Goal: Information Seeking & Learning: Find specific page/section

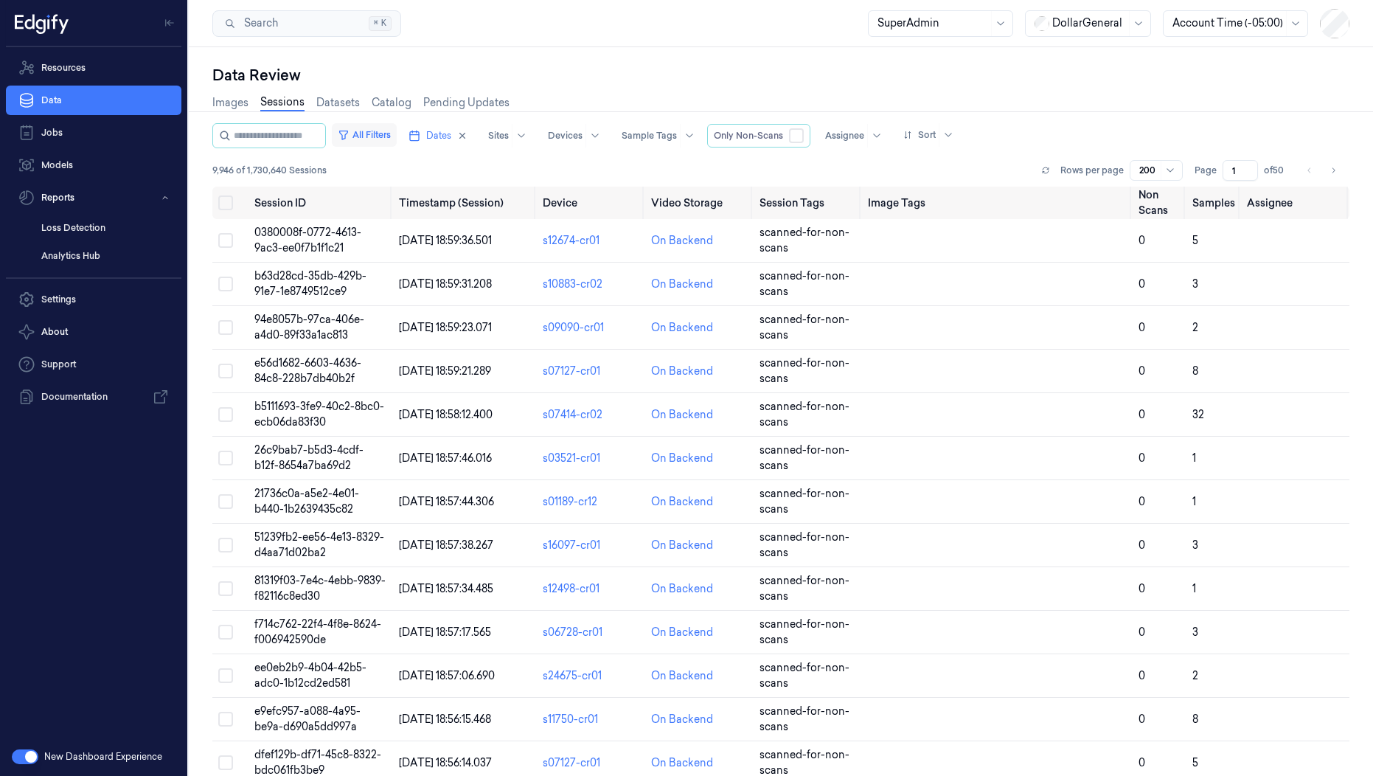
click at [397, 136] on button "All Filters" at bounding box center [364, 135] width 65 height 24
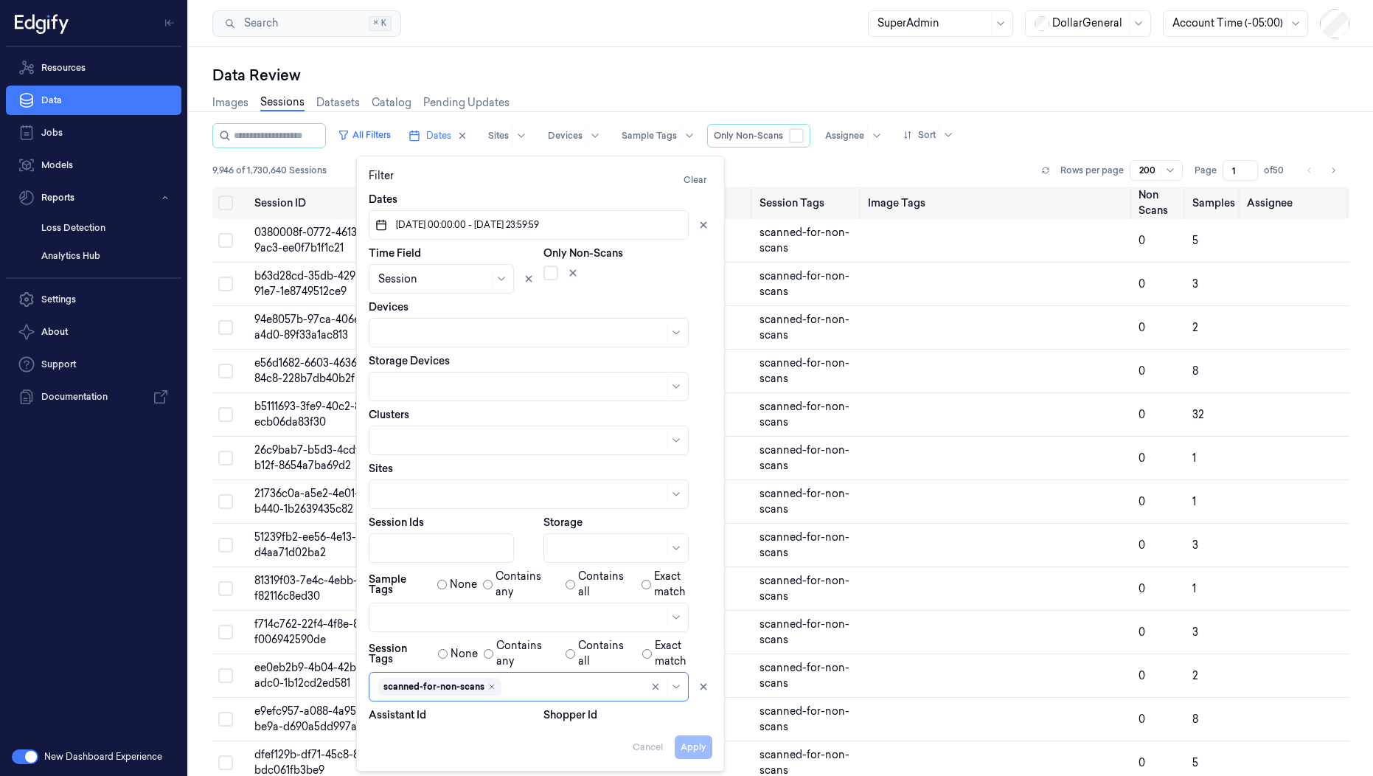
click at [701, 739] on div "Apply Cancel" at bounding box center [541, 740] width 344 height 35
click at [589, 755] on div "Apply Cancel" at bounding box center [541, 740] width 344 height 35
click at [796, 60] on div "Data Review Images Sessions Datasets Catalog Pending Updates All Filters Dates …" at bounding box center [781, 411] width 1184 height 729
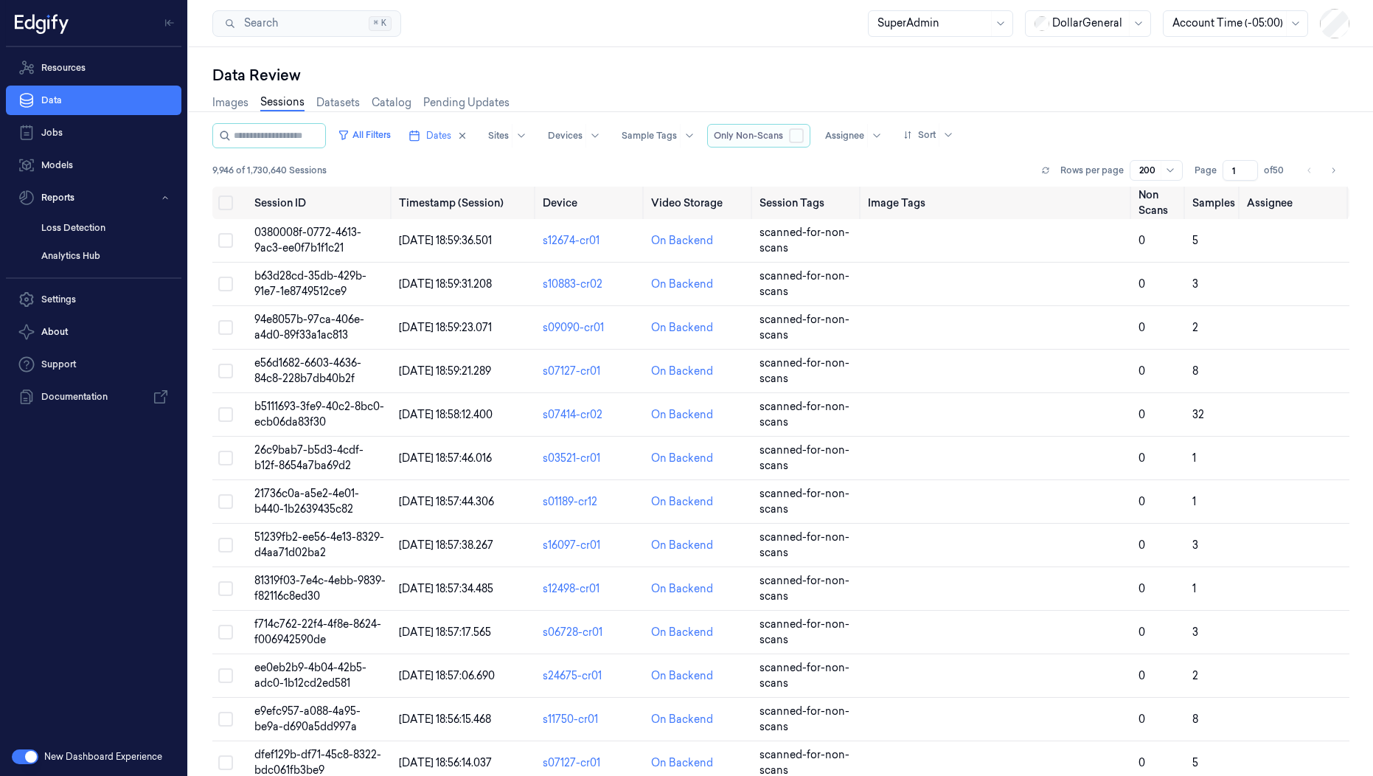
click at [804, 132] on button "button" at bounding box center [796, 135] width 15 height 15
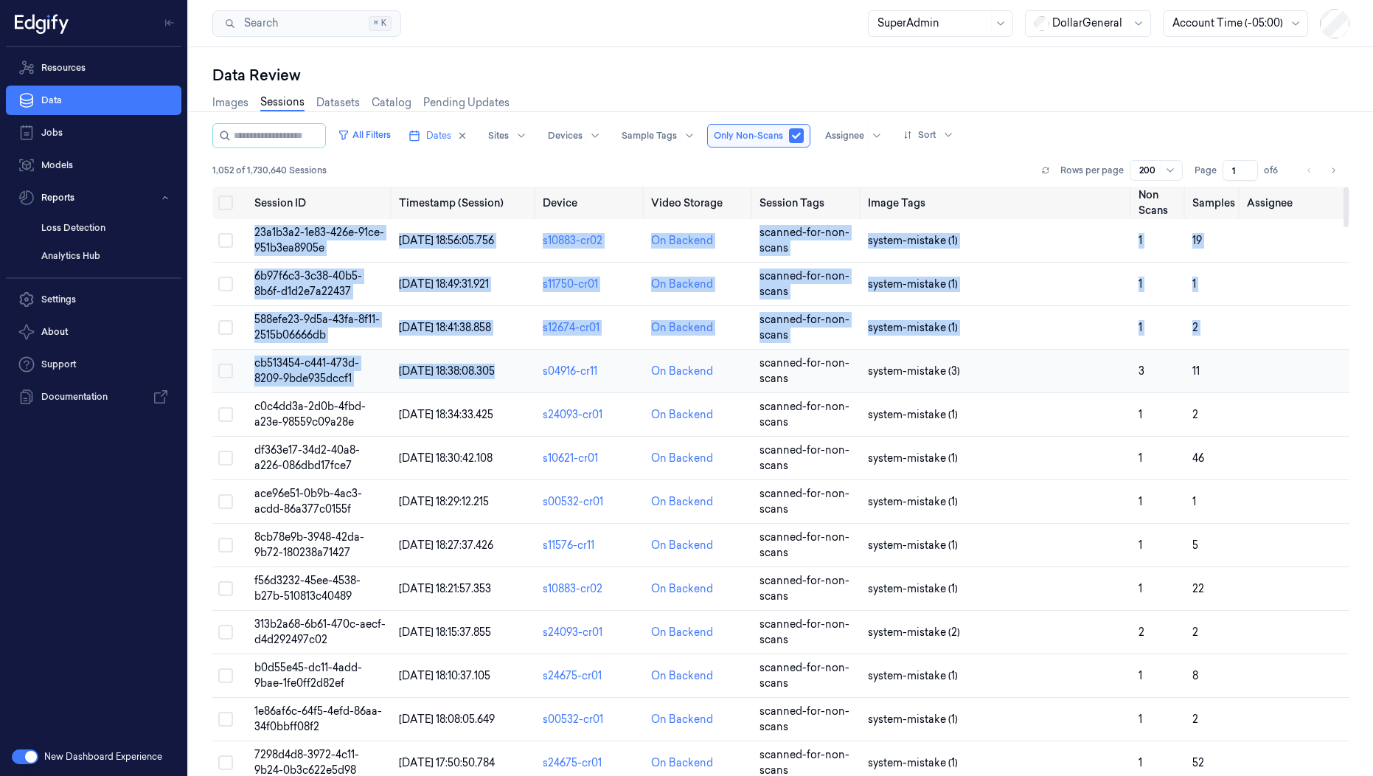
drag, startPoint x: 253, startPoint y: 230, endPoint x: 569, endPoint y: 366, distance: 344.3
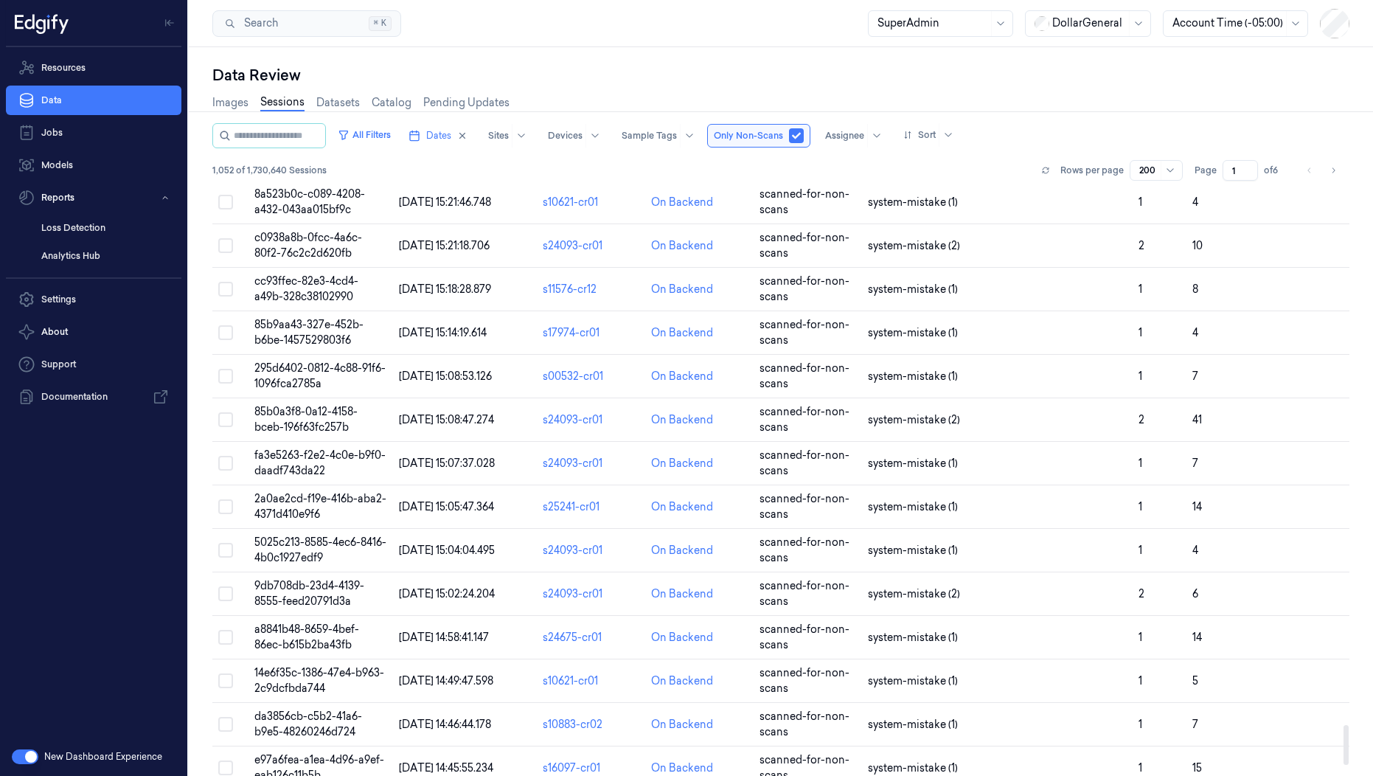
scroll to position [8157, 0]
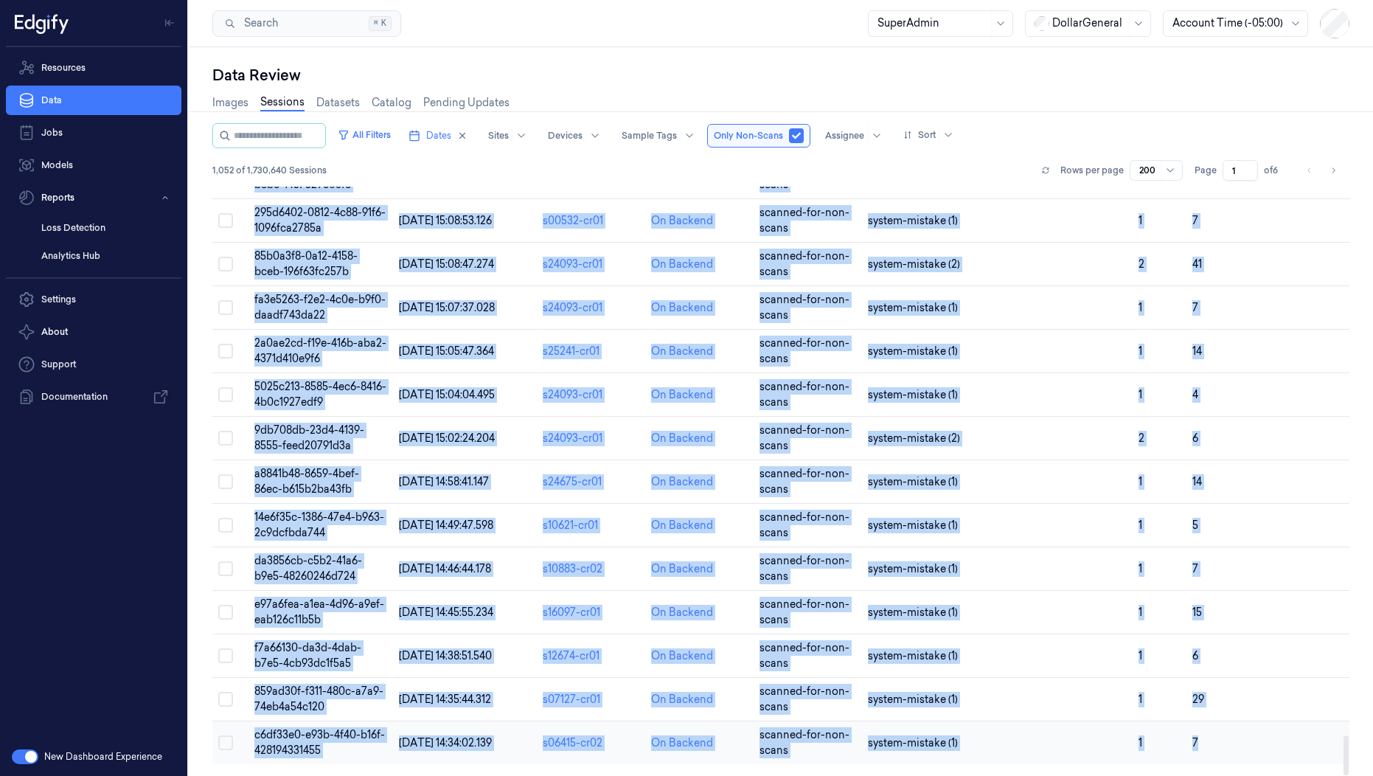
click at [1259, 743] on td at bounding box center [1295, 743] width 108 height 44
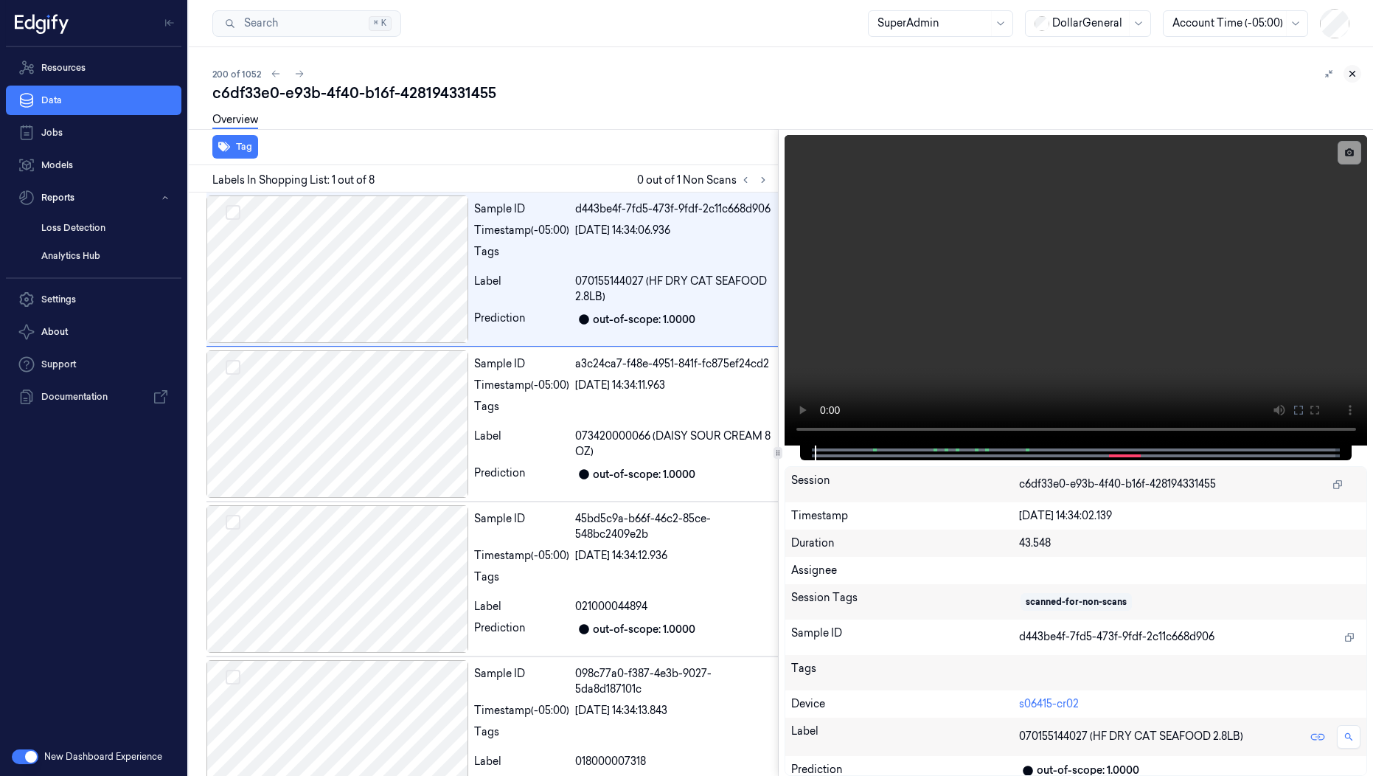
click at [1357, 72] on icon at bounding box center [1352, 74] width 10 height 10
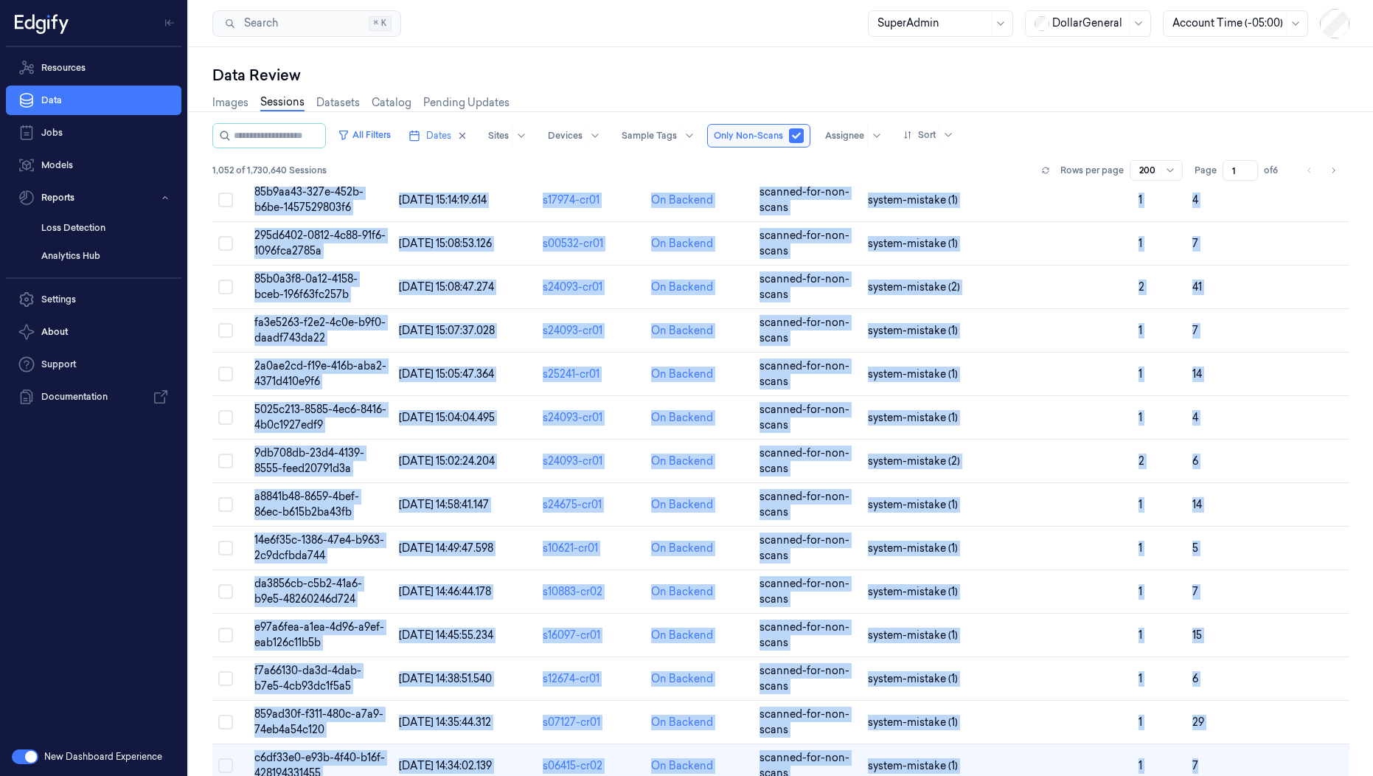
scroll to position [8157, 0]
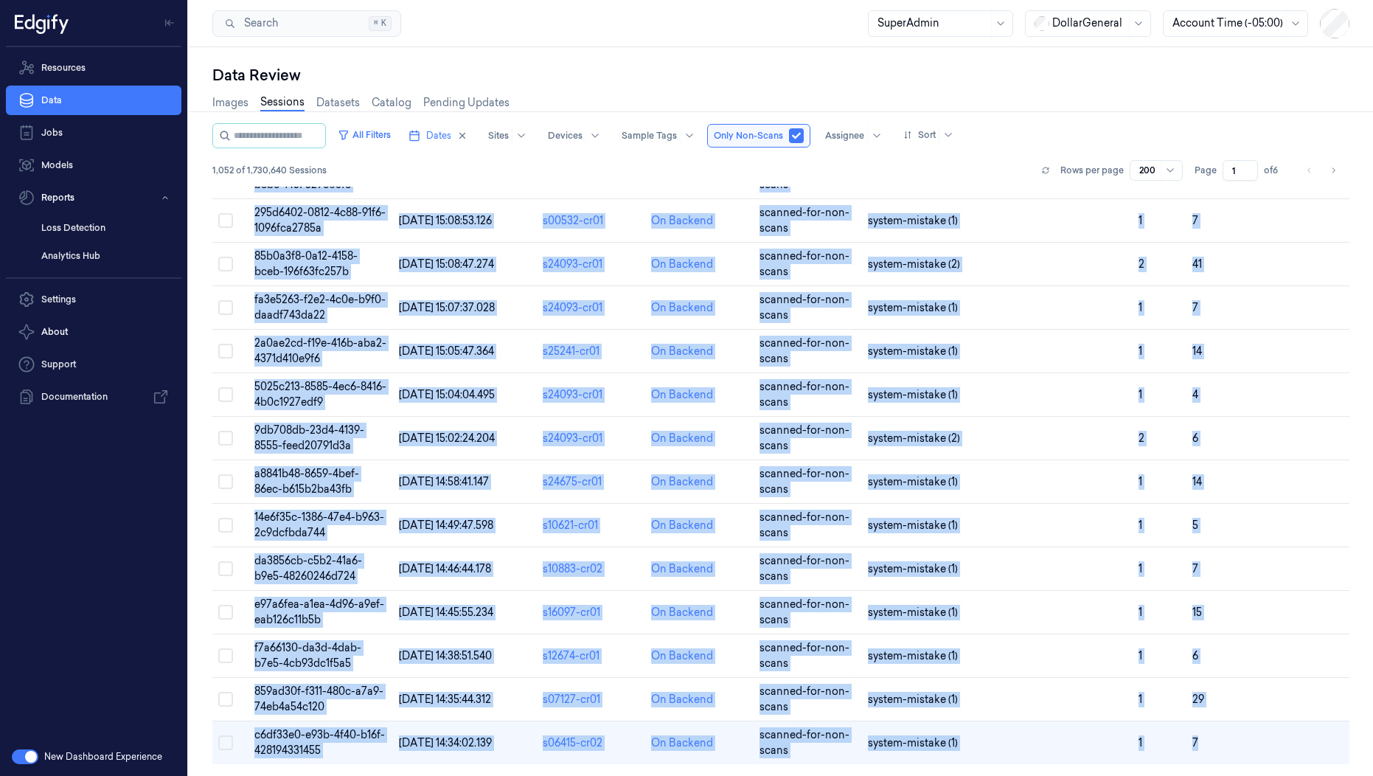
drag, startPoint x: 243, startPoint y: 228, endPoint x: 1372, endPoint y: 775, distance: 1254.7
click at [1350, 775] on div "All Filters Dates Sites Devices Sample Tags Only Non-Scans Assignee Sort 1,052 …" at bounding box center [780, 449] width 1137 height 653
copy div "23a1b3a2-1e83-426e-91ce-951b3ea8905e 10/08/2025 18:56:05.756 s10883-cr02 On Bac…"
click at [1339, 168] on button "Go to next page" at bounding box center [1333, 170] width 21 height 21
type input "2"
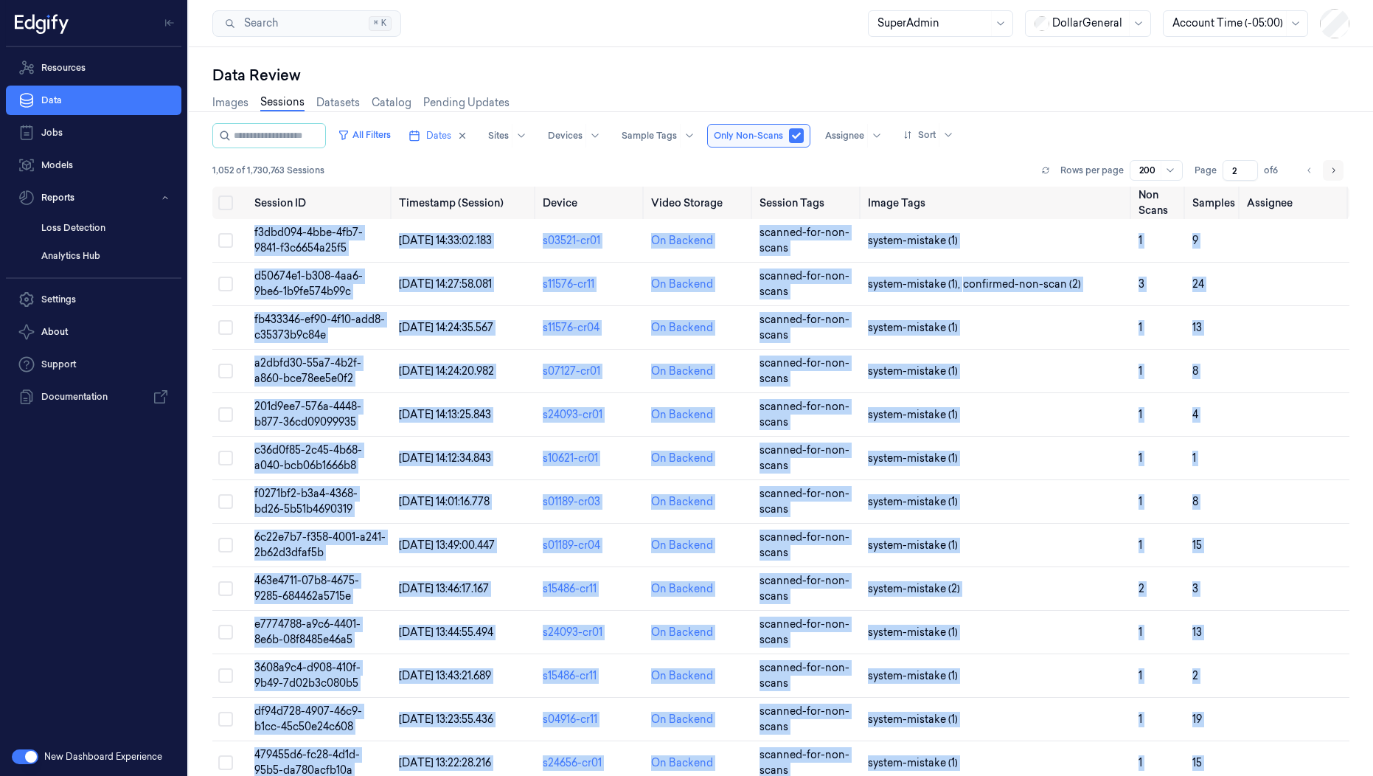
click at [1332, 173] on icon "Go to next page" at bounding box center [1333, 170] width 9 height 12
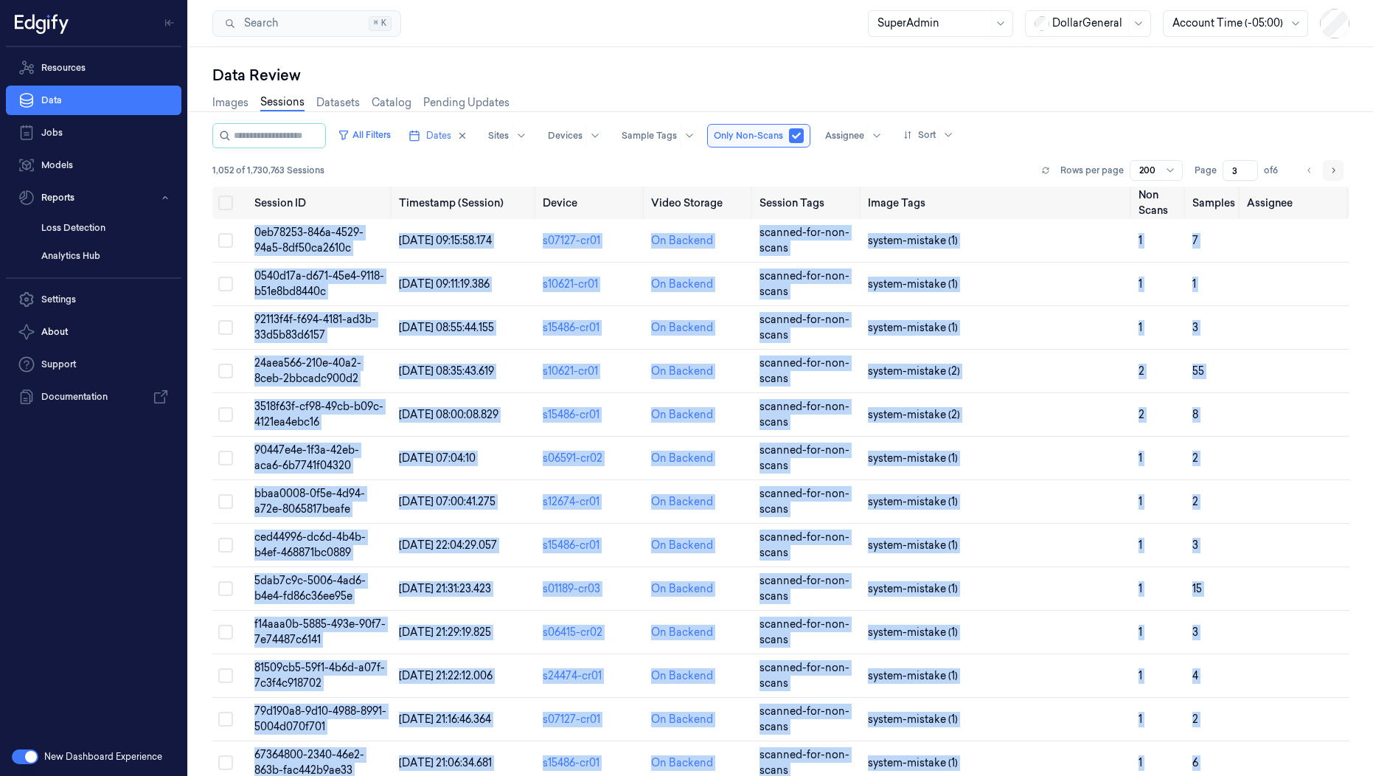
click at [1339, 171] on button "Go to next page" at bounding box center [1333, 170] width 21 height 21
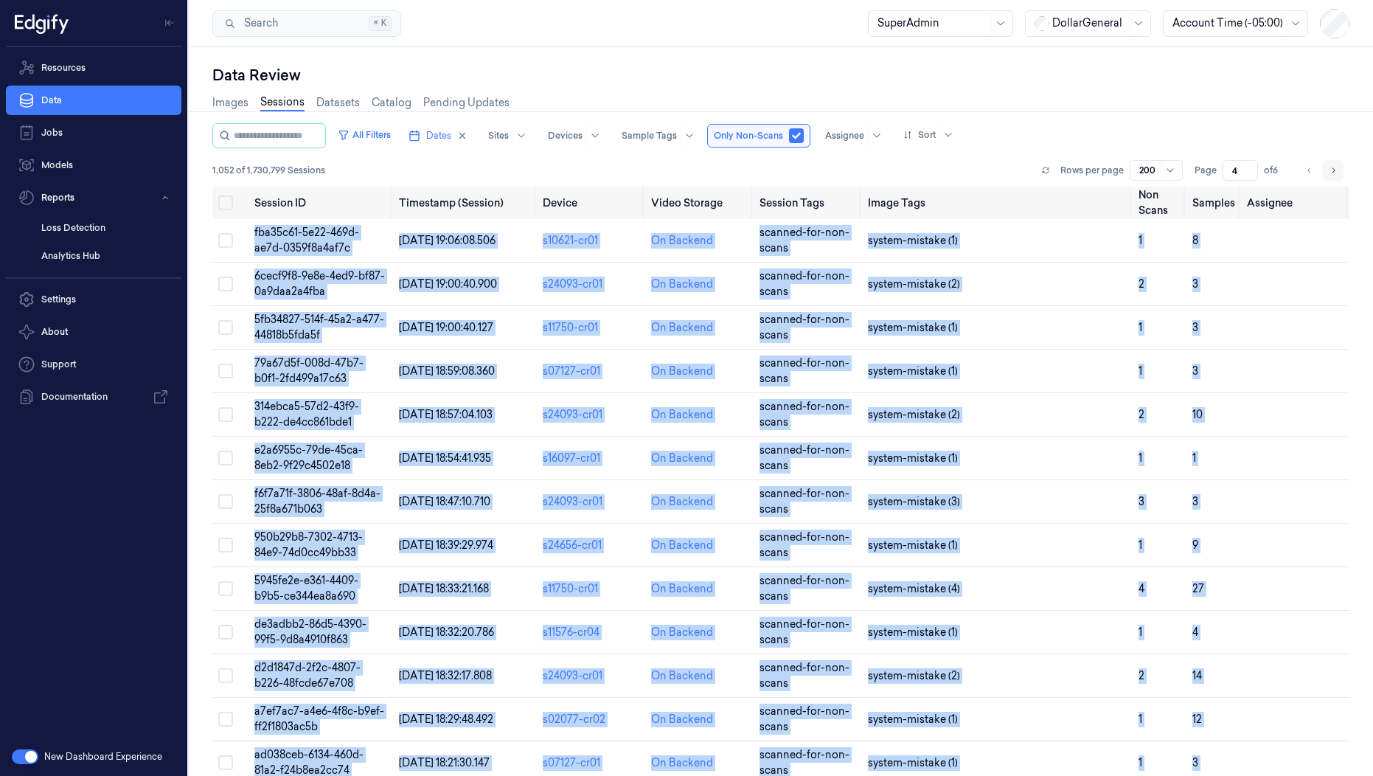
click at [1334, 171] on icon "Go to next page" at bounding box center [1334, 169] width 3 height 5
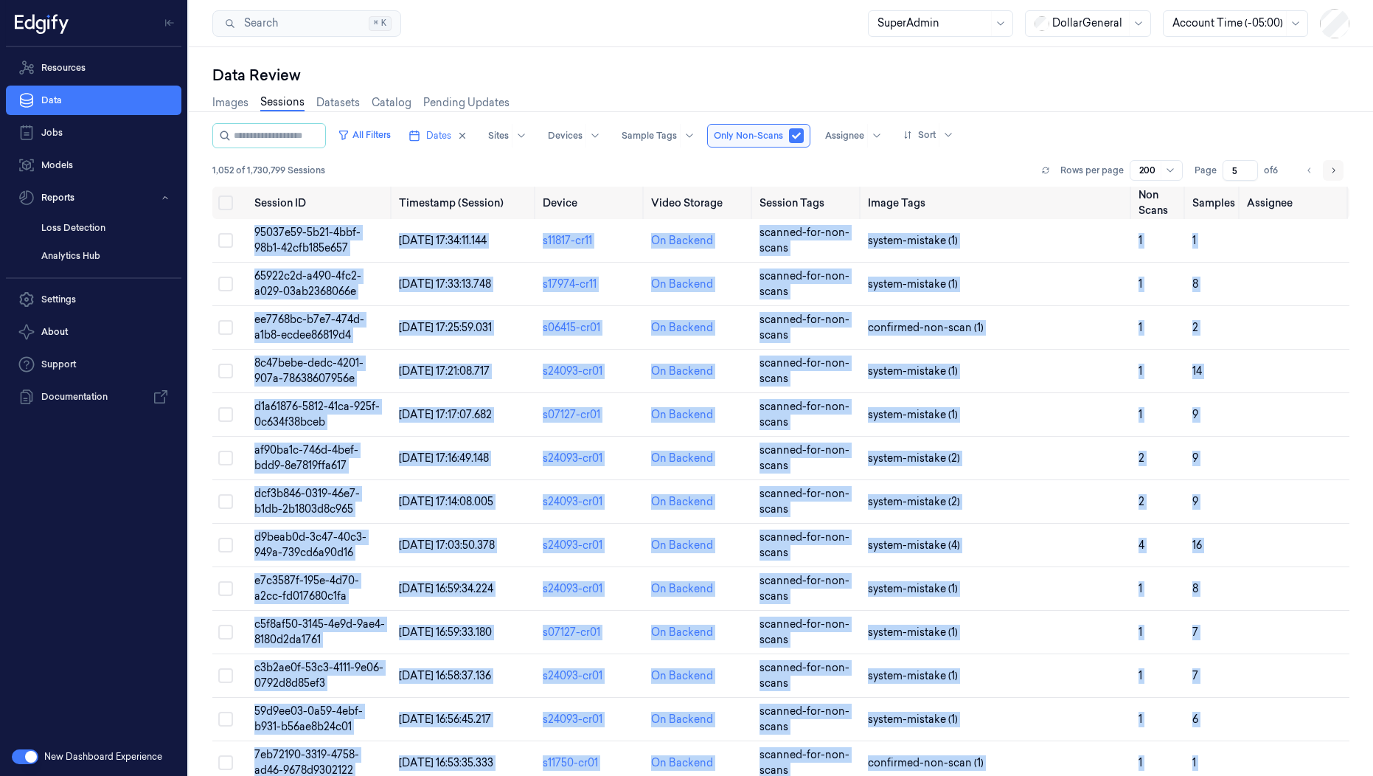
click at [1337, 170] on icon "Go to next page" at bounding box center [1333, 170] width 9 height 12
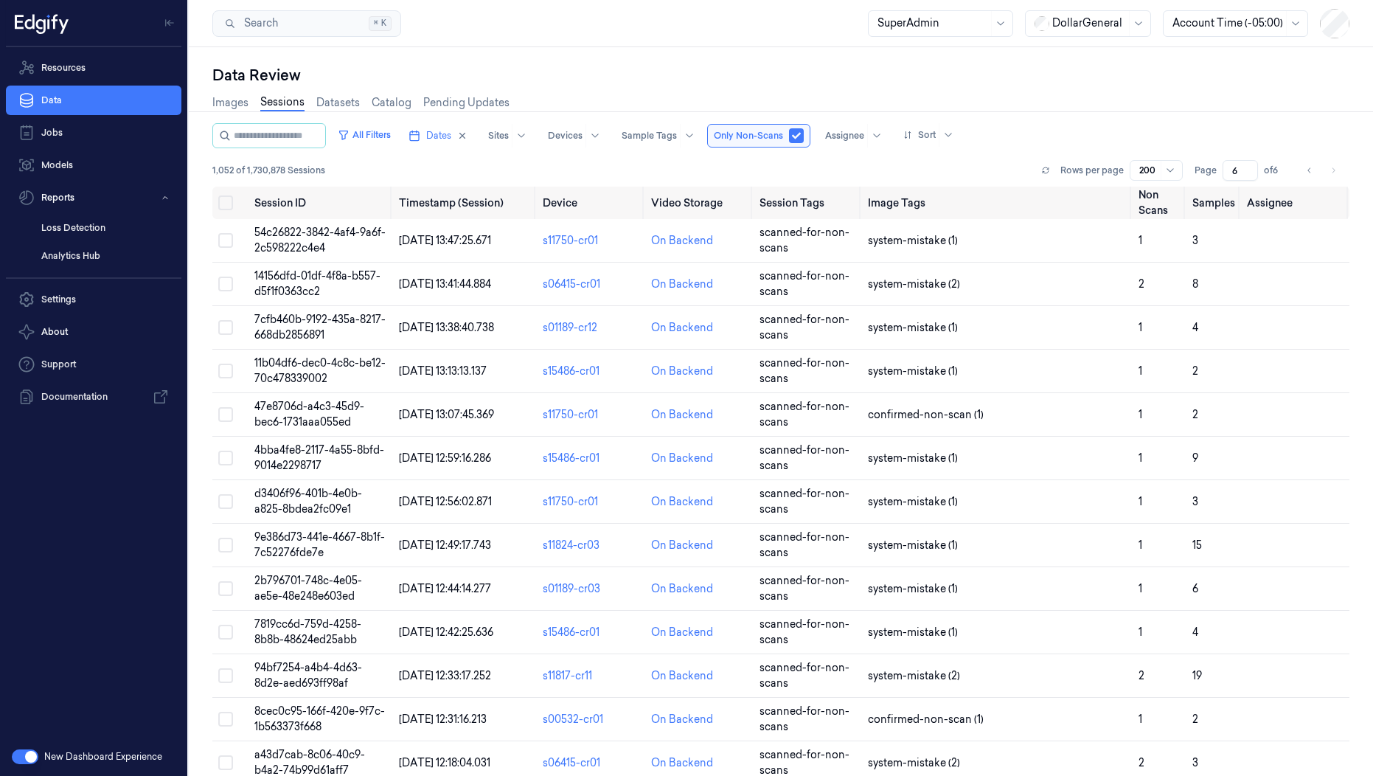
click at [1339, 164] on li "pagination" at bounding box center [1333, 170] width 21 height 21
click at [1235, 170] on input "6" at bounding box center [1240, 170] width 35 height 21
type input "1"
click at [804, 136] on button "button" at bounding box center [796, 135] width 15 height 15
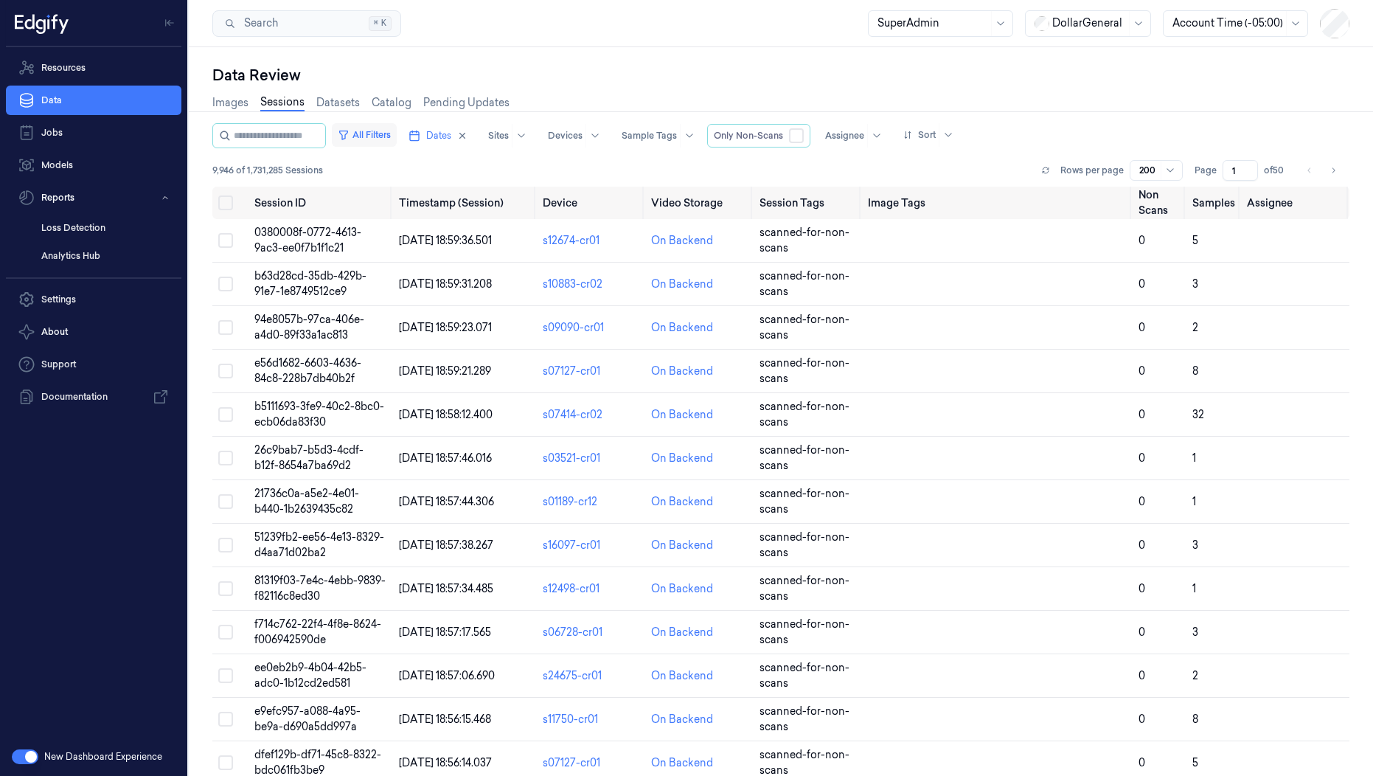
click at [389, 126] on button "All Filters" at bounding box center [364, 135] width 65 height 24
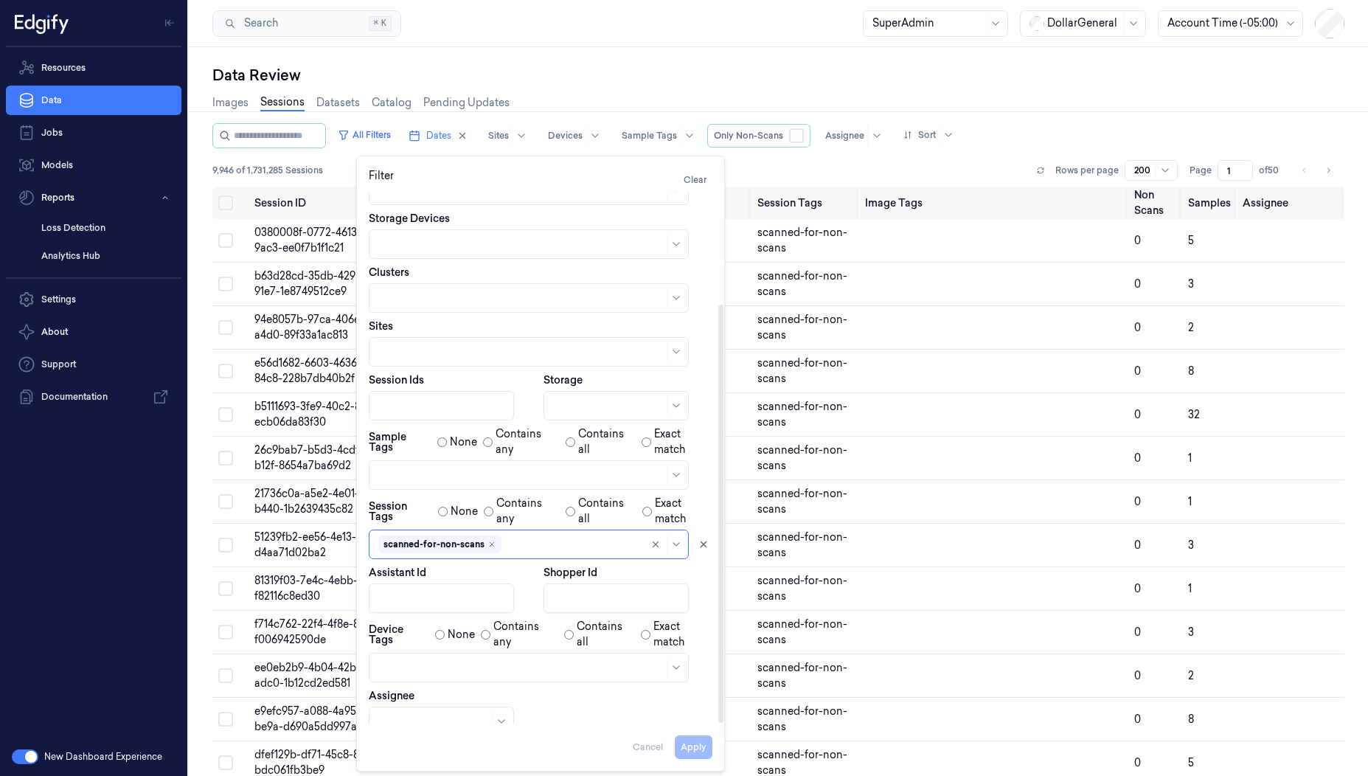
scroll to position [77, 0]
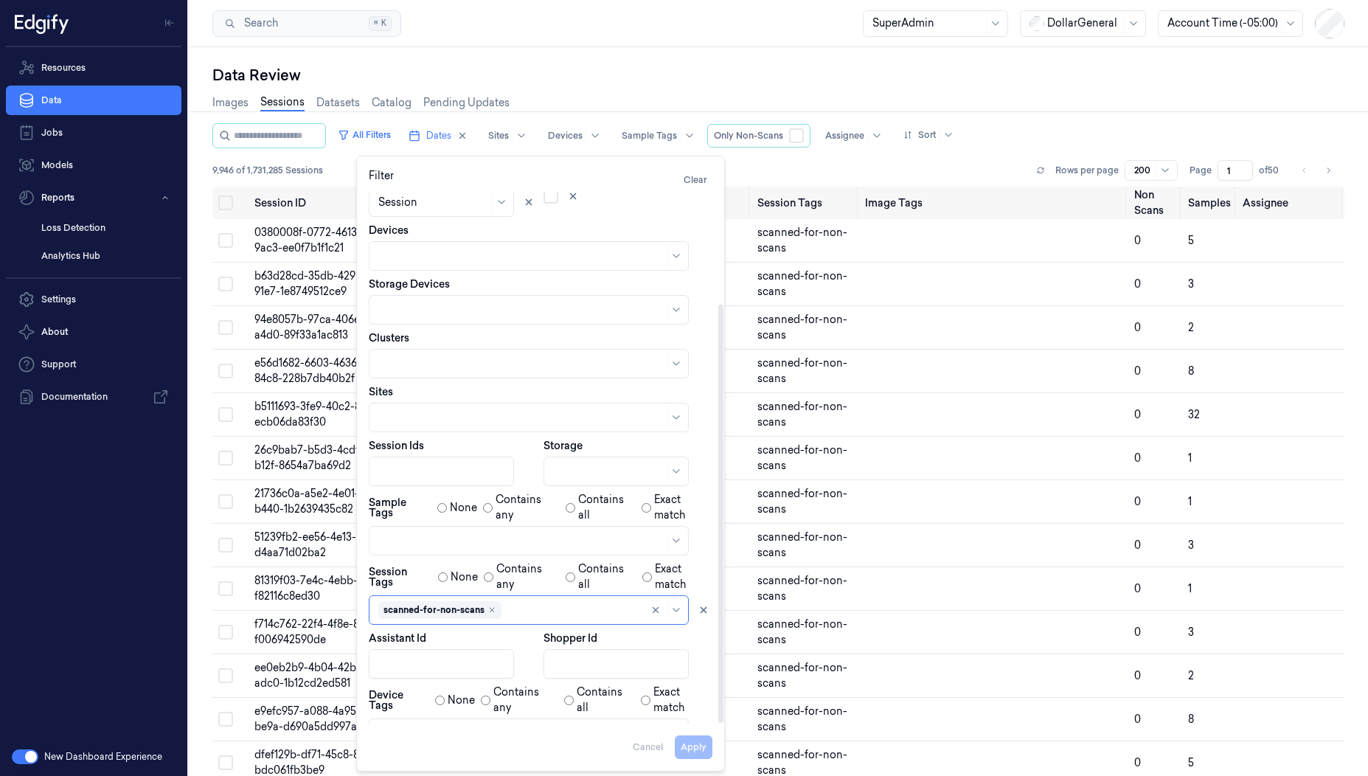
click at [428, 726] on div at bounding box center [520, 733] width 285 height 15
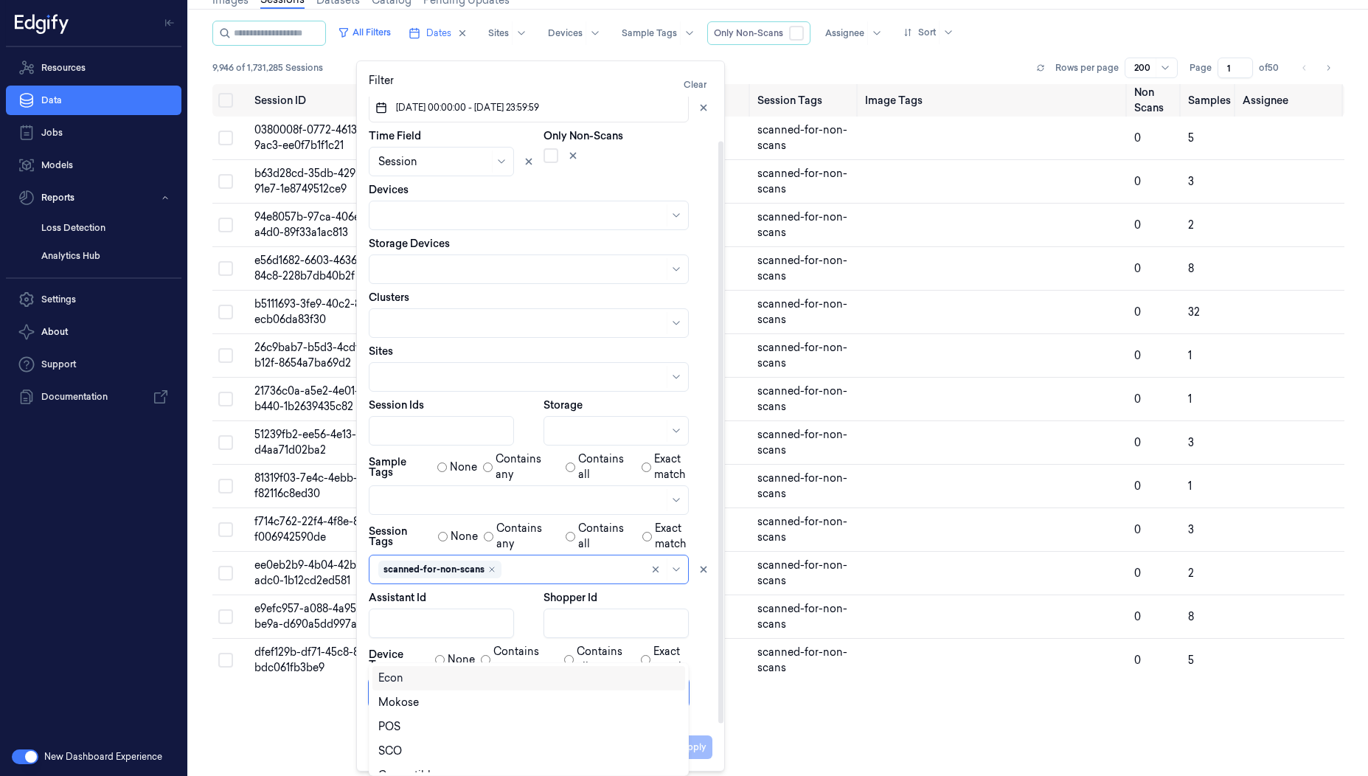
scroll to position [122, 0]
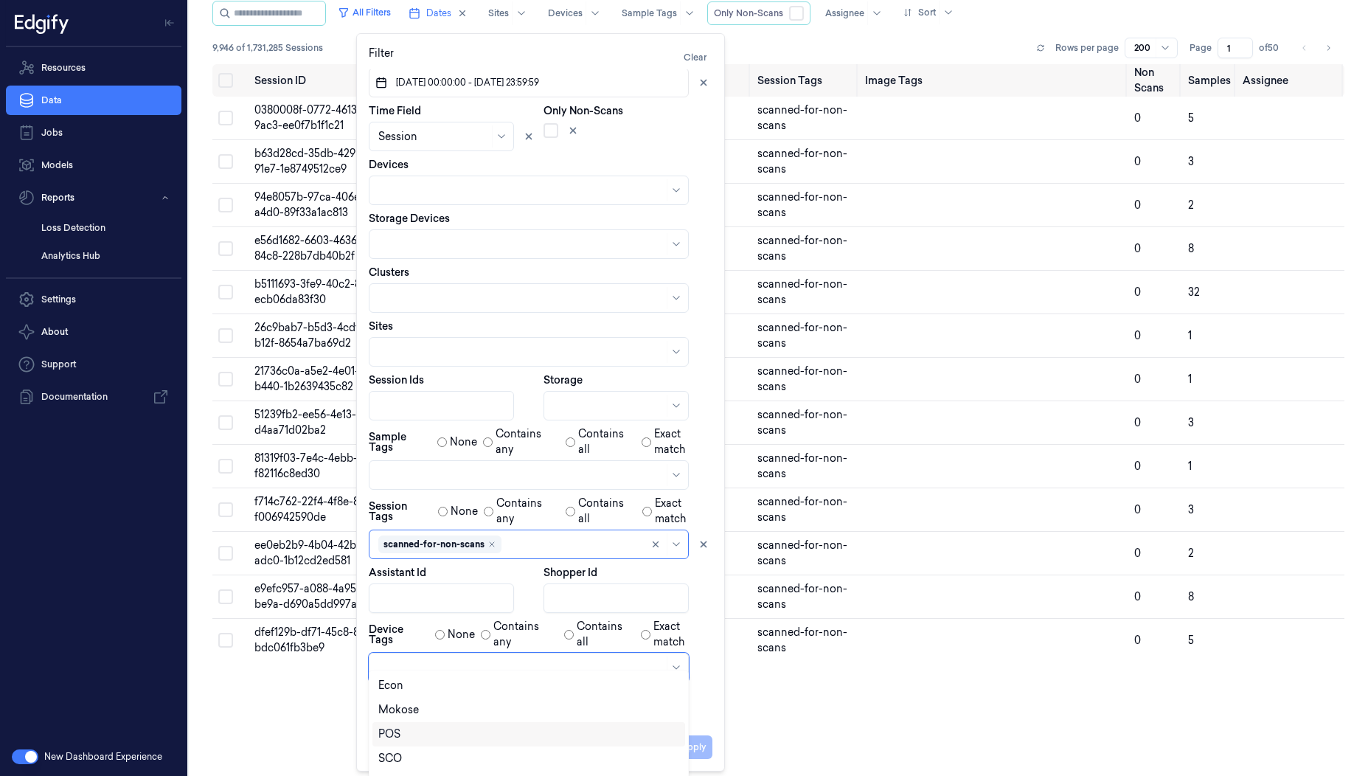
click at [406, 735] on div "POS" at bounding box center [528, 733] width 301 height 15
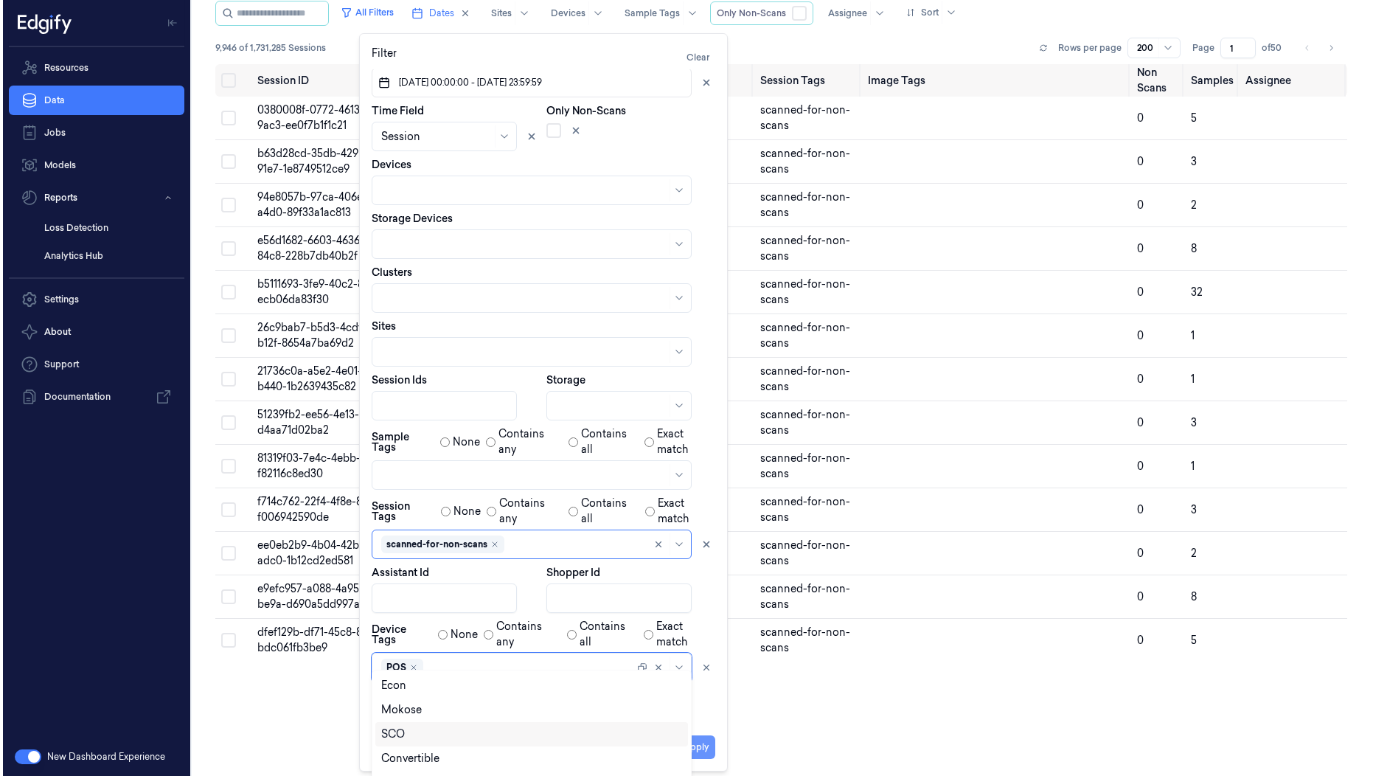
scroll to position [0, 0]
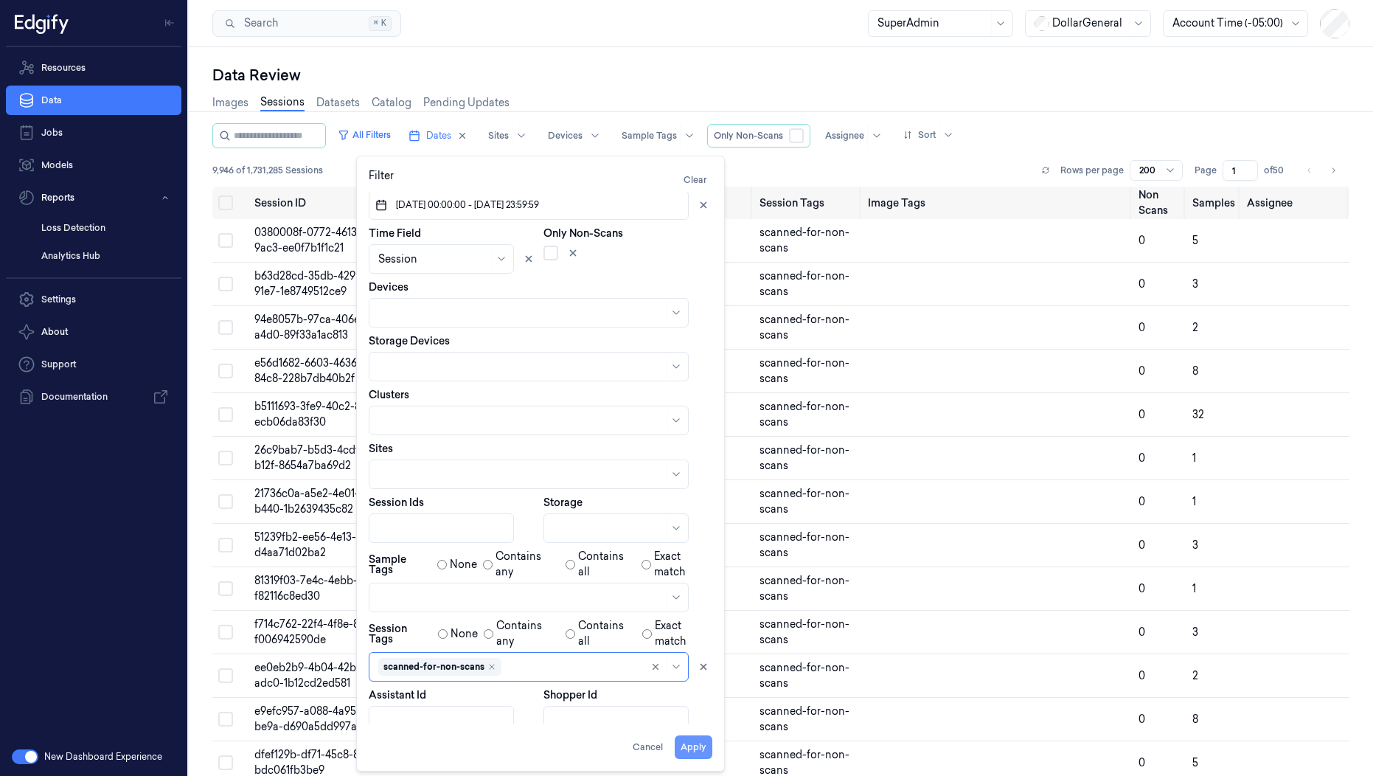
click at [700, 749] on button "Apply" at bounding box center [694, 747] width 38 height 24
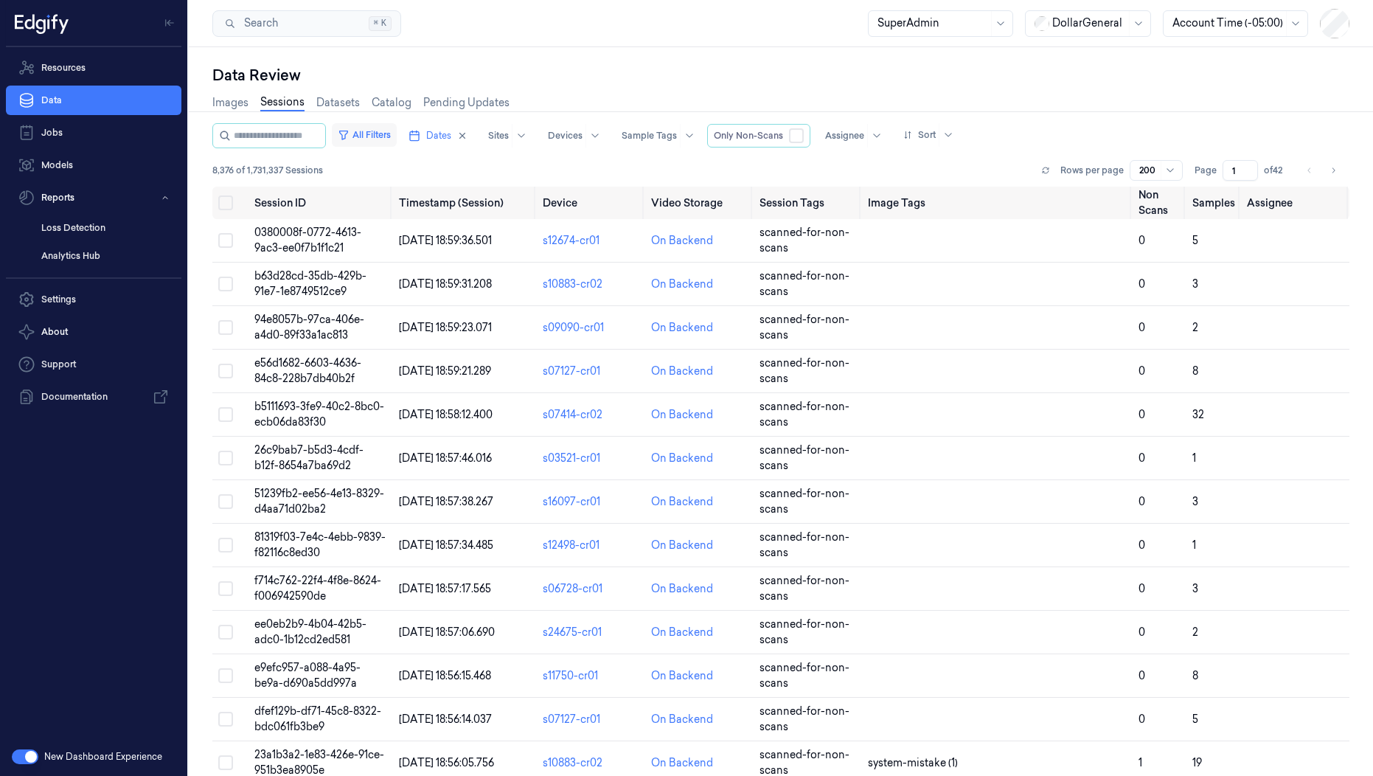
click at [388, 141] on button "All Filters" at bounding box center [364, 135] width 65 height 24
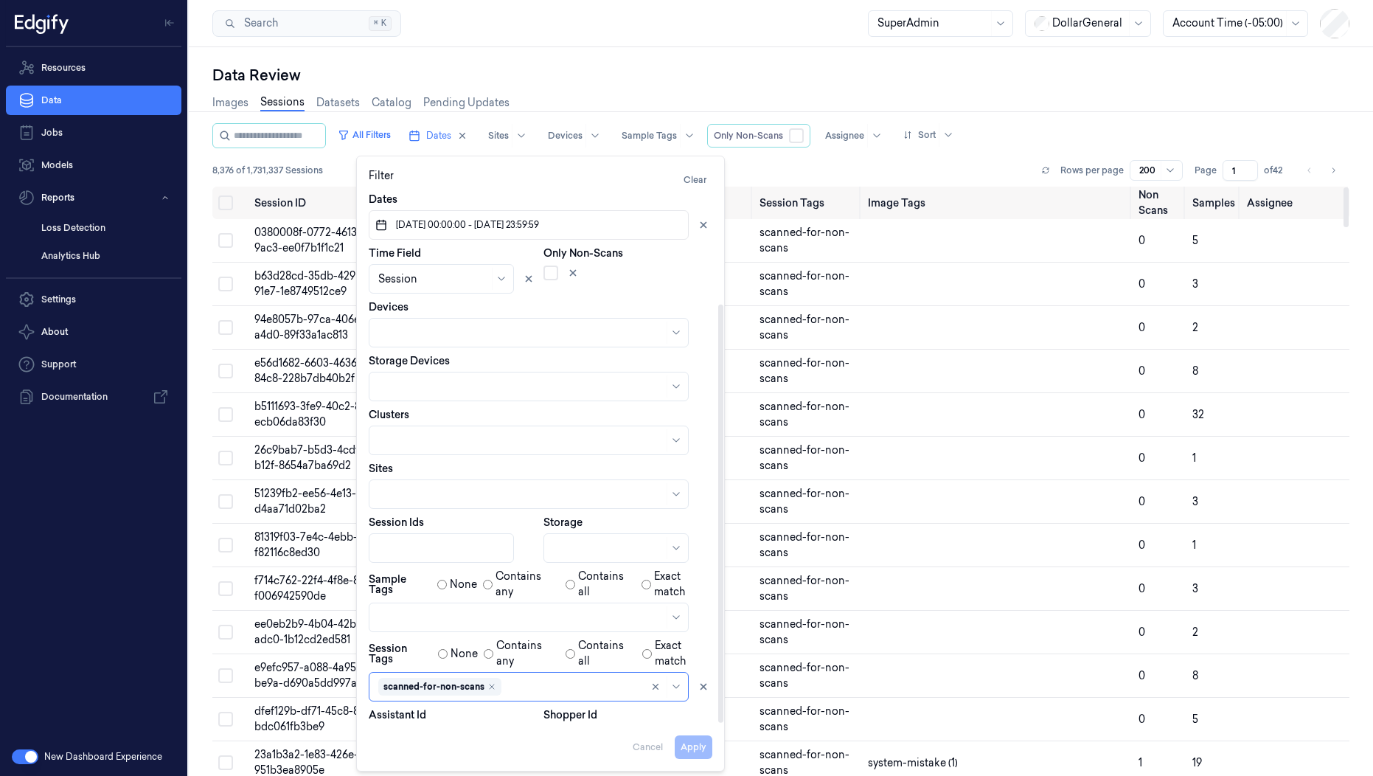
scroll to position [142, 0]
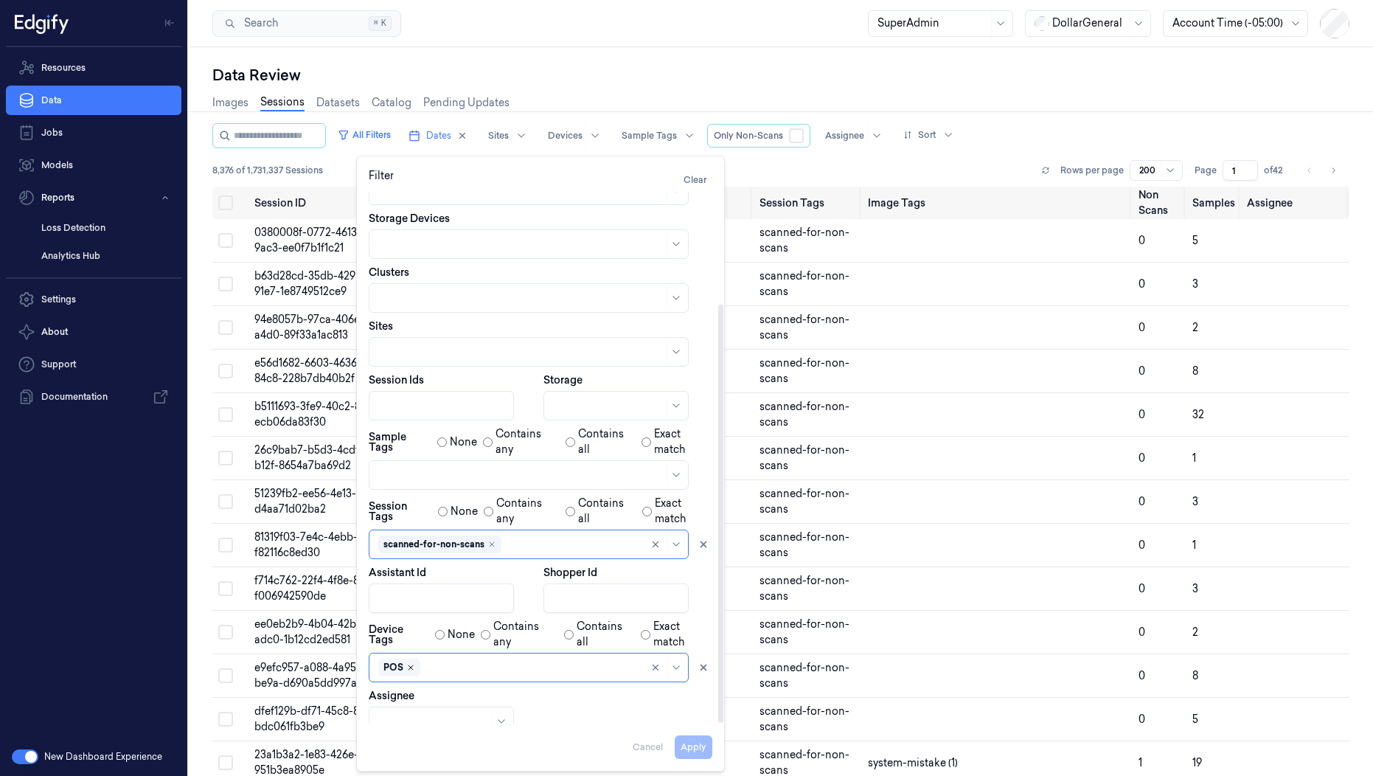
click at [413, 663] on icon "Remove ,POS" at bounding box center [410, 667] width 9 height 9
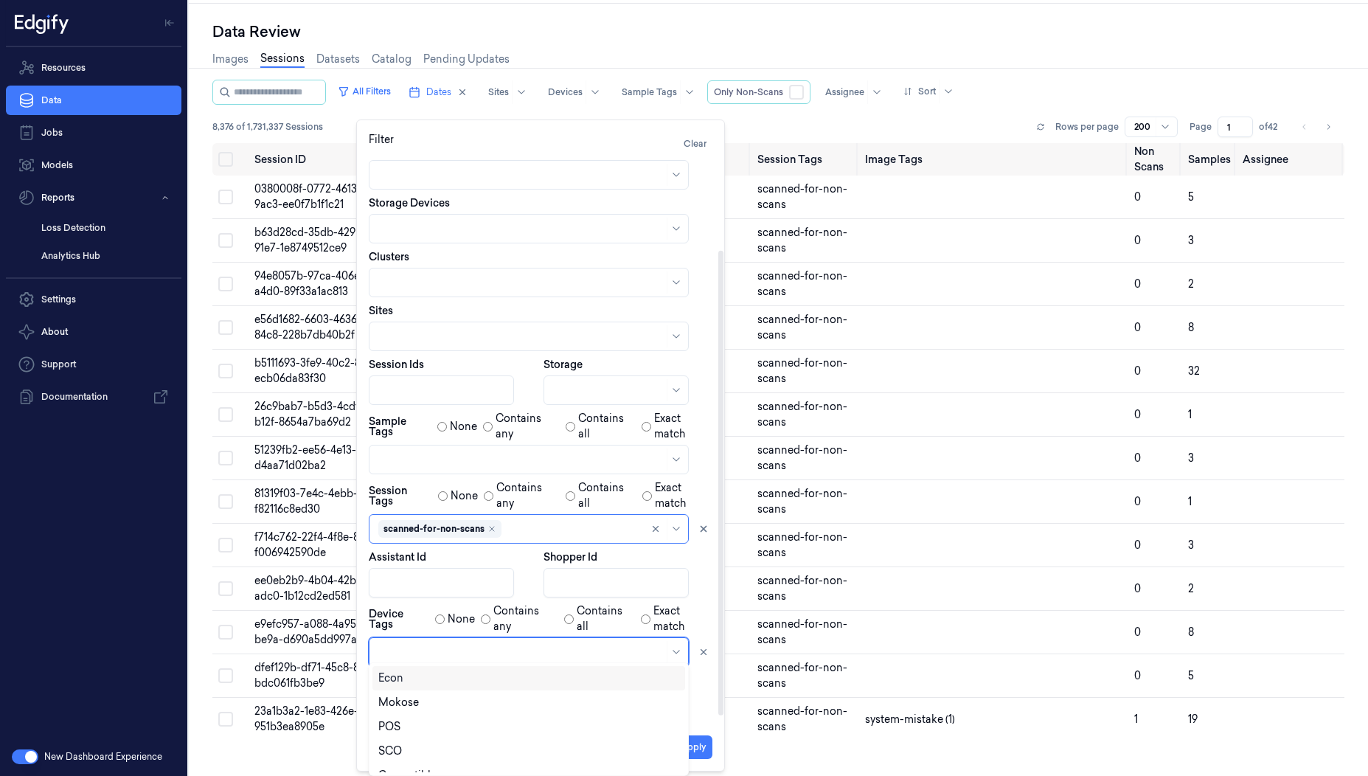
scroll to position [32, 0]
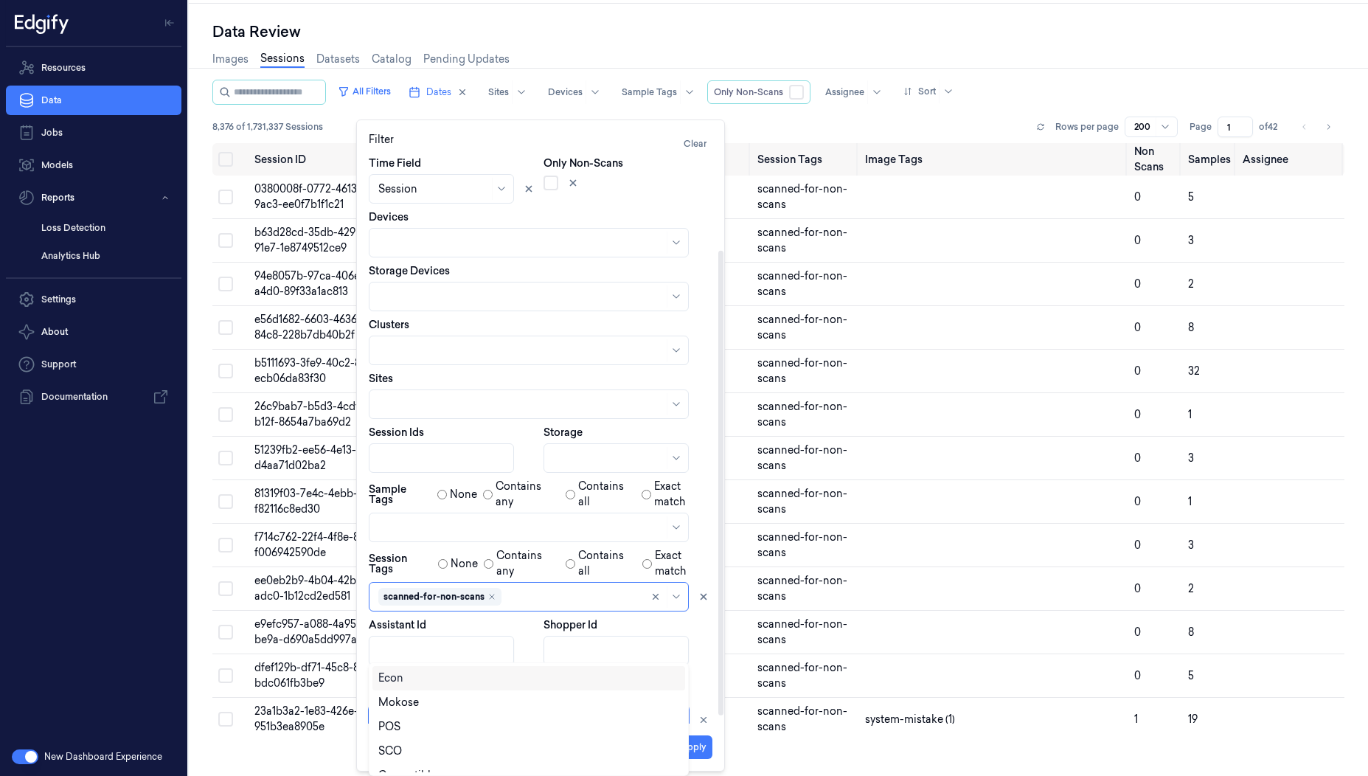
click at [413, 712] on div at bounding box center [520, 719] width 285 height 15
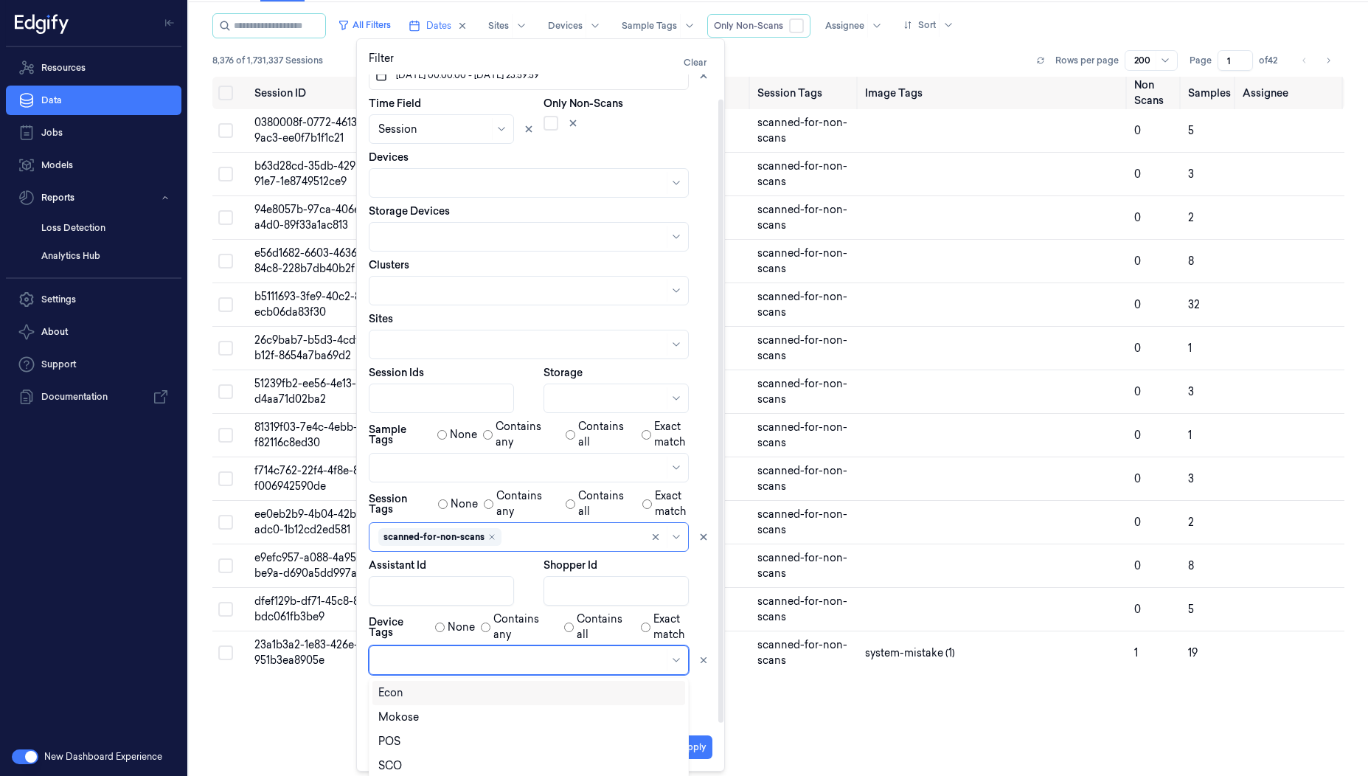
scroll to position [25, 0]
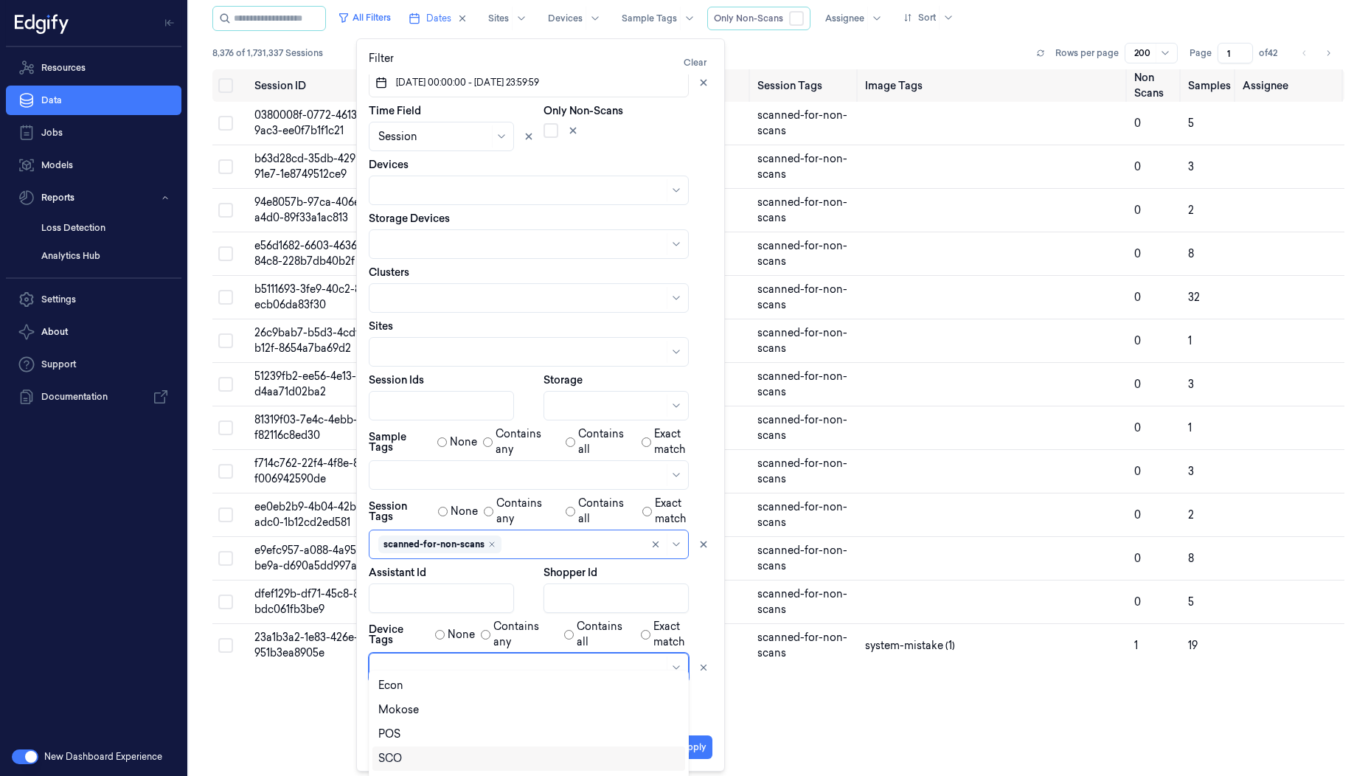
click at [385, 761] on div "SCO" at bounding box center [390, 758] width 24 height 15
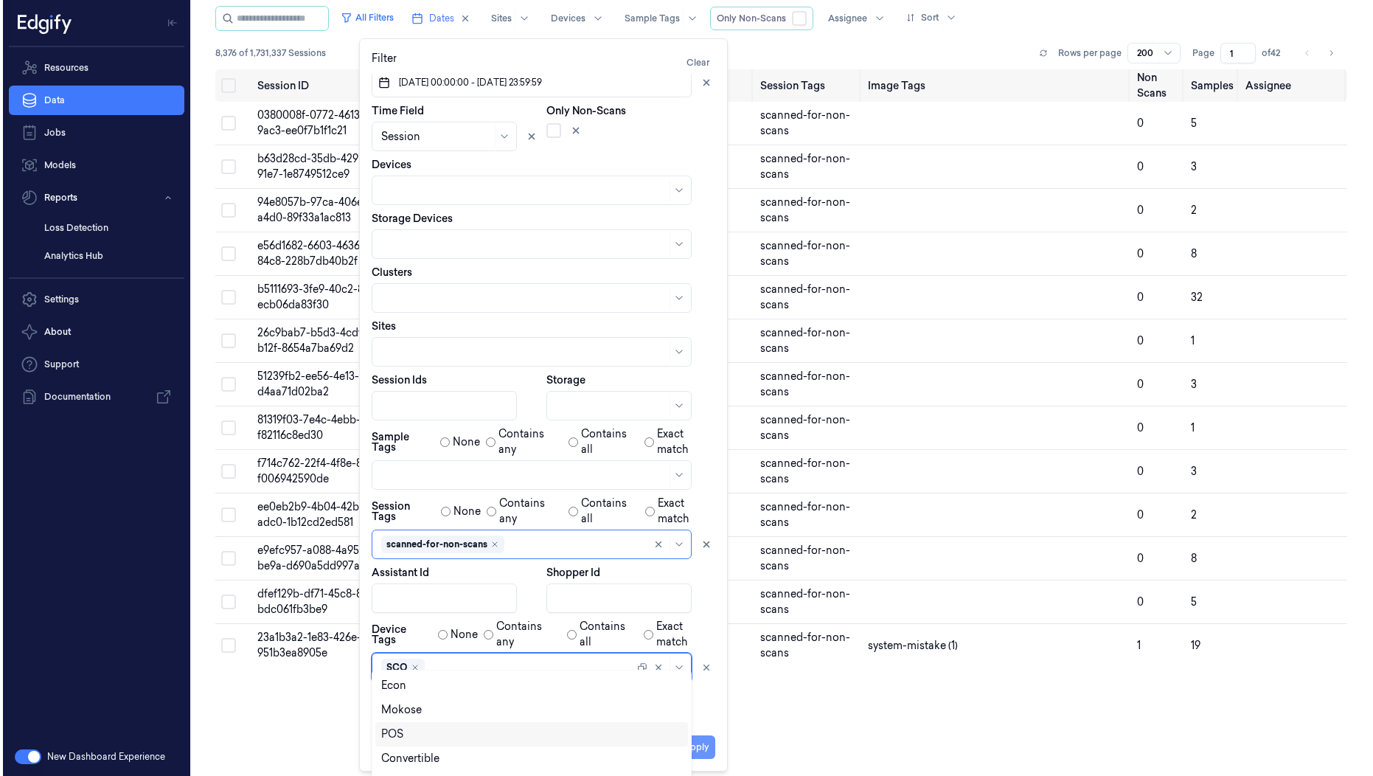
scroll to position [0, 0]
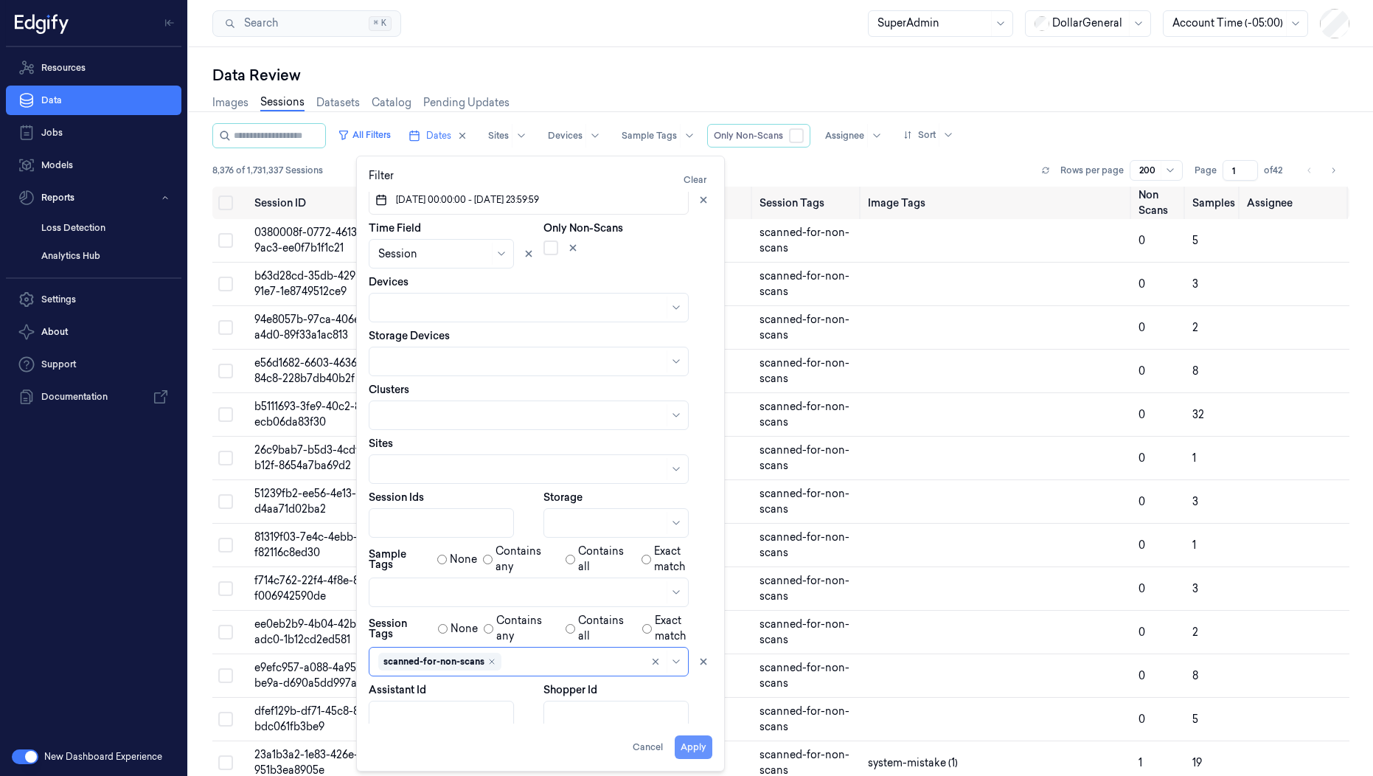
click at [702, 755] on button "Apply" at bounding box center [694, 747] width 38 height 24
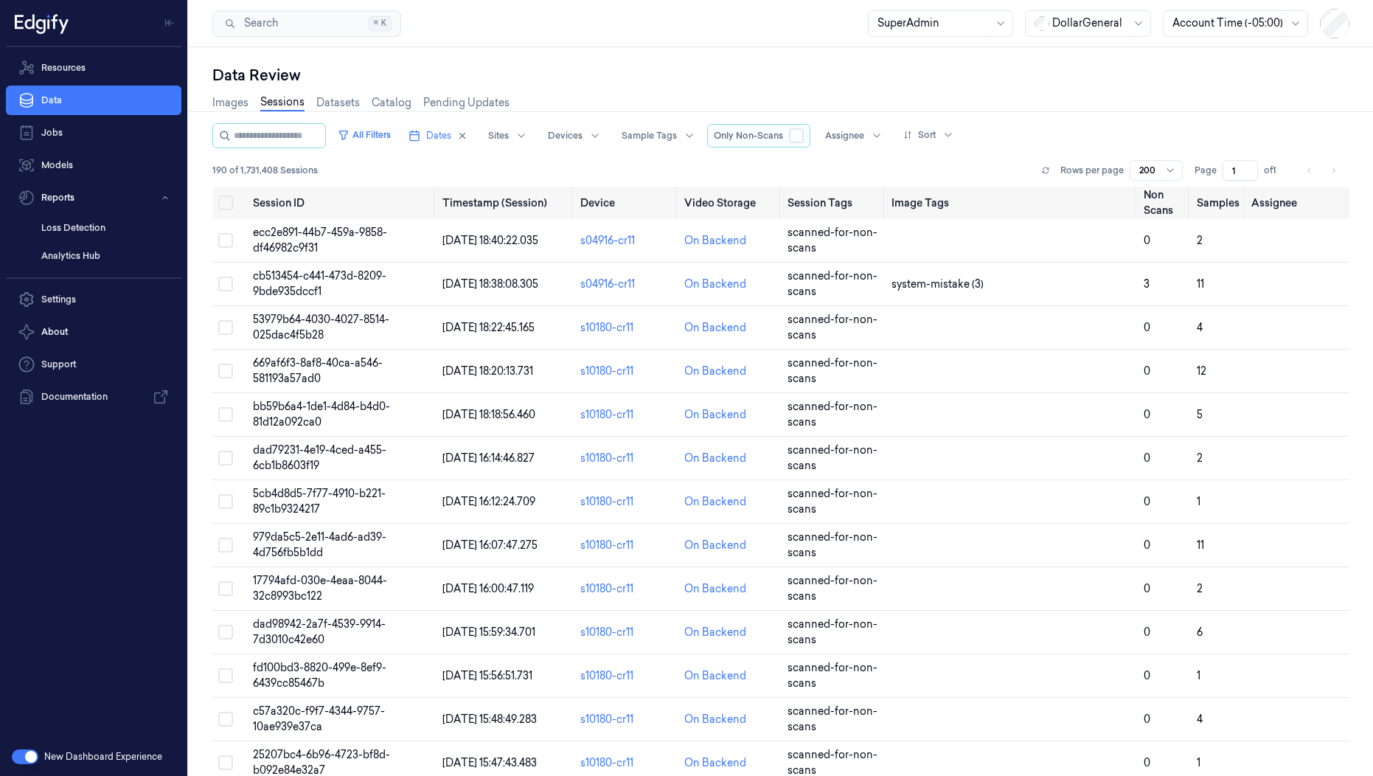
click at [804, 138] on button "button" at bounding box center [796, 135] width 15 height 15
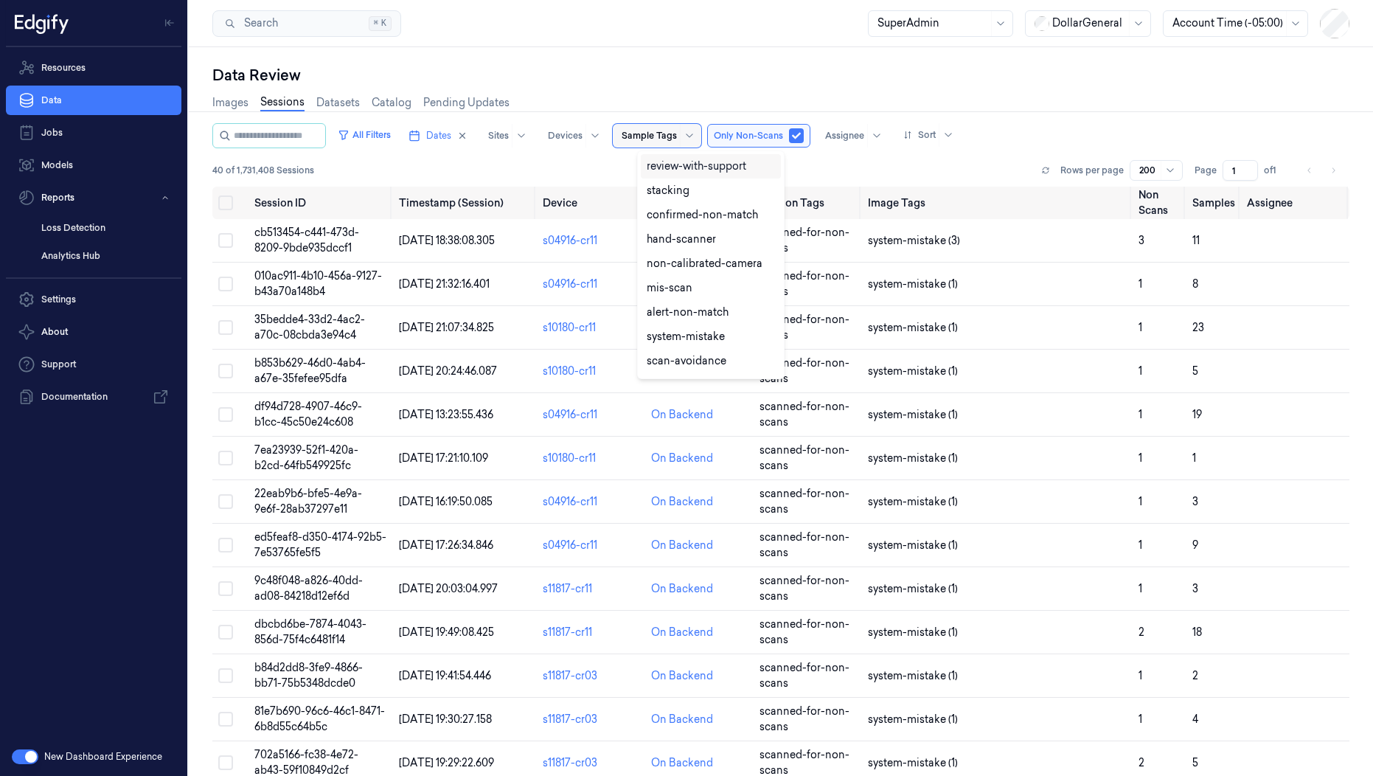
click at [677, 127] on div "Sample Tags" at bounding box center [649, 136] width 55 height 24
click at [673, 339] on div "confirmed-non-scan" at bounding box center [699, 340] width 104 height 15
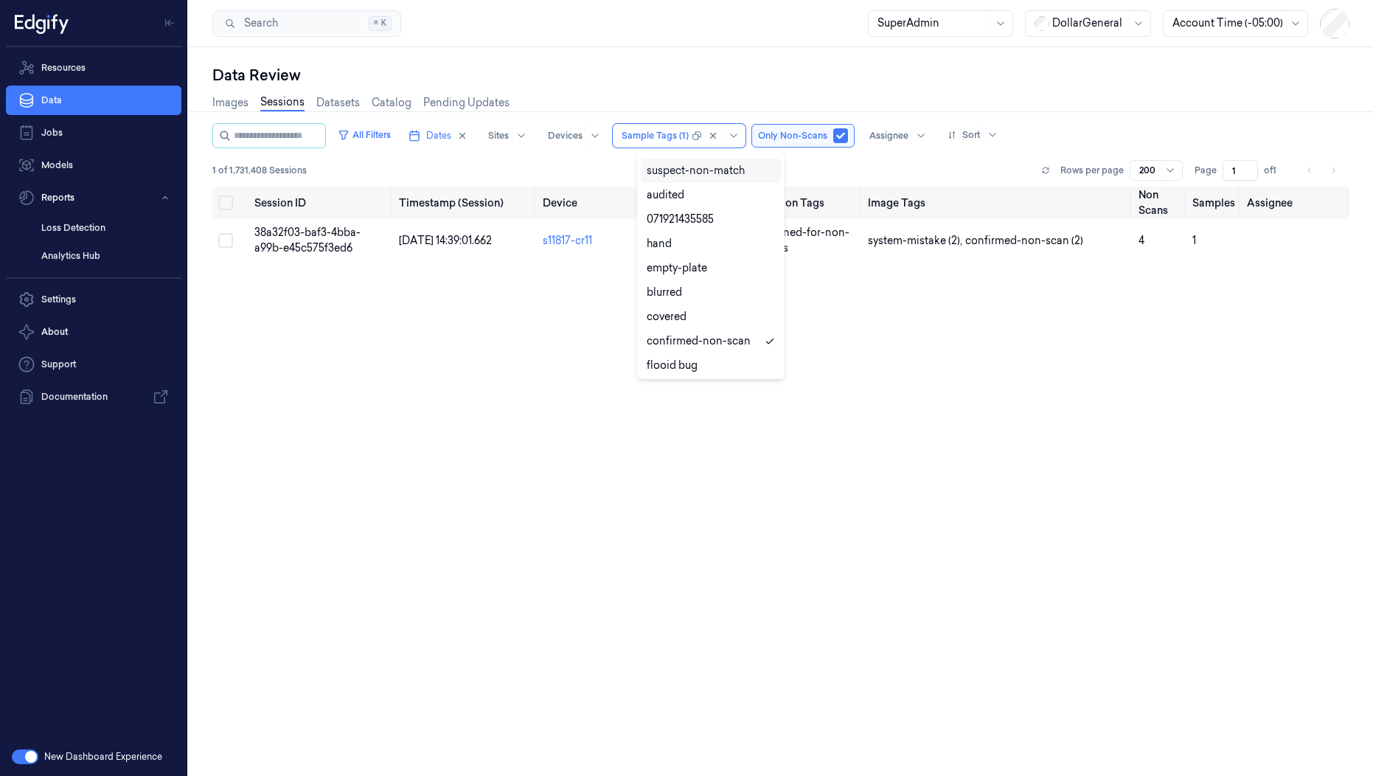
click at [744, 83] on div "Data Review" at bounding box center [780, 75] width 1137 height 21
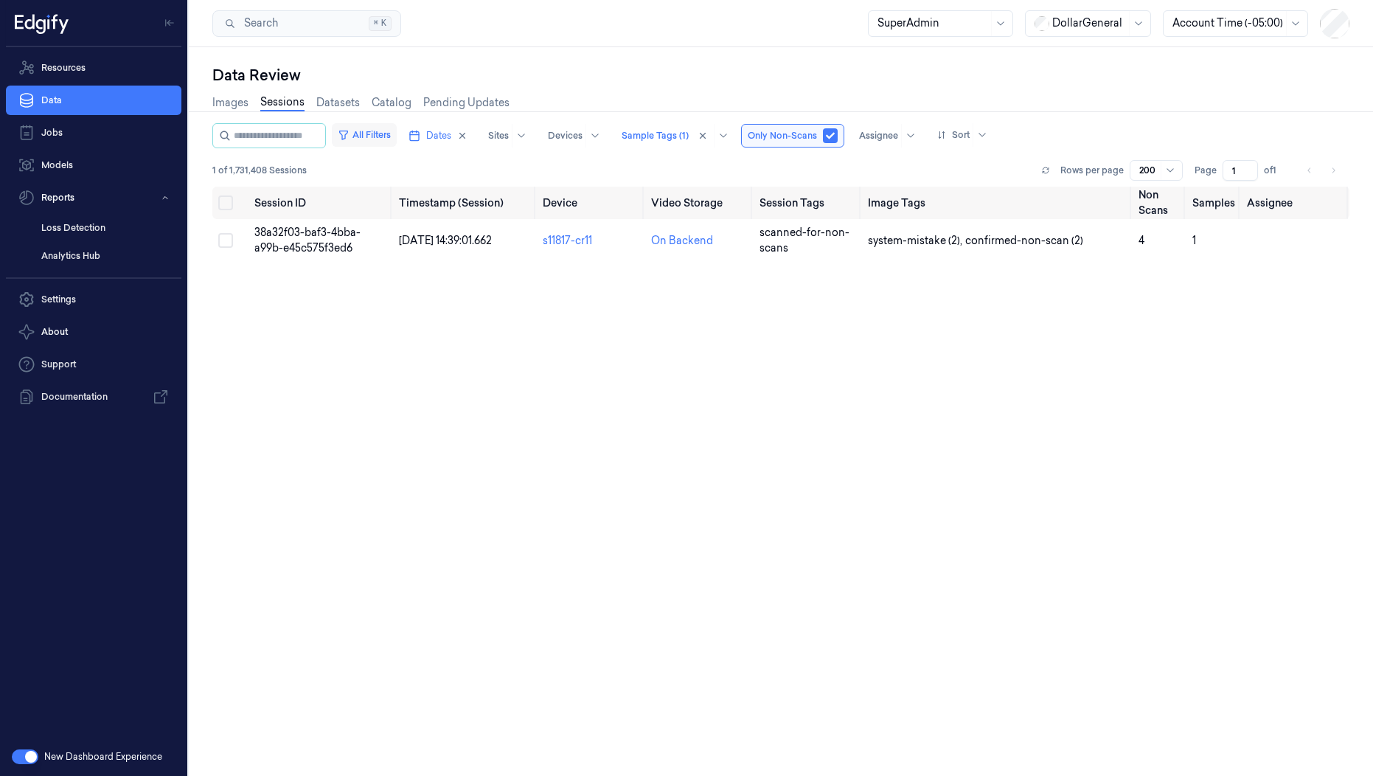
click at [397, 125] on button "All Filters" at bounding box center [364, 135] width 65 height 24
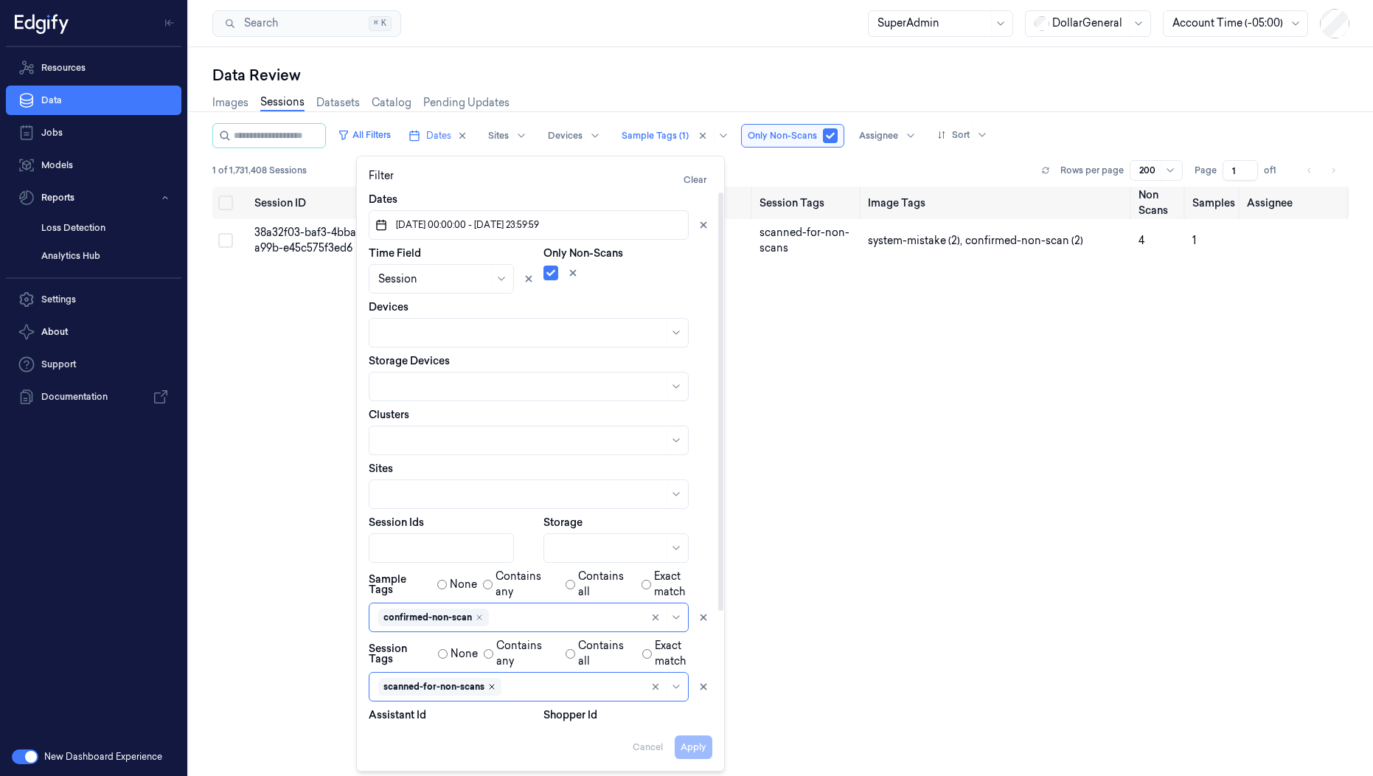
click at [496, 688] on icon "Remove ,scanned-for-non-scans" at bounding box center [491, 686] width 9 height 9
click at [496, 688] on div at bounding box center [520, 686] width 285 height 15
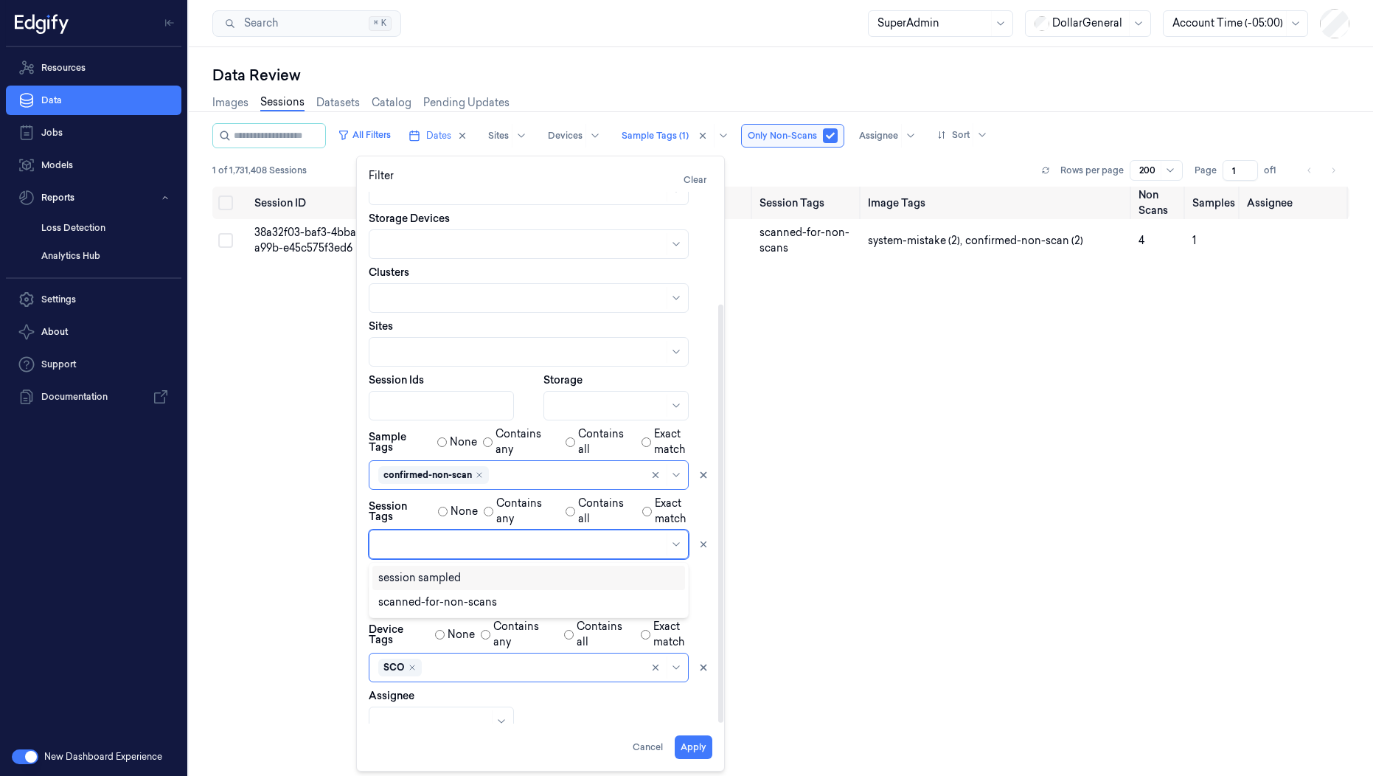
click at [501, 551] on div at bounding box center [520, 544] width 285 height 15
click at [471, 598] on div "scanned-for-non-scans" at bounding box center [437, 601] width 119 height 15
click at [409, 663] on icon "Remove ,SCO" at bounding box center [412, 667] width 9 height 9
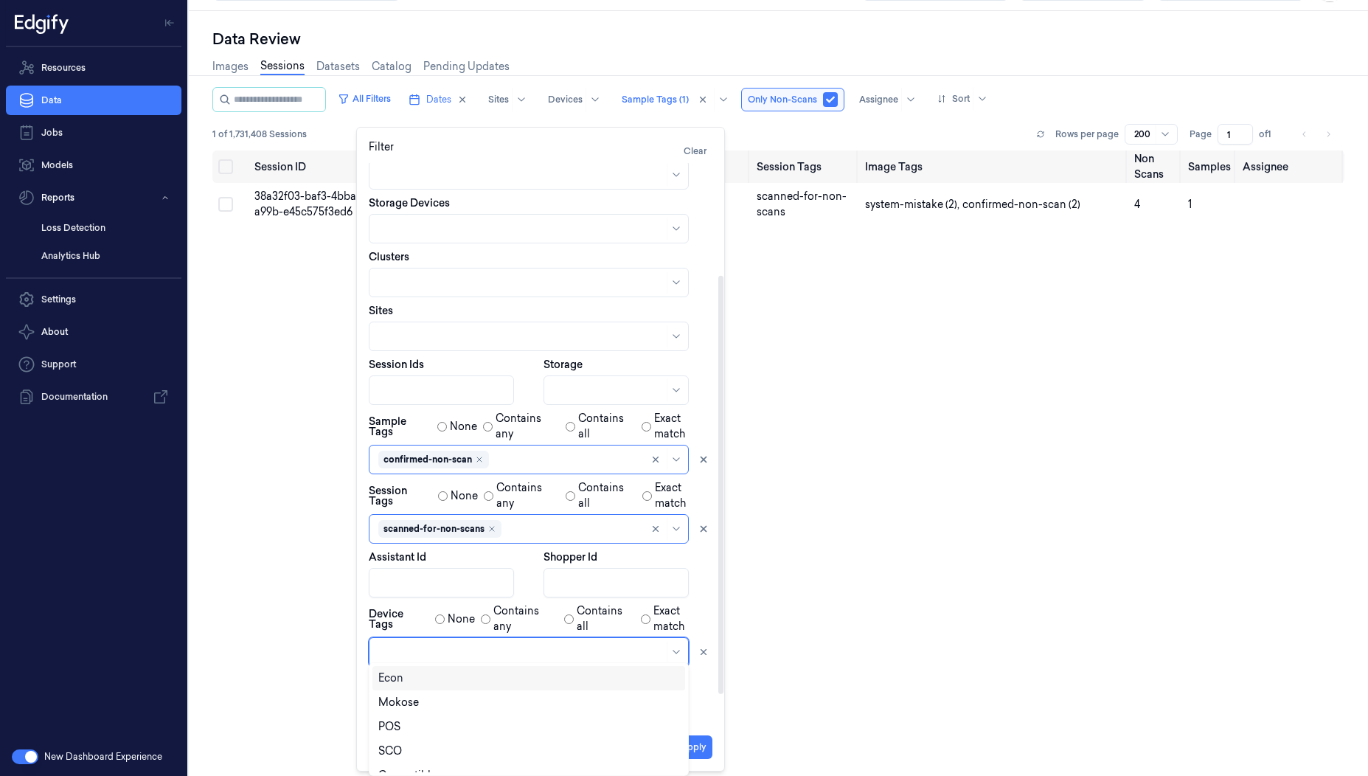
scroll to position [69, 0]
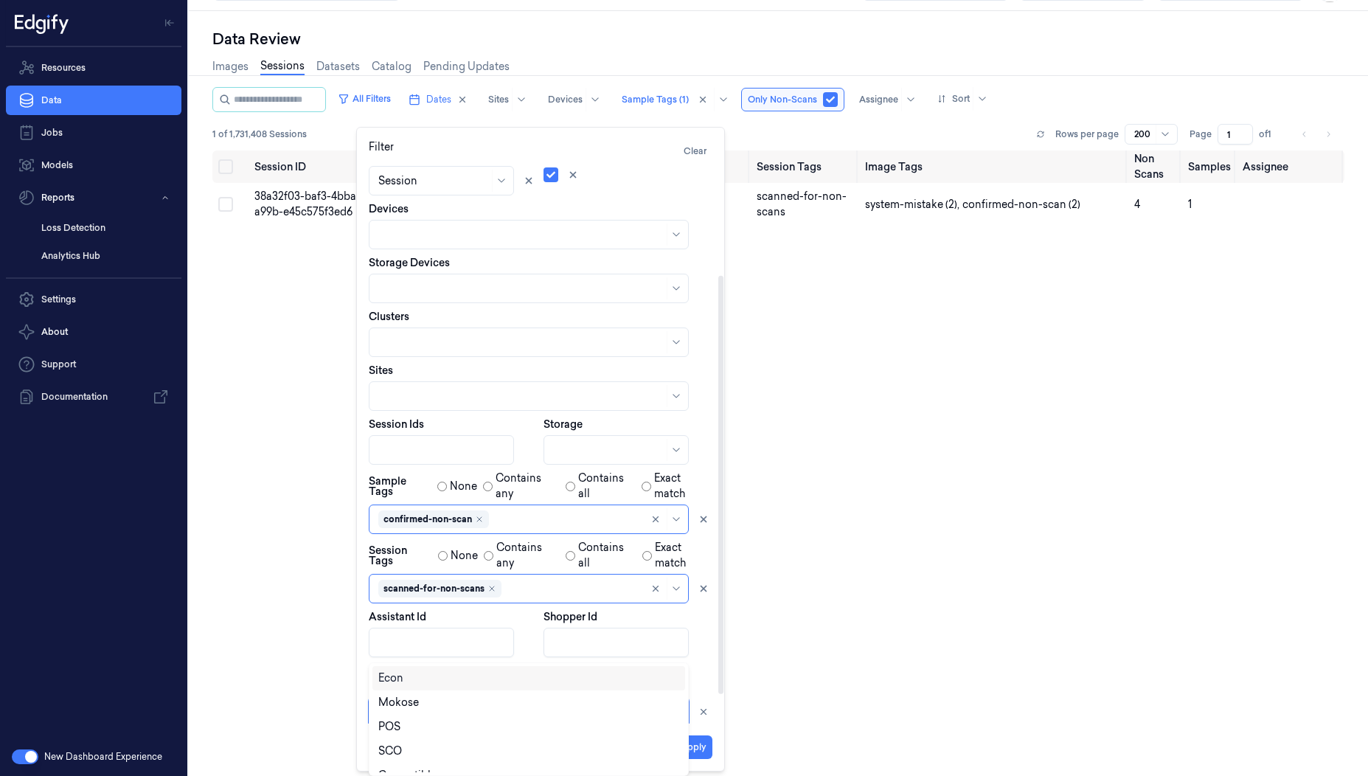
click at [409, 704] on div at bounding box center [520, 711] width 285 height 15
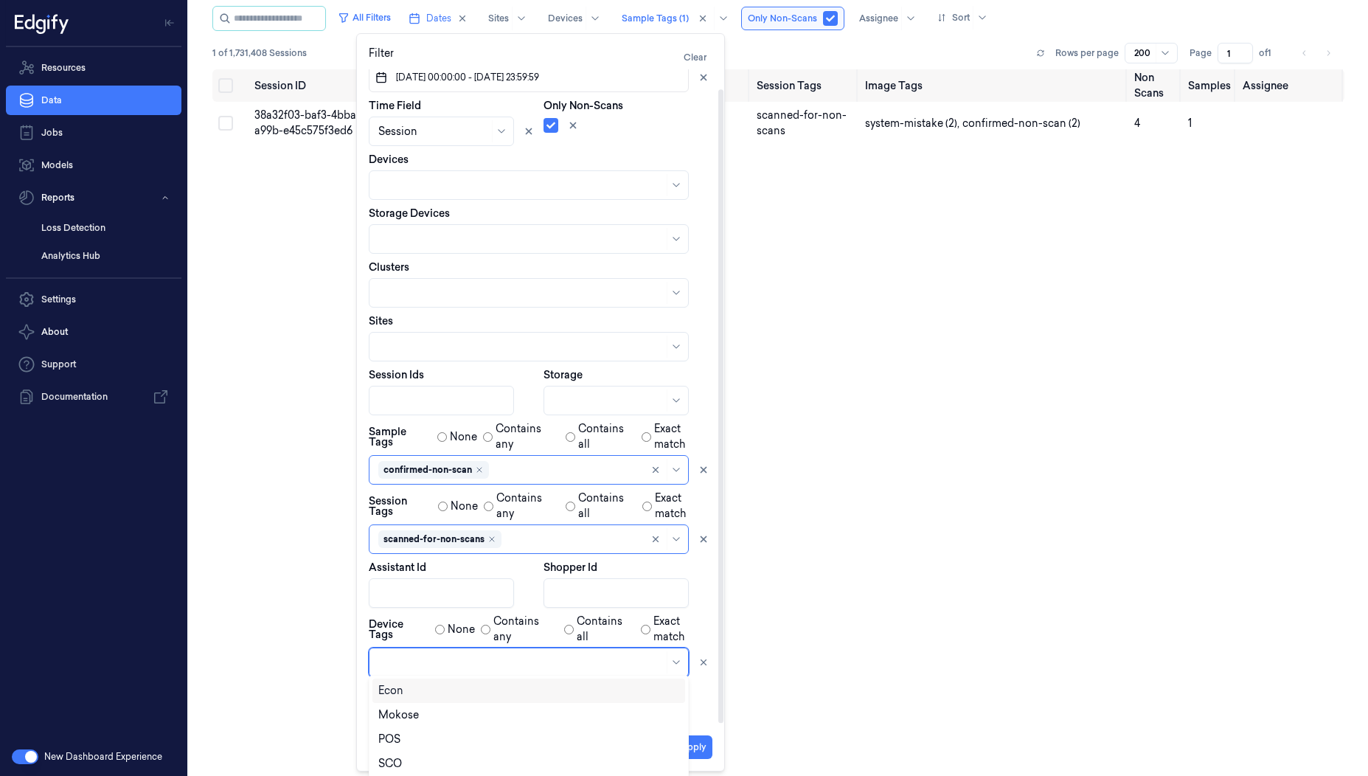
scroll to position [20, 0]
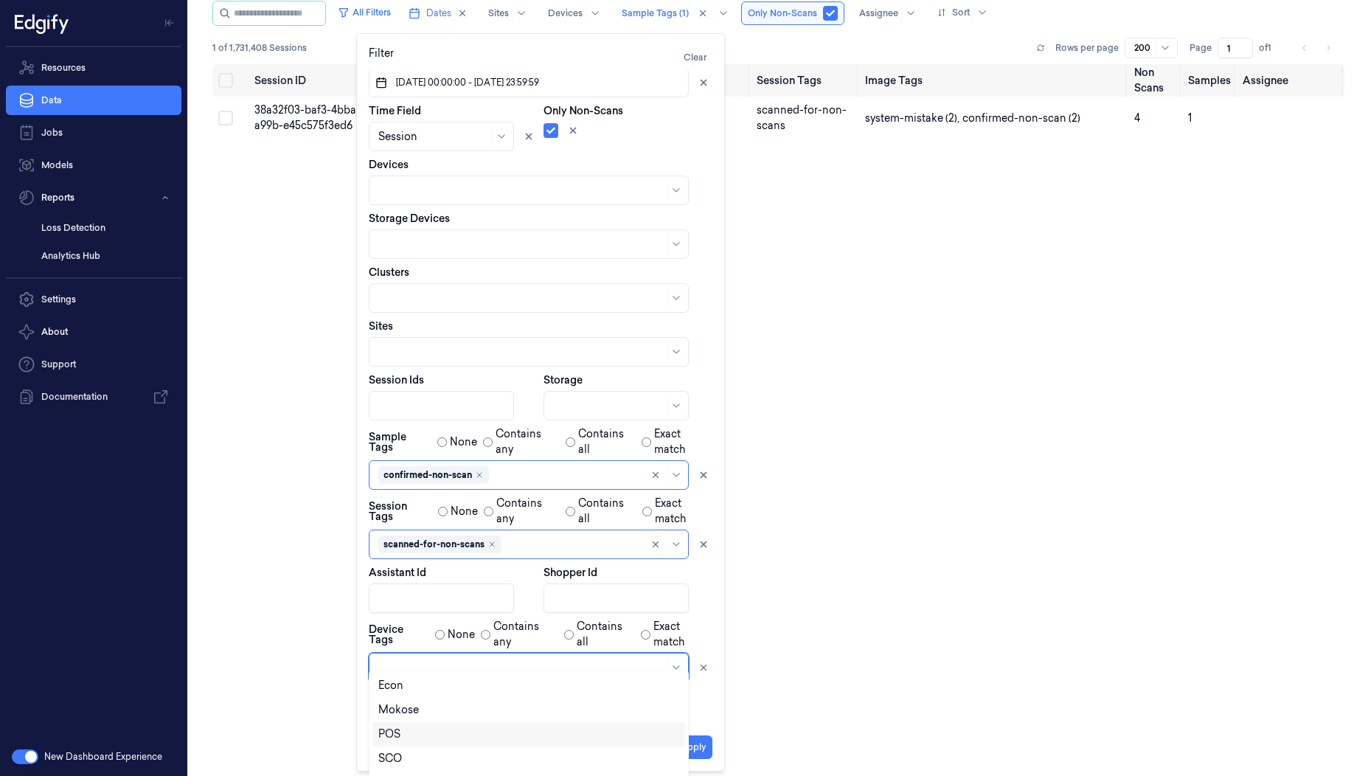
click at [385, 727] on div "POS" at bounding box center [389, 733] width 22 height 15
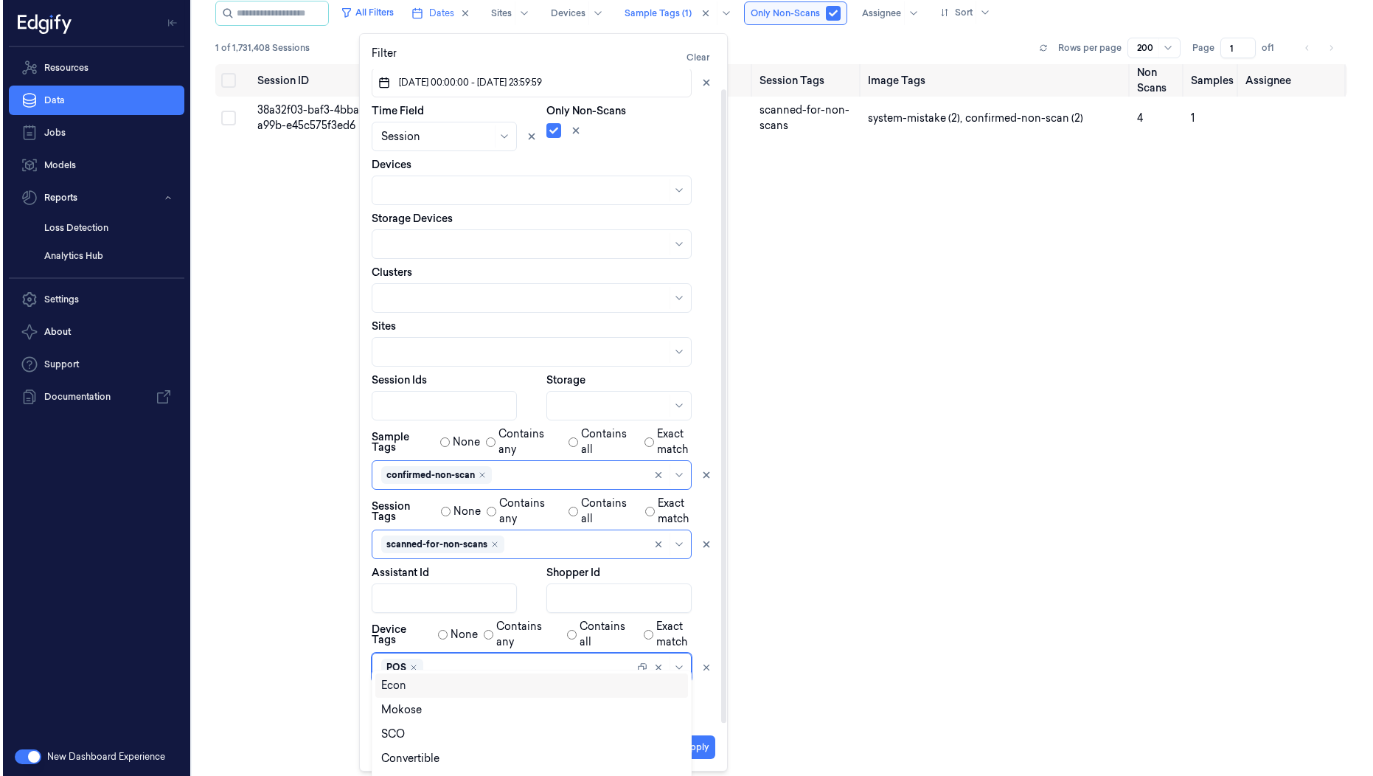
scroll to position [0, 0]
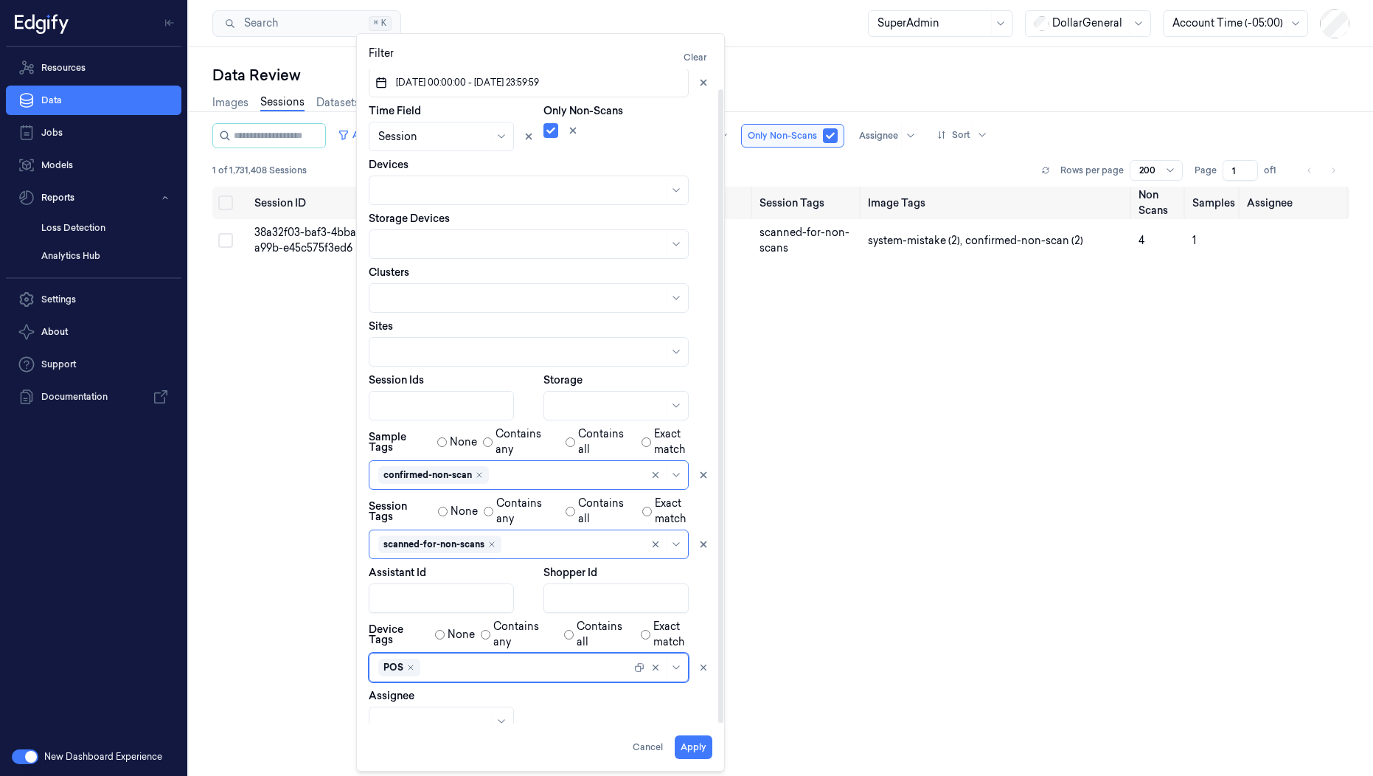
click at [644, 624] on div "Dates 04/08/2025 00:00:00 - 10/08/2025 23:59:59 Time Field Session Only Non-Sca…" at bounding box center [541, 392] width 344 height 687
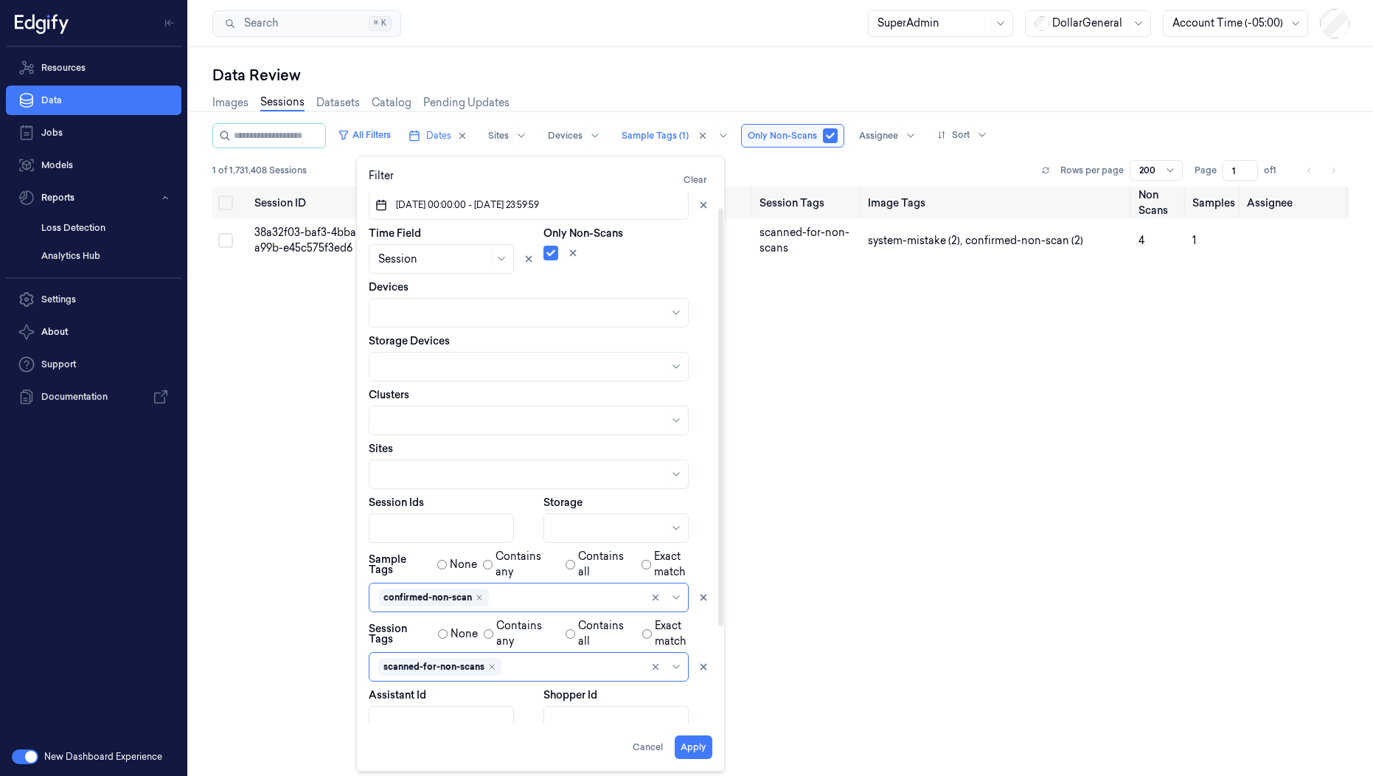
scroll to position [142, 0]
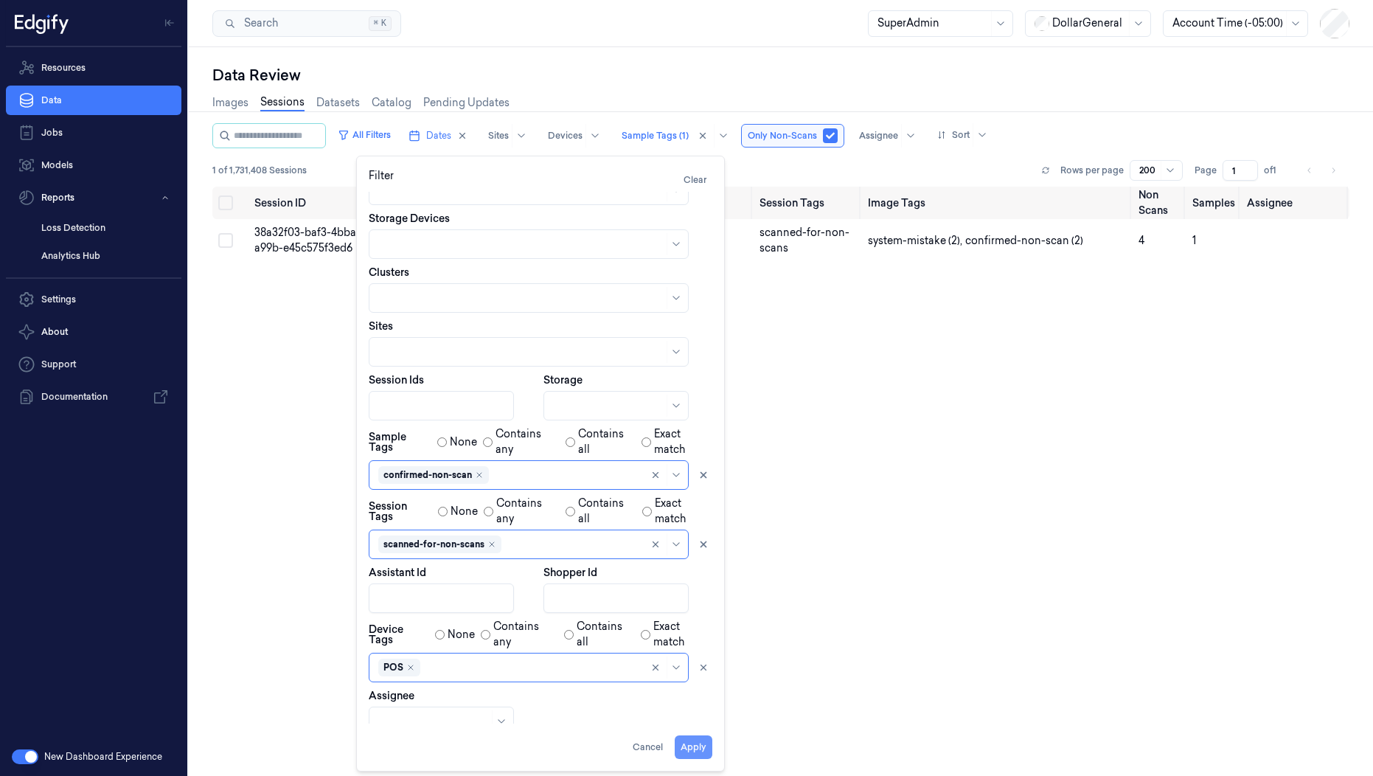
click at [695, 744] on button "Apply" at bounding box center [694, 747] width 38 height 24
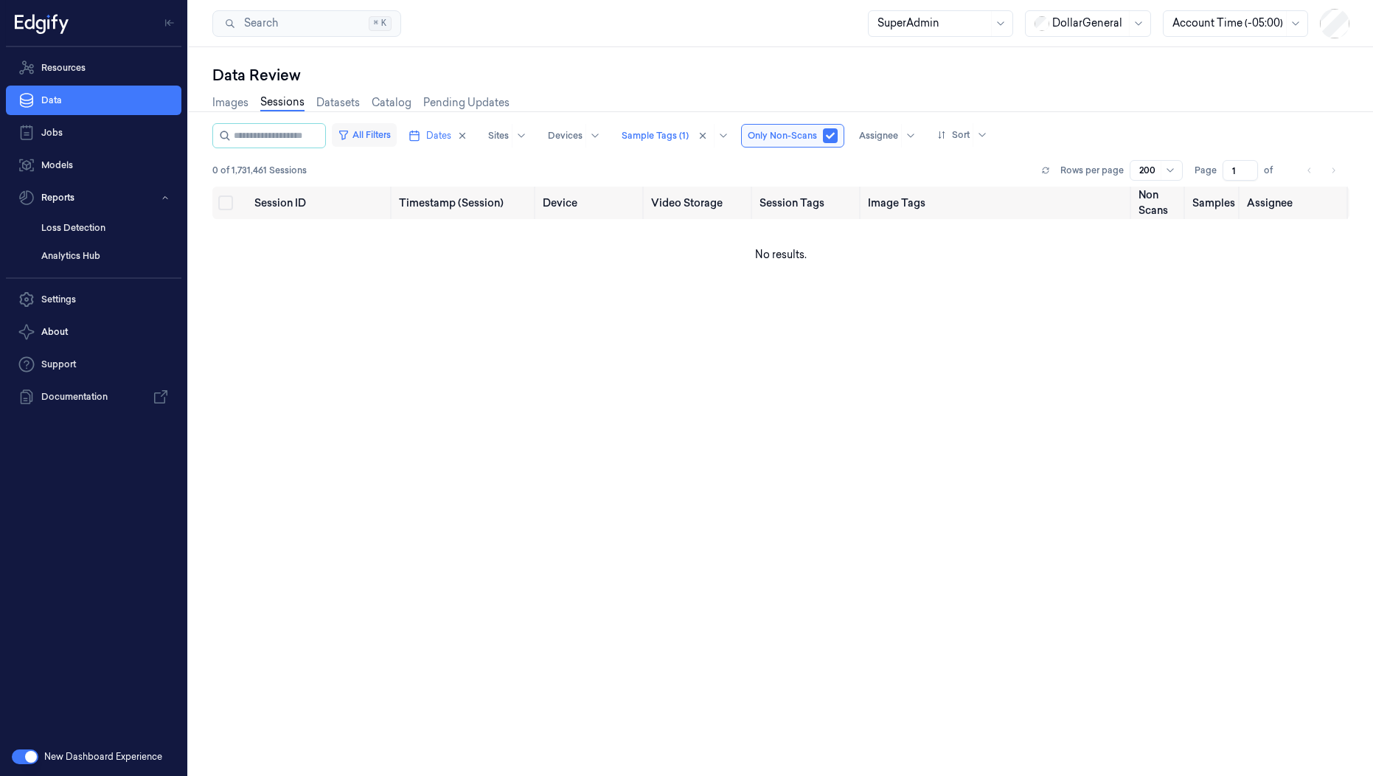
click at [397, 136] on button "All Filters" at bounding box center [364, 135] width 65 height 24
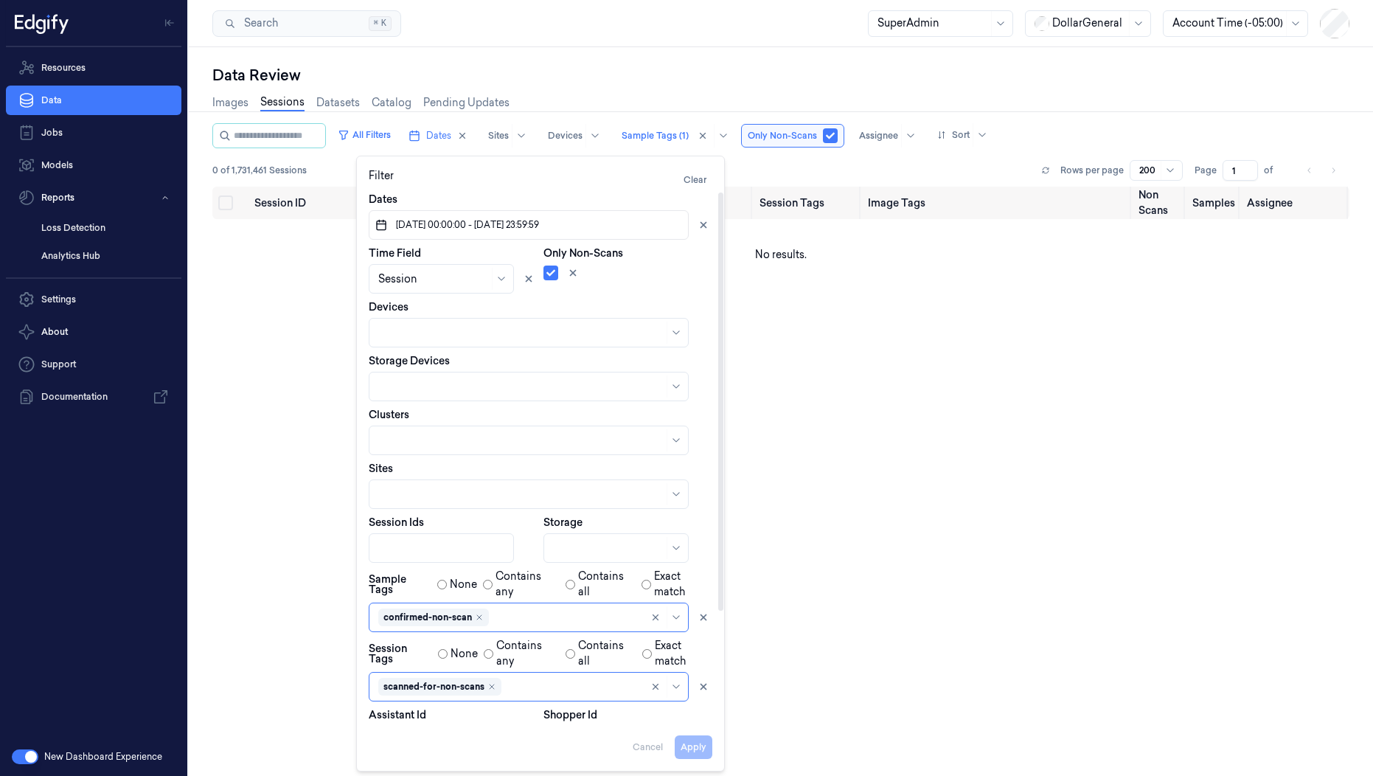
scroll to position [142, 0]
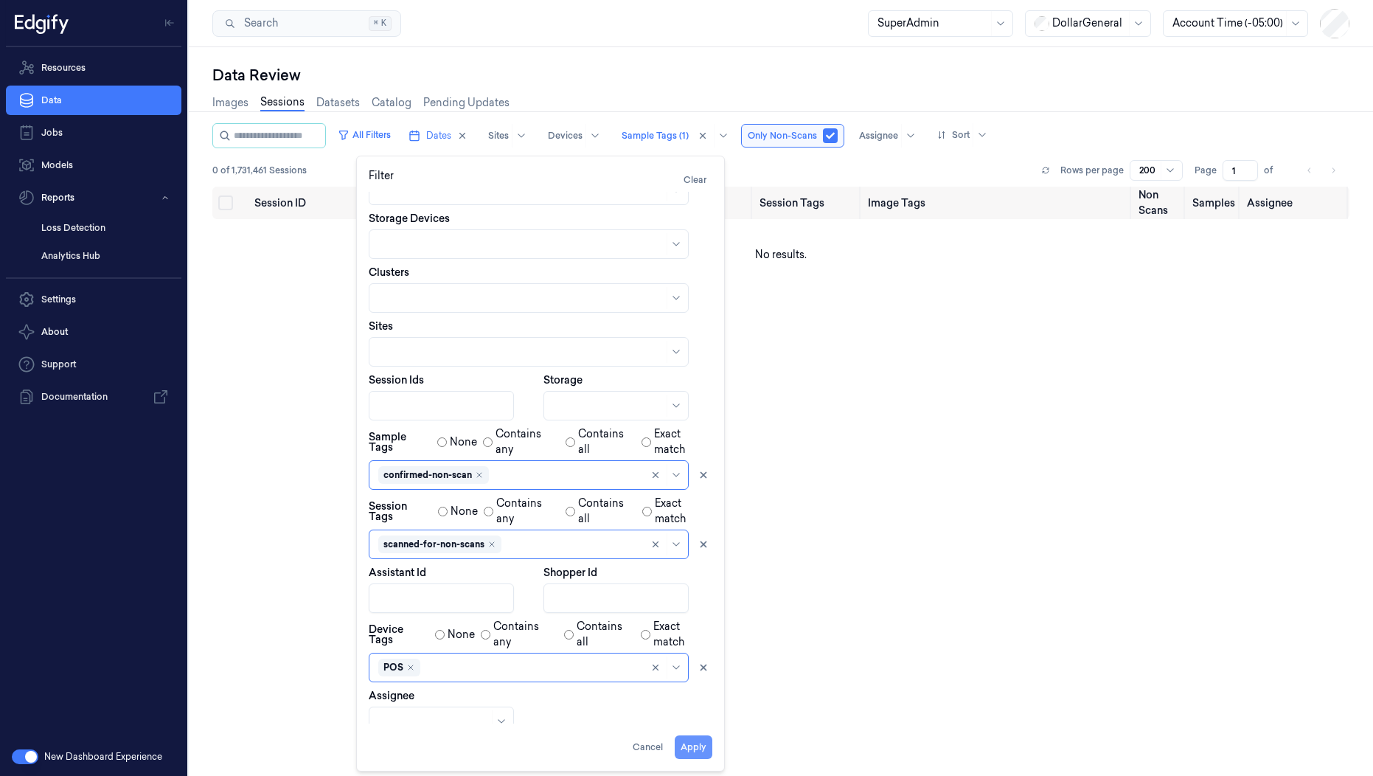
click at [696, 744] on button "Apply" at bounding box center [694, 747] width 38 height 24
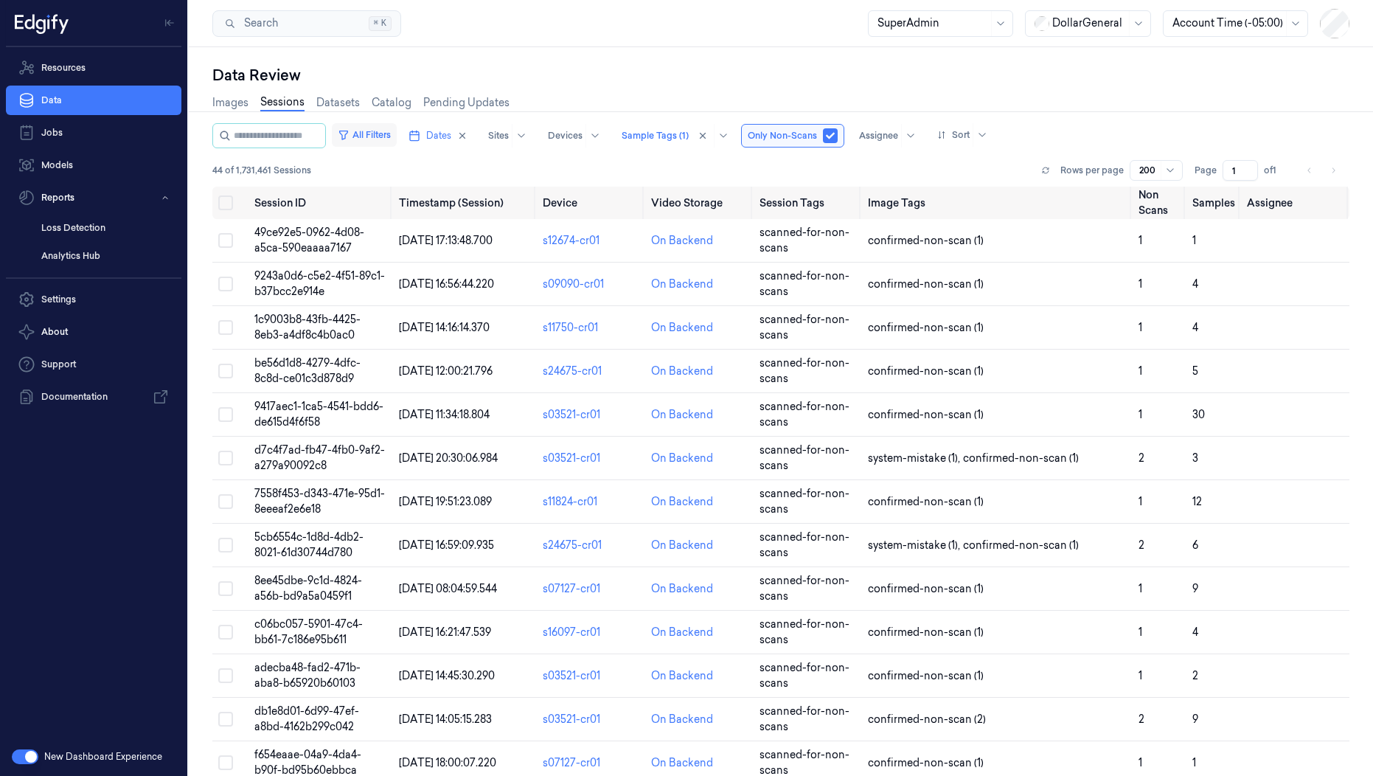
click at [397, 133] on button "All Filters" at bounding box center [364, 135] width 65 height 24
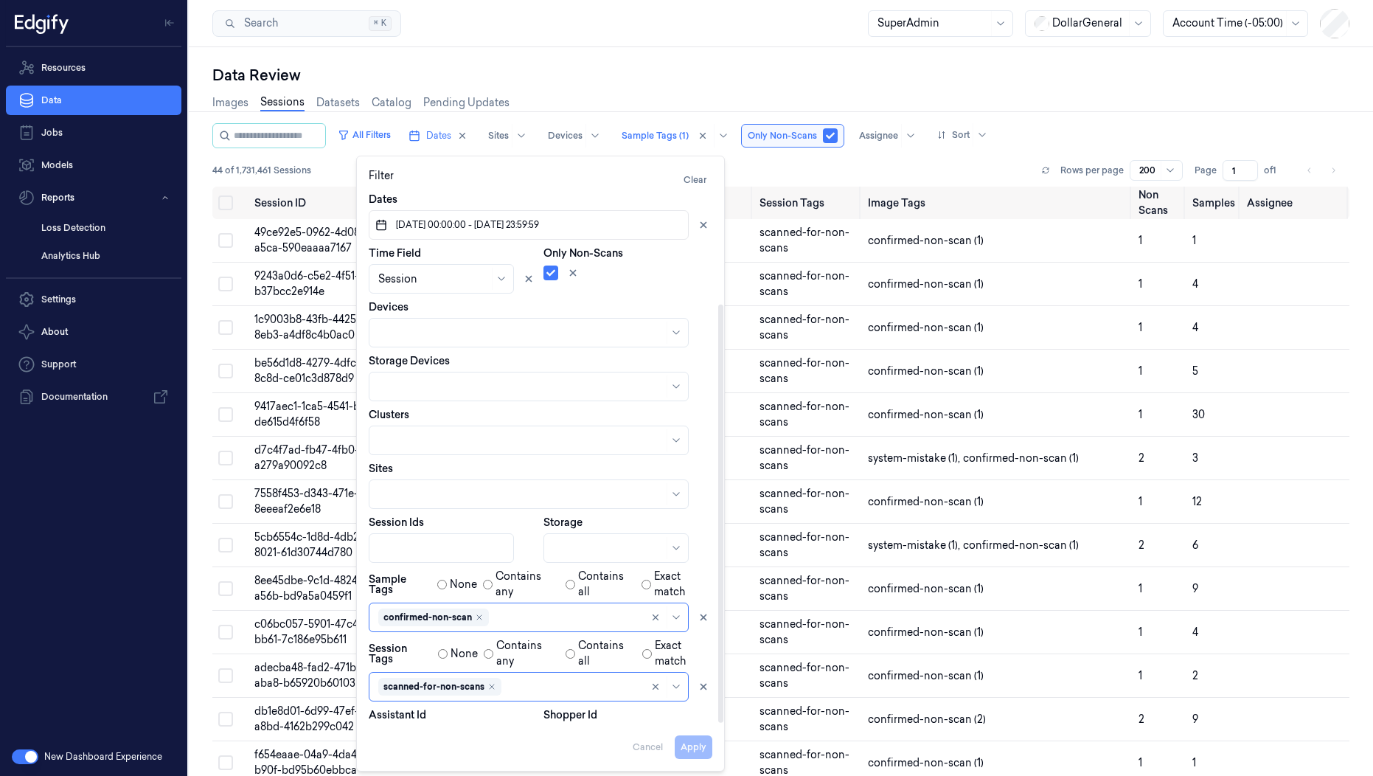
scroll to position [142, 0]
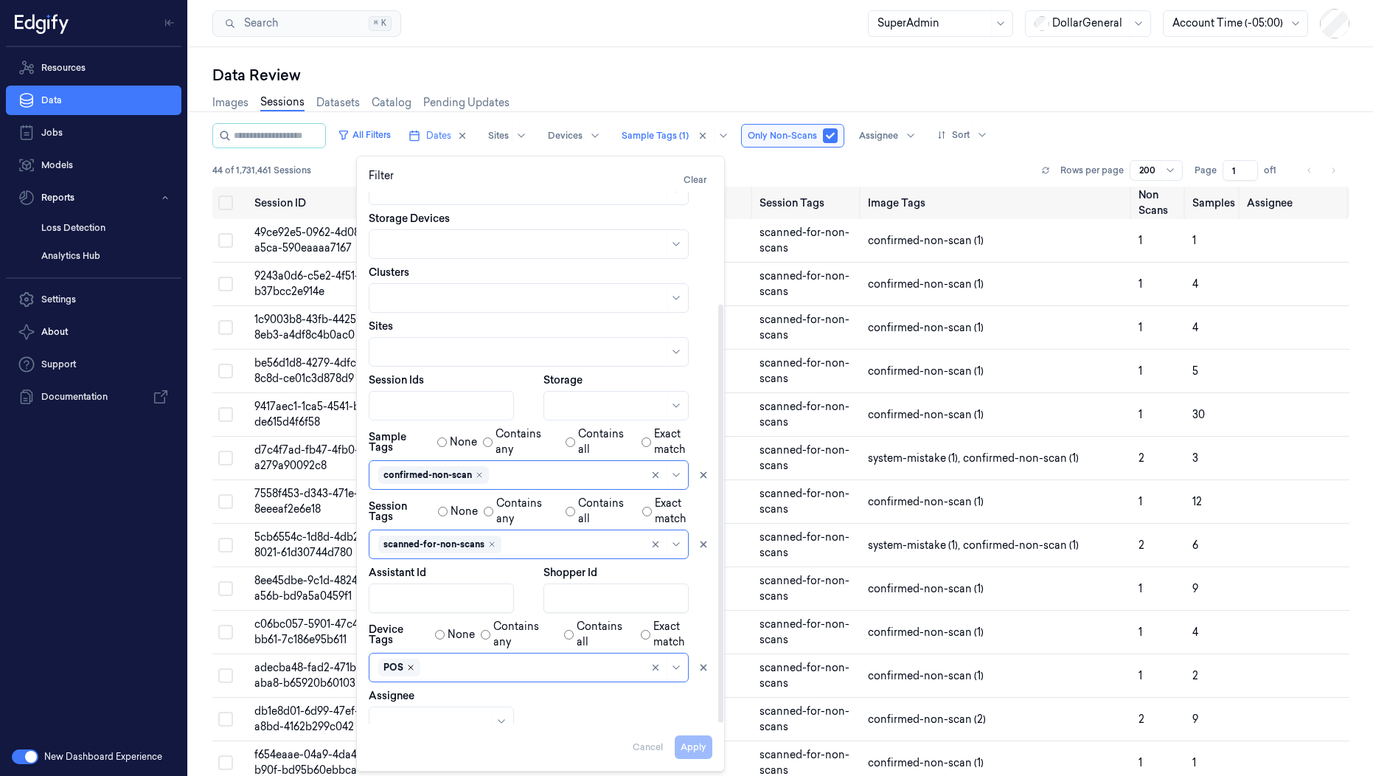
click at [411, 663] on icon "Remove ,POS" at bounding box center [410, 667] width 9 height 9
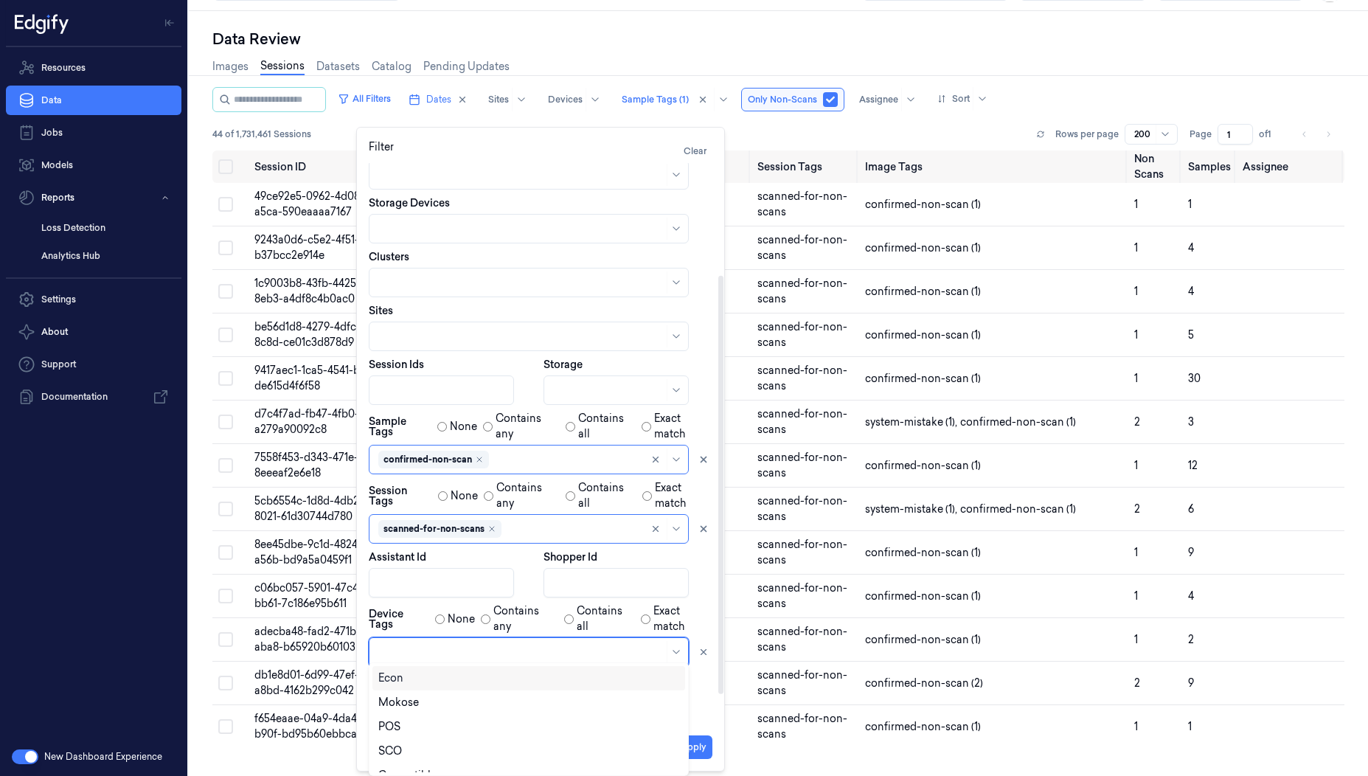
scroll to position [77, 0]
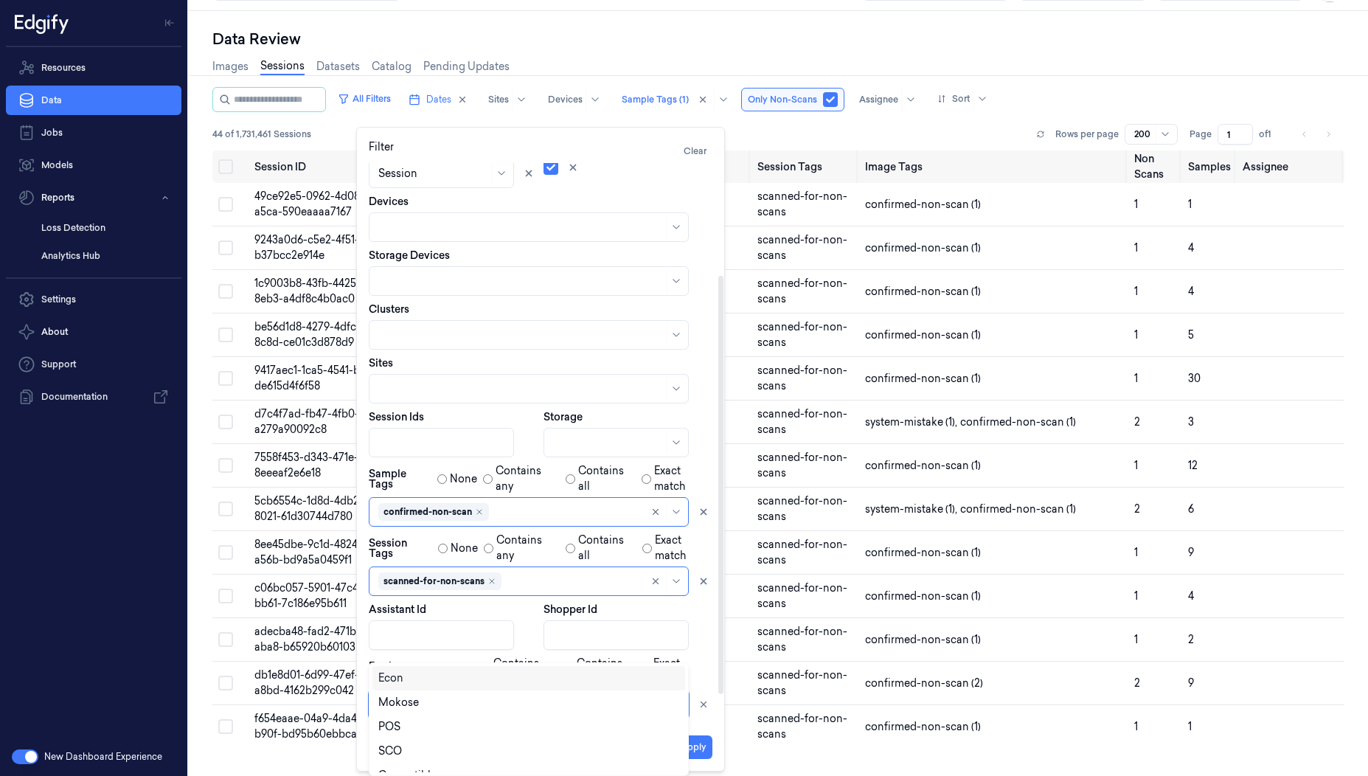
click at [411, 697] on div at bounding box center [520, 704] width 285 height 15
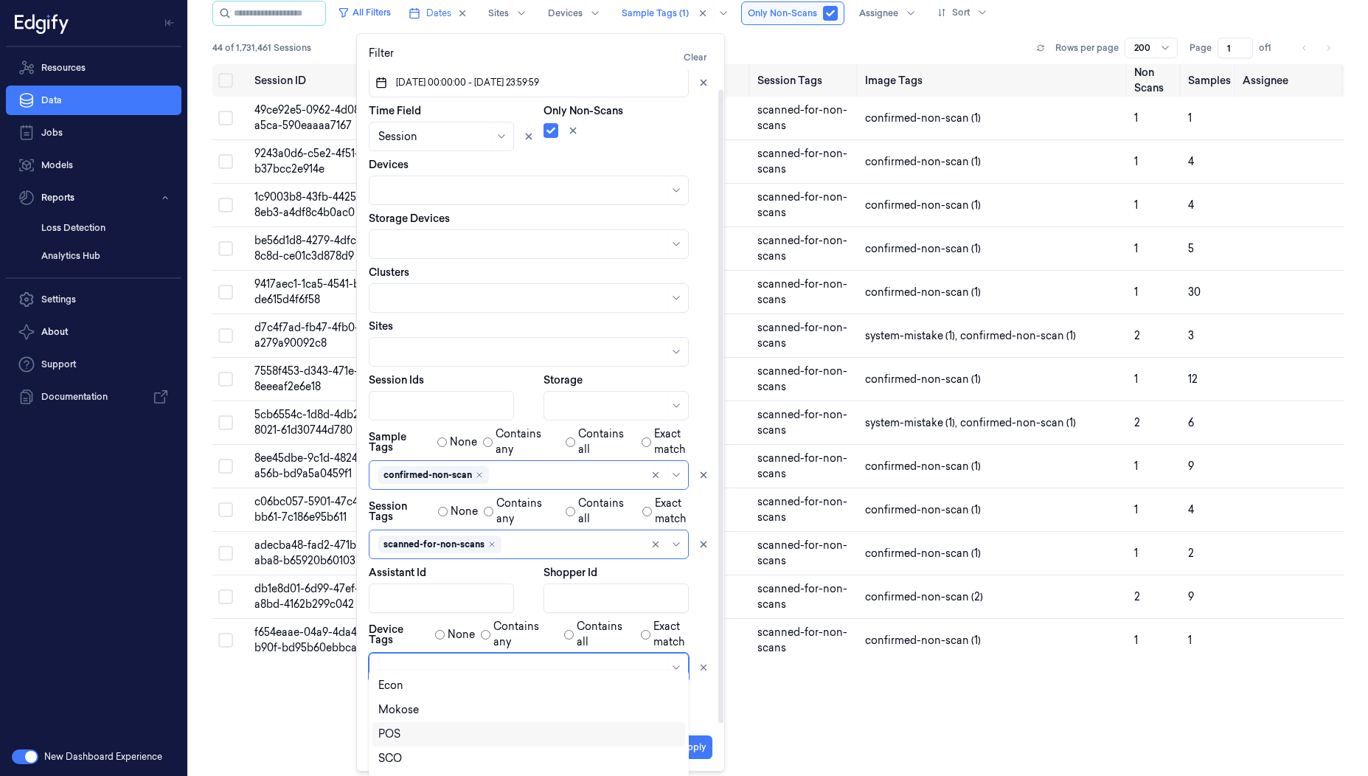
scroll to position [186, 0]
click at [447, 743] on div "LineBuster" at bounding box center [528, 742] width 301 height 15
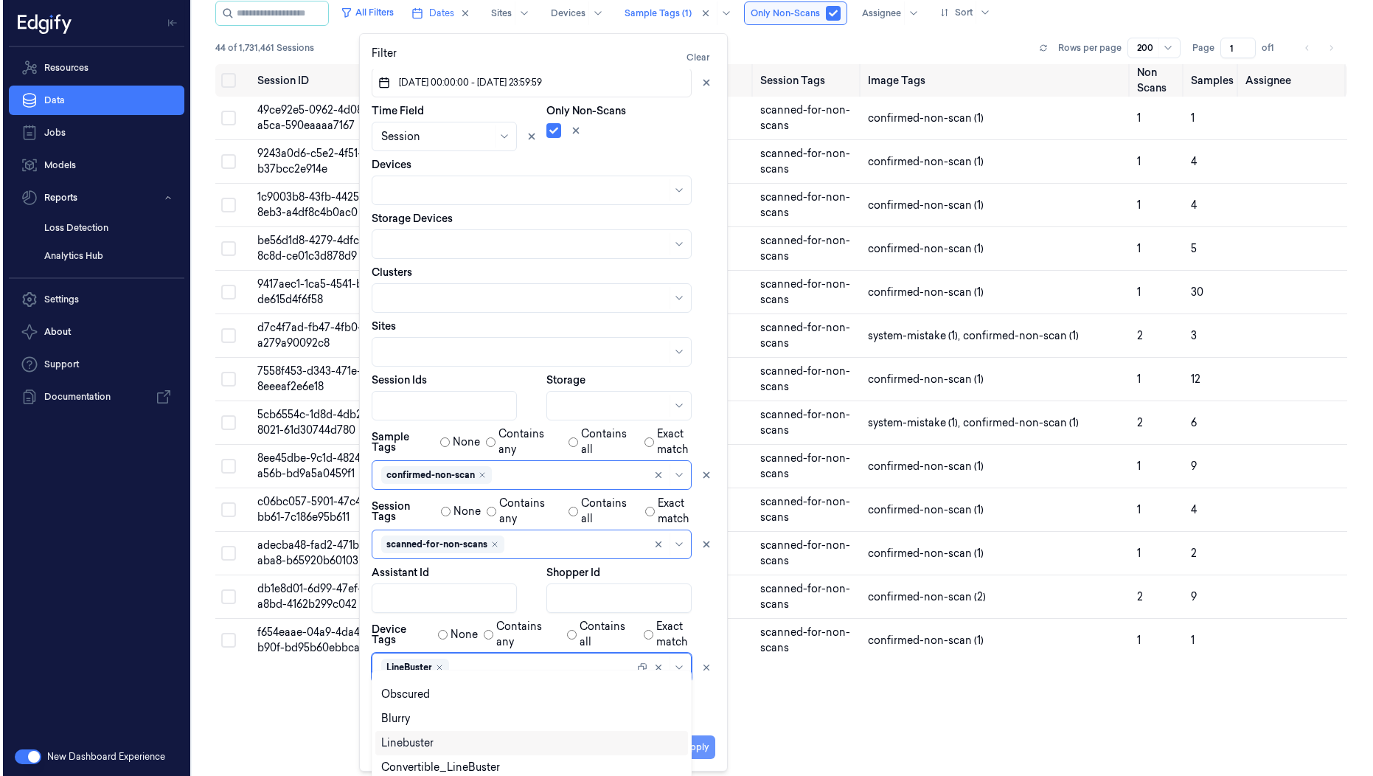
scroll to position [0, 0]
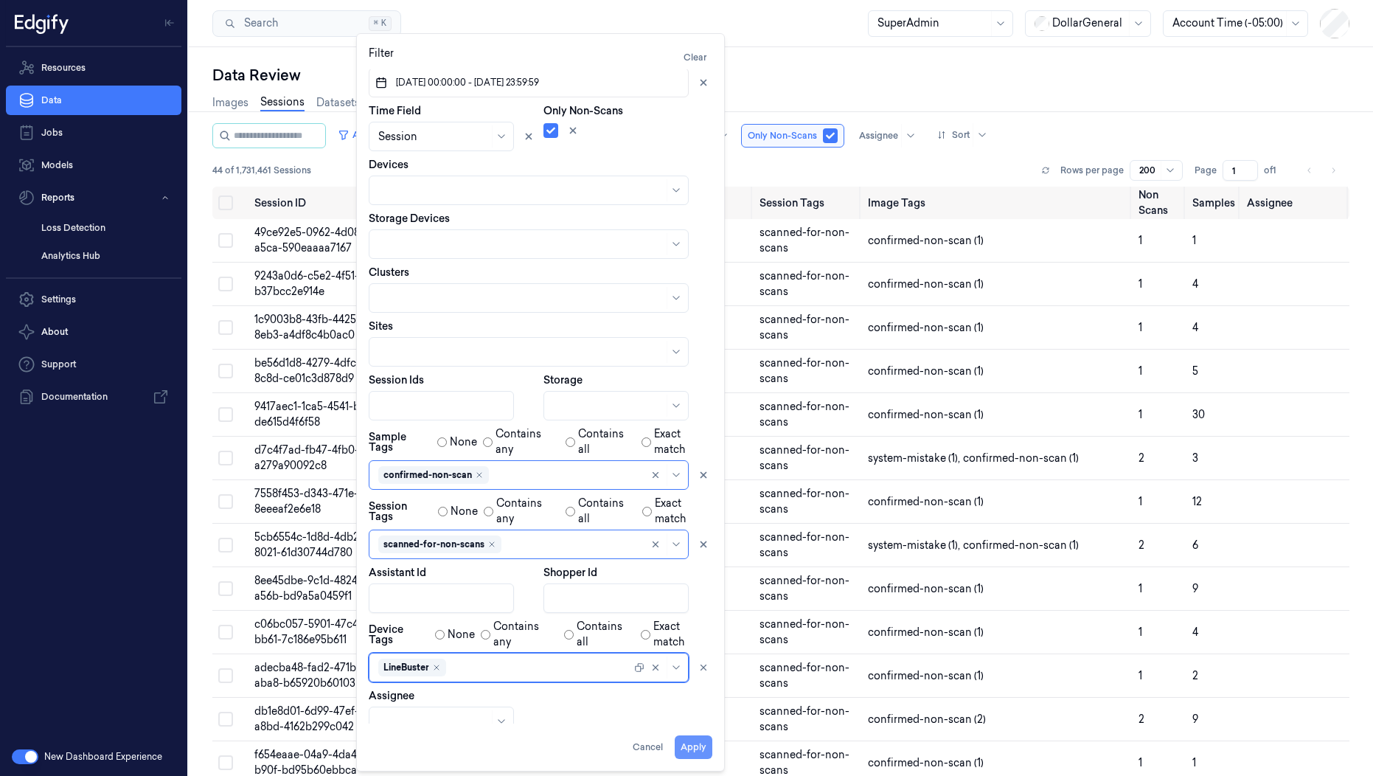
click at [698, 742] on button "Apply" at bounding box center [694, 747] width 38 height 24
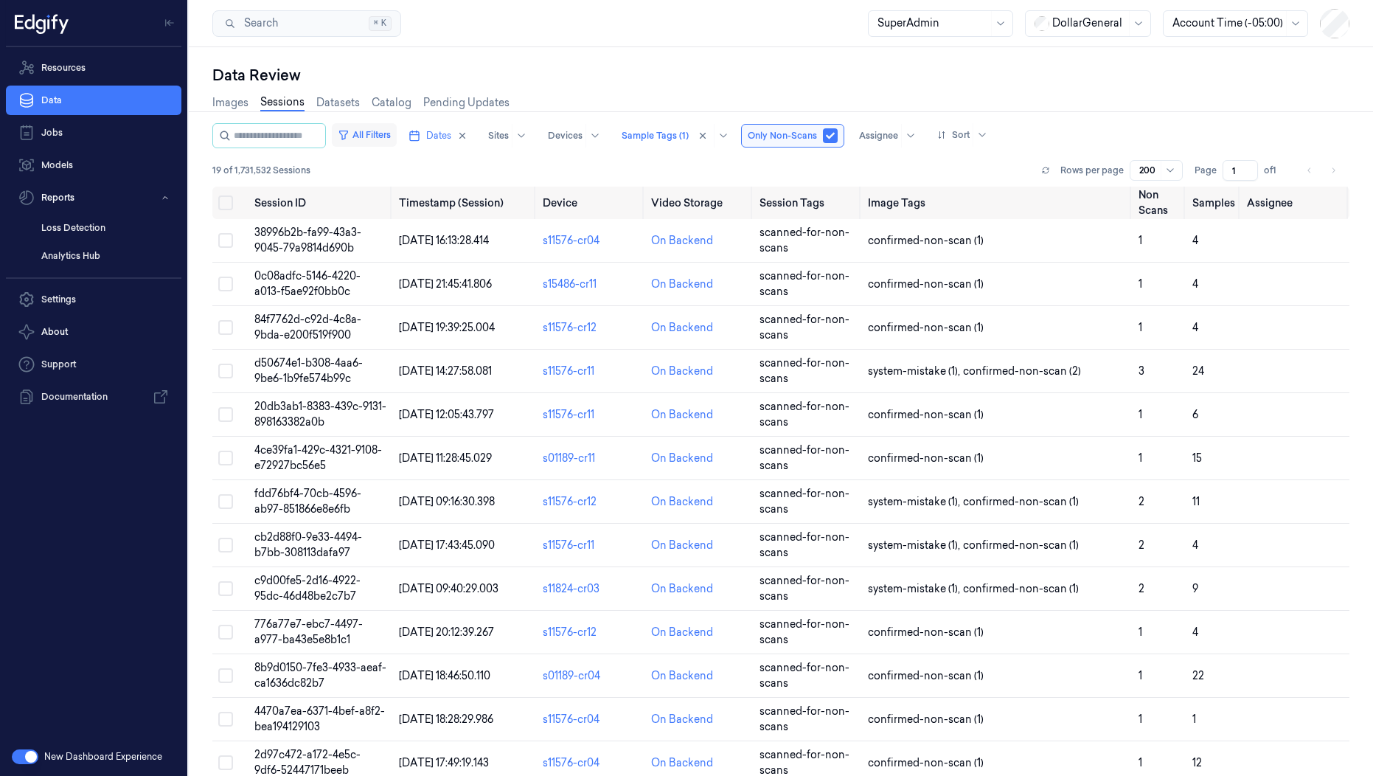
click at [397, 134] on button "All Filters" at bounding box center [364, 135] width 65 height 24
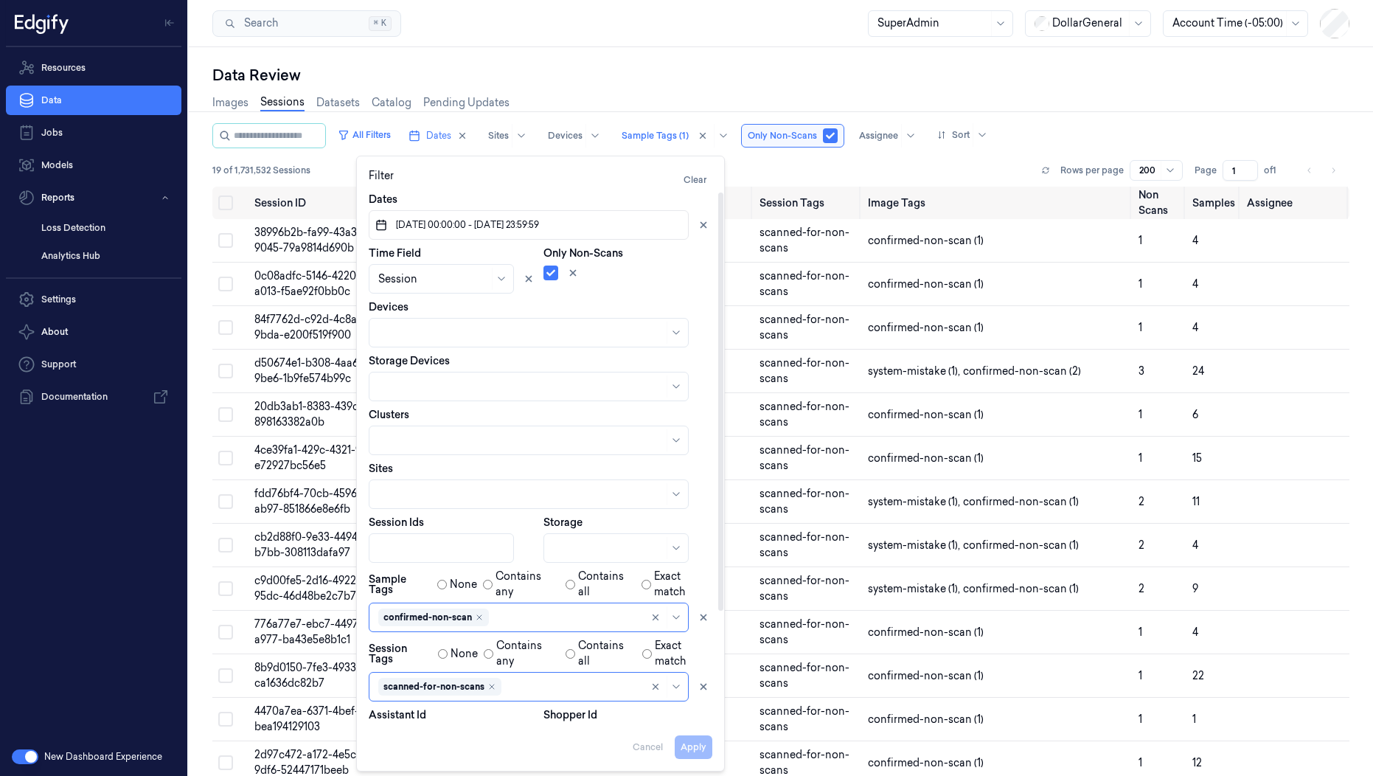
scroll to position [142, 0]
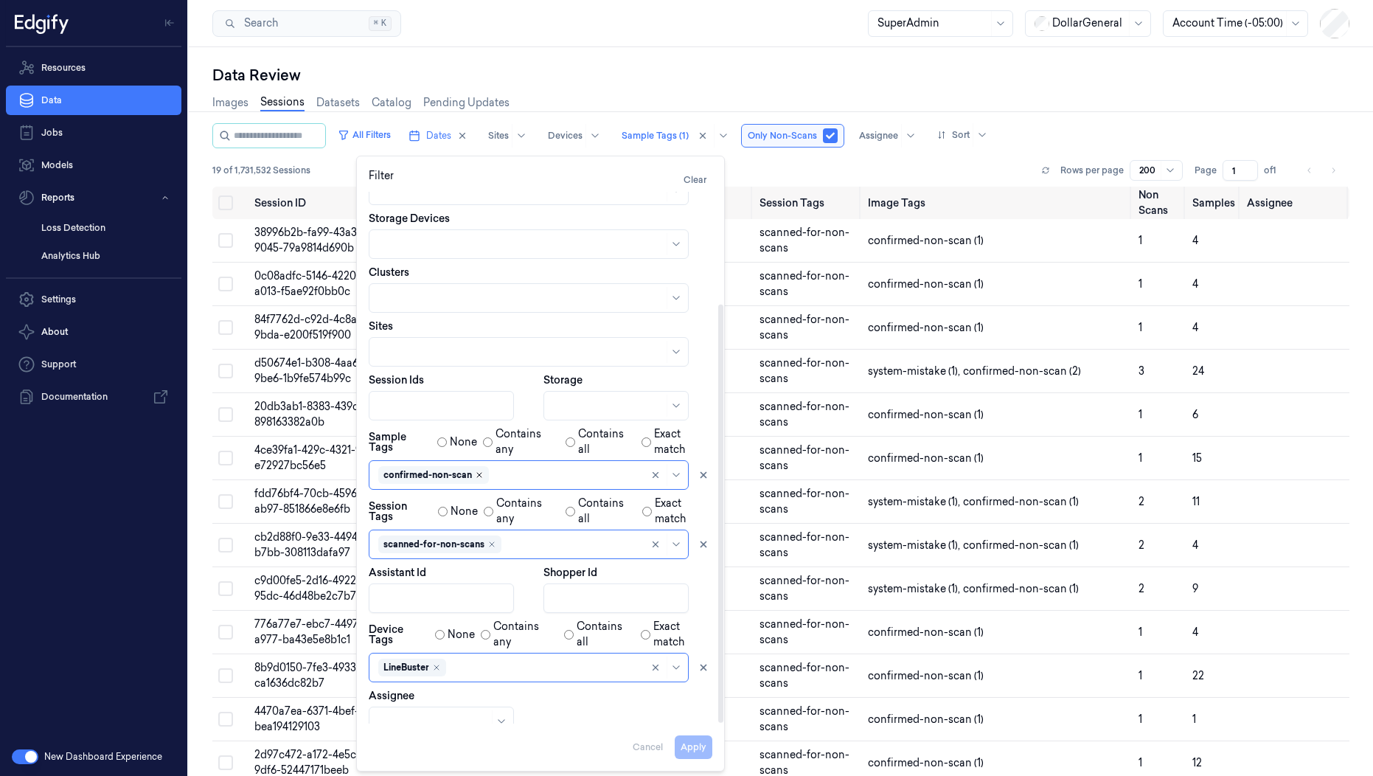
click at [481, 477] on icon "Remove ,confirmed-non-scan" at bounding box center [479, 475] width 9 height 9
click at [698, 743] on button "Apply" at bounding box center [694, 747] width 38 height 24
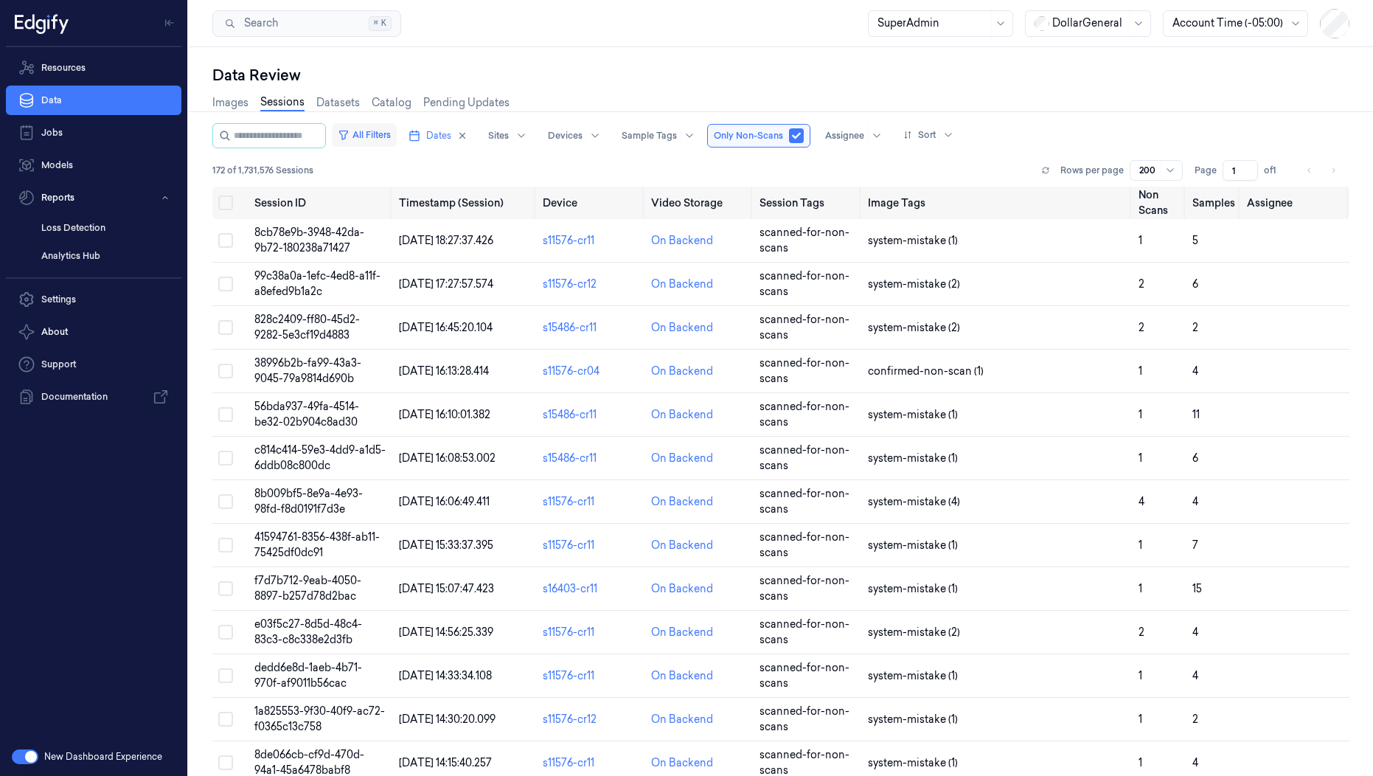
click at [397, 133] on button "All Filters" at bounding box center [364, 135] width 65 height 24
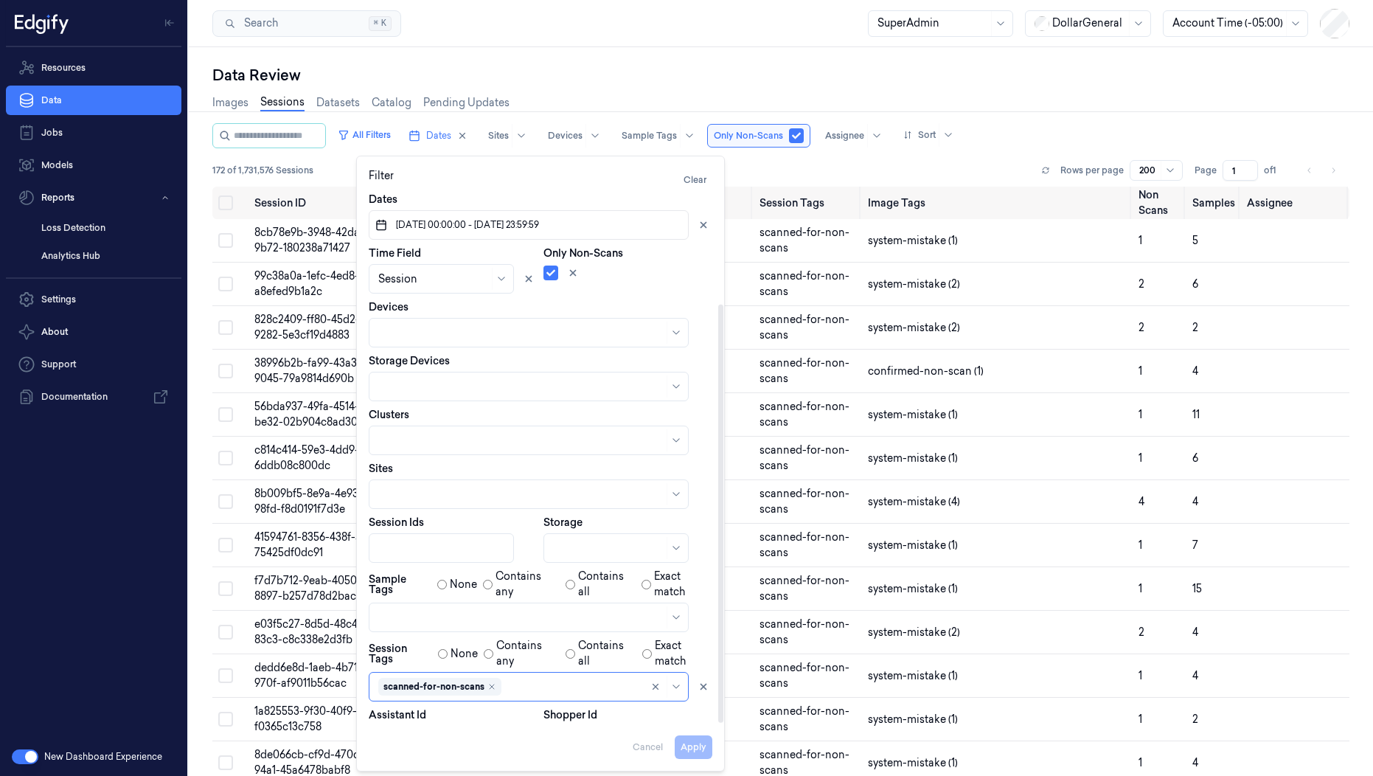
scroll to position [142, 0]
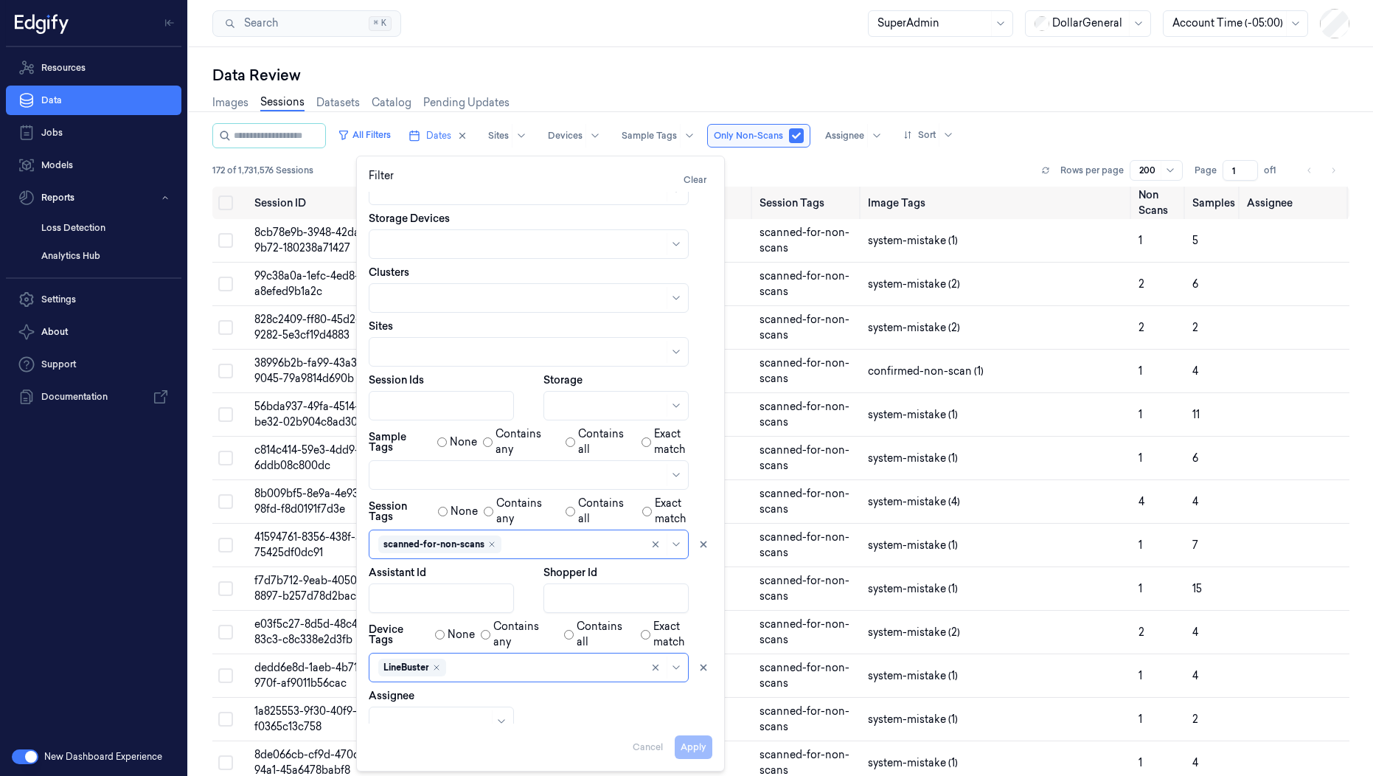
click at [571, 48] on div "Data Review Images Sessions Datasets Catalog Pending Updates All Filters Dates …" at bounding box center [781, 411] width 1184 height 729
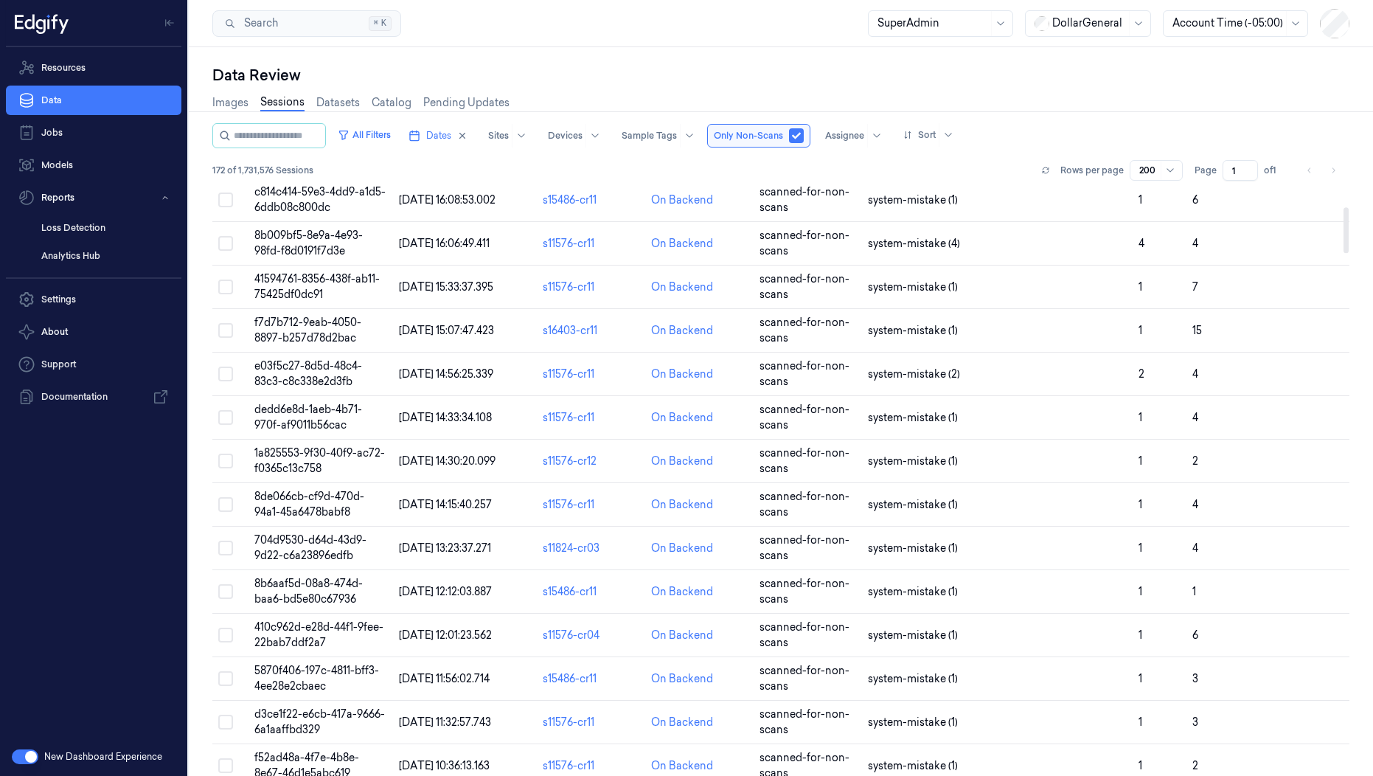
scroll to position [0, 0]
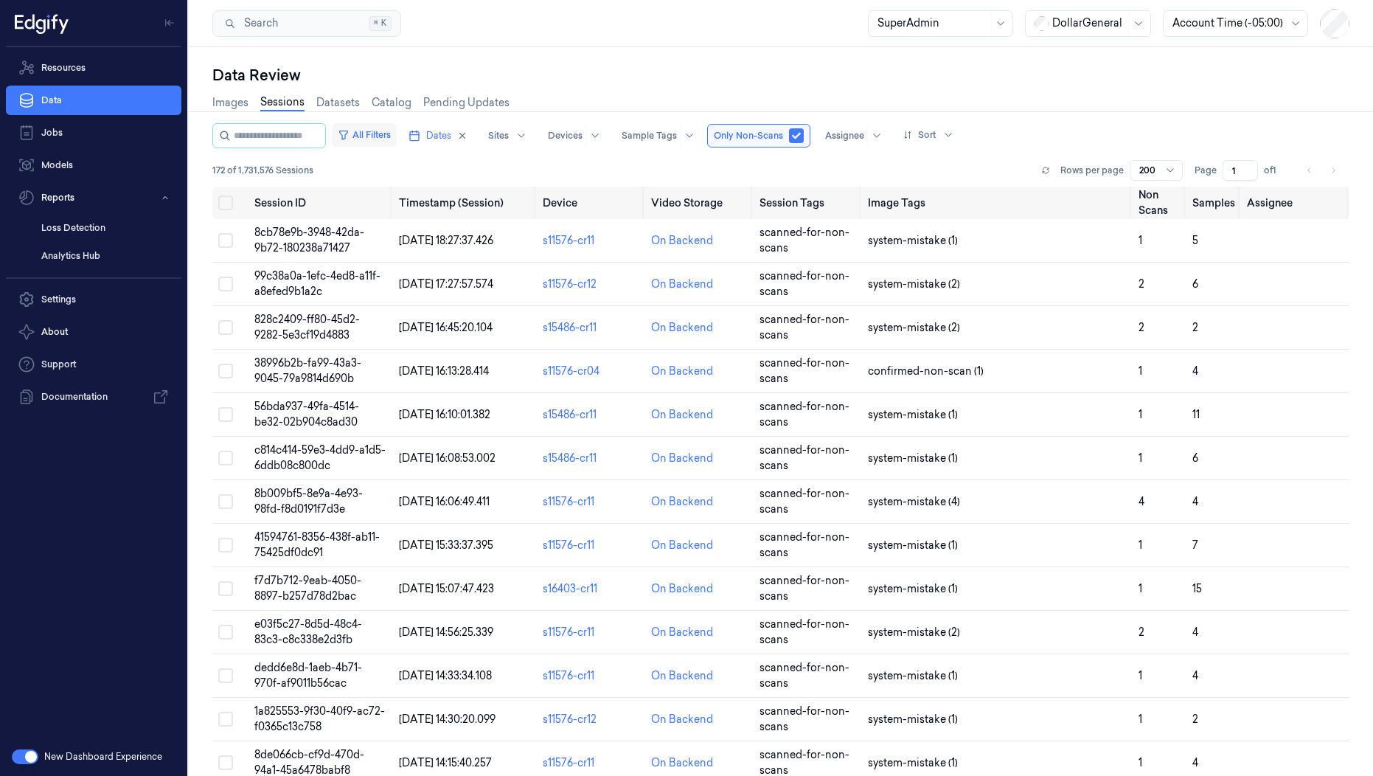
click at [387, 139] on button "All Filters" at bounding box center [364, 135] width 65 height 24
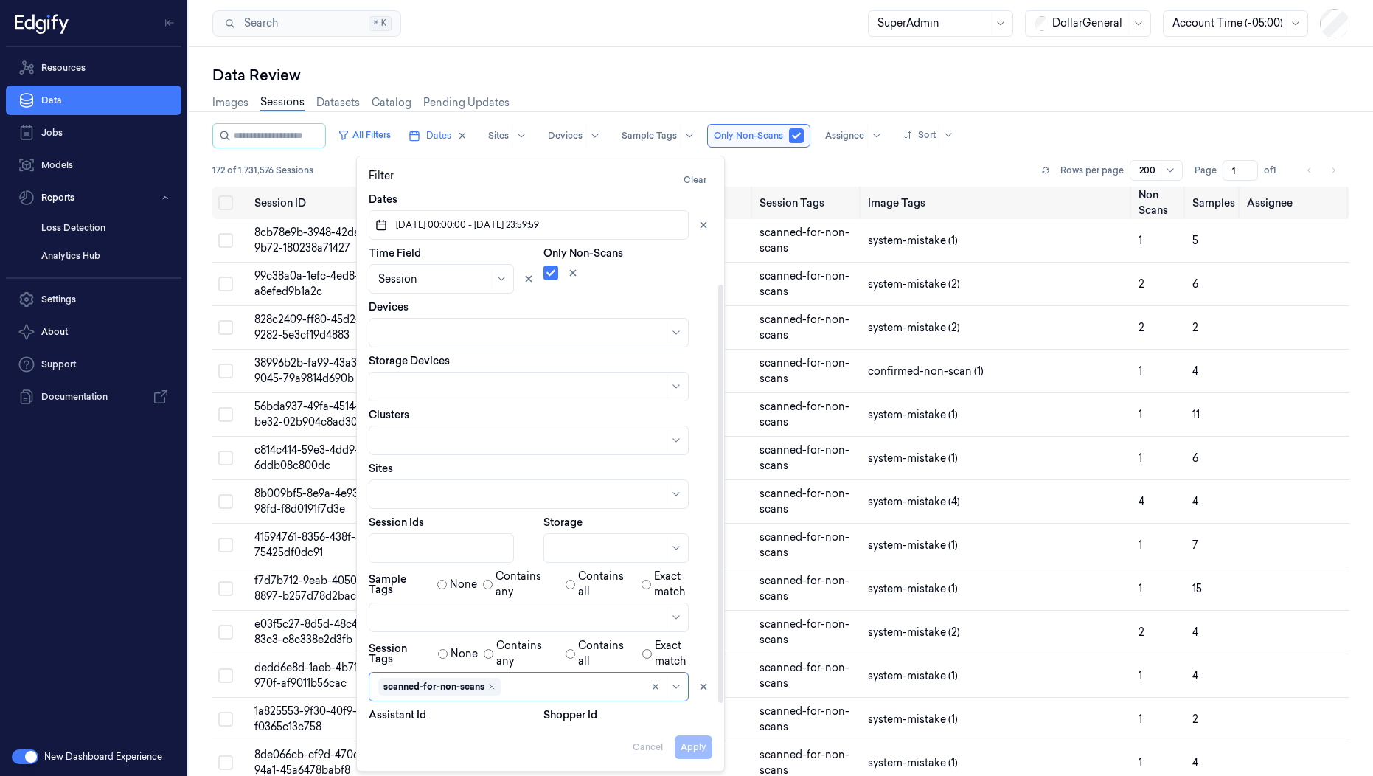
scroll to position [142, 0]
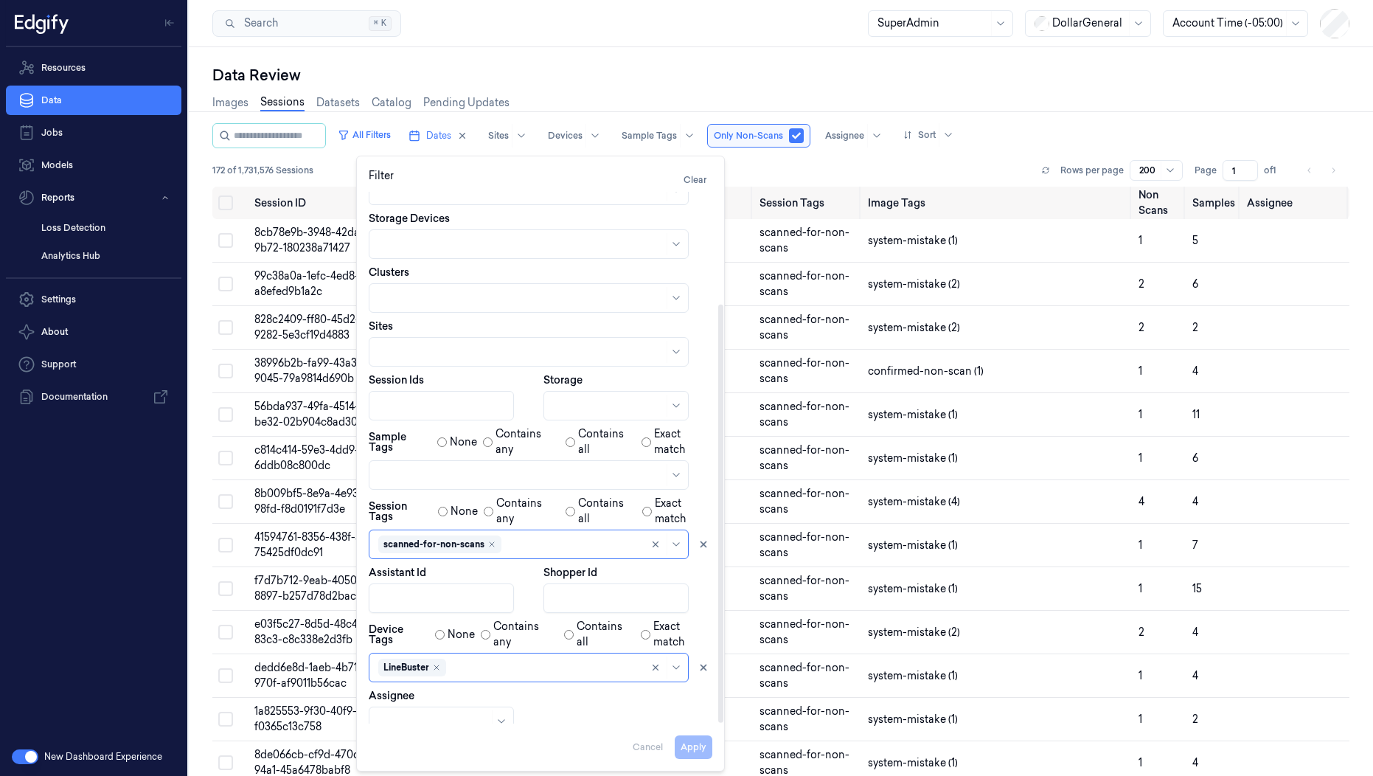
click at [444, 473] on div at bounding box center [520, 475] width 285 height 15
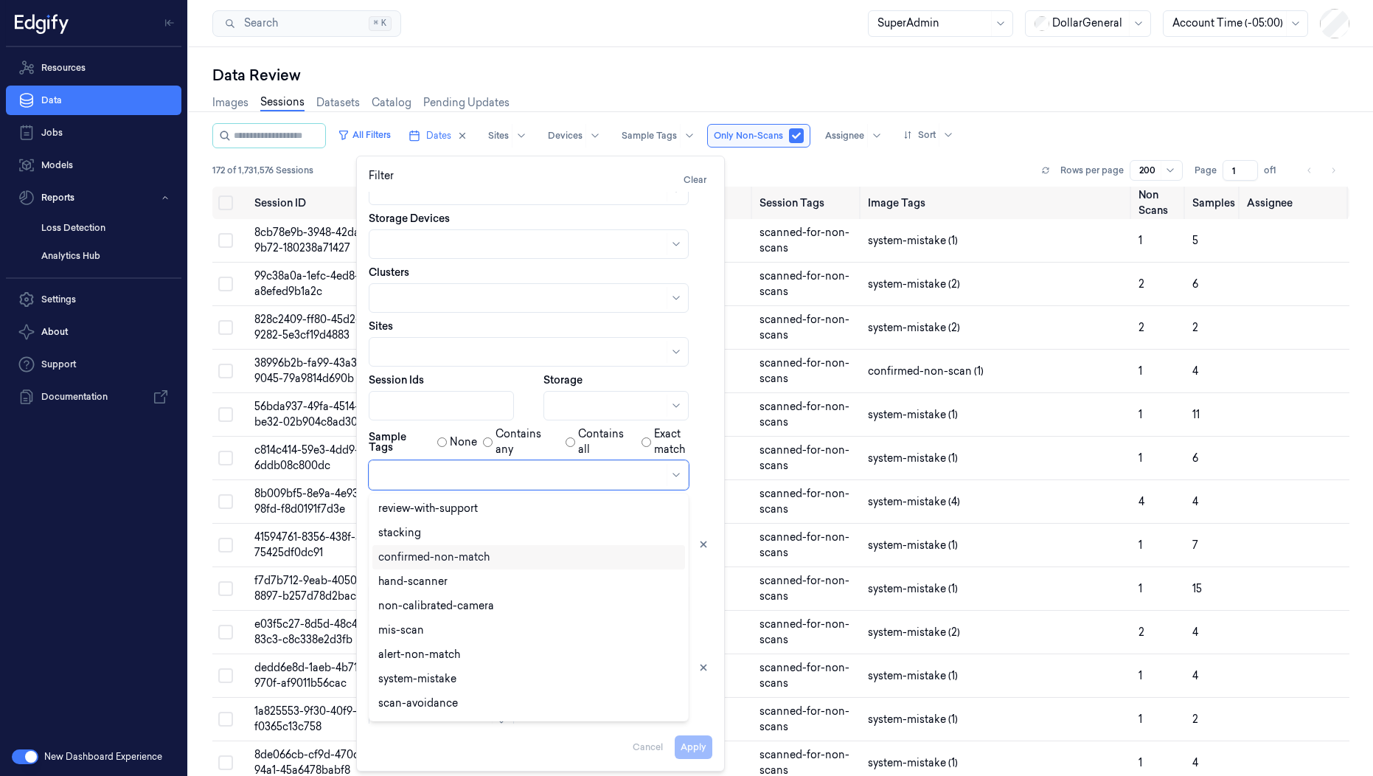
scroll to position [339, 0]
click at [459, 563] on div "confirmed-non-scan" at bounding box center [430, 559] width 104 height 15
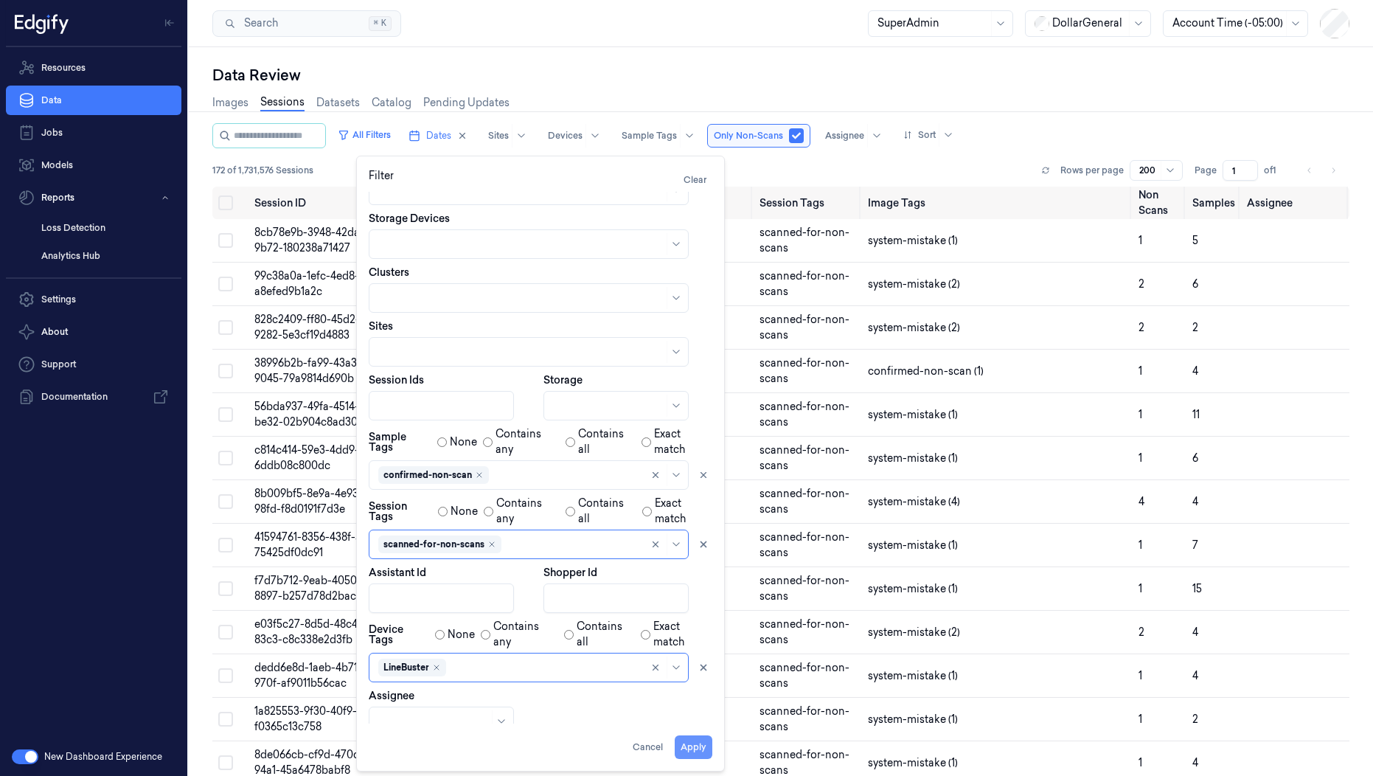
click at [704, 742] on button "Apply" at bounding box center [694, 747] width 38 height 24
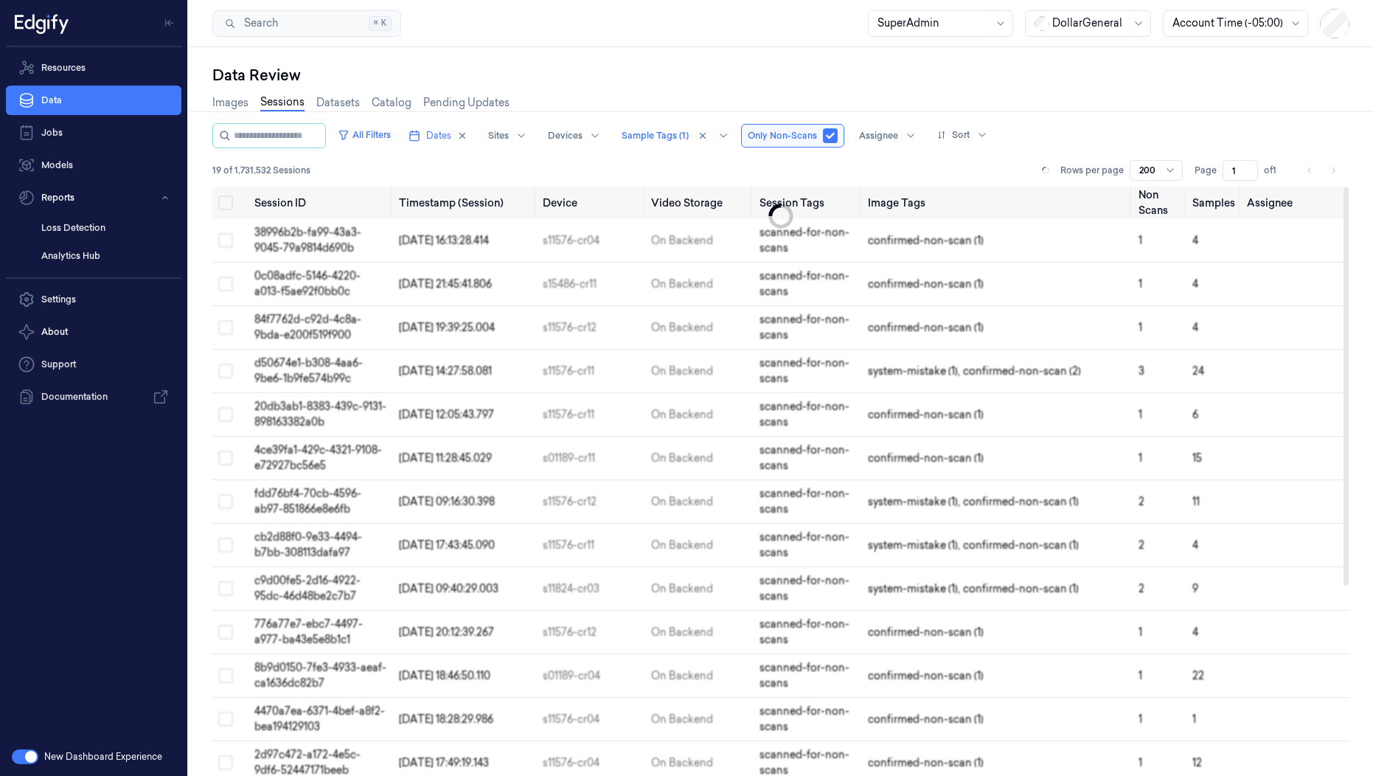
click at [704, 742] on td "On Backend" at bounding box center [699, 763] width 108 height 44
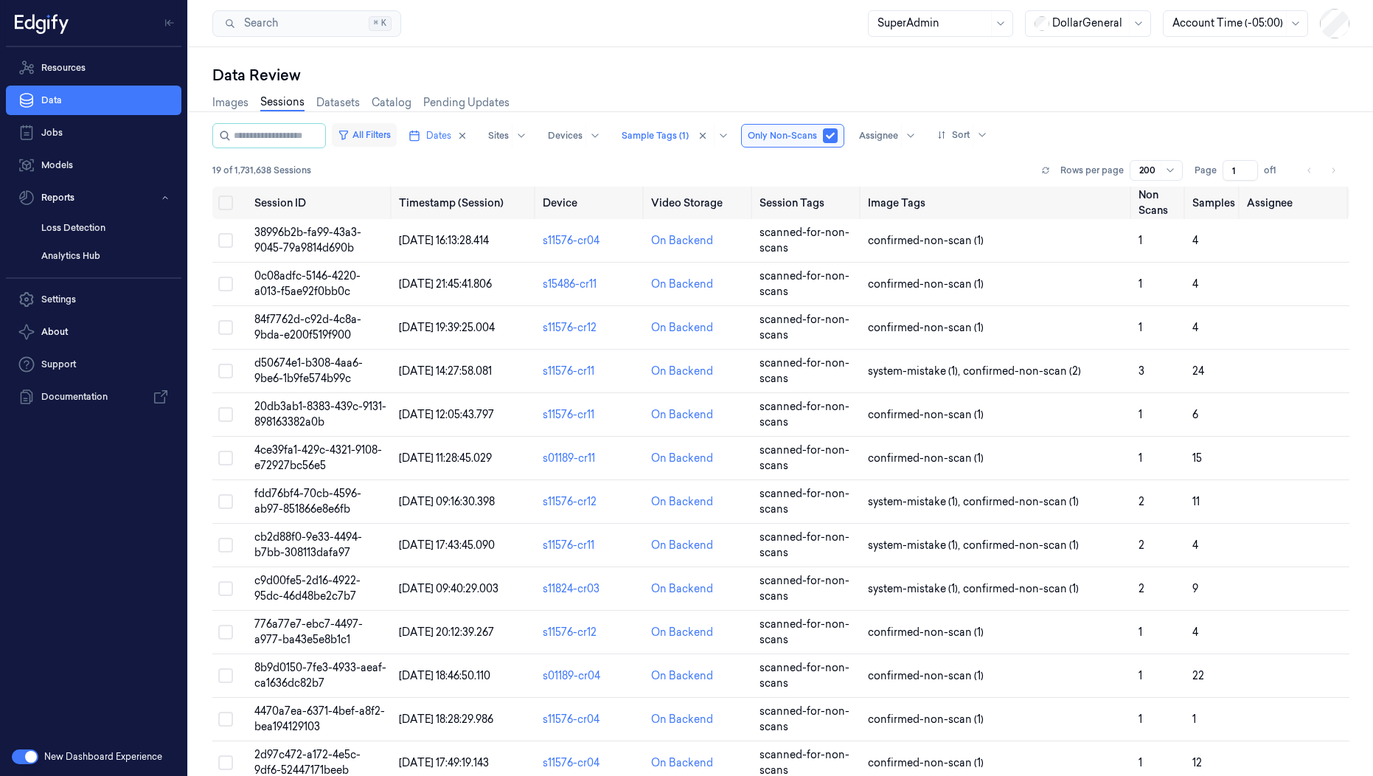
click at [396, 136] on button "All Filters" at bounding box center [364, 135] width 65 height 24
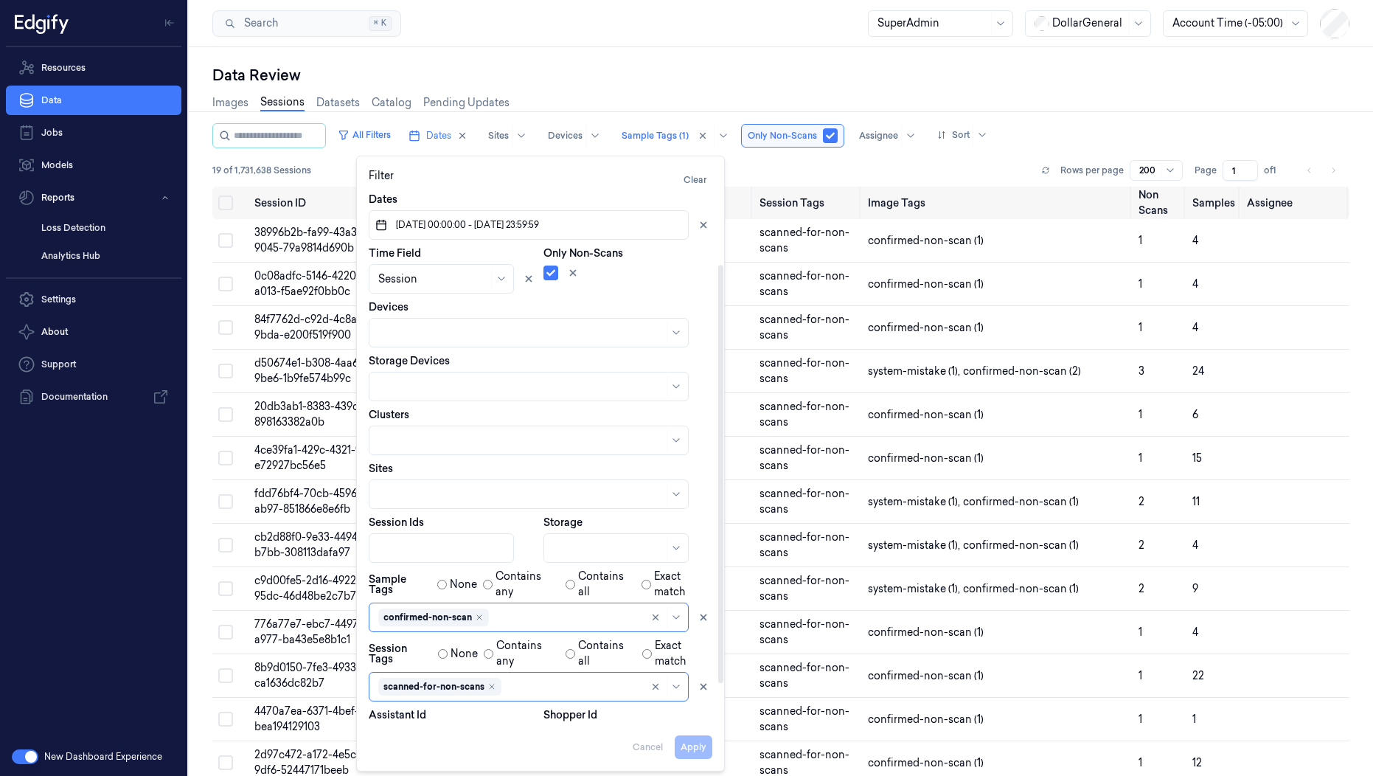
scroll to position [142, 0]
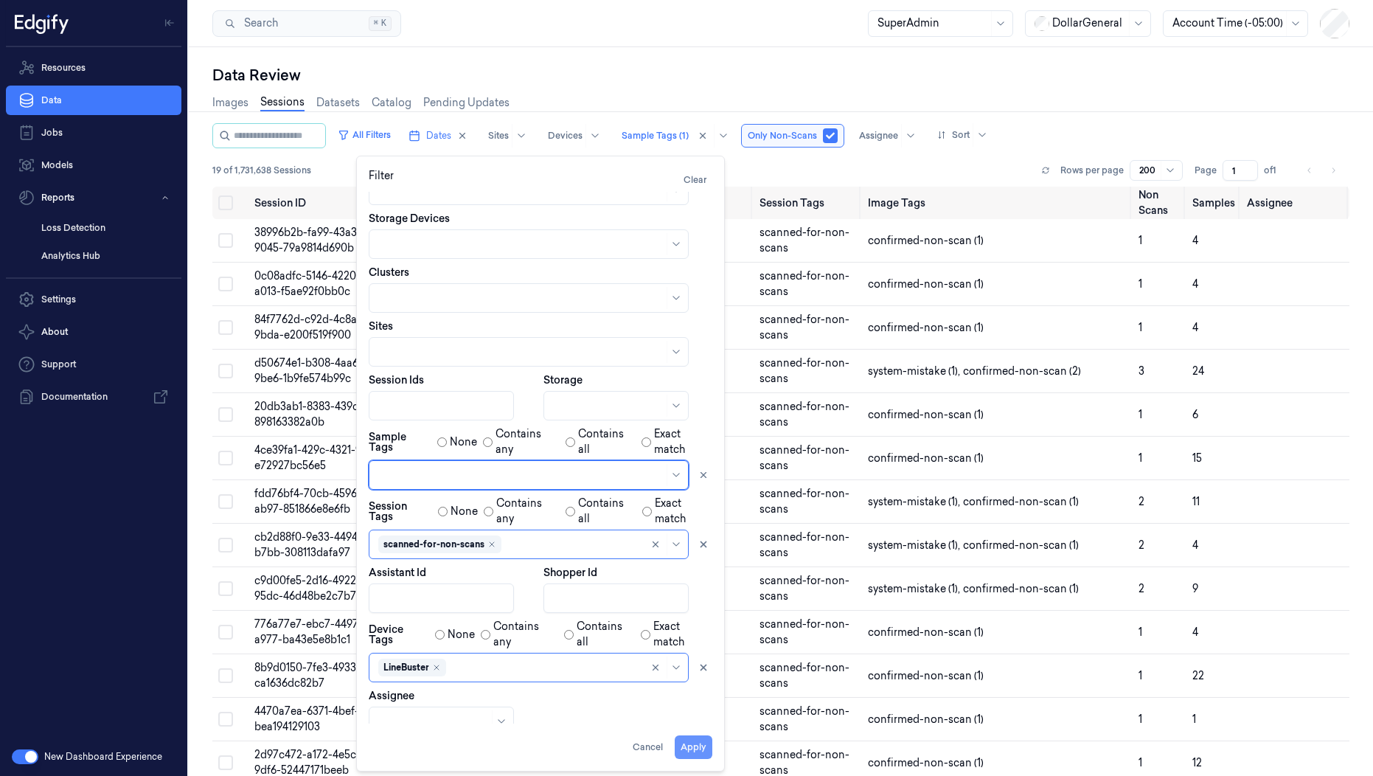
click at [690, 743] on button "Apply" at bounding box center [694, 747] width 38 height 24
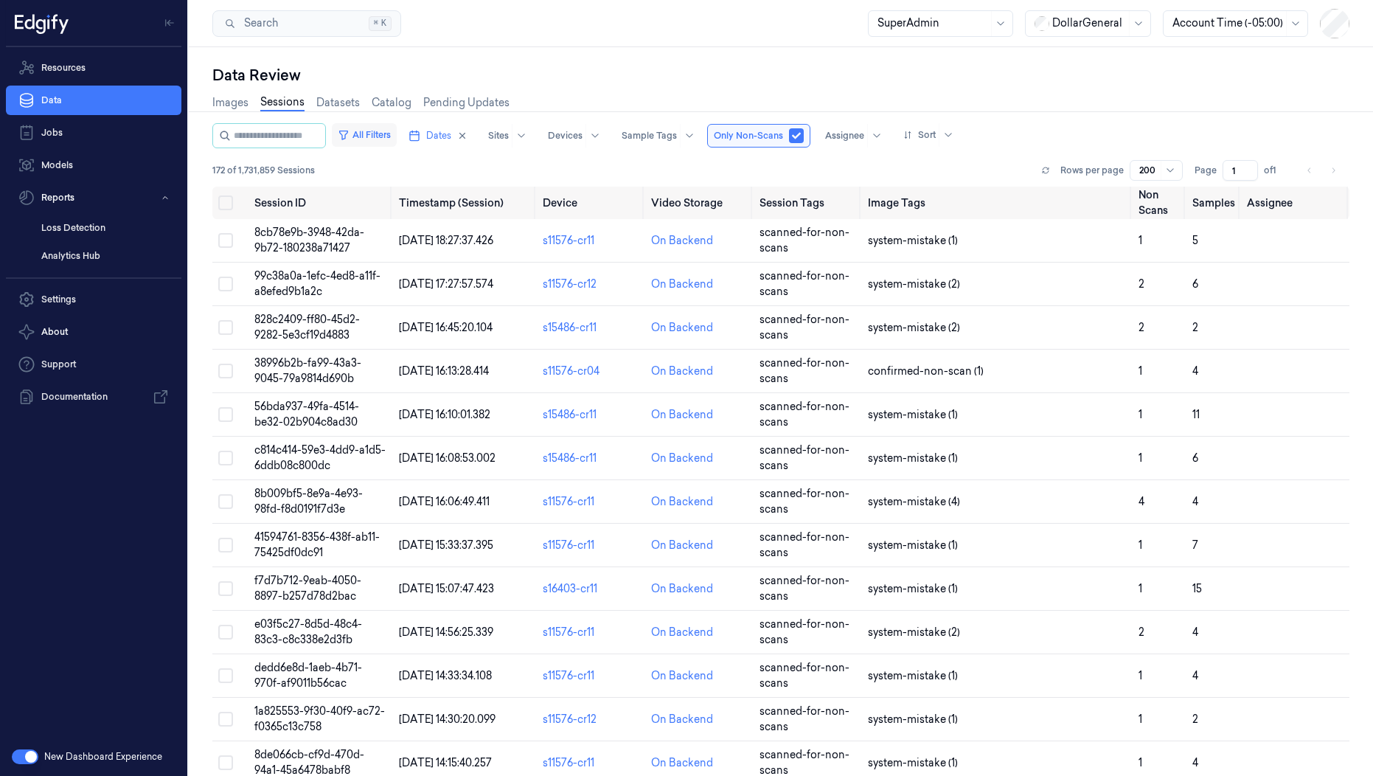
click at [397, 131] on button "All Filters" at bounding box center [364, 135] width 65 height 24
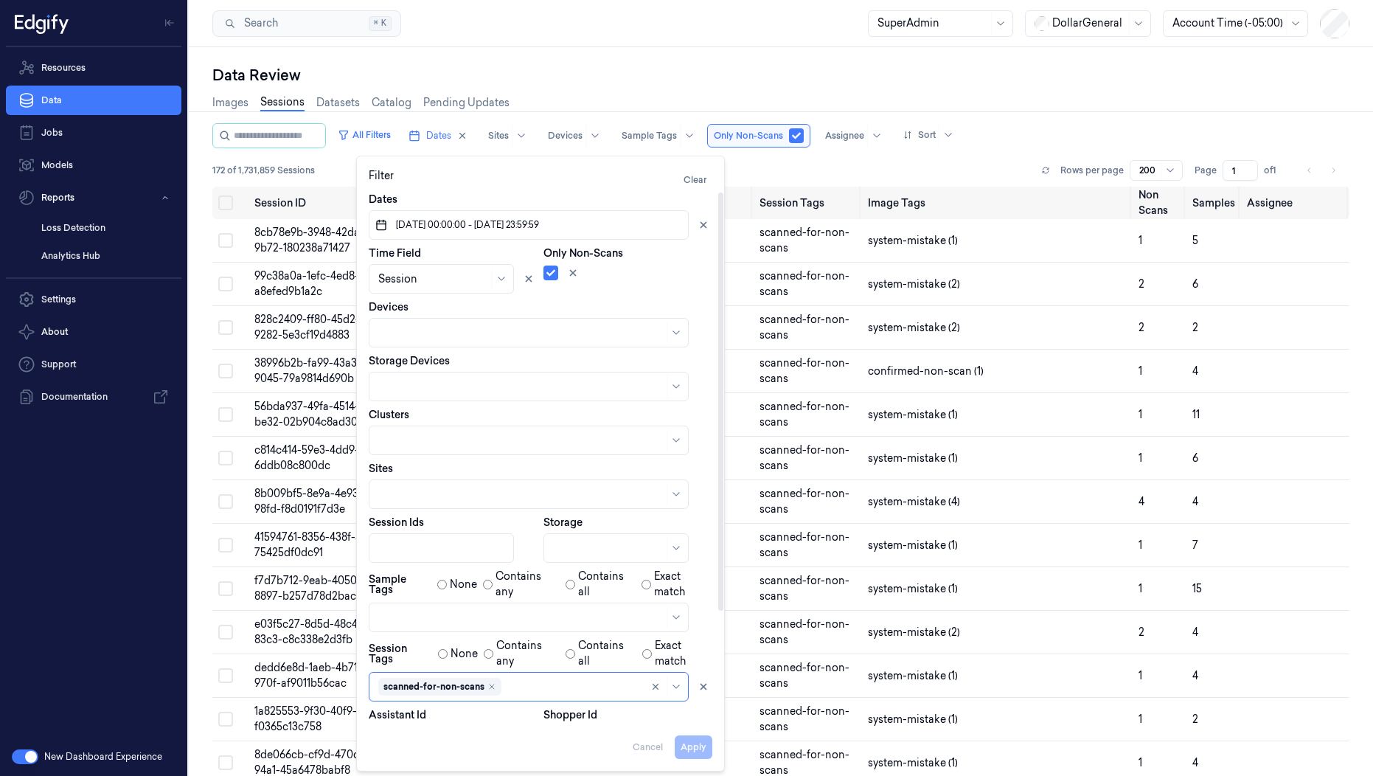
scroll to position [142, 0]
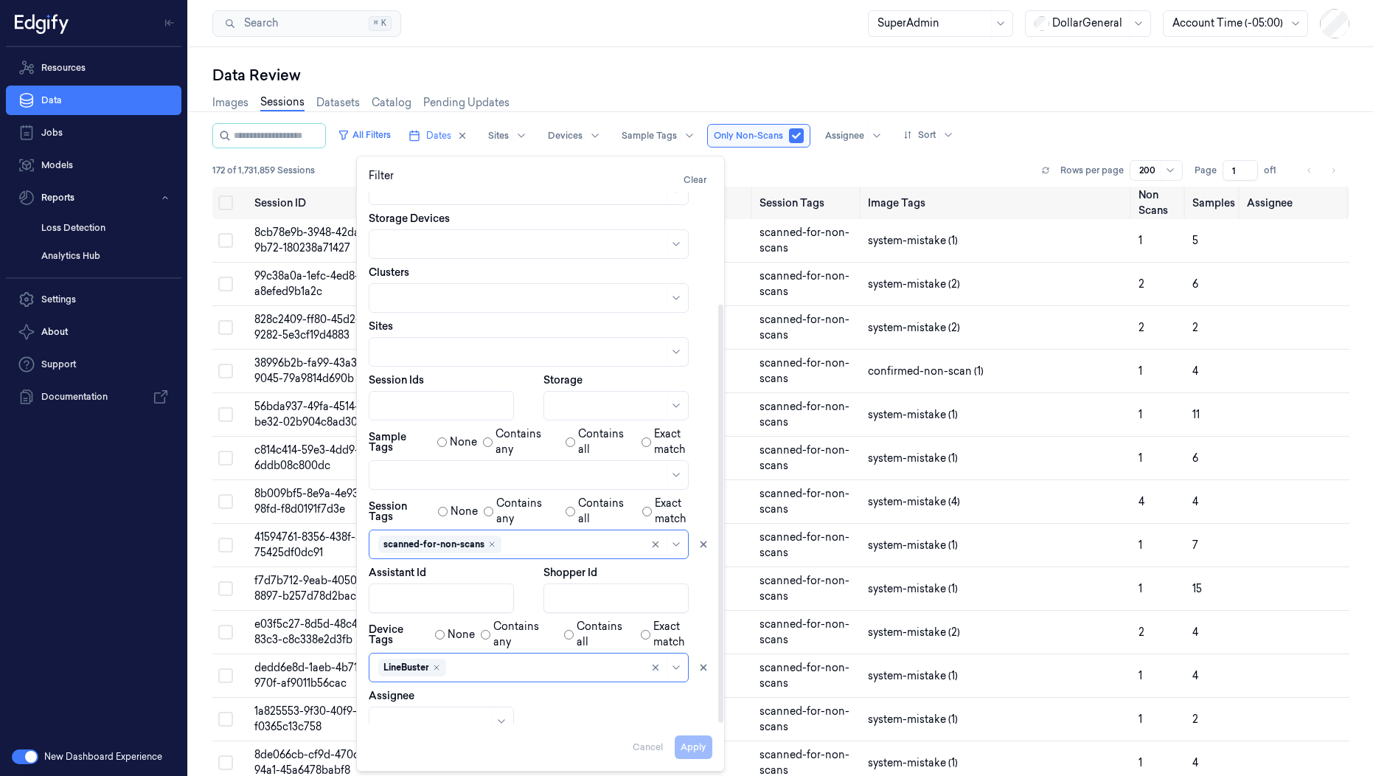
click at [578, 703] on div "Dates 04/08/2025 00:00:00 - 10/08/2025 23:59:59 Time Field Session Only Non-Sca…" at bounding box center [541, 392] width 344 height 687
click at [784, 62] on div "Data Review Images Sessions Datasets Catalog Pending Updates All Filters Dates …" at bounding box center [781, 411] width 1184 height 729
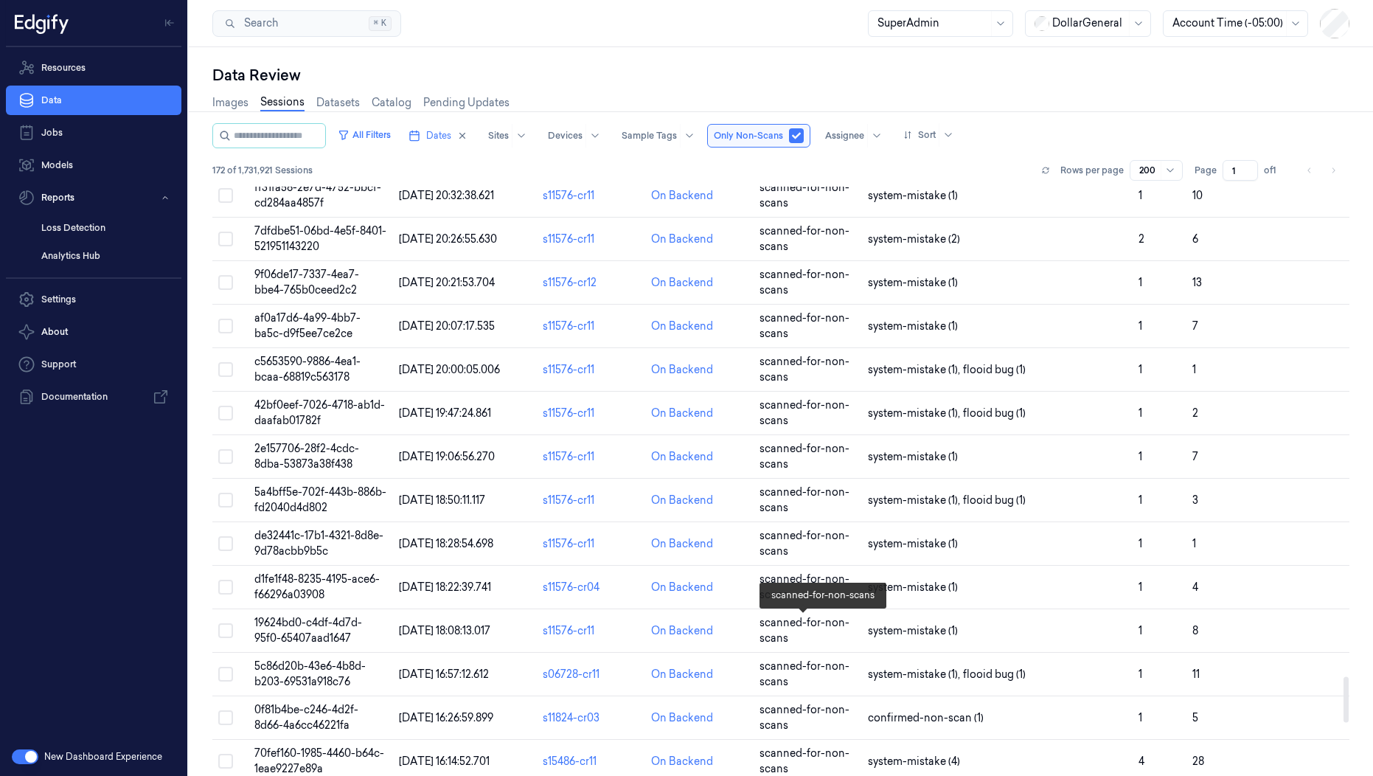
scroll to position [6938, 0]
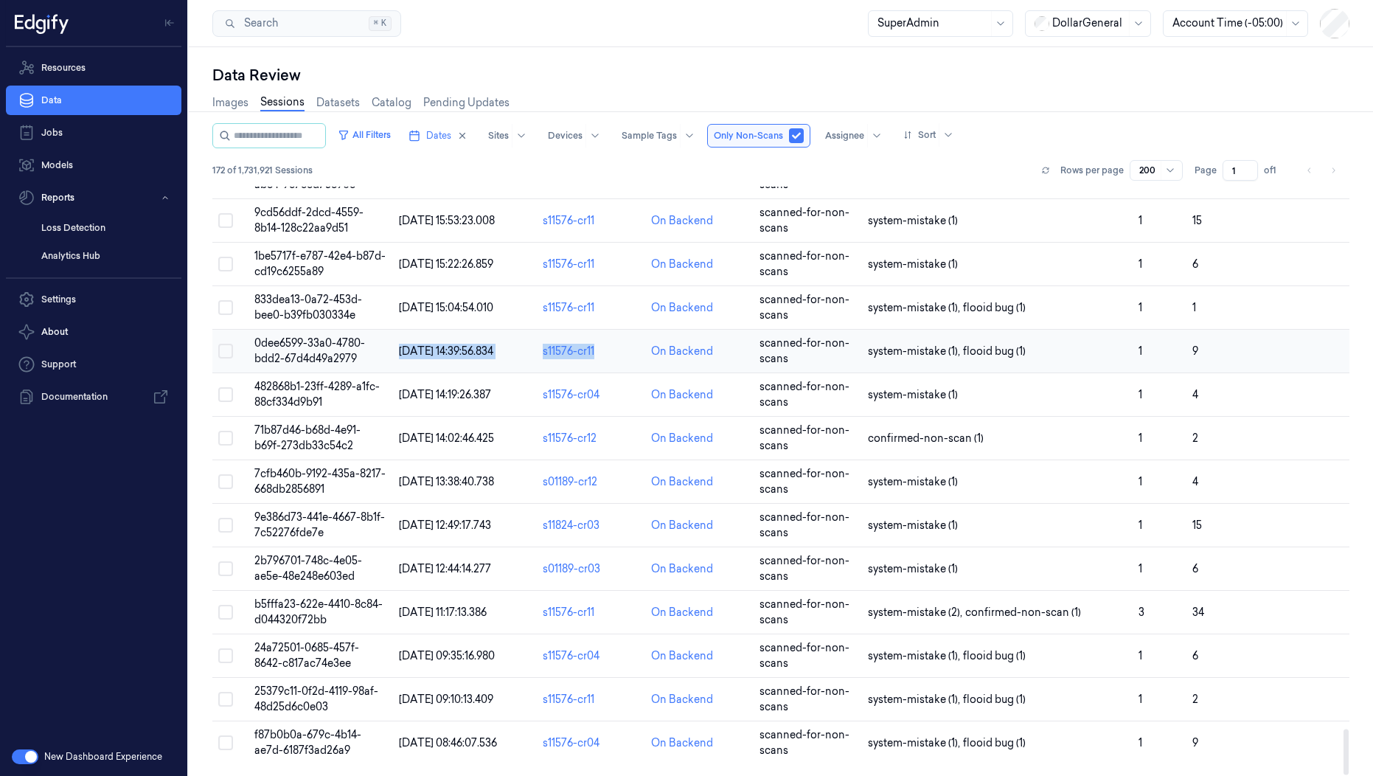
drag, startPoint x: 603, startPoint y: 361, endPoint x: 533, endPoint y: 339, distance: 73.3
click at [533, 339] on tr "0dee6599-33a0-4780-bdd2-67d4d49a2979 04/08/2025 14:39:56.834 s11576-cr11 On Bac…" at bounding box center [780, 352] width 1137 height 44
copy tr "04/08/2025 14:39:56.834 s11576-cr11"
click at [583, 130] on div at bounding box center [565, 135] width 35 height 13
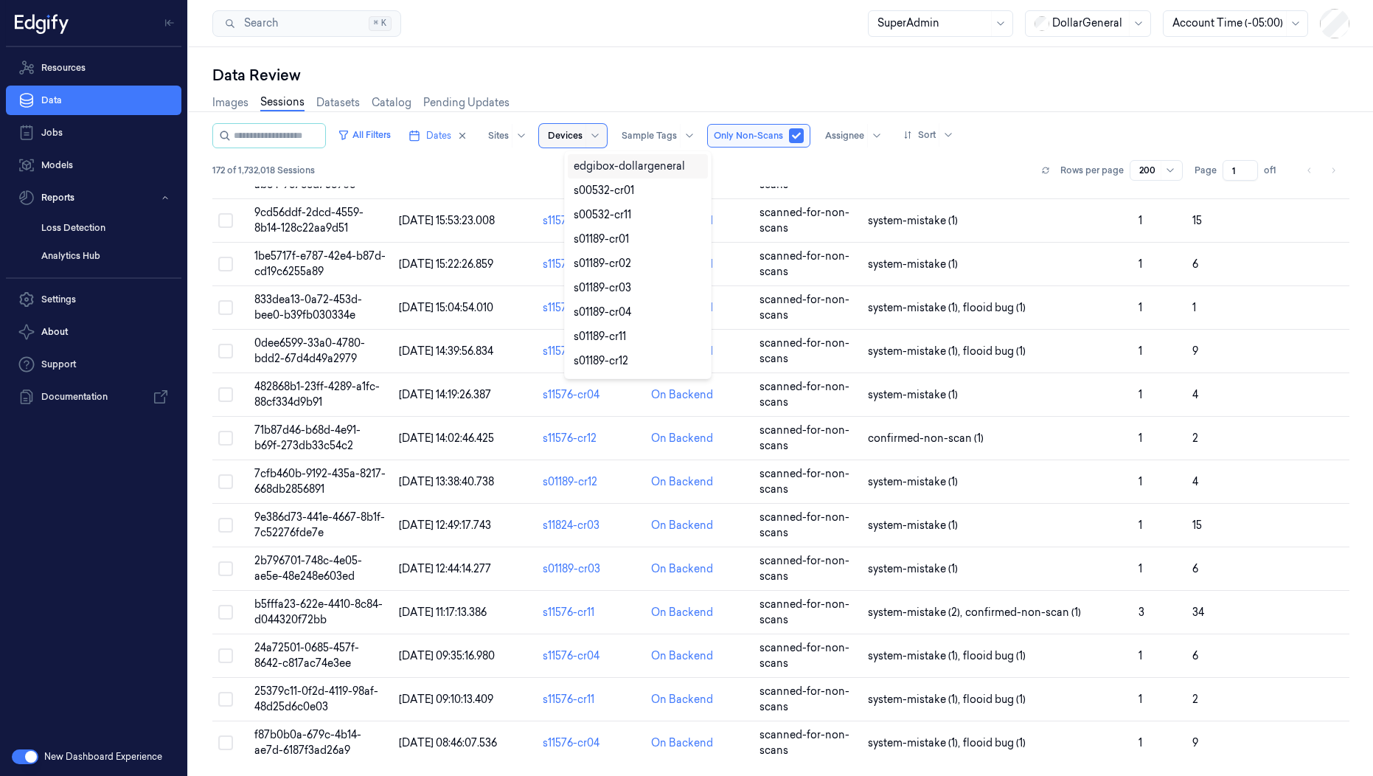
paste input "s11576-cr11"
type input "s11576-cr11"
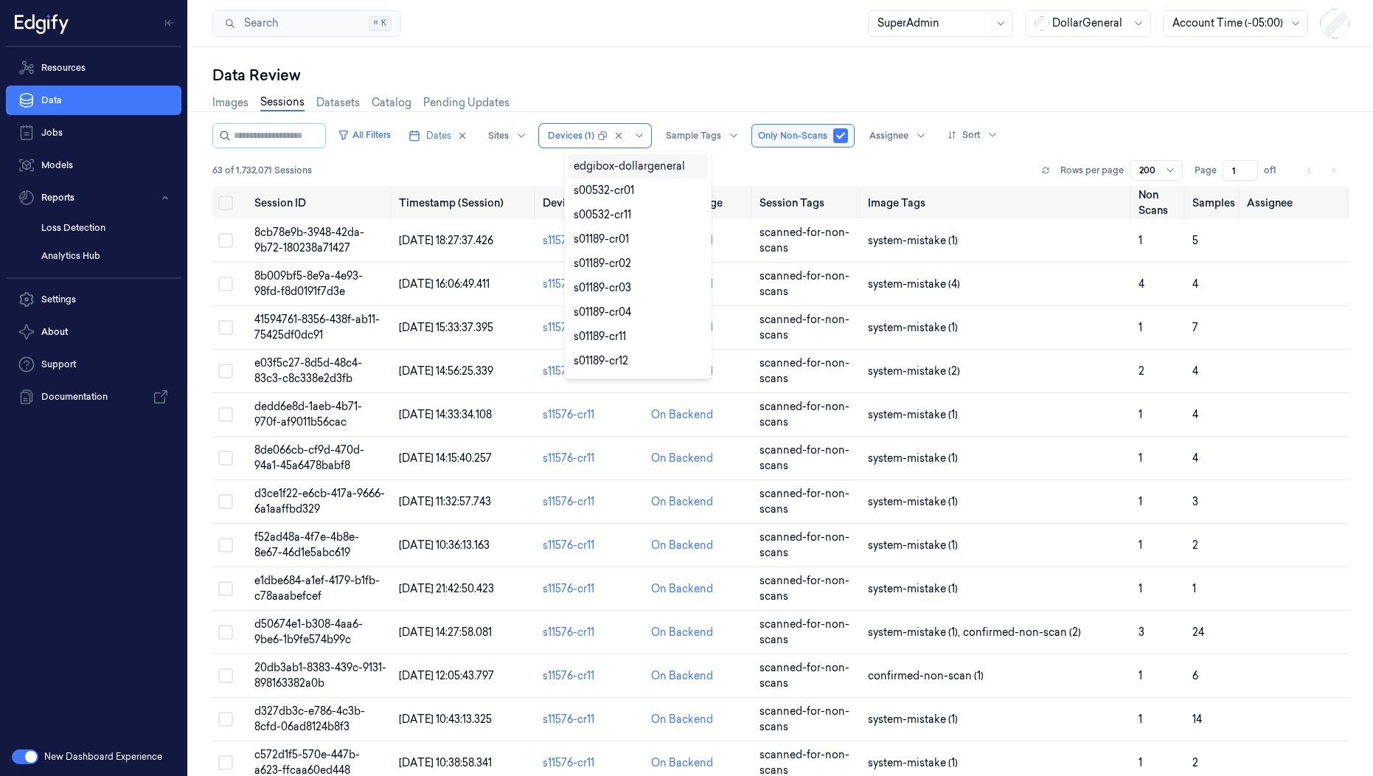
click at [665, 77] on div "Data Review" at bounding box center [780, 75] width 1137 height 21
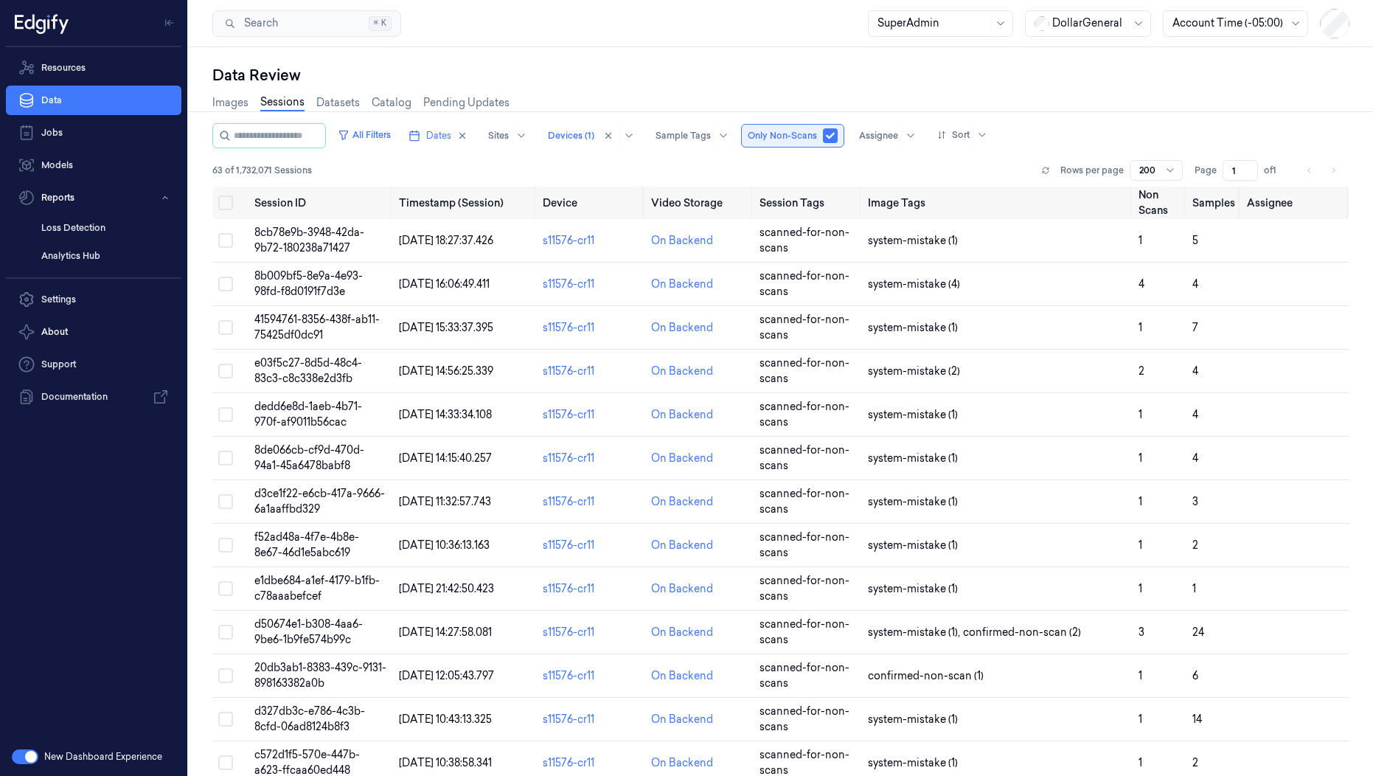
click at [838, 133] on button "button" at bounding box center [830, 135] width 15 height 15
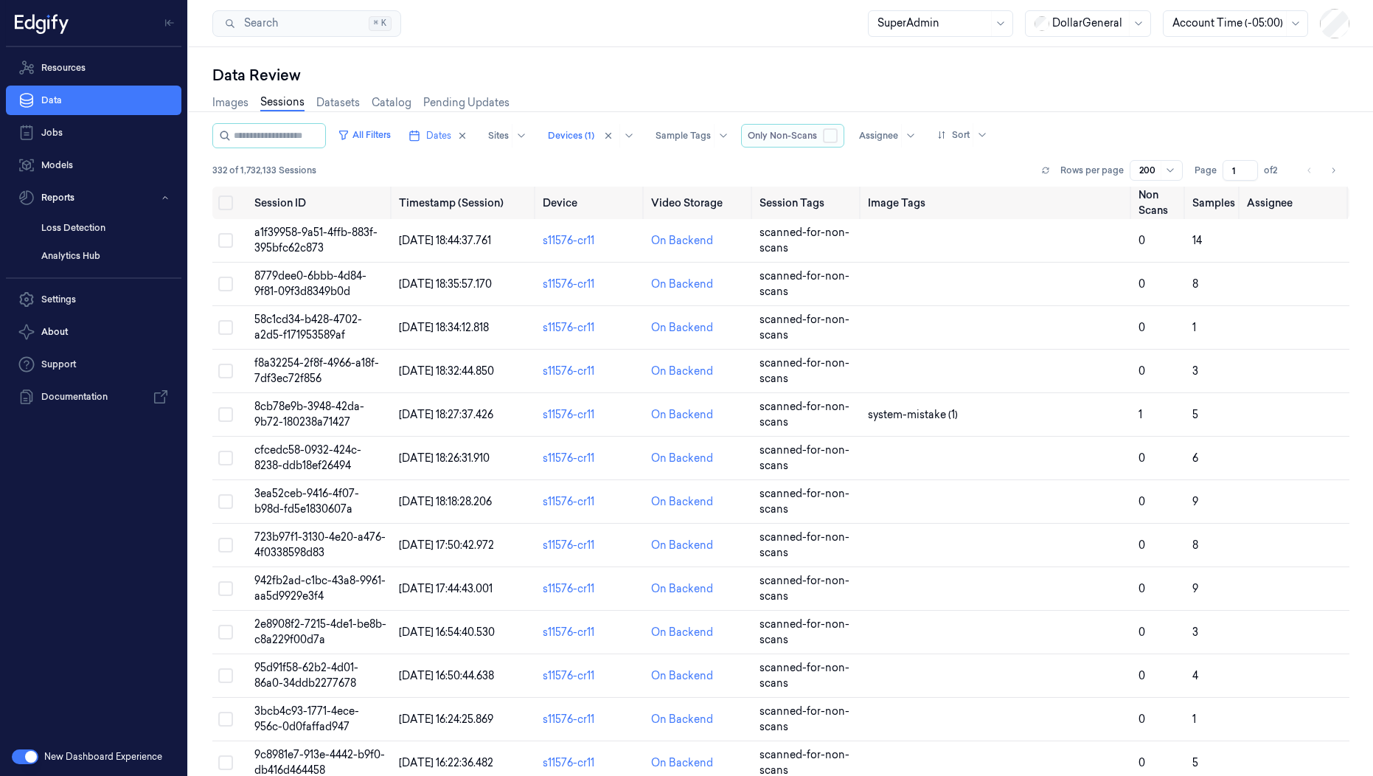
type button "false"
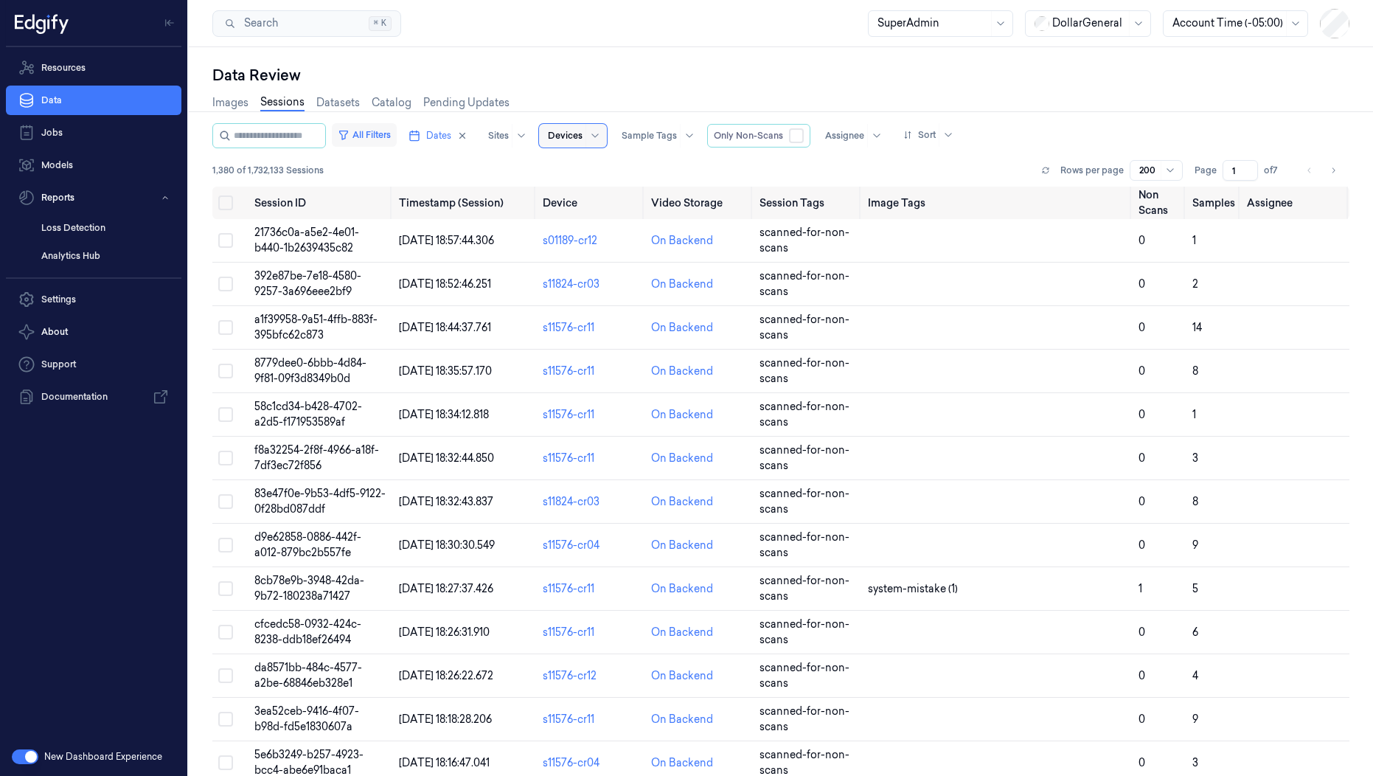
click at [397, 137] on button "All Filters" at bounding box center [364, 135] width 65 height 24
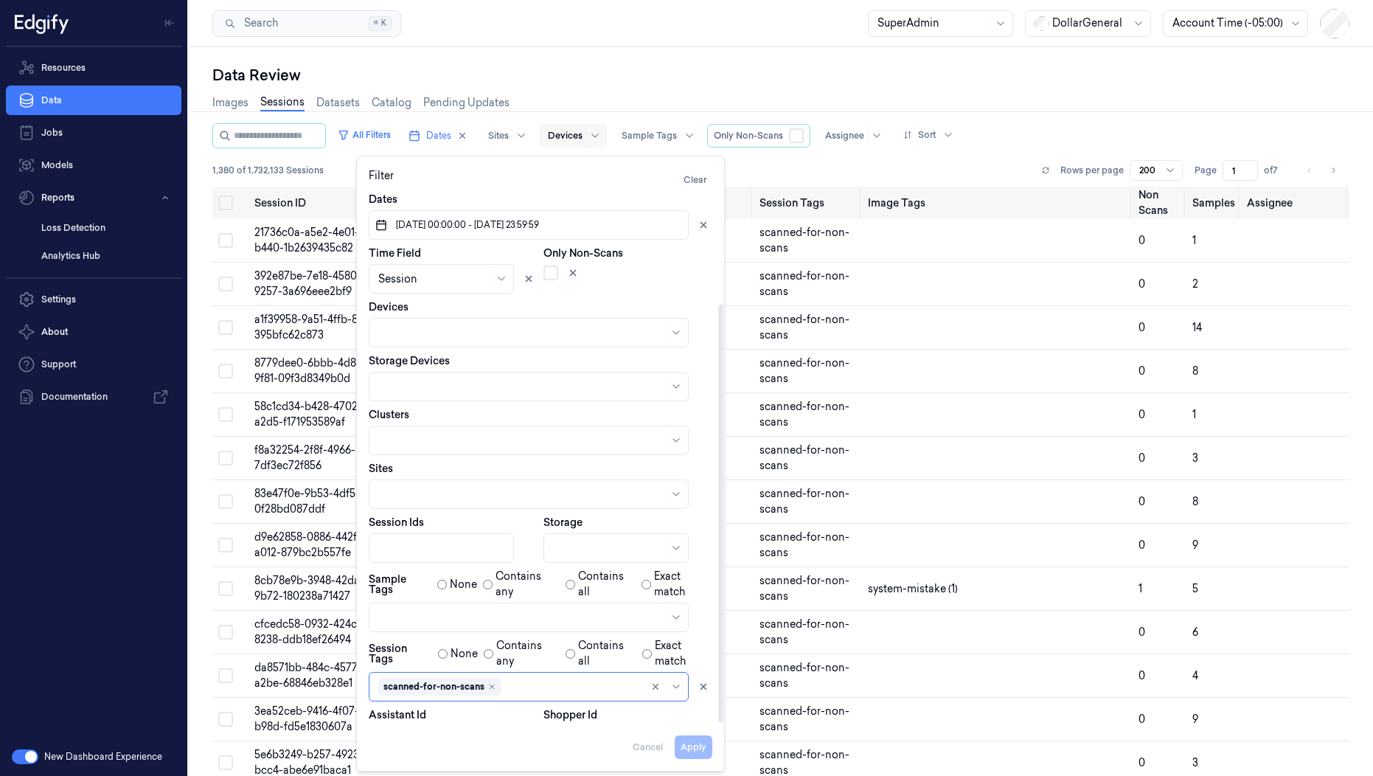
scroll to position [142, 0]
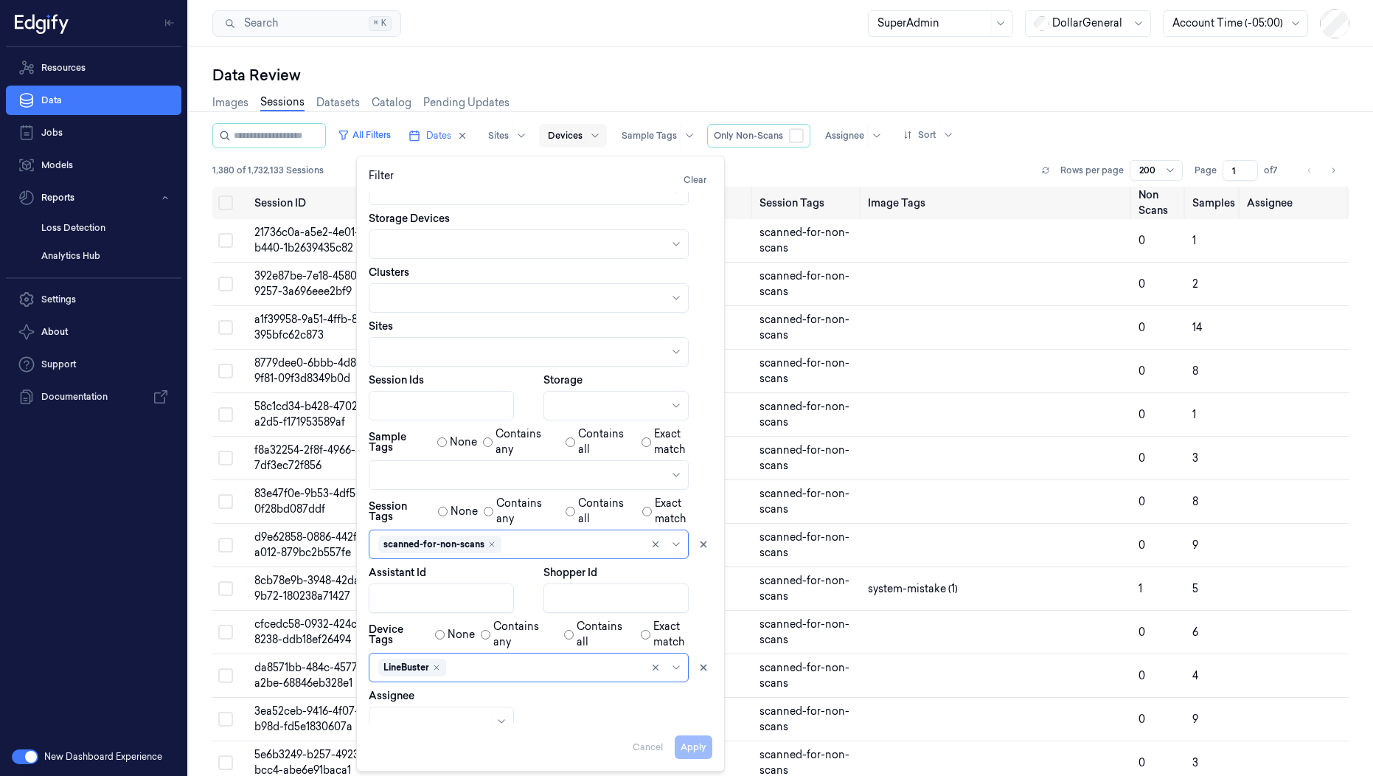
click at [635, 46] on div "Search Search... ⌘ K SuperAdmin DollarGeneral Account Time (-05:00)" at bounding box center [781, 23] width 1184 height 47
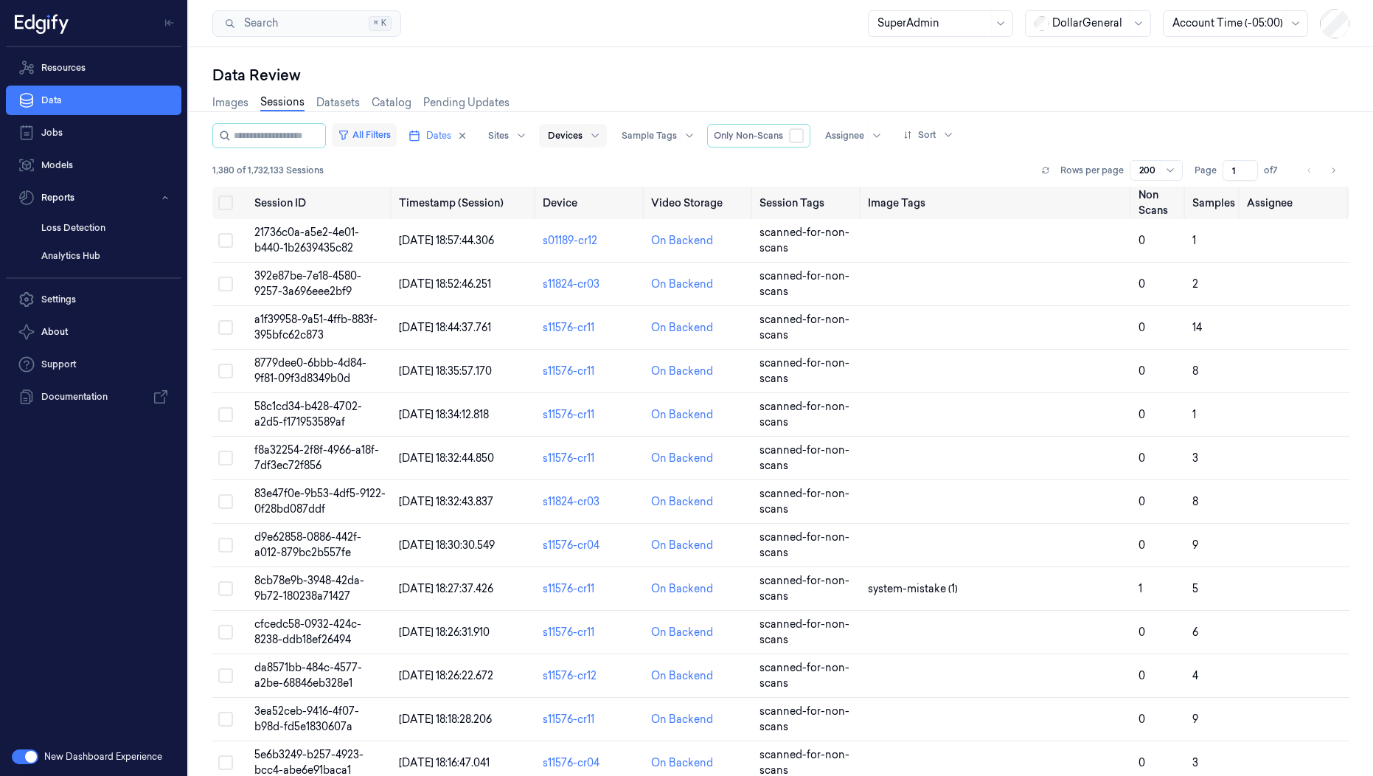
click at [397, 140] on button "All Filters" at bounding box center [364, 135] width 65 height 24
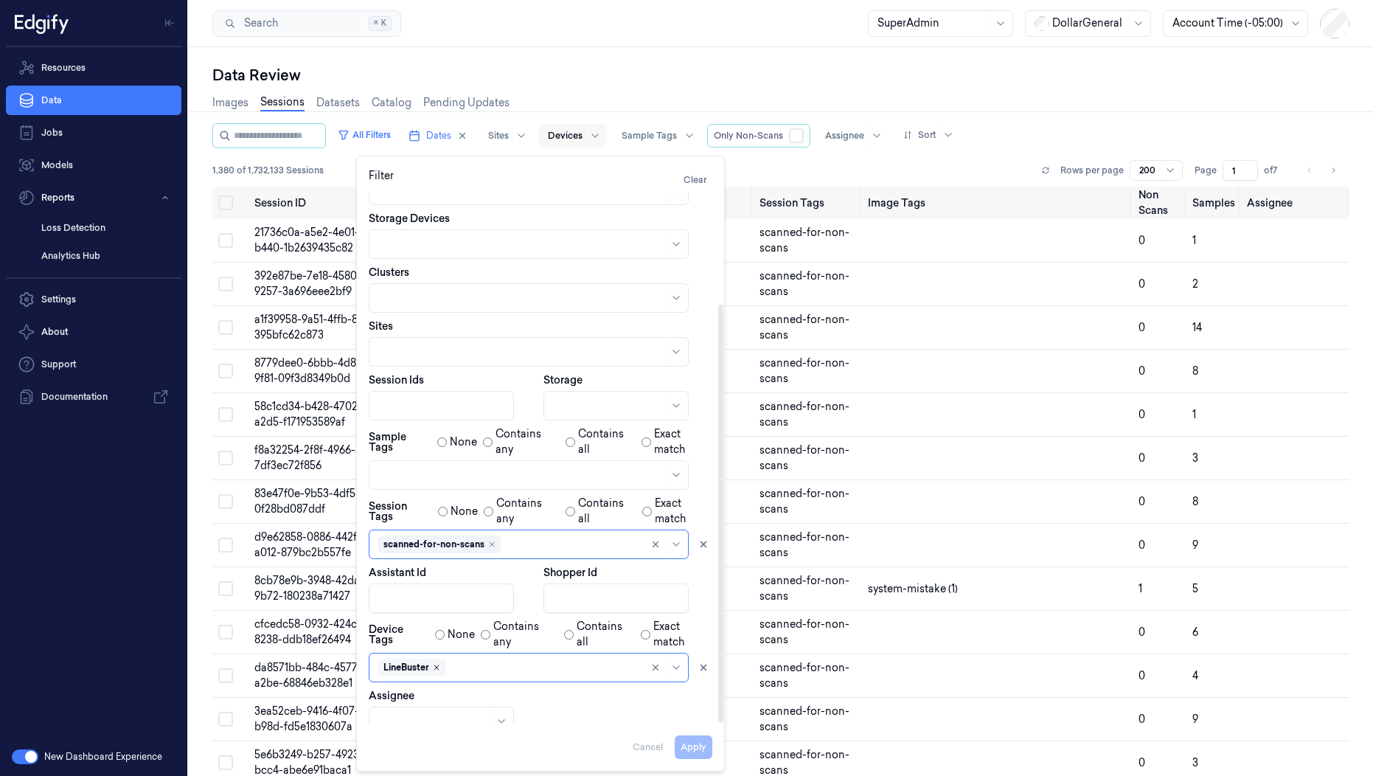
click at [435, 663] on icon "Remove ,LineBuster" at bounding box center [436, 667] width 9 height 9
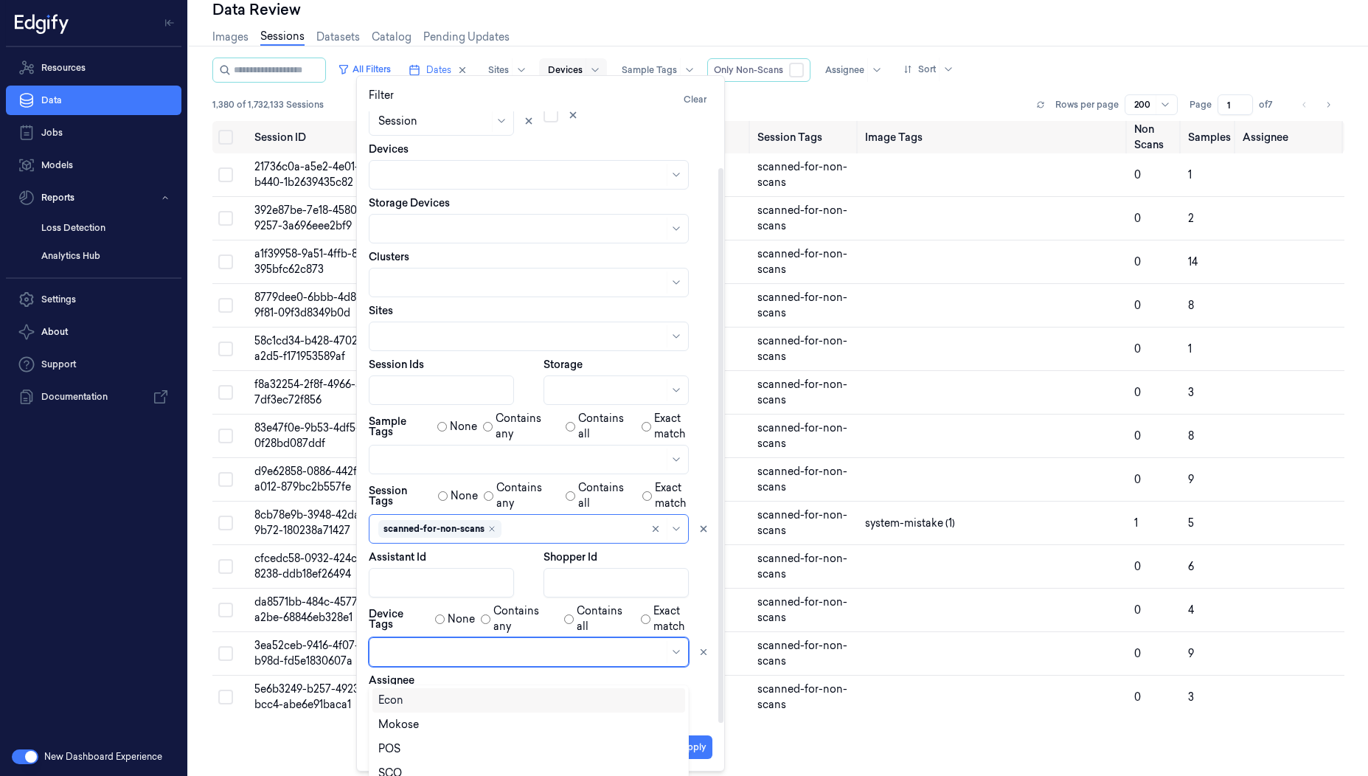
click at [435, 651] on div at bounding box center [520, 652] width 285 height 15
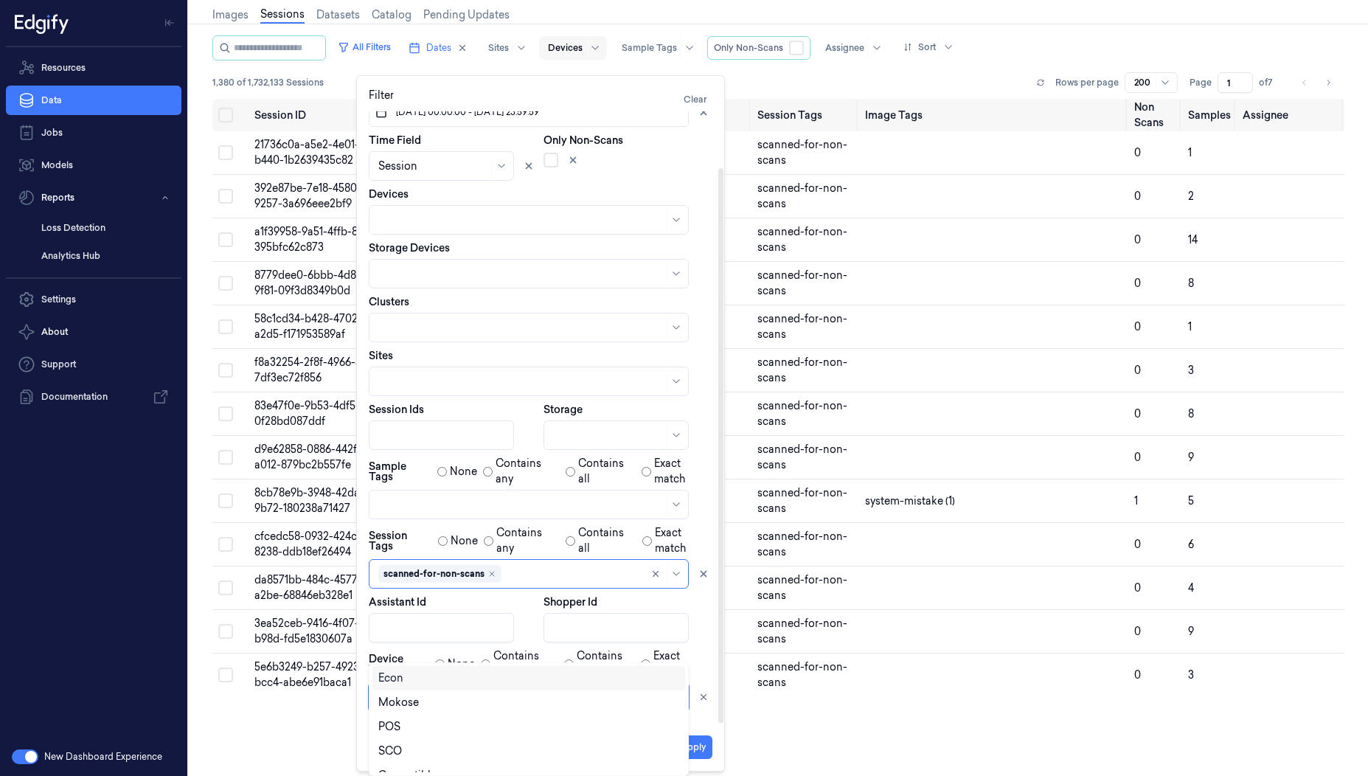
scroll to position [25, 0]
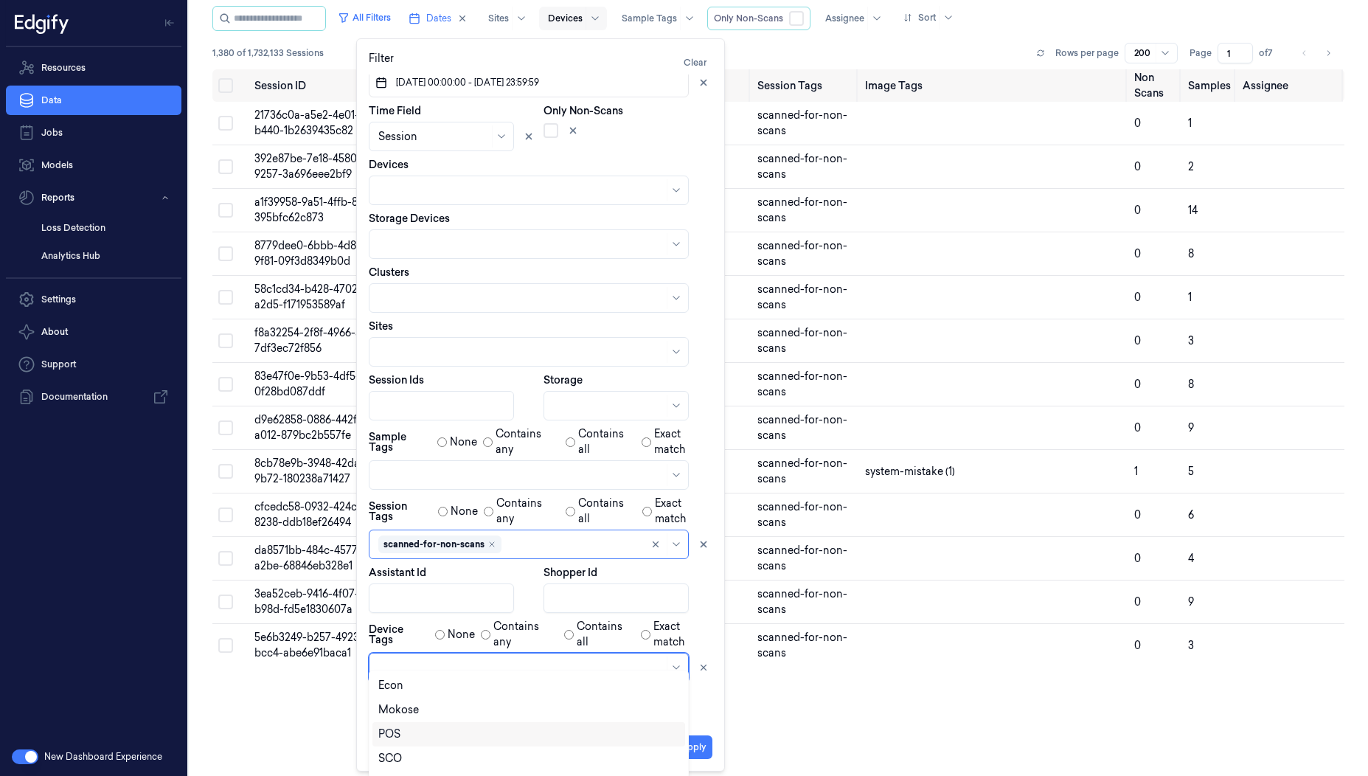
click at [403, 729] on div "POS" at bounding box center [528, 733] width 301 height 15
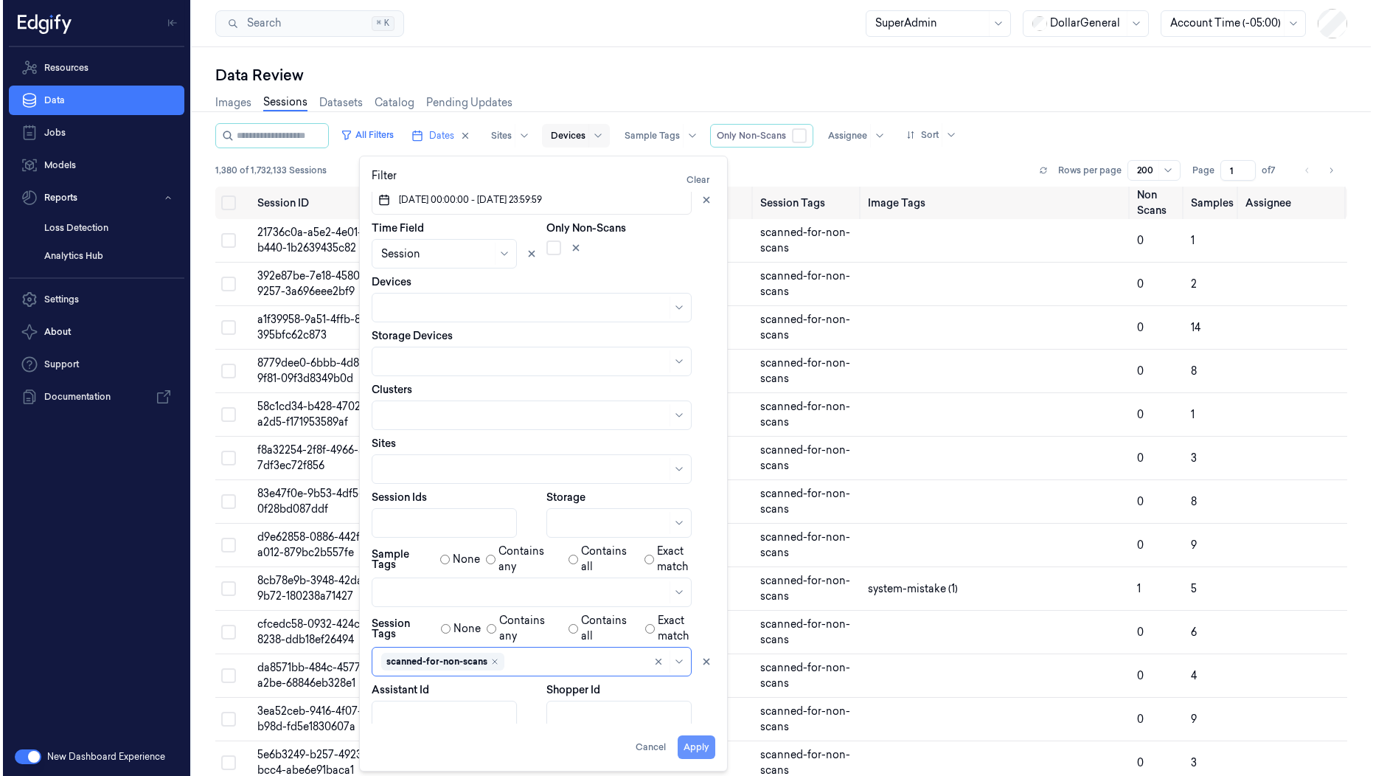
scroll to position [0, 0]
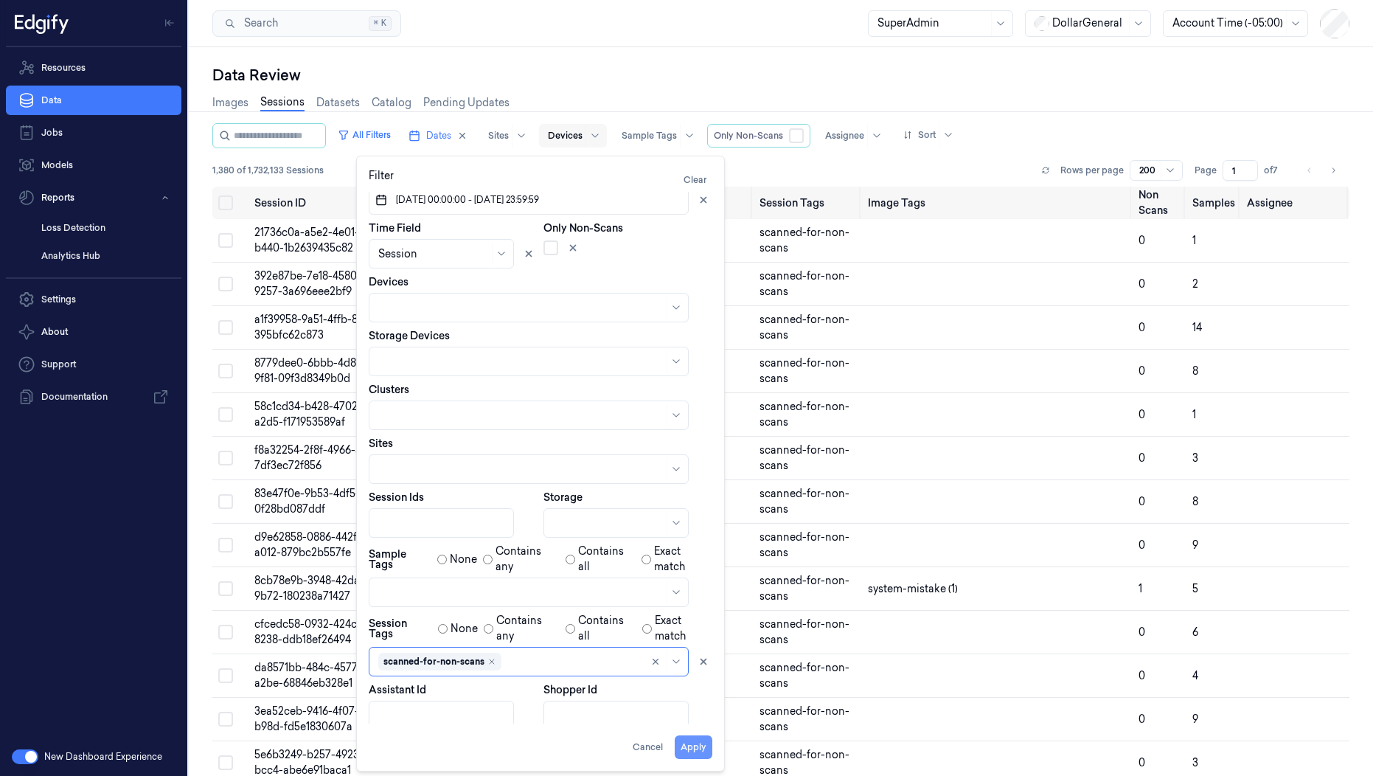
click at [697, 746] on button "Apply" at bounding box center [694, 747] width 38 height 24
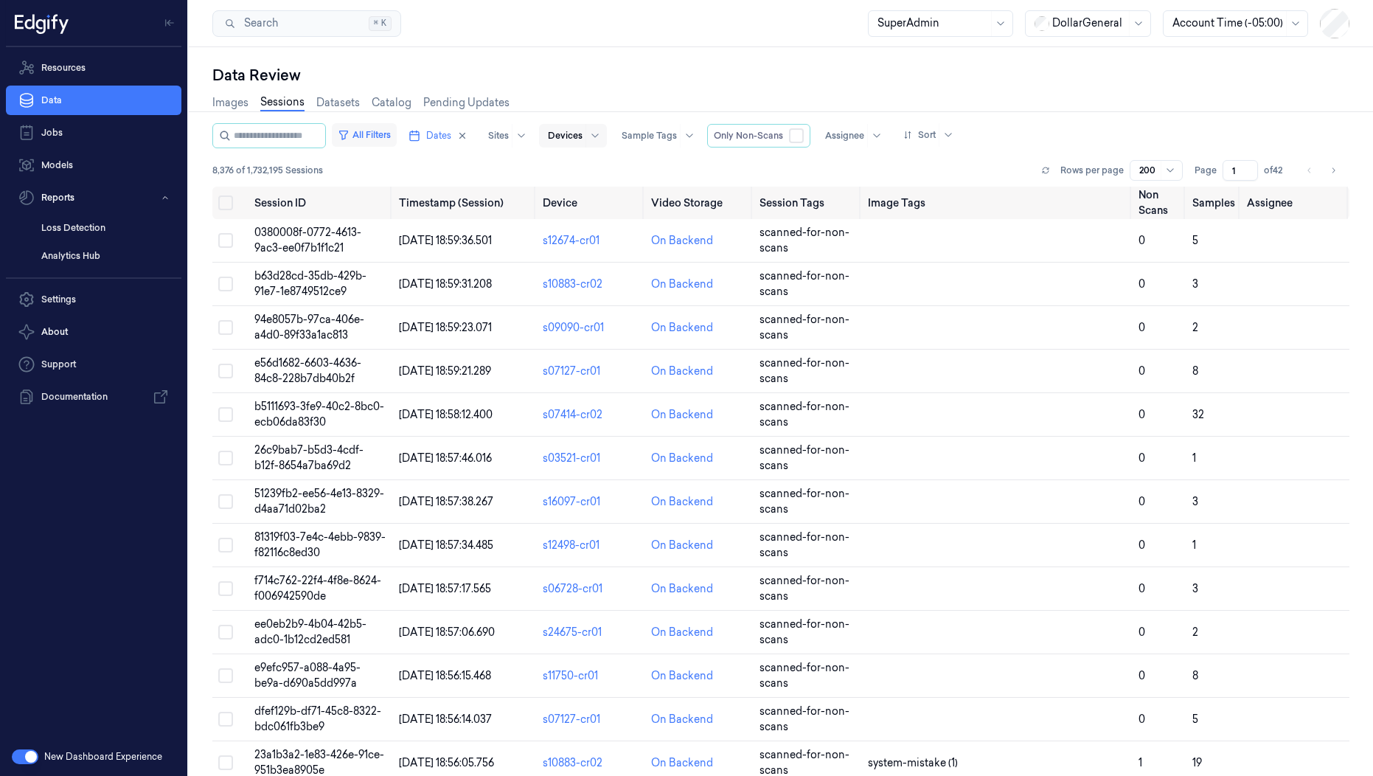
click at [397, 133] on button "All Filters" at bounding box center [364, 135] width 65 height 24
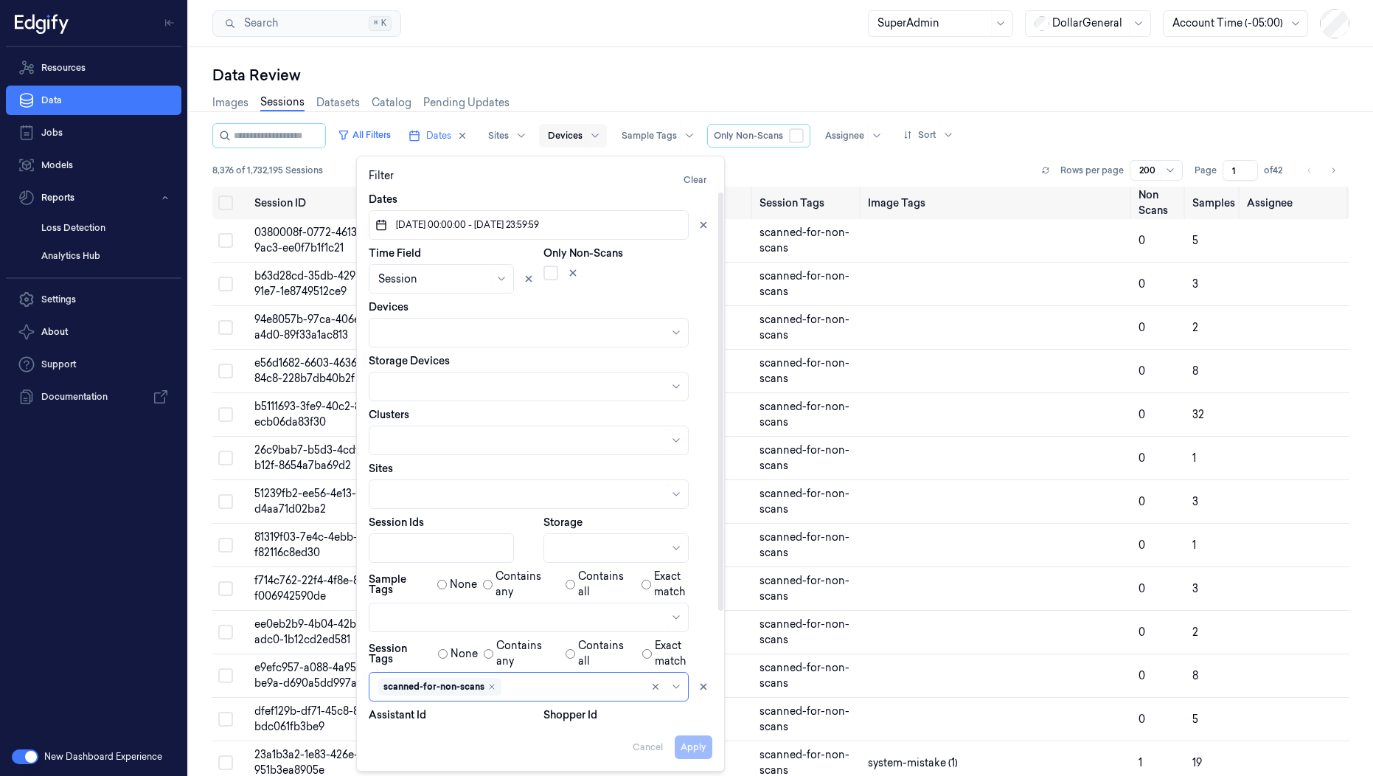
scroll to position [142, 0]
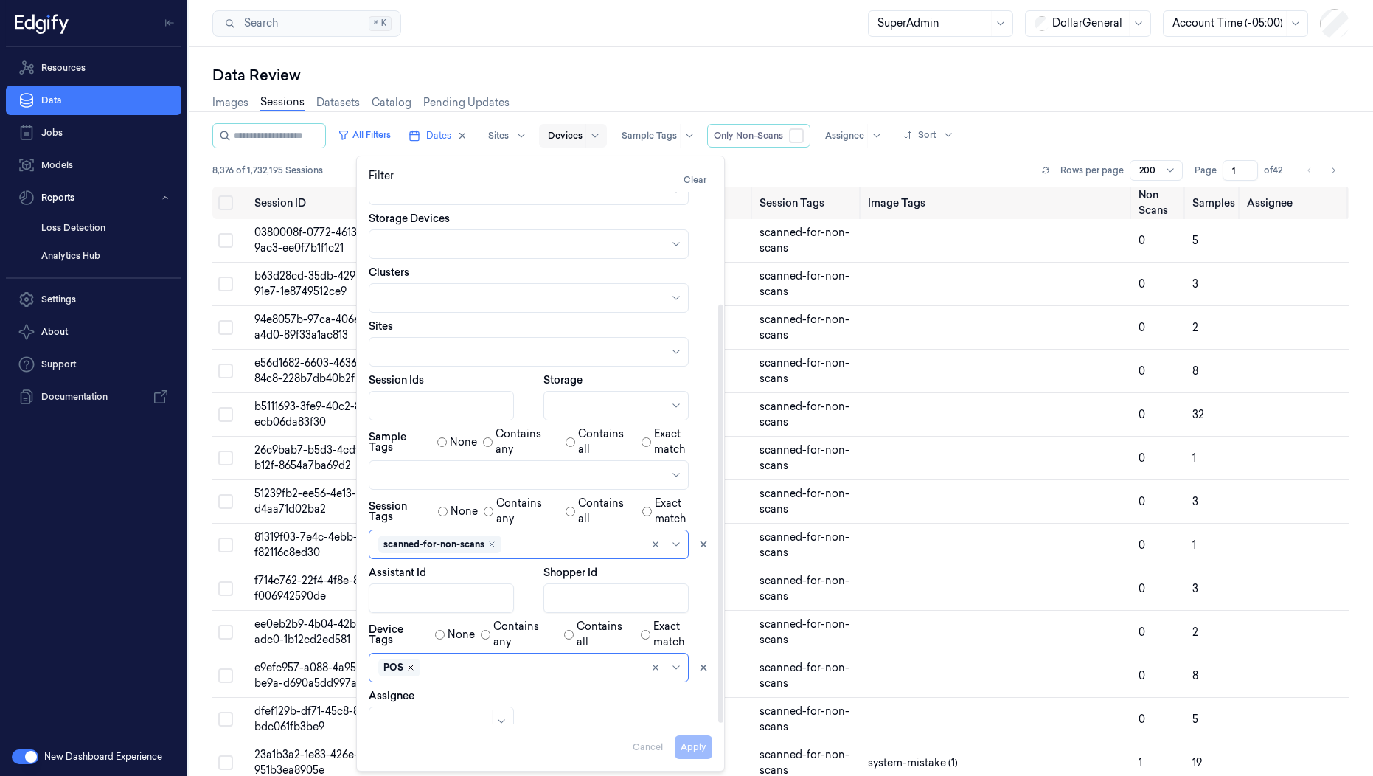
click at [410, 663] on icon "Remove ,POS" at bounding box center [410, 667] width 9 height 9
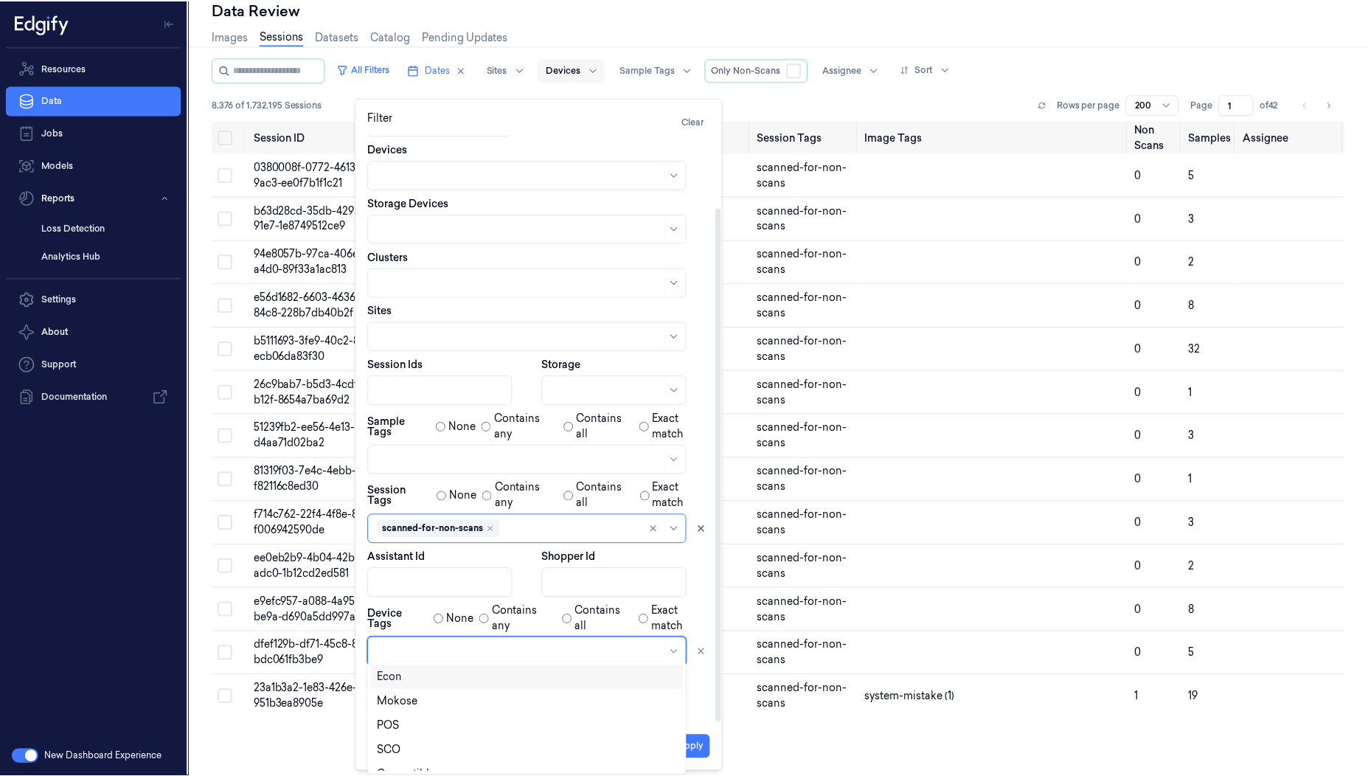
scroll to position [40, 0]
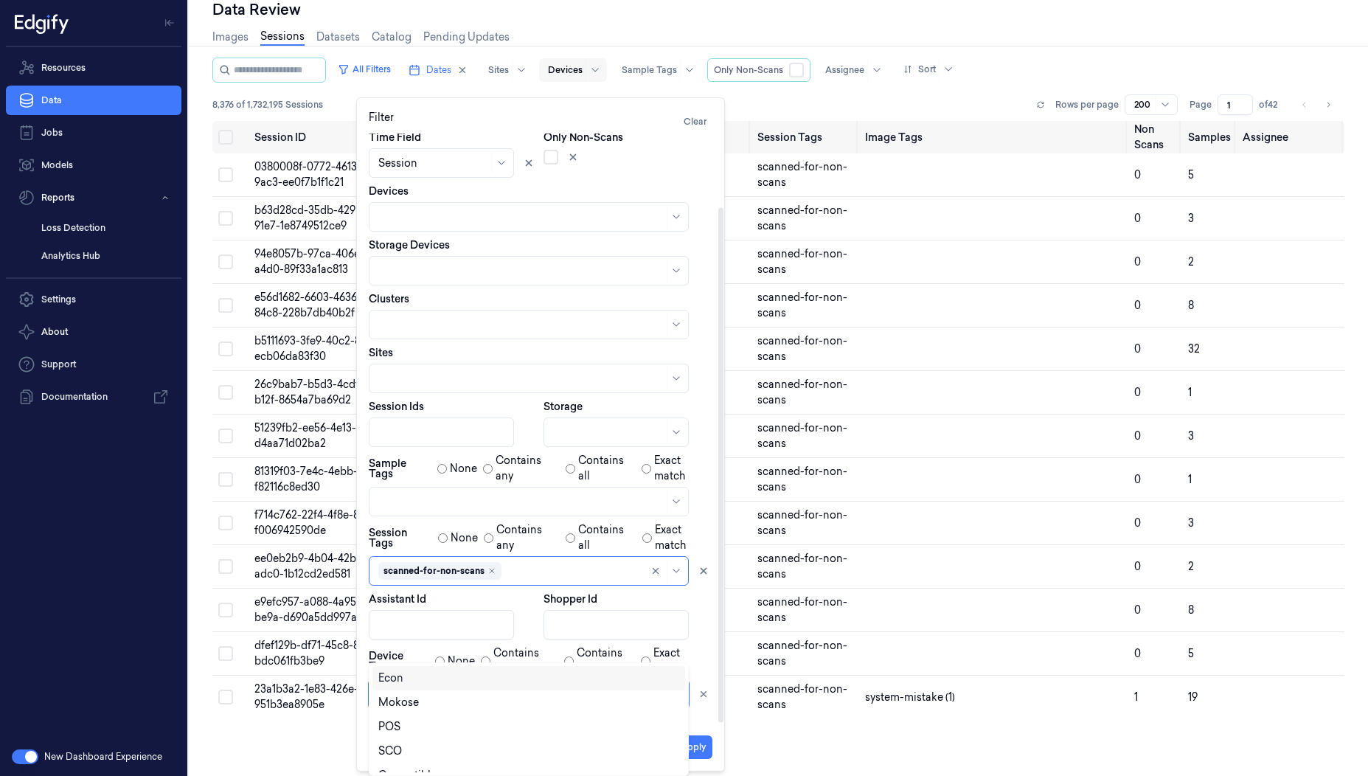
click at [410, 687] on div at bounding box center [520, 694] width 285 height 15
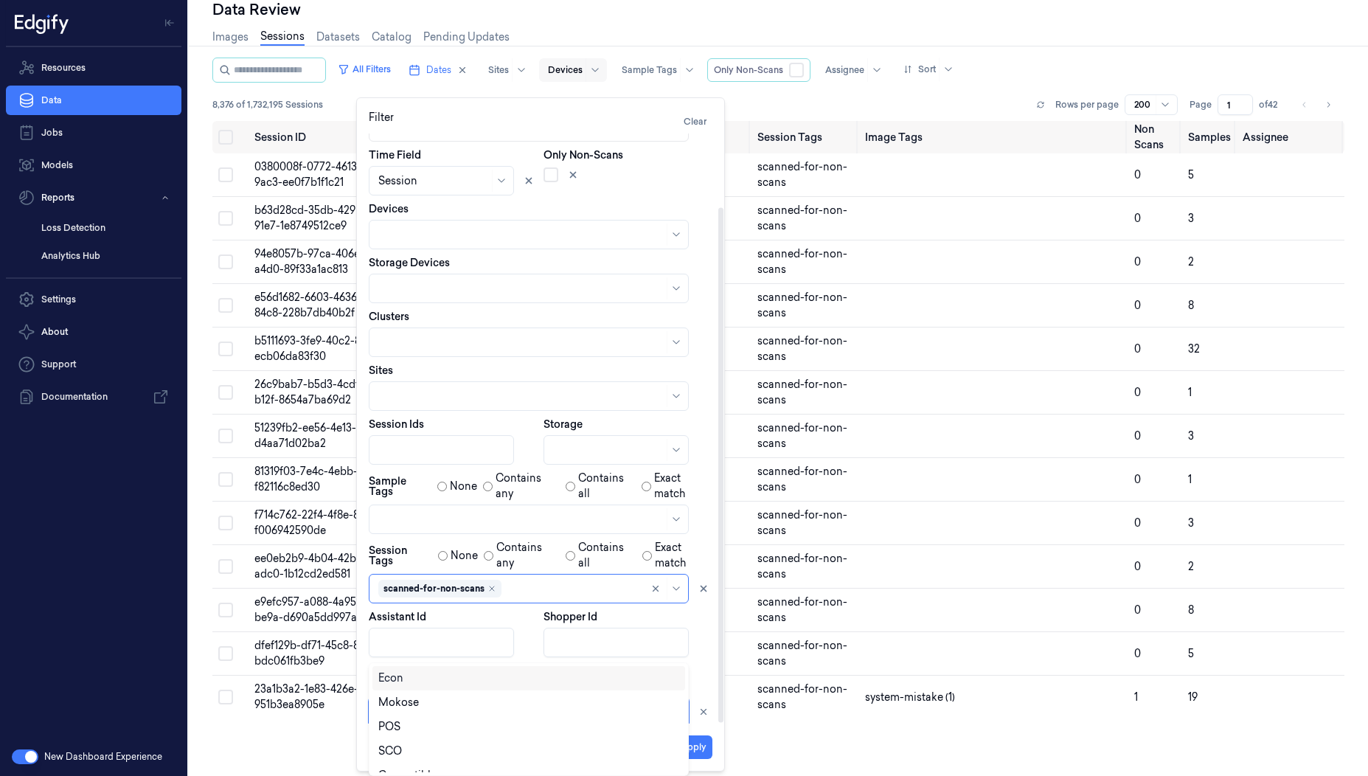
scroll to position [20, 0]
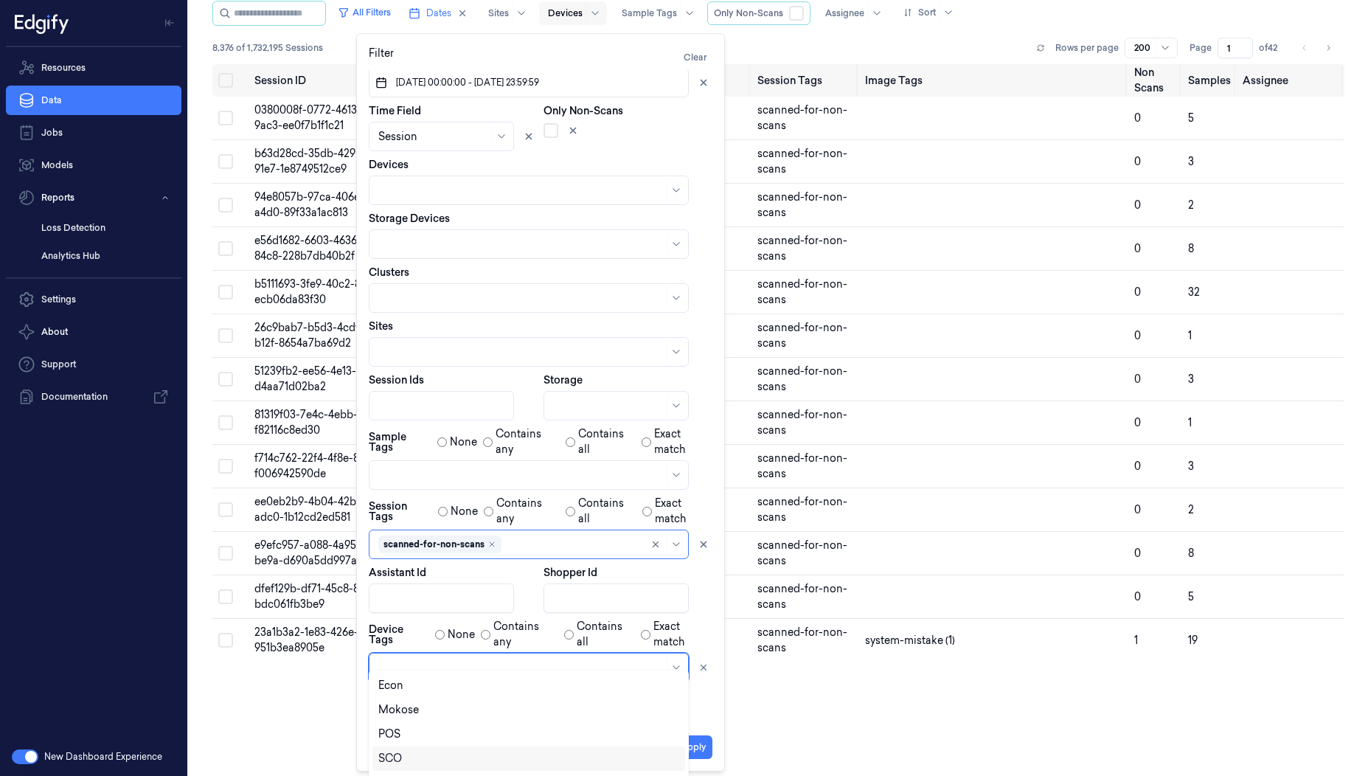
click at [399, 763] on div "SCO" at bounding box center [390, 758] width 24 height 15
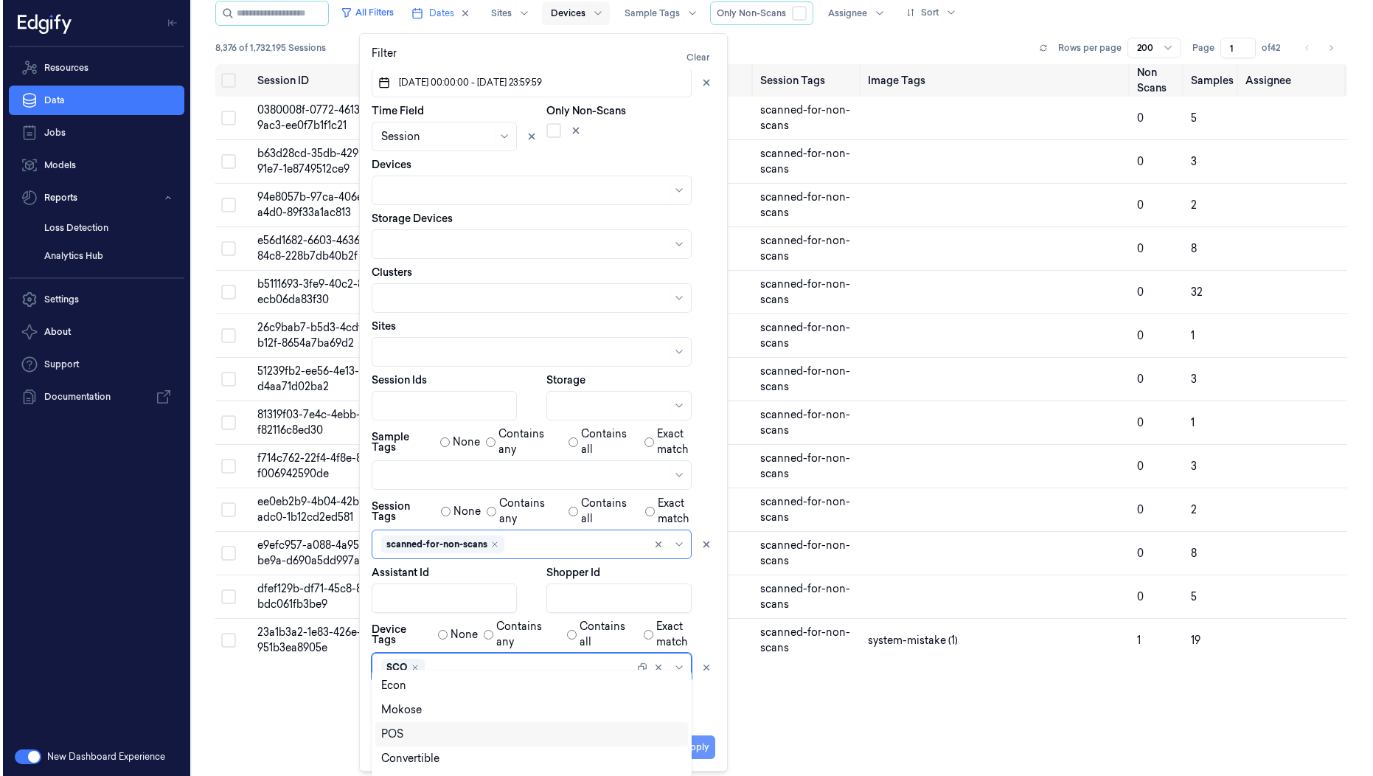
scroll to position [0, 0]
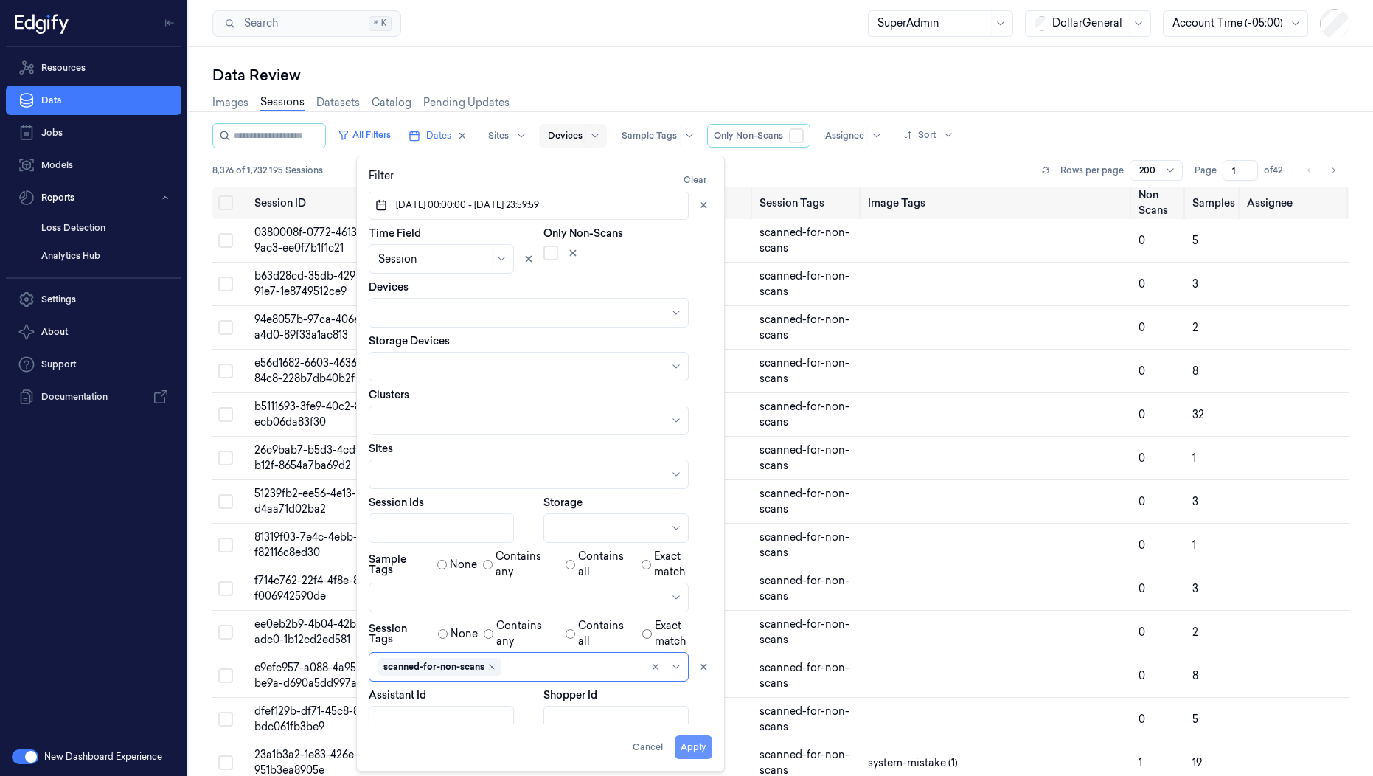
click at [700, 748] on button "Apply" at bounding box center [694, 747] width 38 height 24
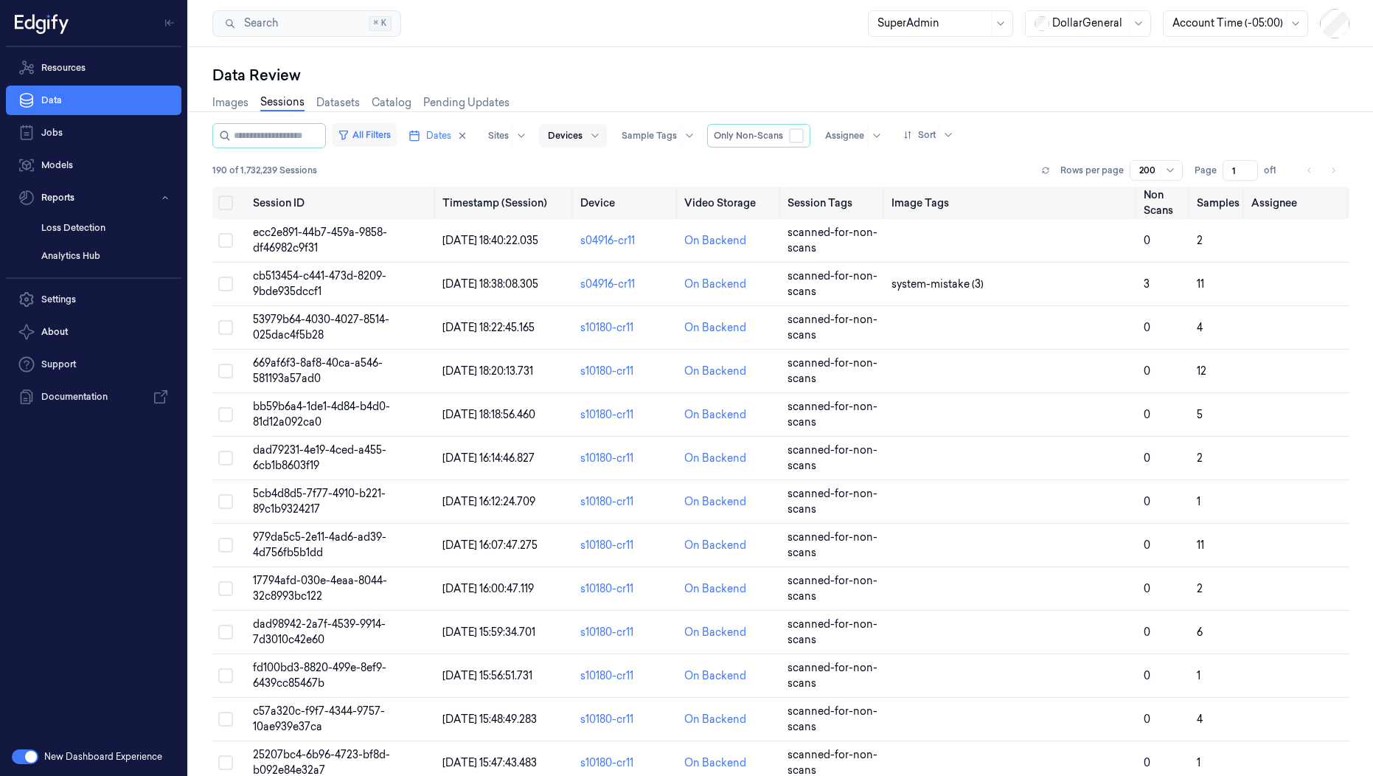
click at [389, 139] on button "All Filters" at bounding box center [364, 135] width 65 height 24
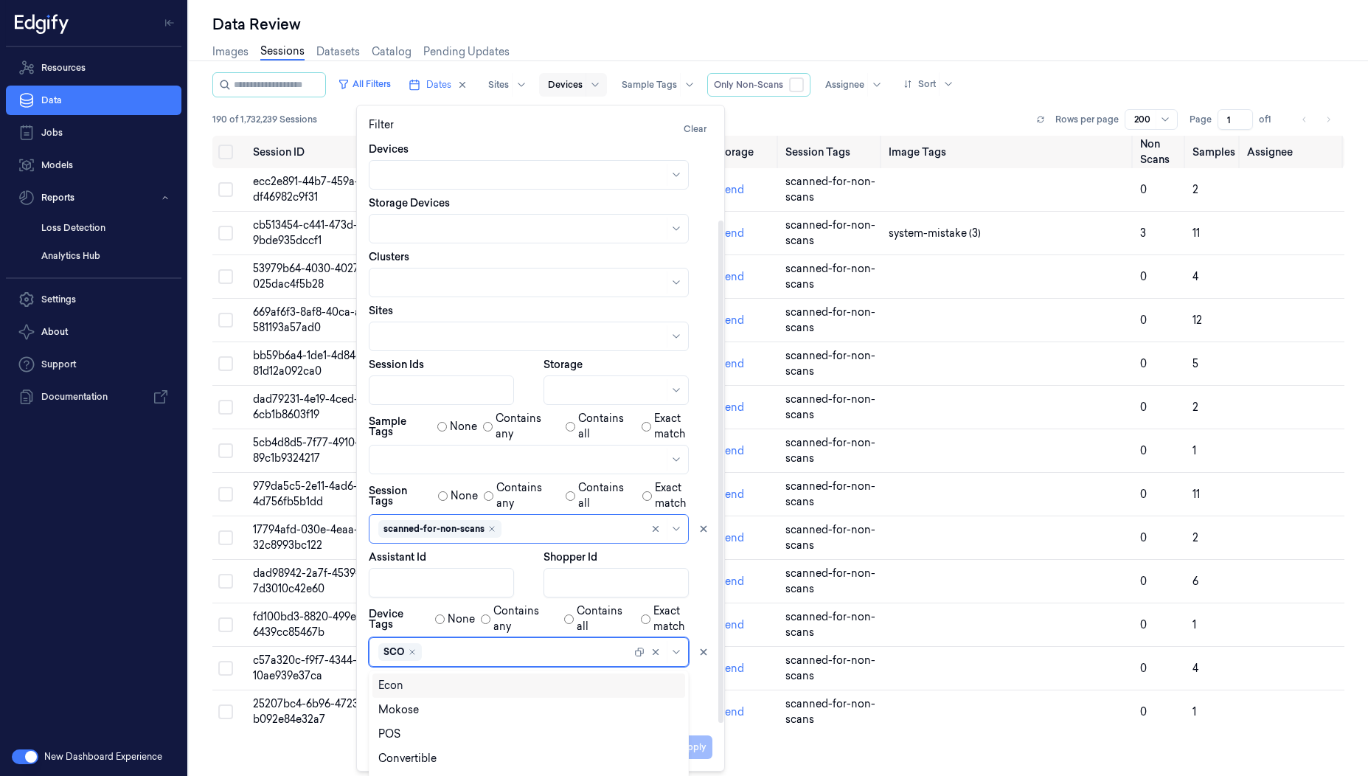
scroll to position [103, 0]
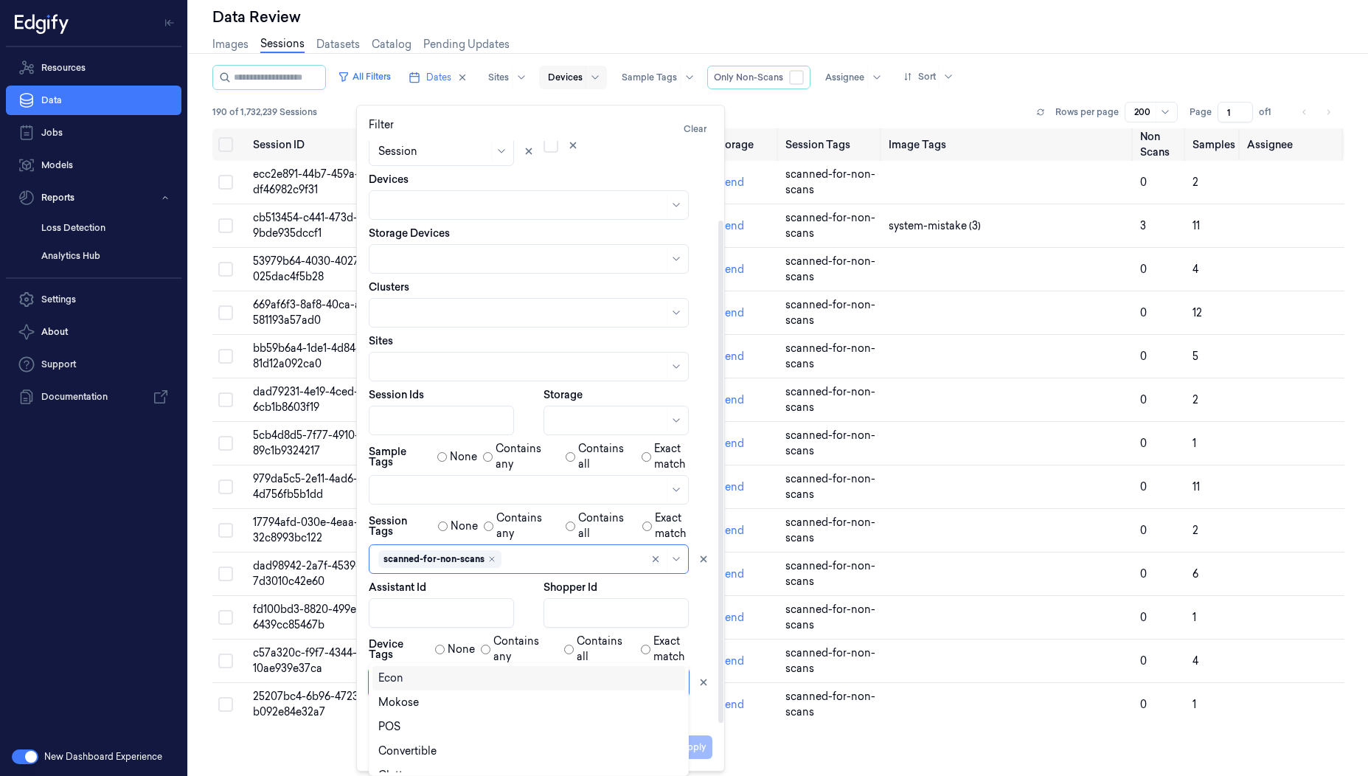
click at [497, 675] on div at bounding box center [528, 682] width 206 height 15
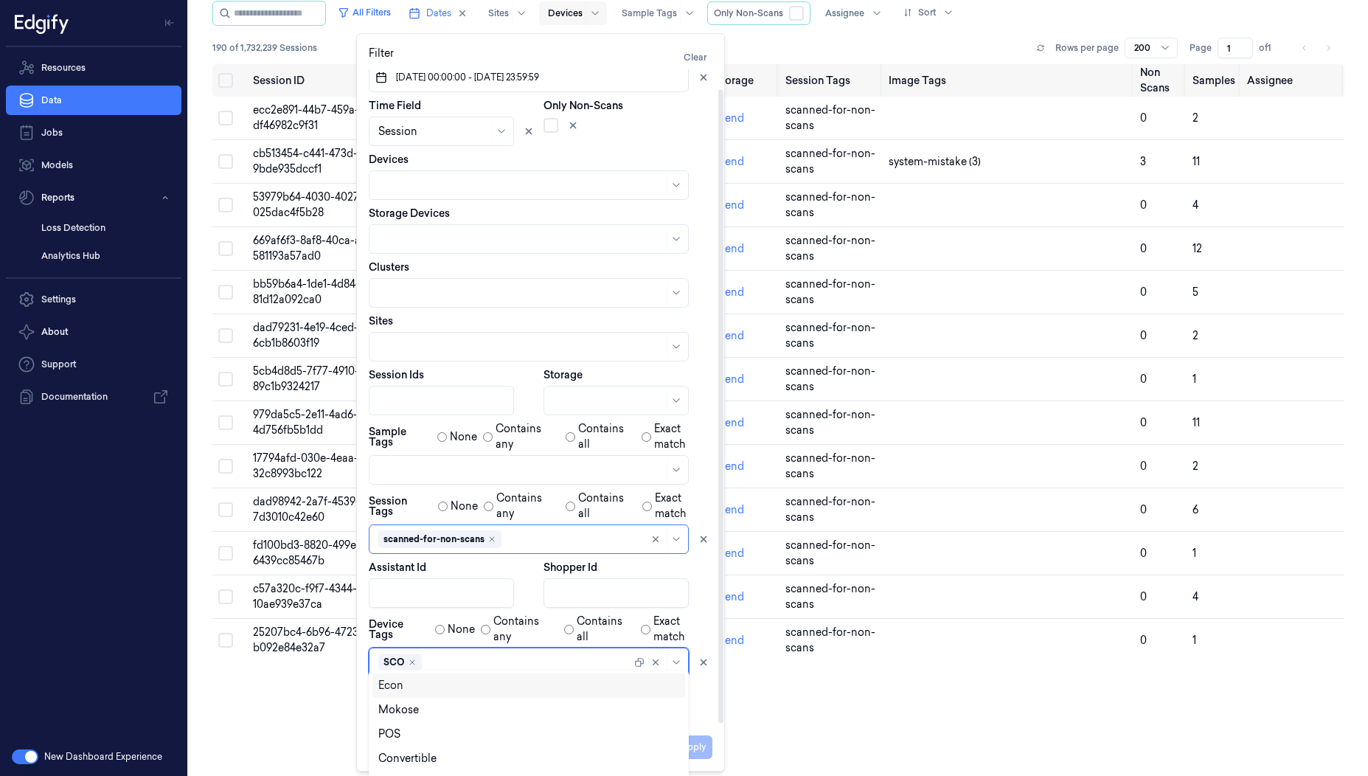
scroll to position [20, 0]
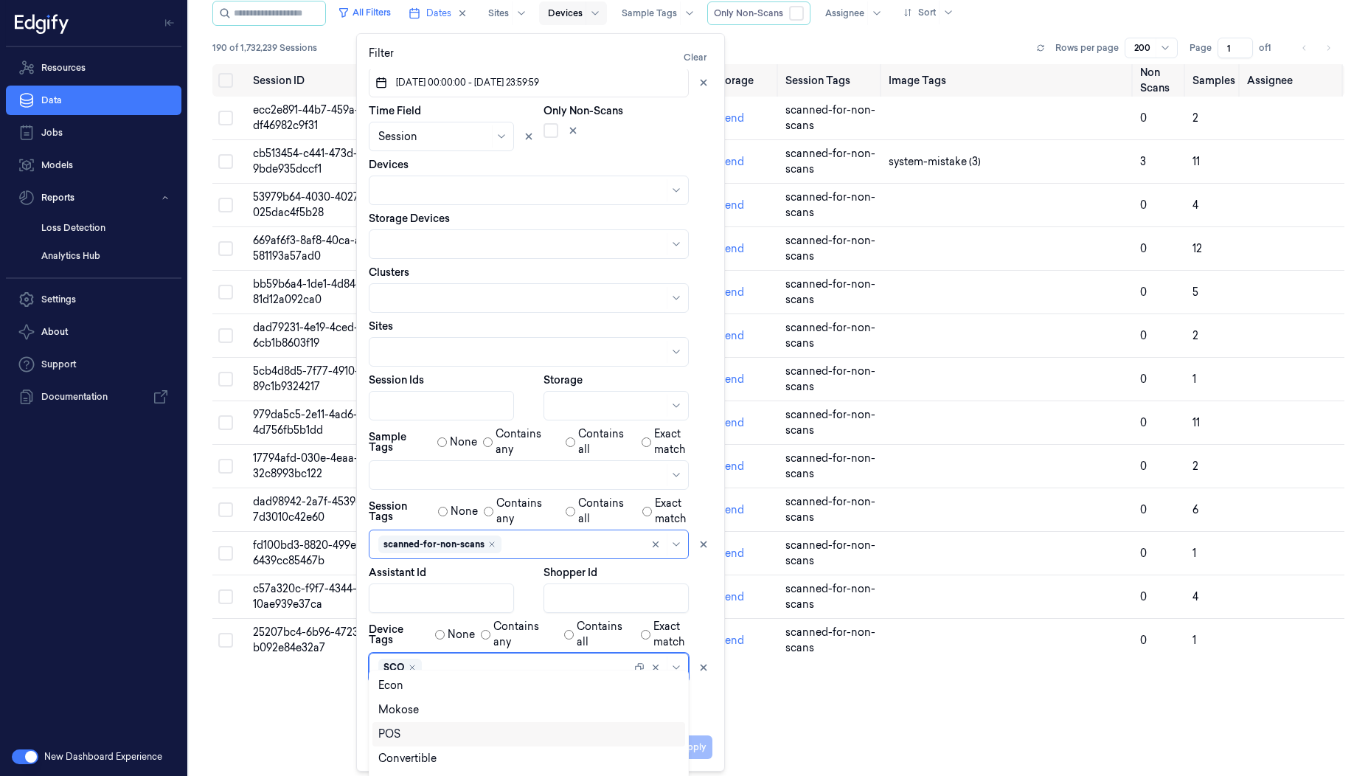
click at [432, 735] on div "POS" at bounding box center [528, 733] width 301 height 15
click at [432, 733] on div "LineBuster" at bounding box center [528, 743] width 313 height 24
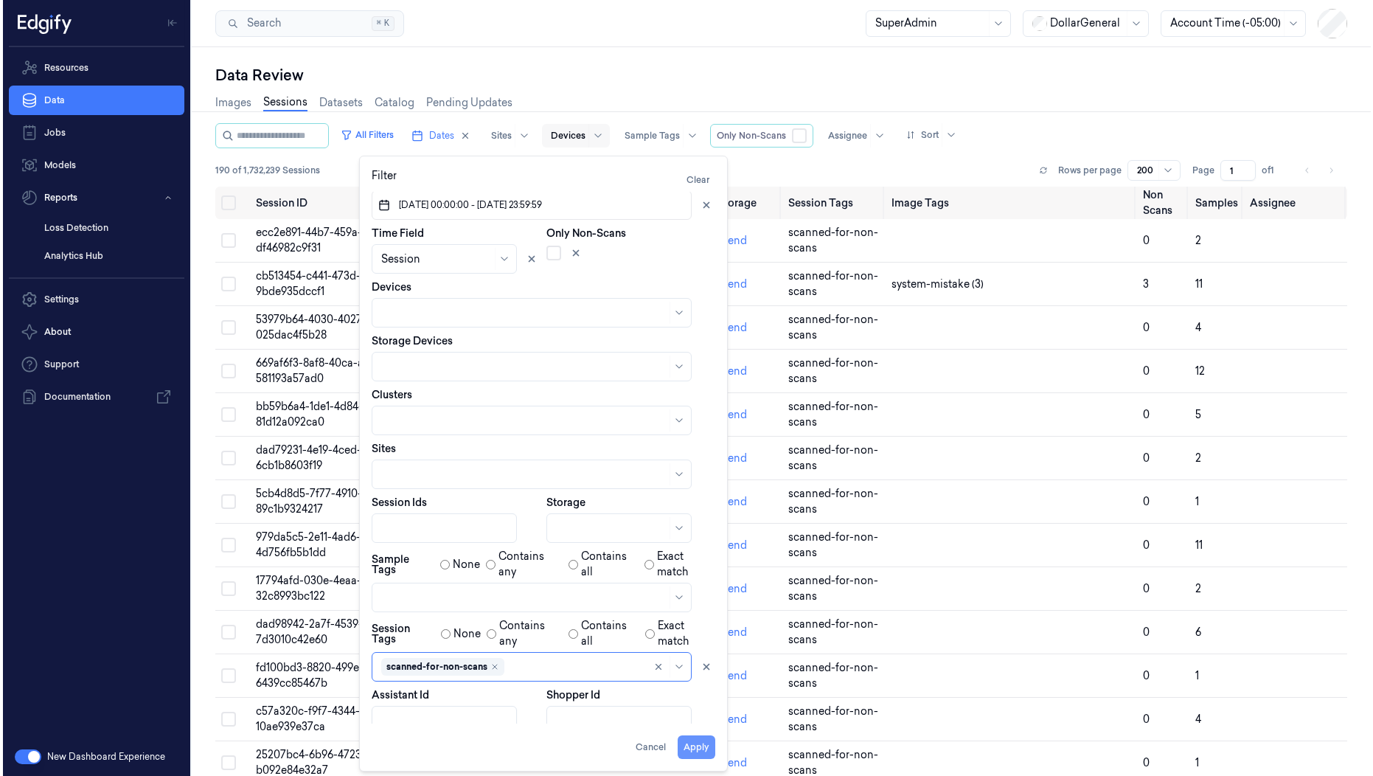
scroll to position [0, 0]
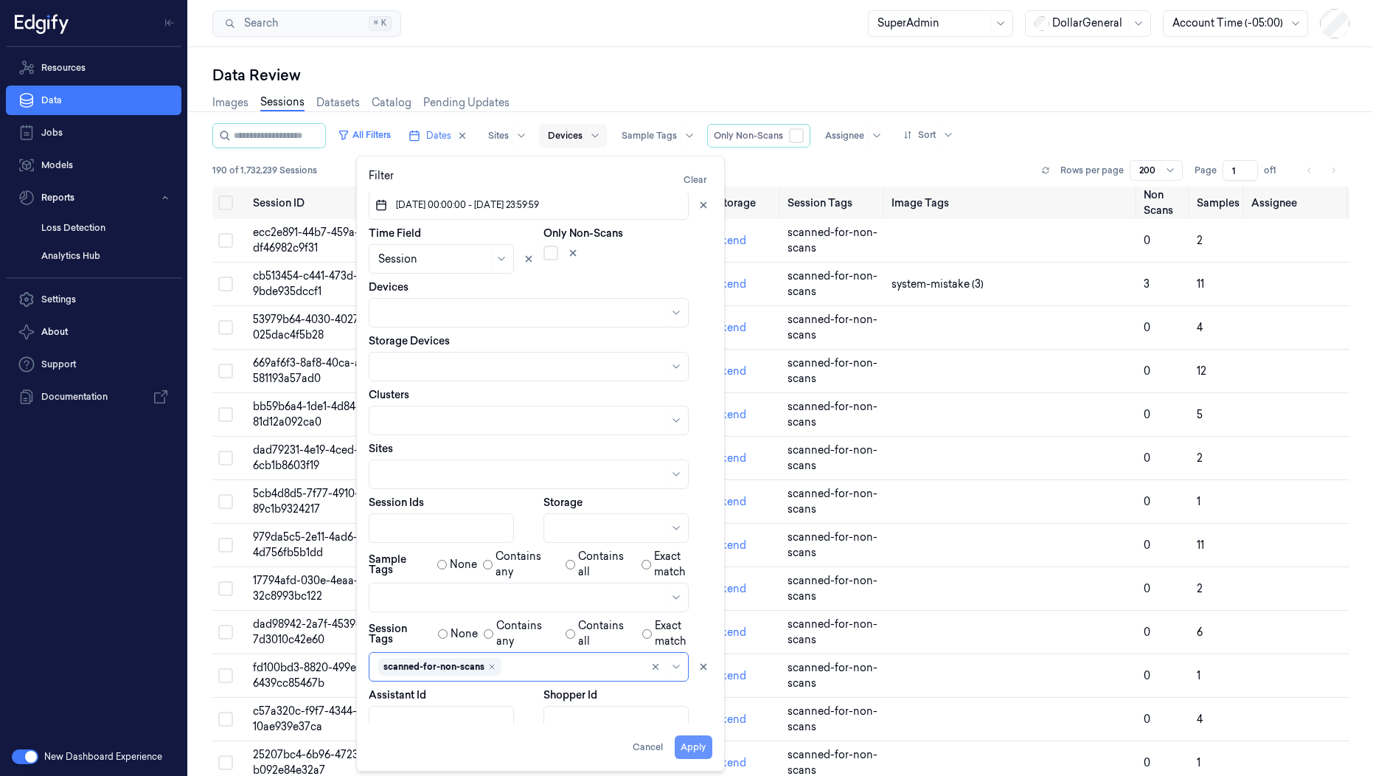
click at [699, 750] on button "Apply" at bounding box center [694, 747] width 38 height 24
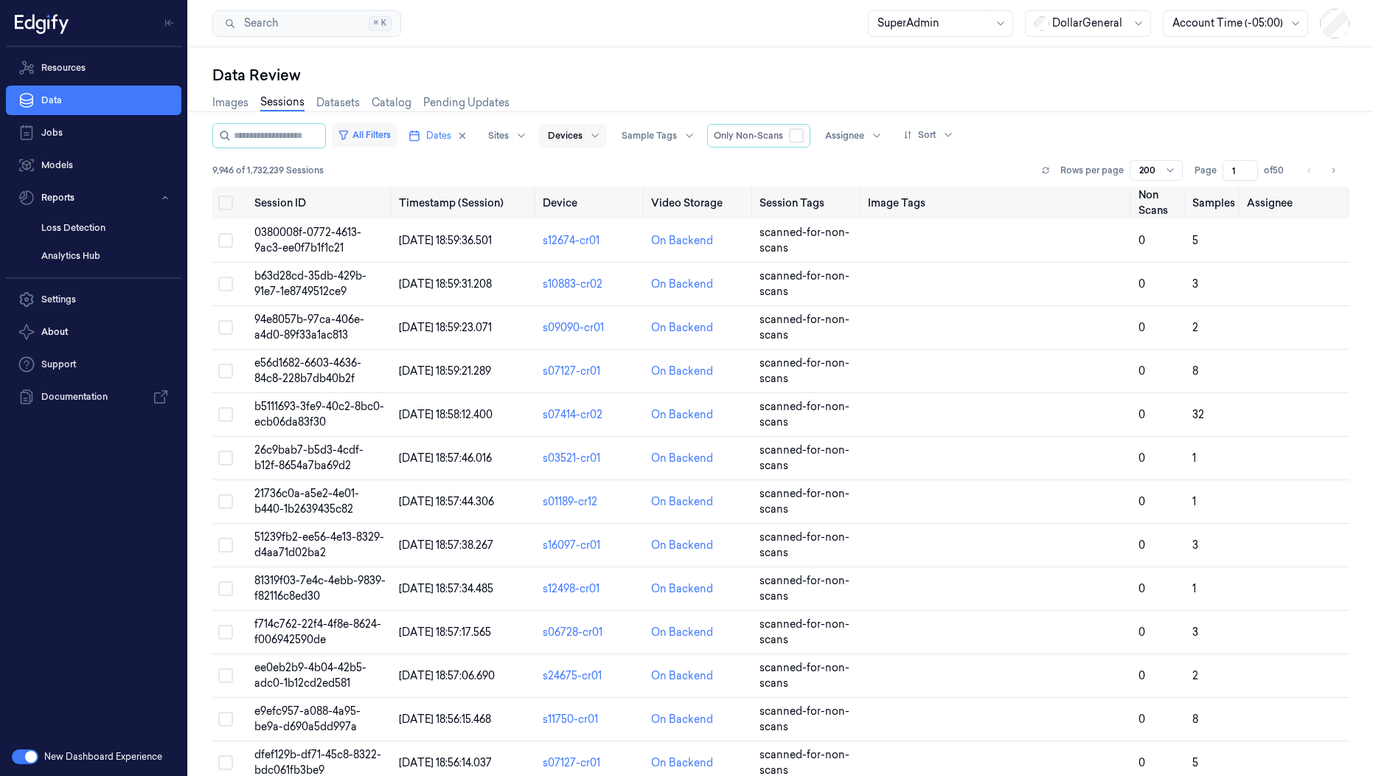
click at [397, 137] on button "All Filters" at bounding box center [364, 135] width 65 height 24
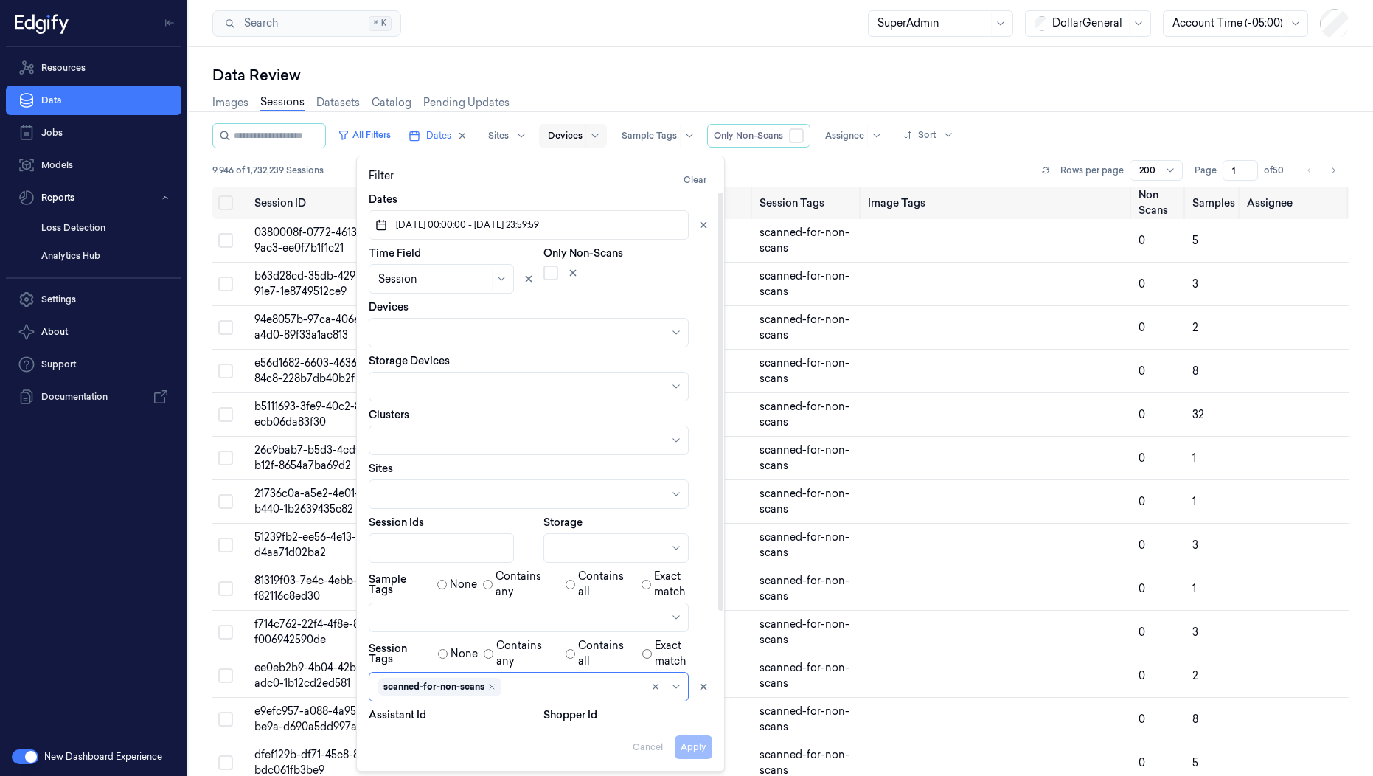
scroll to position [142, 0]
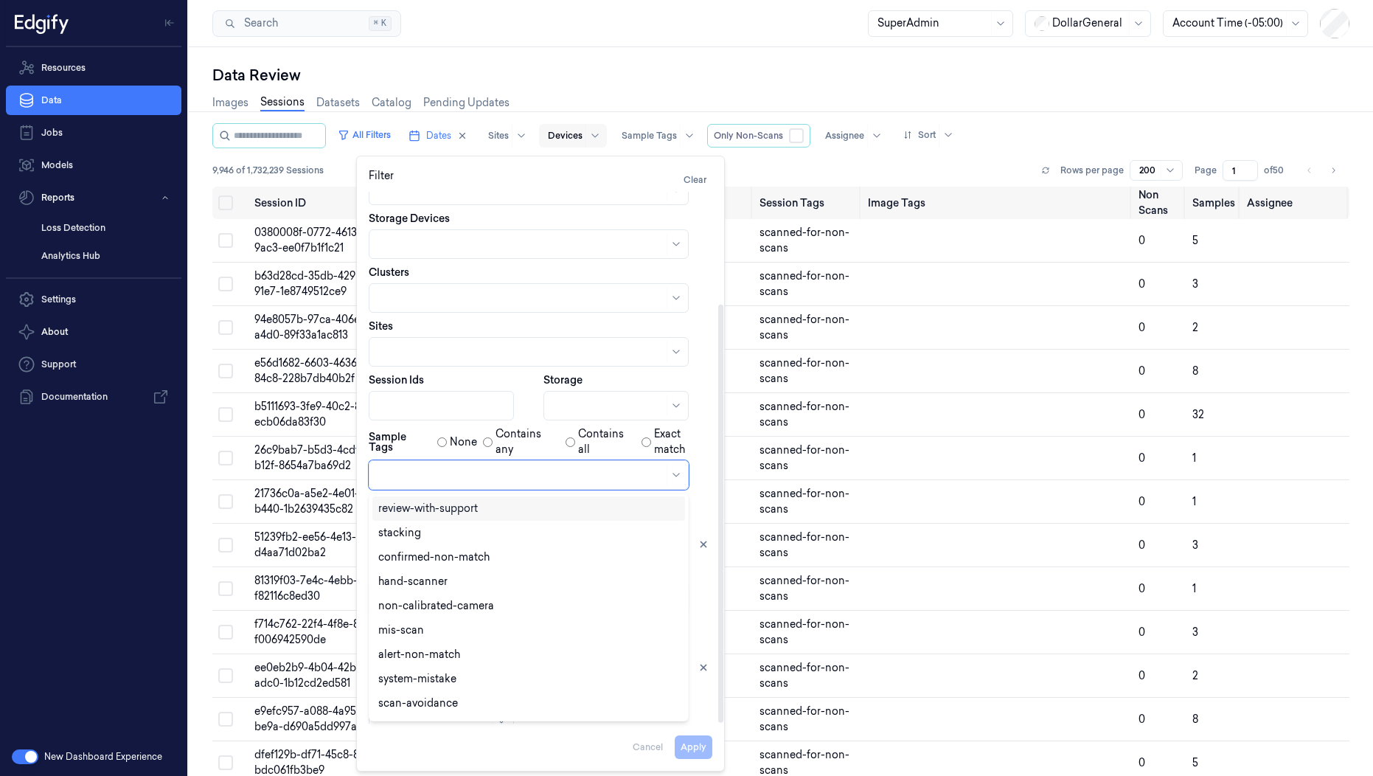
click at [459, 479] on div at bounding box center [520, 475] width 285 height 15
click at [459, 563] on div "confirmed-non-scan" at bounding box center [430, 559] width 104 height 15
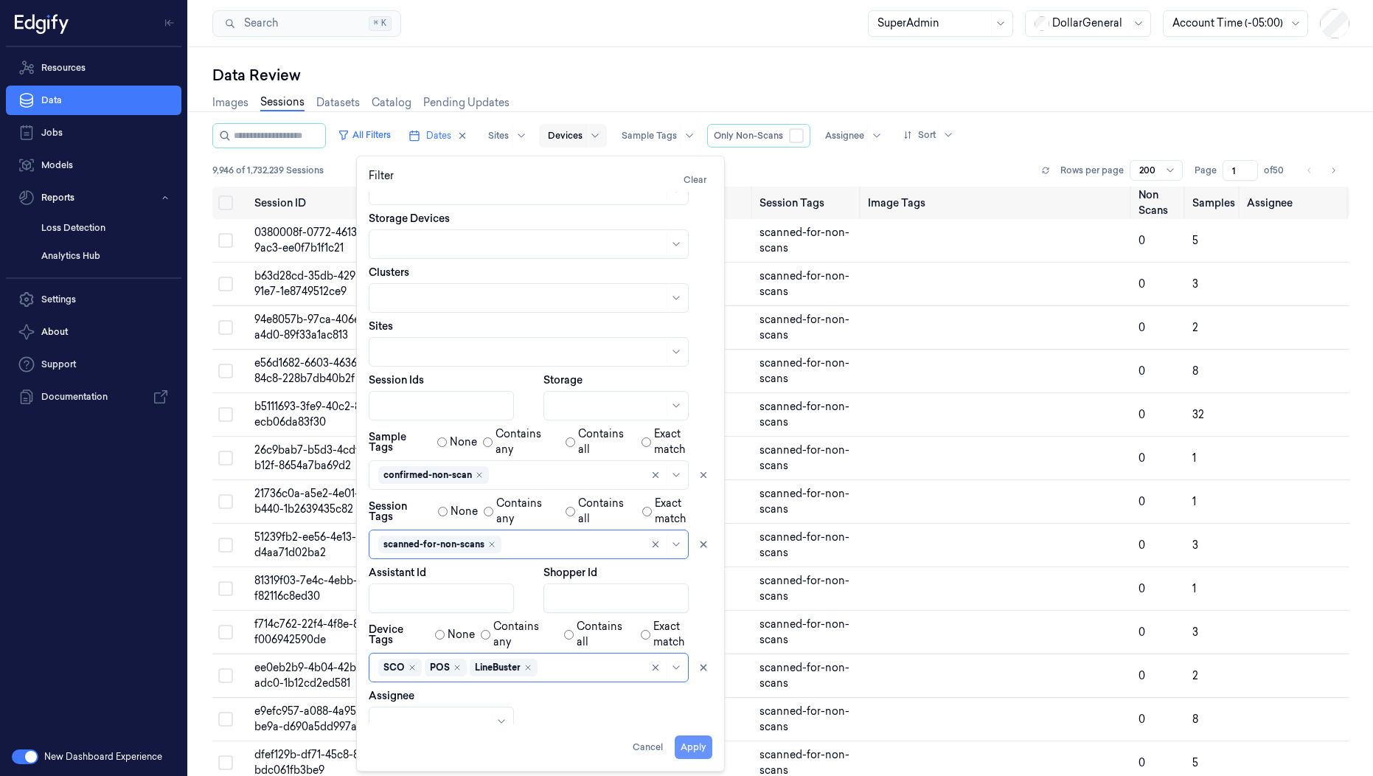
click at [707, 742] on button "Apply" at bounding box center [694, 747] width 38 height 24
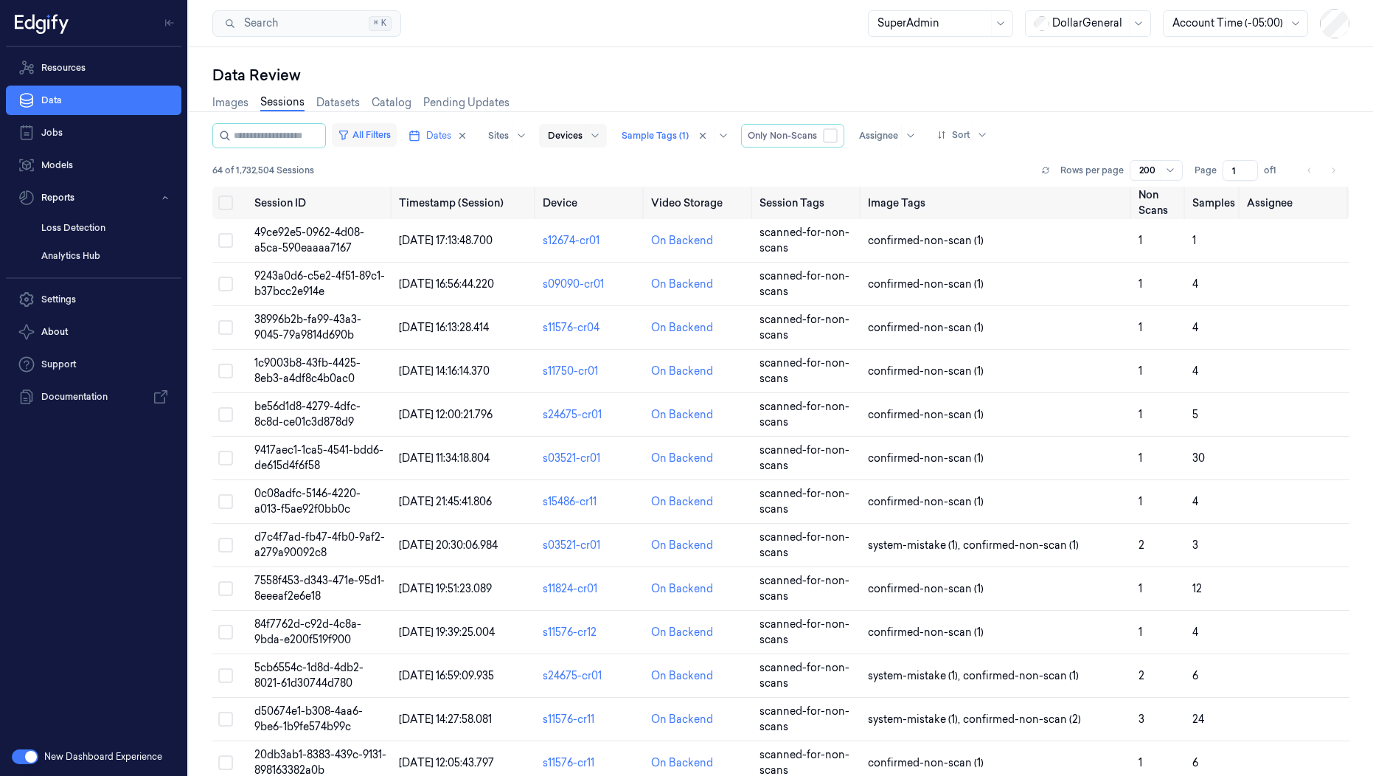
click at [397, 136] on button "All Filters" at bounding box center [364, 135] width 65 height 24
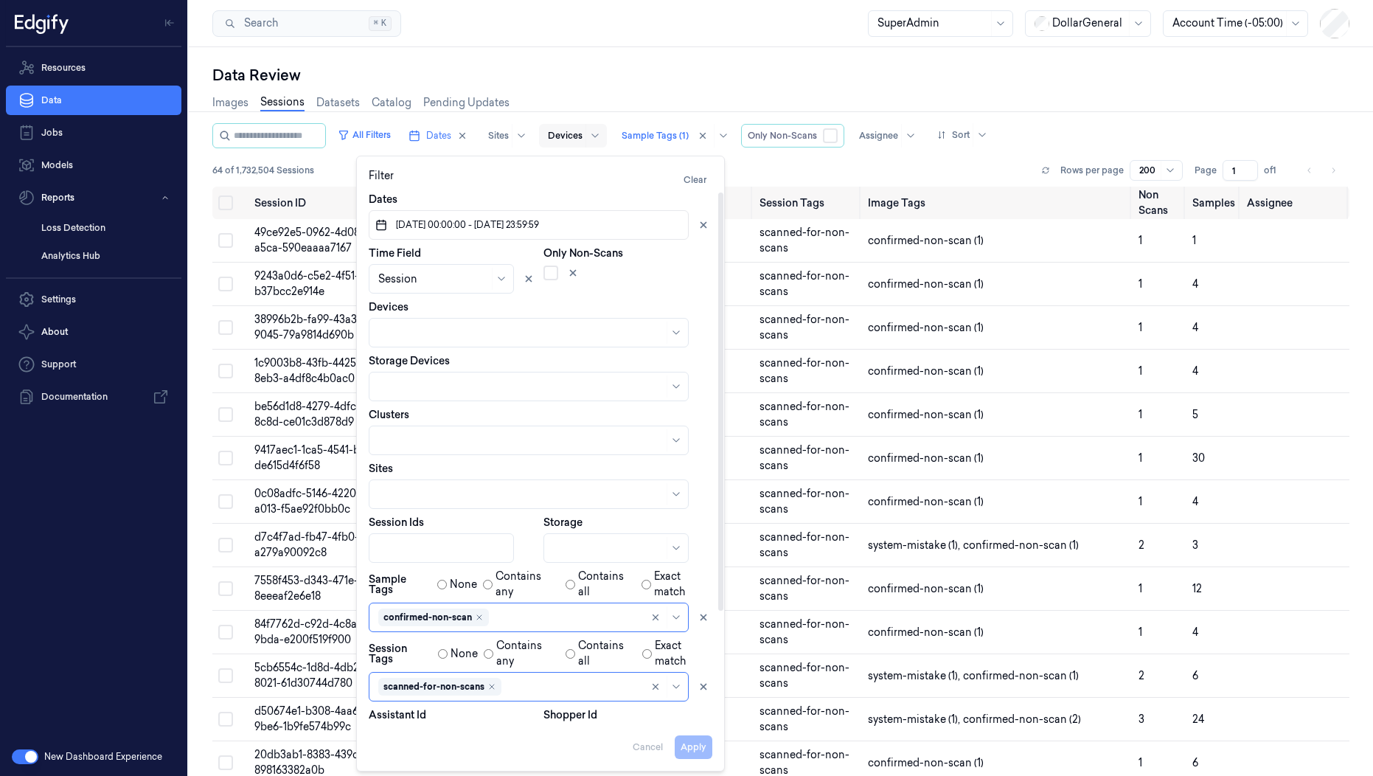
scroll to position [142, 0]
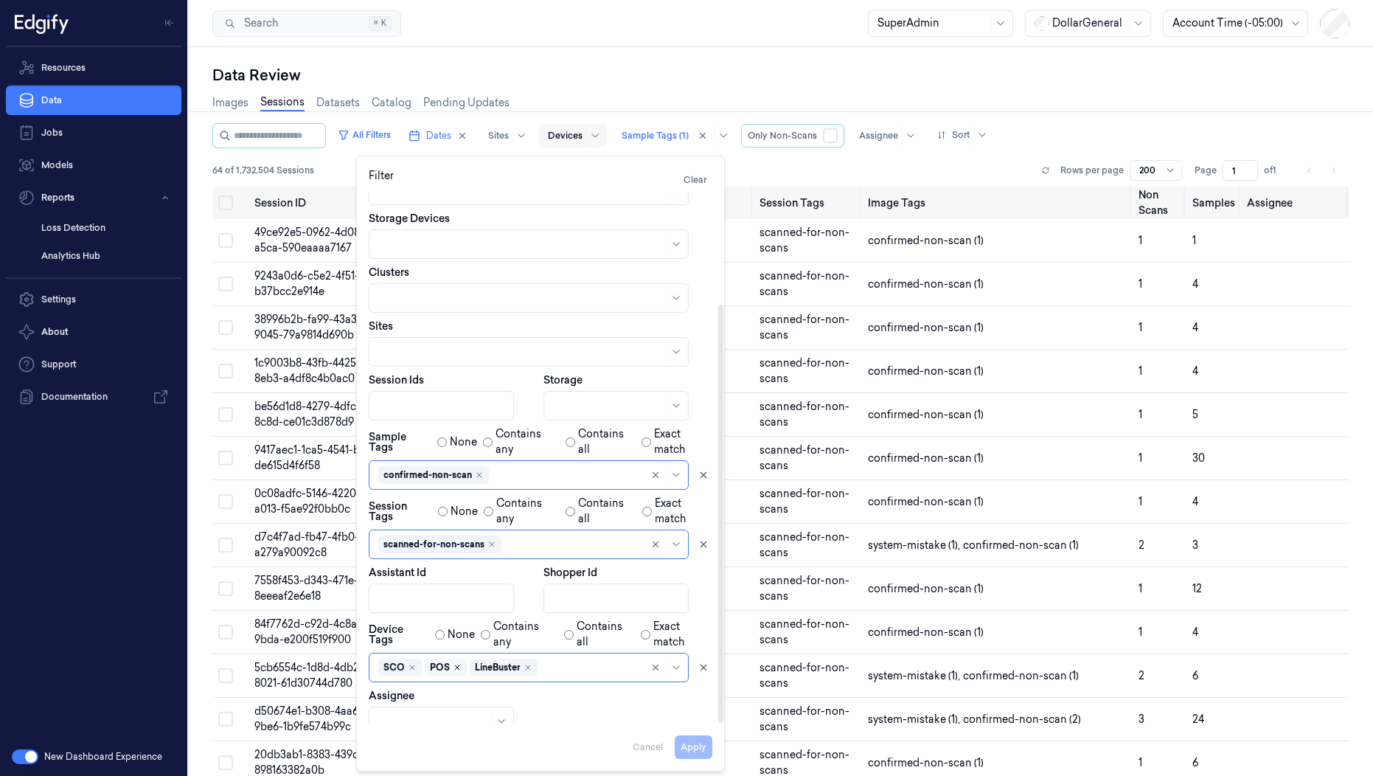
click at [454, 663] on icon "Remove ,POS" at bounding box center [457, 667] width 9 height 9
click at [480, 663] on div "Remove ,LineBuster" at bounding box center [483, 667] width 9 height 9
click at [693, 742] on button "Apply" at bounding box center [694, 747] width 38 height 24
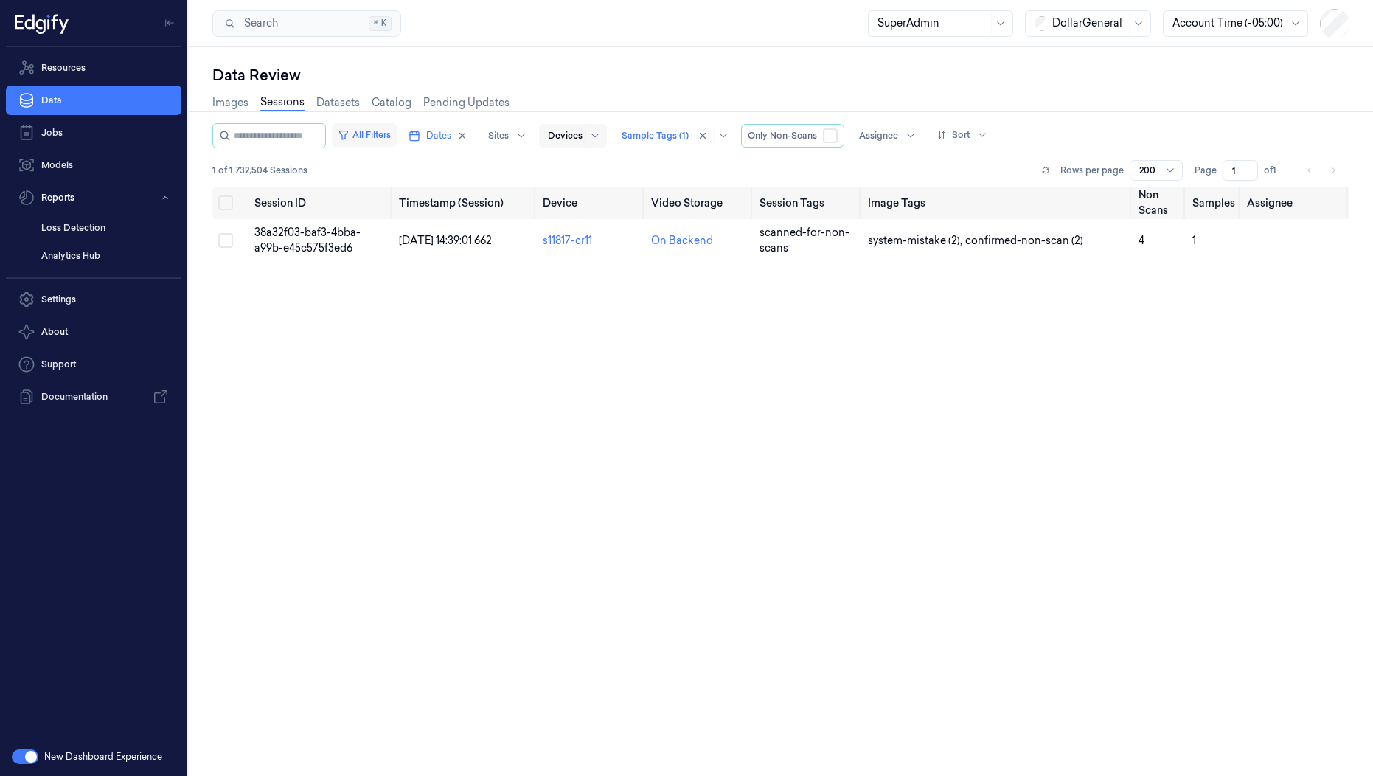
click at [397, 132] on button "All Filters" at bounding box center [364, 135] width 65 height 24
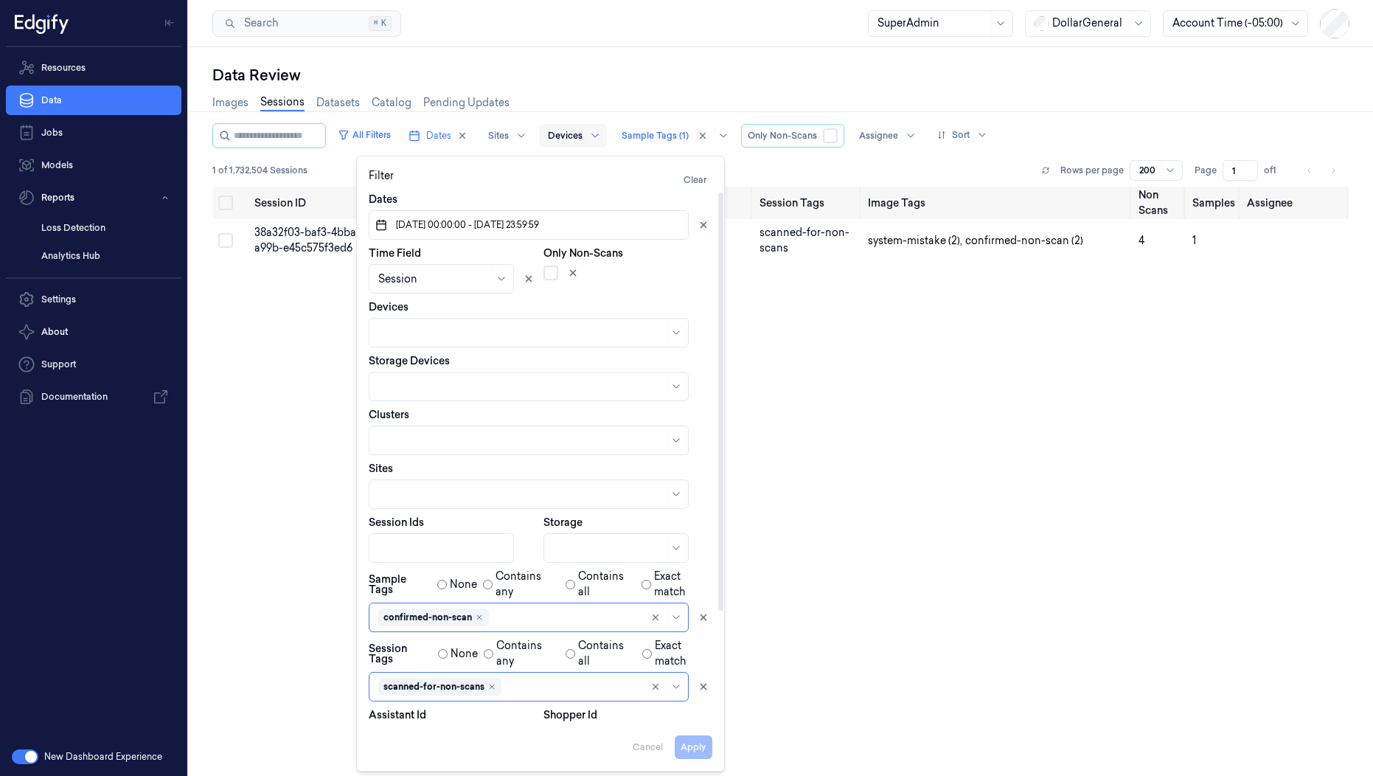
scroll to position [142, 0]
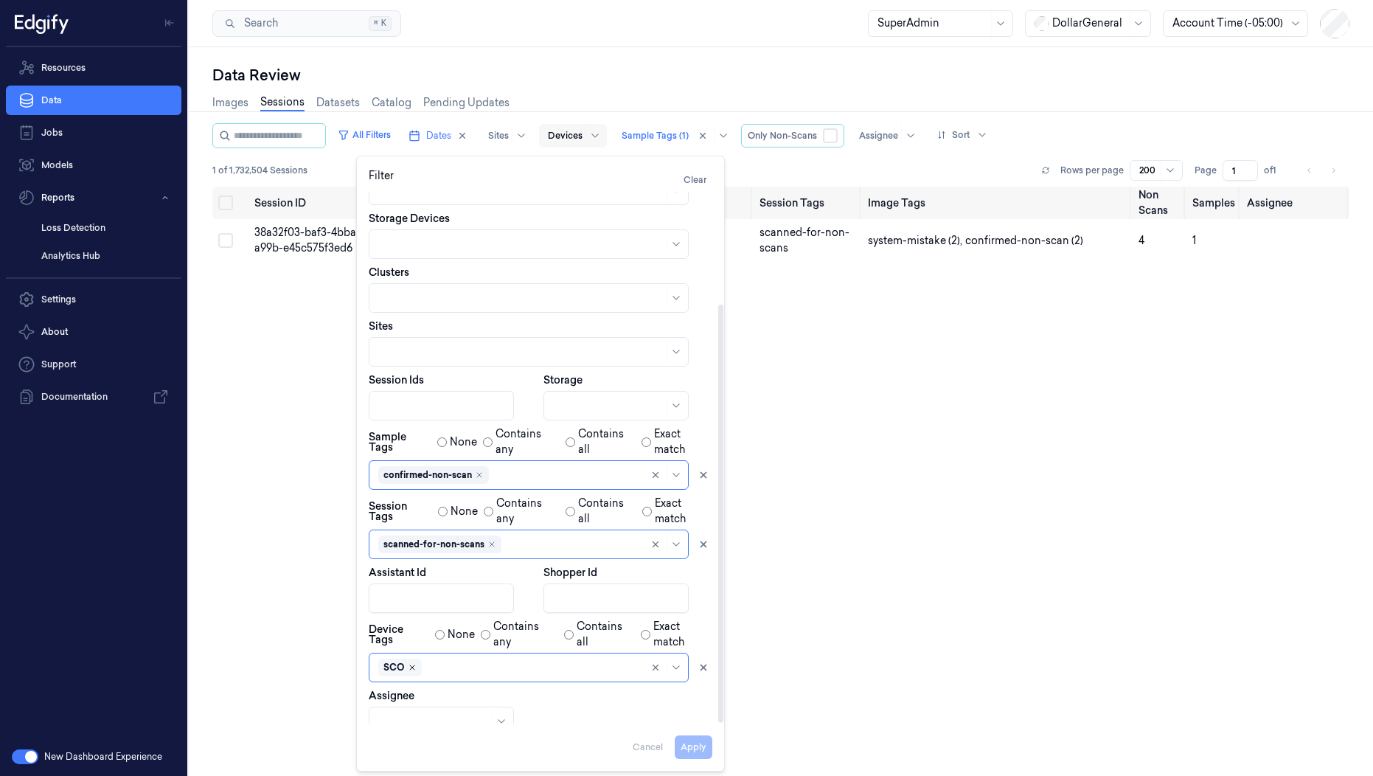
click at [410, 665] on icon "Remove ,SCO" at bounding box center [412, 667] width 4 height 4
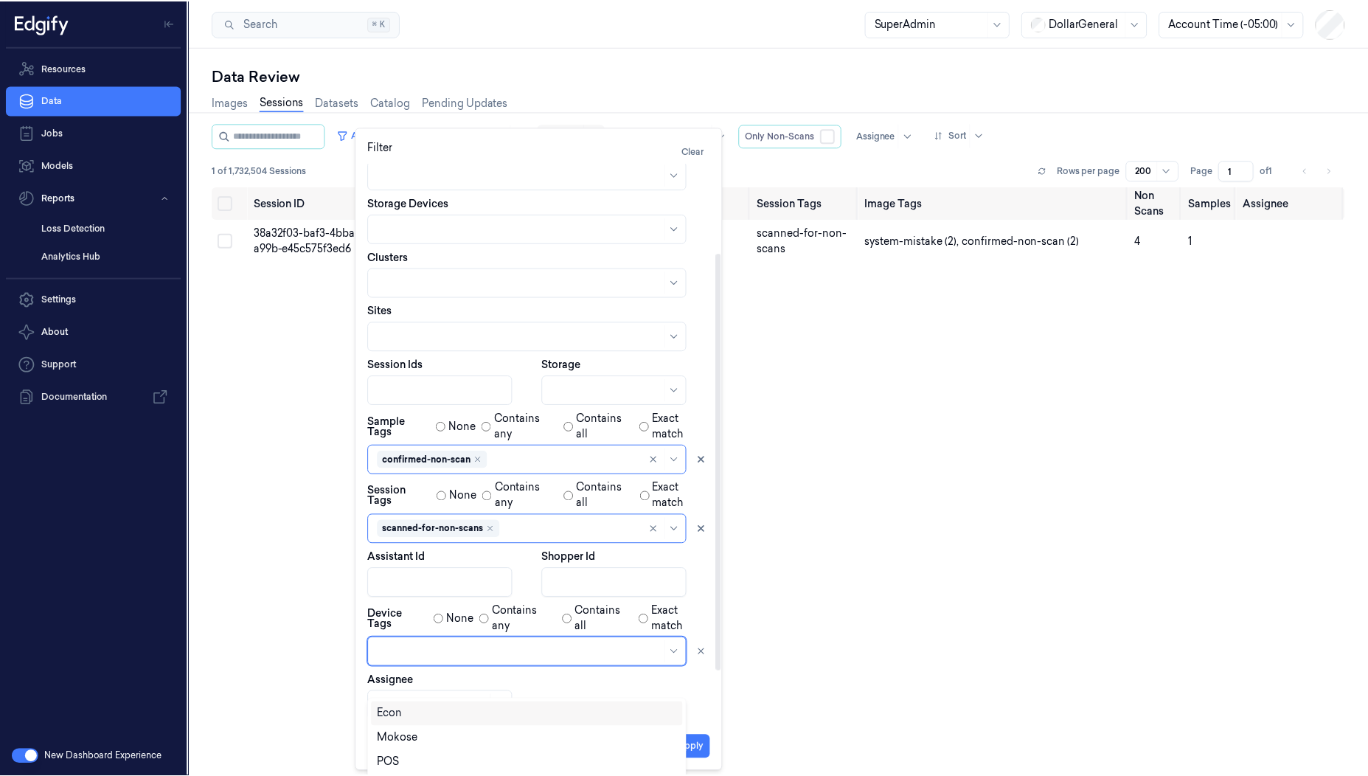
scroll to position [95, 0]
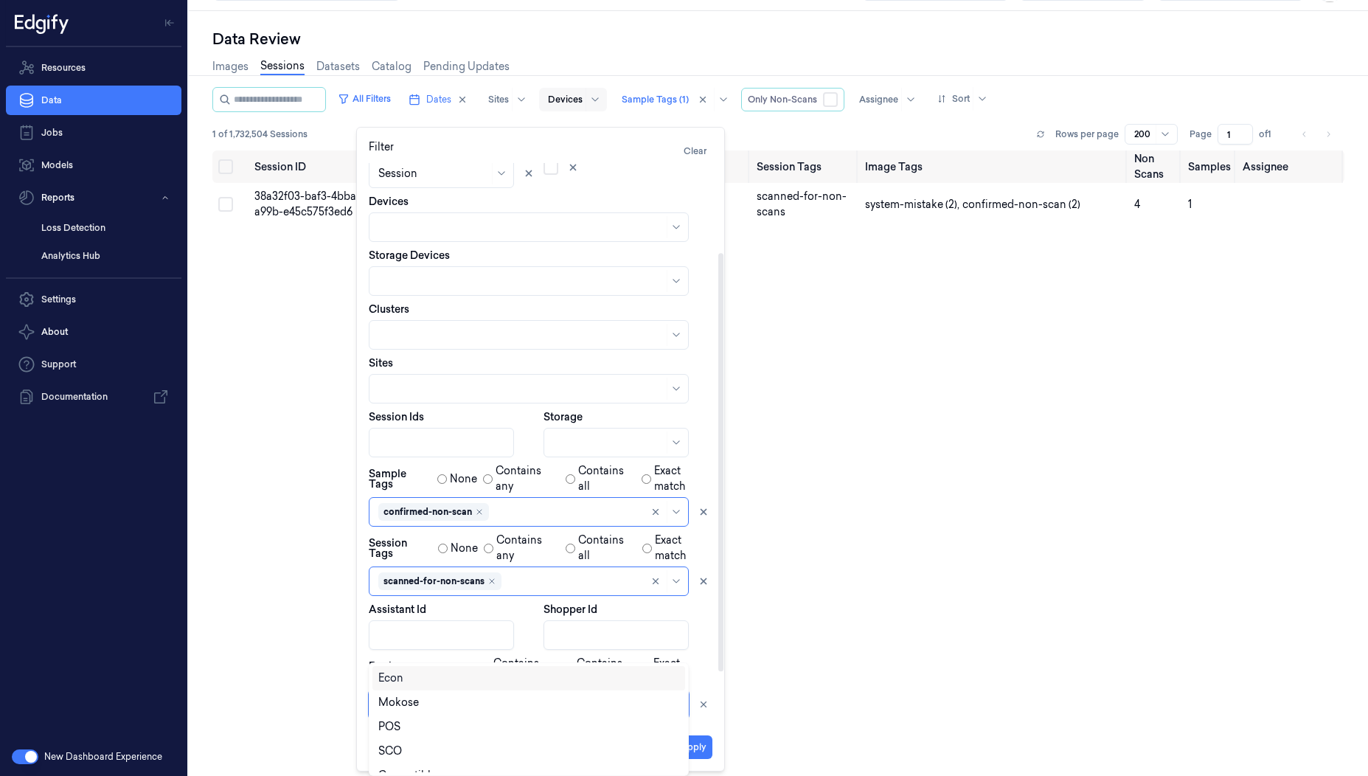
click at [409, 697] on div at bounding box center [520, 704] width 285 height 15
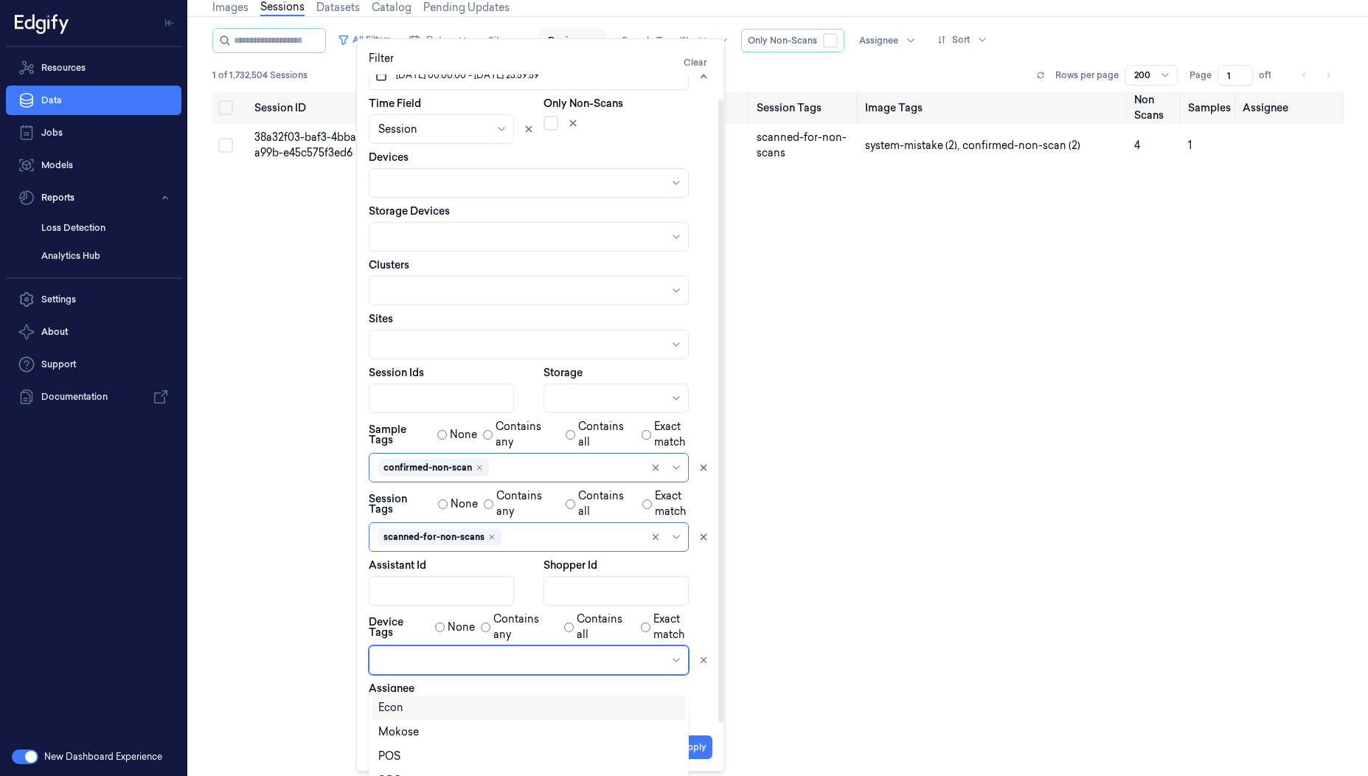
scroll to position [25, 0]
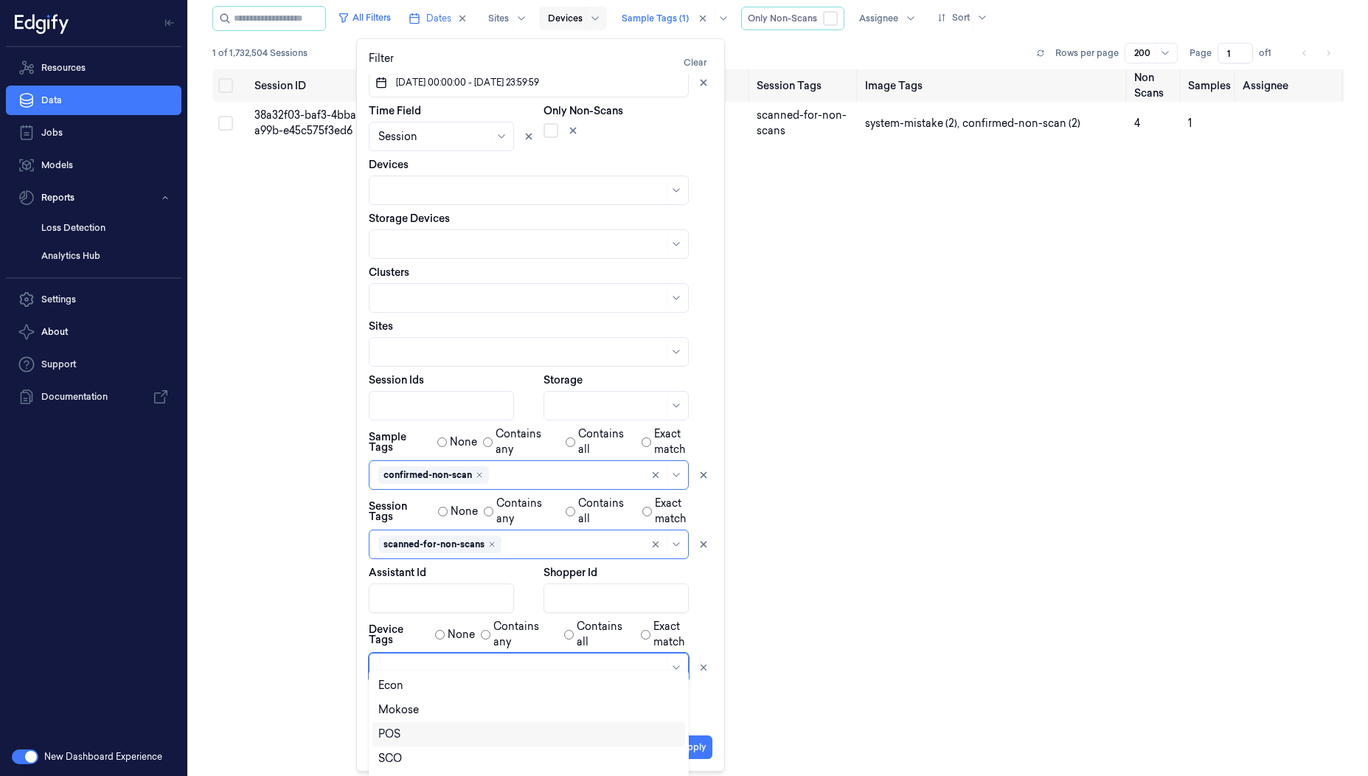
click at [404, 736] on div "POS" at bounding box center [528, 733] width 301 height 15
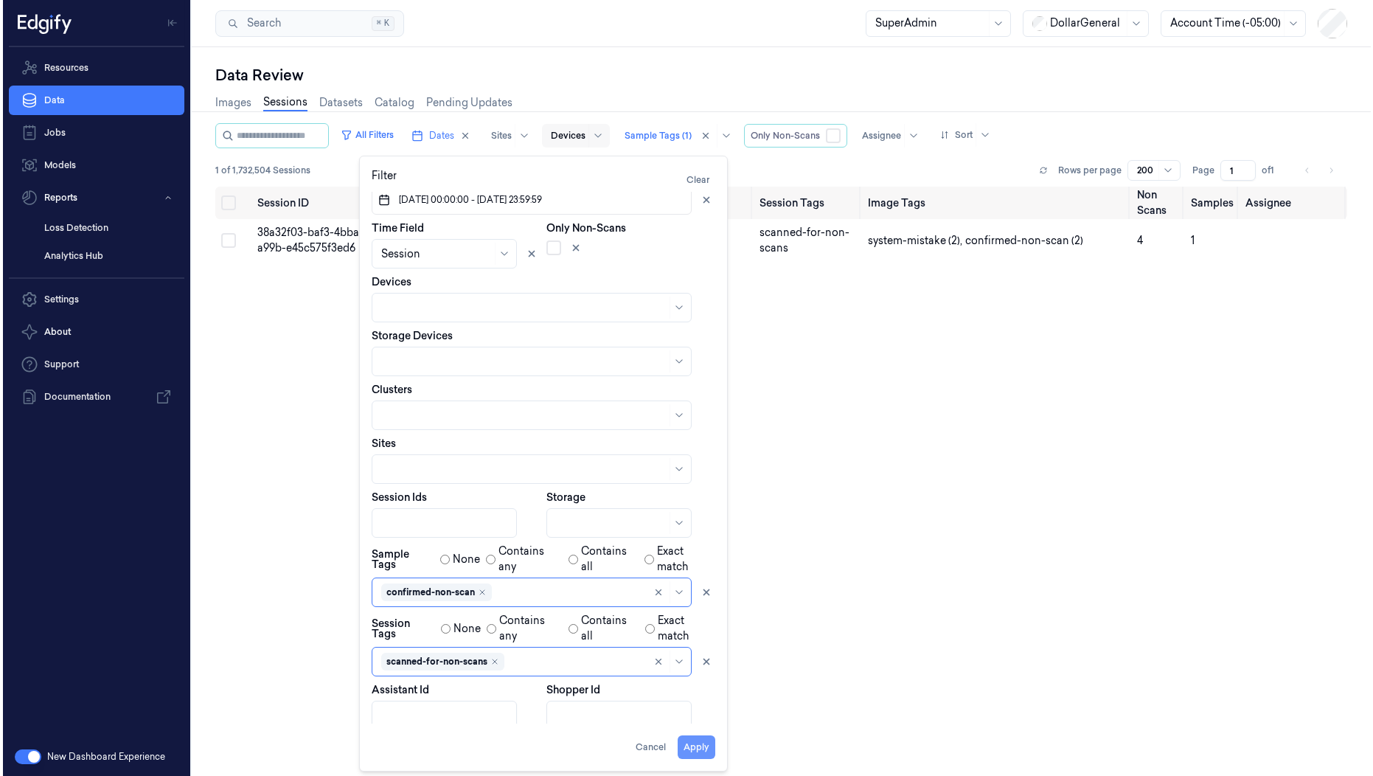
scroll to position [0, 0]
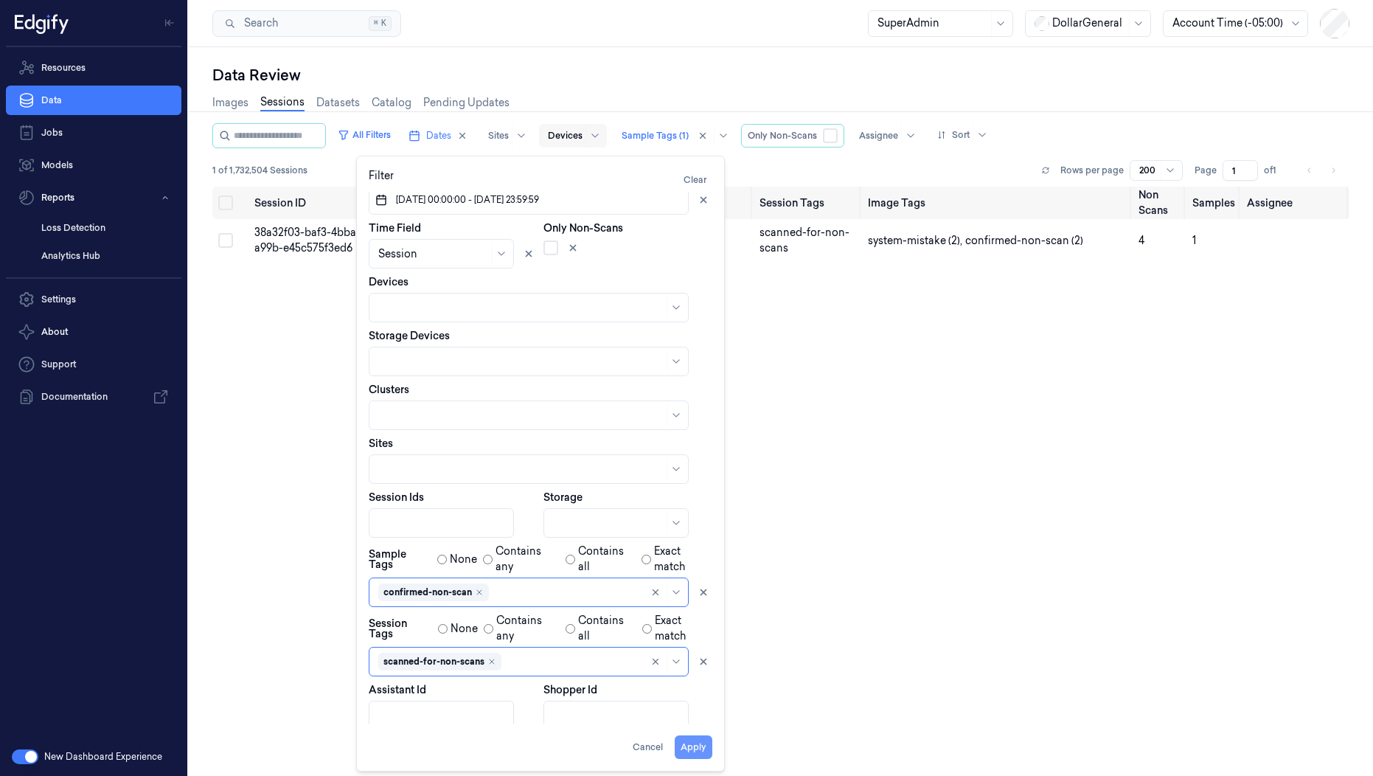
click at [708, 751] on button "Apply" at bounding box center [694, 747] width 38 height 24
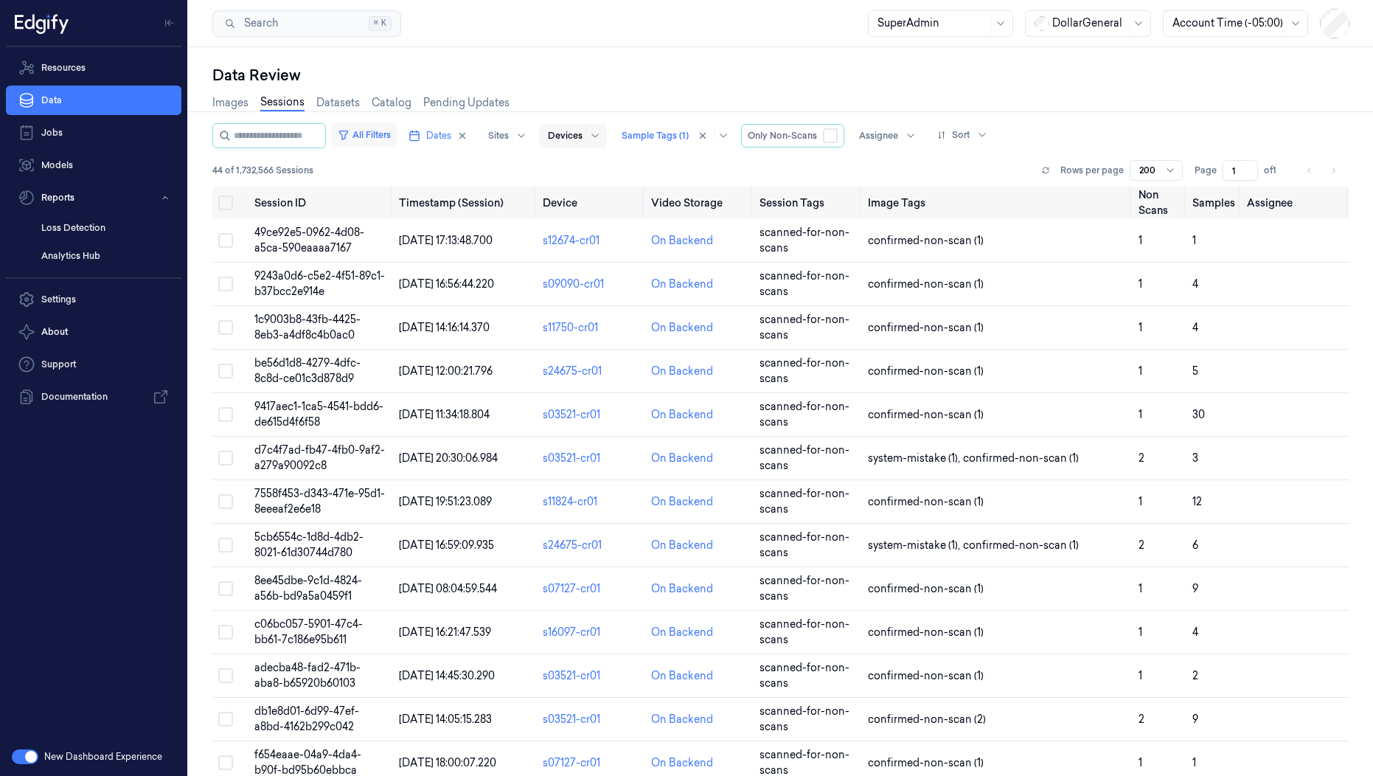
click at [381, 127] on button "All Filters" at bounding box center [364, 135] width 65 height 24
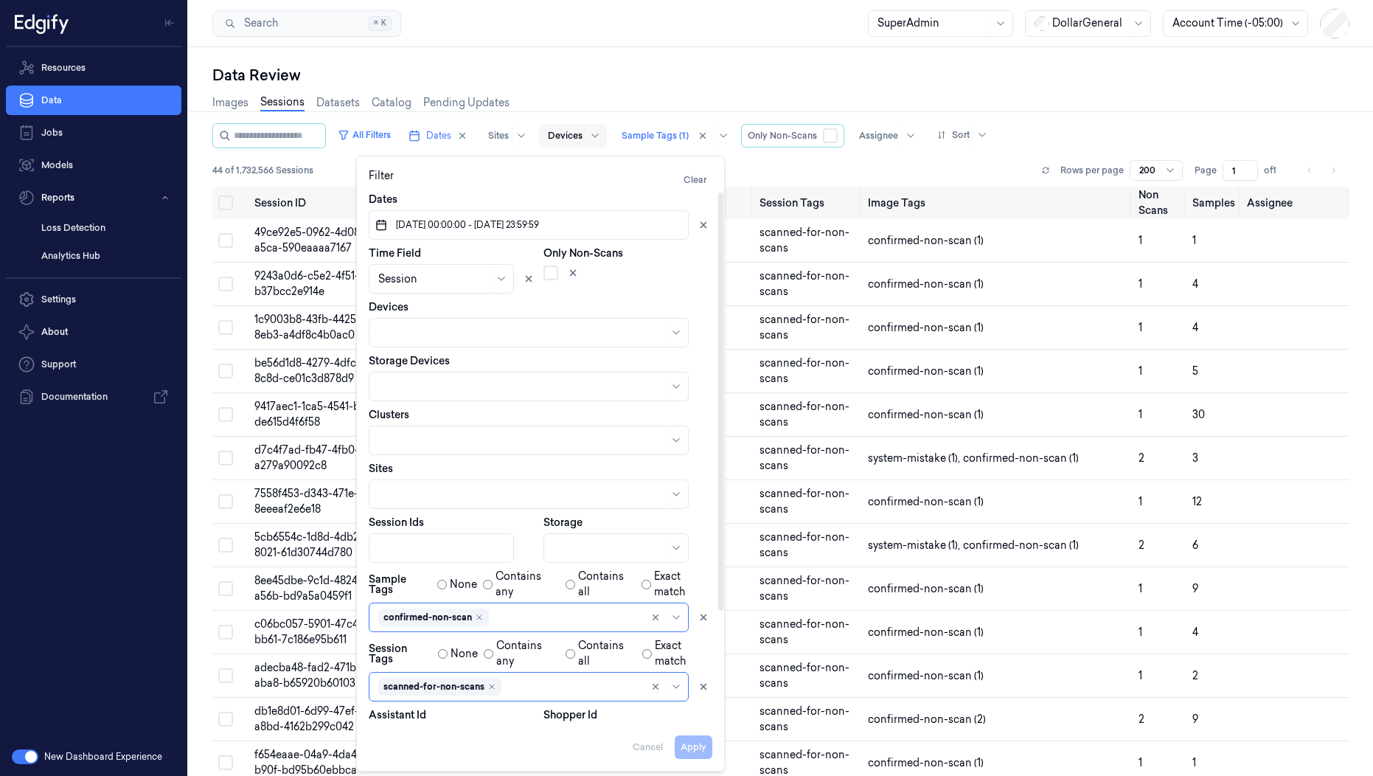
scroll to position [142, 0]
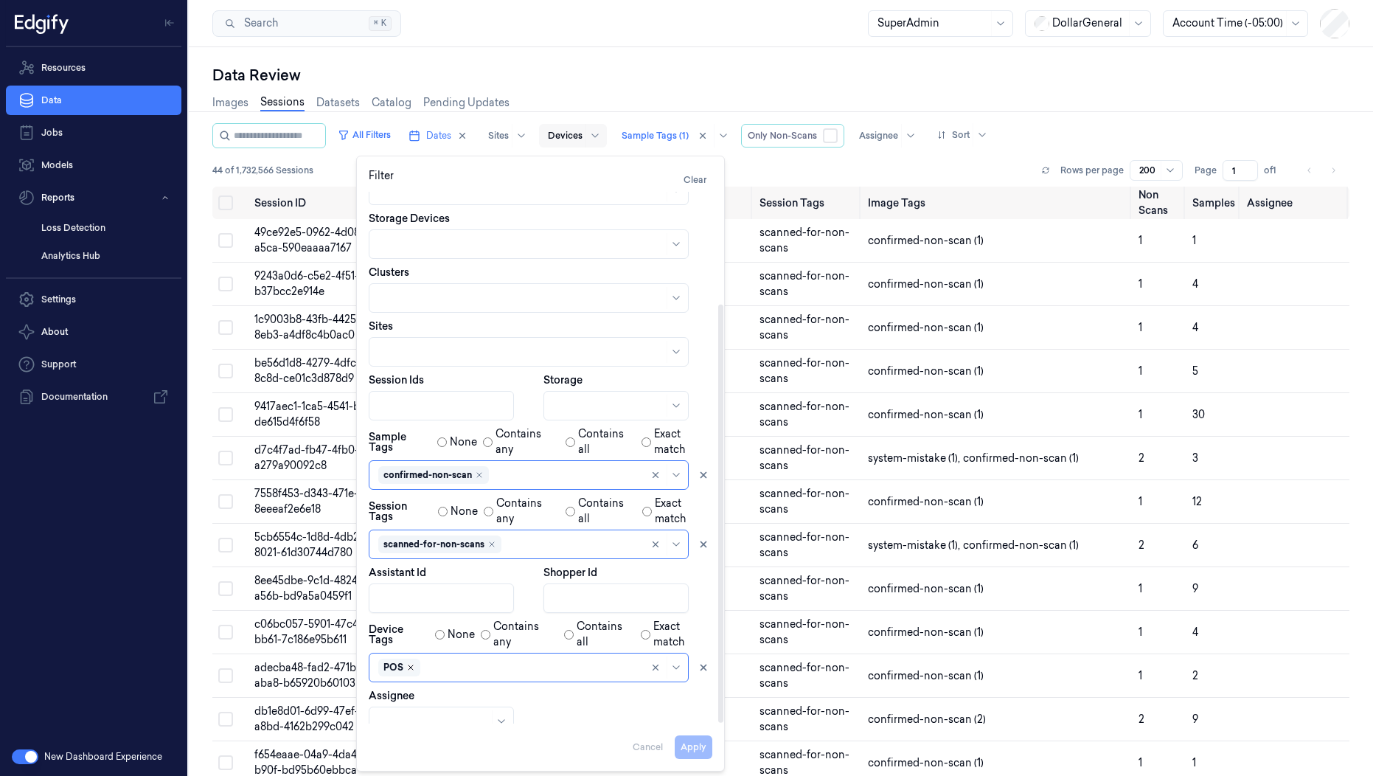
click at [409, 663] on icon "Remove ,POS" at bounding box center [410, 667] width 9 height 9
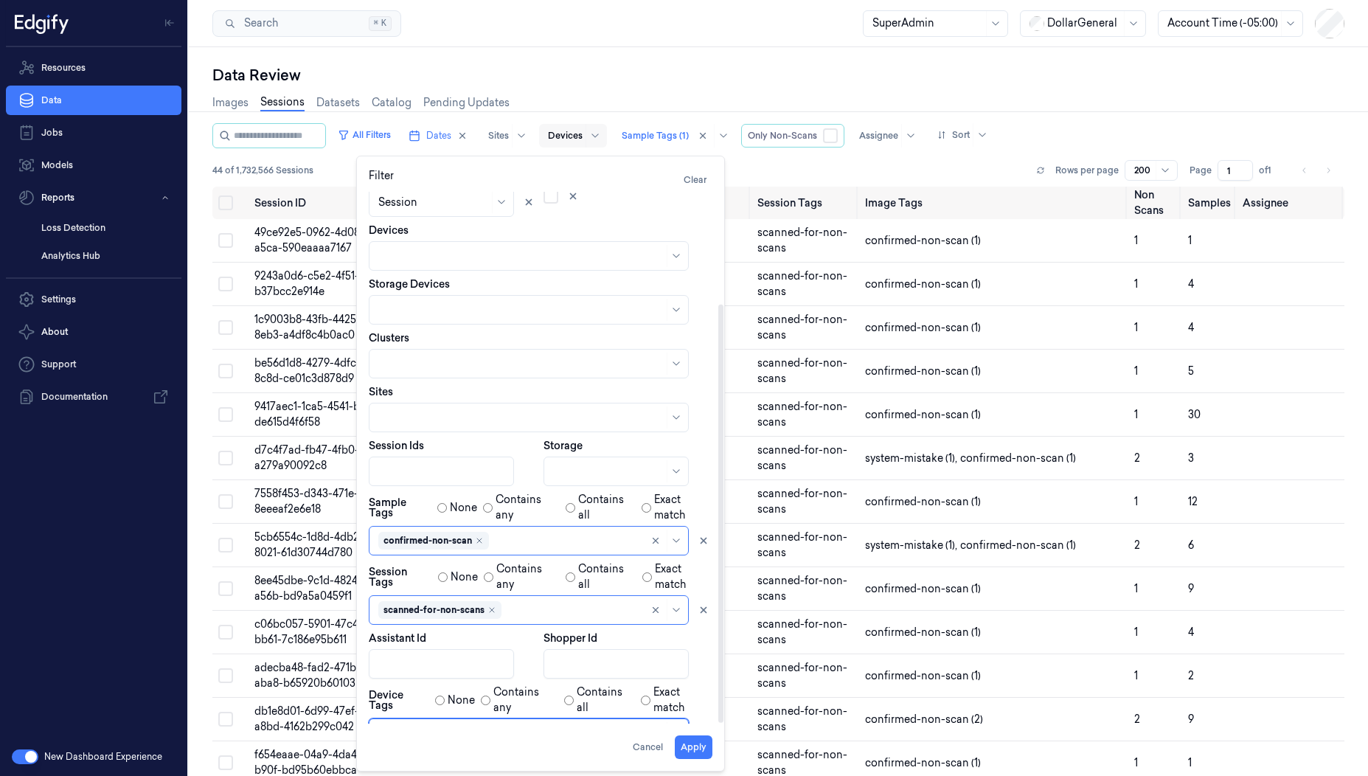
click at [409, 726] on div at bounding box center [520, 733] width 285 height 15
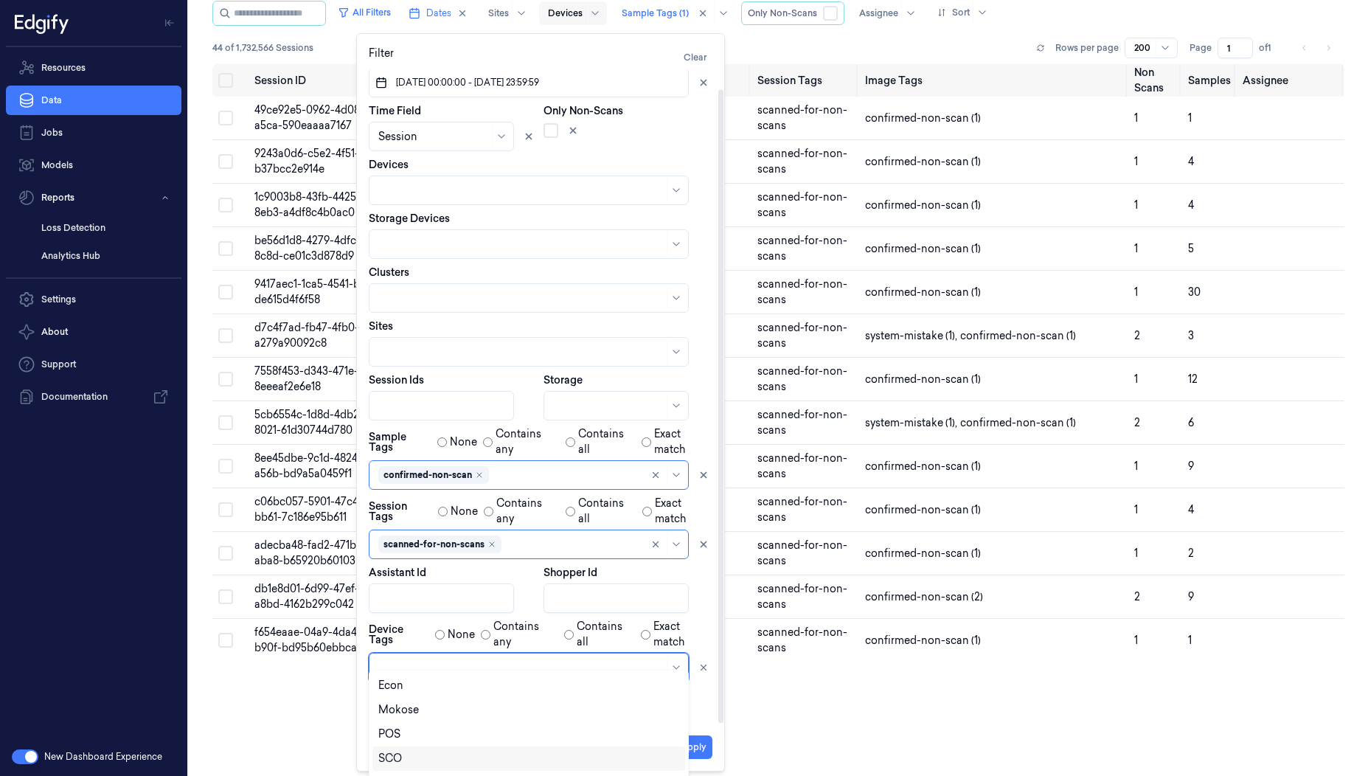
scroll to position [186, 0]
click at [427, 742] on div "LineBuster" at bounding box center [404, 742] width 53 height 15
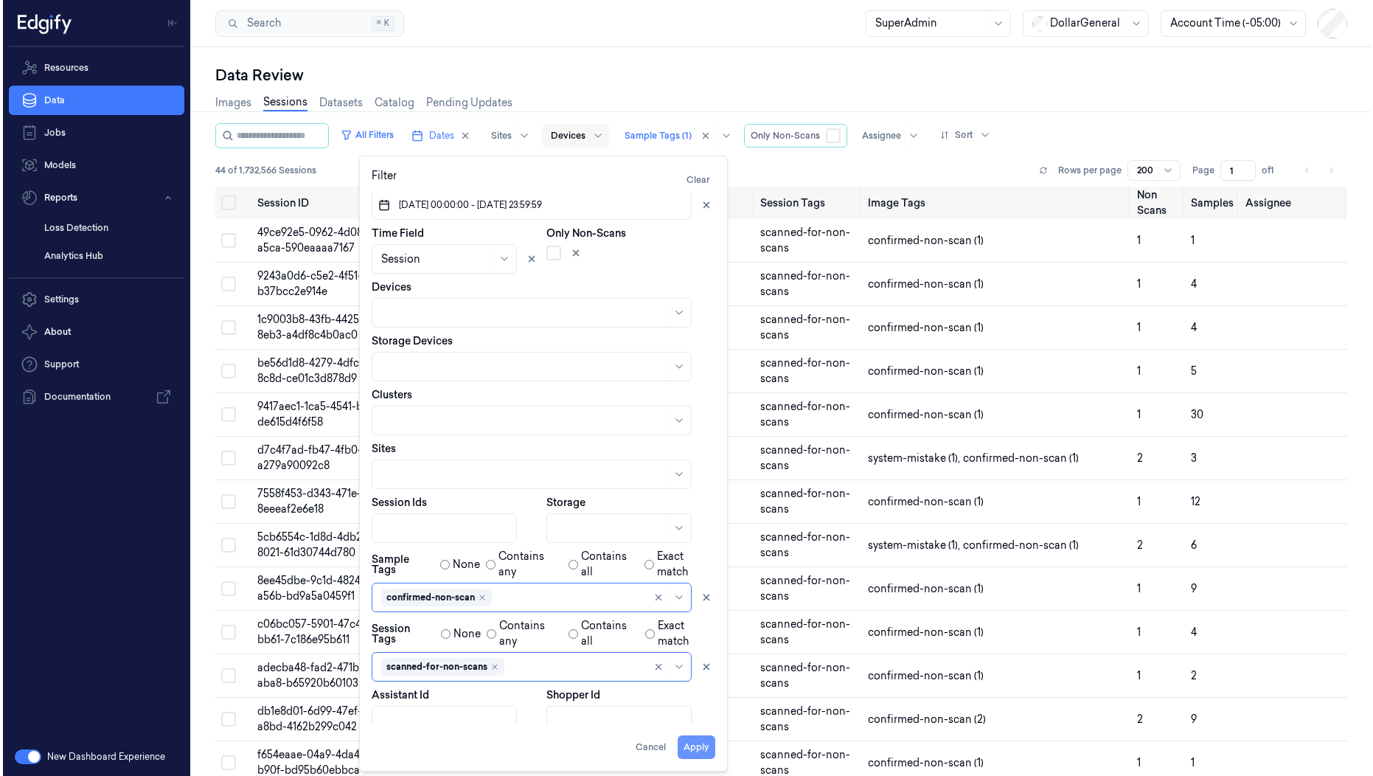
scroll to position [0, 0]
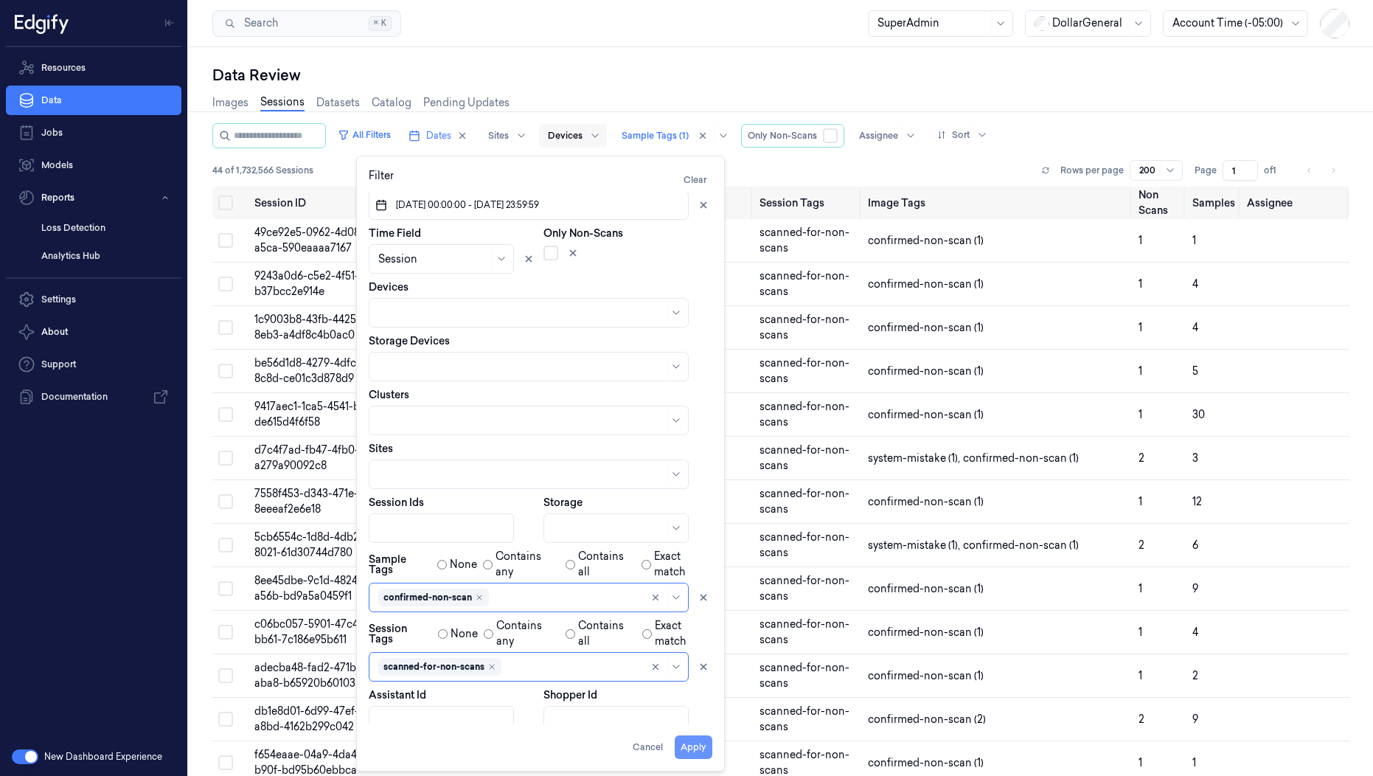
click at [709, 751] on button "Apply" at bounding box center [694, 747] width 38 height 24
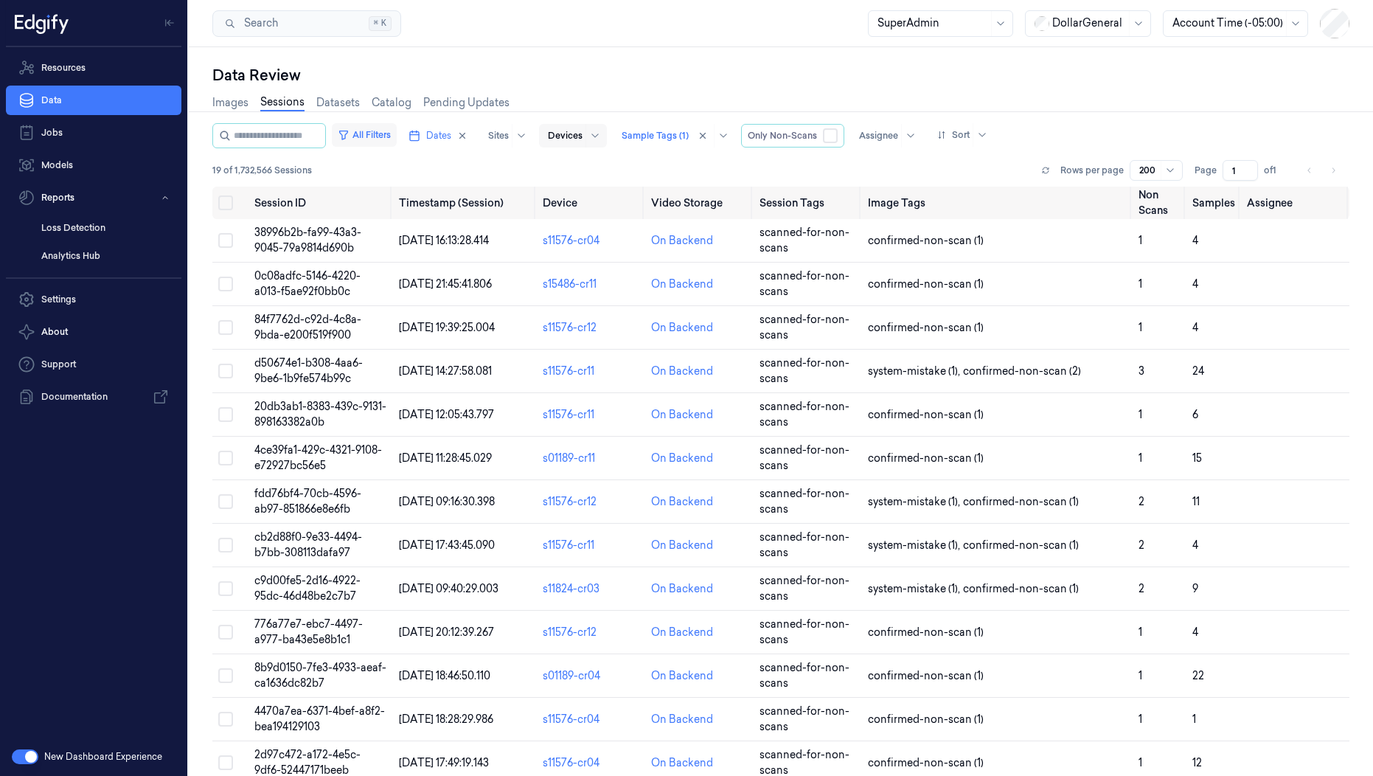
click at [397, 140] on button "All Filters" at bounding box center [364, 135] width 65 height 24
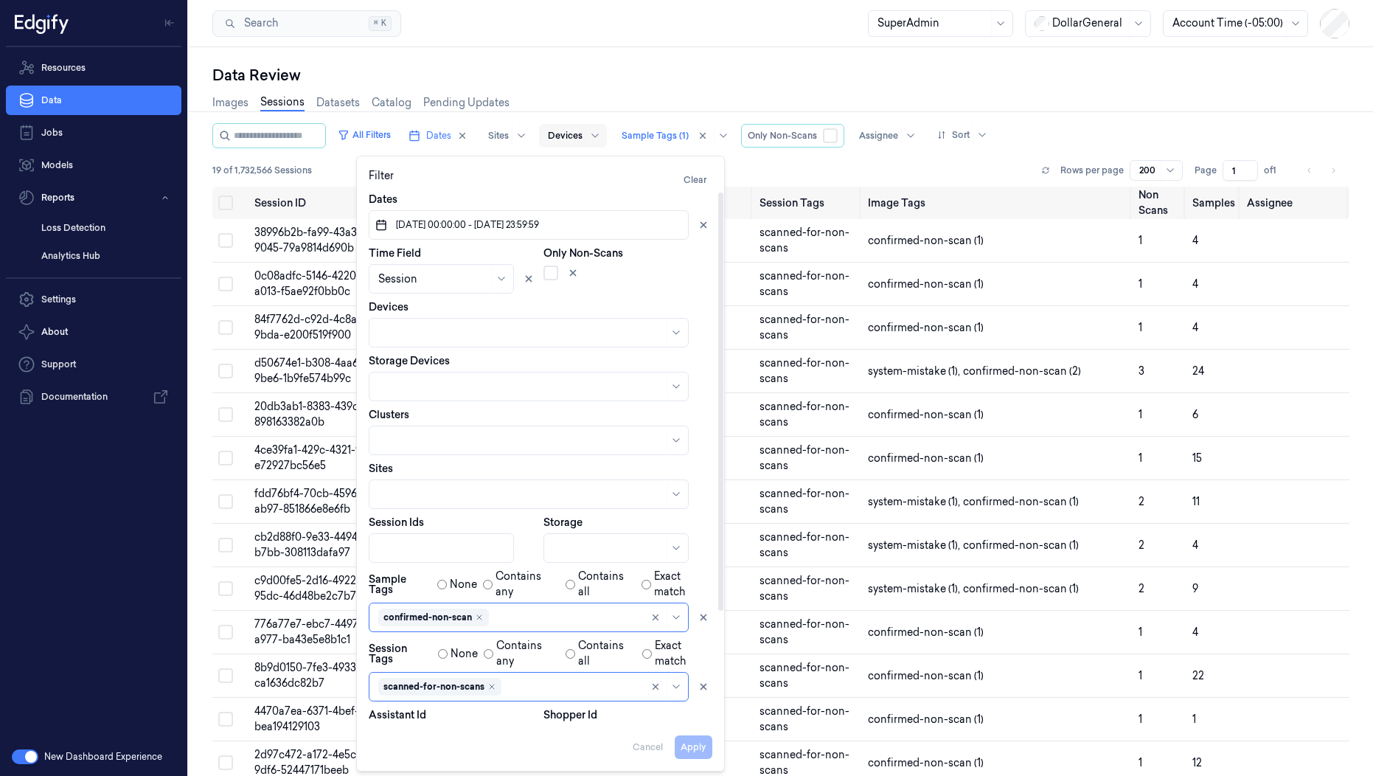
scroll to position [142, 0]
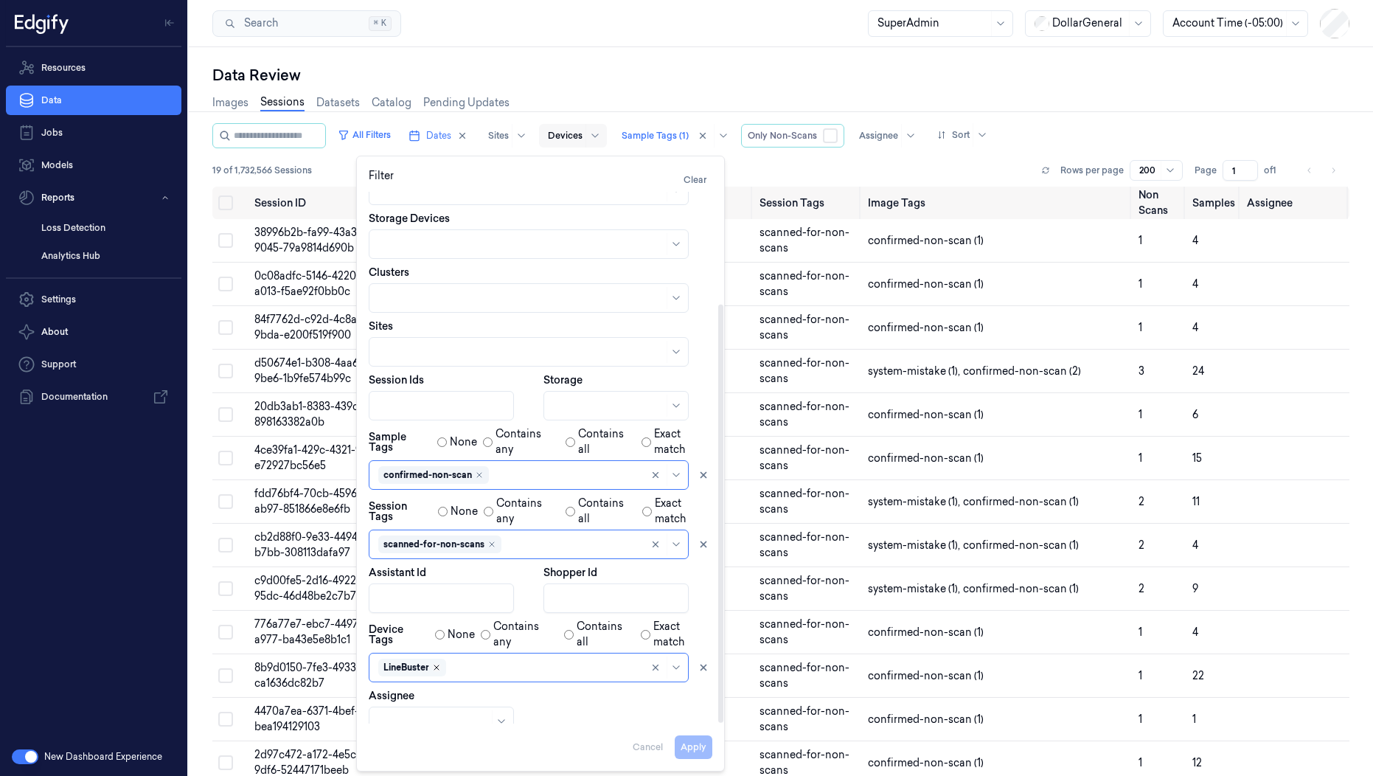
click at [439, 665] on icon "Remove ,LineBuster" at bounding box center [436, 667] width 4 height 4
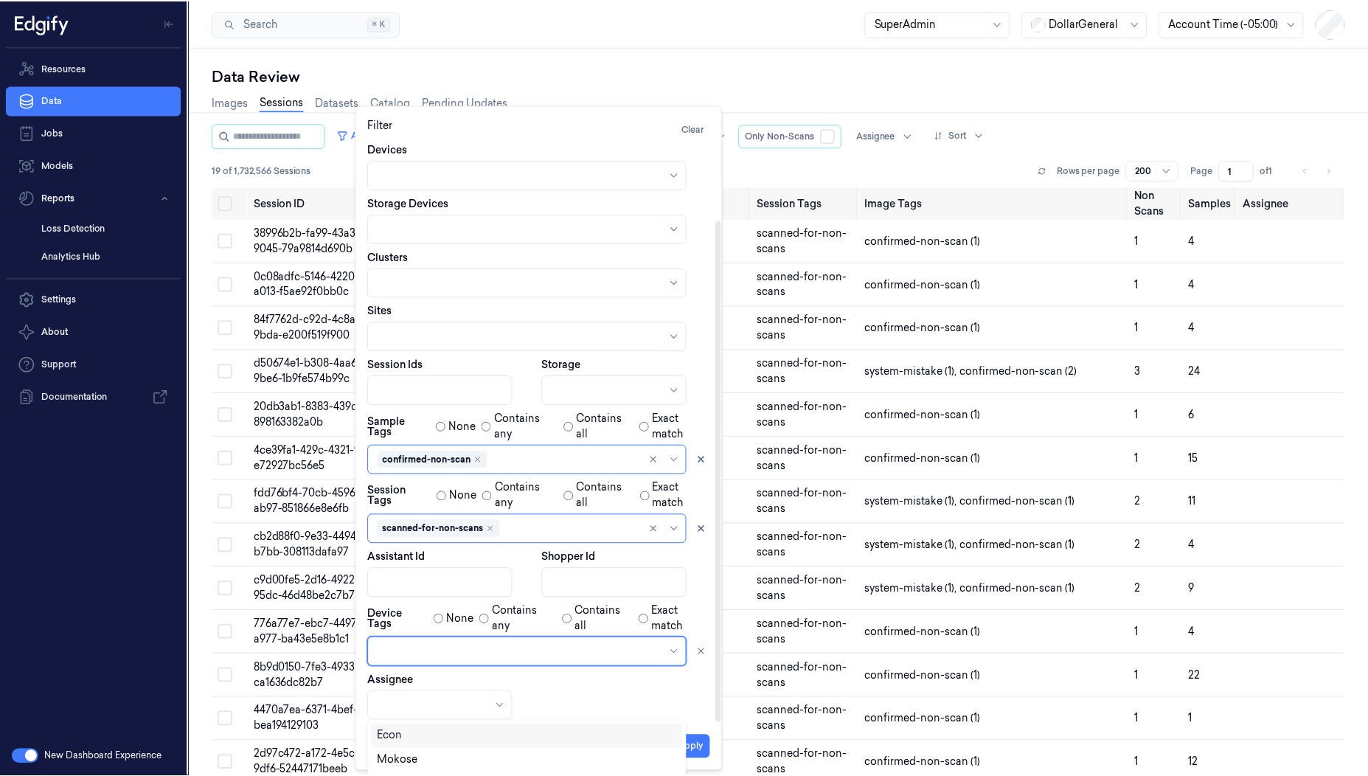
scroll to position [32, 0]
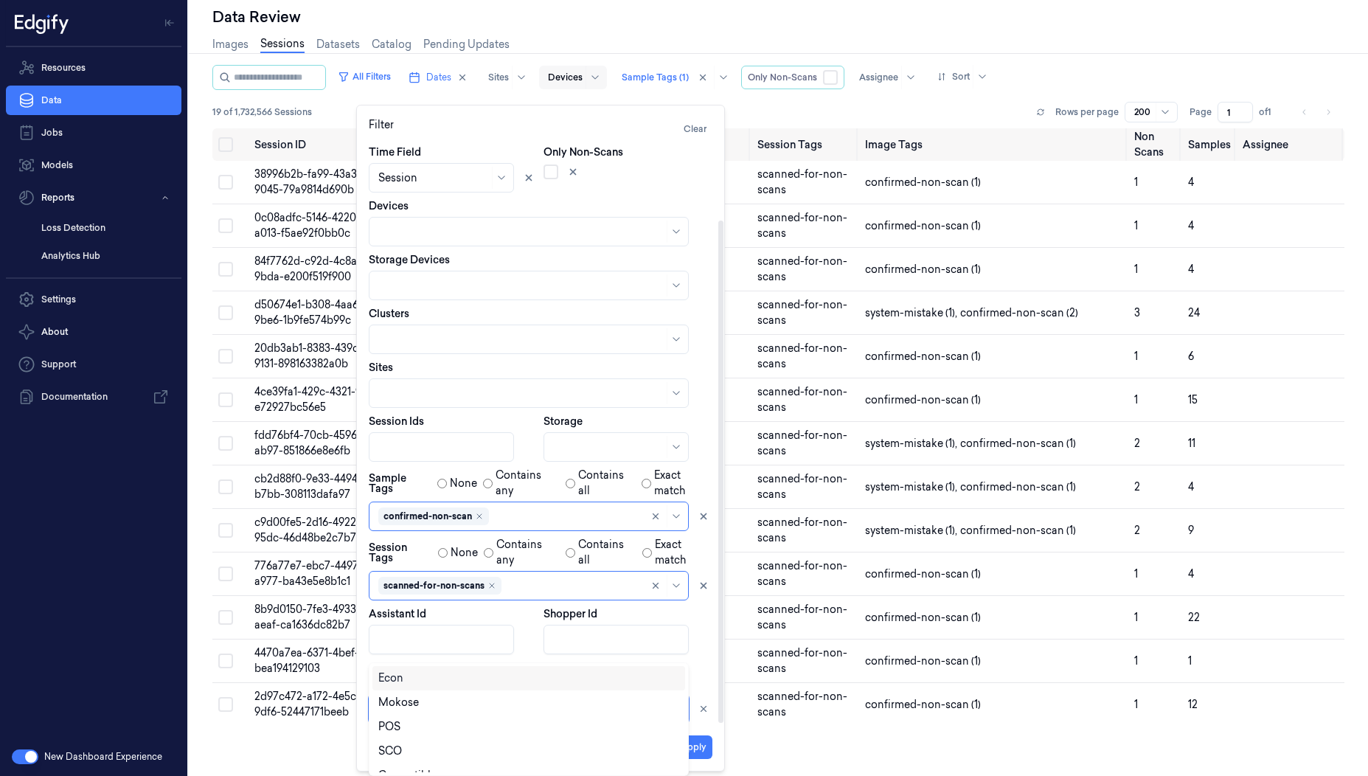
click at [439, 701] on div at bounding box center [520, 708] width 285 height 15
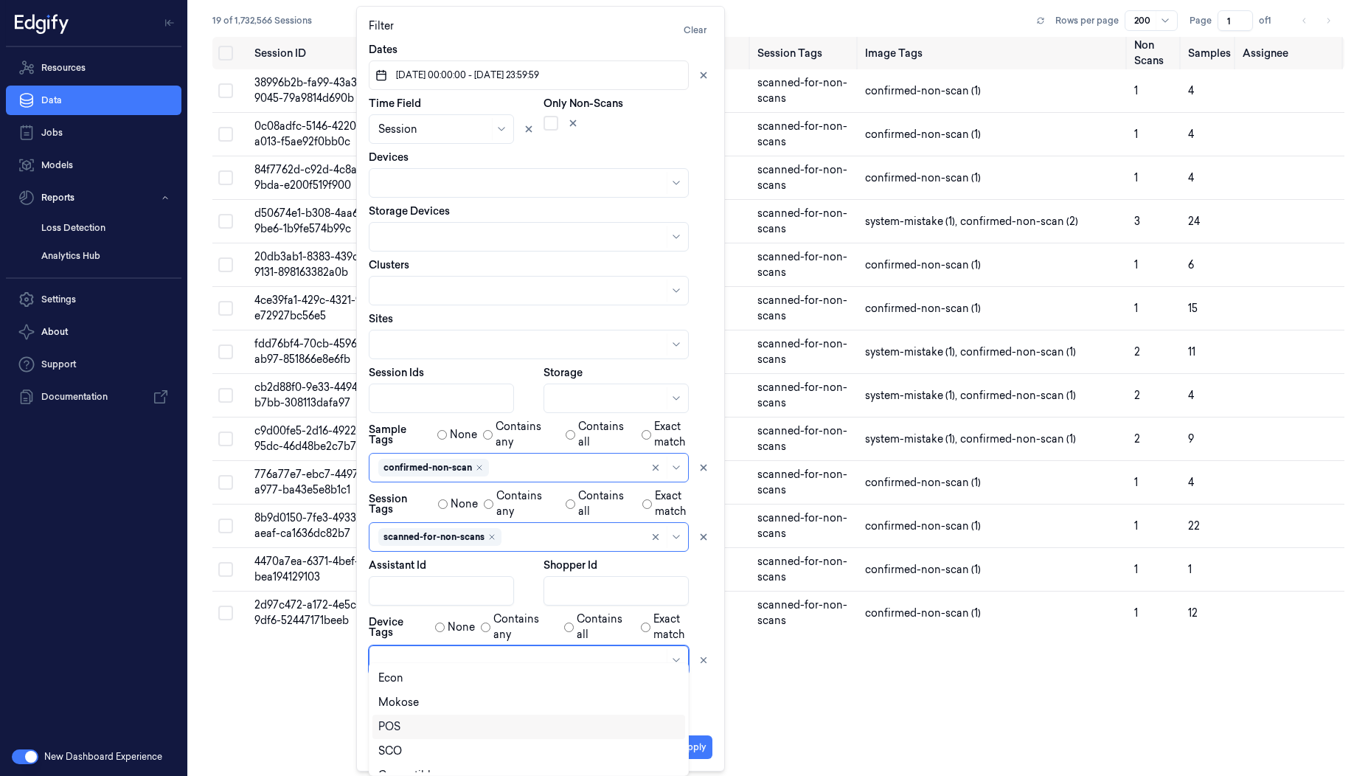
scroll to position [186, 0]
click at [414, 755] on div "Convertible_LineBuster" at bounding box center [437, 759] width 119 height 15
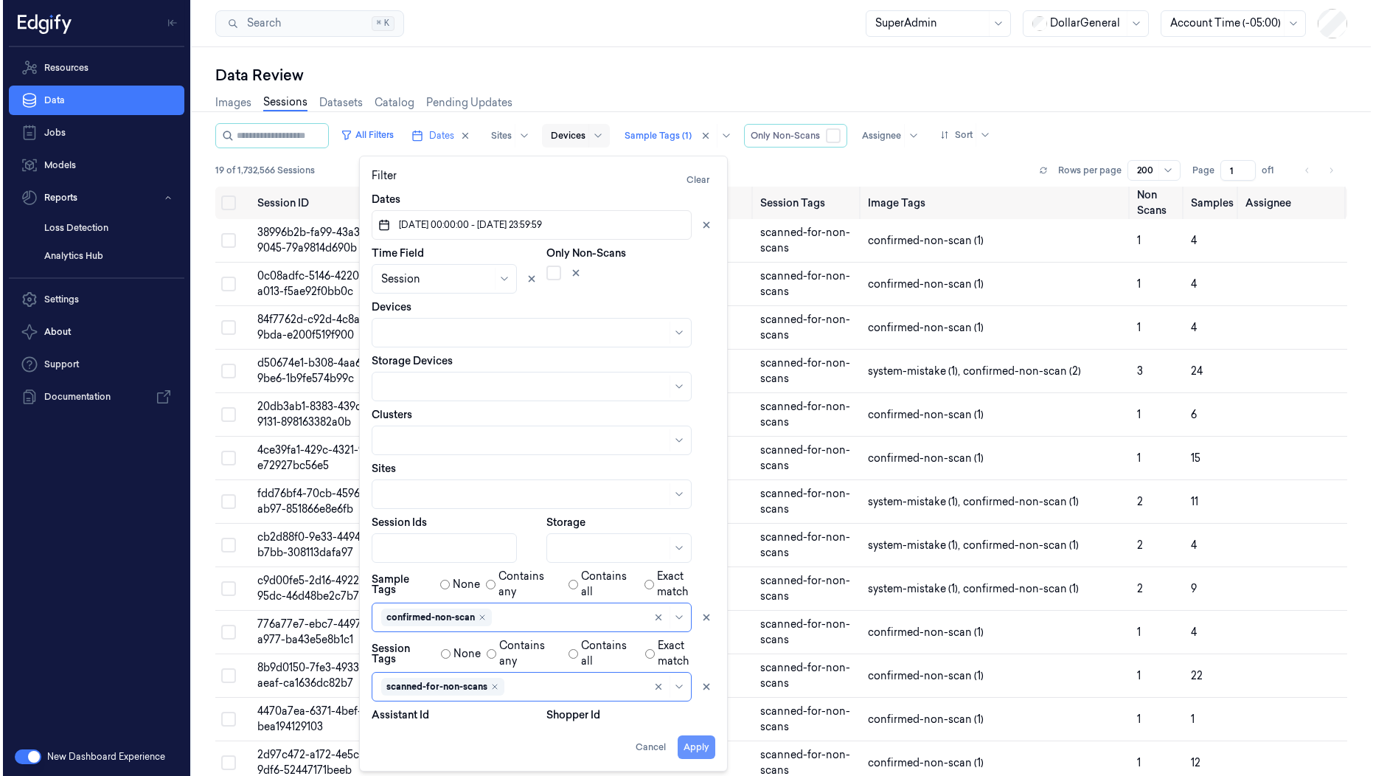
scroll to position [0, 0]
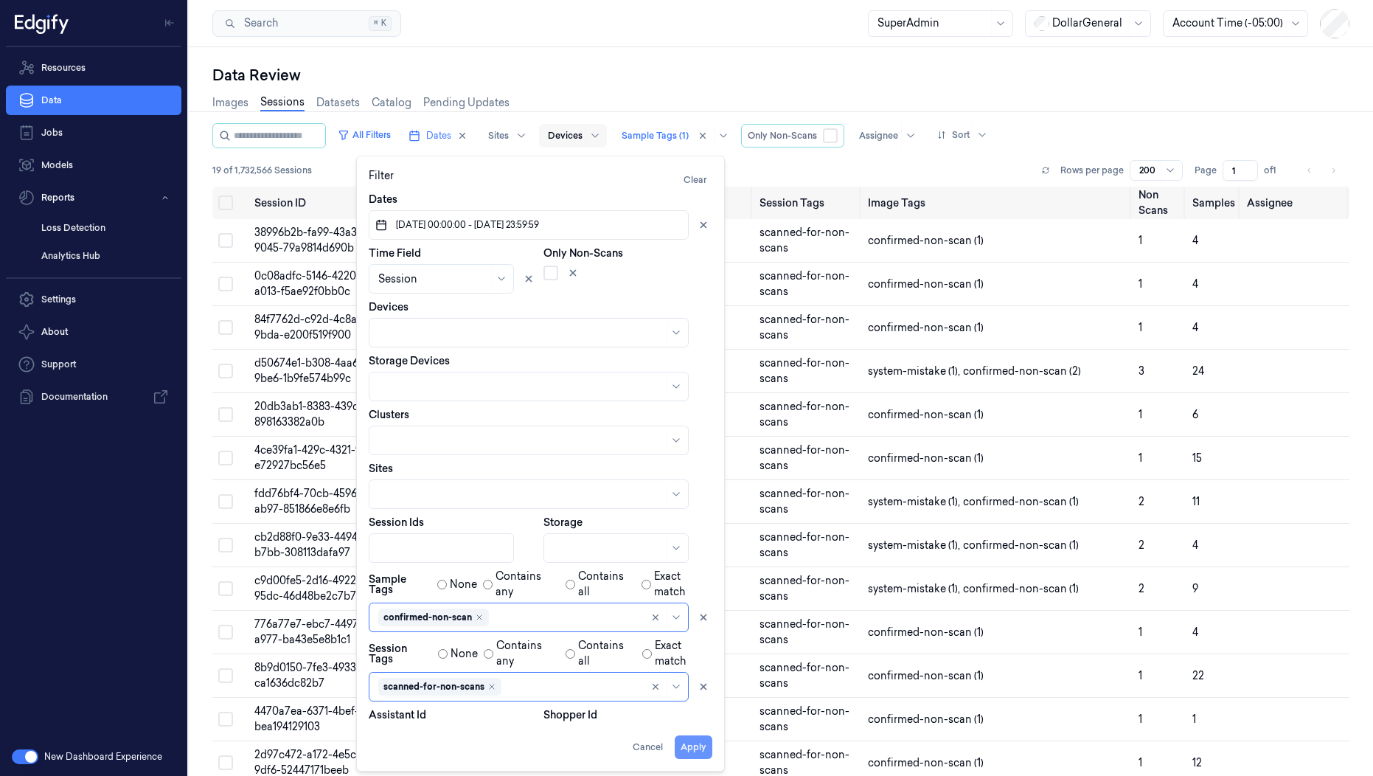
click at [704, 735] on button "Apply" at bounding box center [694, 747] width 38 height 24
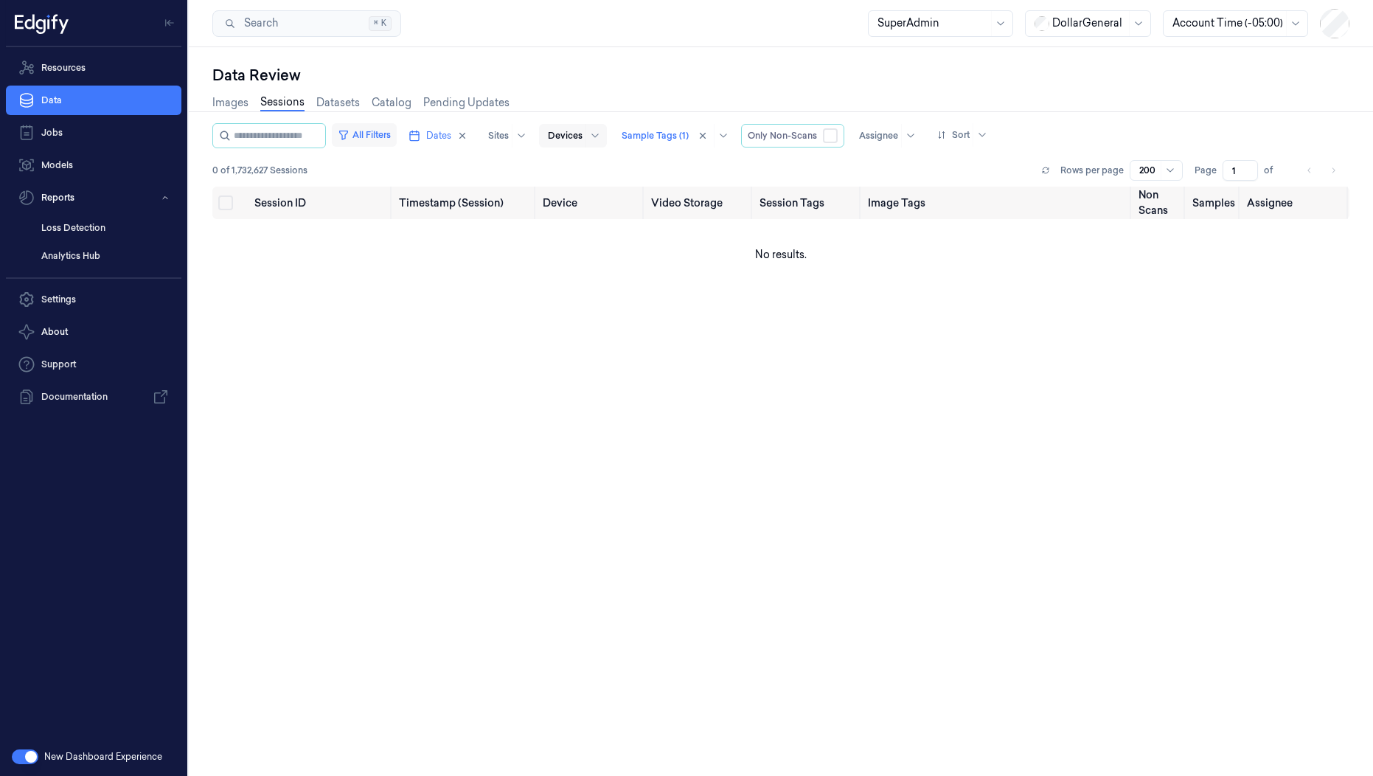
click at [383, 128] on button "All Filters" at bounding box center [364, 135] width 65 height 24
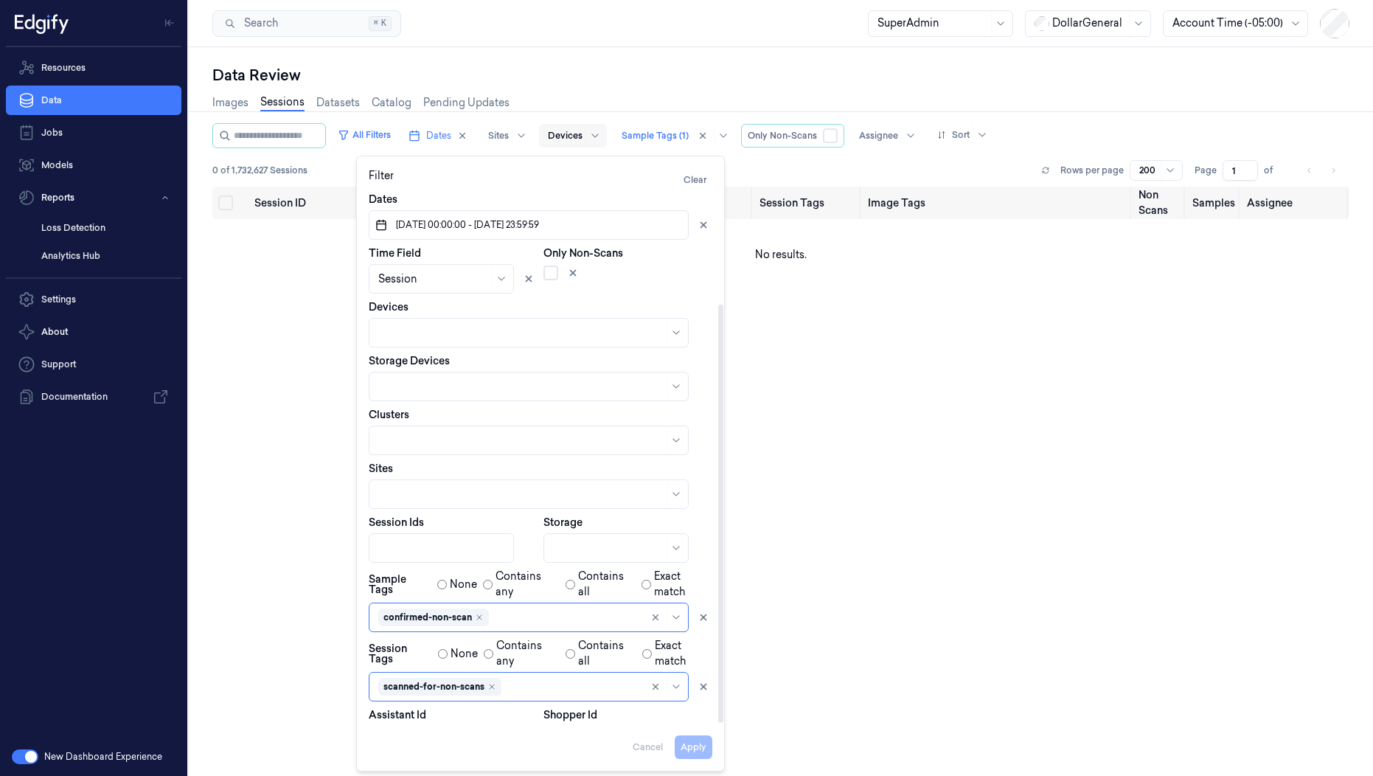
scroll to position [142, 0]
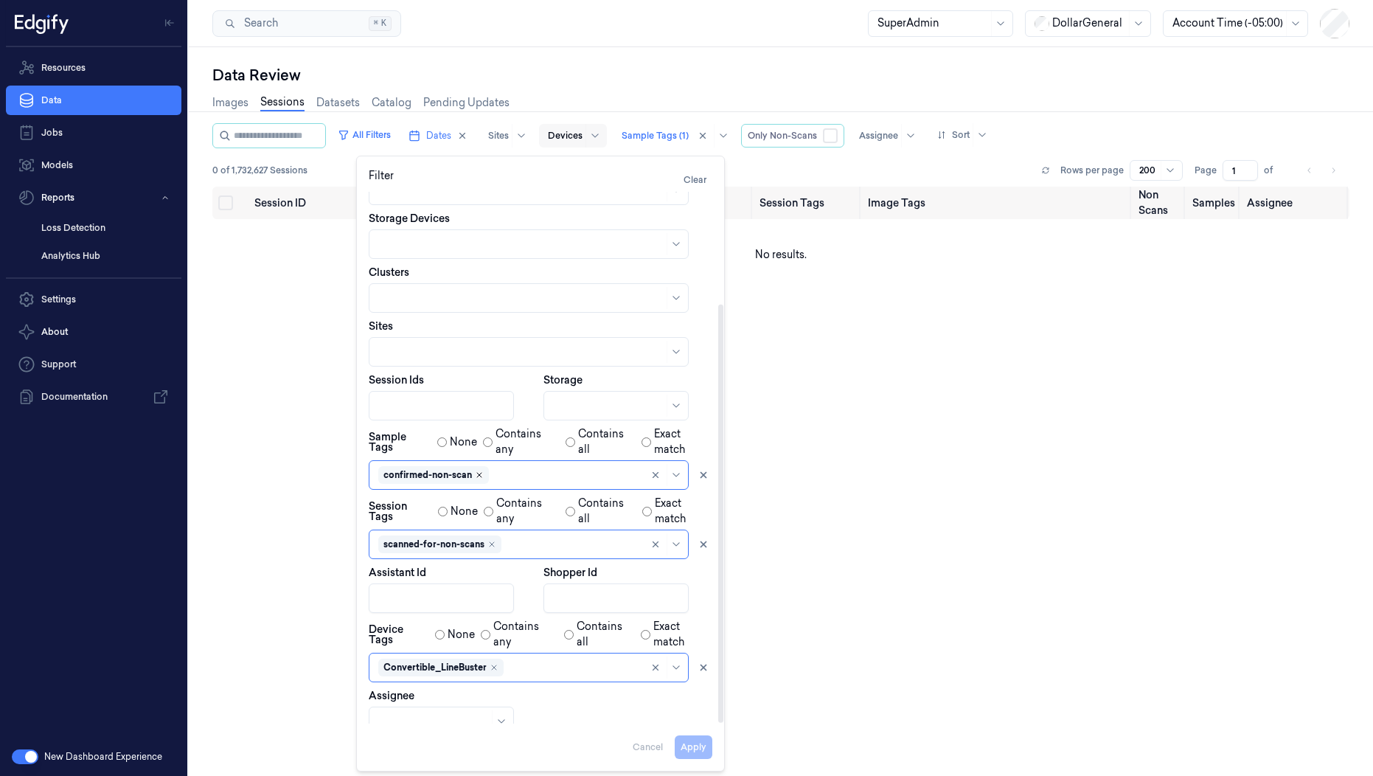
click at [482, 474] on icon "Remove ,confirmed-non-scan" at bounding box center [479, 475] width 9 height 9
click at [693, 740] on button "Apply" at bounding box center [694, 747] width 38 height 24
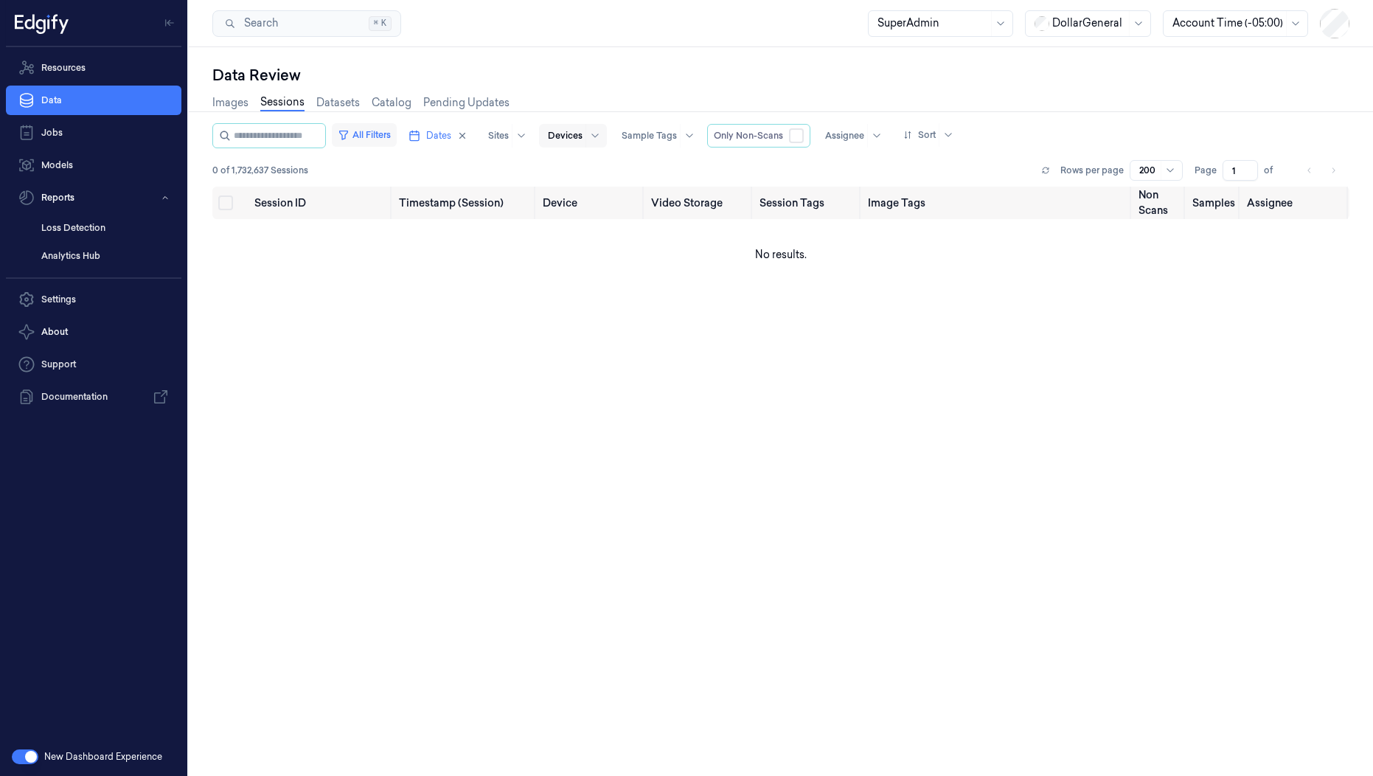
click at [384, 139] on button "All Filters" at bounding box center [364, 135] width 65 height 24
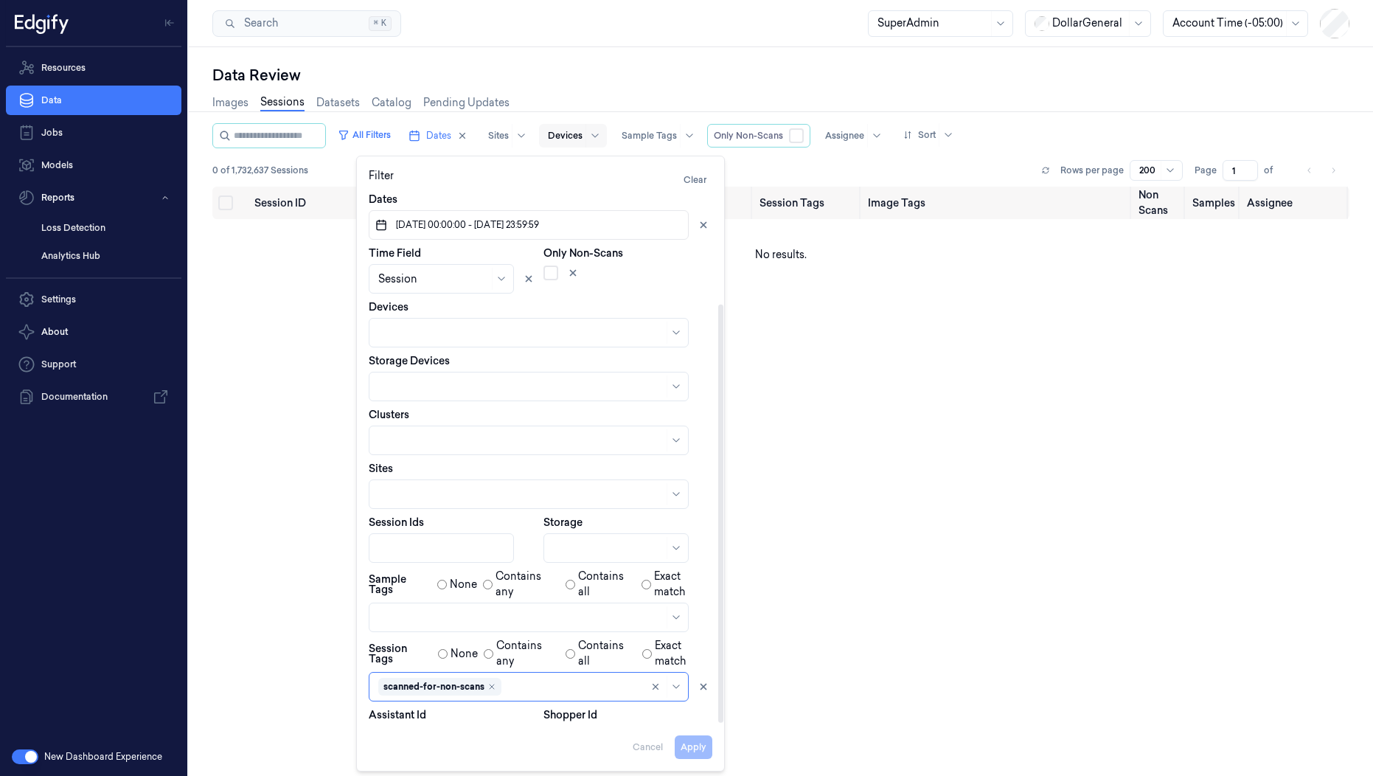
scroll to position [142, 0]
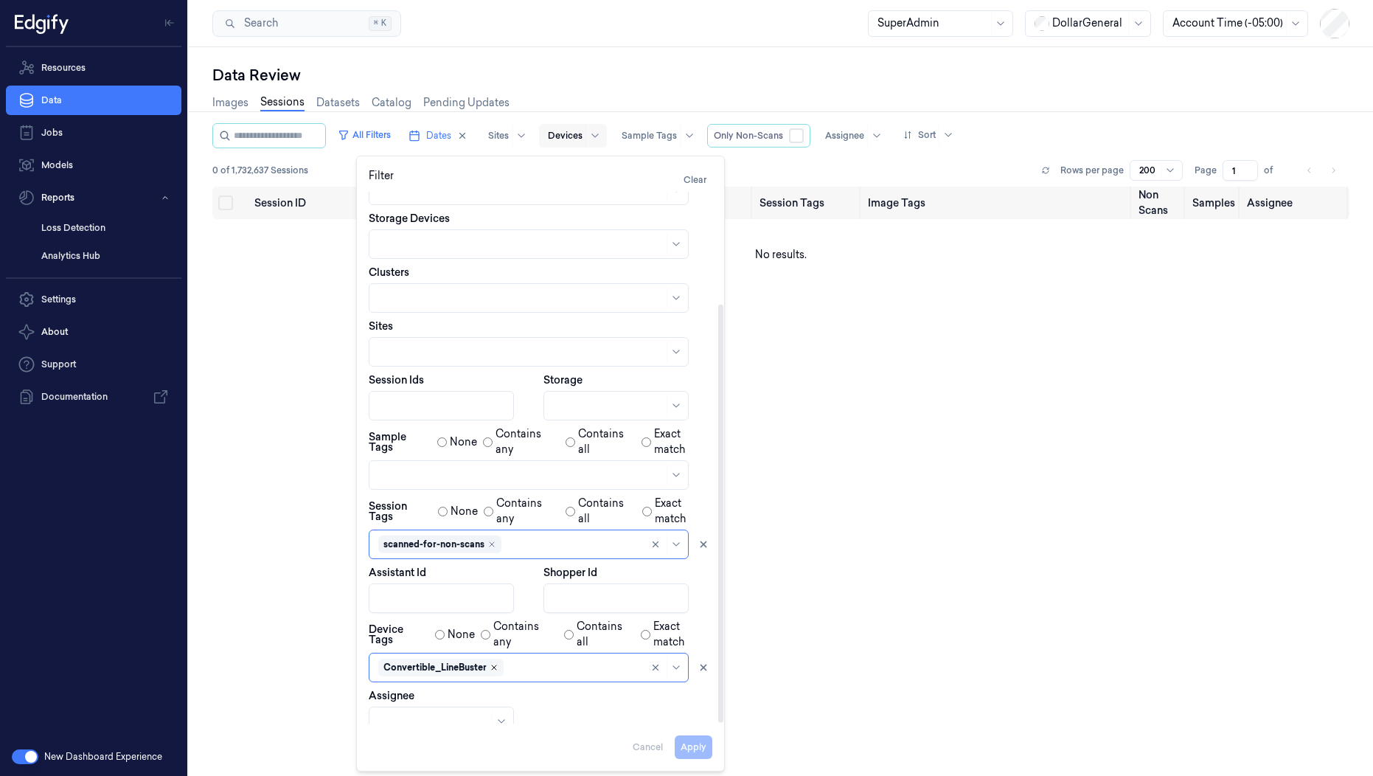
click at [496, 663] on icon "Remove ,Convertible_LineBuster" at bounding box center [494, 667] width 9 height 9
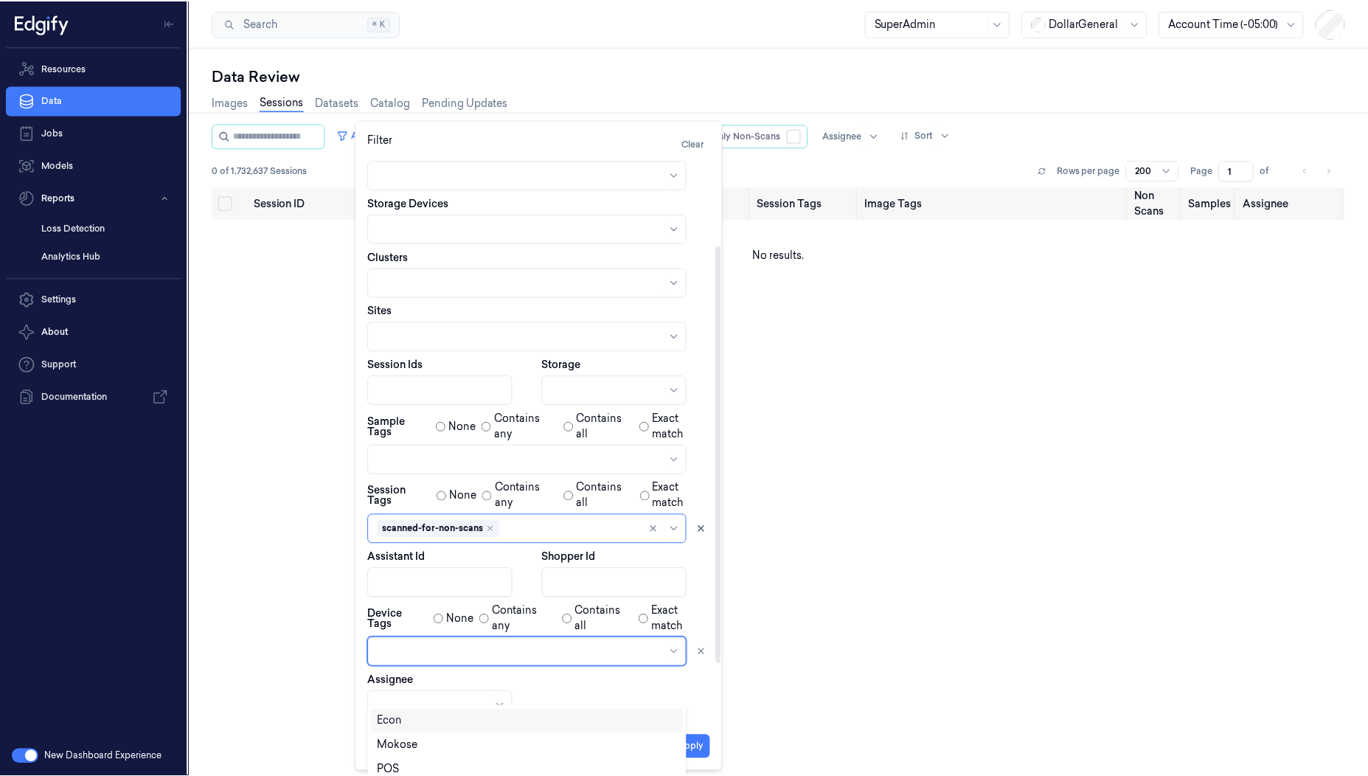
scroll to position [40, 0]
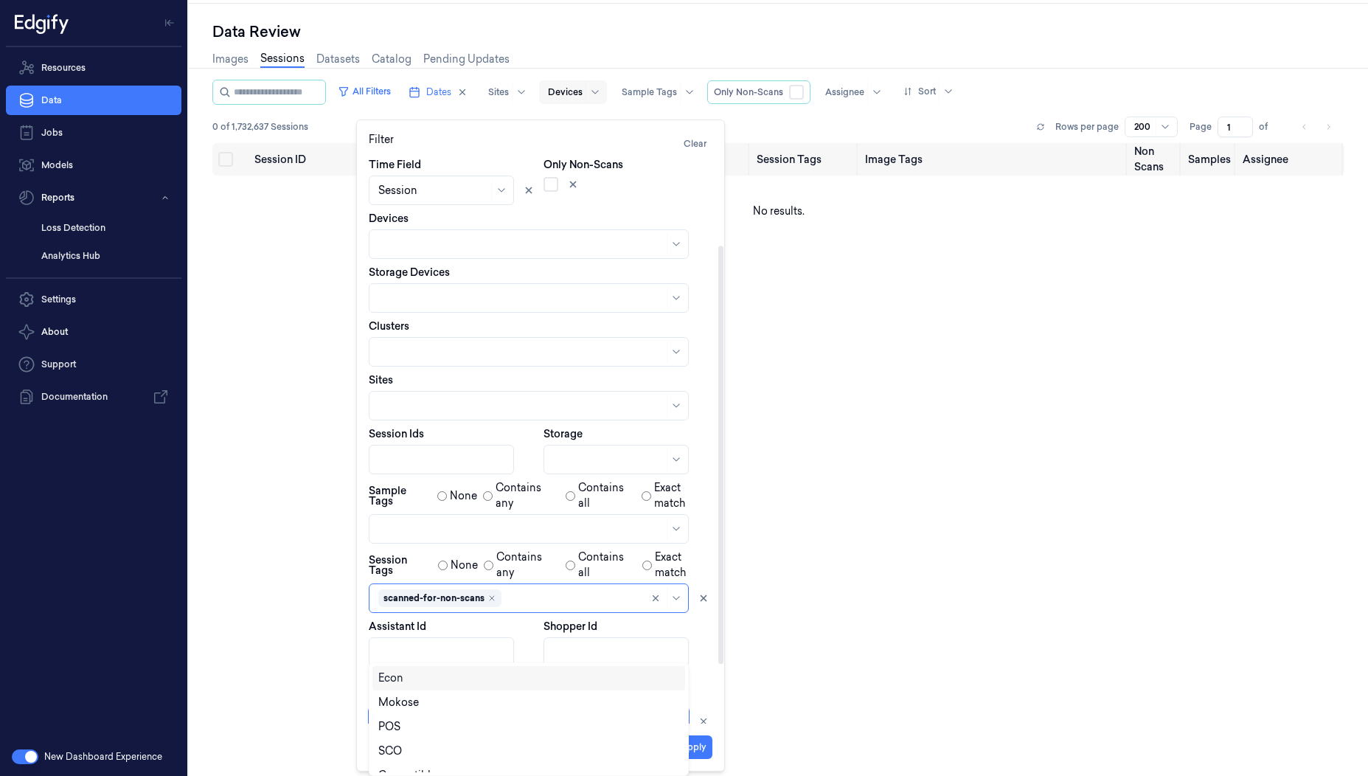
click at [496, 714] on div at bounding box center [520, 721] width 285 height 15
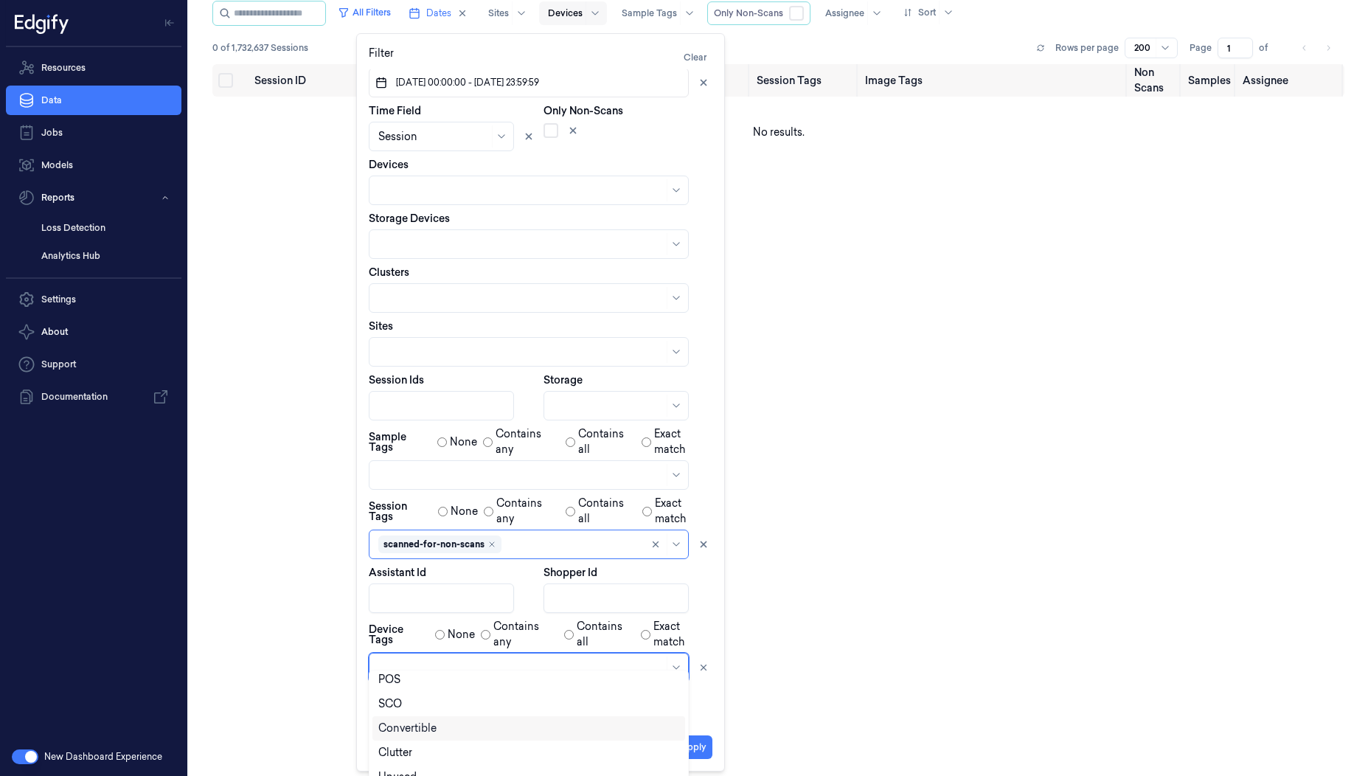
scroll to position [49, 0]
click at [471, 734] on div "Convertible" at bounding box center [528, 733] width 301 height 15
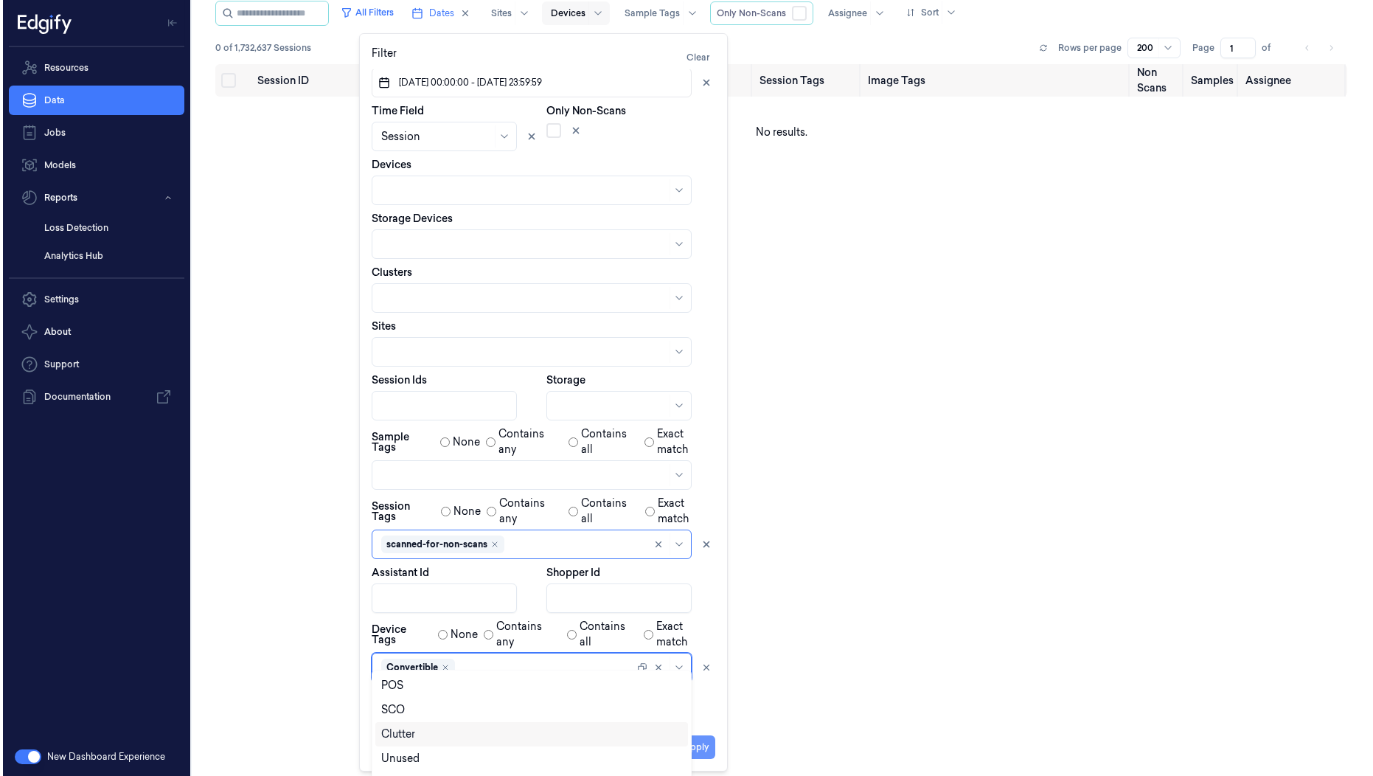
scroll to position [0, 0]
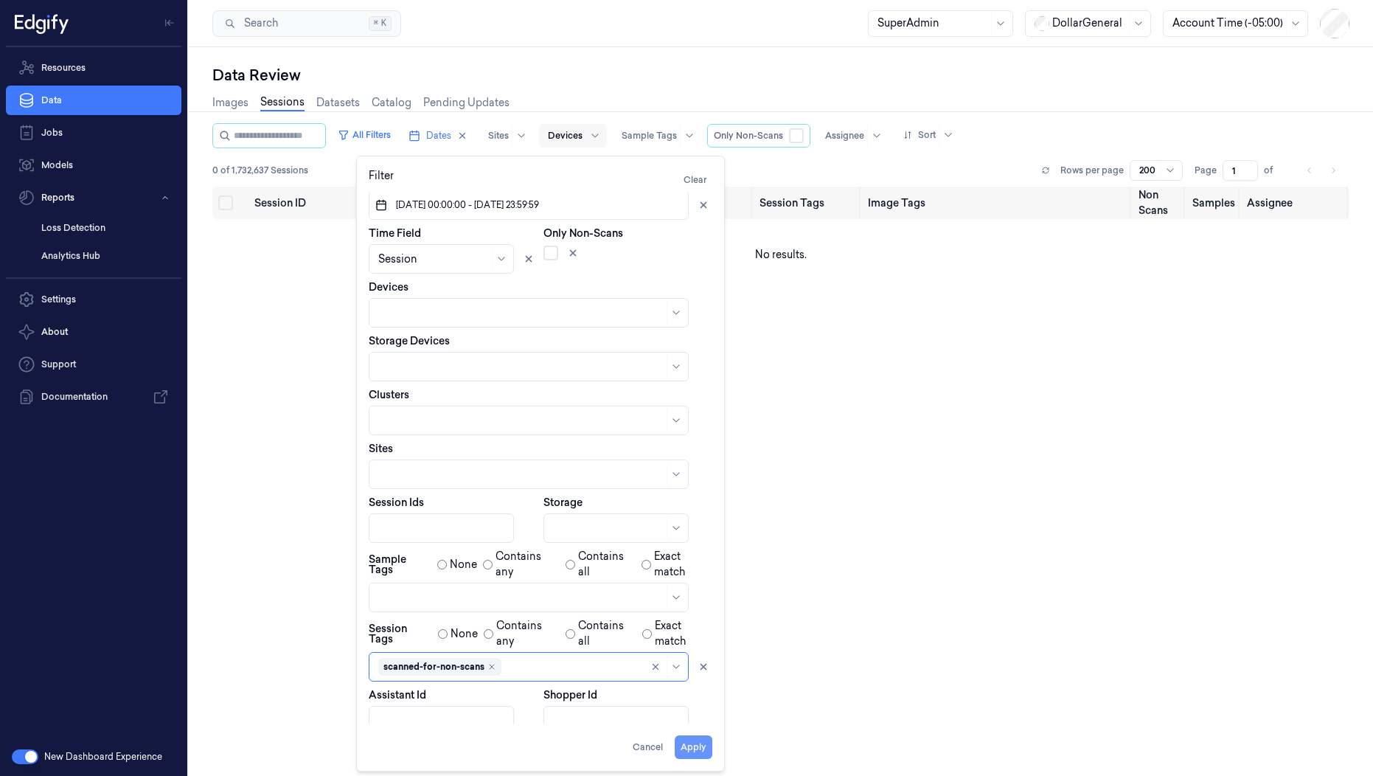
click at [702, 746] on button "Apply" at bounding box center [694, 747] width 38 height 24
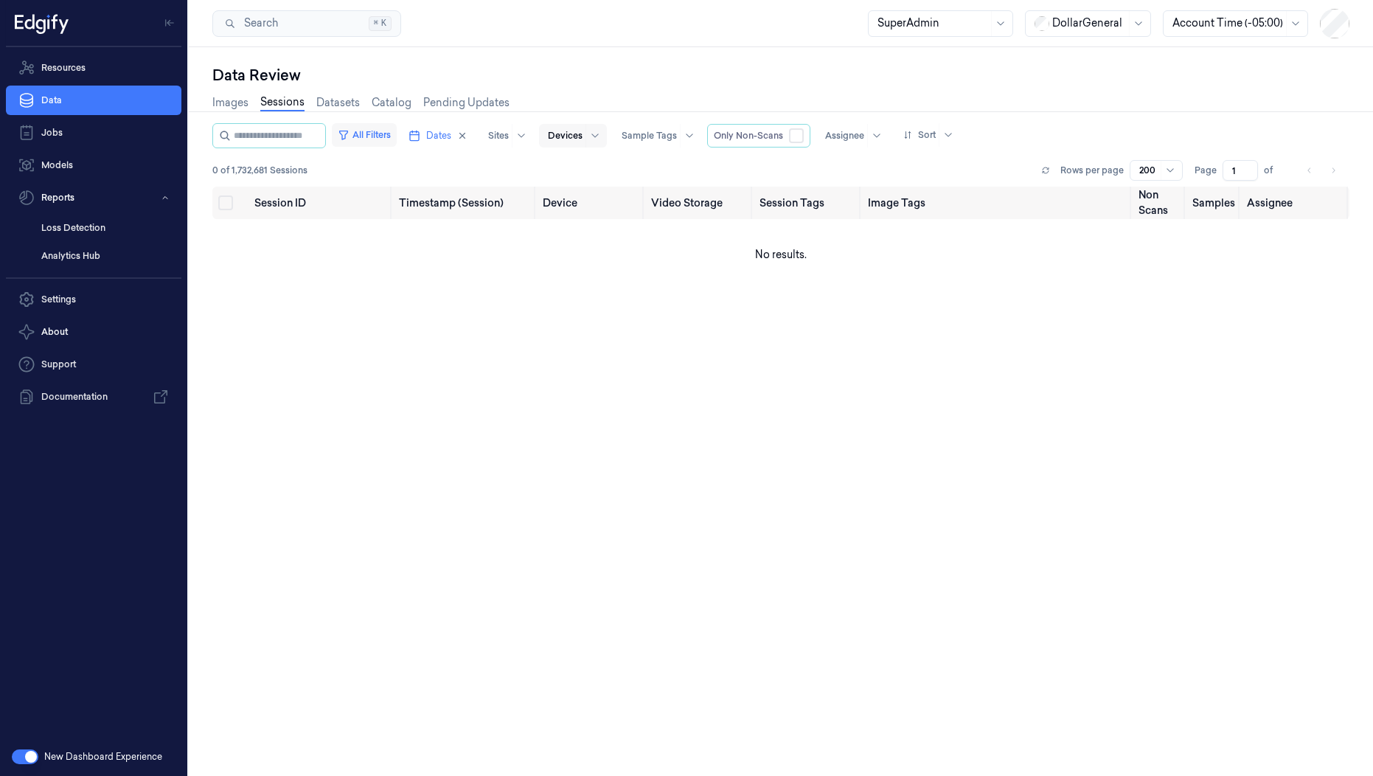
click at [394, 135] on button "All Filters" at bounding box center [364, 135] width 65 height 24
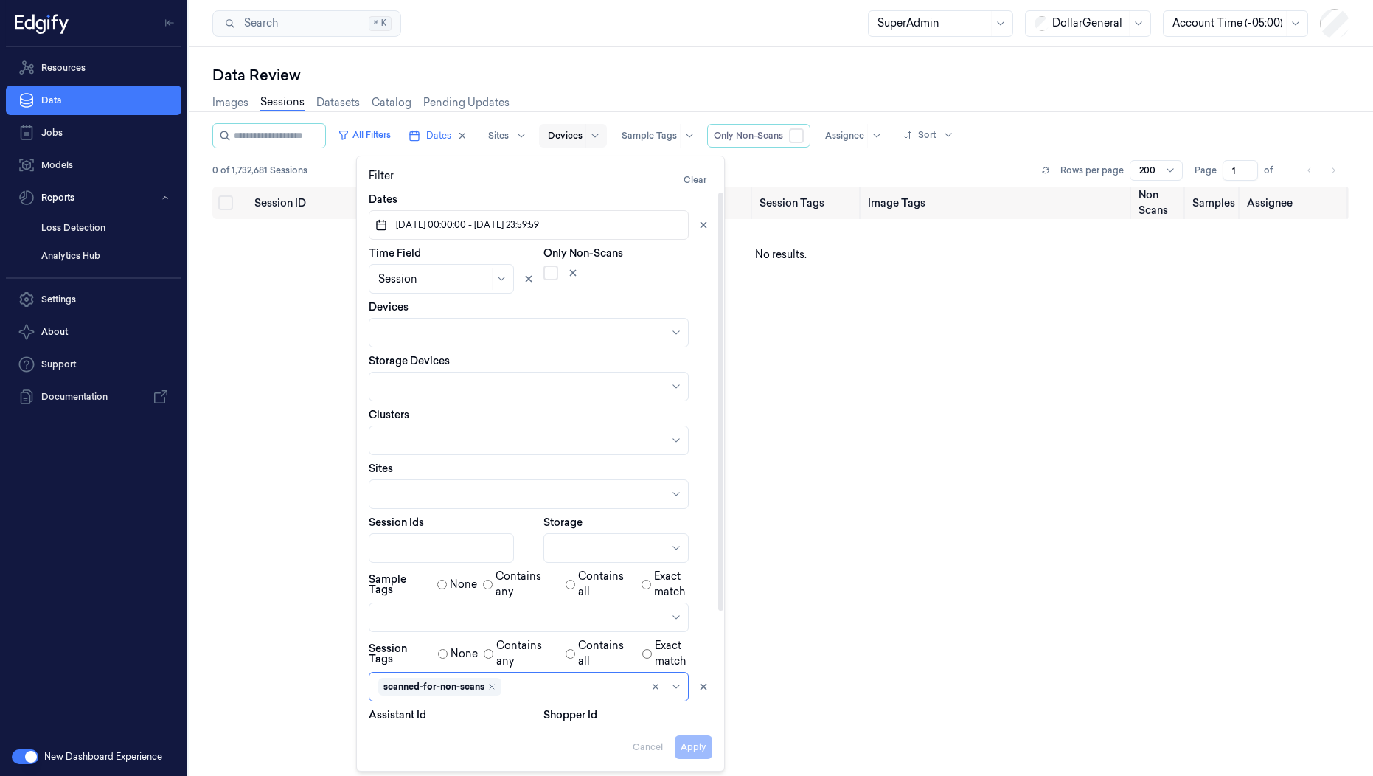
scroll to position [142, 0]
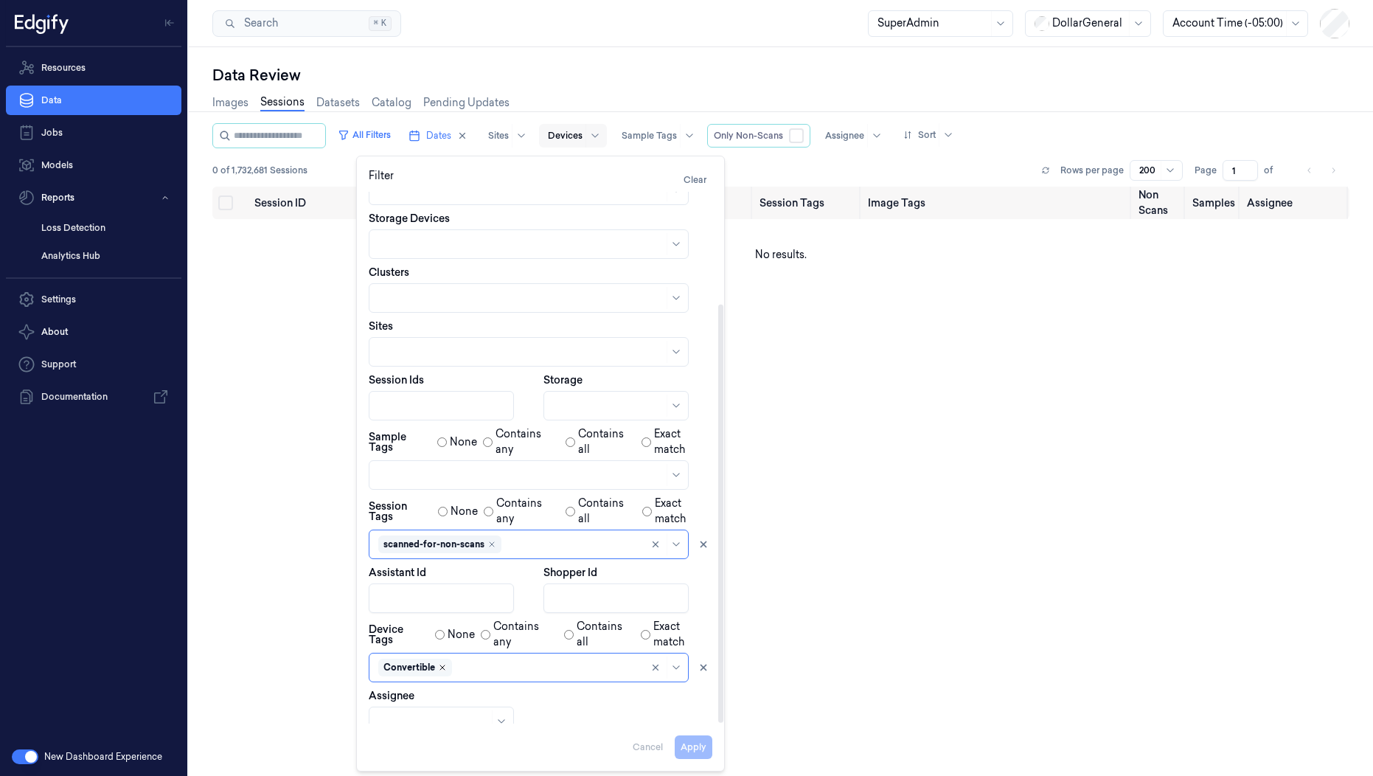
click at [445, 663] on icon "Remove ,Convertible" at bounding box center [442, 667] width 9 height 9
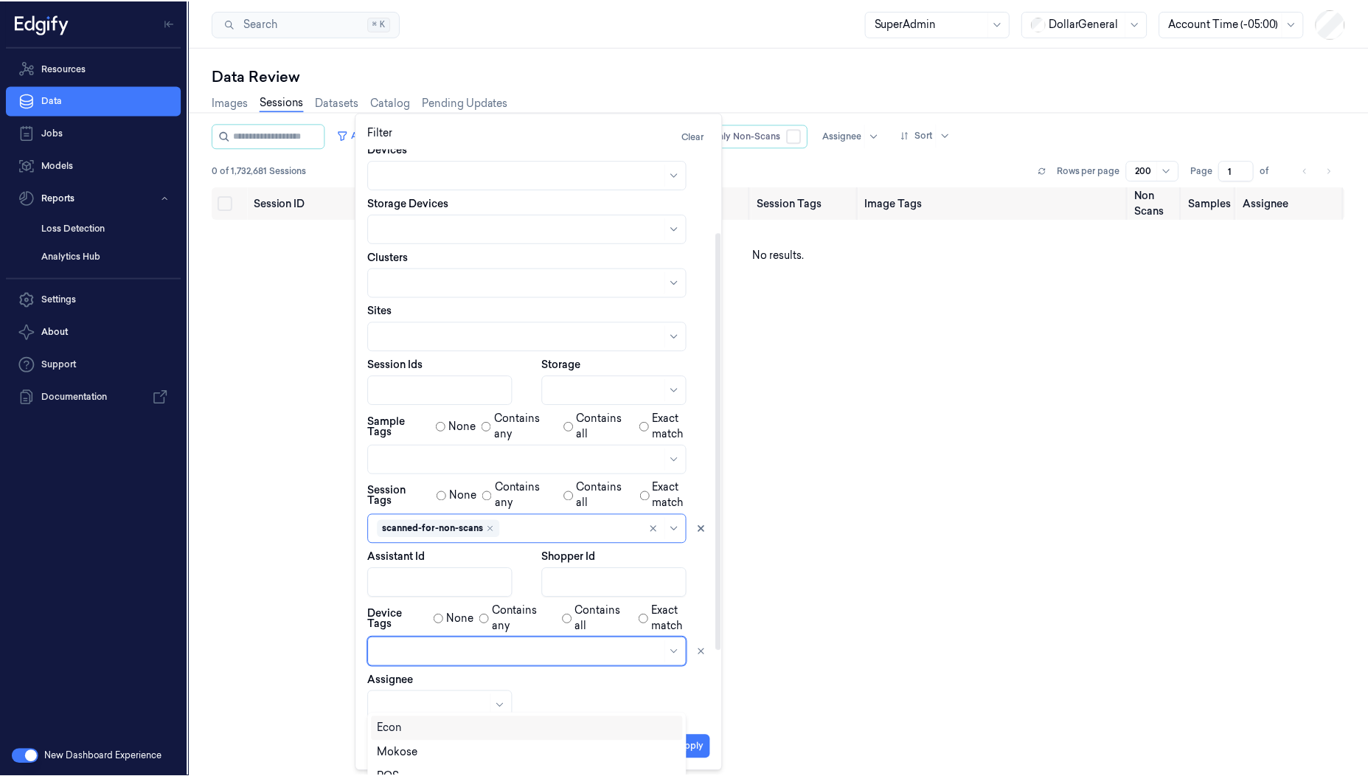
scroll to position [32, 0]
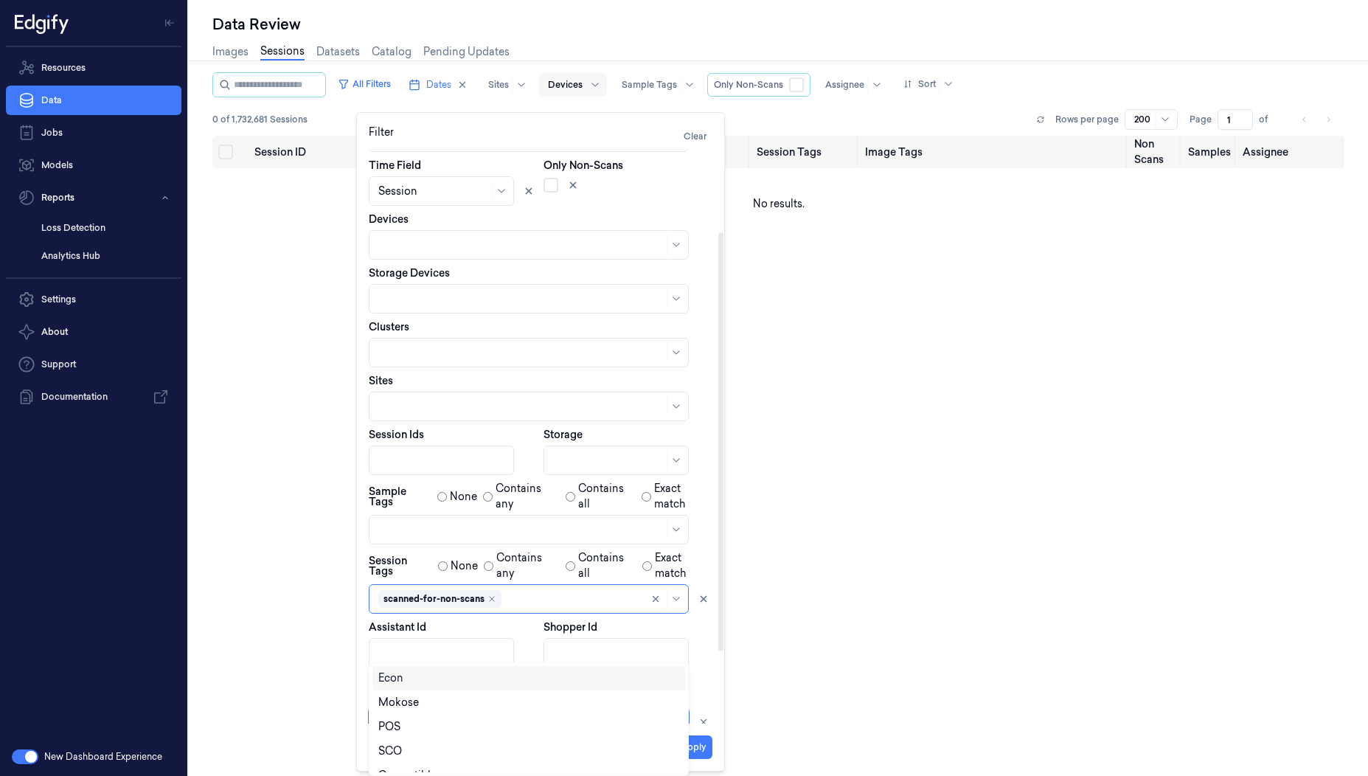
click at [445, 715] on div at bounding box center [520, 722] width 285 height 15
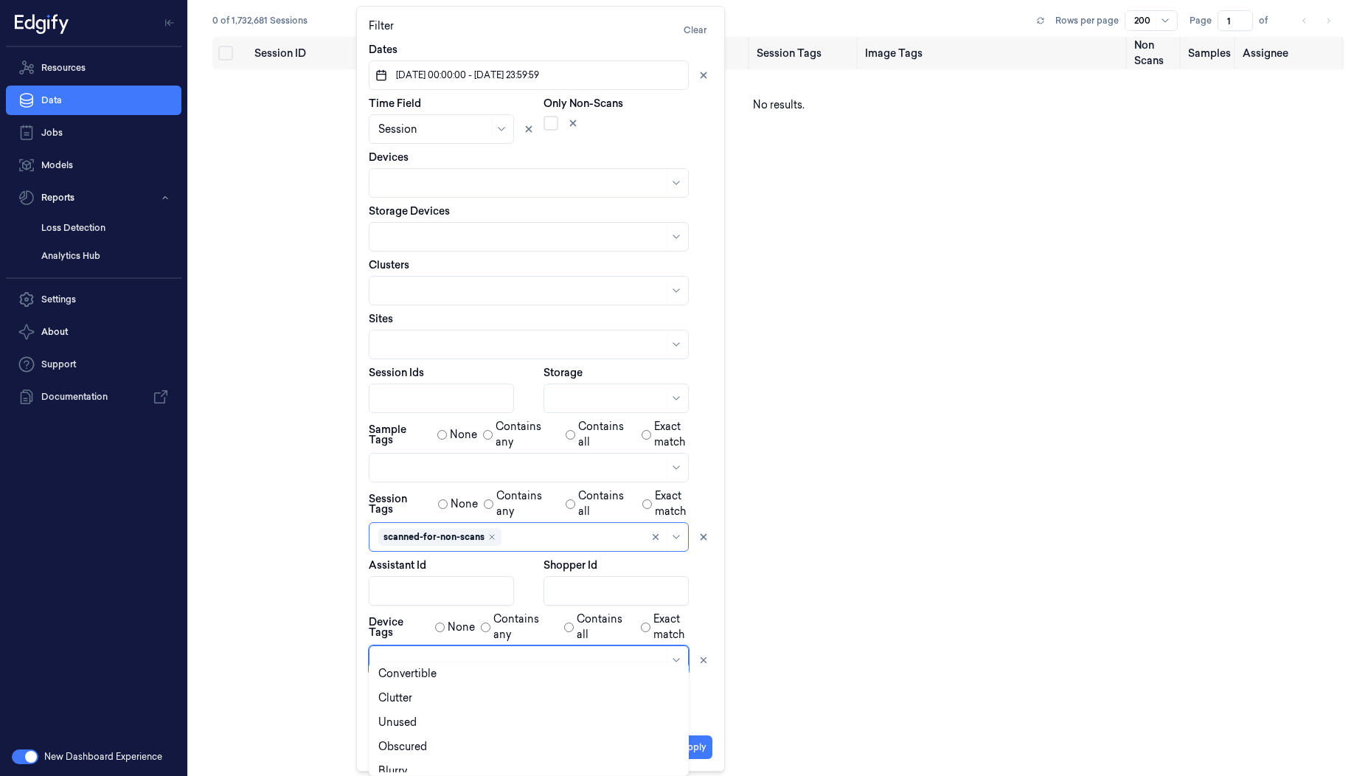
scroll to position [97, 0]
click at [513, 727] on div "Unused" at bounding box center [528, 727] width 301 height 15
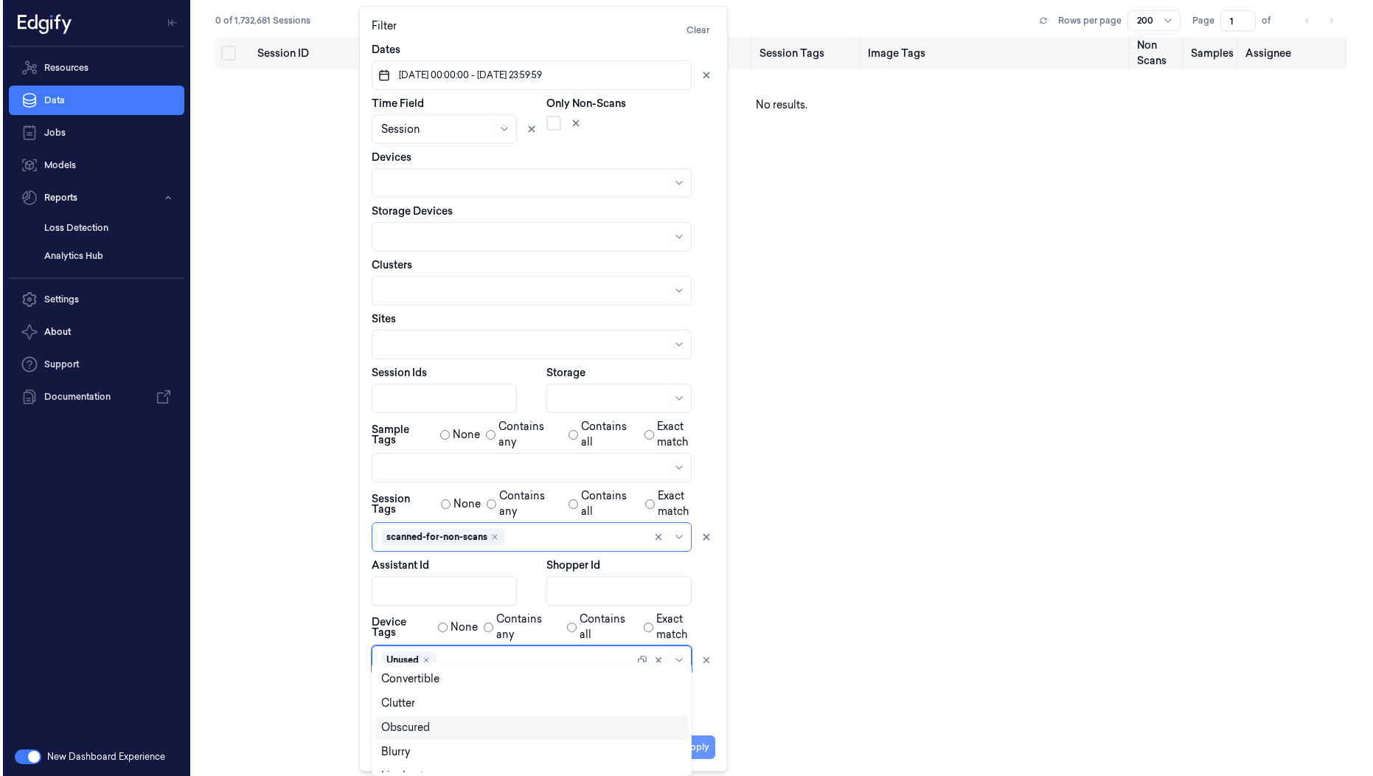
scroll to position [0, 0]
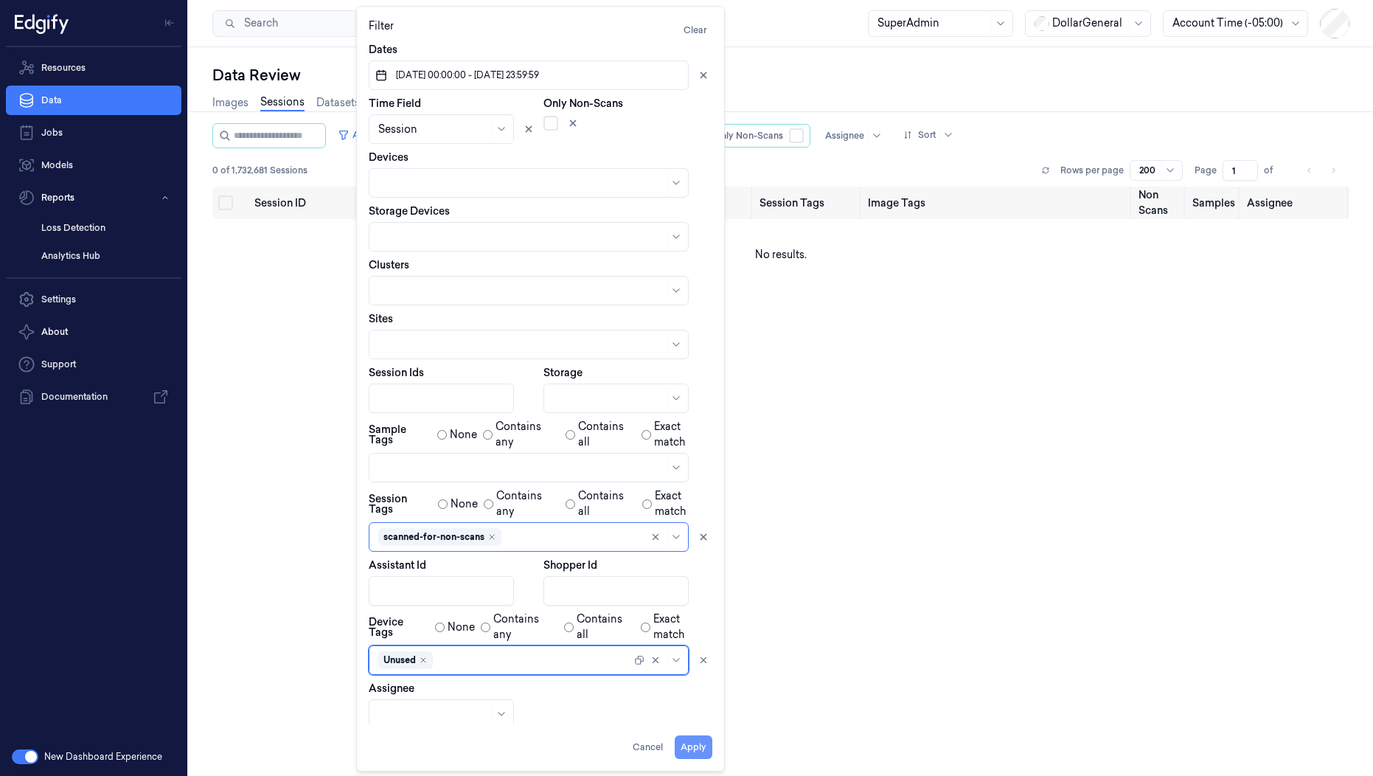
click at [703, 730] on div "Apply Cancel" at bounding box center [541, 740] width 344 height 35
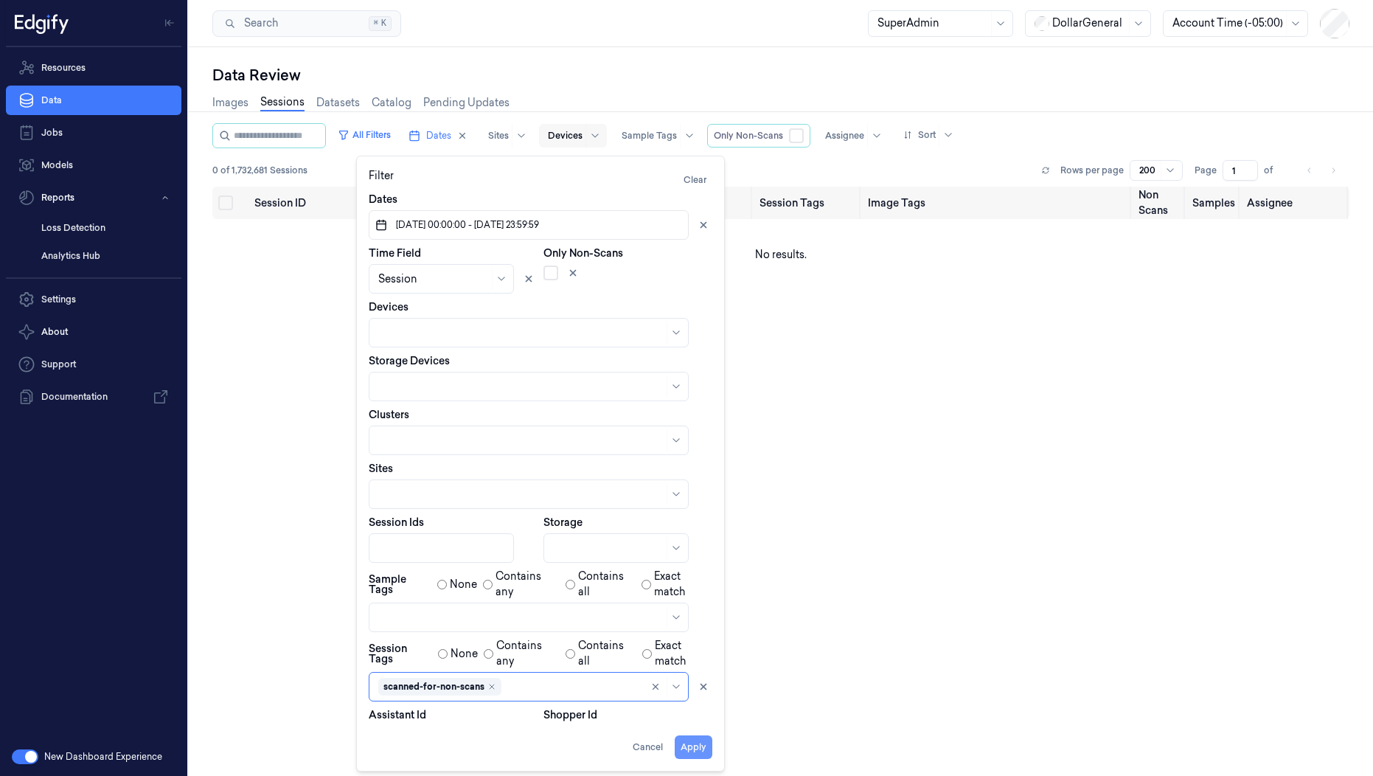
click at [694, 748] on button "Apply" at bounding box center [694, 747] width 38 height 24
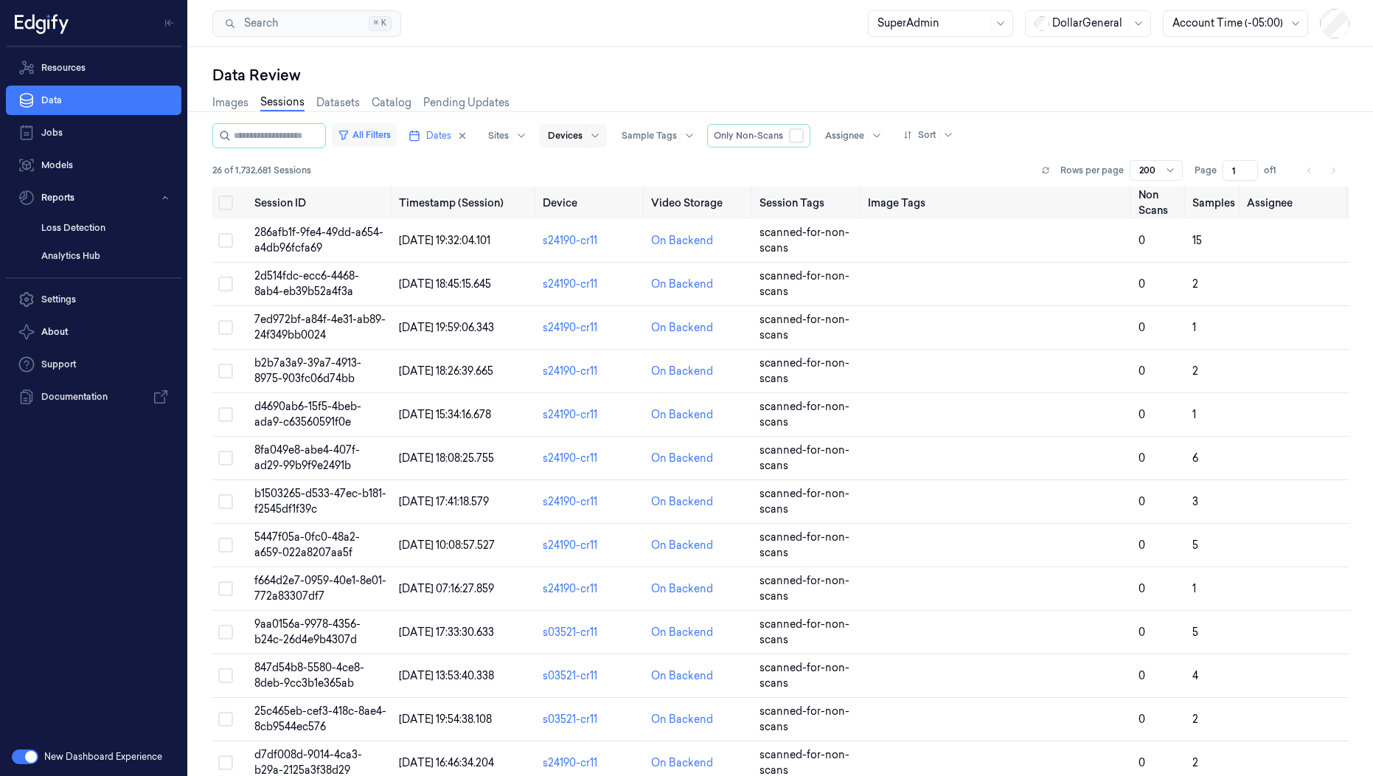
click at [397, 131] on button "All Filters" at bounding box center [364, 135] width 65 height 24
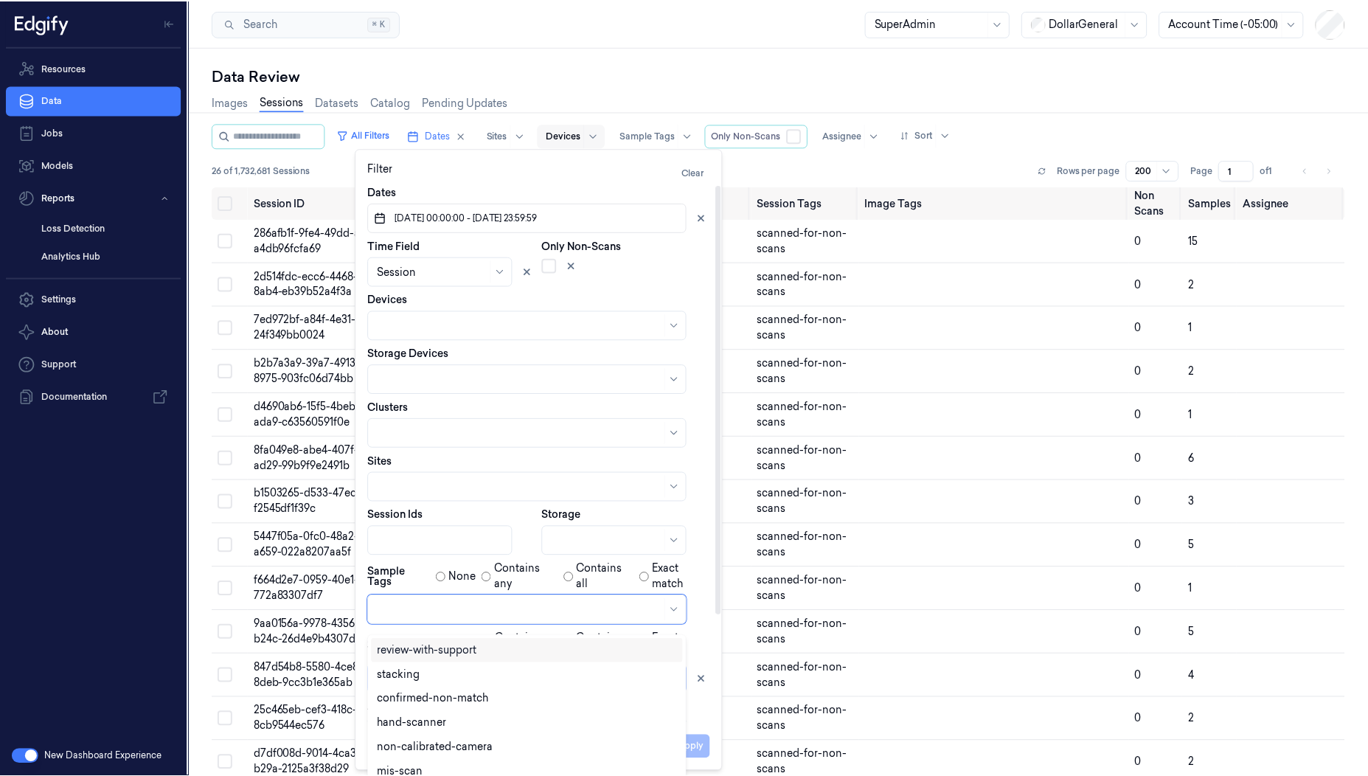
scroll to position [7, 0]
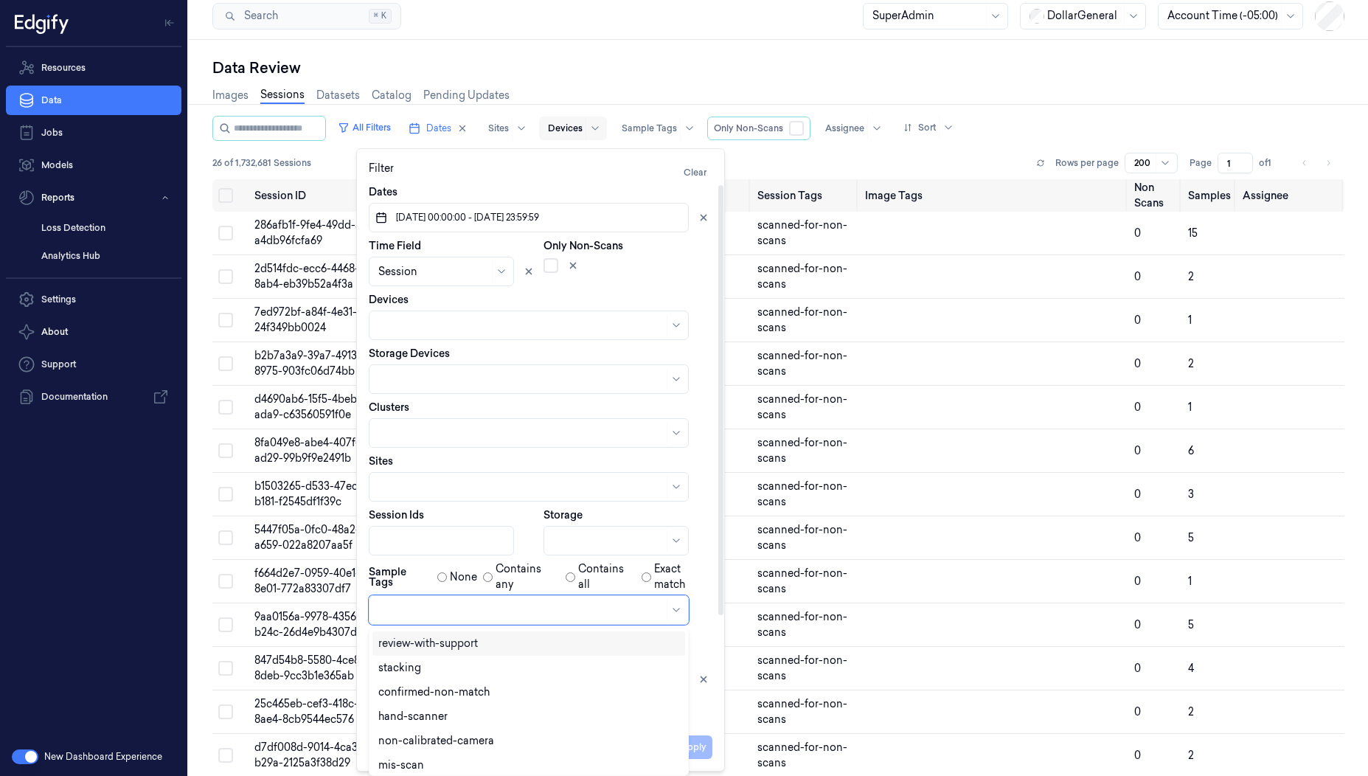
click at [417, 618] on div at bounding box center [520, 610] width 285 height 21
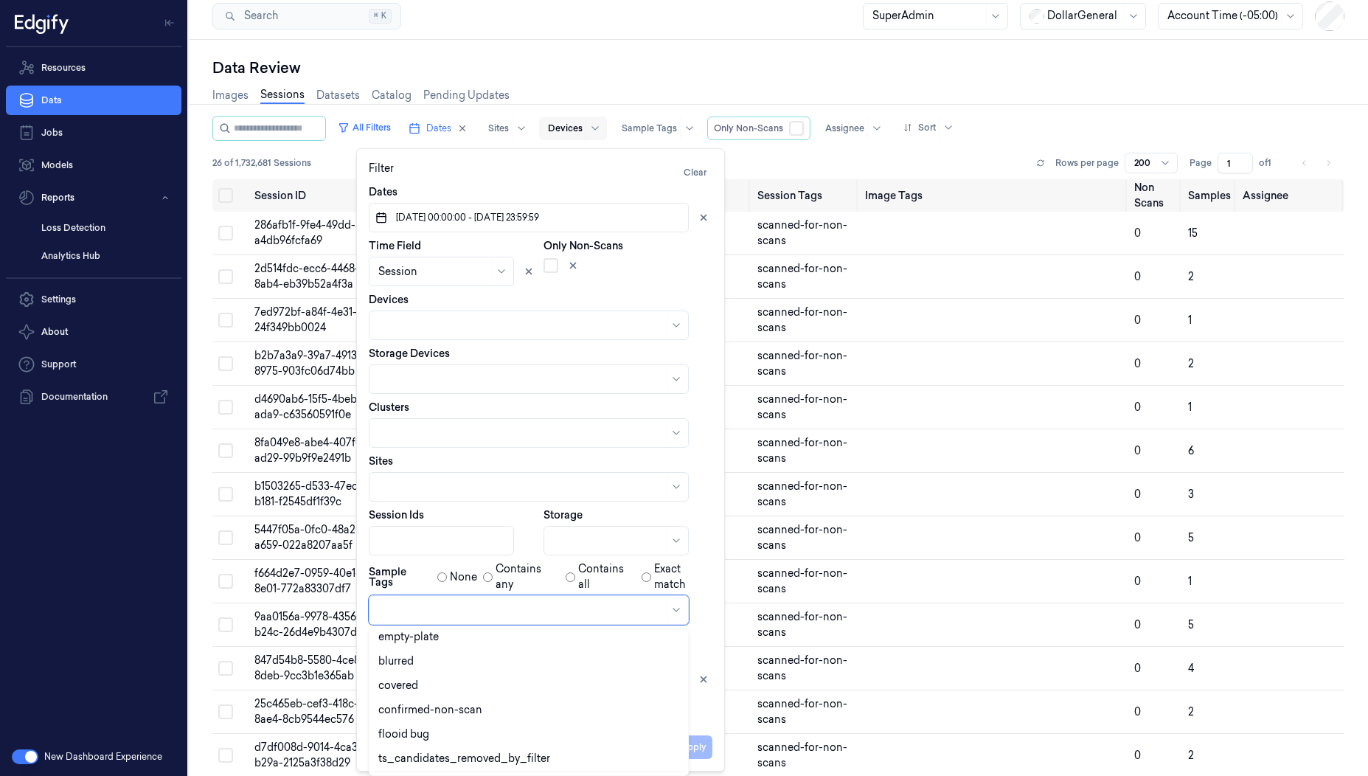
scroll to position [322, 0]
click at [468, 707] on div "confirmed-non-scan" at bounding box center [430, 711] width 104 height 15
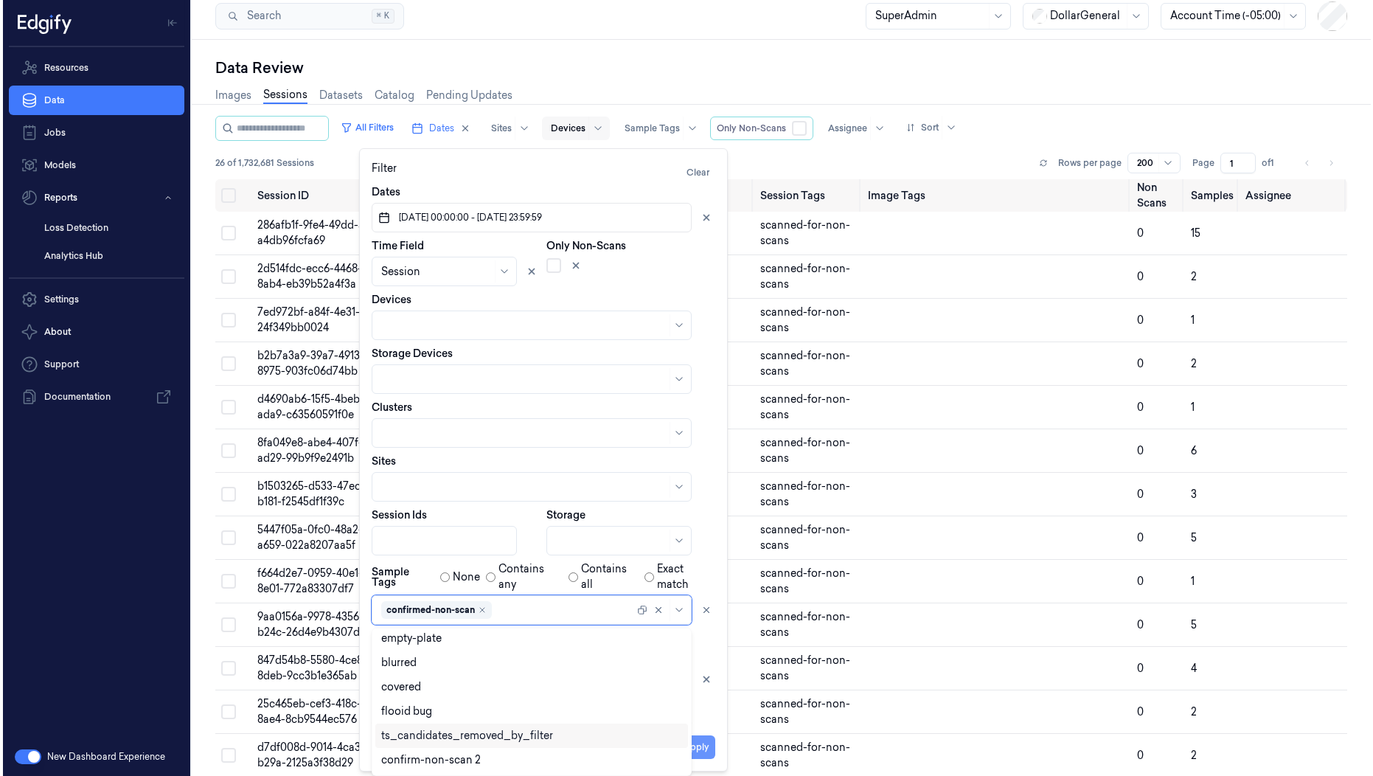
scroll to position [0, 0]
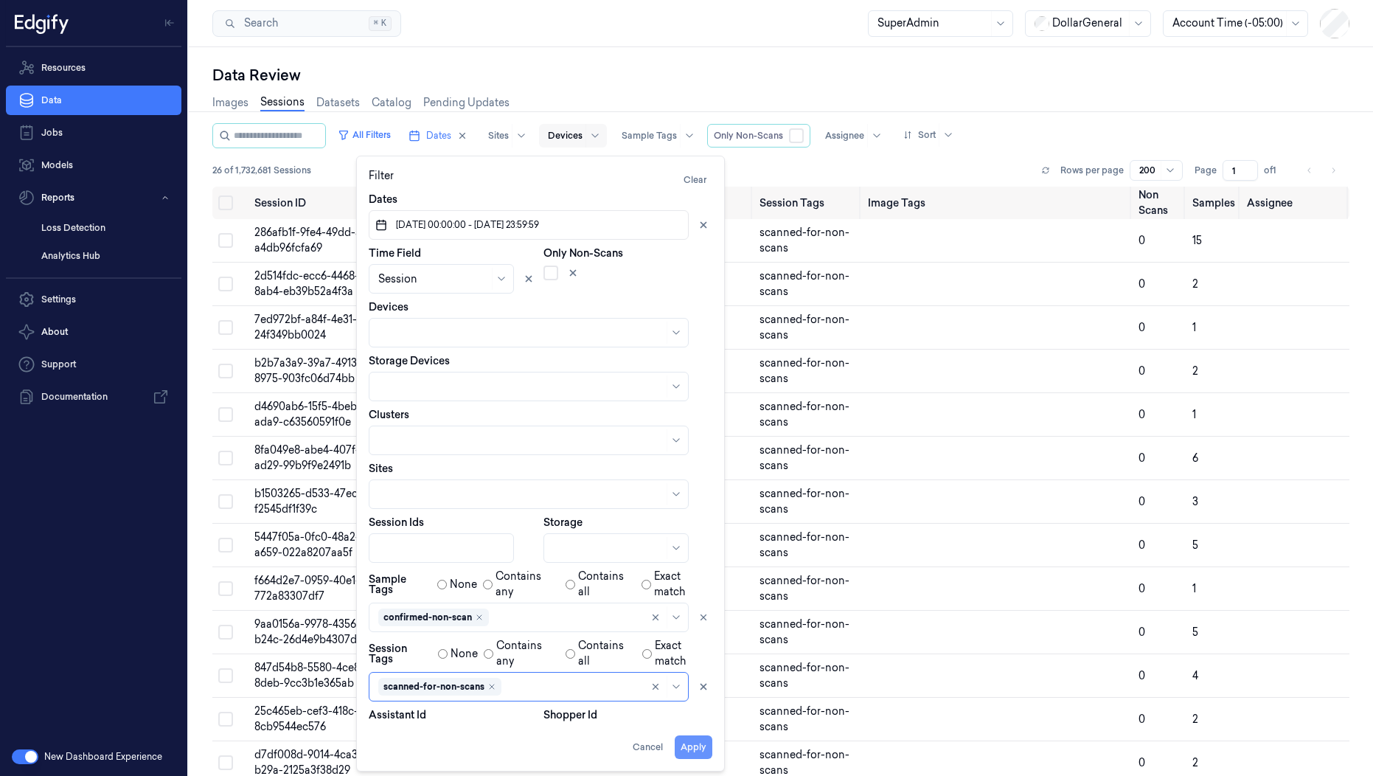
click at [700, 744] on button "Apply" at bounding box center [694, 747] width 38 height 24
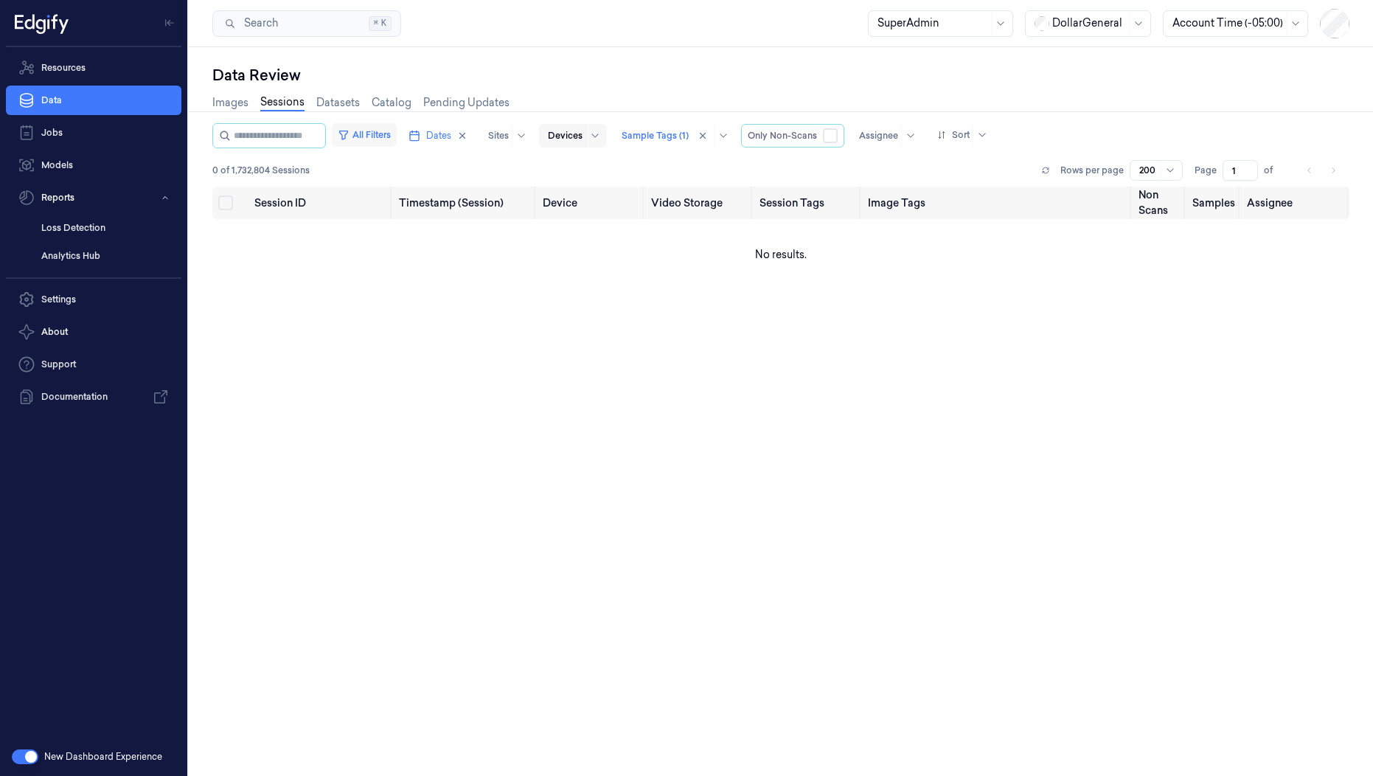
click at [386, 137] on button "All Filters" at bounding box center [364, 135] width 65 height 24
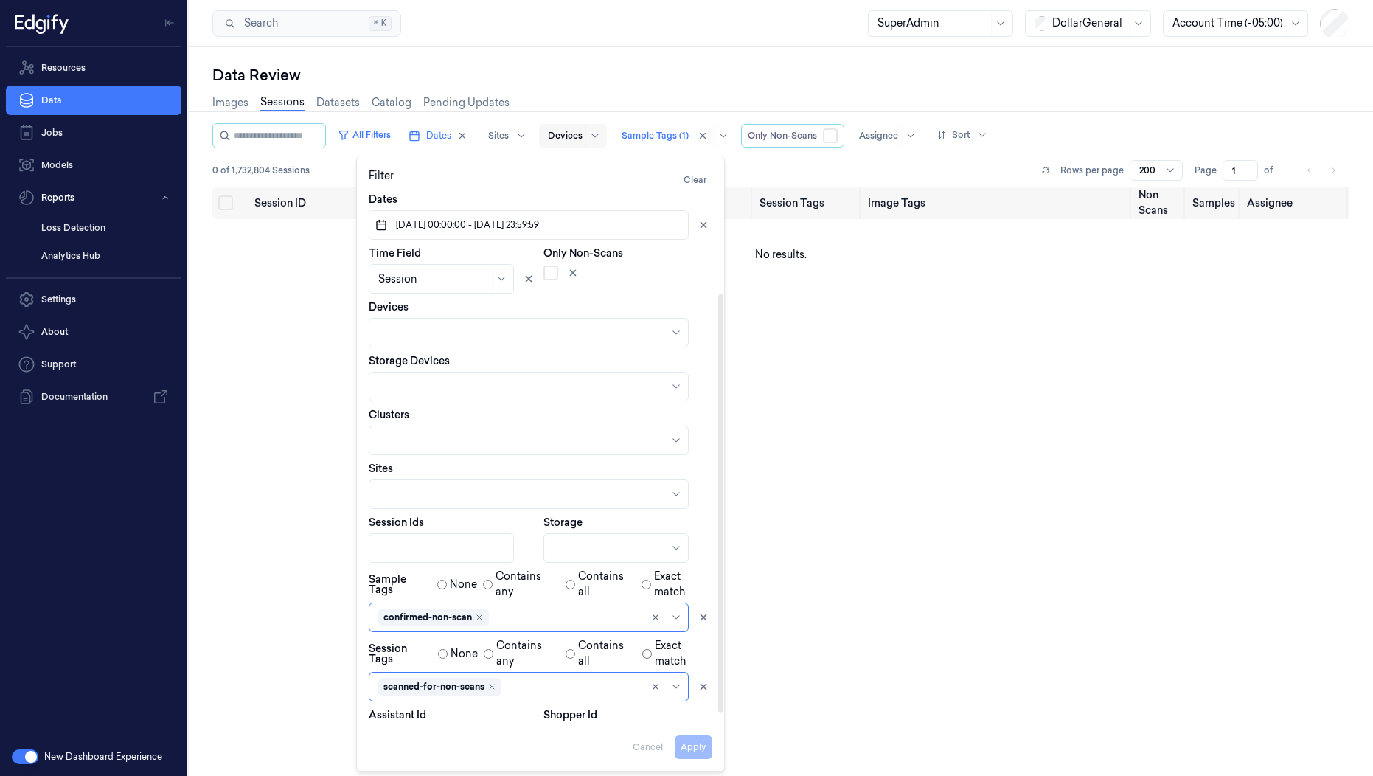
scroll to position [142, 0]
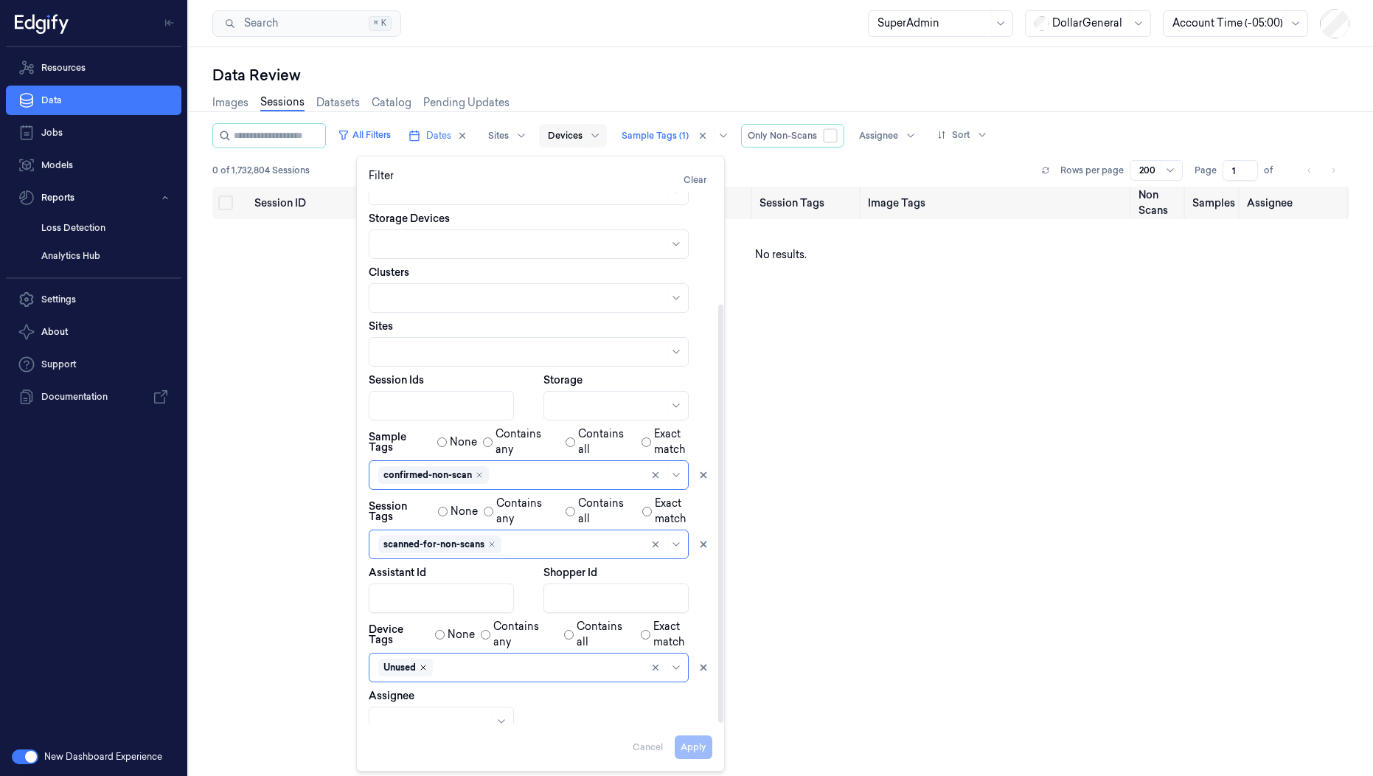
click at [420, 663] on icon "Remove ,Unused" at bounding box center [423, 667] width 9 height 9
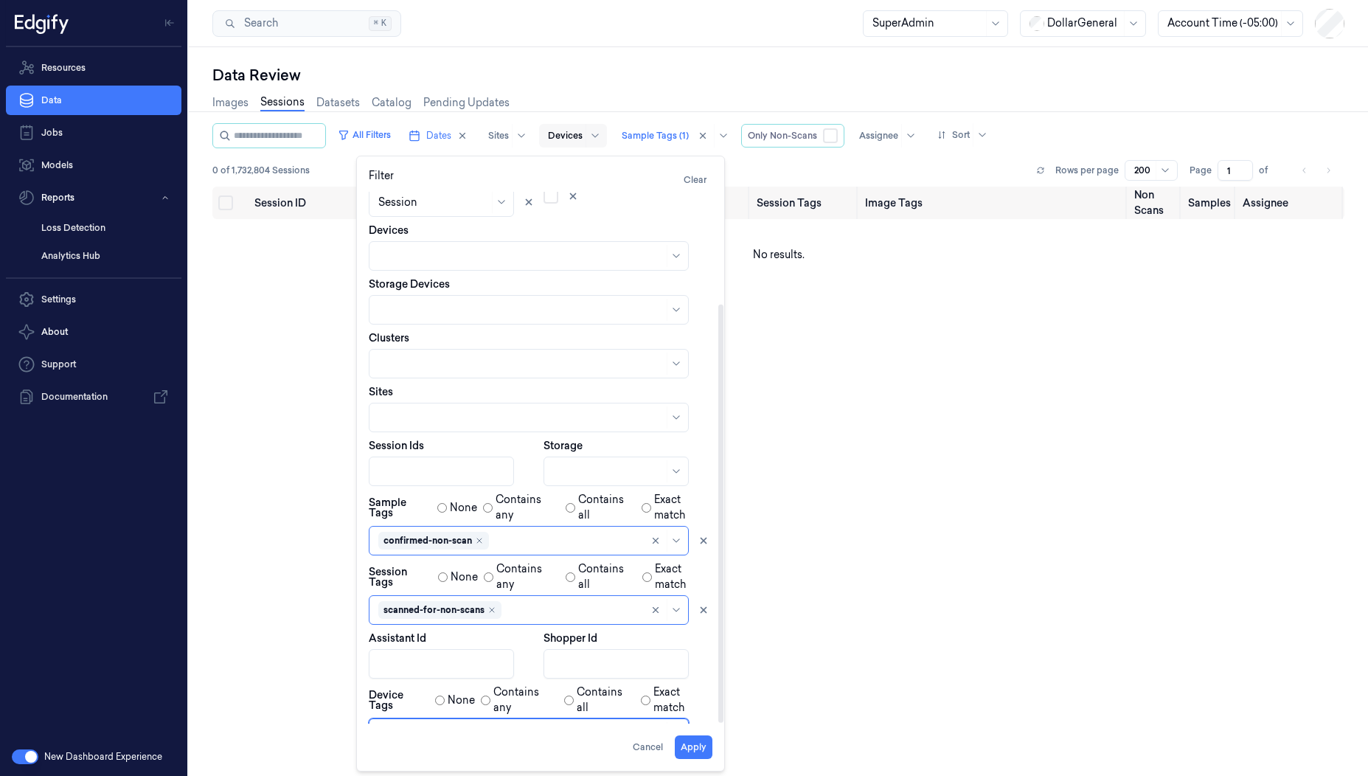
click at [420, 726] on div at bounding box center [520, 733] width 285 height 15
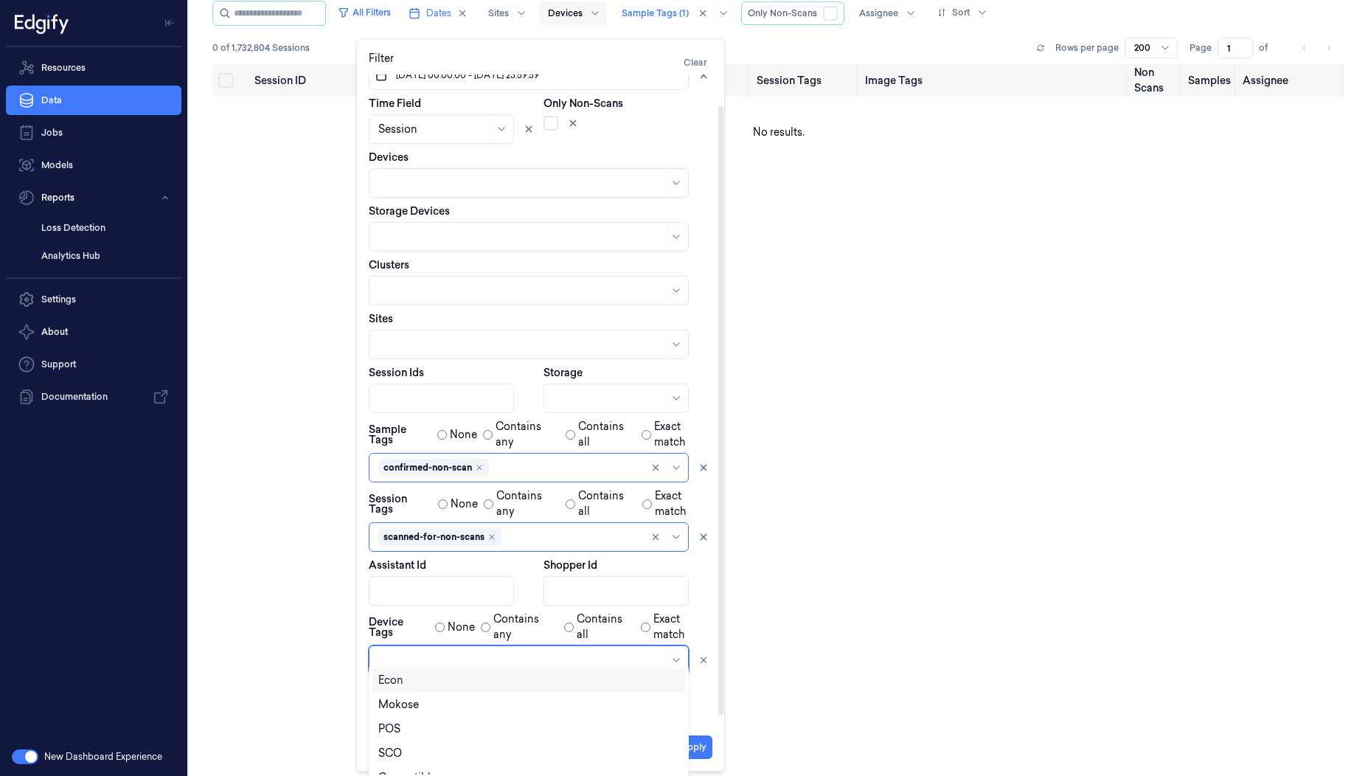
scroll to position [20, 0]
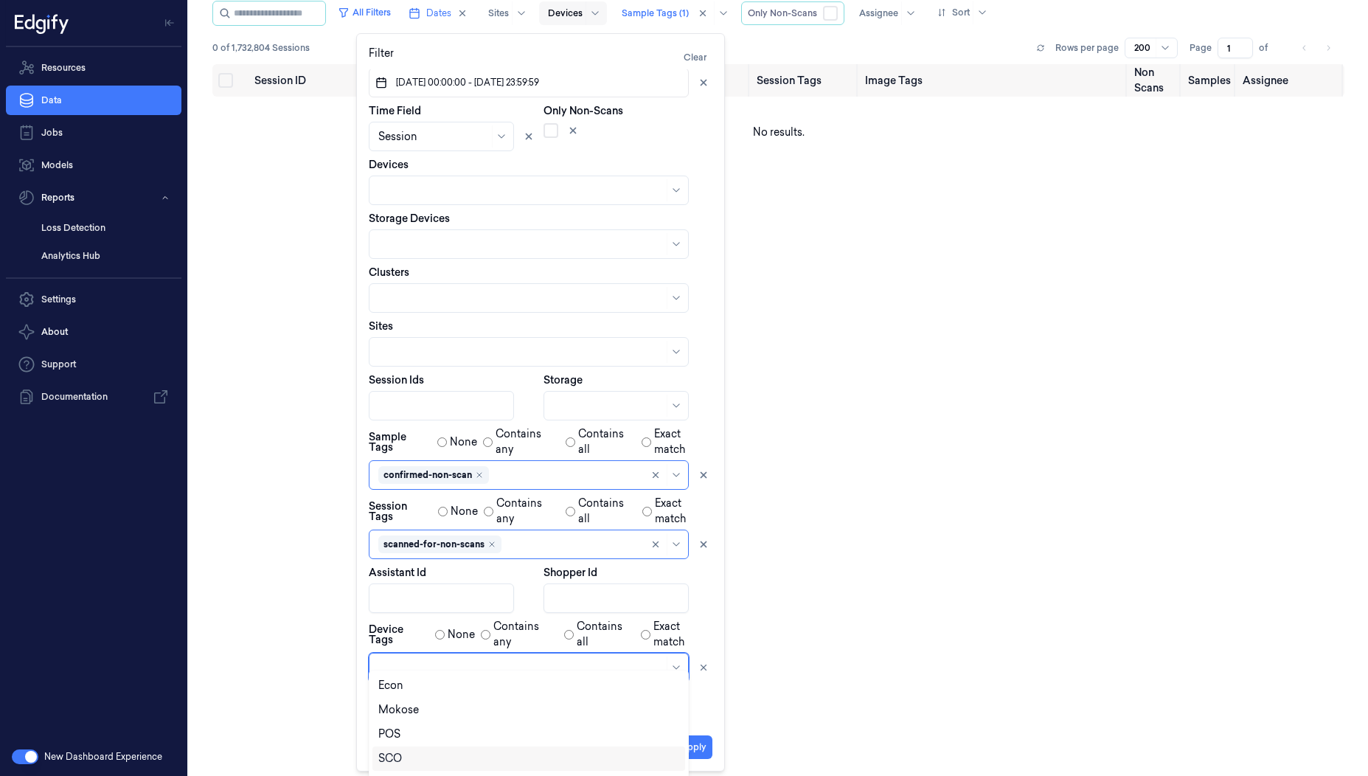
click at [406, 761] on div "SCO" at bounding box center [528, 758] width 301 height 15
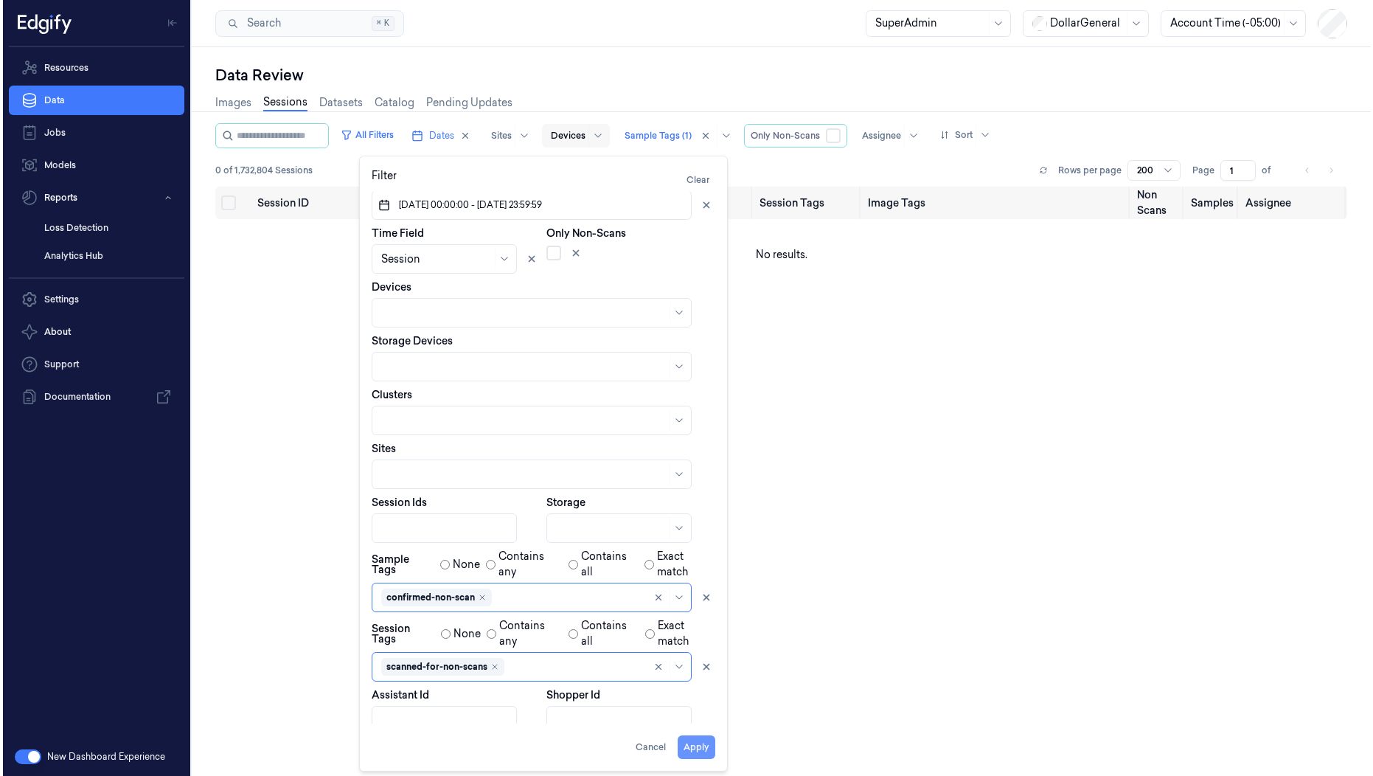
scroll to position [0, 0]
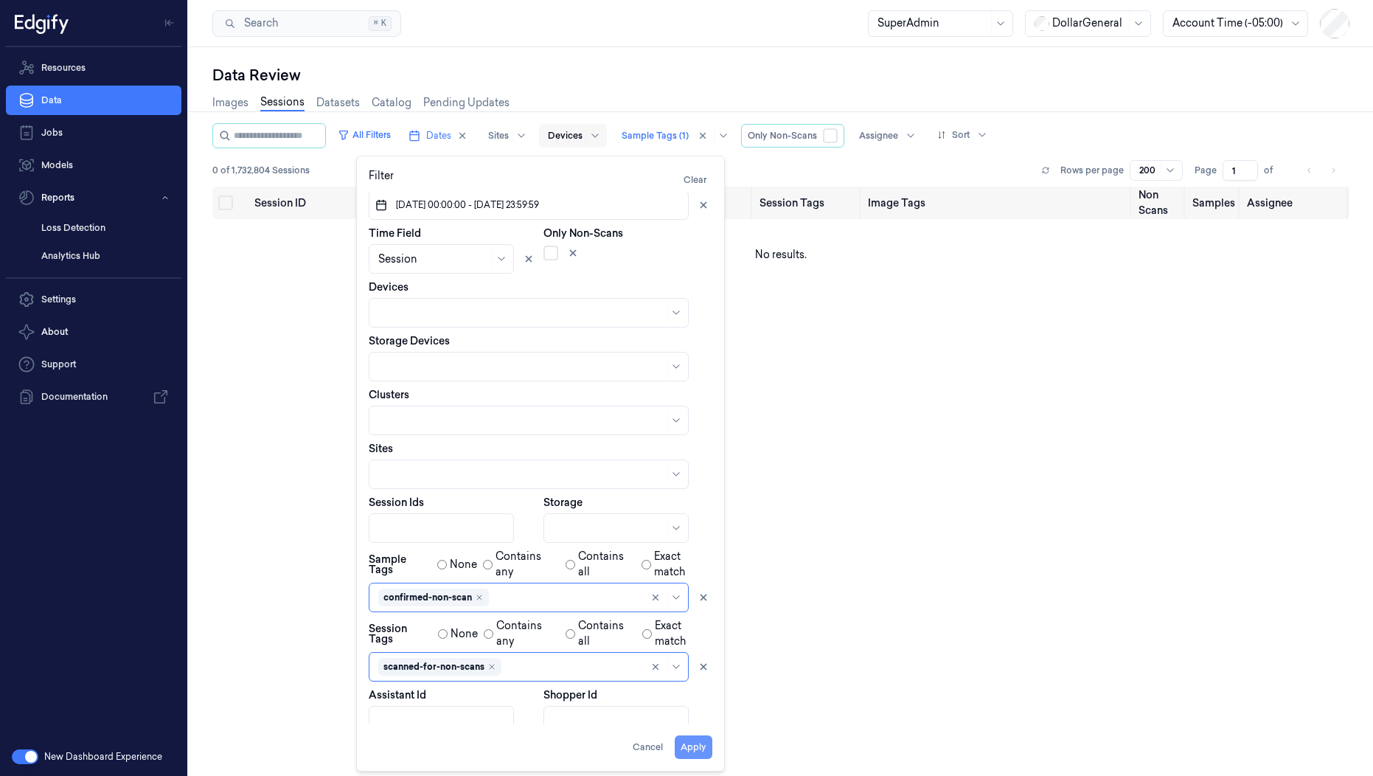
click at [710, 749] on button "Apply" at bounding box center [694, 747] width 38 height 24
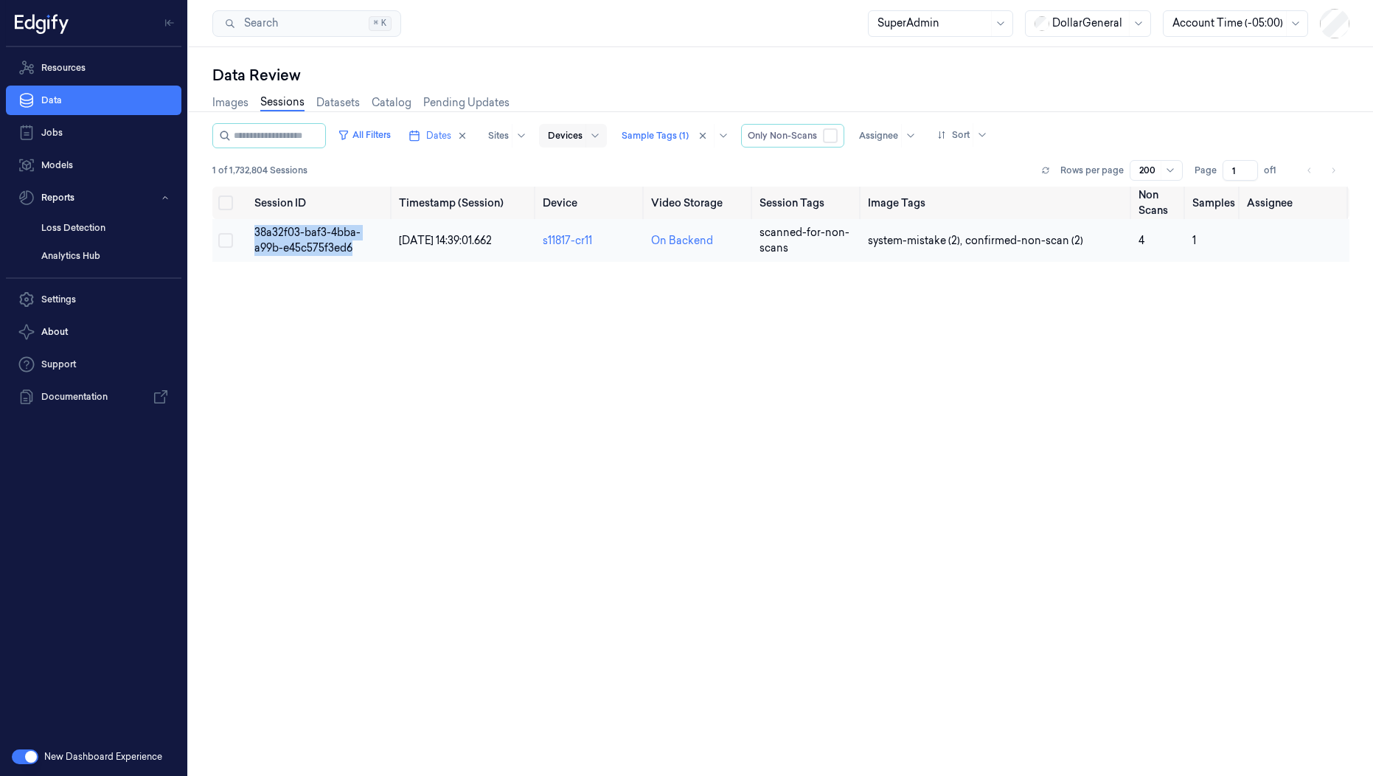
drag, startPoint x: 358, startPoint y: 253, endPoint x: 248, endPoint y: 229, distance: 112.4
click at [249, 229] on td "38a32f03-baf3-4bba-a99b-e45c575f3ed6" at bounding box center [321, 240] width 145 height 43
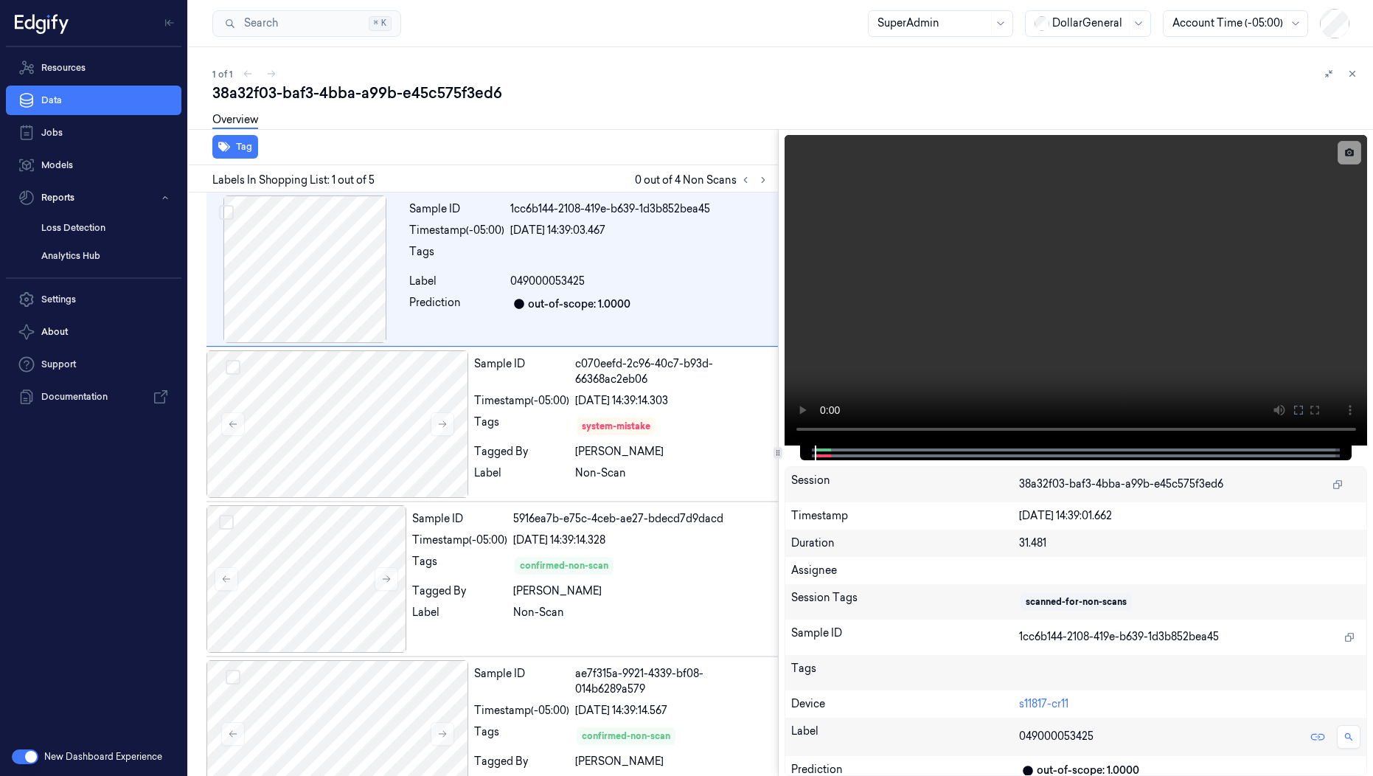
click at [341, 94] on div "38a32f03-baf3-4bba-a99b-e45c575f3ed6" at bounding box center [786, 93] width 1149 height 21
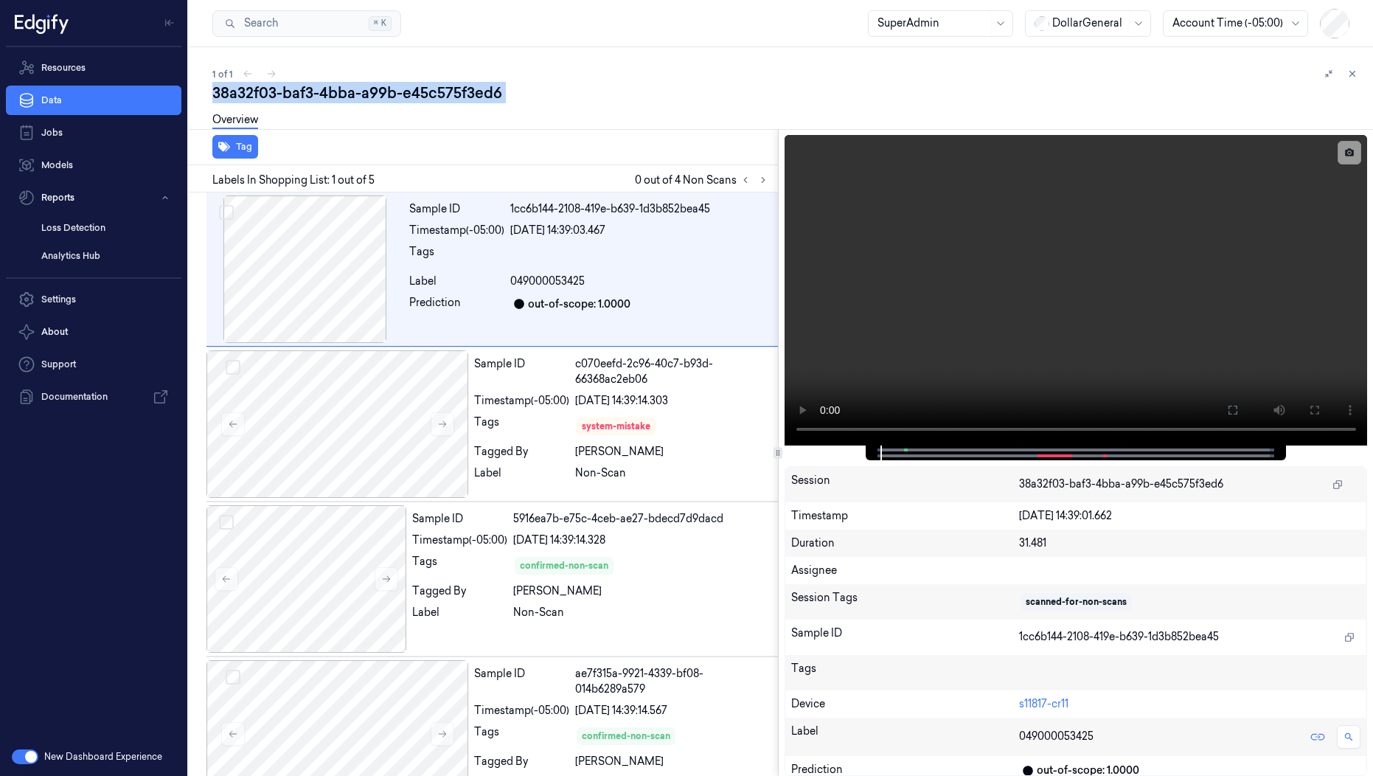
copy div "4bba"
click at [1353, 72] on icon at bounding box center [1352, 74] width 10 height 10
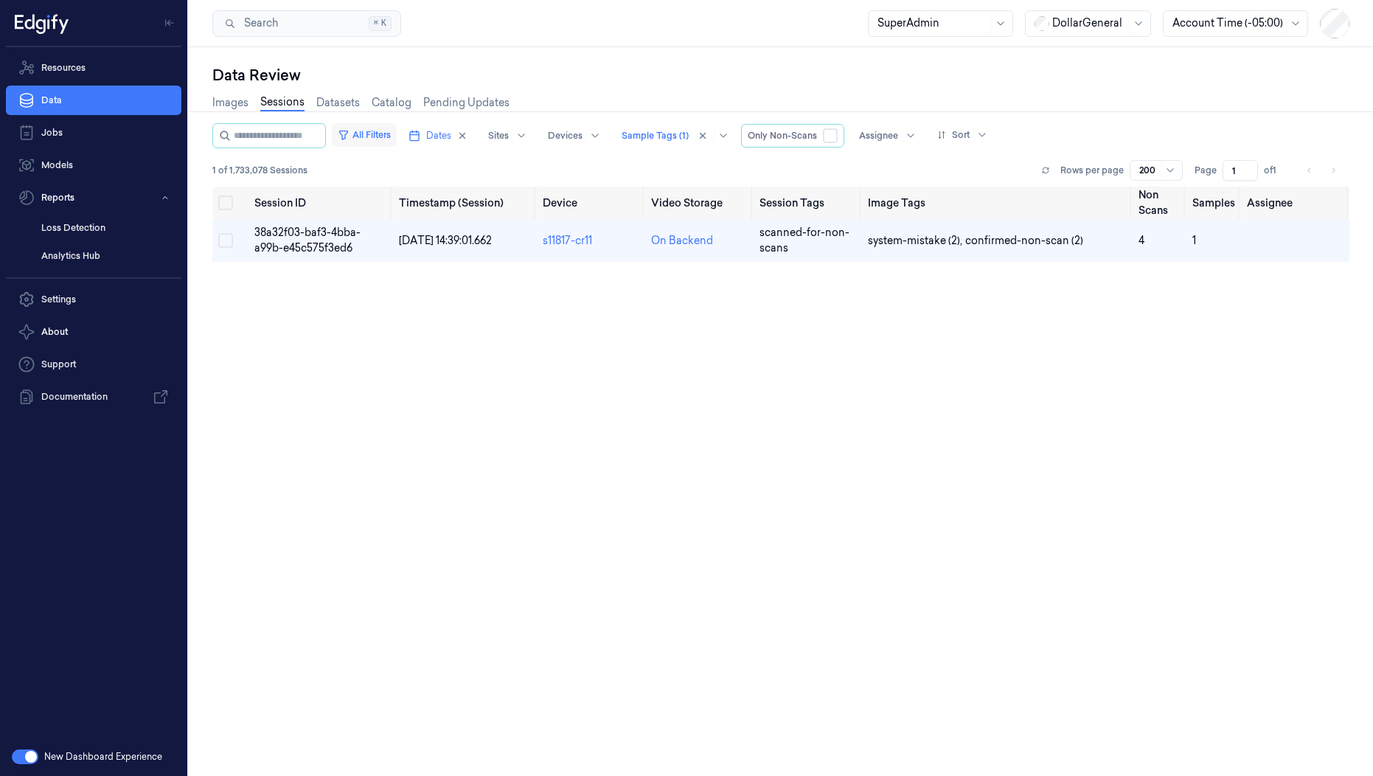
click at [397, 133] on button "All Filters" at bounding box center [364, 135] width 65 height 24
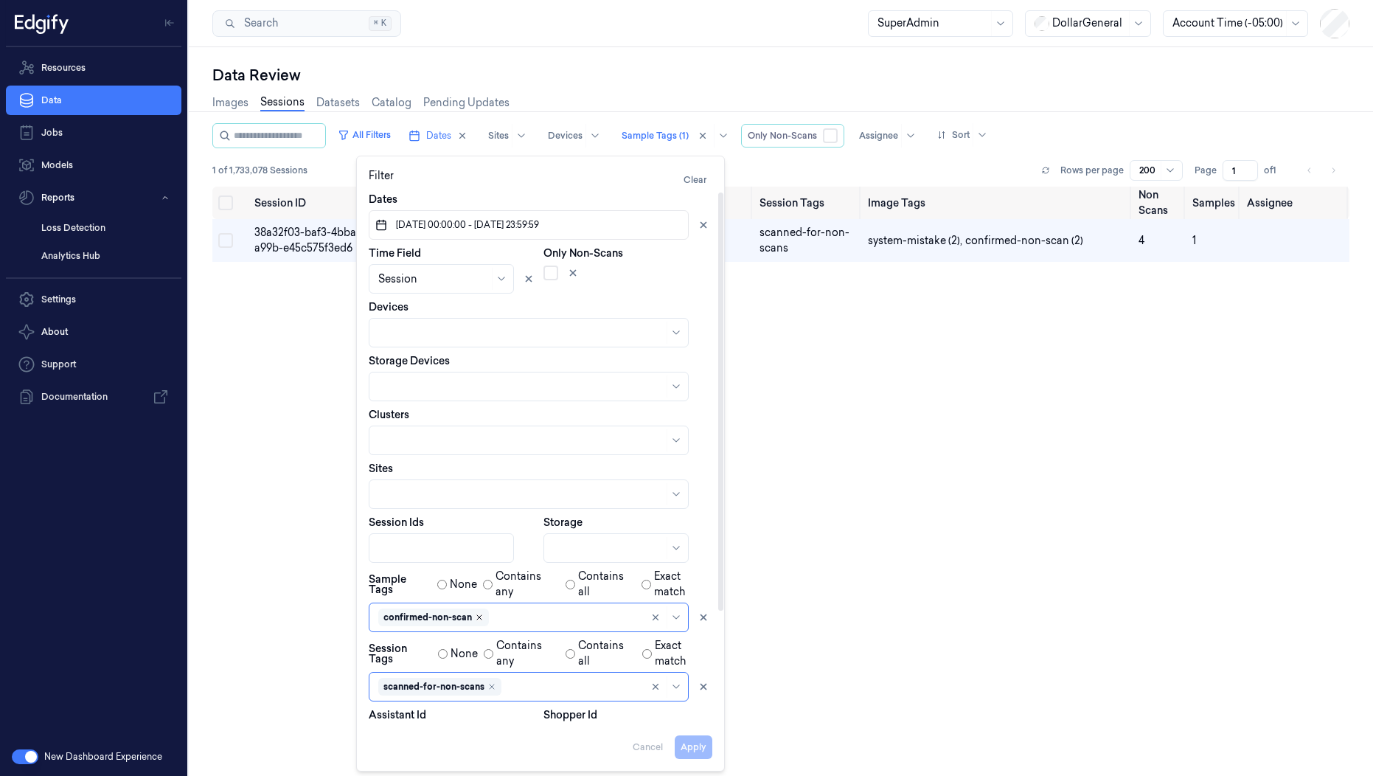
click at [481, 617] on icon "Remove ,confirmed-non-scan" at bounding box center [479, 617] width 4 height 4
click at [692, 748] on button "Apply" at bounding box center [694, 747] width 38 height 24
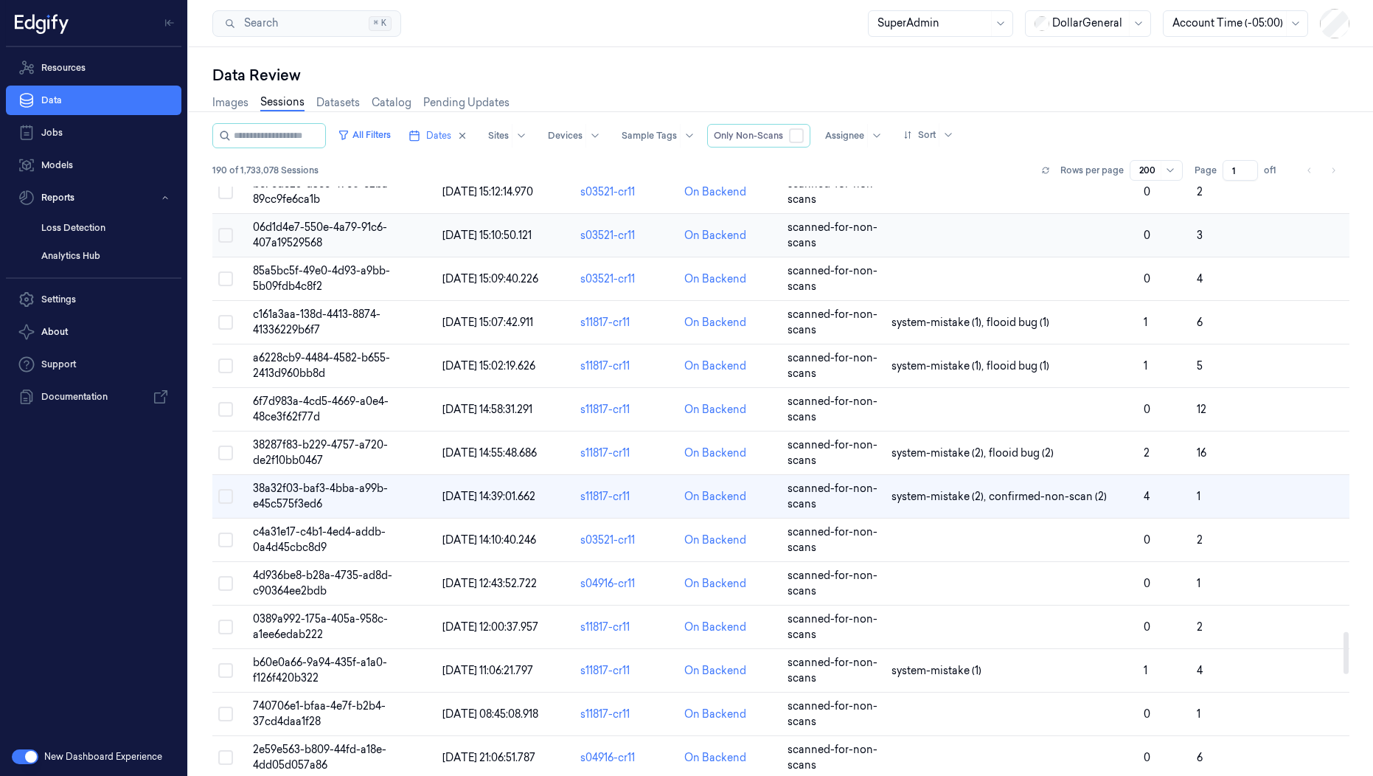
scroll to position [6214, 0]
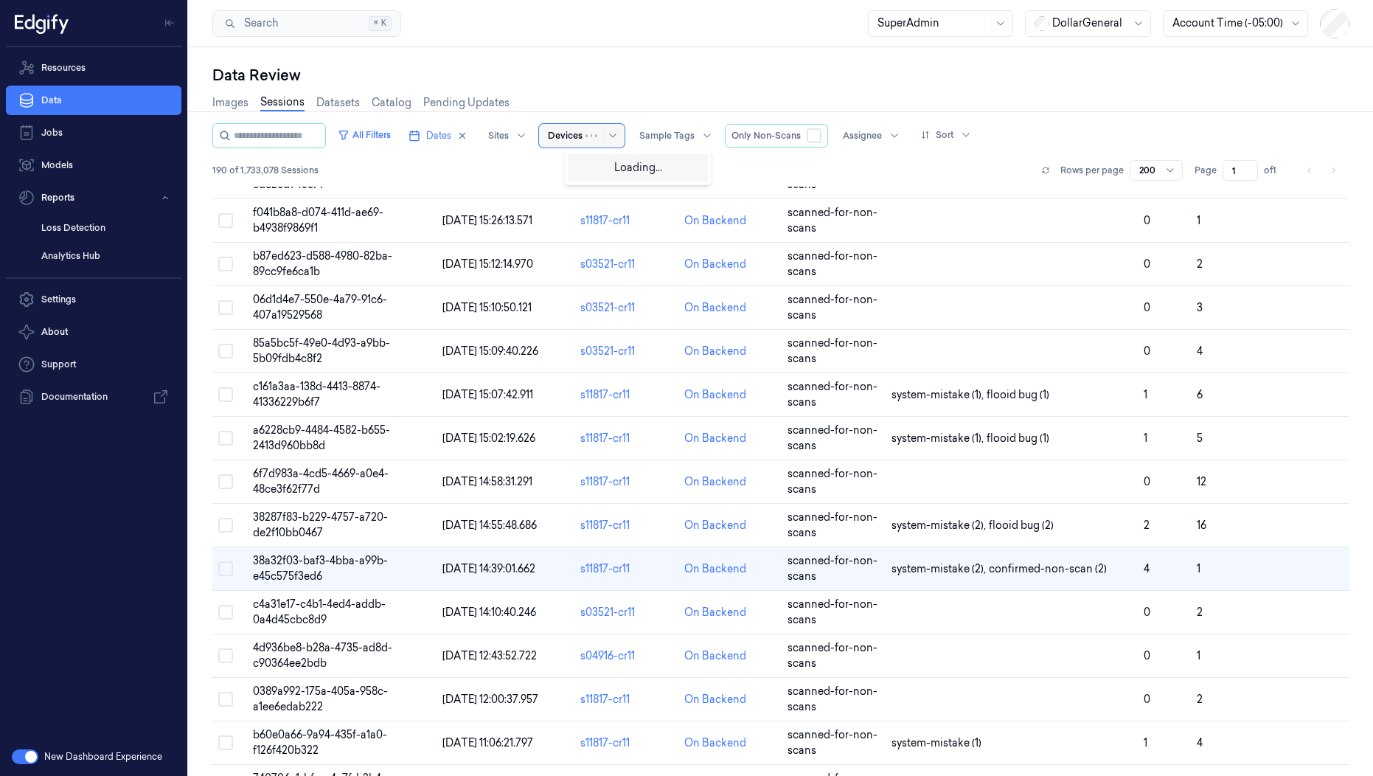
click at [583, 137] on div at bounding box center [565, 135] width 35 height 13
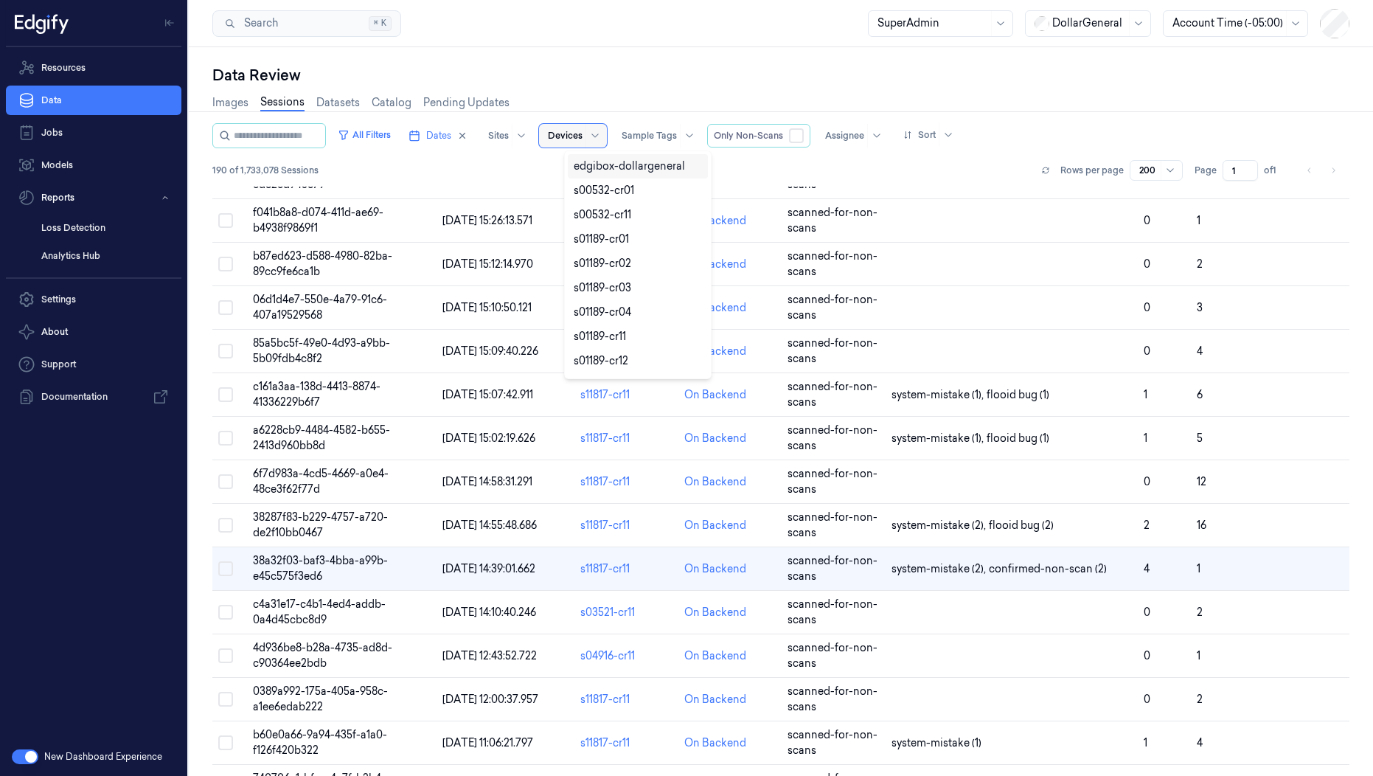
paste input "s11817-cr11"
type input "s11817-cr11"
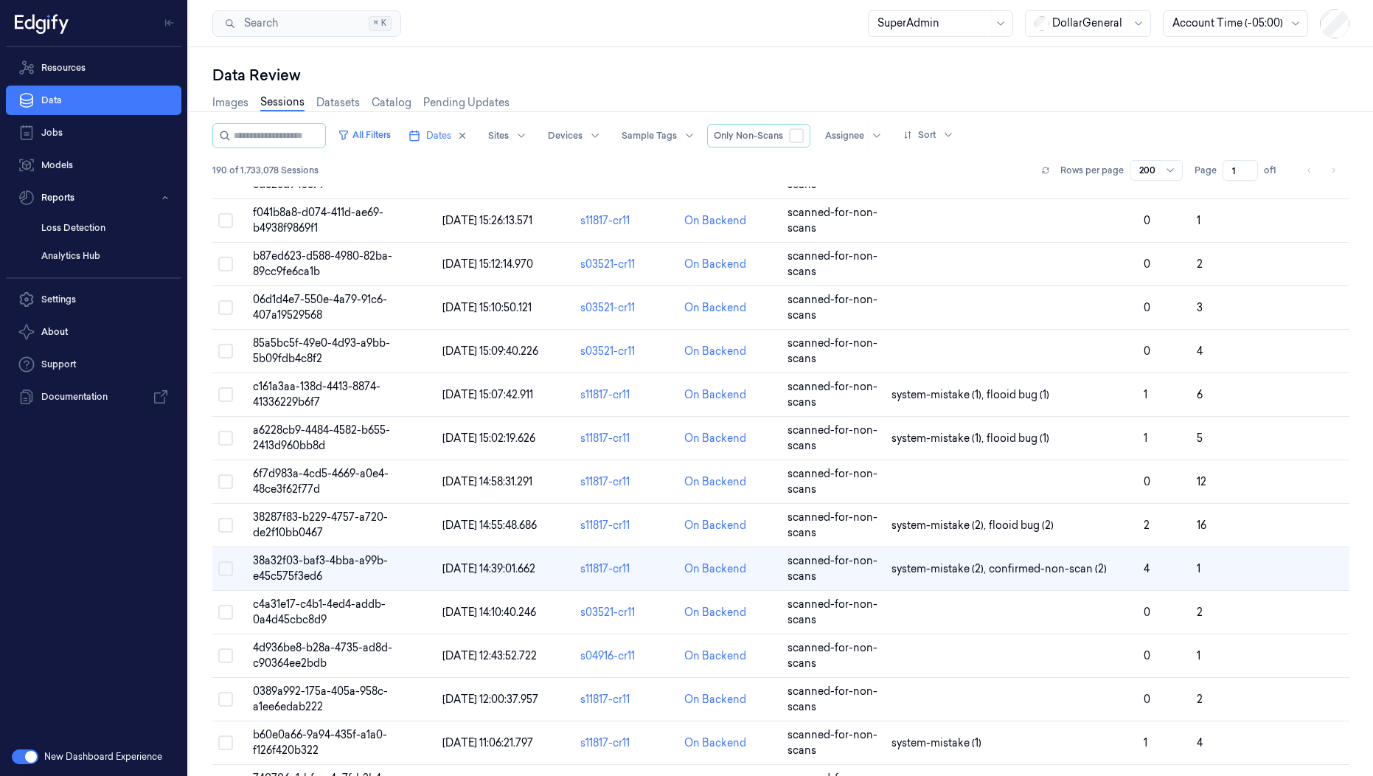
click at [622, 74] on div "Data Review" at bounding box center [780, 75] width 1137 height 21
click at [583, 131] on div at bounding box center [565, 135] width 35 height 13
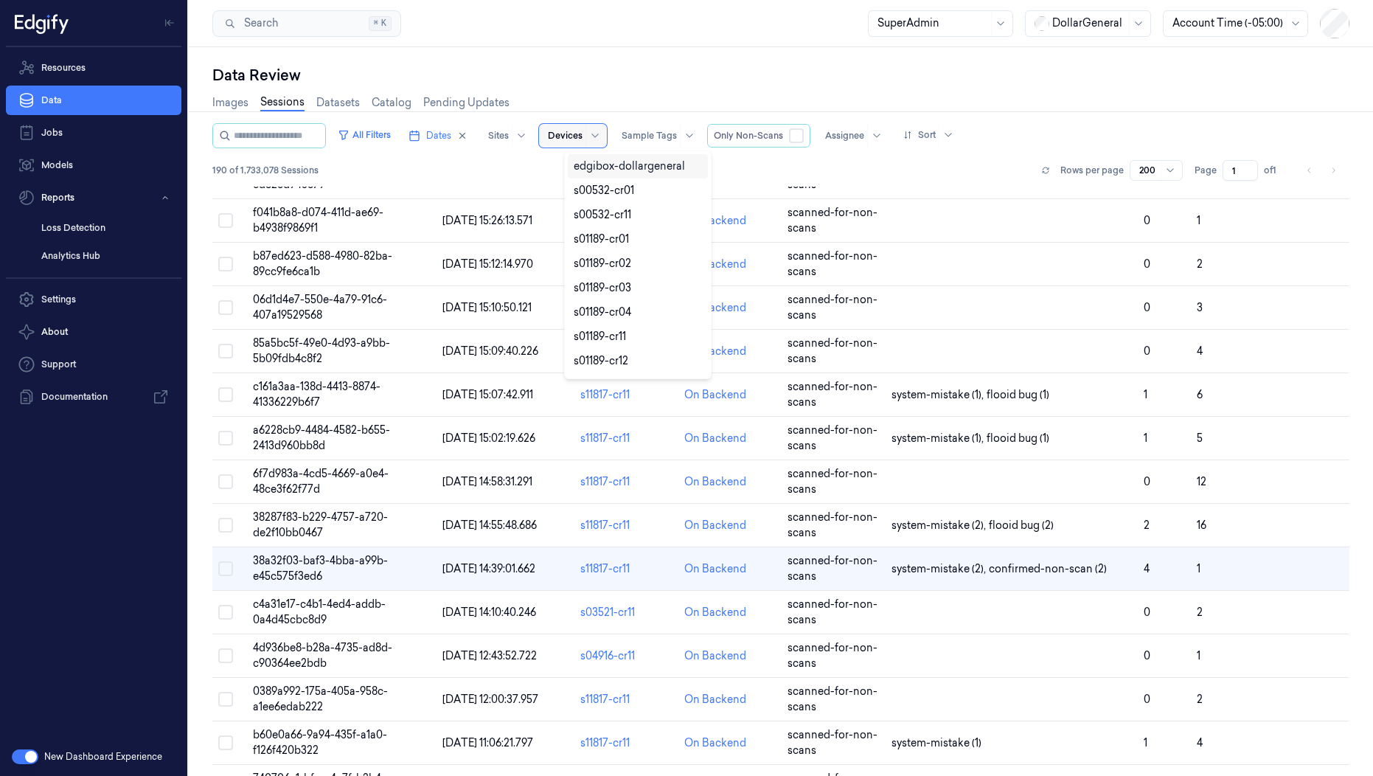
paste input "s11817-cr11"
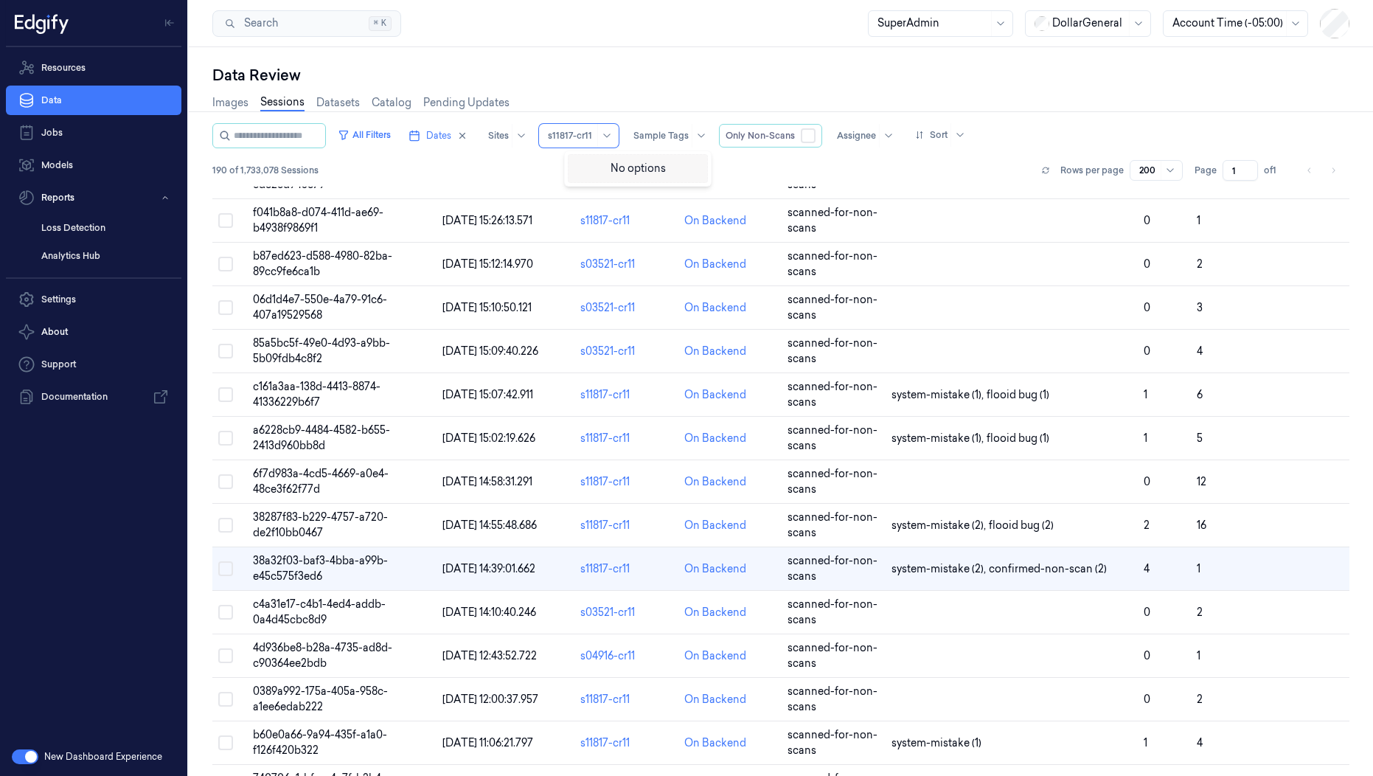
type input "s11817-cr11"
click at [634, 85] on div "Data Review" at bounding box center [780, 75] width 1137 height 21
click at [392, 132] on button "All Filters" at bounding box center [364, 135] width 65 height 24
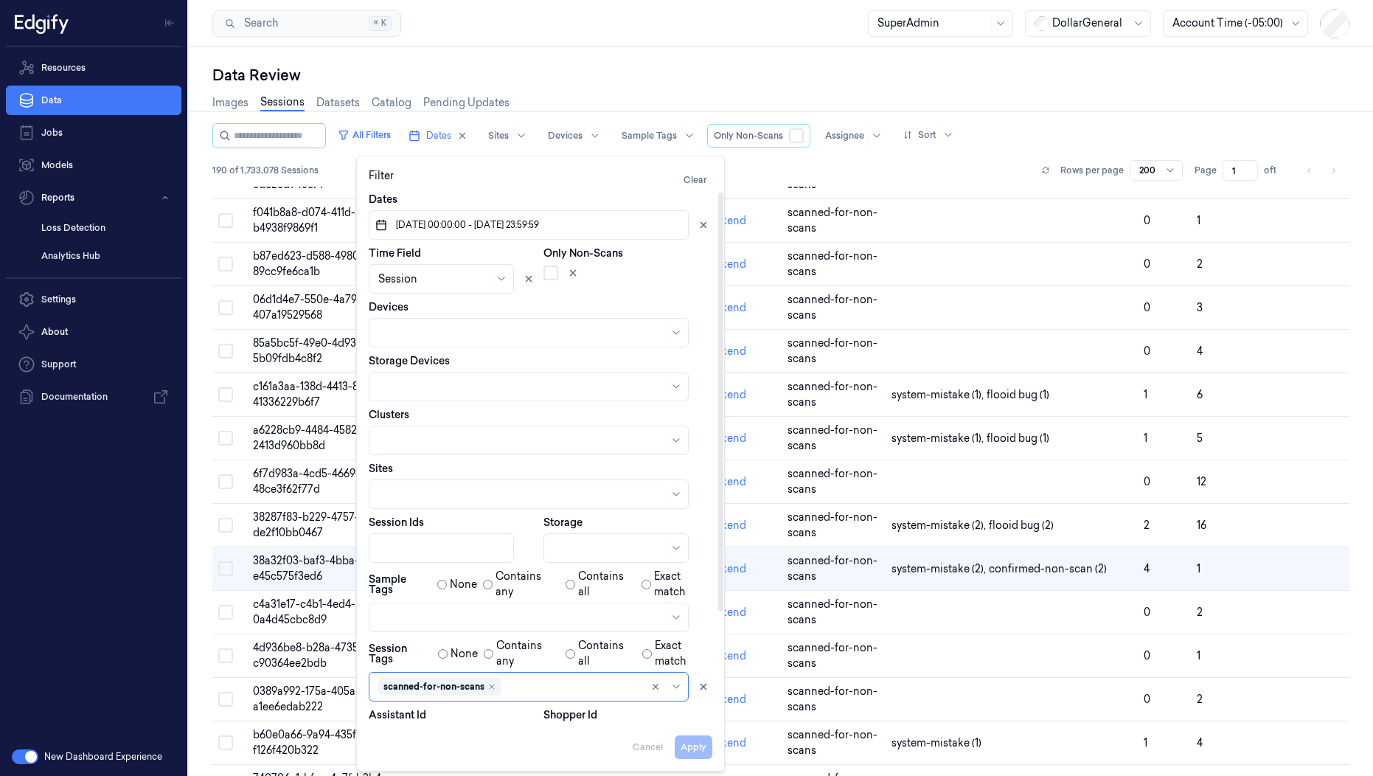
scroll to position [142, 0]
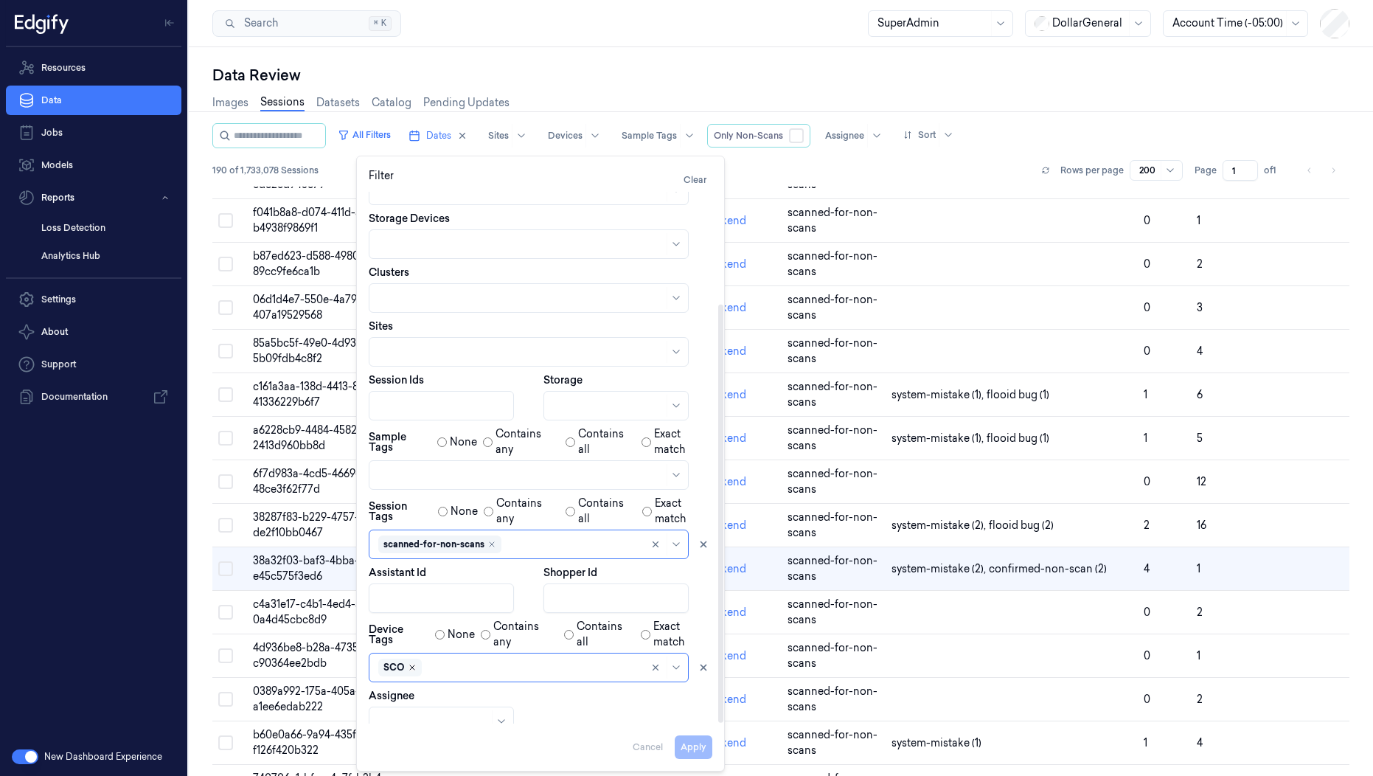
click at [412, 665] on icon "Remove ,SCO" at bounding box center [412, 667] width 4 height 4
click at [704, 740] on button "Apply" at bounding box center [694, 747] width 38 height 24
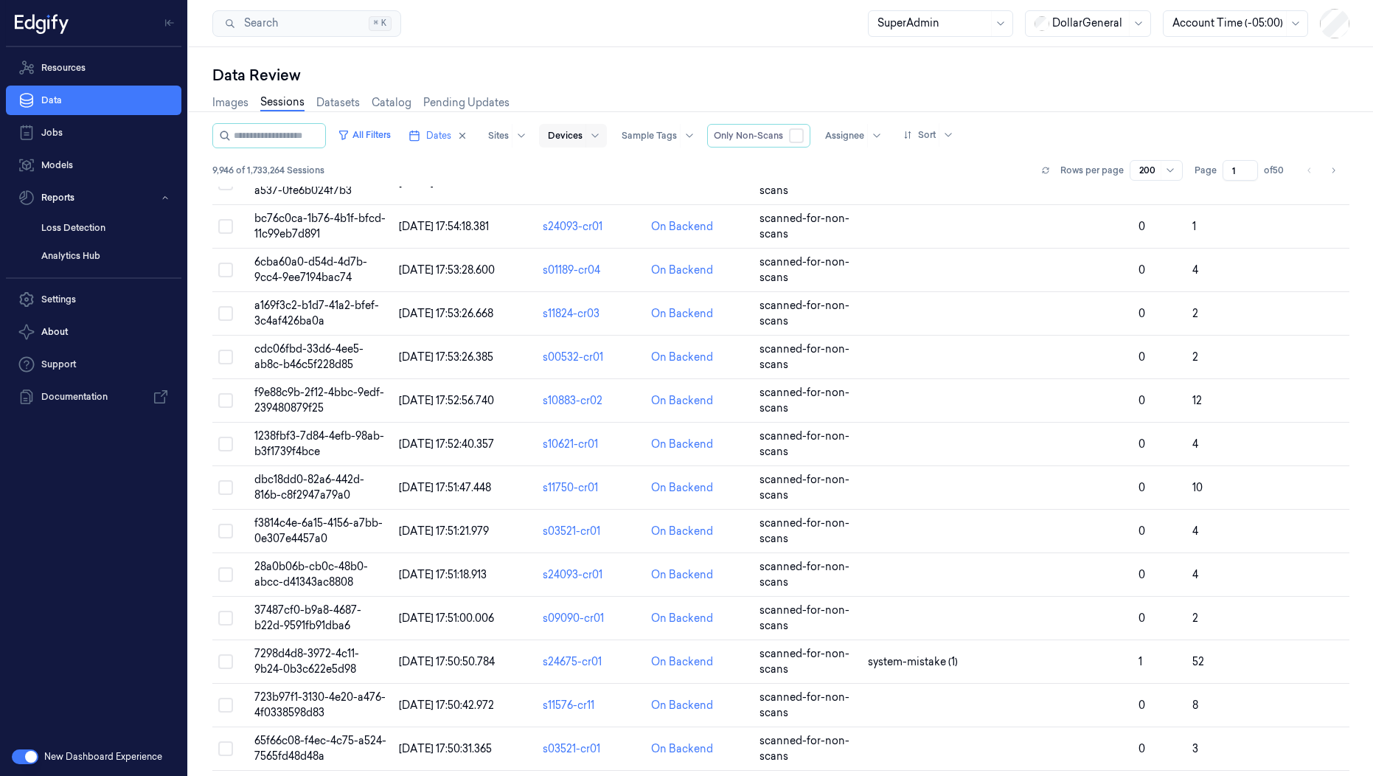
scroll to position [6286, 0]
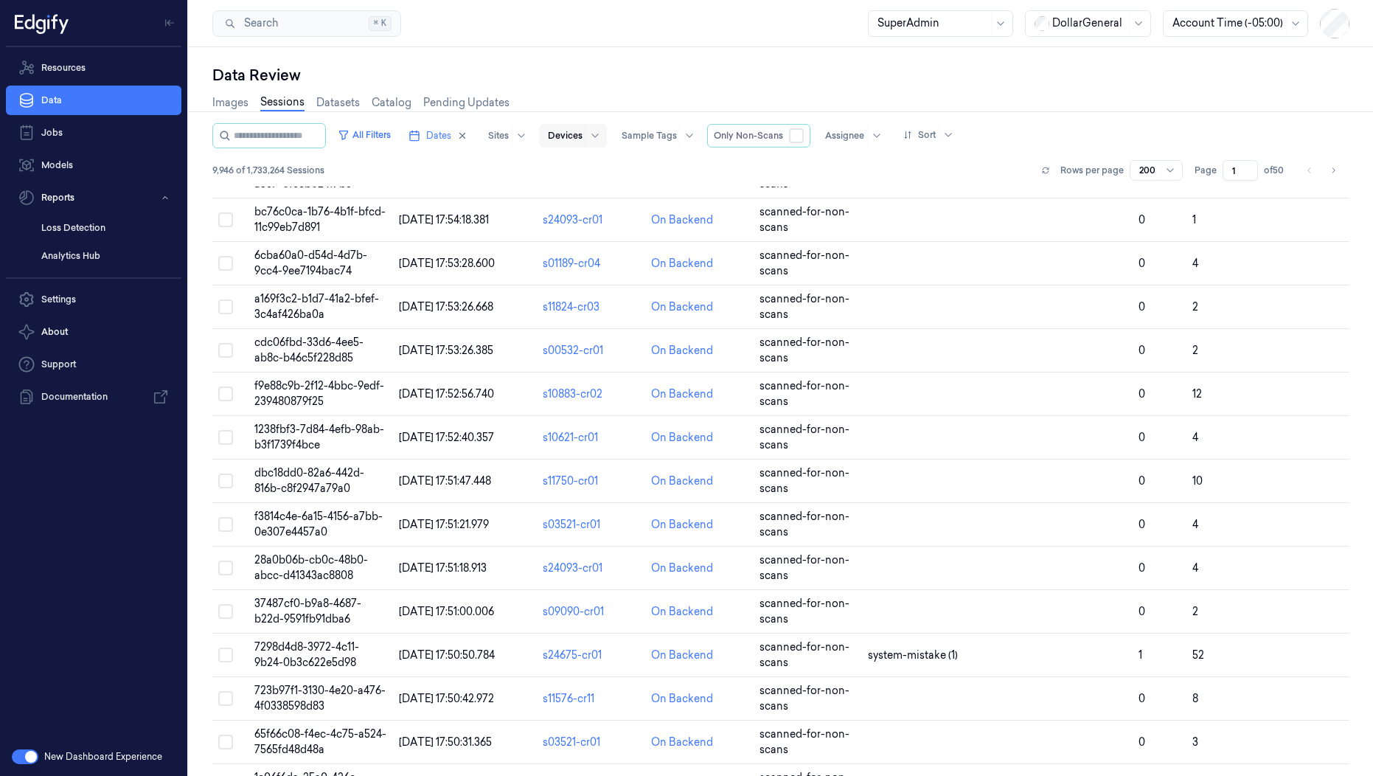
click at [583, 133] on div at bounding box center [565, 135] width 35 height 13
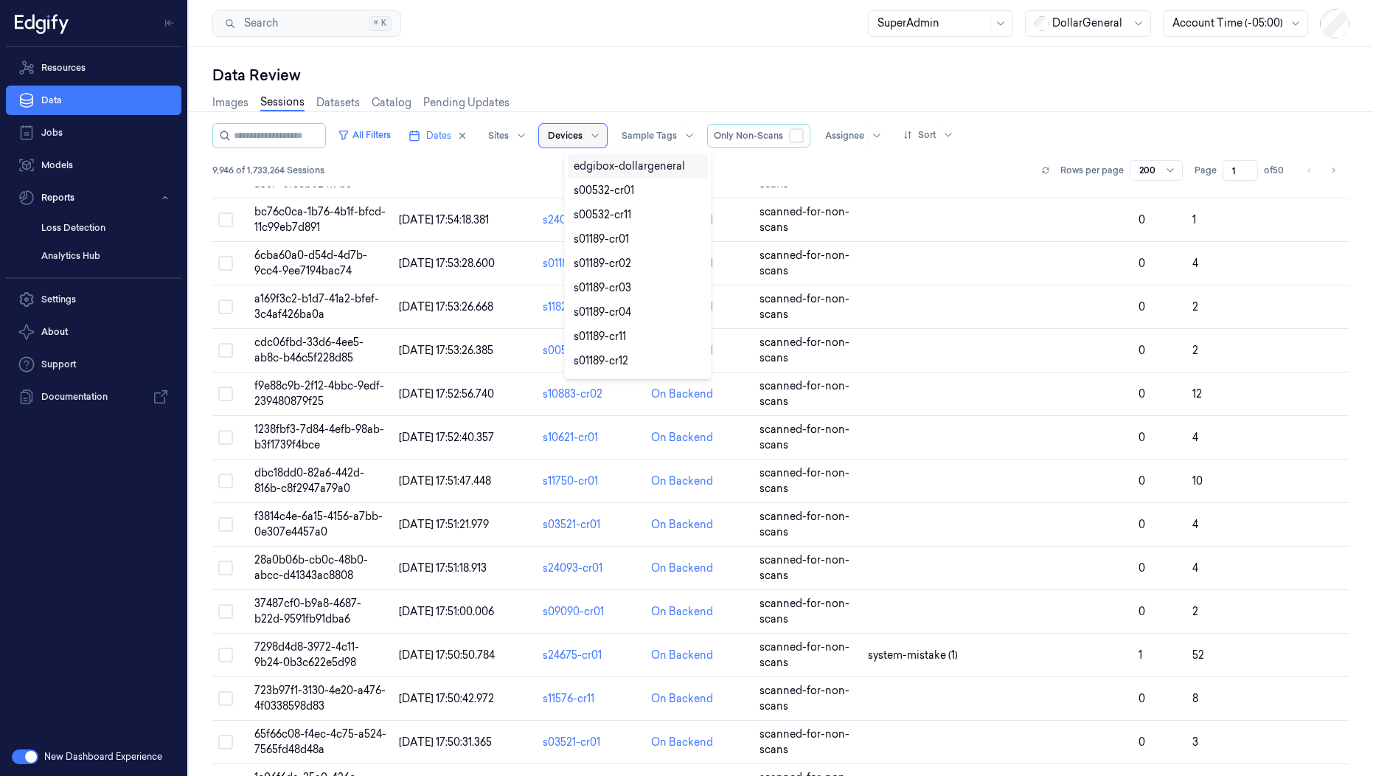
paste input "s11817-cr03"
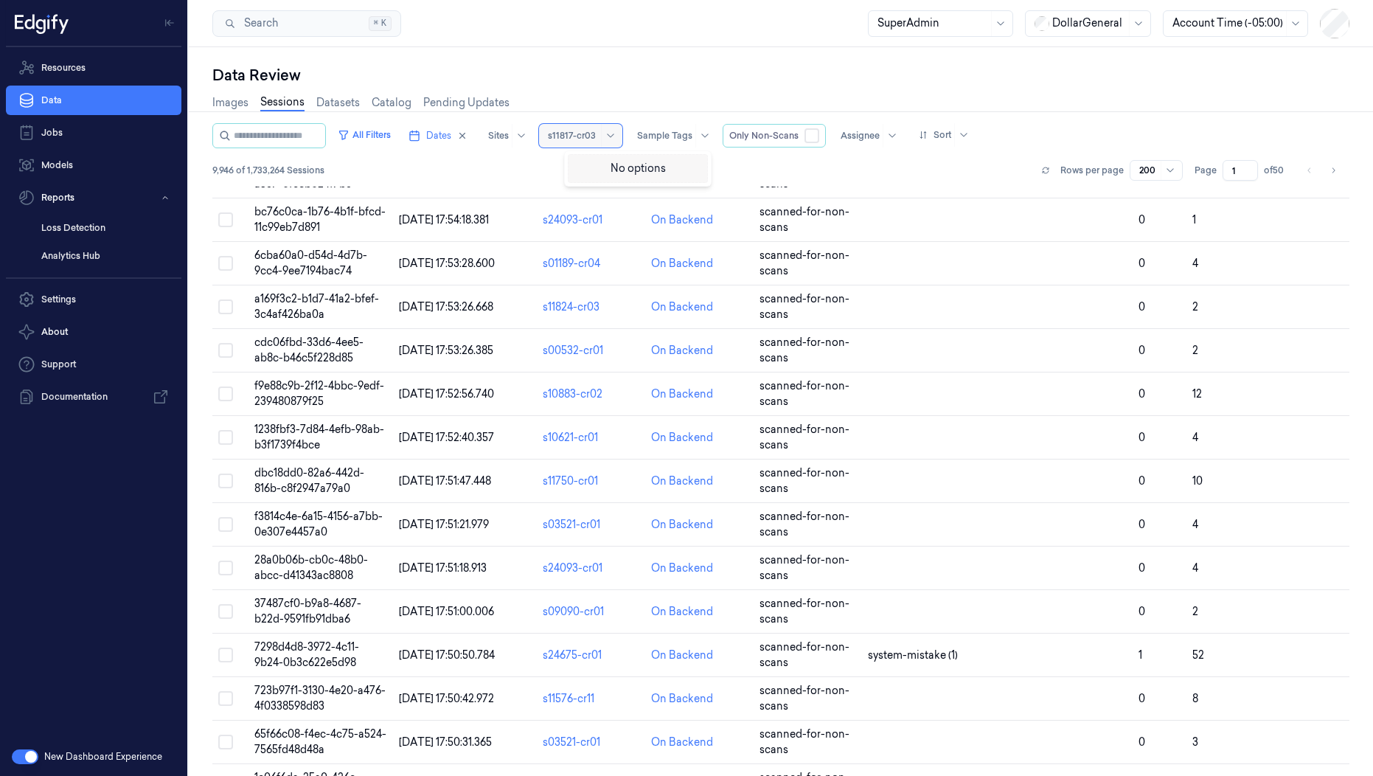
type input "s11817-cr03"
paste input "s11817-cr11"
type input "s11817-cr11"
click at [515, 75] on div "Data Review" at bounding box center [780, 75] width 1137 height 21
click at [391, 138] on button "All Filters" at bounding box center [364, 135] width 65 height 24
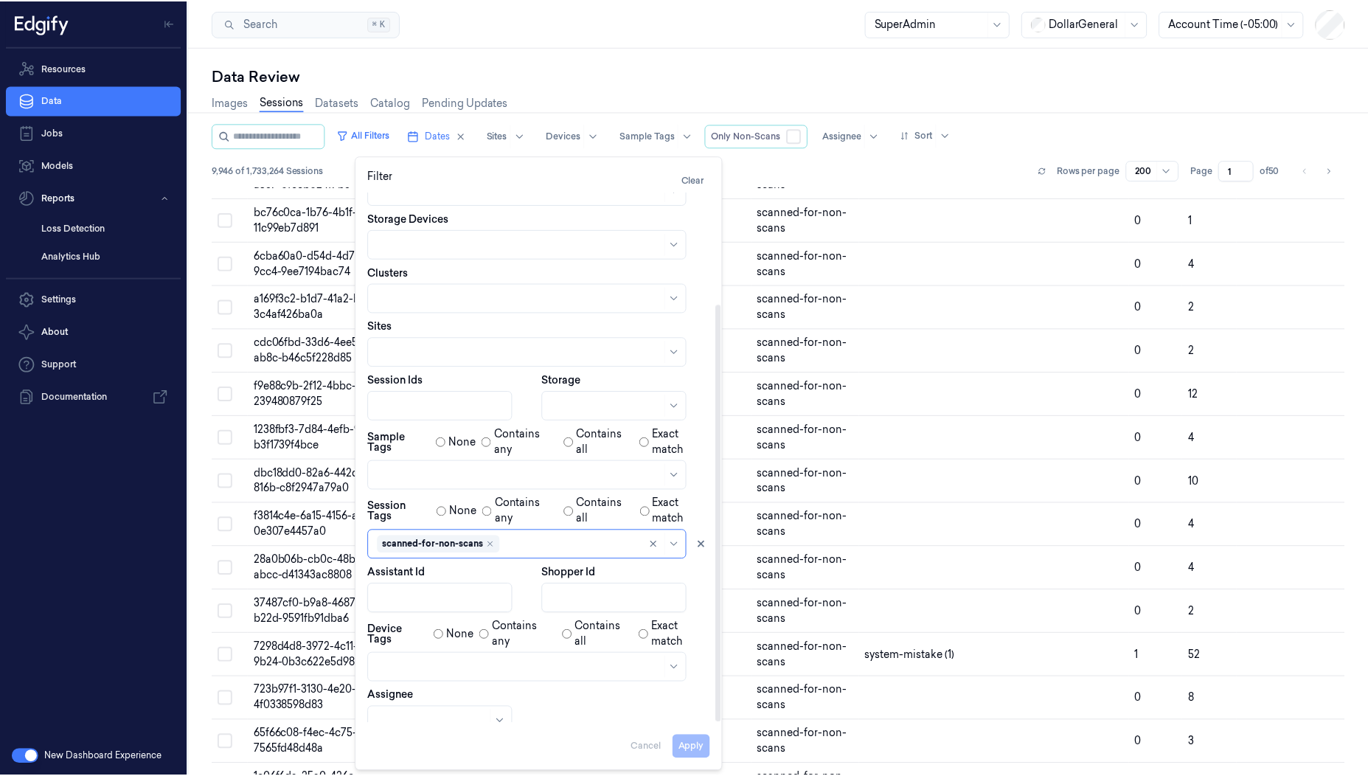
scroll to position [77, 0]
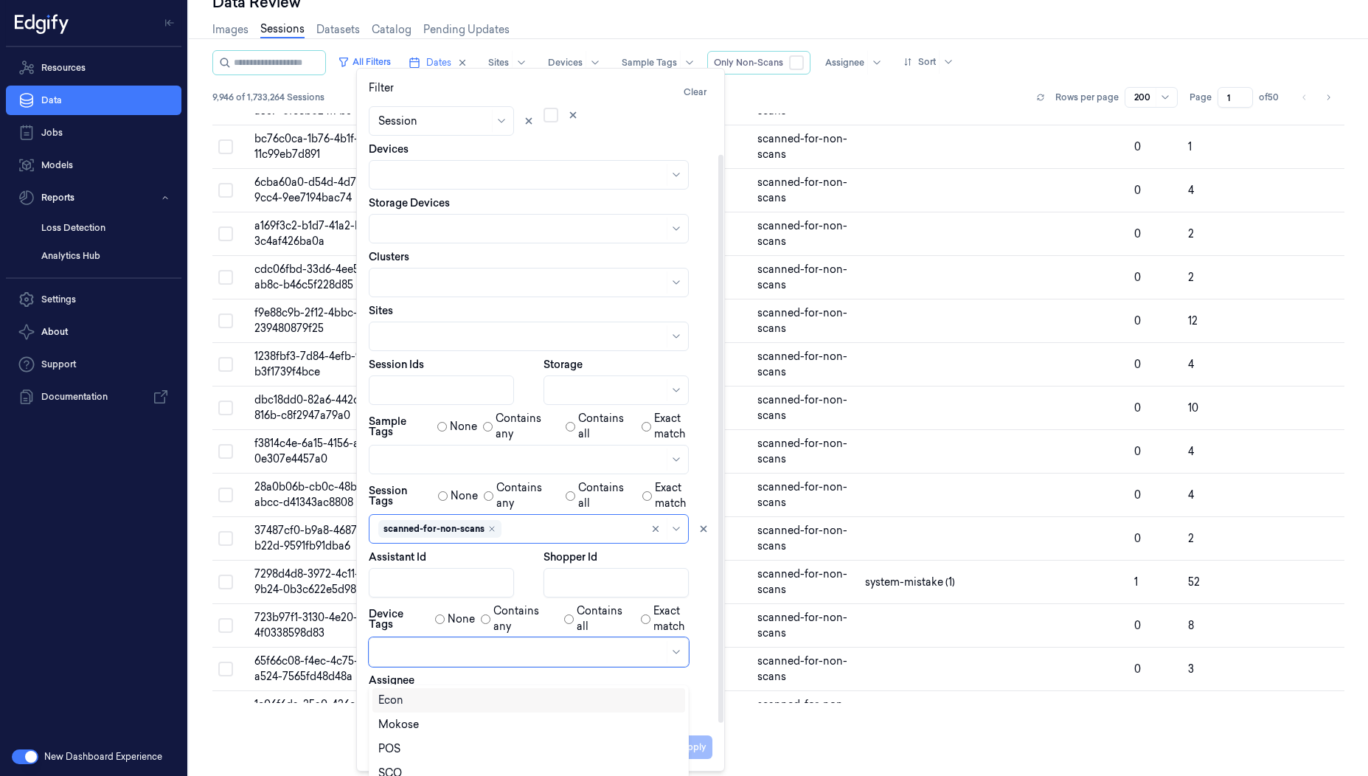
click at [387, 650] on div at bounding box center [520, 652] width 285 height 15
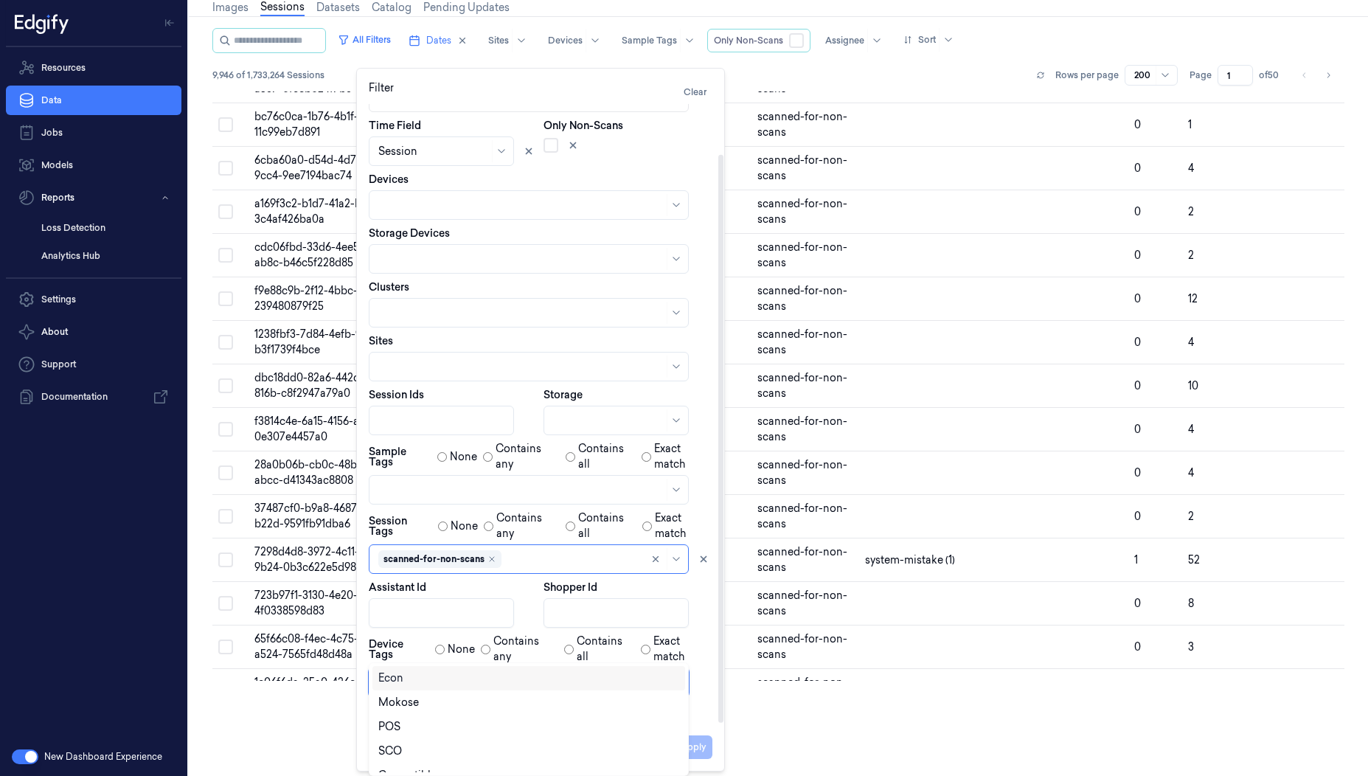
scroll to position [20, 0]
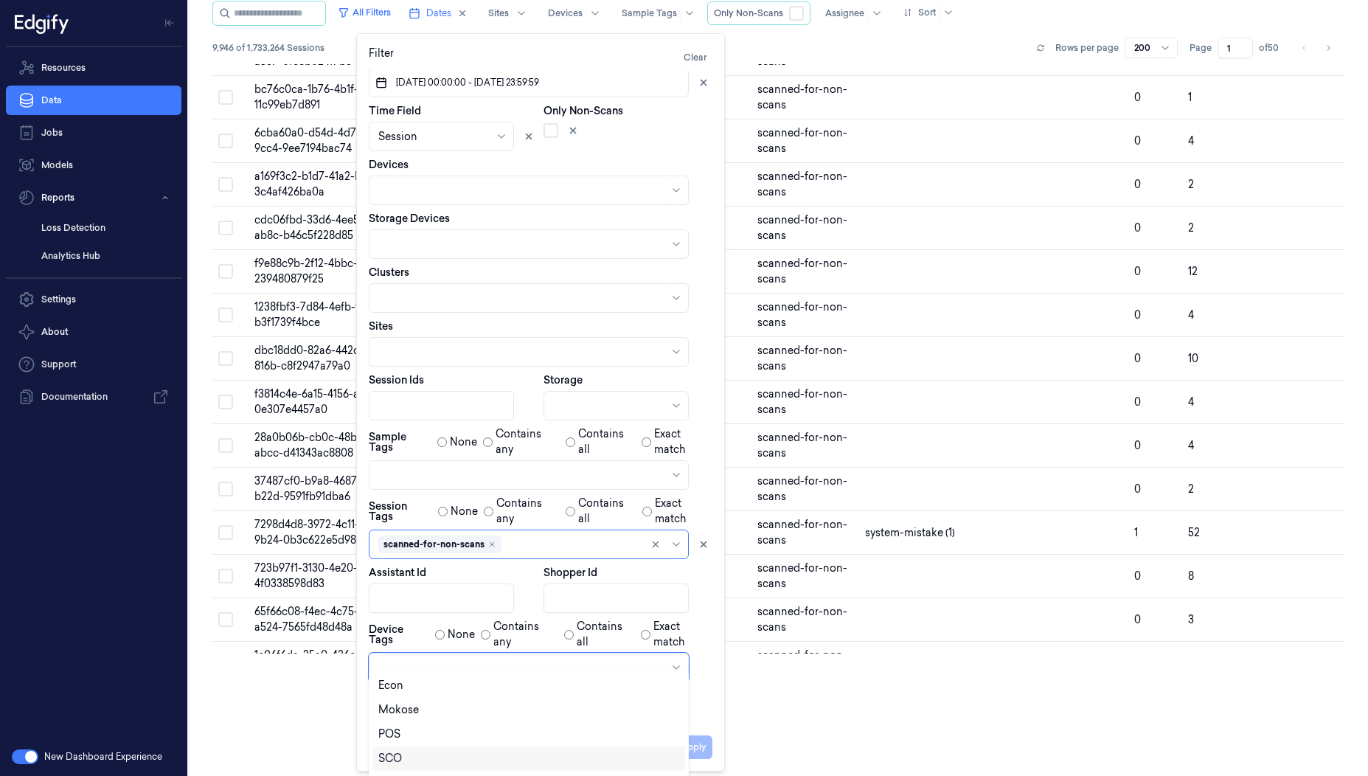
click at [397, 757] on div "SCO" at bounding box center [390, 758] width 24 height 15
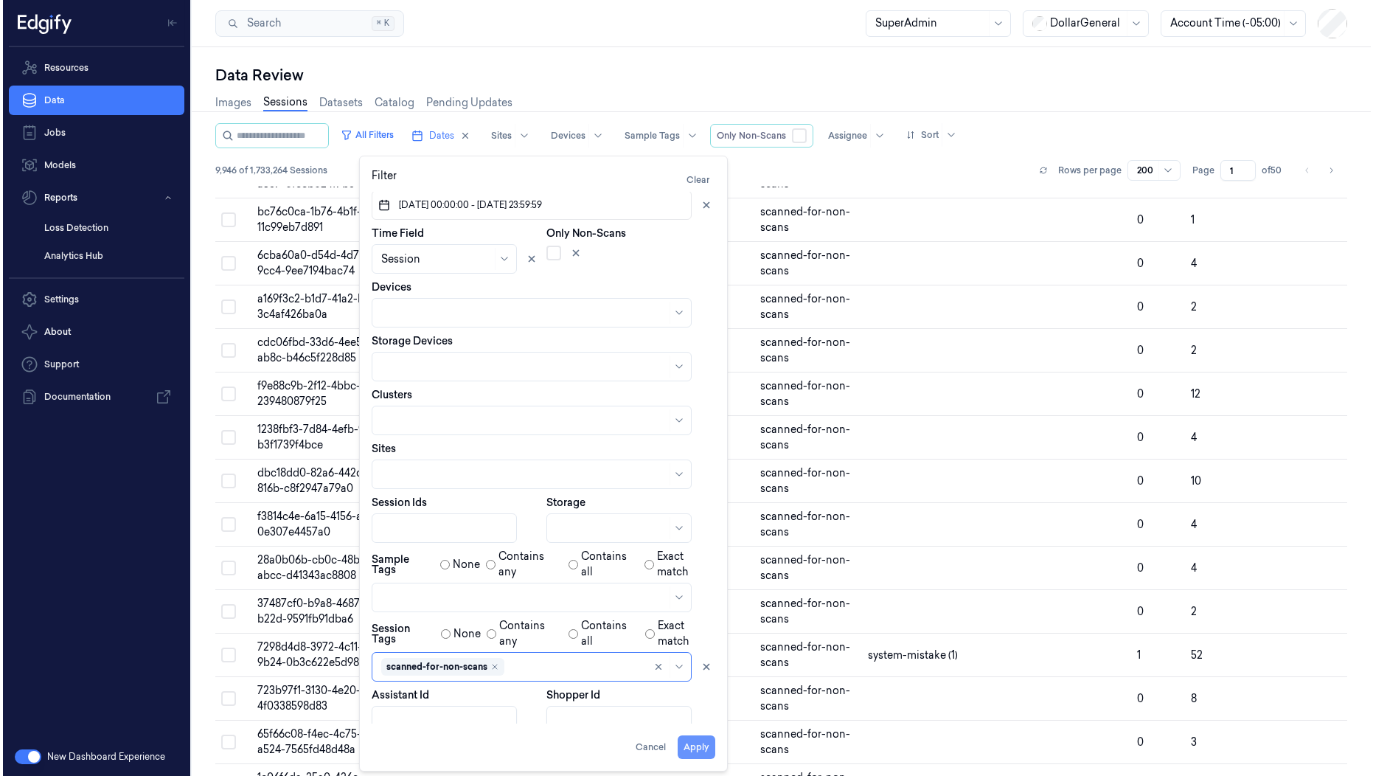
scroll to position [0, 0]
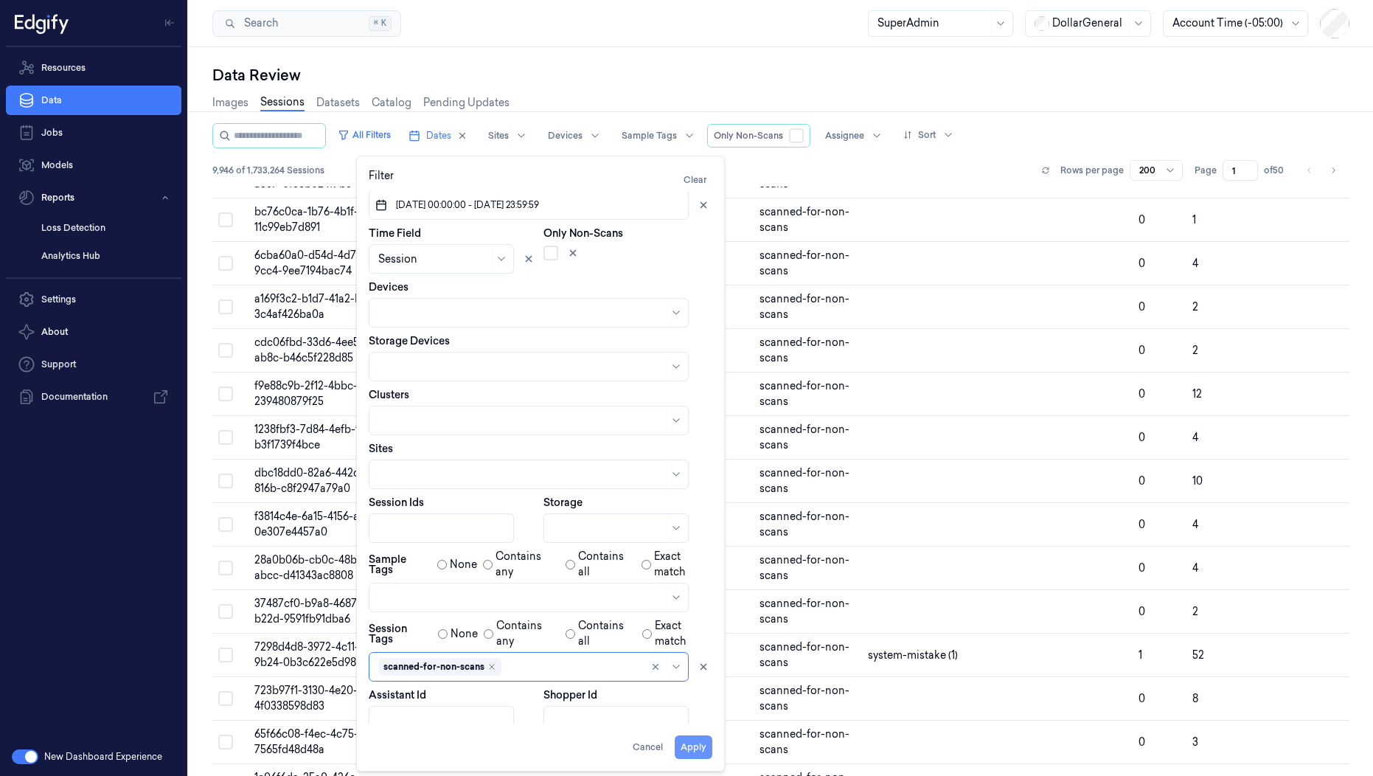
click at [708, 750] on button "Apply" at bounding box center [694, 747] width 38 height 24
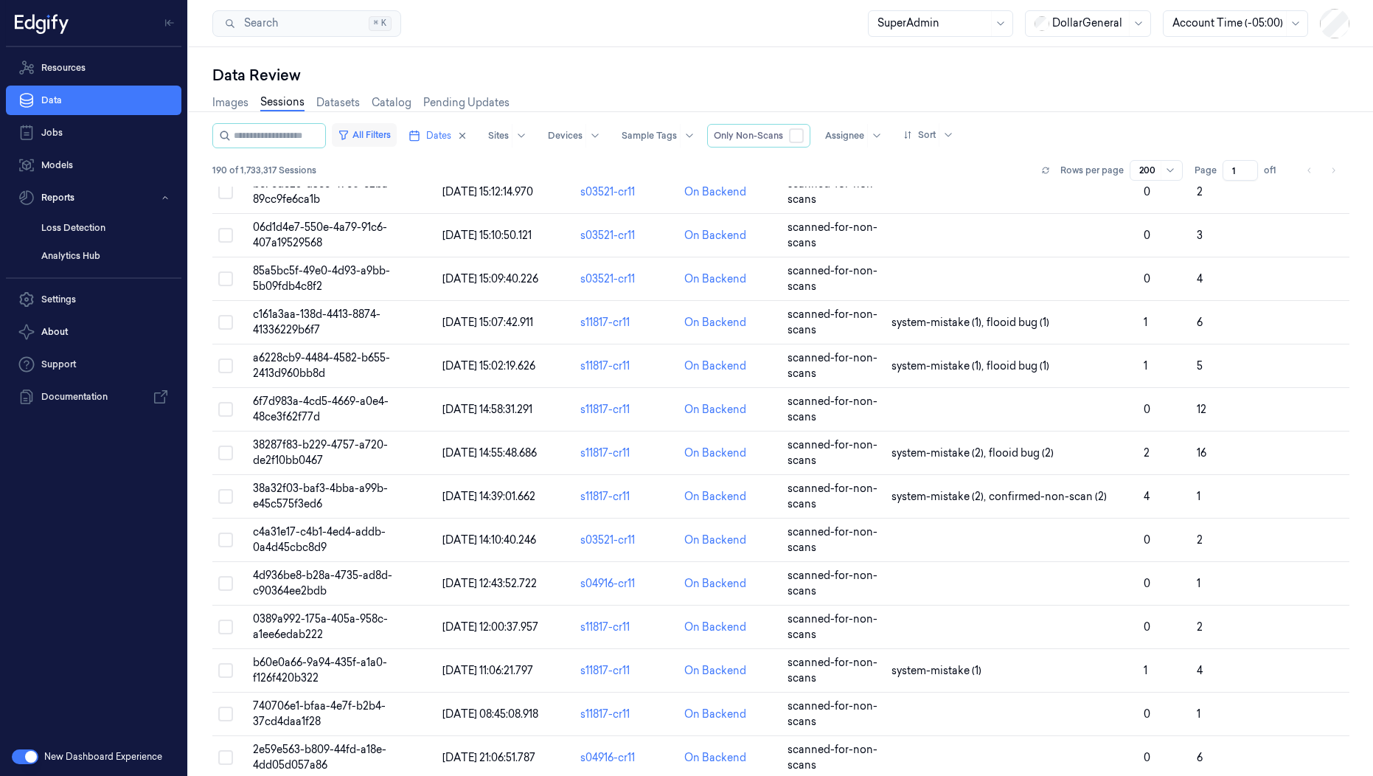
click at [386, 136] on button "All Filters" at bounding box center [364, 135] width 65 height 24
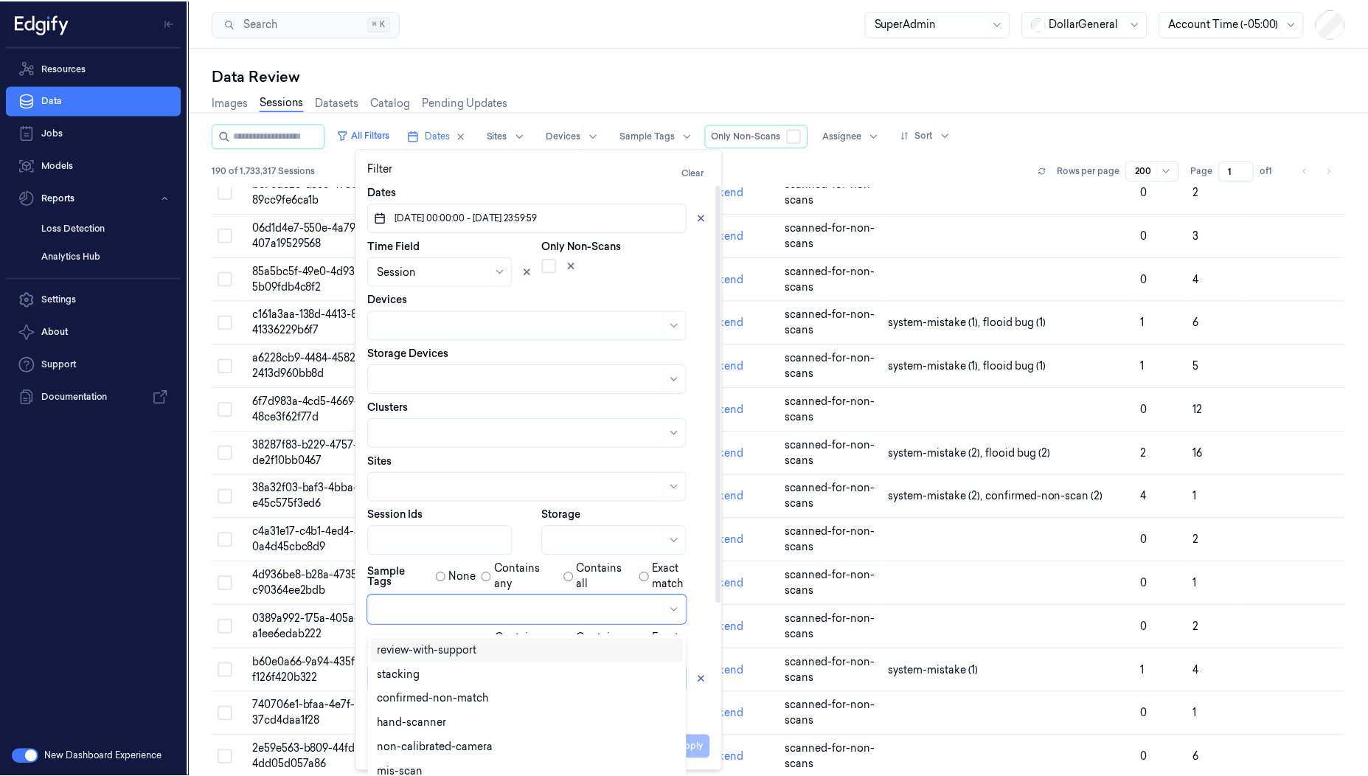
scroll to position [7, 0]
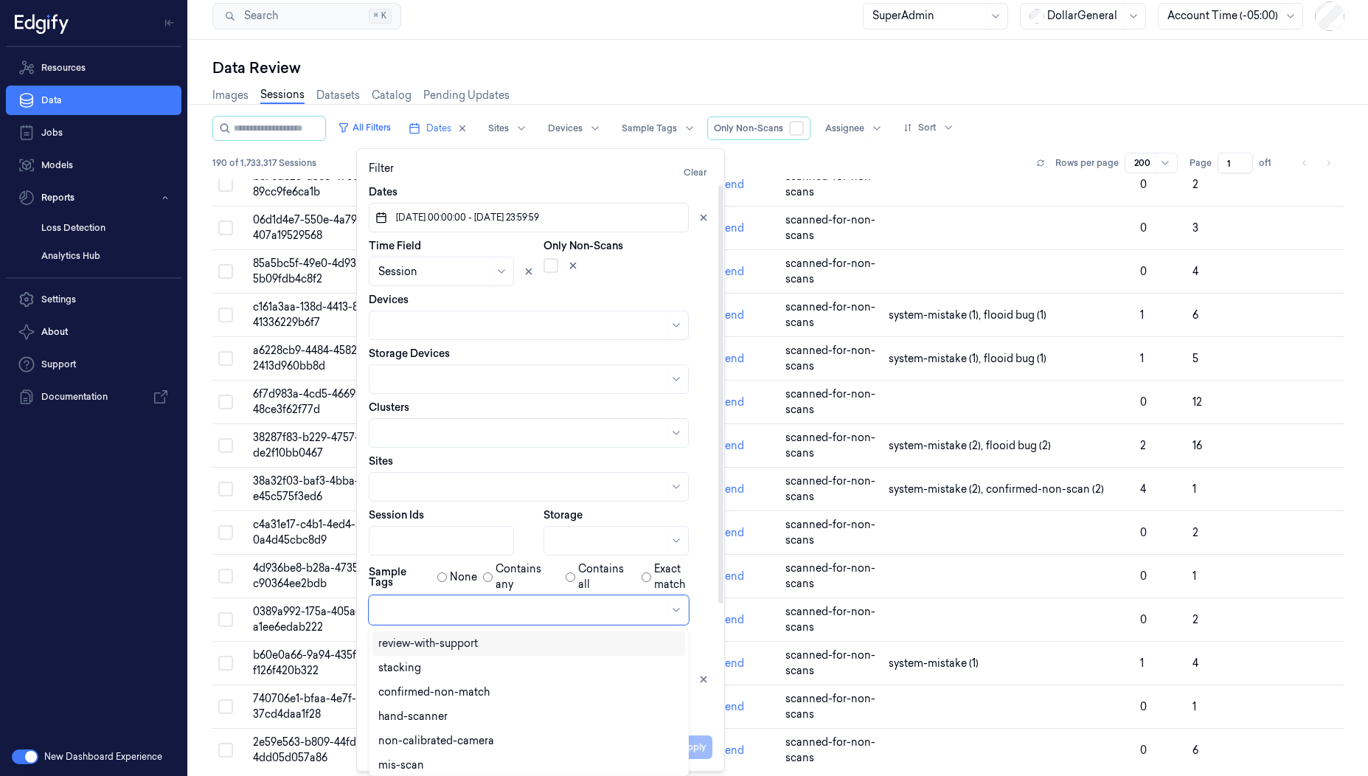
click at [409, 616] on div at bounding box center [520, 610] width 285 height 15
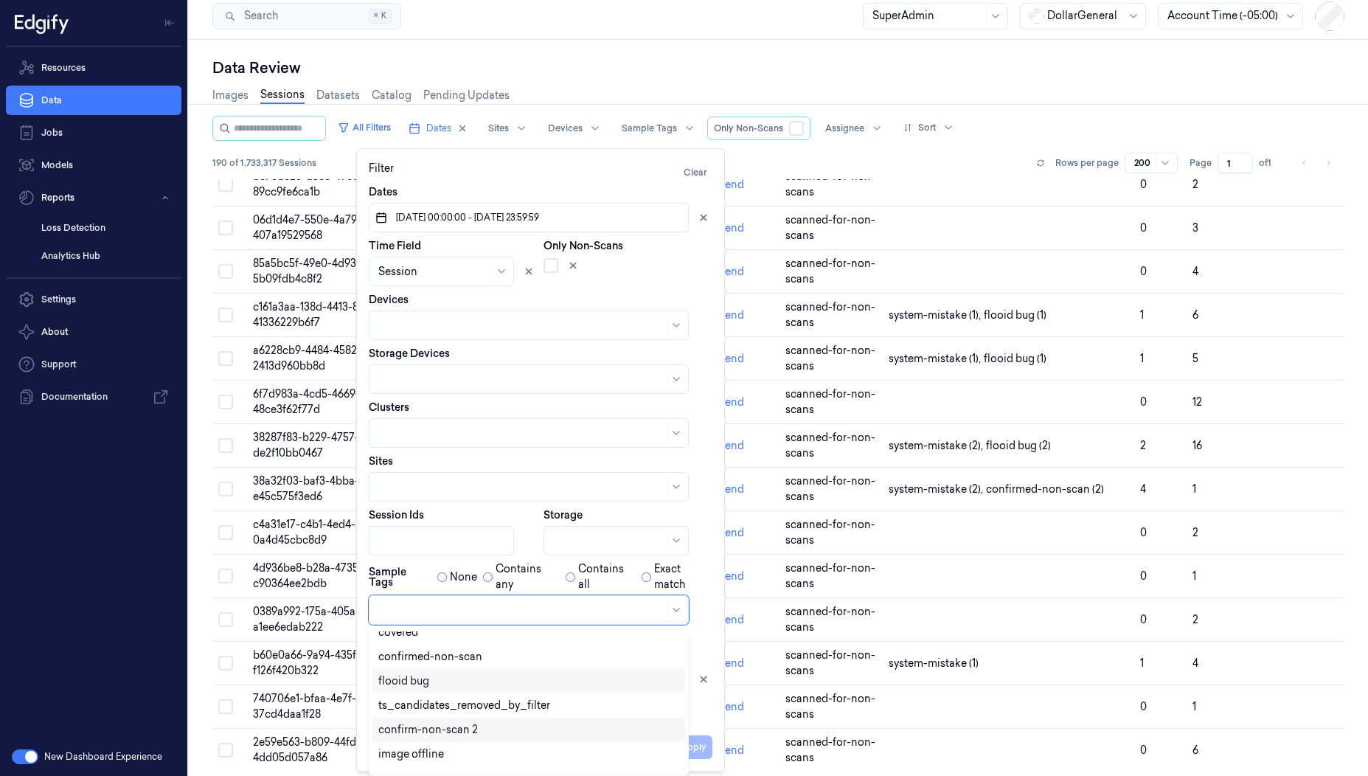
scroll to position [375, 0]
click at [480, 664] on div "confirmed-non-scan" at bounding box center [528, 657] width 301 height 15
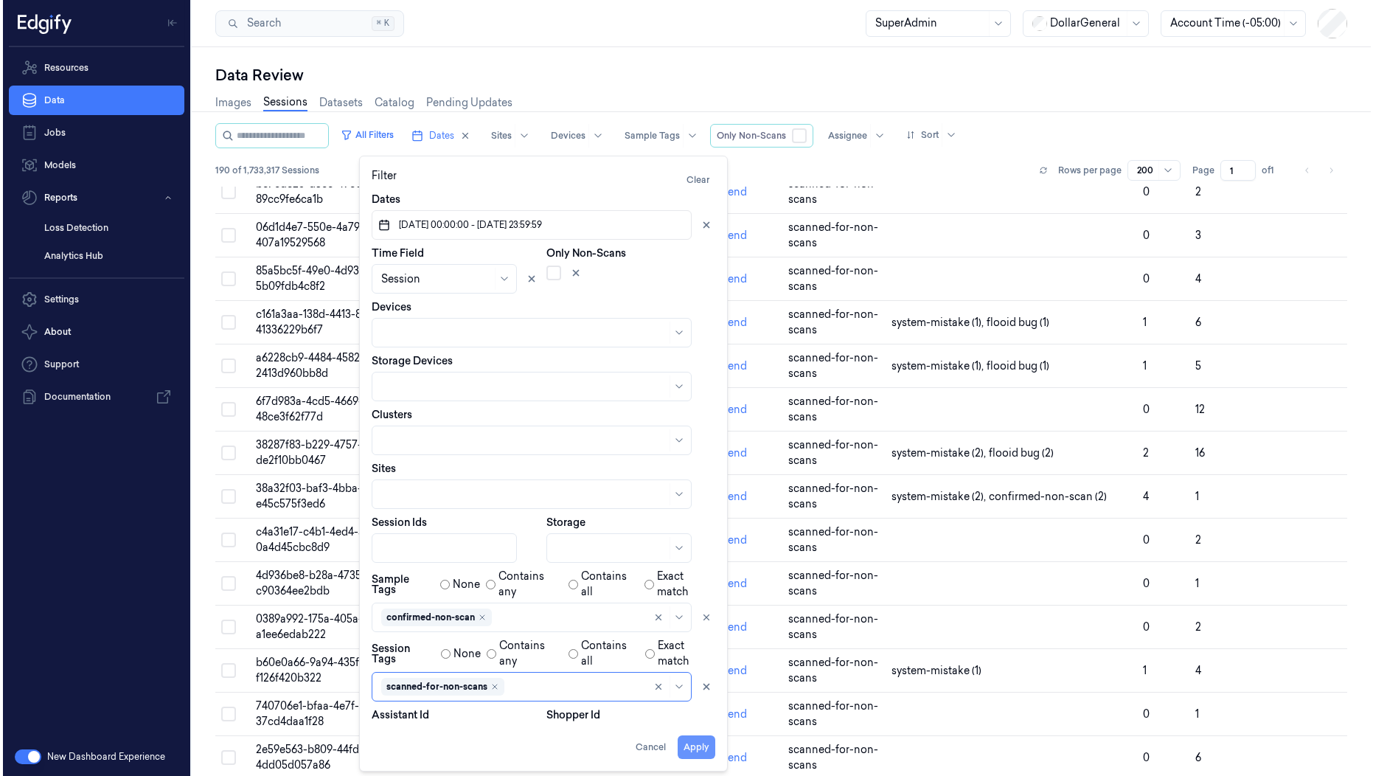
scroll to position [0, 0]
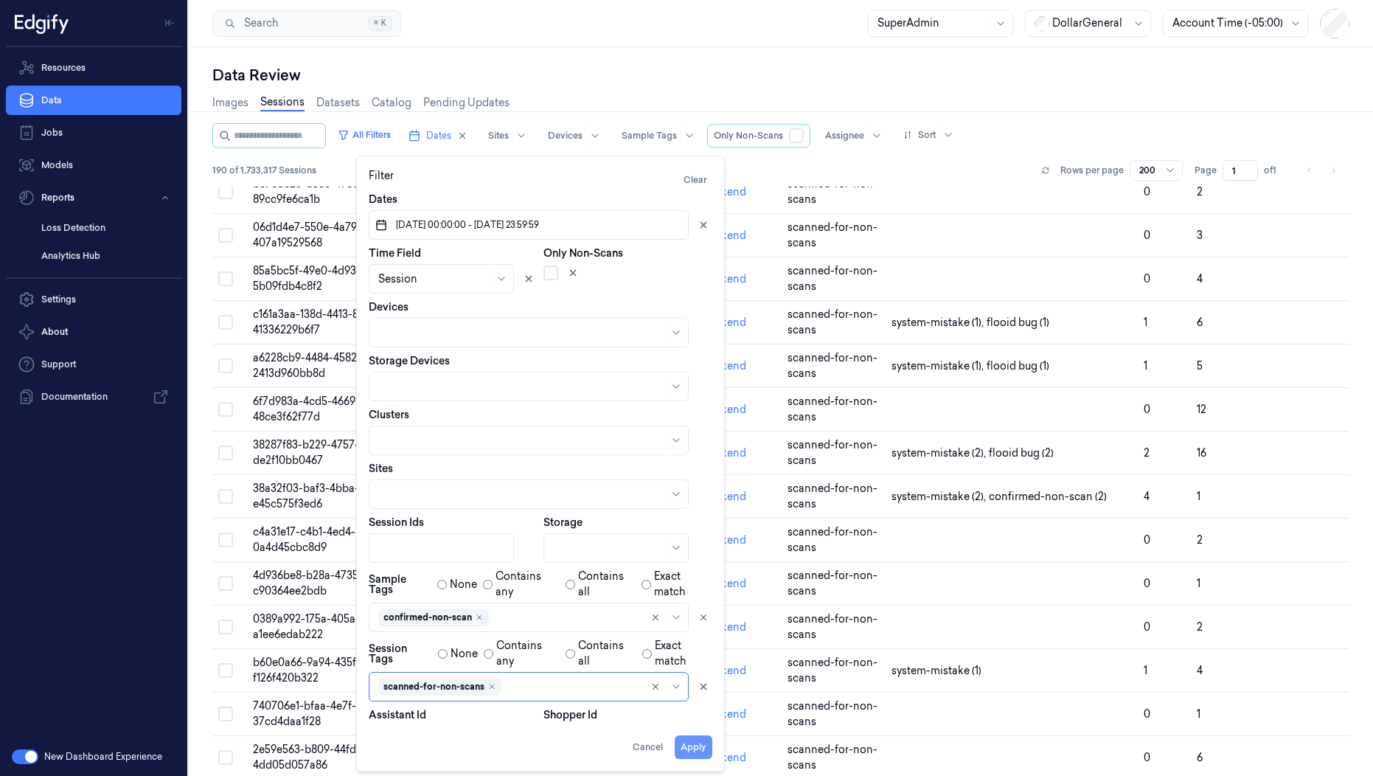
click at [708, 753] on button "Apply" at bounding box center [694, 747] width 38 height 24
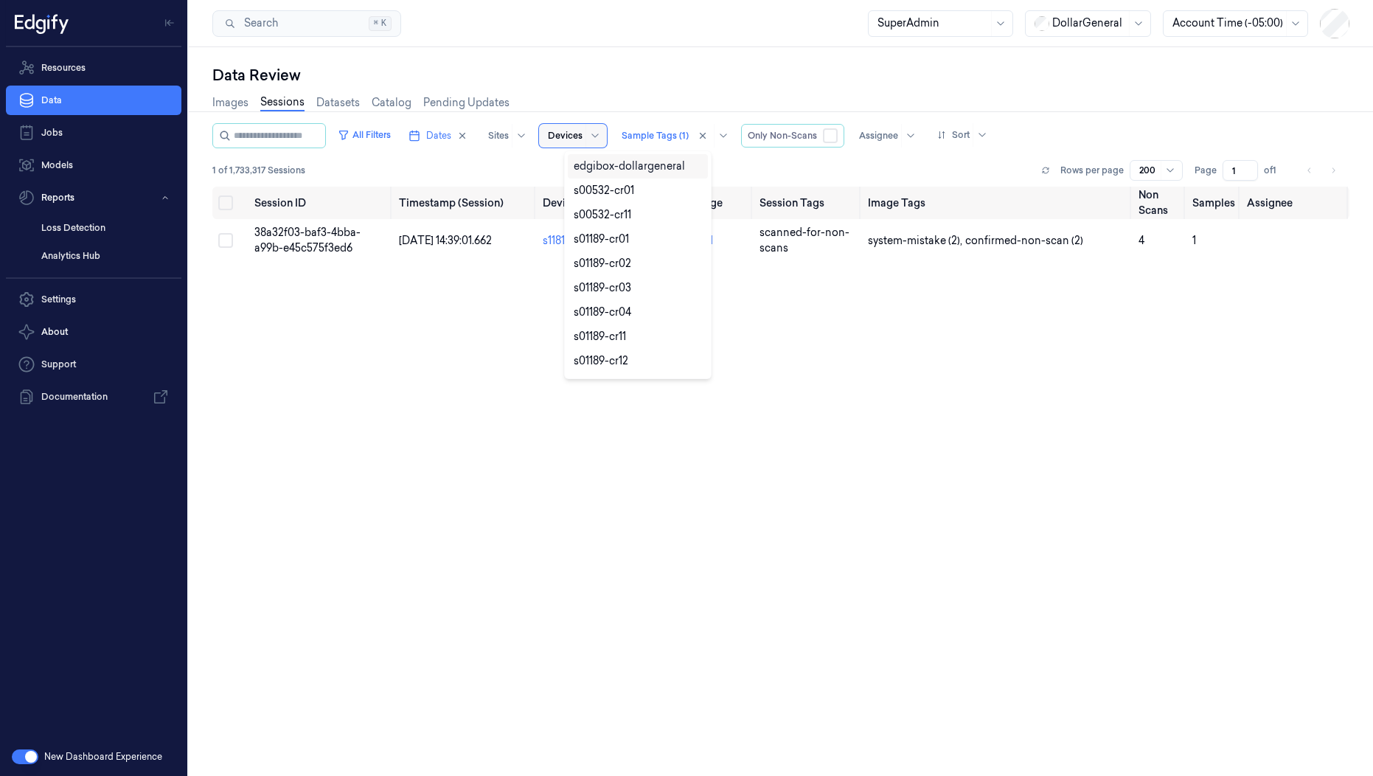
click at [583, 140] on div at bounding box center [565, 135] width 35 height 13
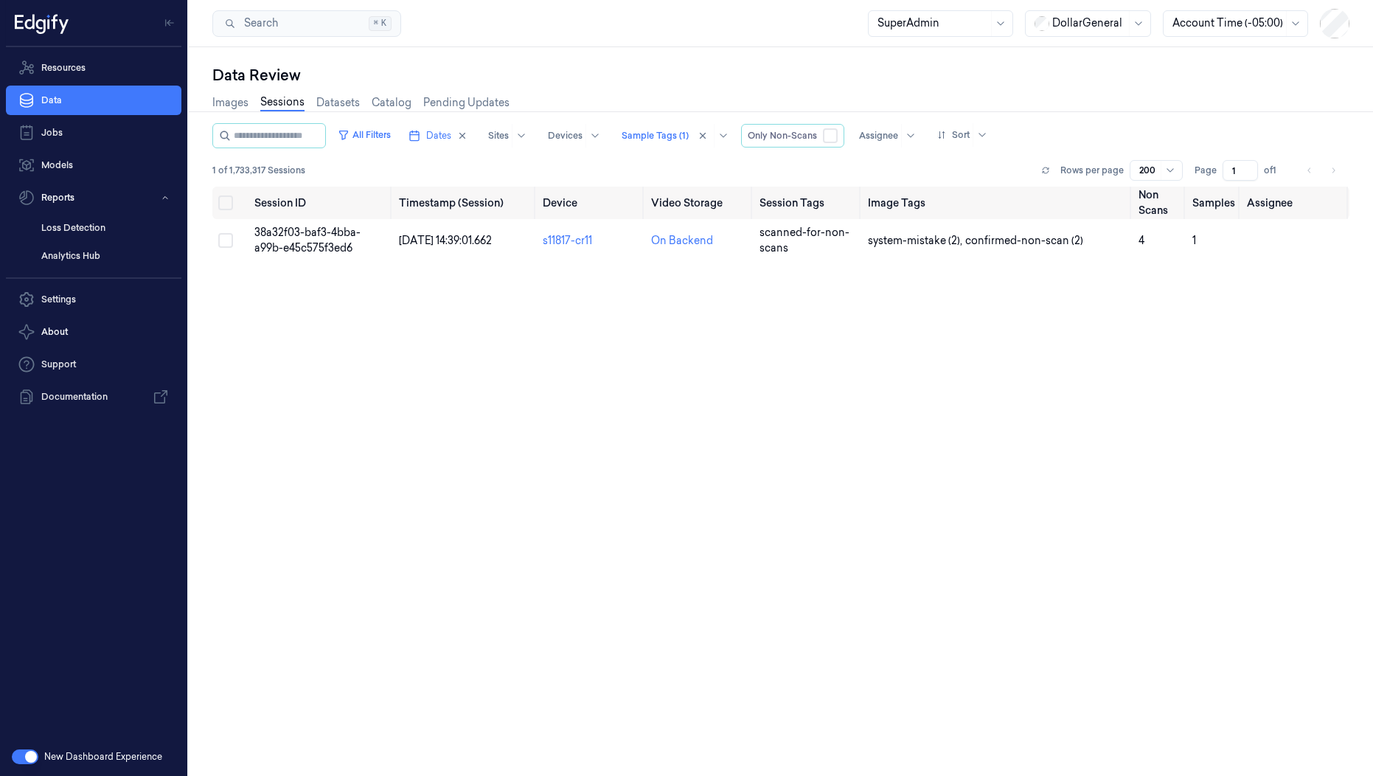
click at [463, 321] on div "Session ID Timestamp (Session) Device Video Storage Session Tags Image Tags Non…" at bounding box center [780, 475] width 1137 height 577
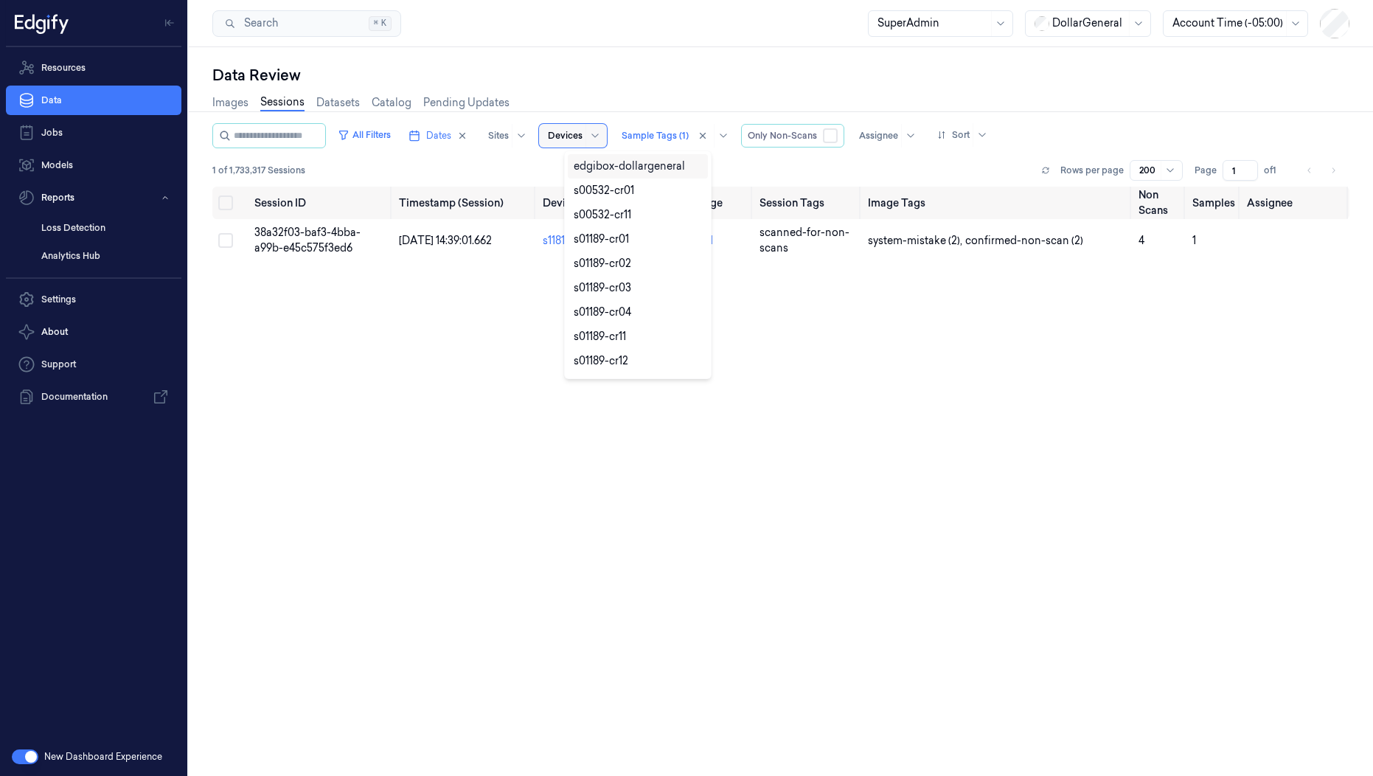
click at [583, 140] on div at bounding box center [565, 135] width 35 height 13
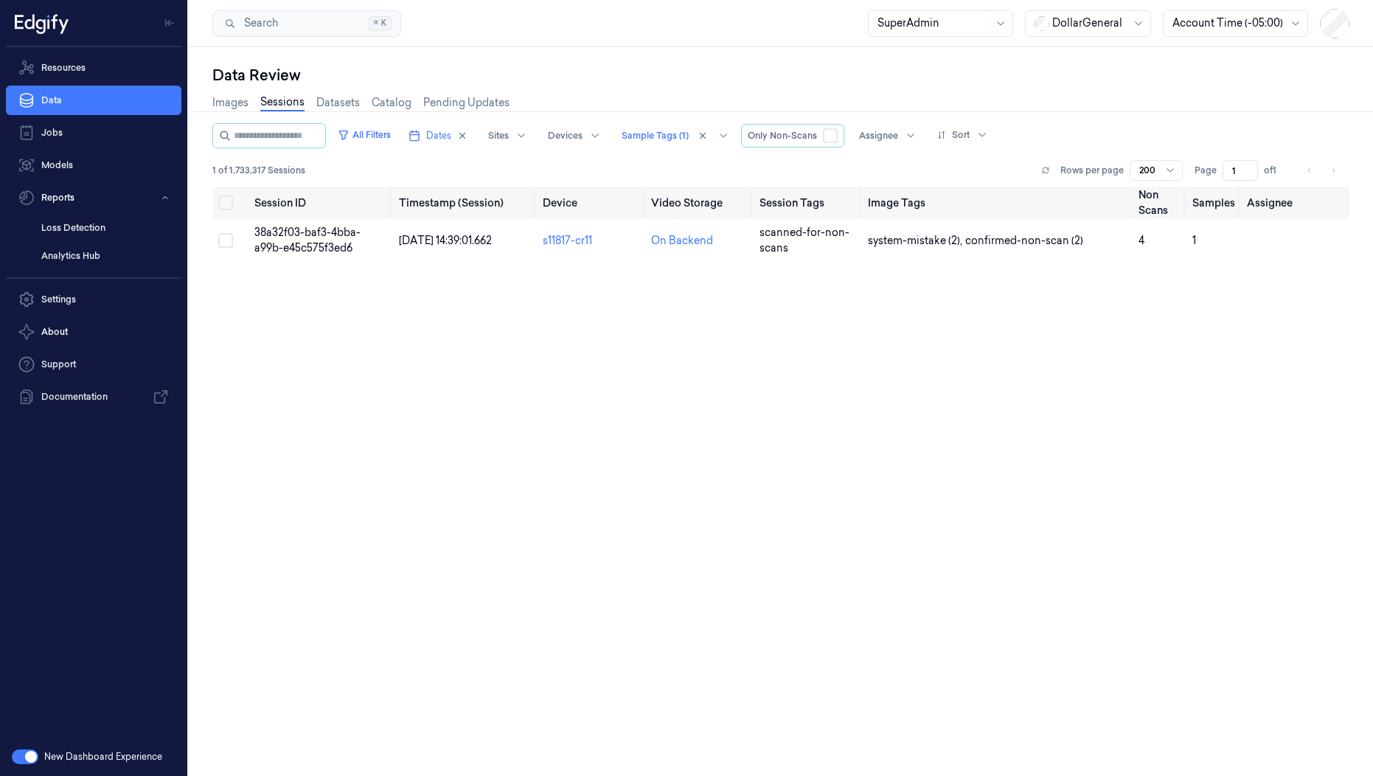
click at [576, 457] on div "Session ID Timestamp (Session) Device Video Storage Session Tags Image Tags Non…" at bounding box center [780, 475] width 1137 height 577
click at [387, 136] on button "All Filters" at bounding box center [364, 135] width 65 height 24
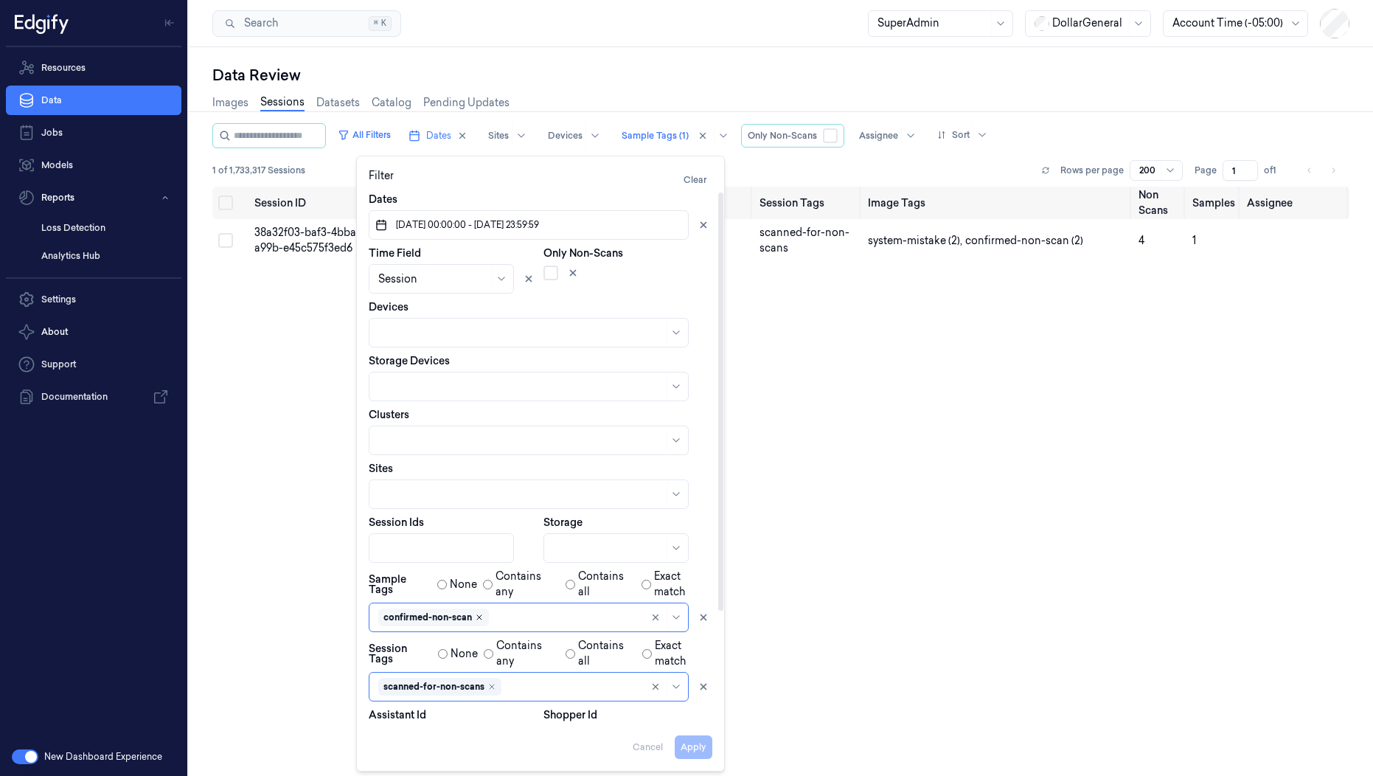
click at [480, 620] on icon "Remove ,confirmed-non-scan" at bounding box center [479, 617] width 9 height 9
click at [695, 749] on button "Apply" at bounding box center [694, 747] width 38 height 24
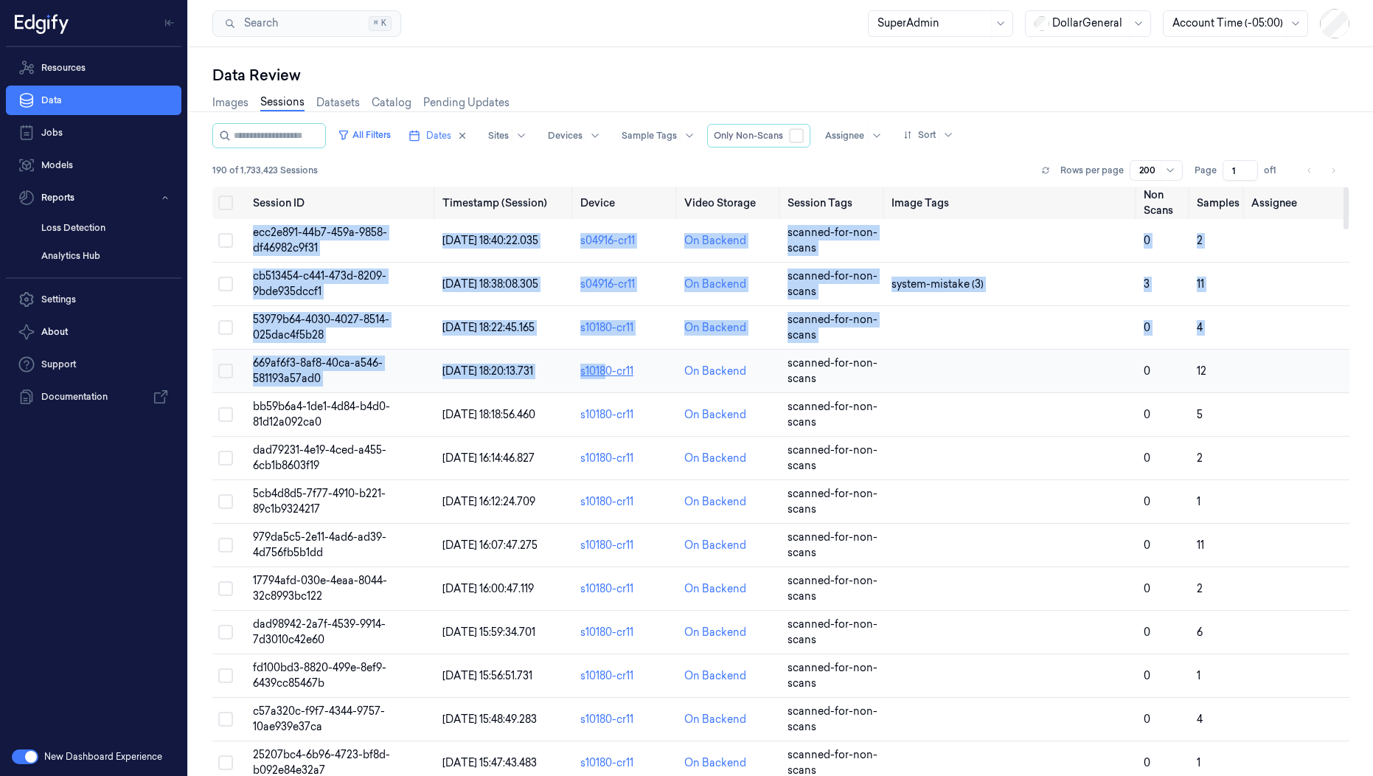
drag, startPoint x: 249, startPoint y: 231, endPoint x: 571, endPoint y: 369, distance: 350.2
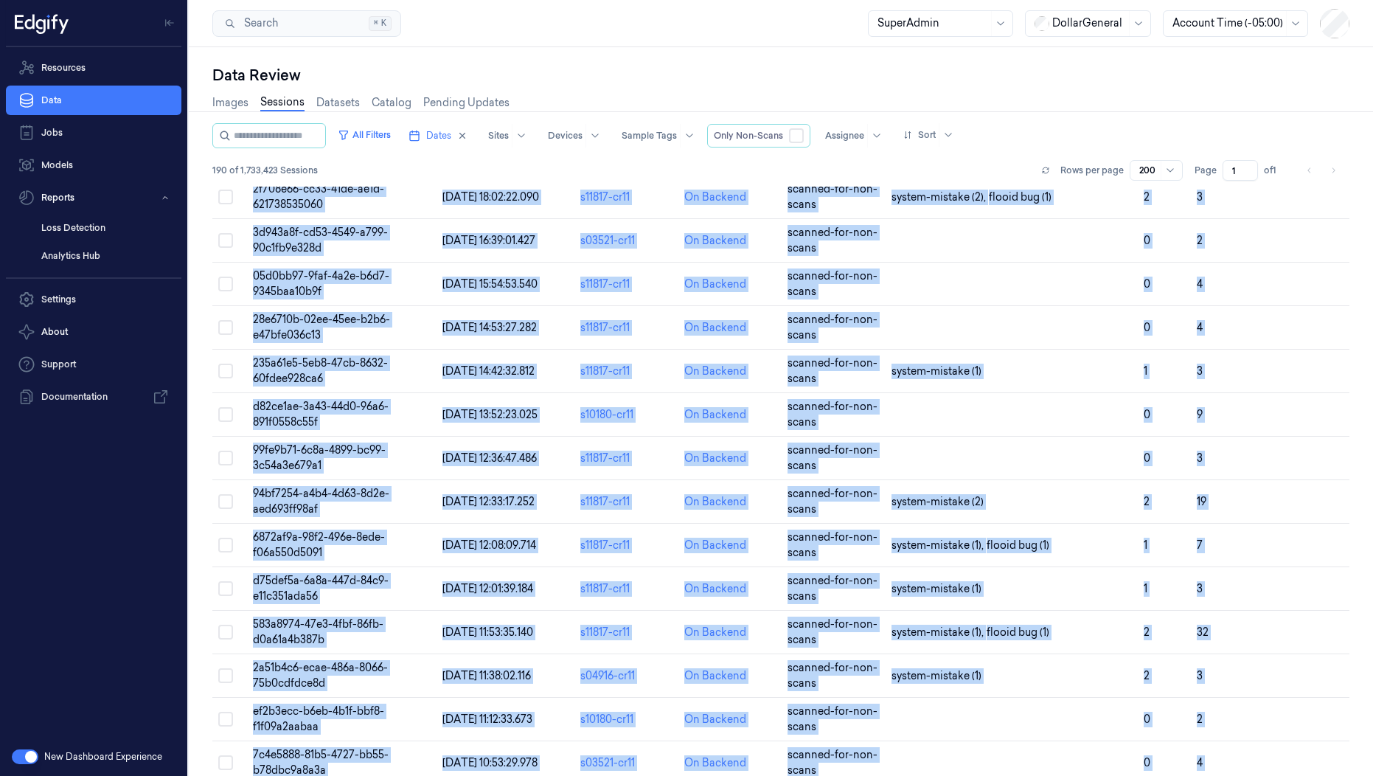
scroll to position [7722, 0]
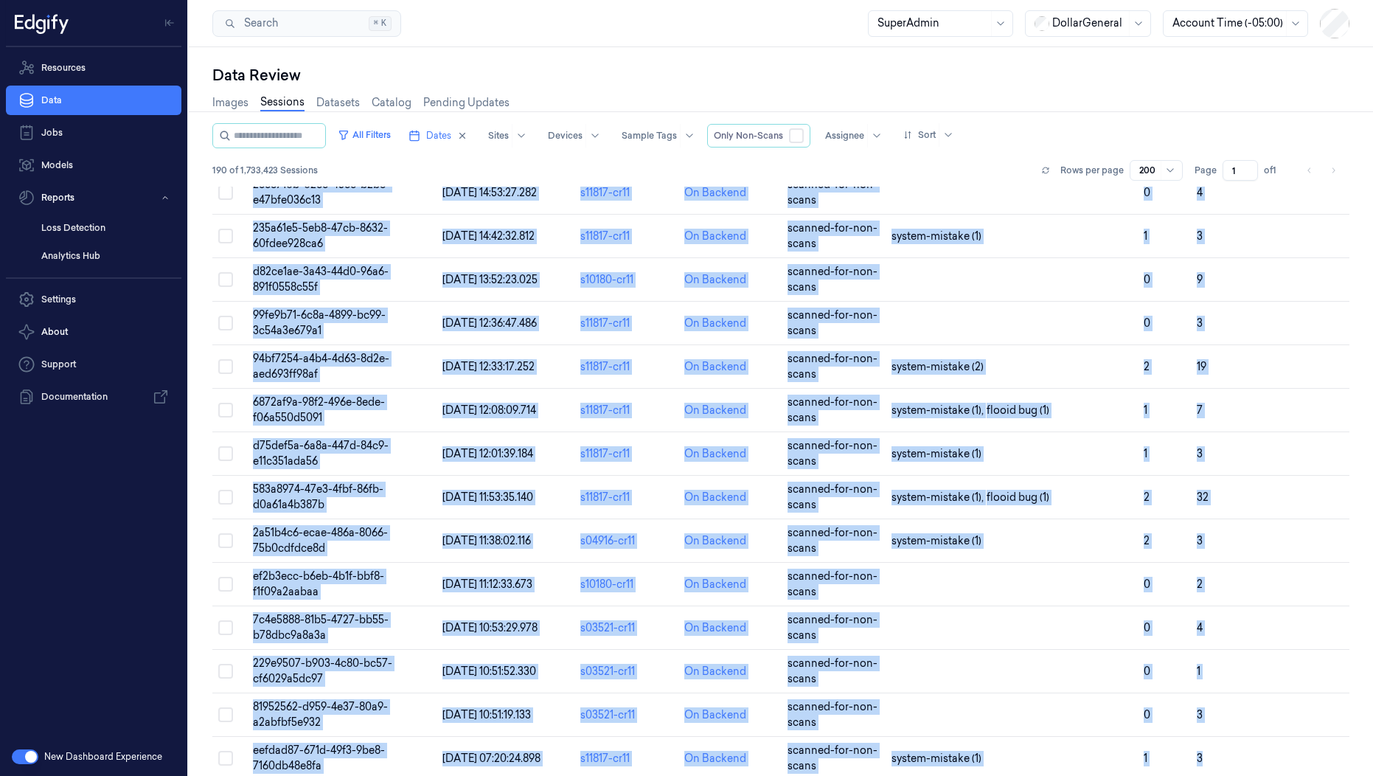
drag, startPoint x: 269, startPoint y: 205, endPoint x: 1239, endPoint y: 775, distance: 1125.0
click at [1232, 775] on div "All Filters Dates Sites Devices Sample Tags Only Non-Scans Assignee Sort 190 of…" at bounding box center [780, 449] width 1137 height 653
copy div "Session ID Timestamp (Session) Device Video Storage Session Tags Image Tags Non…"
click at [397, 136] on button "All Filters" at bounding box center [364, 135] width 65 height 24
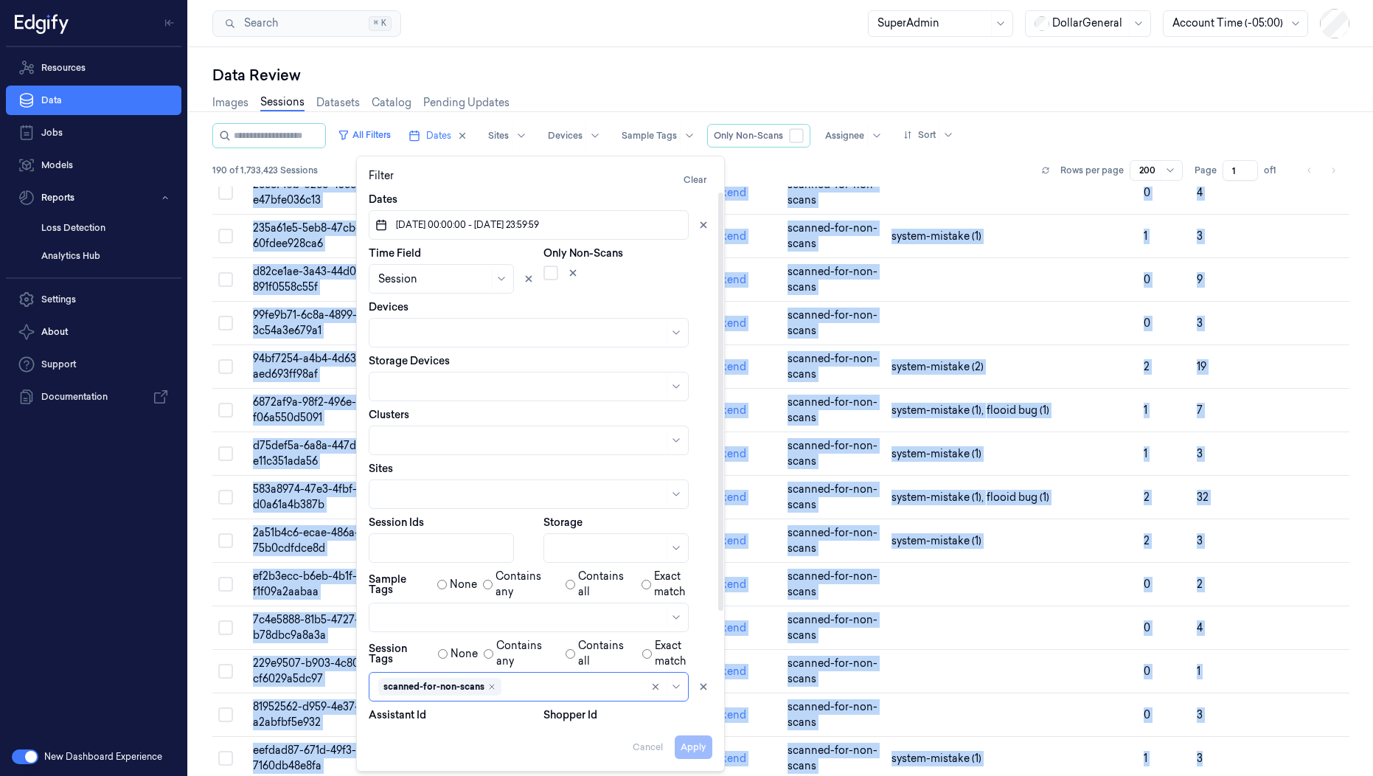
scroll to position [142, 0]
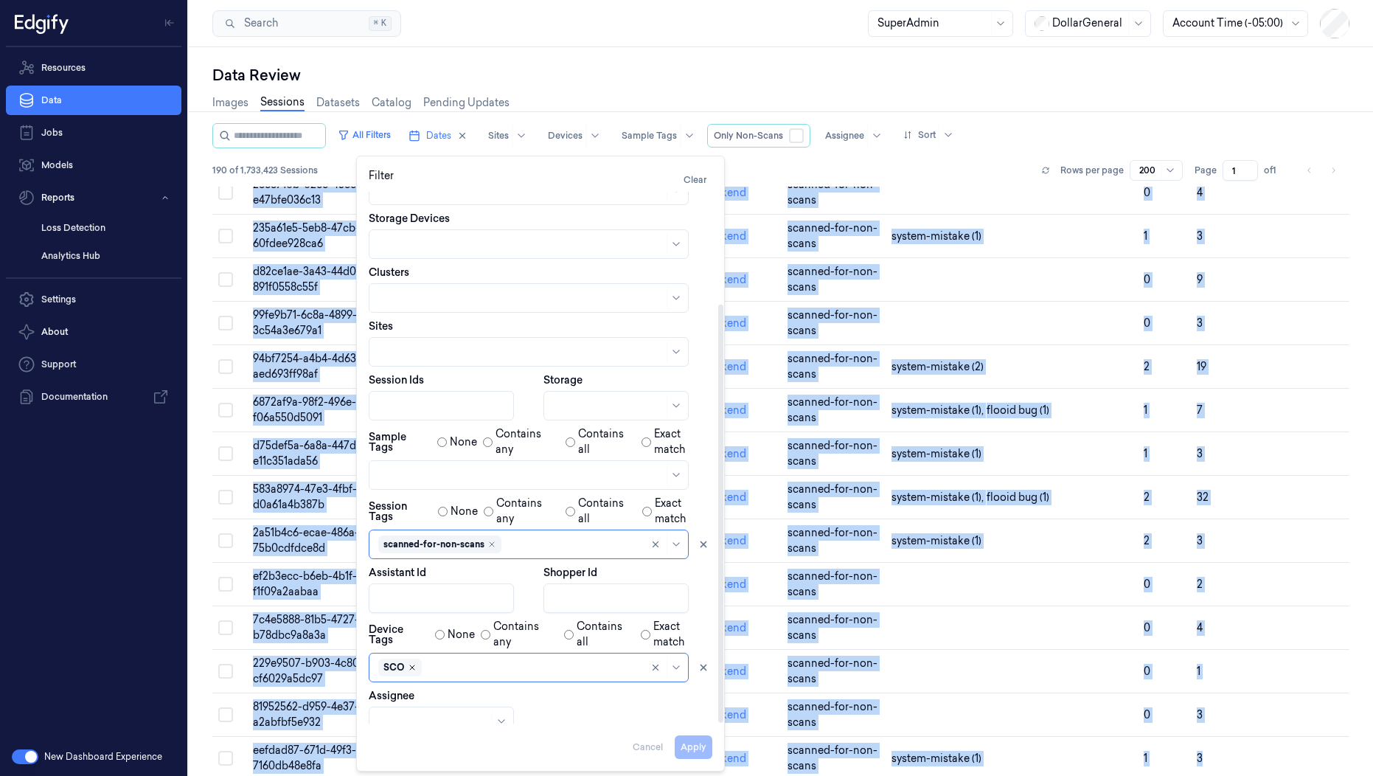
click at [413, 663] on icon "Remove ,SCO" at bounding box center [412, 667] width 9 height 9
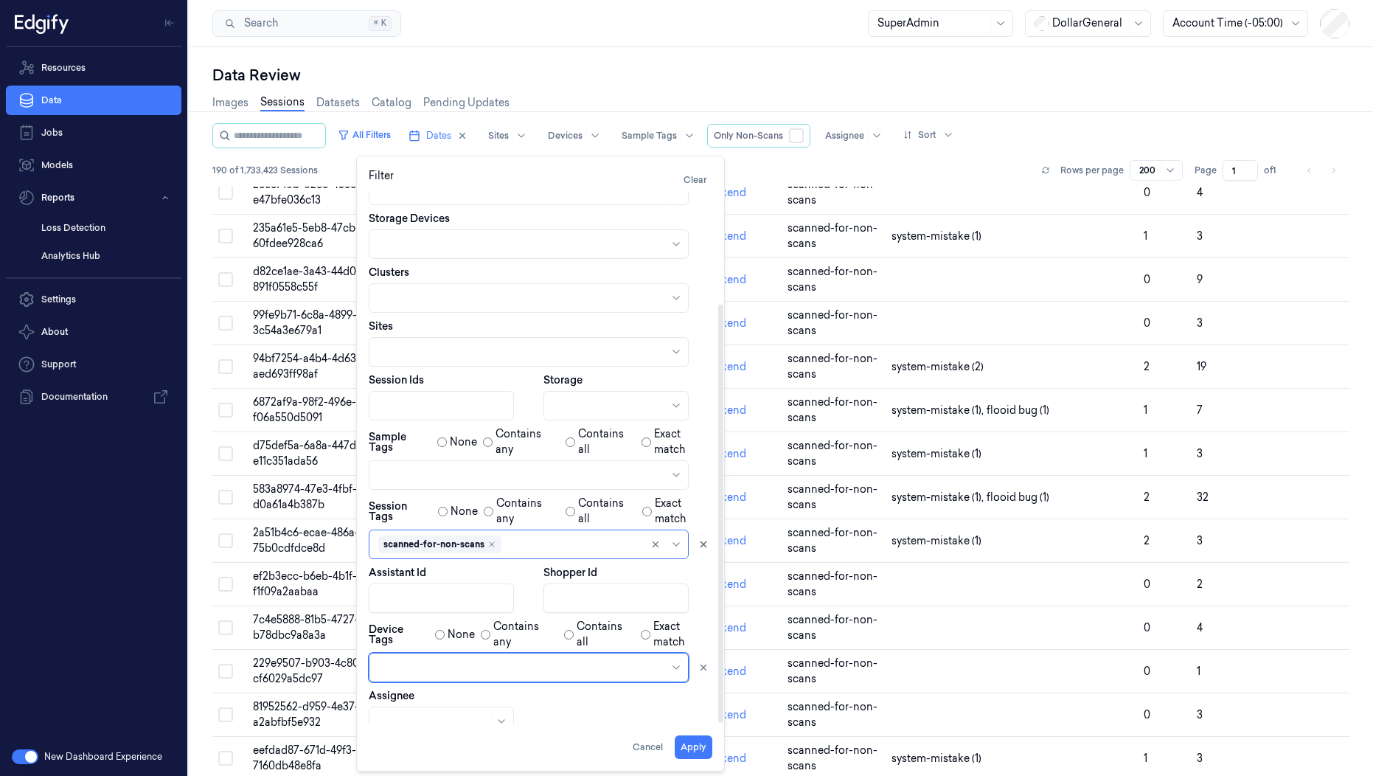
click at [413, 660] on div at bounding box center [520, 667] width 285 height 15
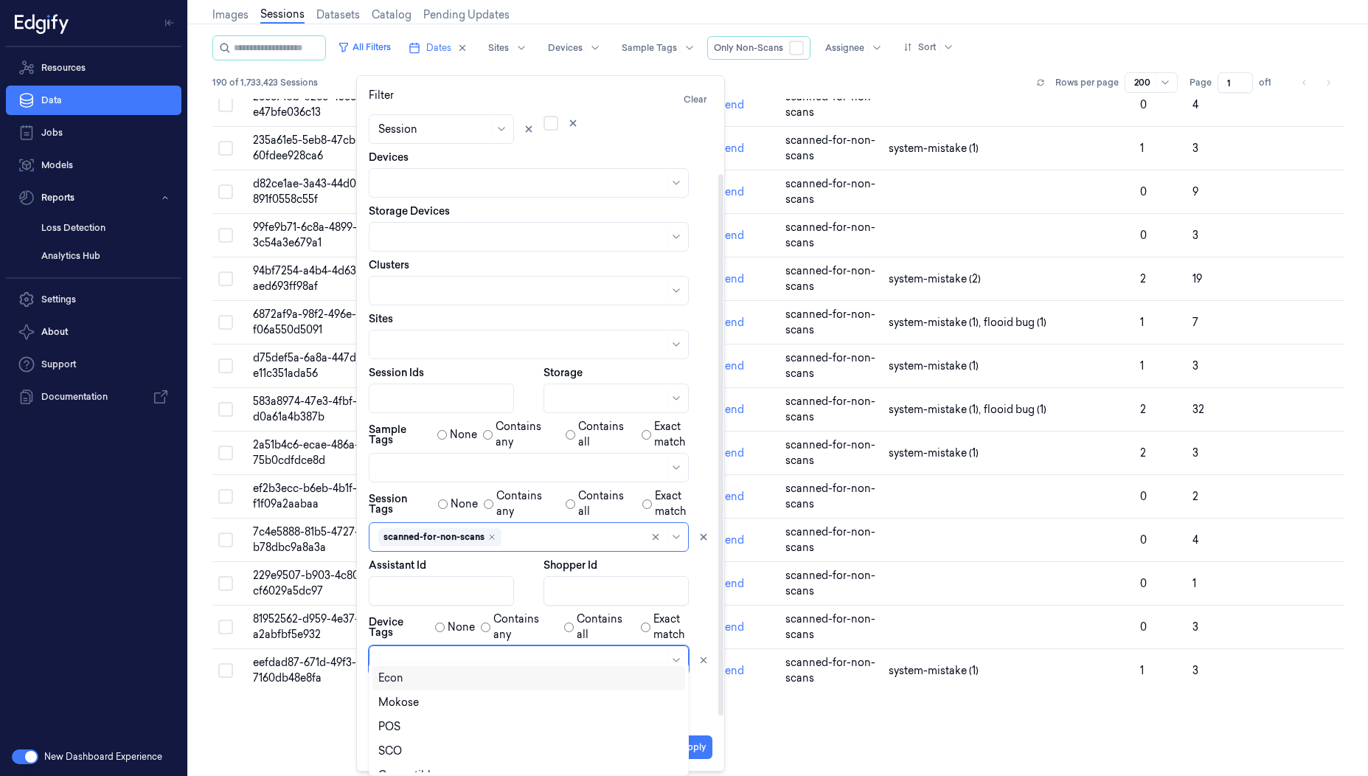
scroll to position [20, 0]
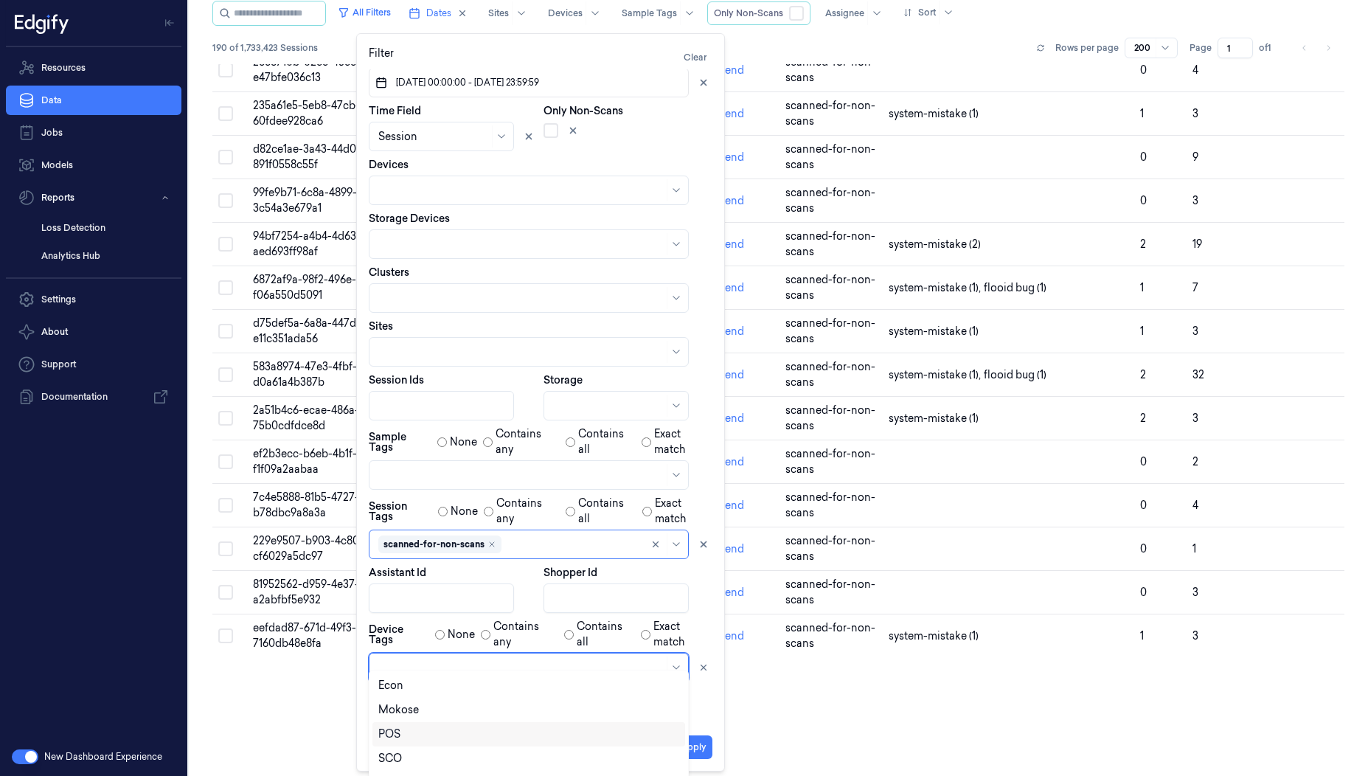
click at [411, 734] on div "POS" at bounding box center [528, 733] width 301 height 15
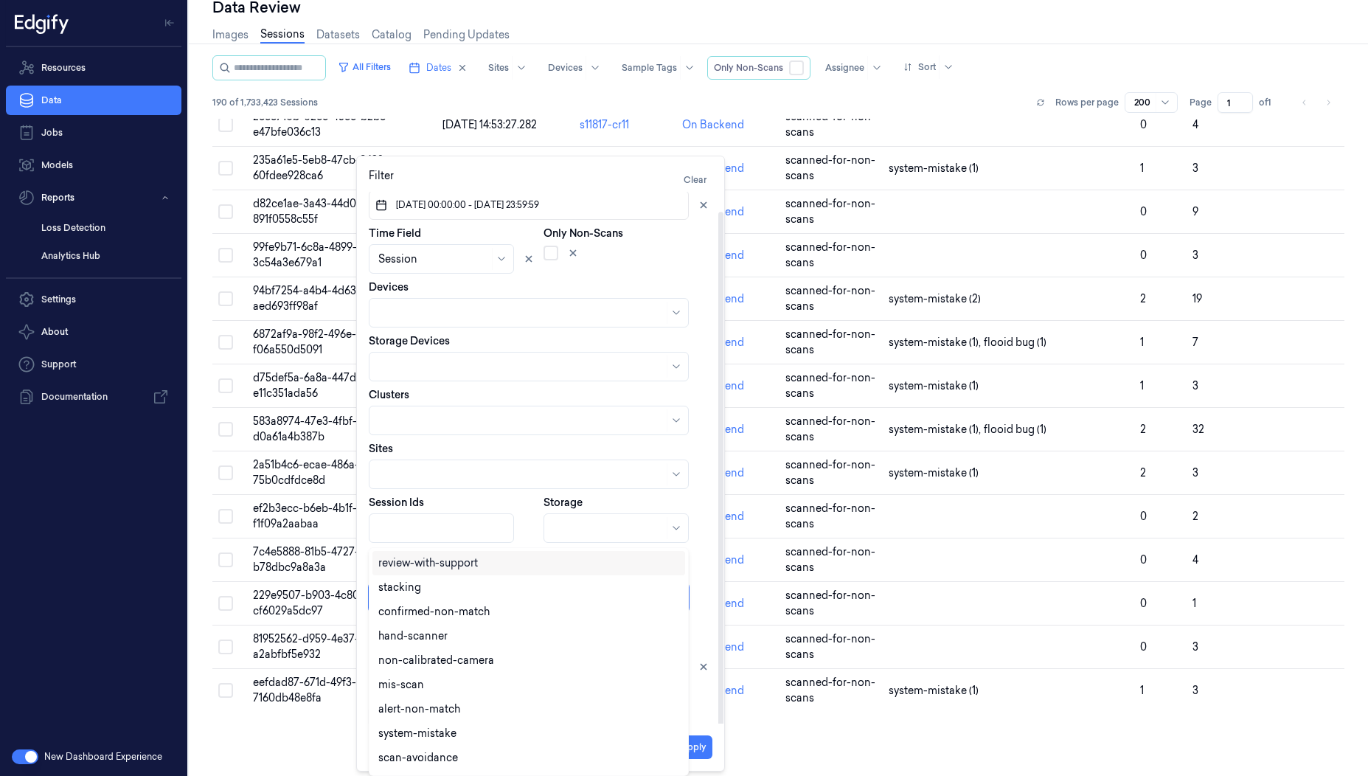
scroll to position [0, 0]
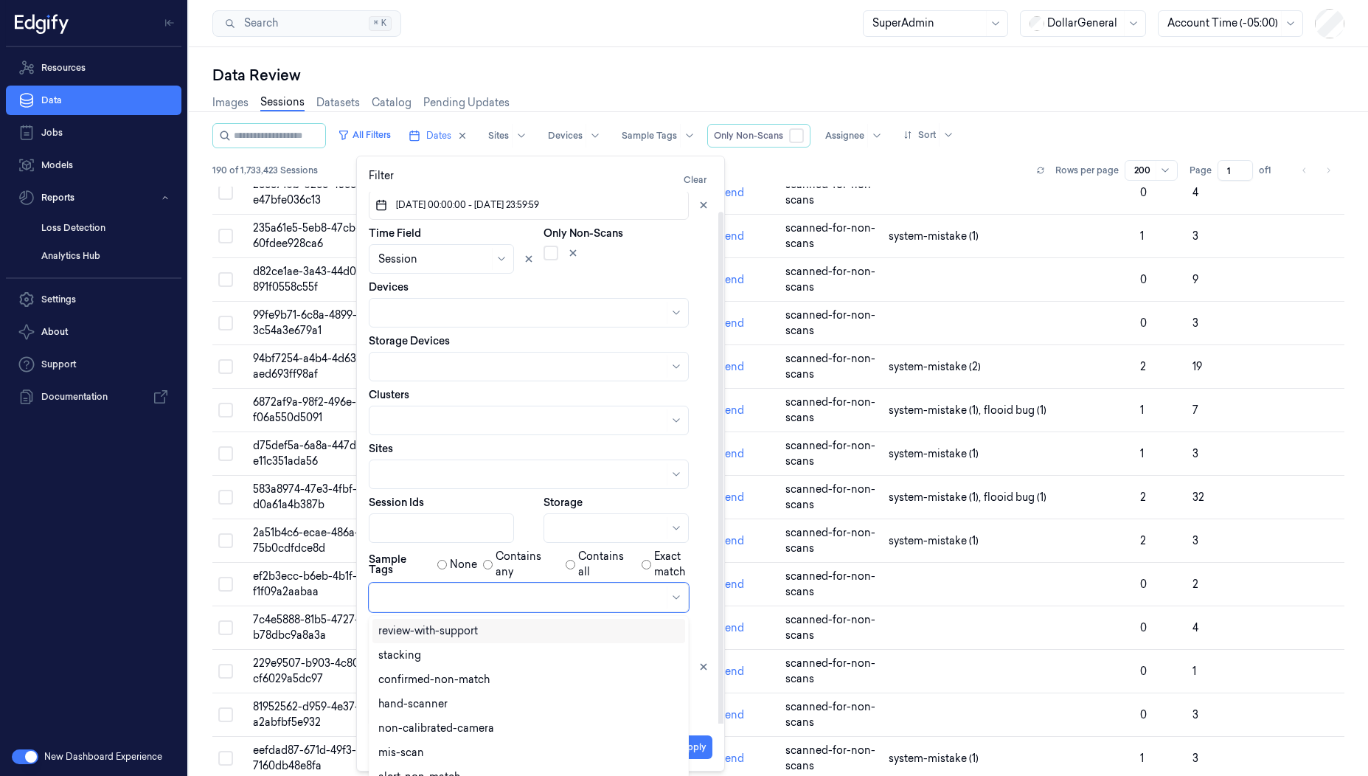
click at [545, 479] on div "Dates 04/08/2025 00:00:00 - 10/08/2025 23:59:59 Time Field Session Only Non-Sca…" at bounding box center [541, 515] width 344 height 687
click at [475, 688] on div "confirmed-non-scan" at bounding box center [430, 681] width 104 height 15
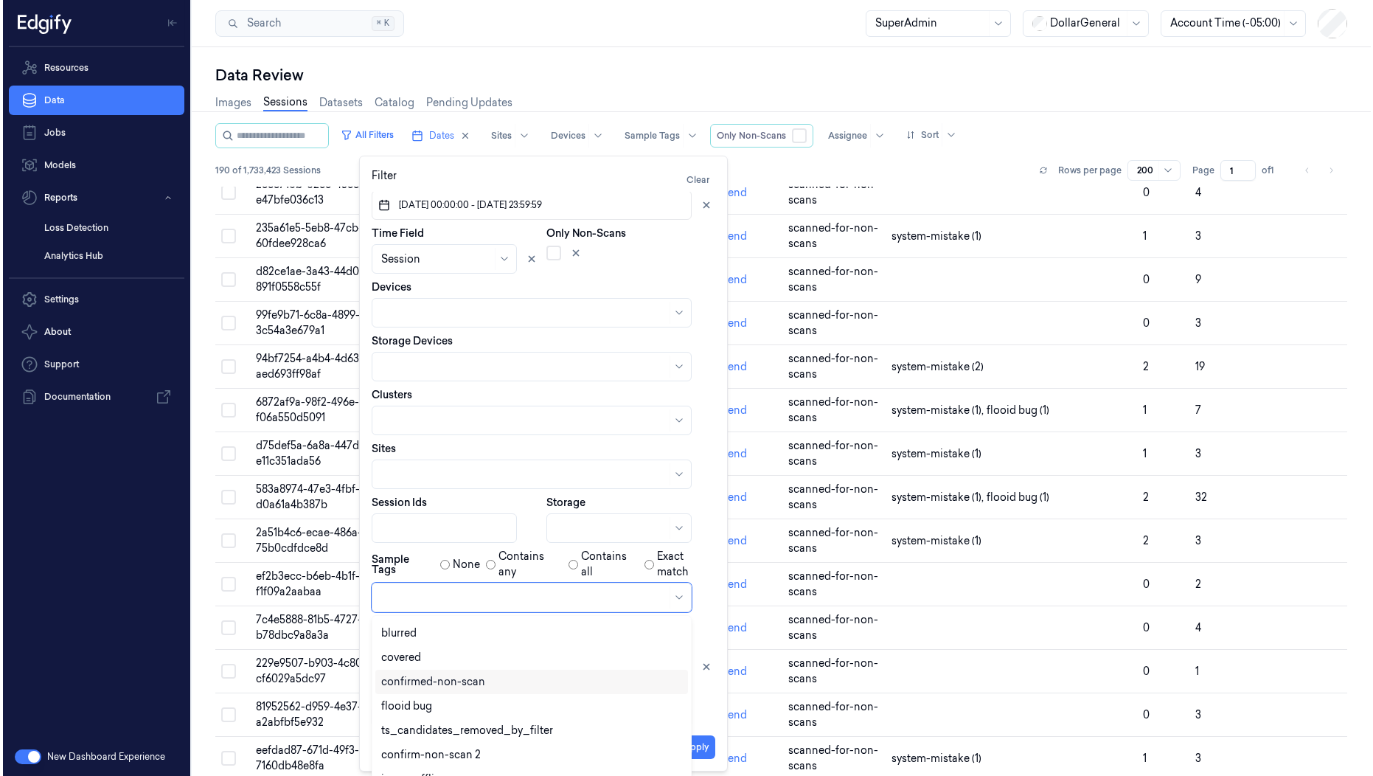
scroll to position [314, 0]
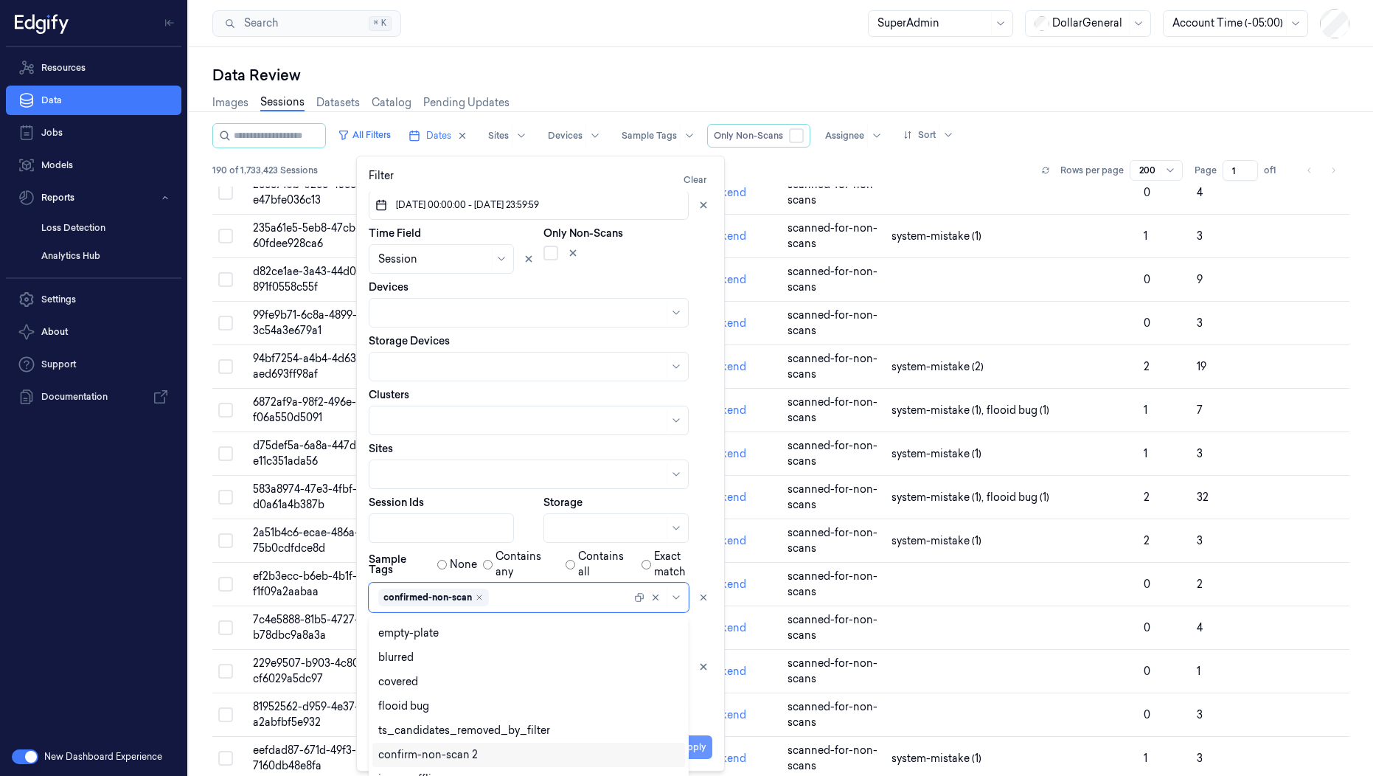
click at [698, 751] on button "Apply" at bounding box center [694, 747] width 38 height 24
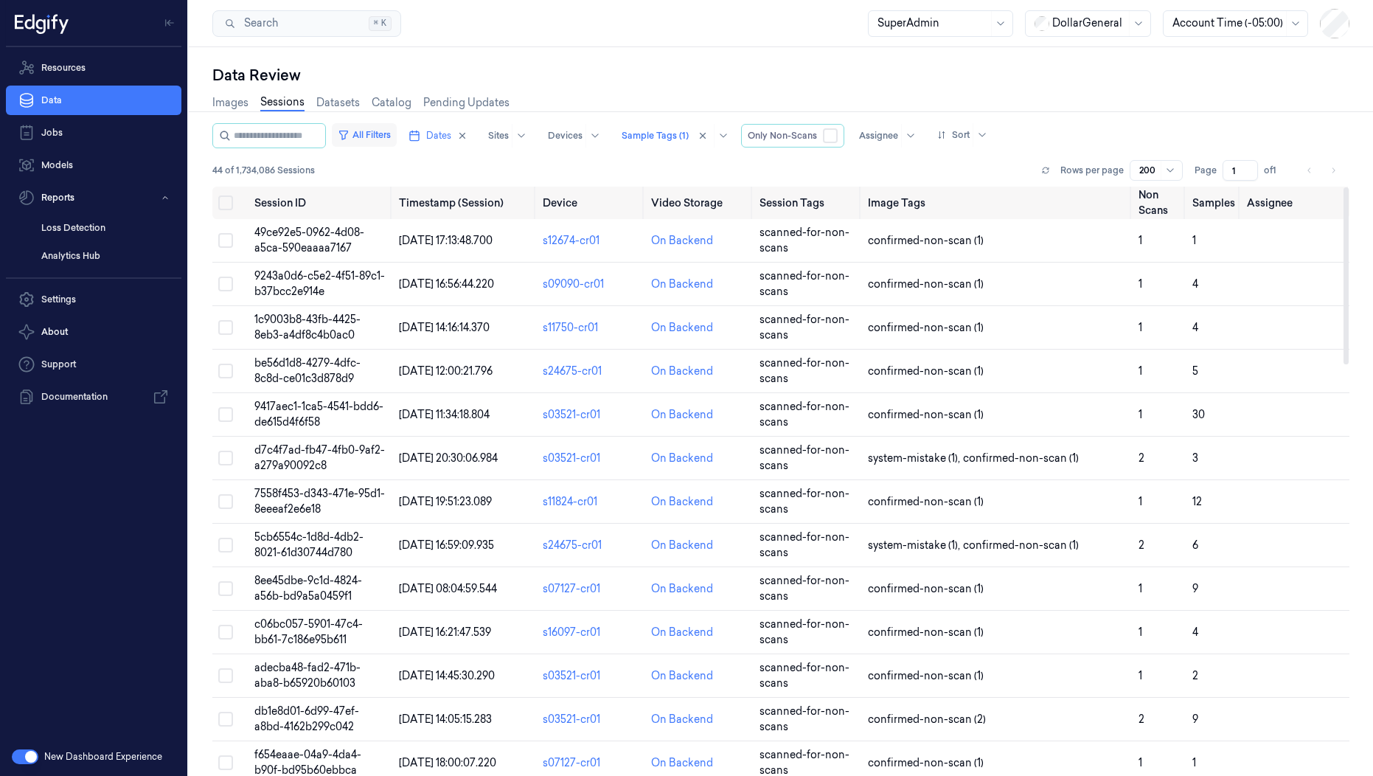
click at [392, 130] on button "All Filters" at bounding box center [364, 135] width 65 height 24
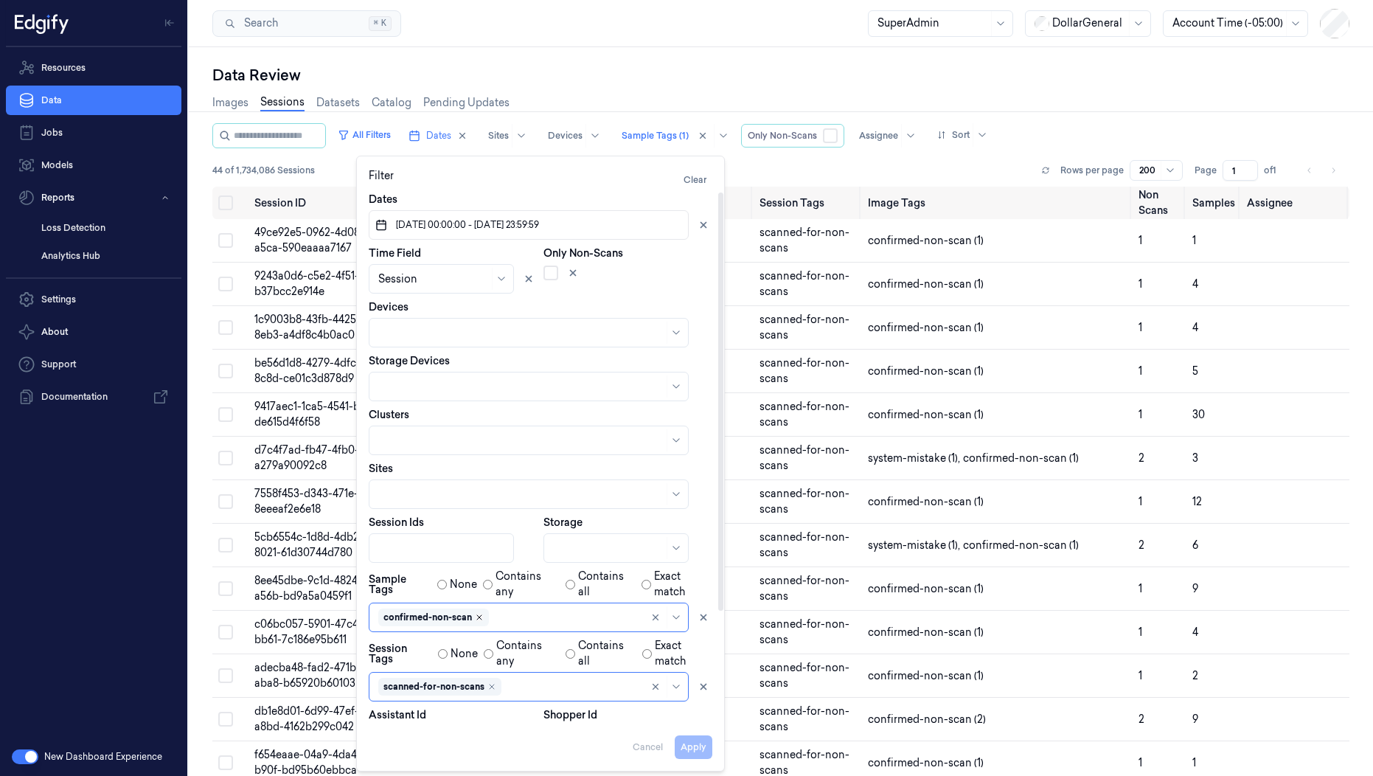
click at [481, 617] on icon "Remove ,confirmed-non-scan" at bounding box center [479, 617] width 9 height 9
click at [701, 747] on button "Apply" at bounding box center [694, 747] width 38 height 24
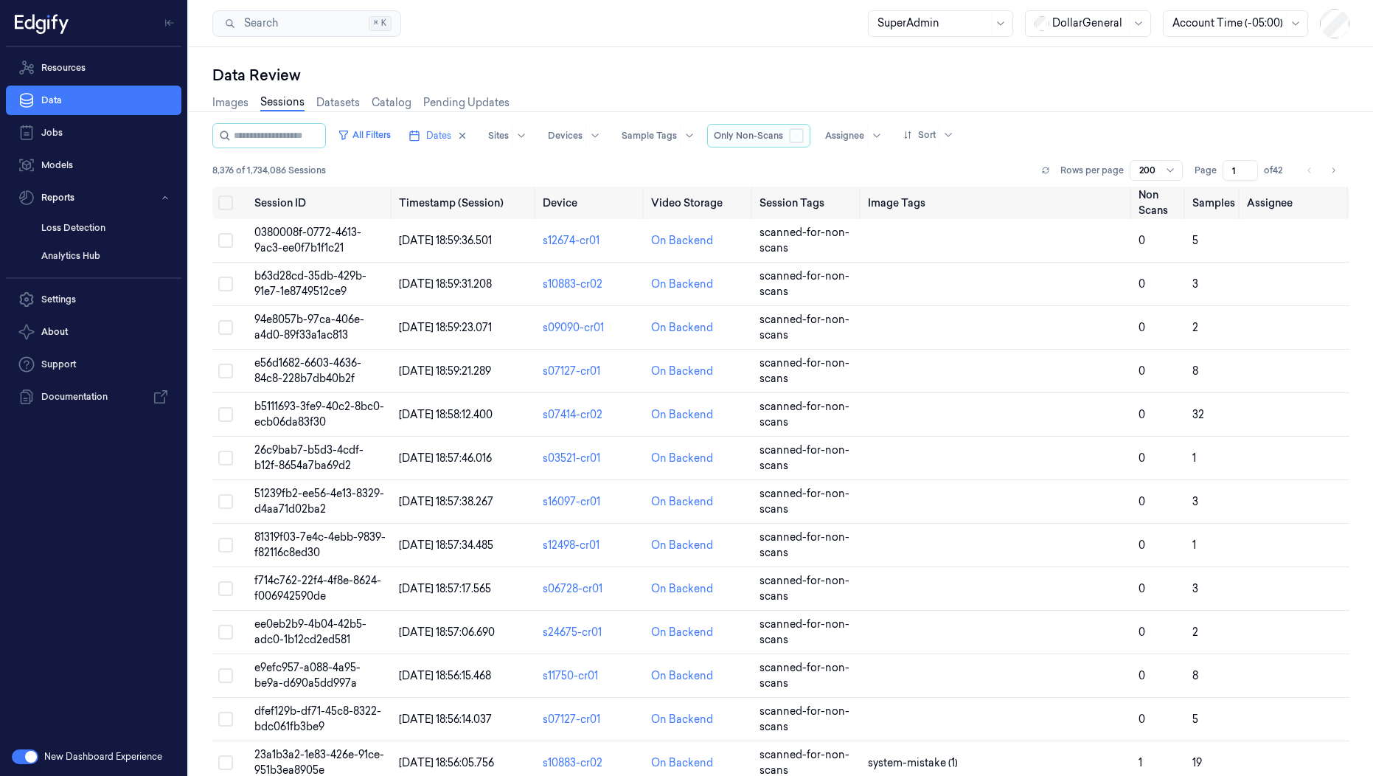
click at [804, 136] on button "button" at bounding box center [796, 135] width 15 height 15
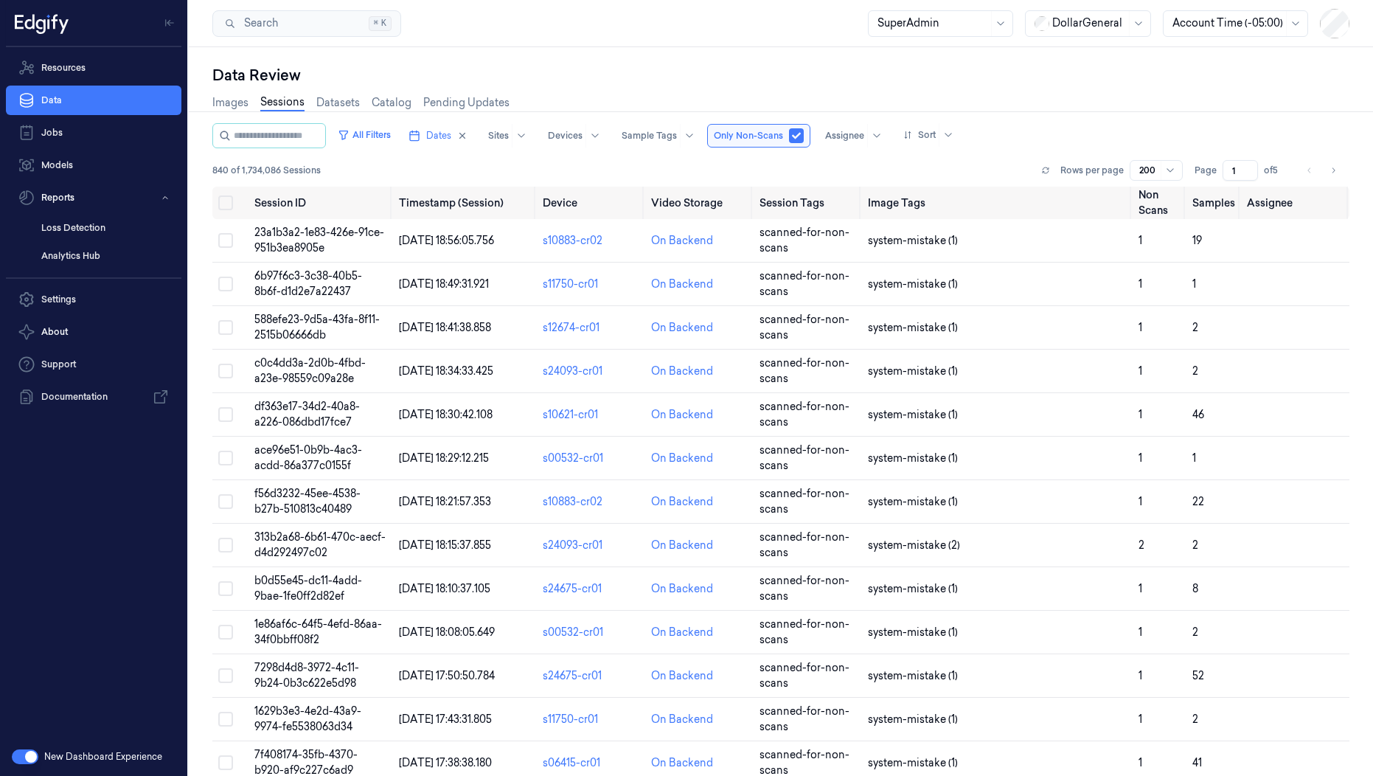
type button "true"
click at [235, 102] on link "Images" at bounding box center [230, 102] width 36 height 17
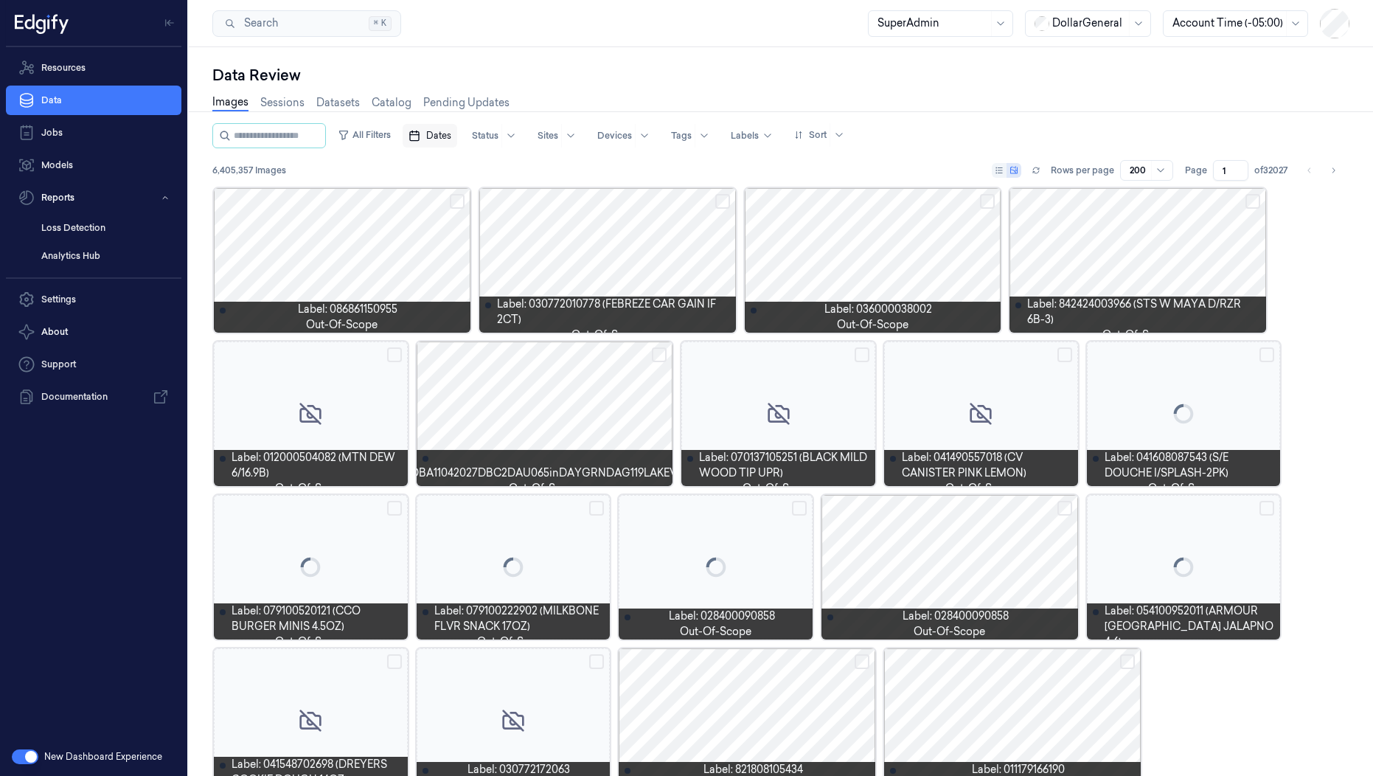
click at [451, 130] on span "Dates" at bounding box center [438, 135] width 25 height 13
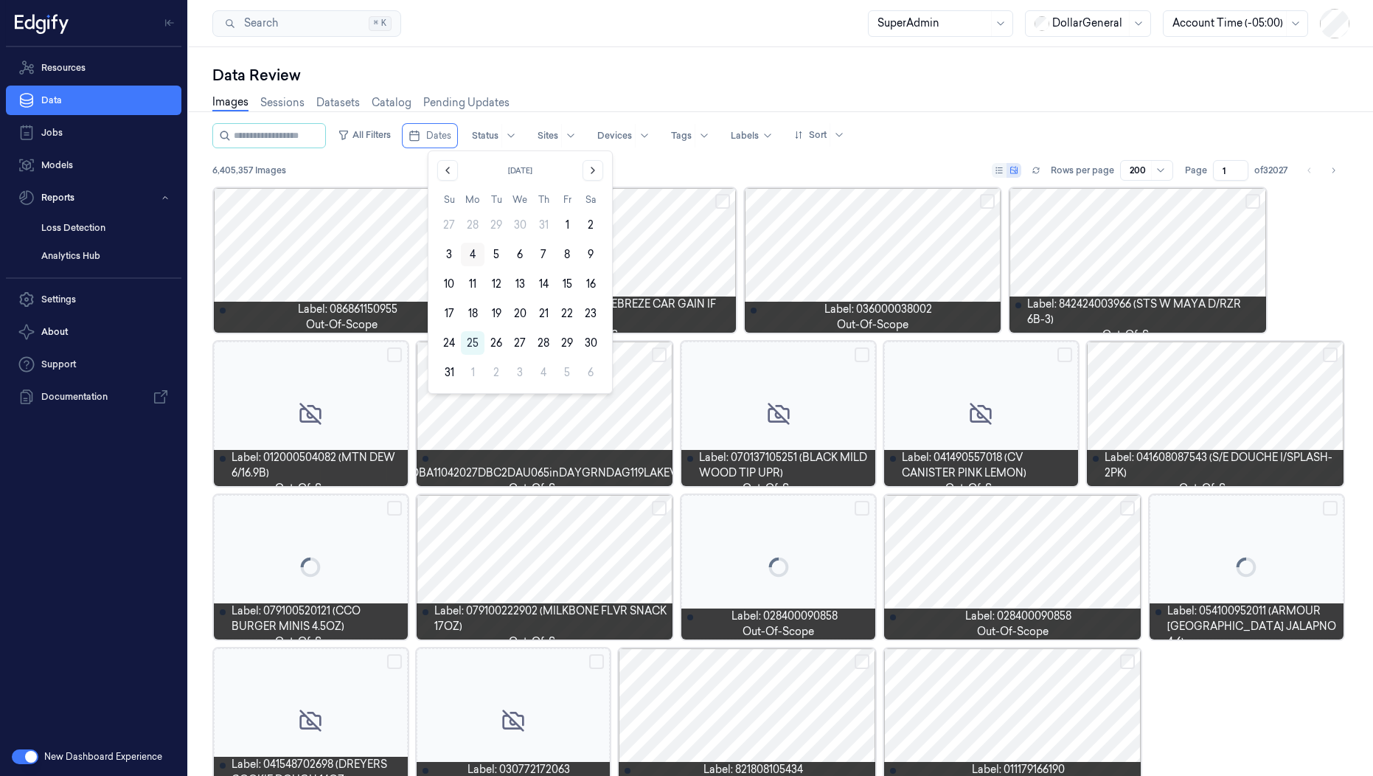
click at [470, 263] on button "4" at bounding box center [473, 255] width 24 height 24
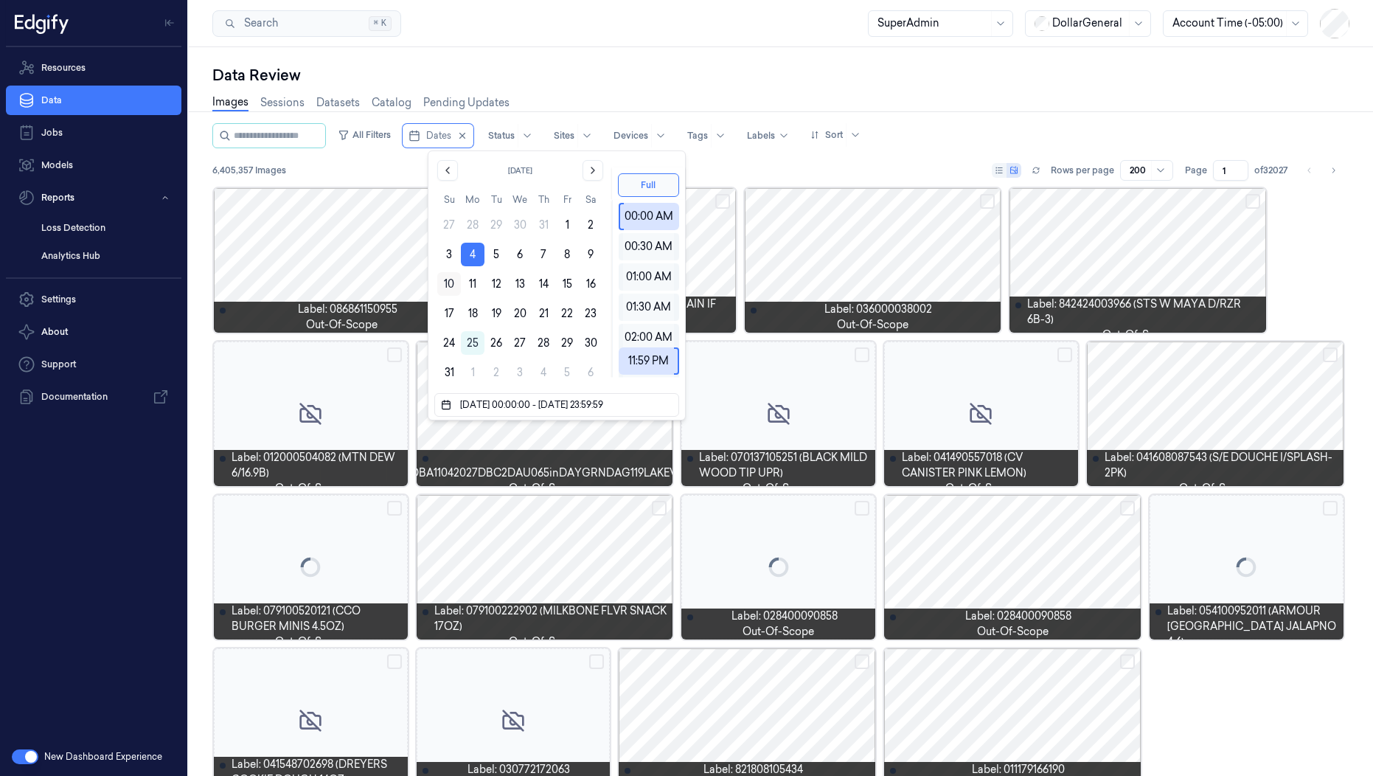
click at [443, 283] on button "10" at bounding box center [449, 284] width 24 height 24
type input "04/08/2025 00:00:00 - 10/08/2025 23:59:59"
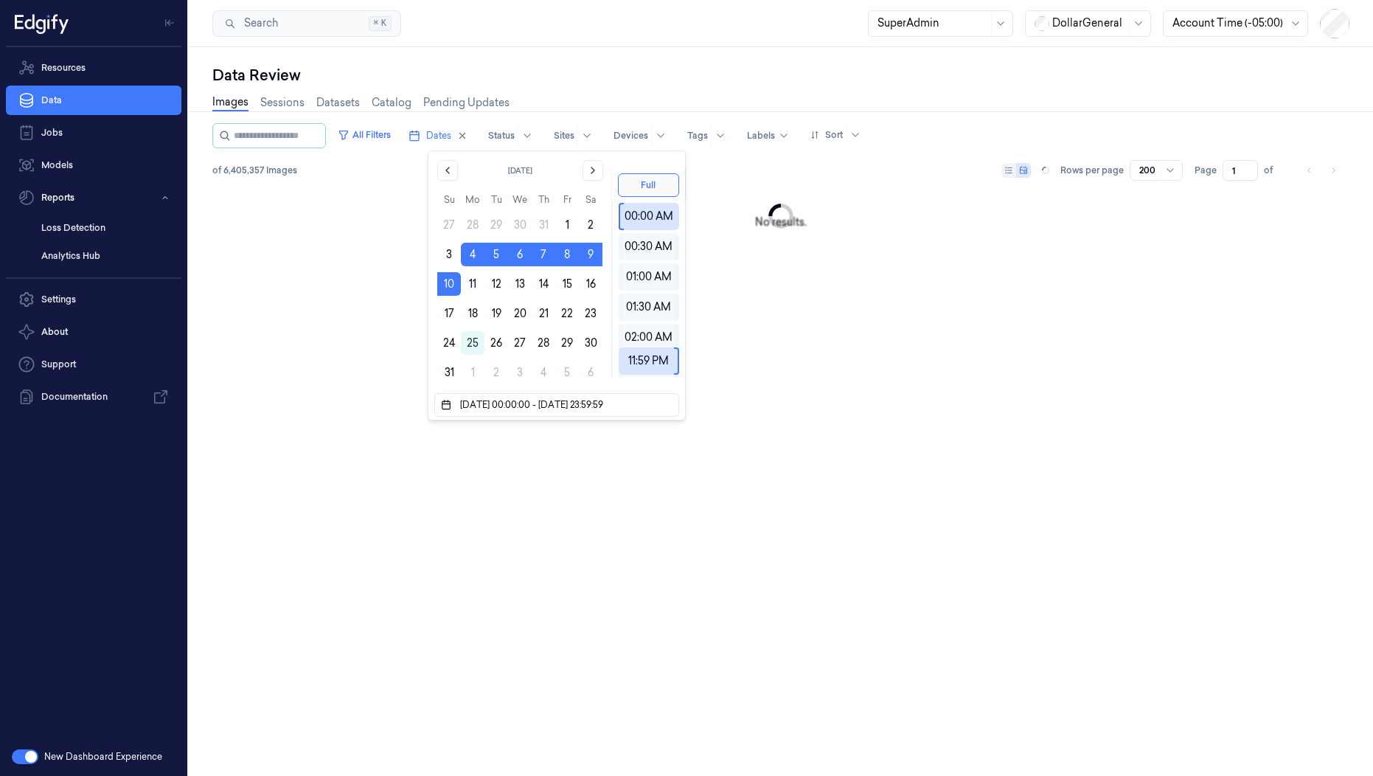
click at [603, 64] on div "Data Review Images Sessions Datasets Catalog Pending Updates All Filters Dates …" at bounding box center [781, 411] width 1184 height 729
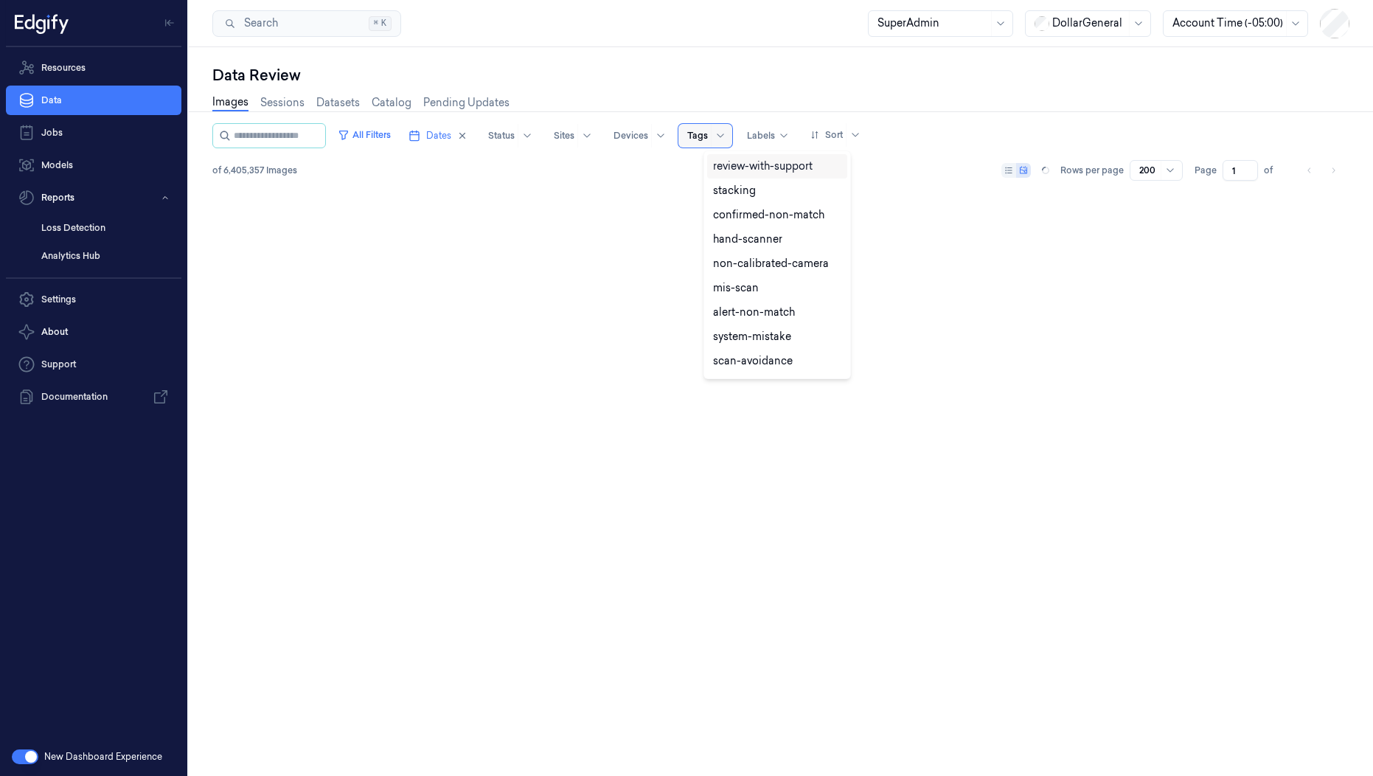
click at [729, 136] on div at bounding box center [720, 136] width 18 height 24
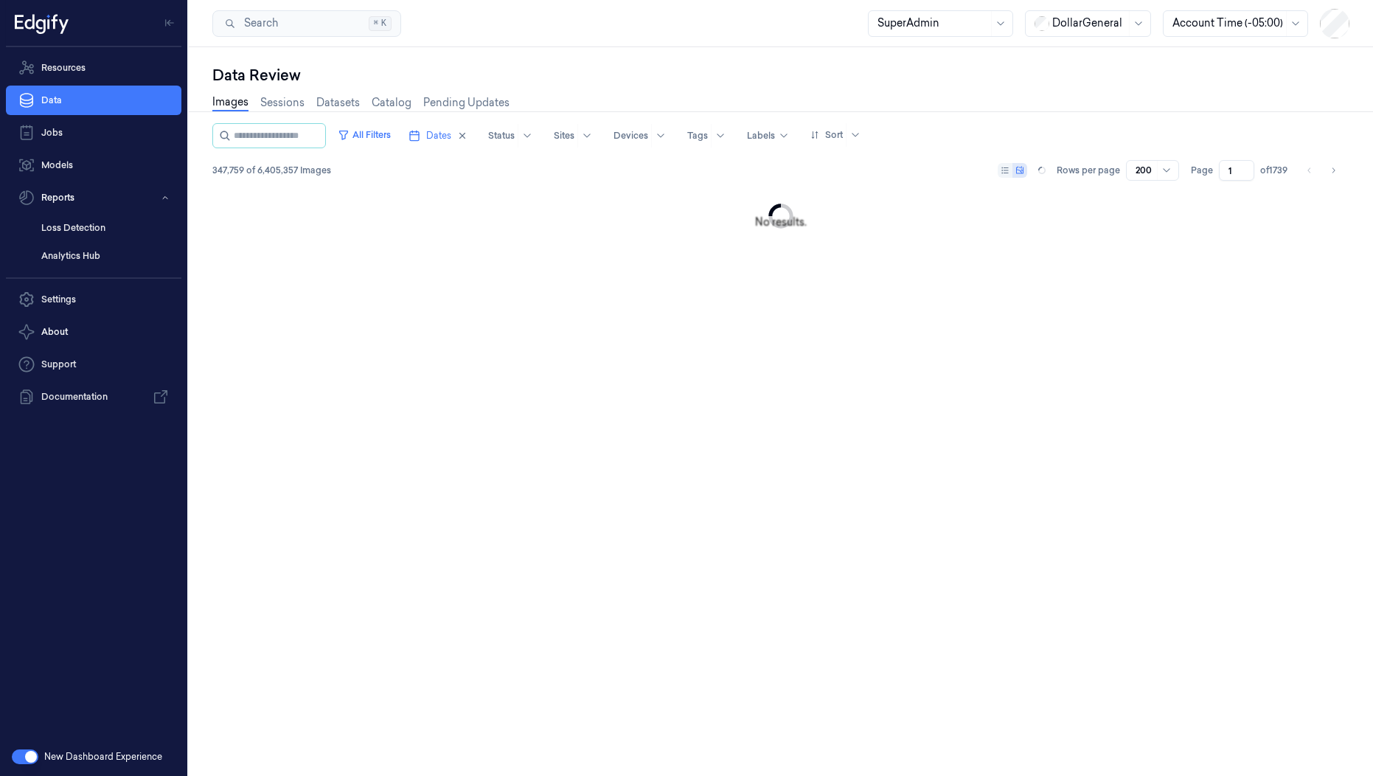
click at [737, 80] on div "Data Review" at bounding box center [780, 75] width 1137 height 21
click at [397, 133] on button "All Filters" at bounding box center [364, 135] width 65 height 24
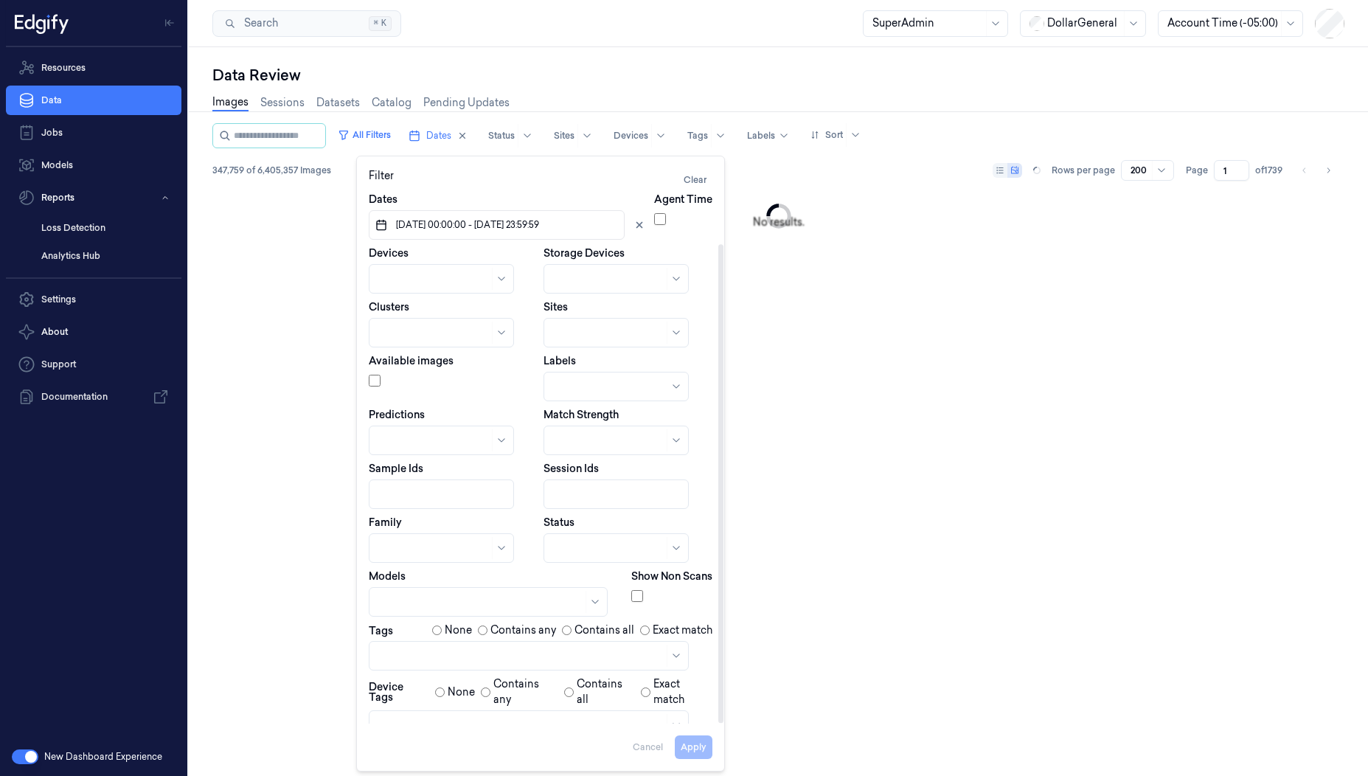
click at [412, 715] on div at bounding box center [520, 725] width 285 height 21
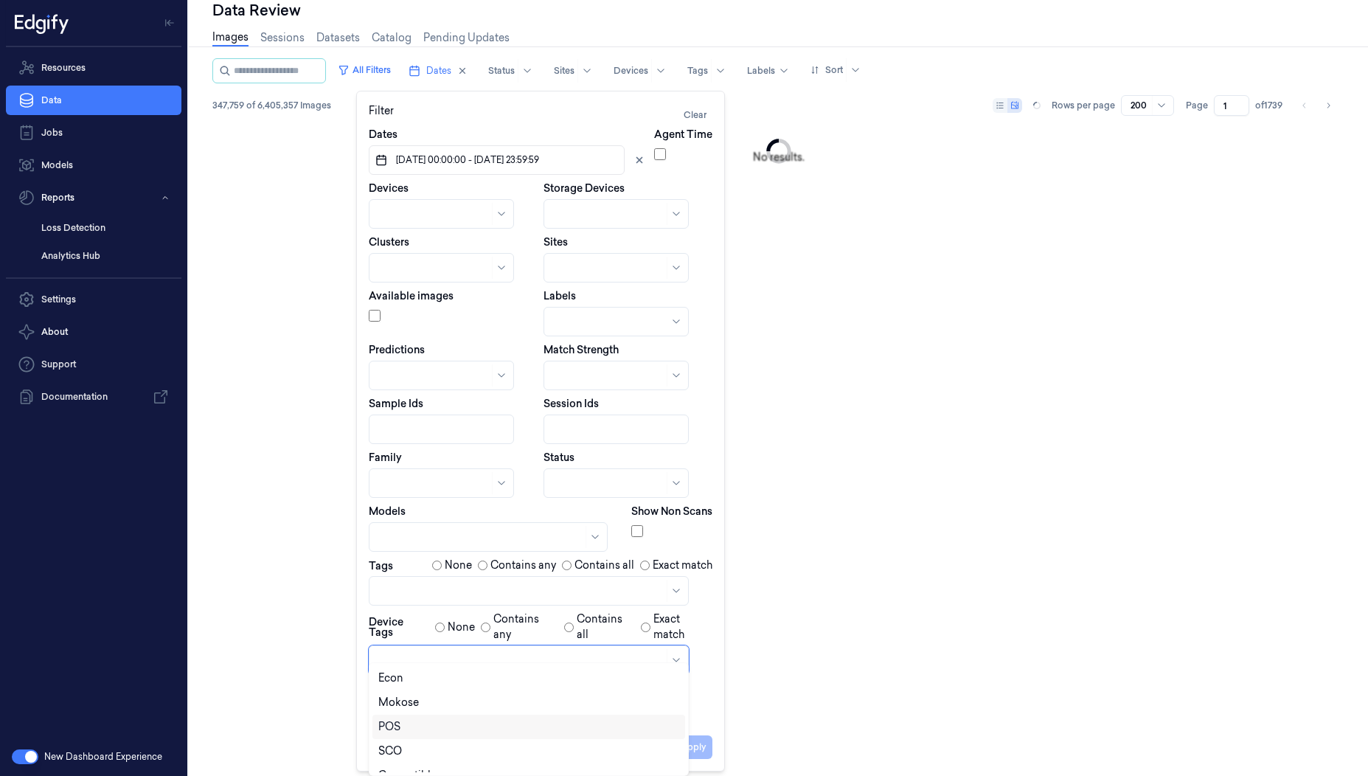
click at [388, 722] on div "POS" at bounding box center [389, 726] width 22 height 15
click at [408, 656] on icon "Remove ,POS" at bounding box center [410, 660] width 9 height 9
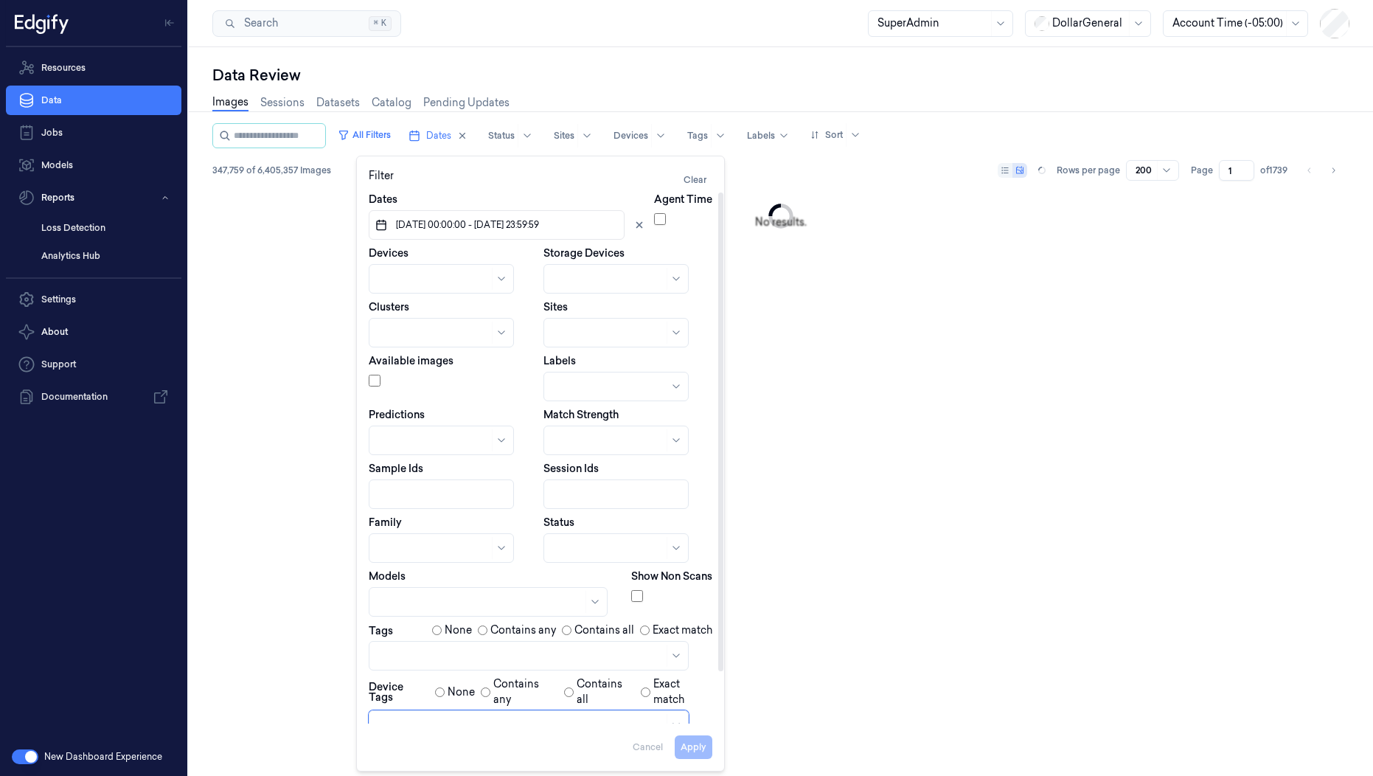
click at [408, 648] on div "Dates 04/08/2025 00:00:00 - 10/08/2025 23:59:59 Agent Time Devices Storage Devi…" at bounding box center [541, 493] width 344 height 602
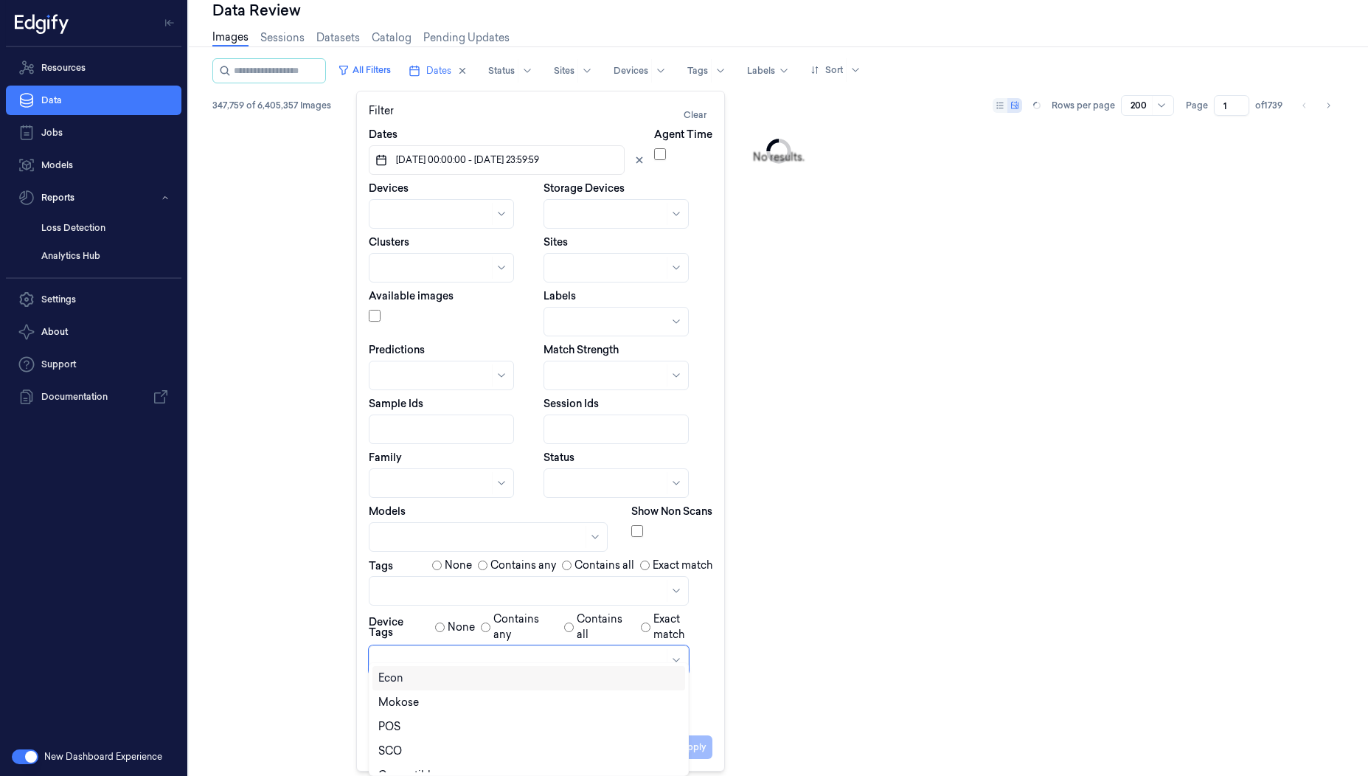
click at [414, 653] on div at bounding box center [520, 660] width 285 height 15
click at [420, 754] on div "SCO" at bounding box center [528, 750] width 301 height 15
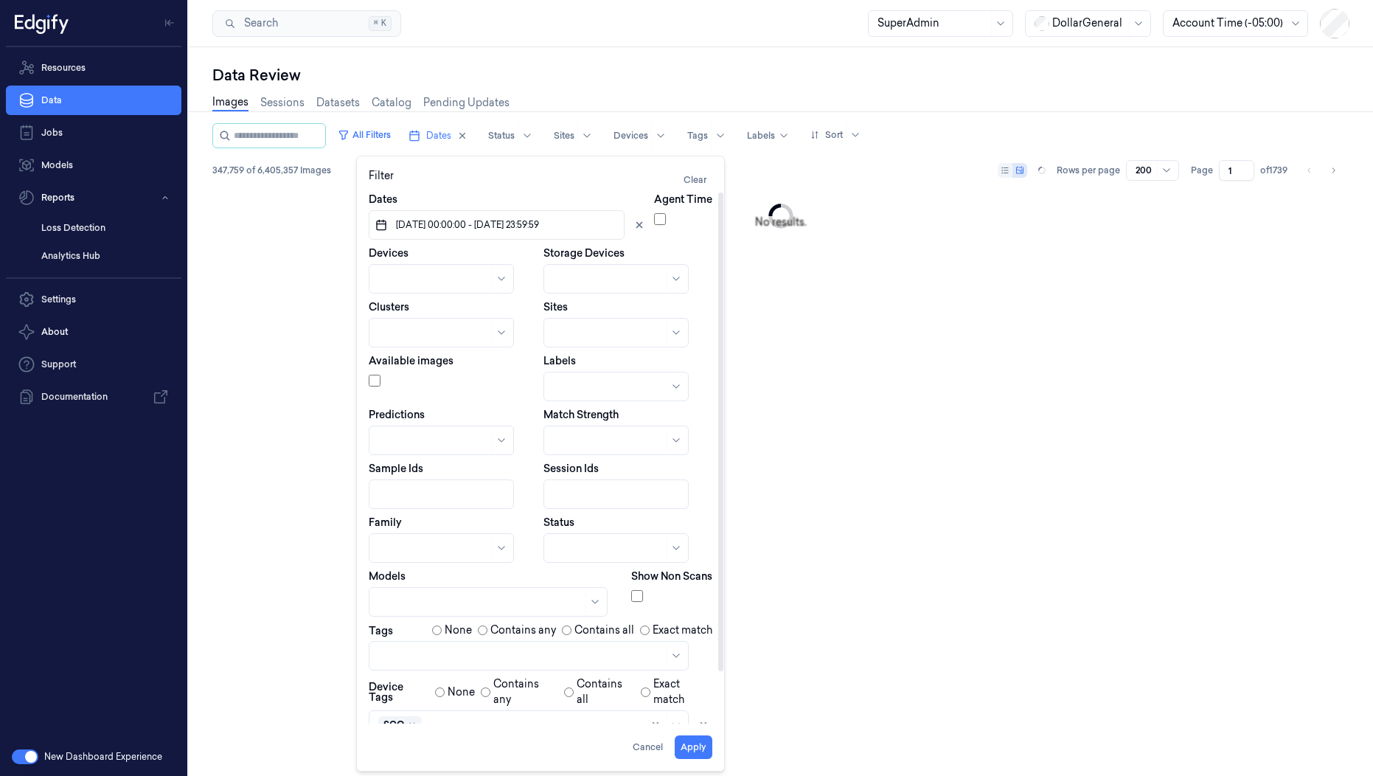
click at [712, 680] on div "Dates 04/08/2025 00:00:00 - 10/08/2025 23:59:59 Agent Time Devices Storage Devi…" at bounding box center [541, 493] width 344 height 602
click at [692, 749] on button "Apply" at bounding box center [694, 747] width 38 height 24
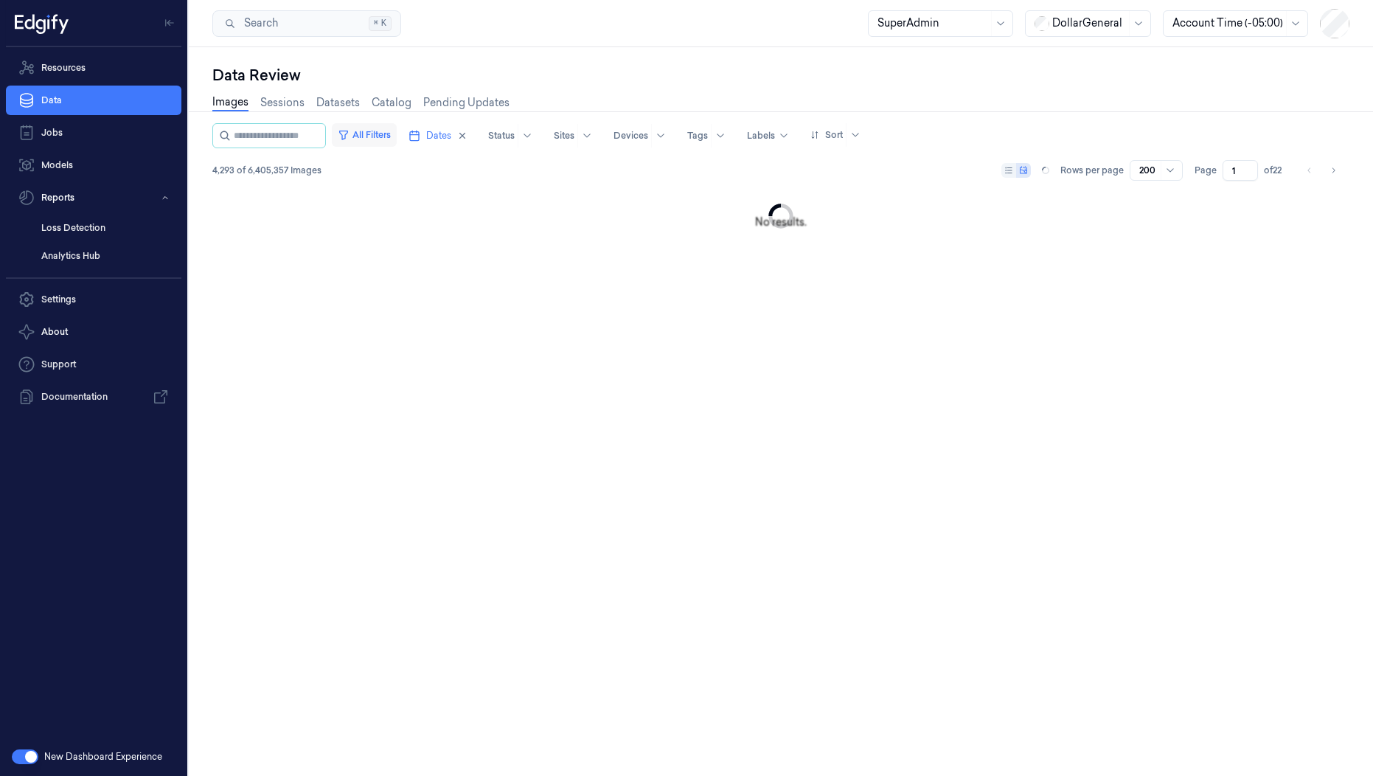
click at [397, 135] on button "All Filters" at bounding box center [364, 135] width 65 height 24
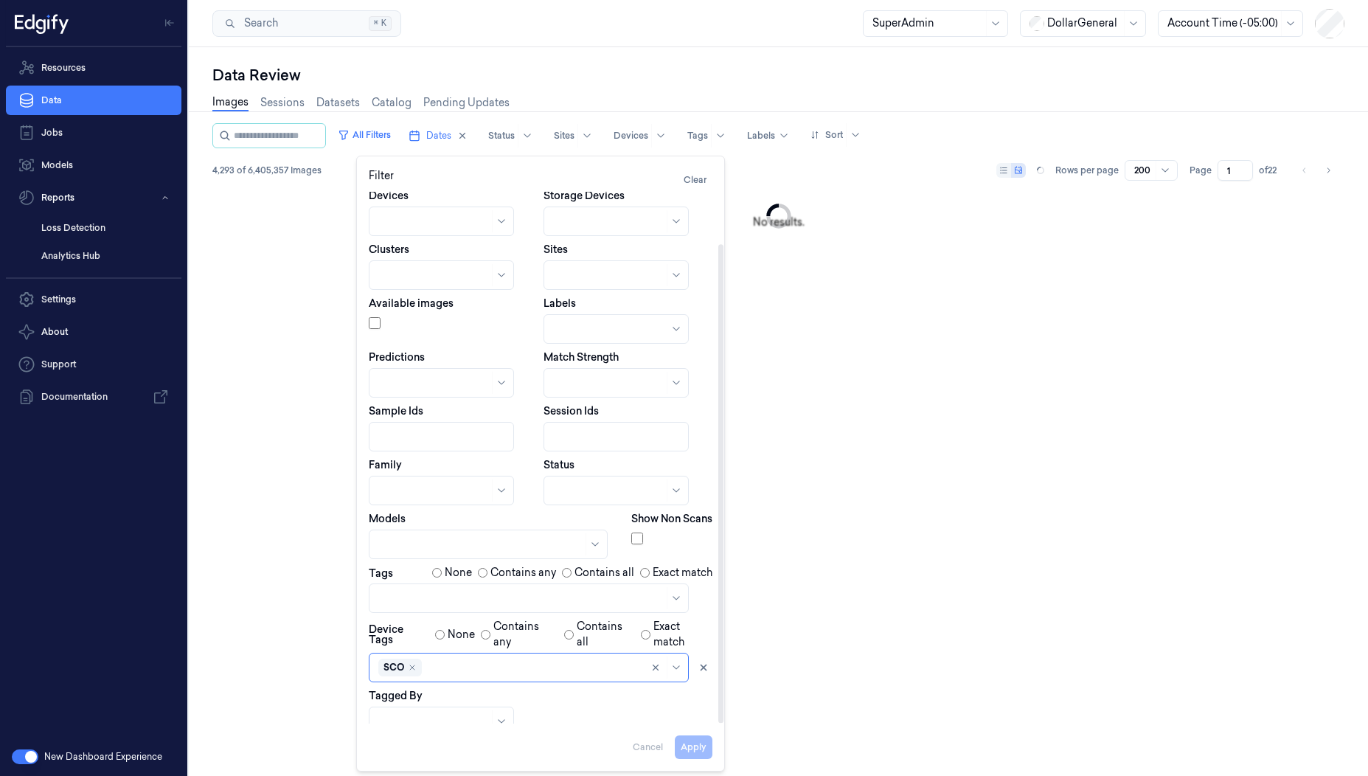
scroll to position [9, 0]
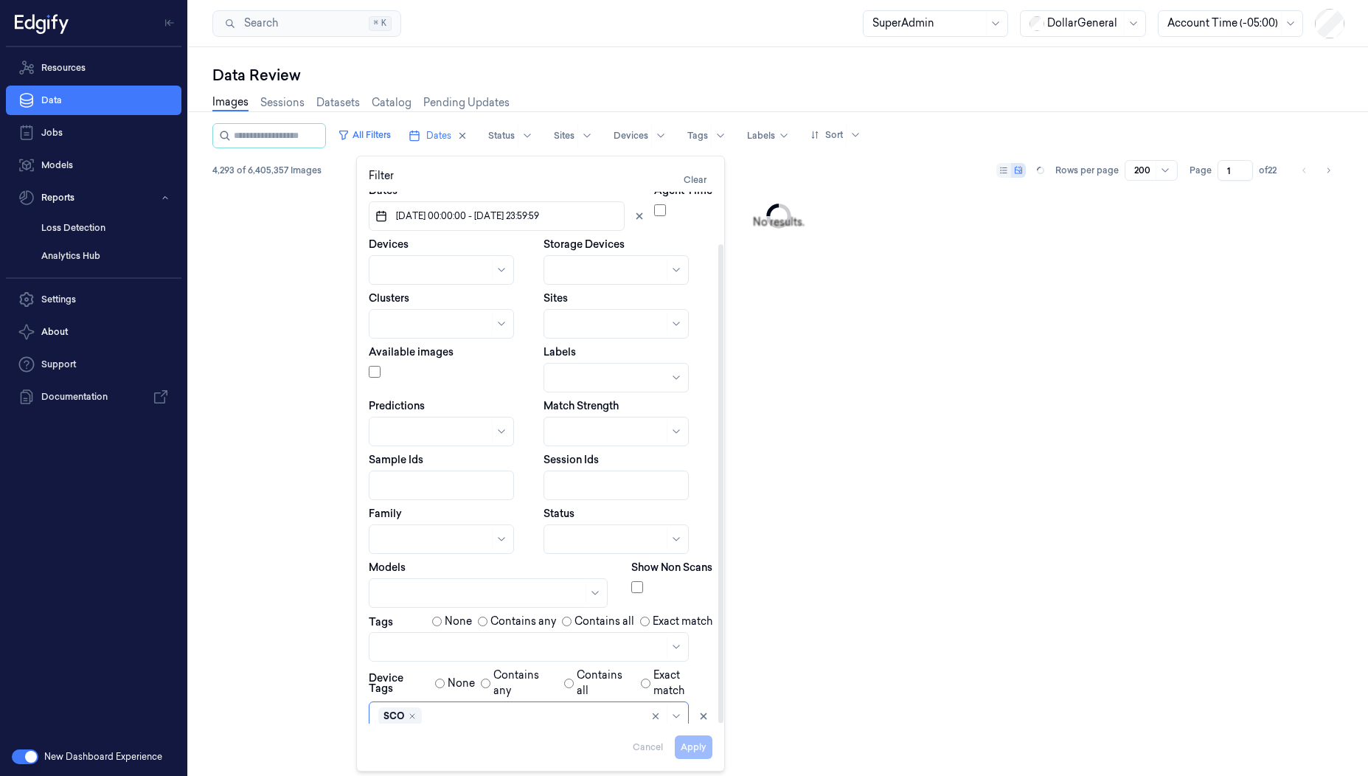
click at [402, 639] on div at bounding box center [520, 646] width 285 height 15
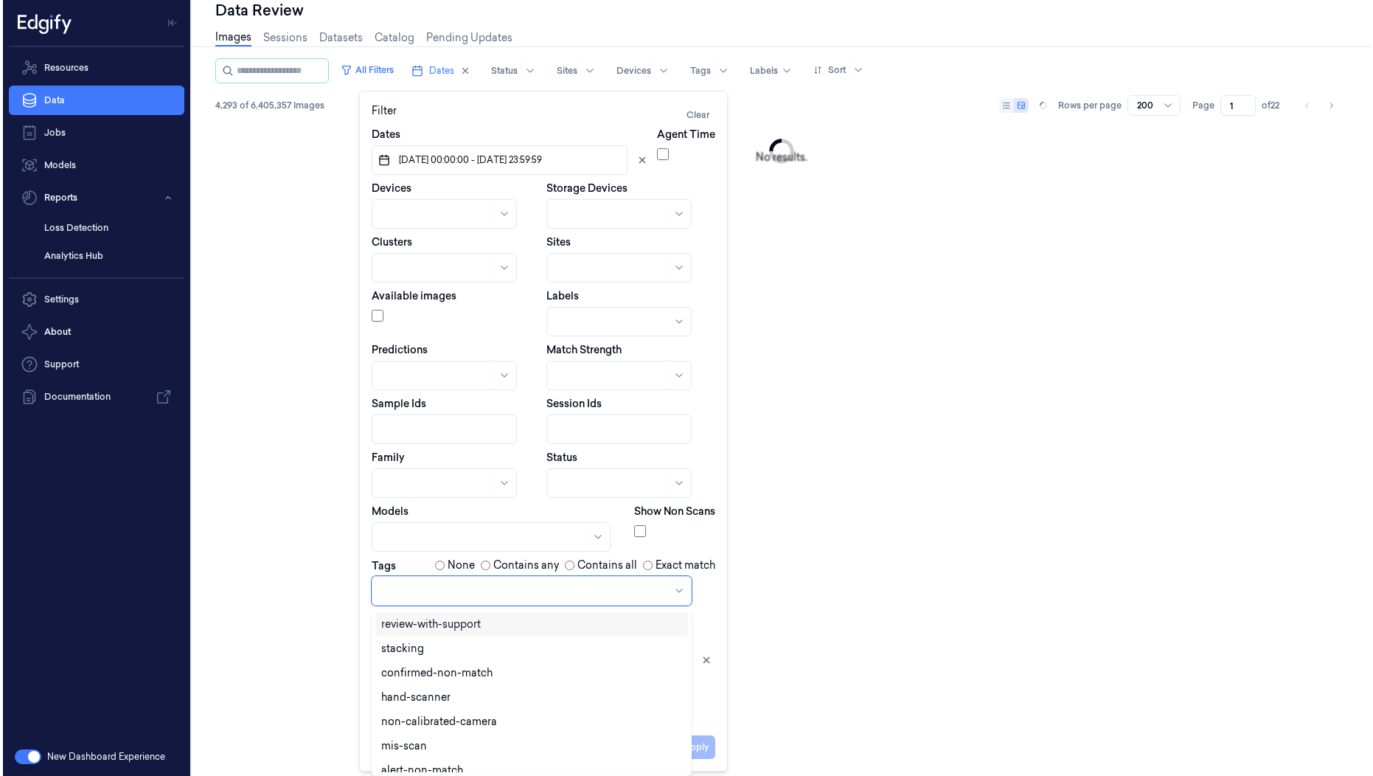
scroll to position [0, 0]
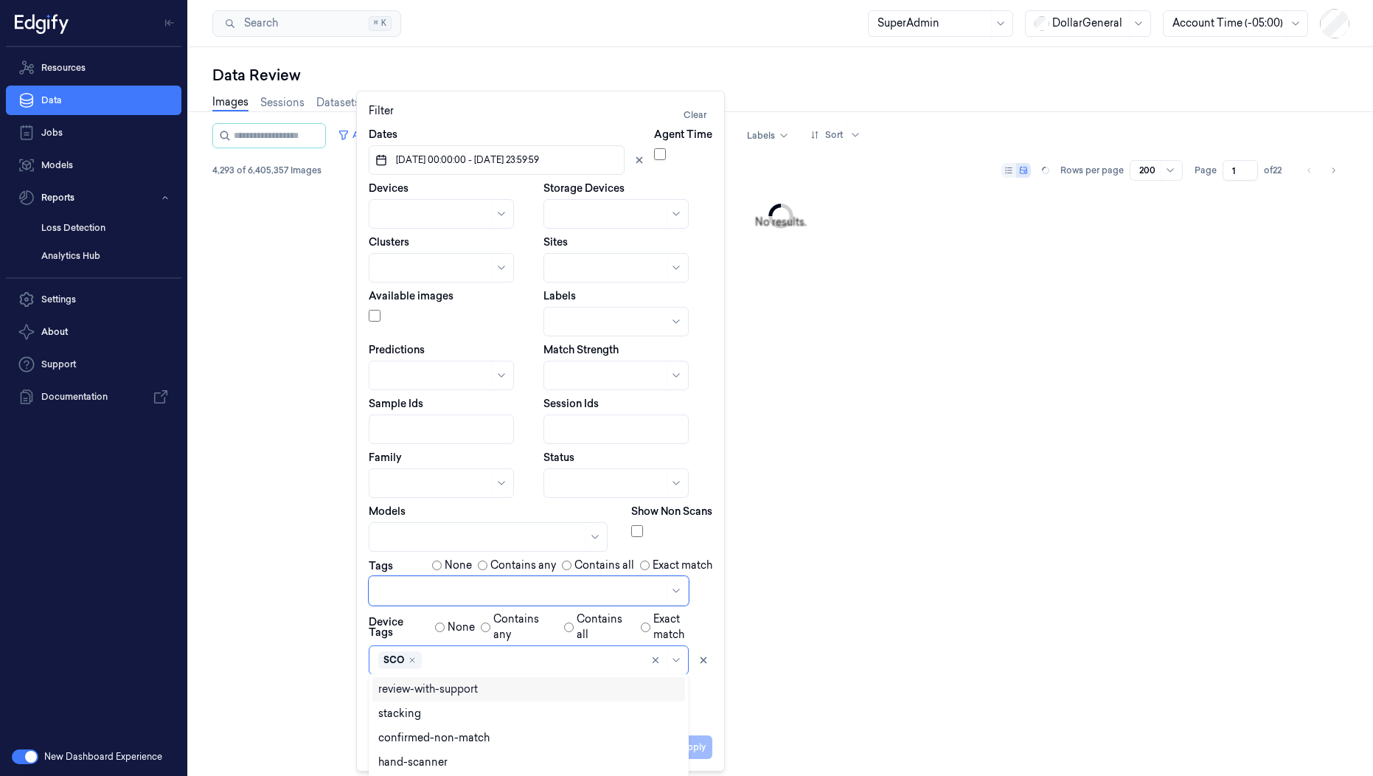
click at [507, 504] on div "Dates 04/08/2025 00:00:00 - 10/08/2025 23:59:59 Agent Time Devices Storage Devi…" at bounding box center [541, 428] width 344 height 602
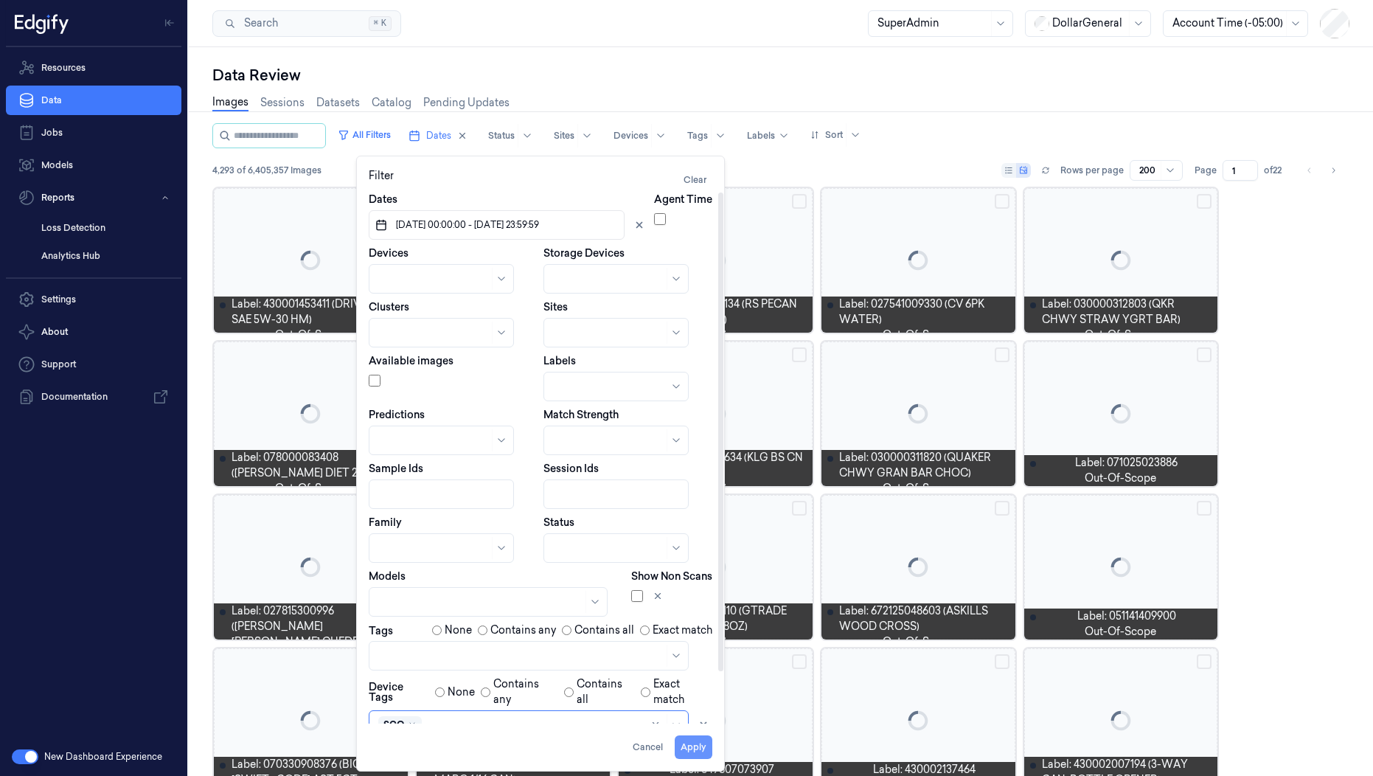
click at [699, 743] on button "Apply" at bounding box center [694, 747] width 38 height 24
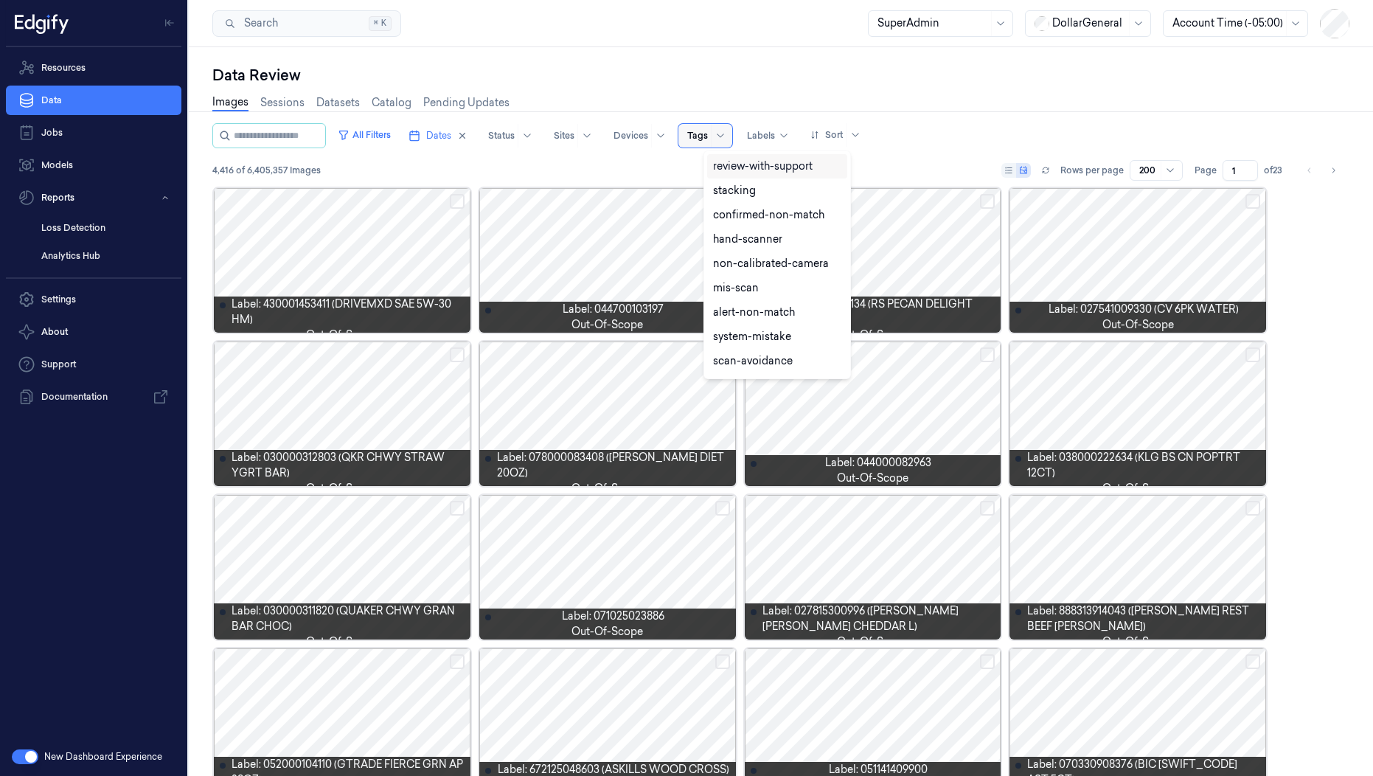
click at [729, 126] on div at bounding box center [720, 136] width 18 height 24
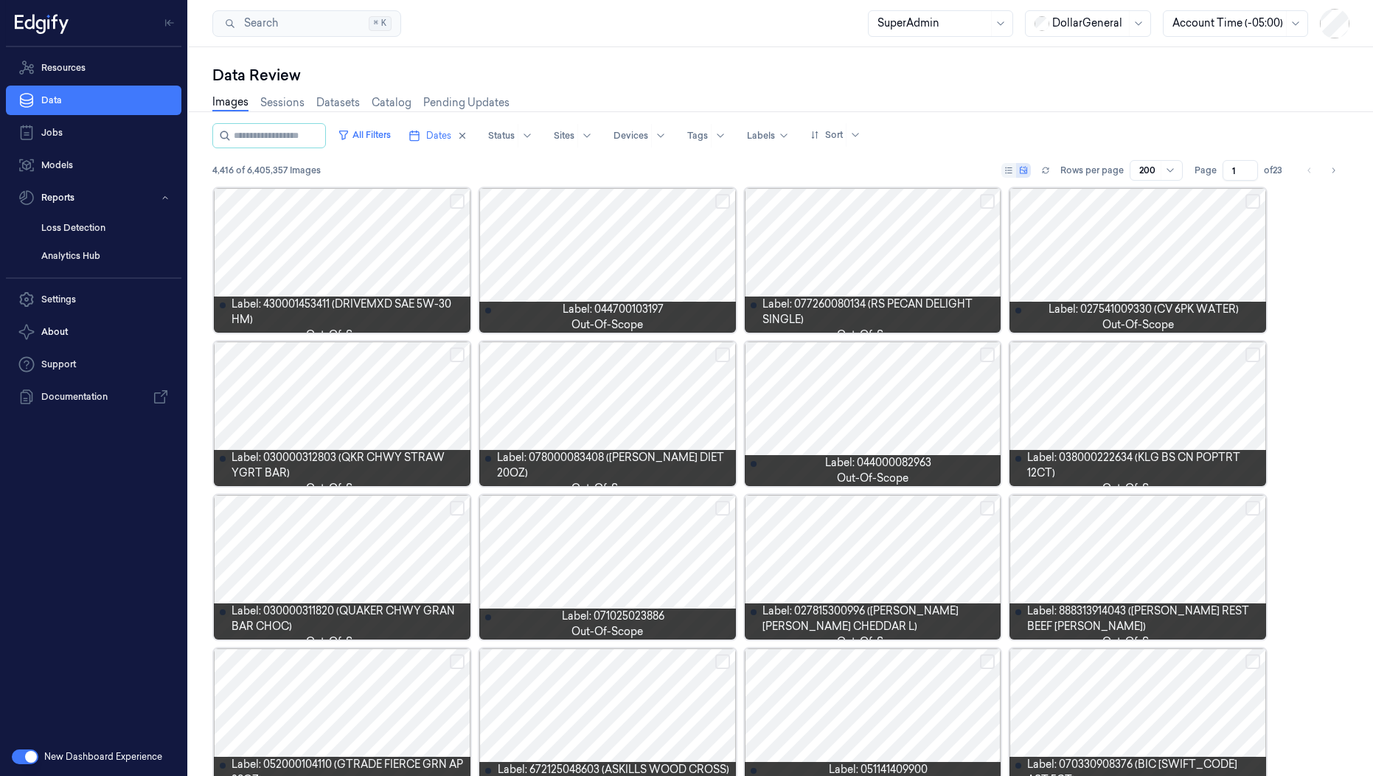
click at [797, 63] on div "Data Review Images Sessions Datasets Catalog Pending Updates All Filters Dates …" at bounding box center [781, 411] width 1184 height 729
click at [536, 134] on div at bounding box center [527, 136] width 18 height 24
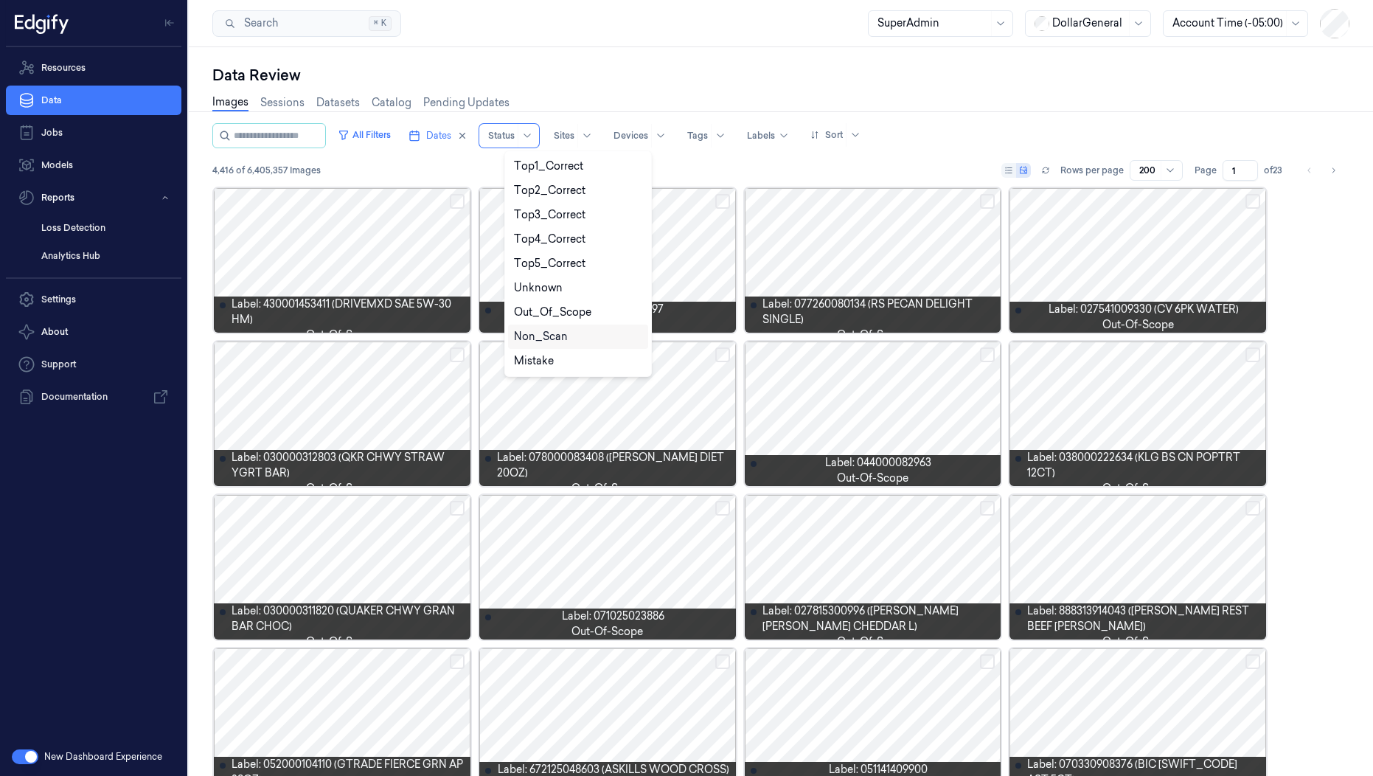
click at [552, 333] on div "Non_Scan" at bounding box center [541, 336] width 54 height 15
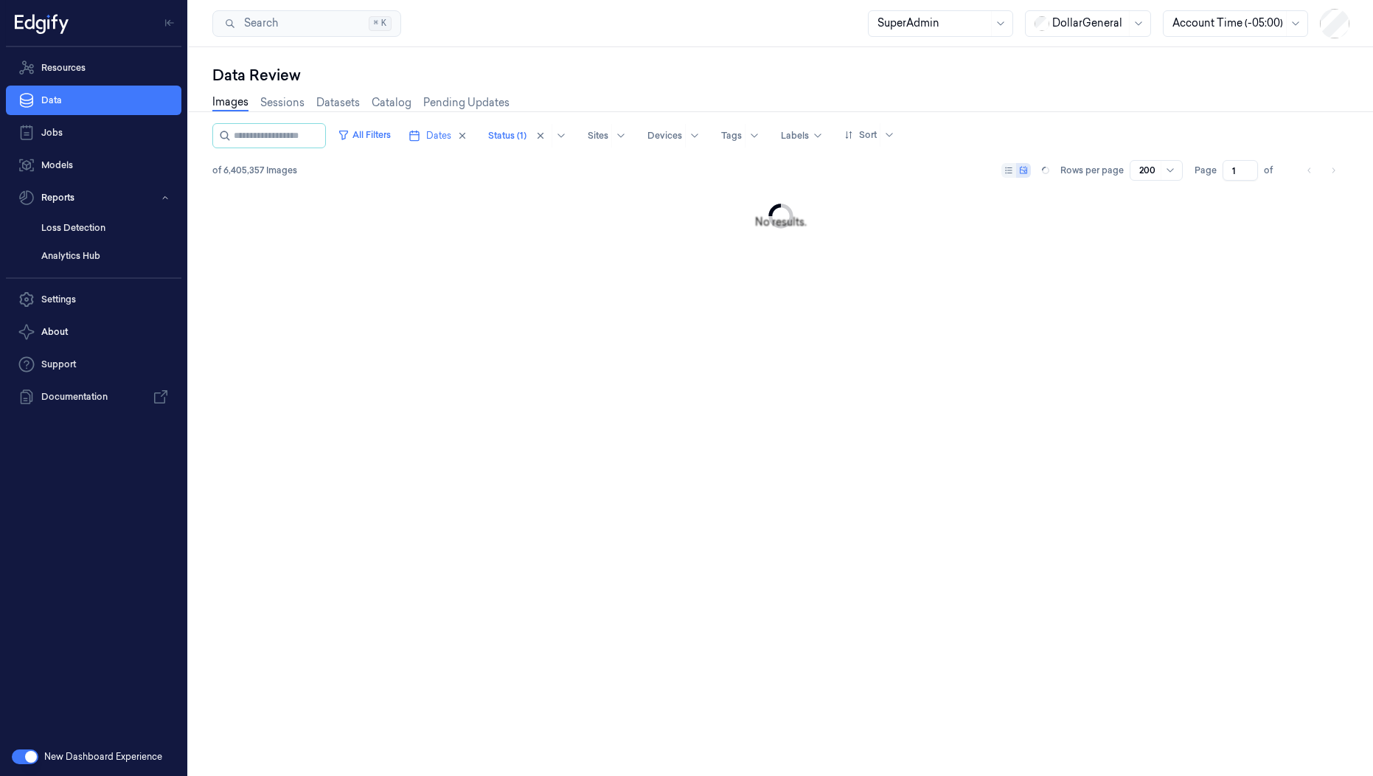
click at [662, 43] on div "Search Search... ⌘ K SuperAdmin DollarGeneral Account Time (-05:00)" at bounding box center [781, 23] width 1184 height 47
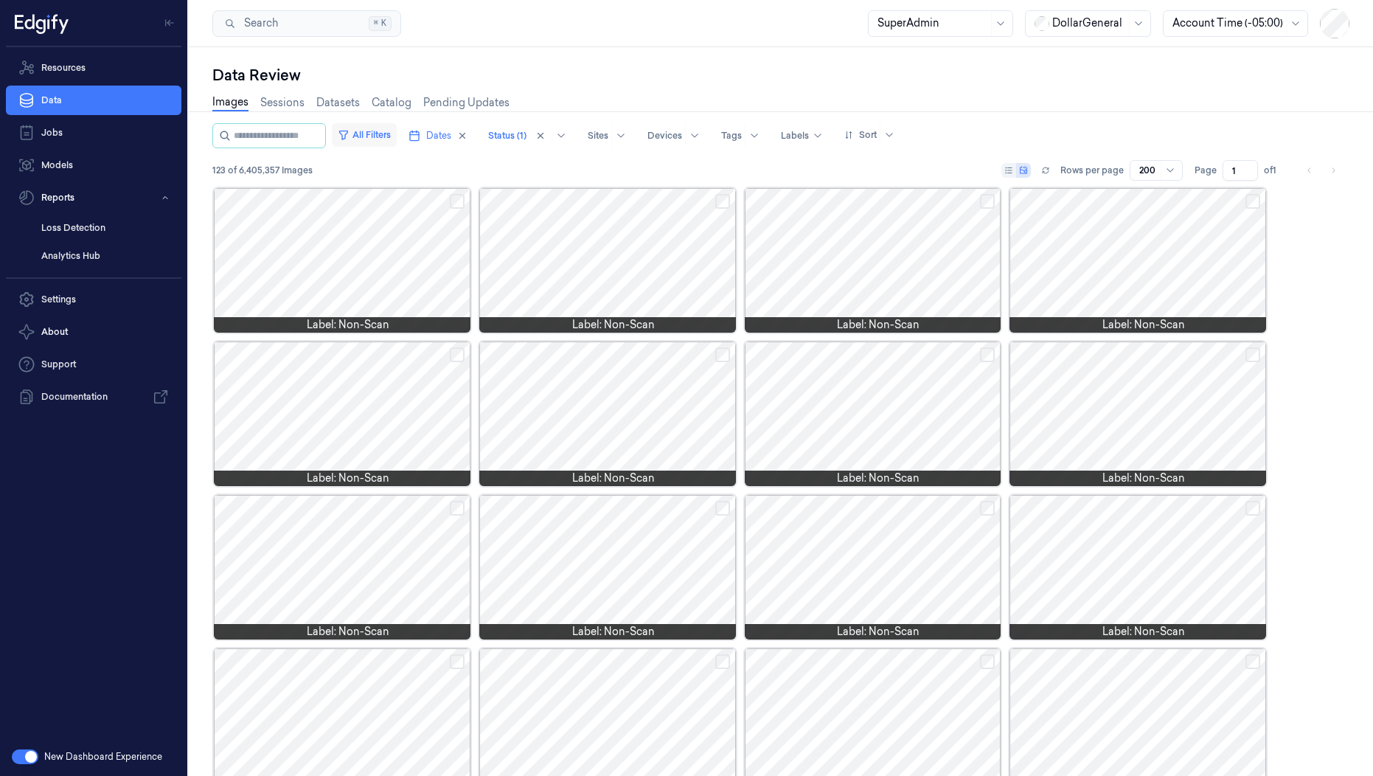
click at [392, 130] on button "All Filters" at bounding box center [364, 135] width 65 height 24
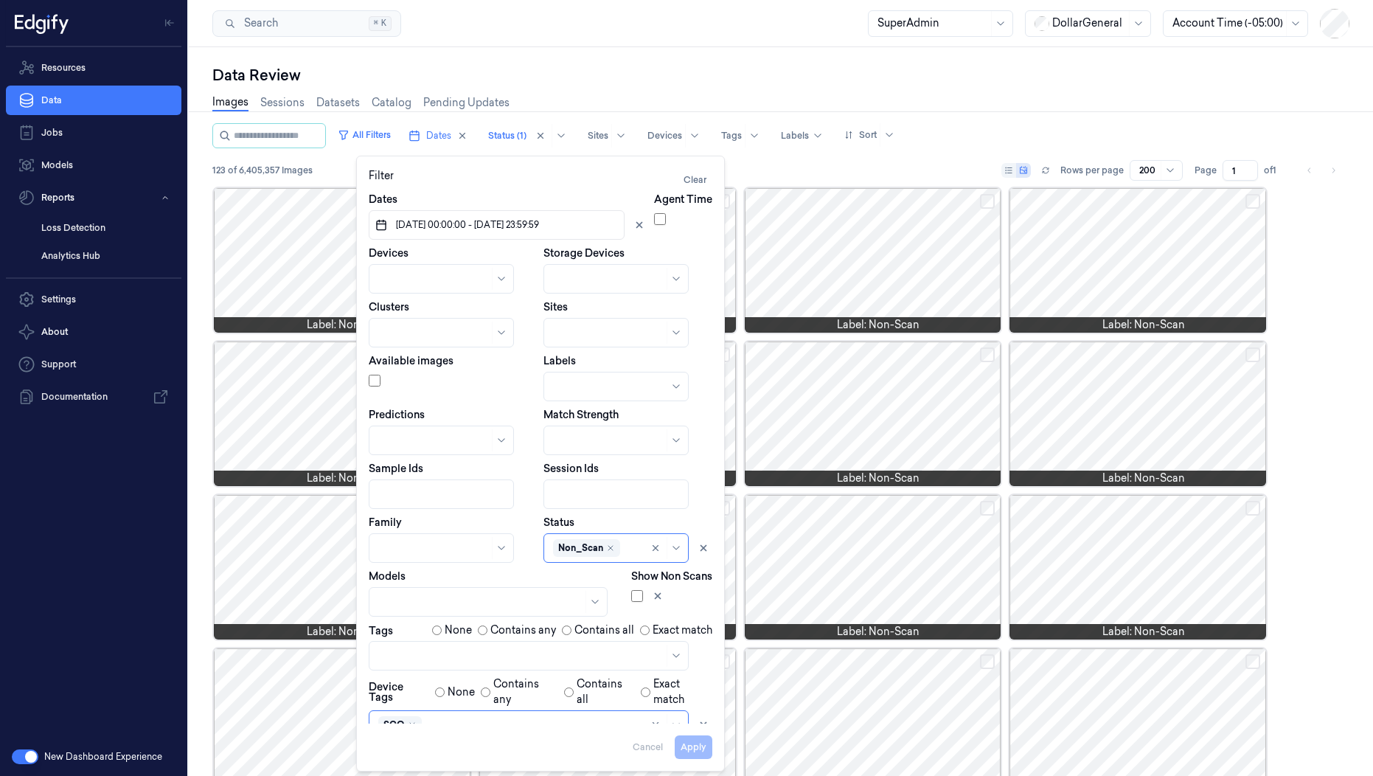
click at [513, 70] on div "Data Review" at bounding box center [780, 75] width 1137 height 21
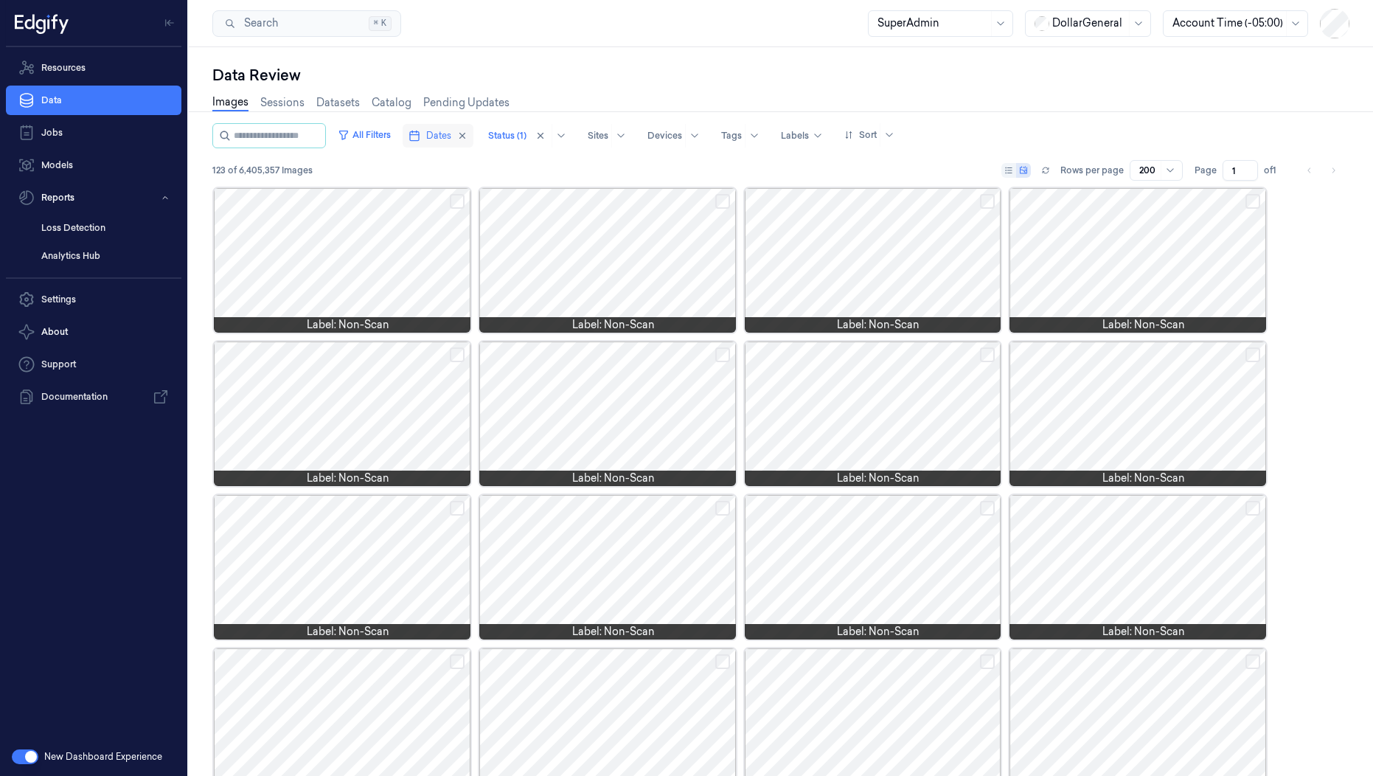
click at [420, 138] on icon "button" at bounding box center [415, 136] width 12 height 12
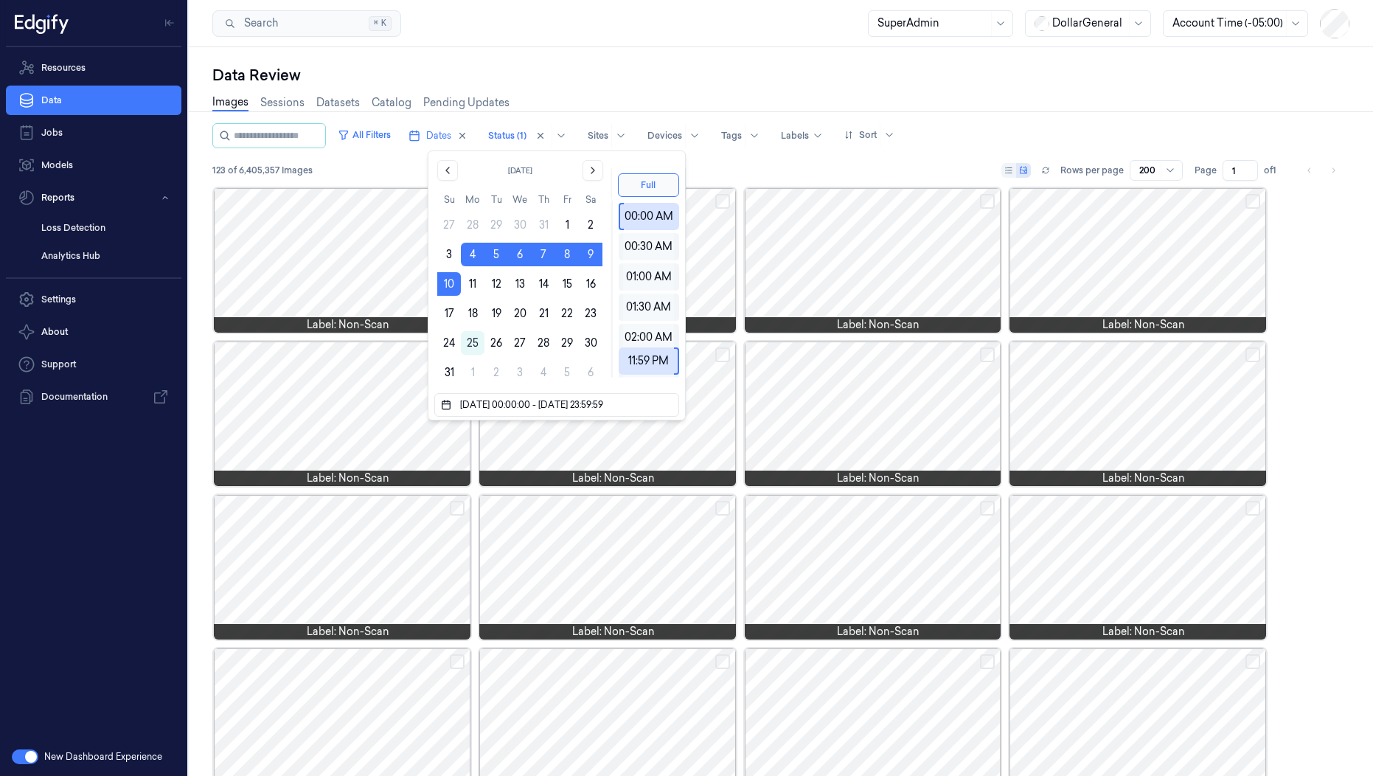
click at [538, 66] on div "Data Review" at bounding box center [780, 75] width 1137 height 21
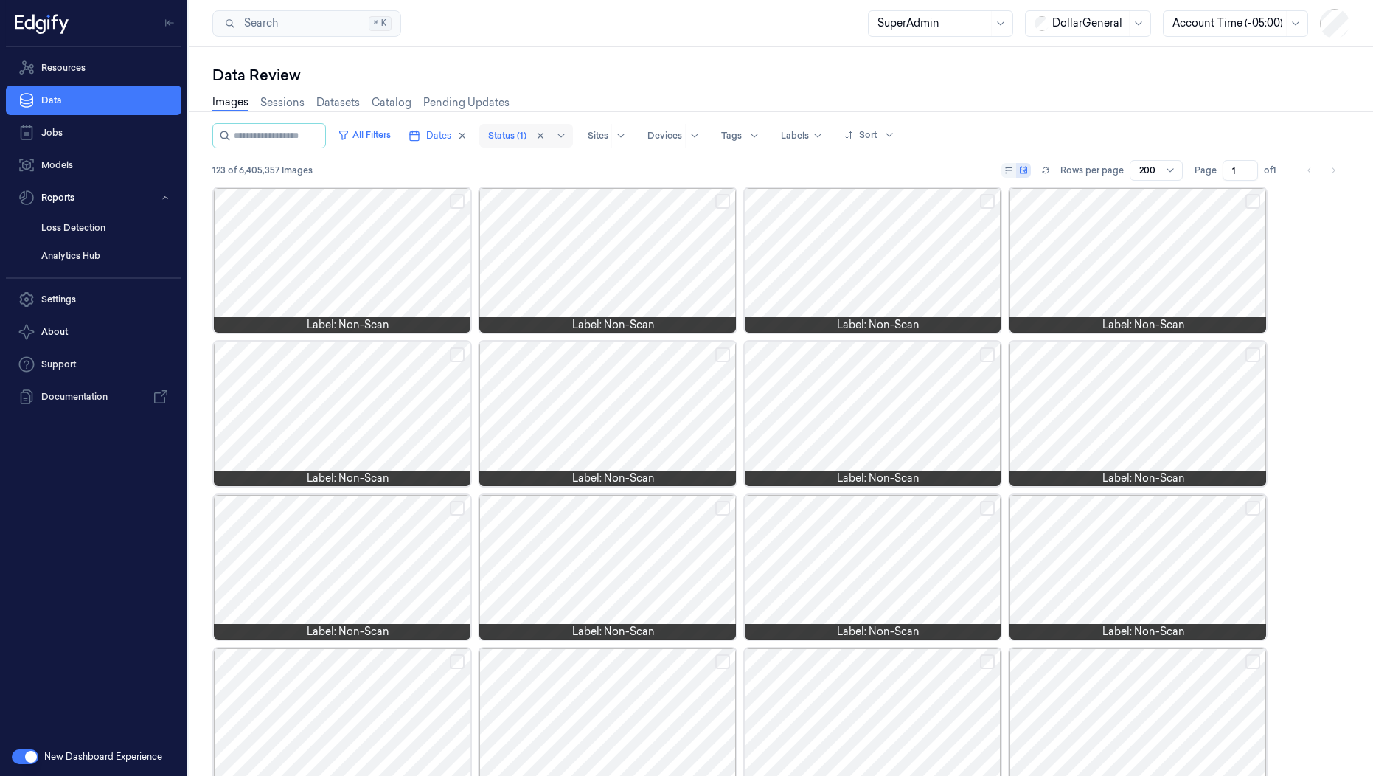
click at [527, 135] on div at bounding box center [507, 135] width 38 height 13
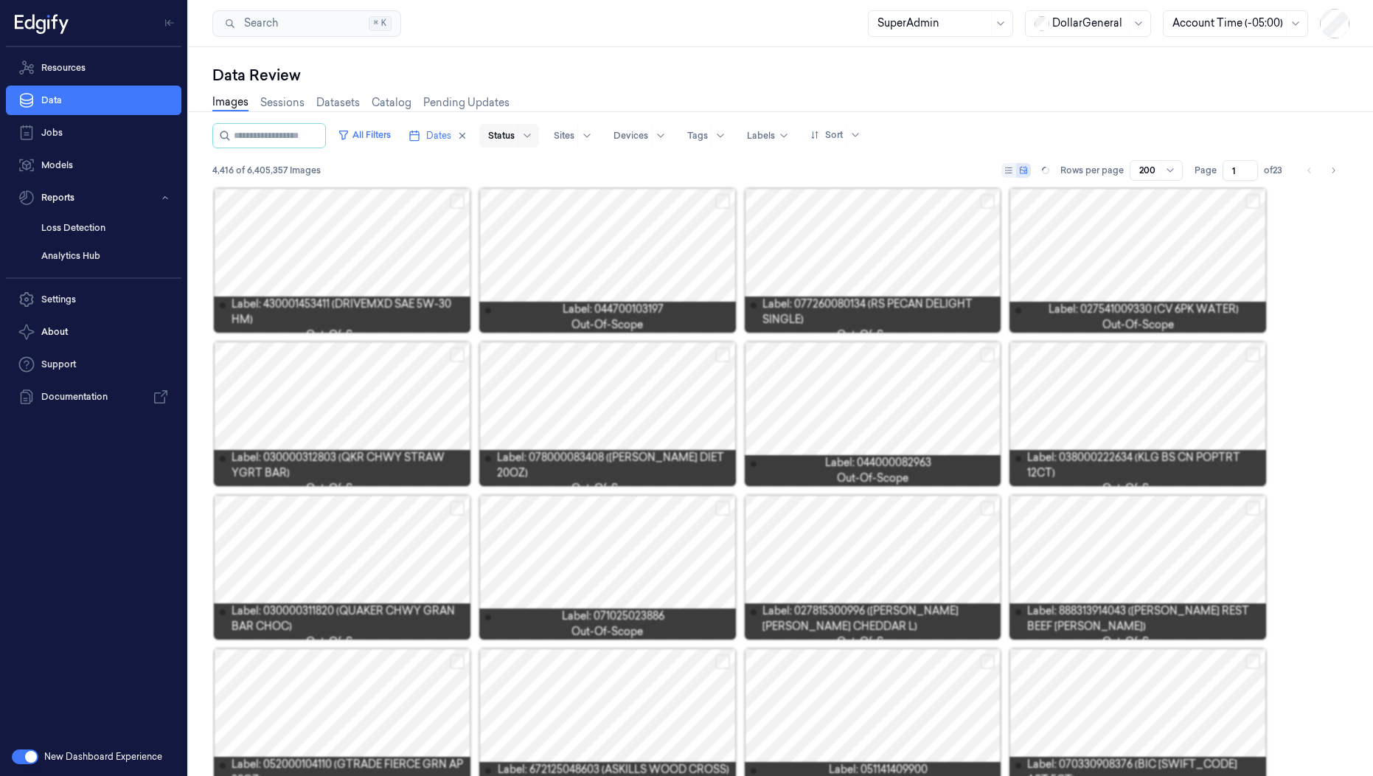
click at [597, 90] on div "Images Sessions Datasets Catalog Pending Updates" at bounding box center [780, 105] width 1137 height 38
click at [396, 139] on button "All Filters" at bounding box center [364, 135] width 65 height 24
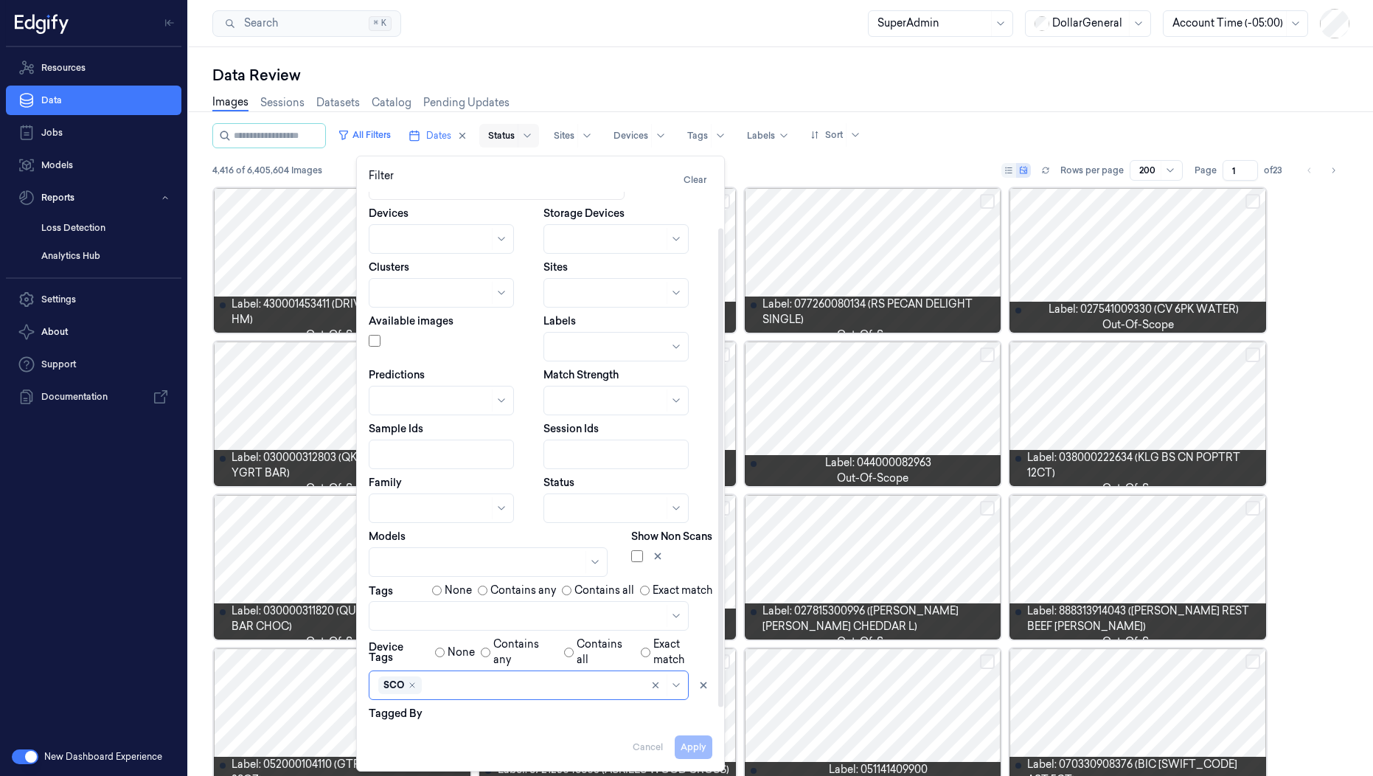
scroll to position [41, 0]
click at [590, 443] on div at bounding box center [617, 452] width 129 height 21
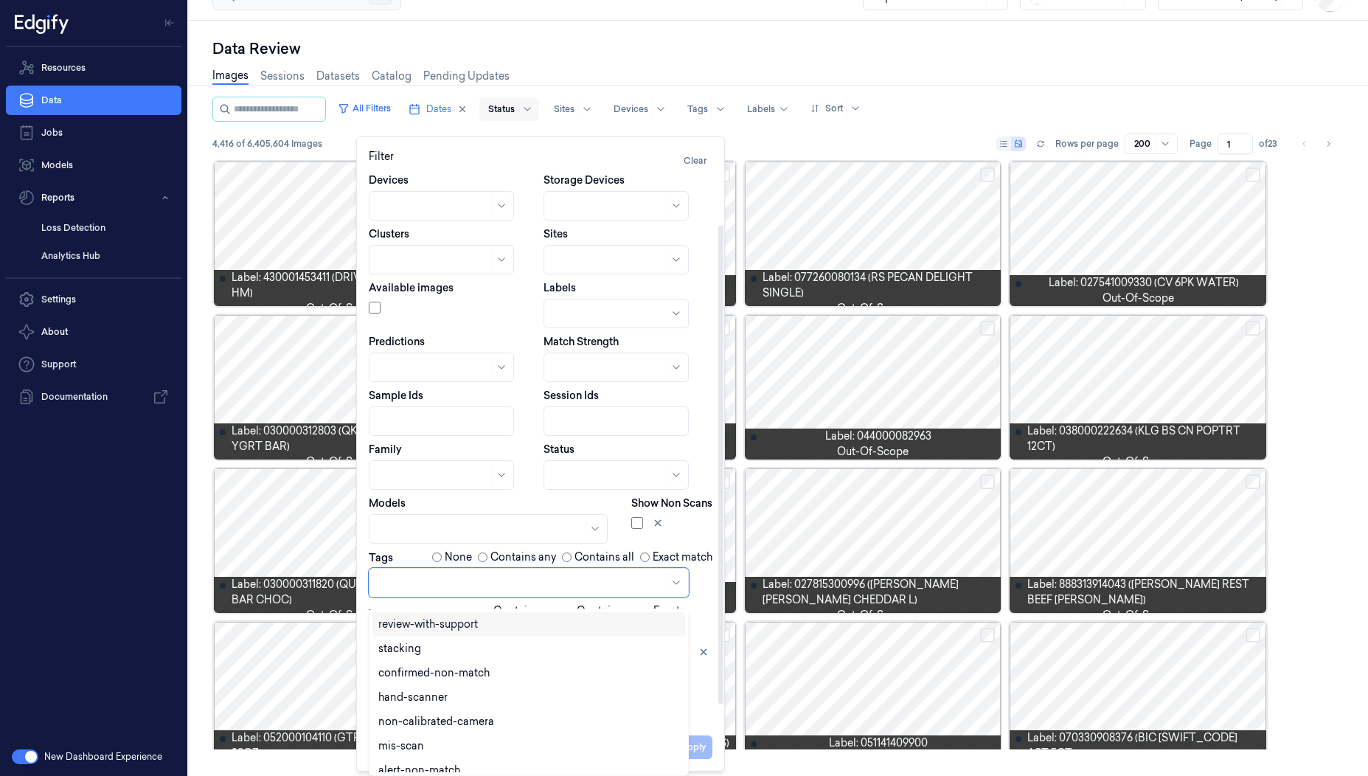
scroll to position [1, 0]
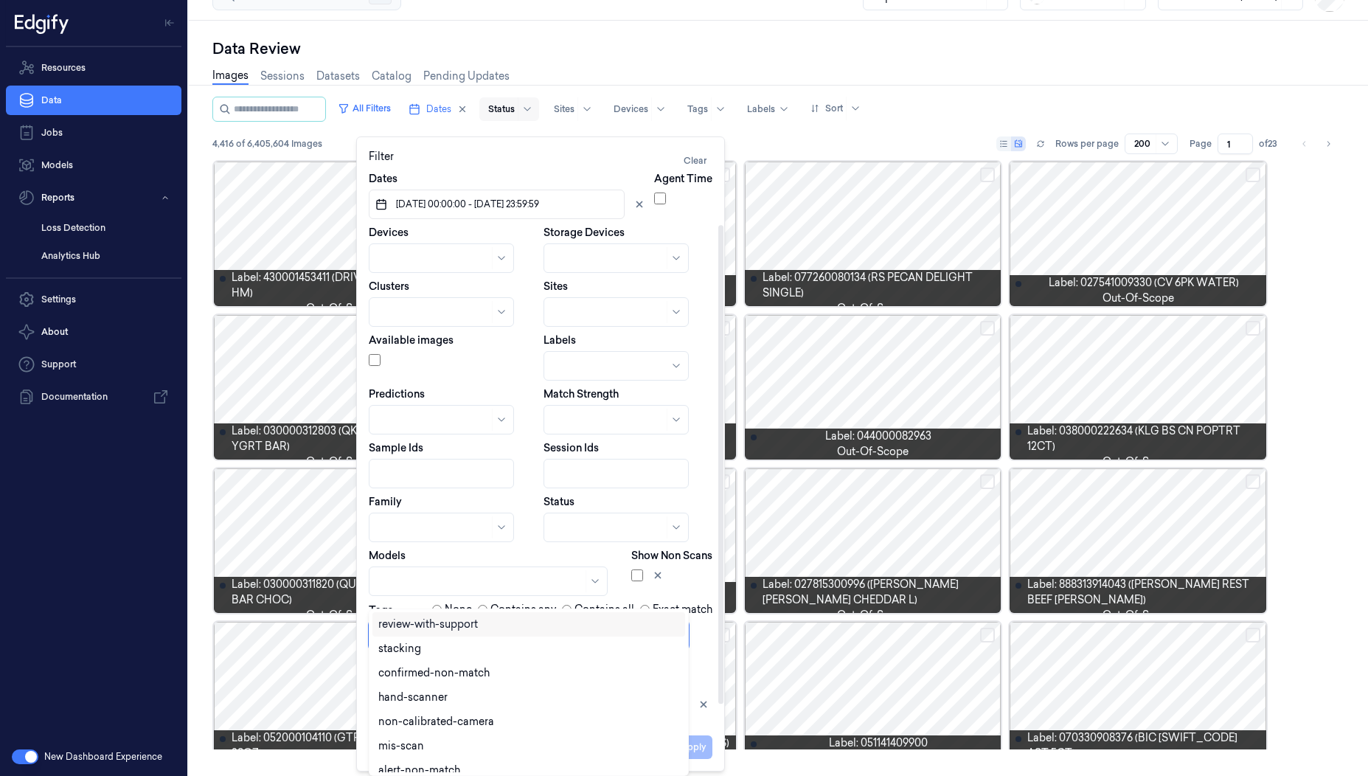
click at [449, 620] on div at bounding box center [529, 634] width 320 height 29
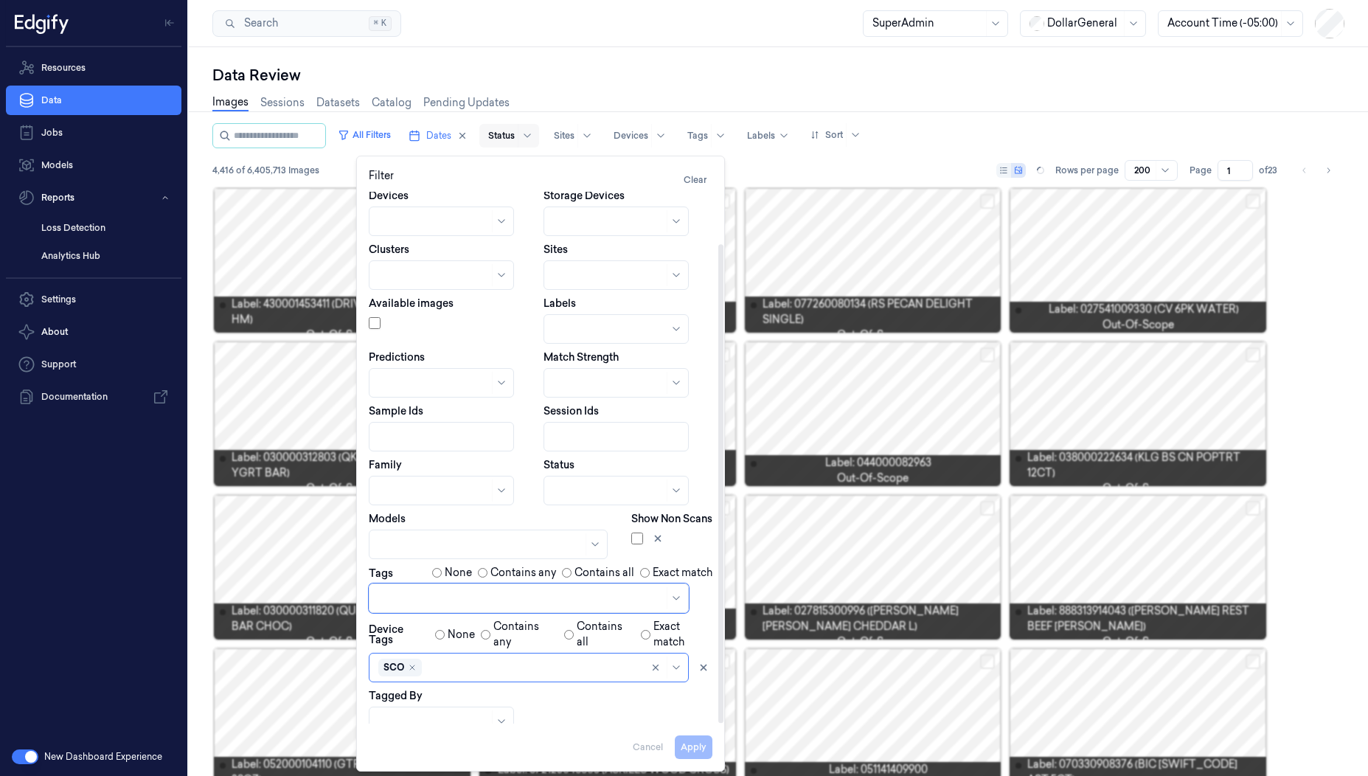
scroll to position [9, 0]
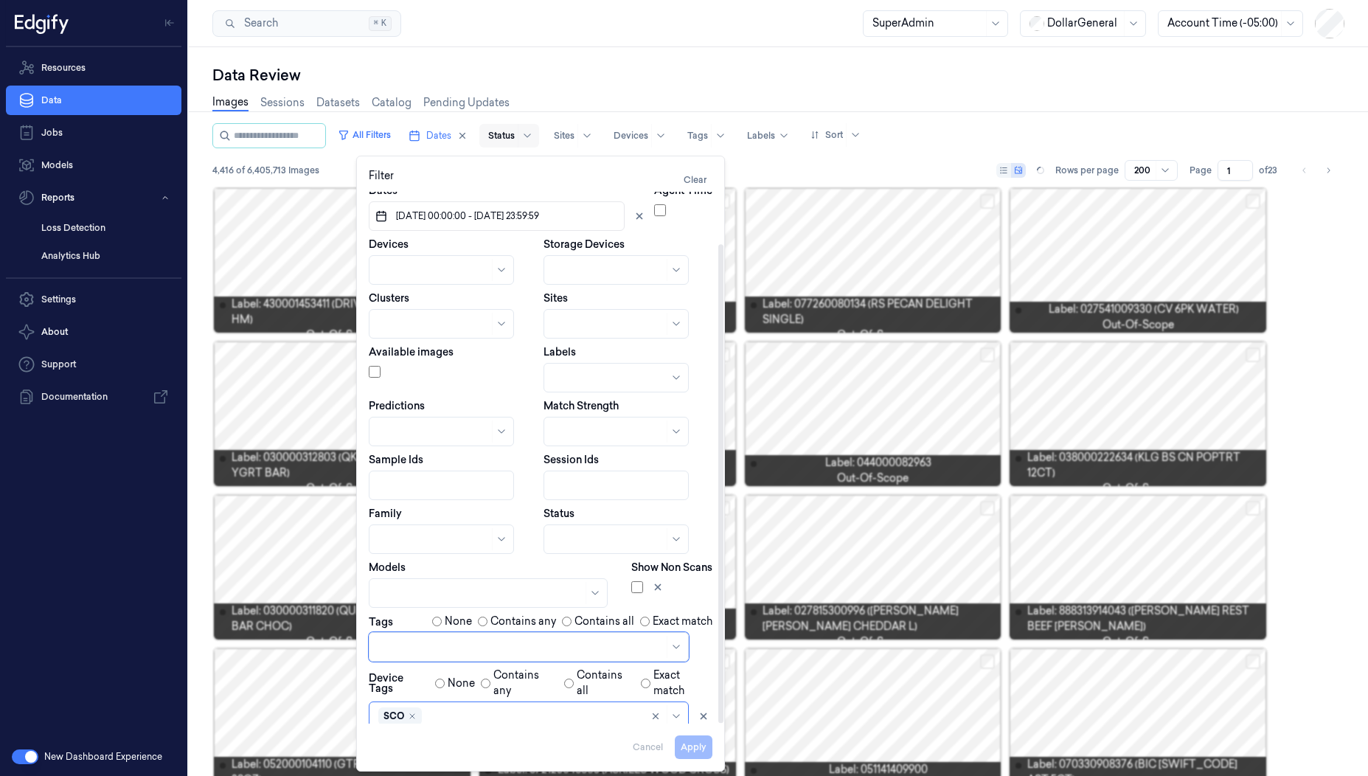
click at [470, 639] on div at bounding box center [520, 646] width 285 height 15
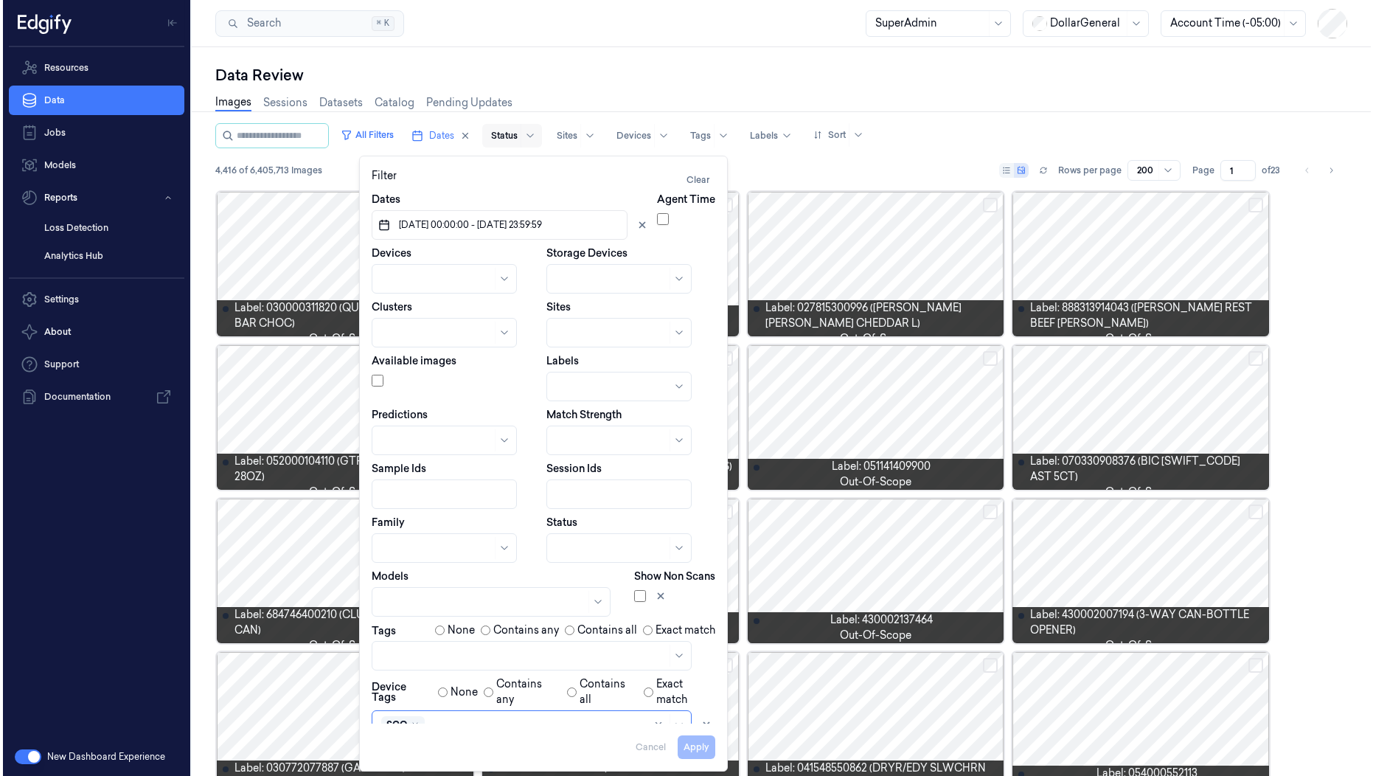
scroll to position [0, 0]
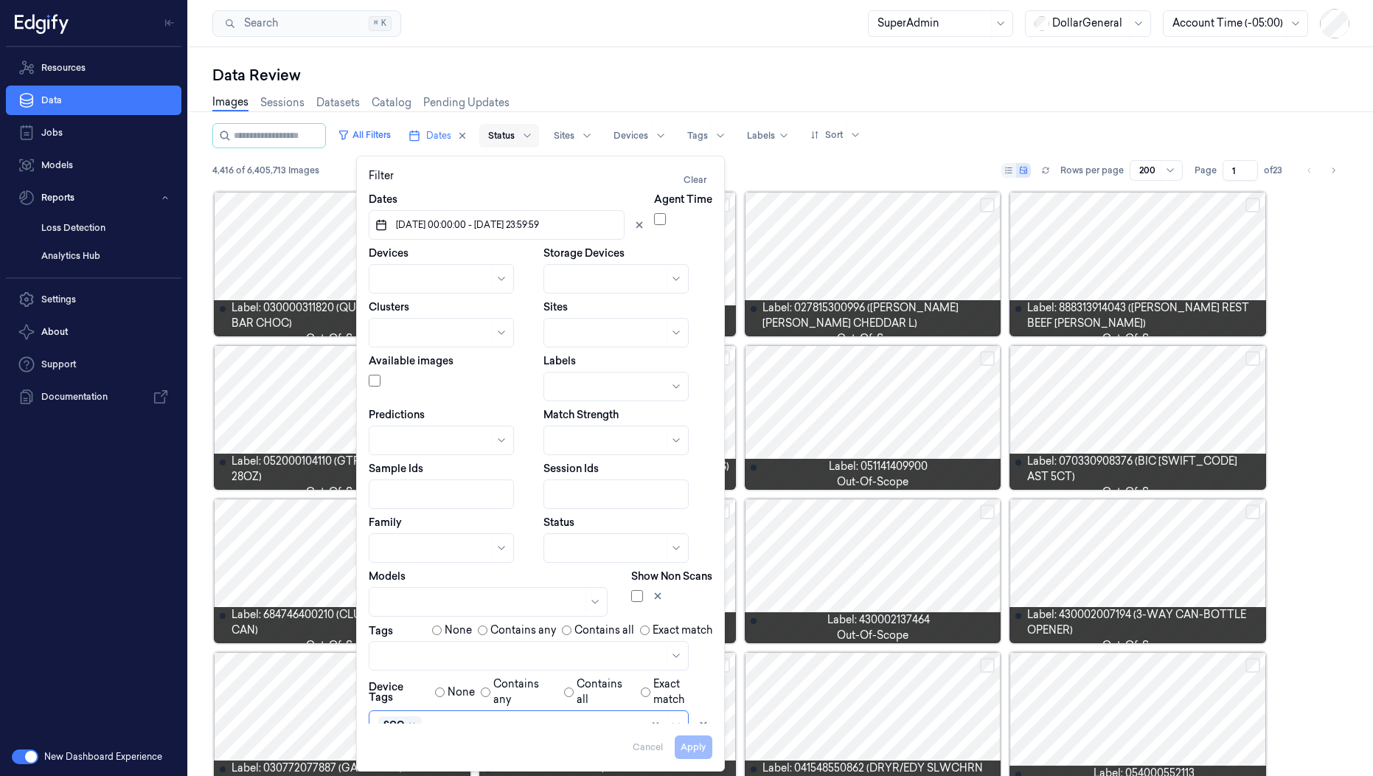
click at [510, 514] on div "Dates 04/08/2025 00:00:00 - 10/08/2025 23:59:59 Agent Time Devices Storage Devi…" at bounding box center [541, 493] width 344 height 602
click at [614, 440] on div at bounding box center [608, 440] width 111 height 15
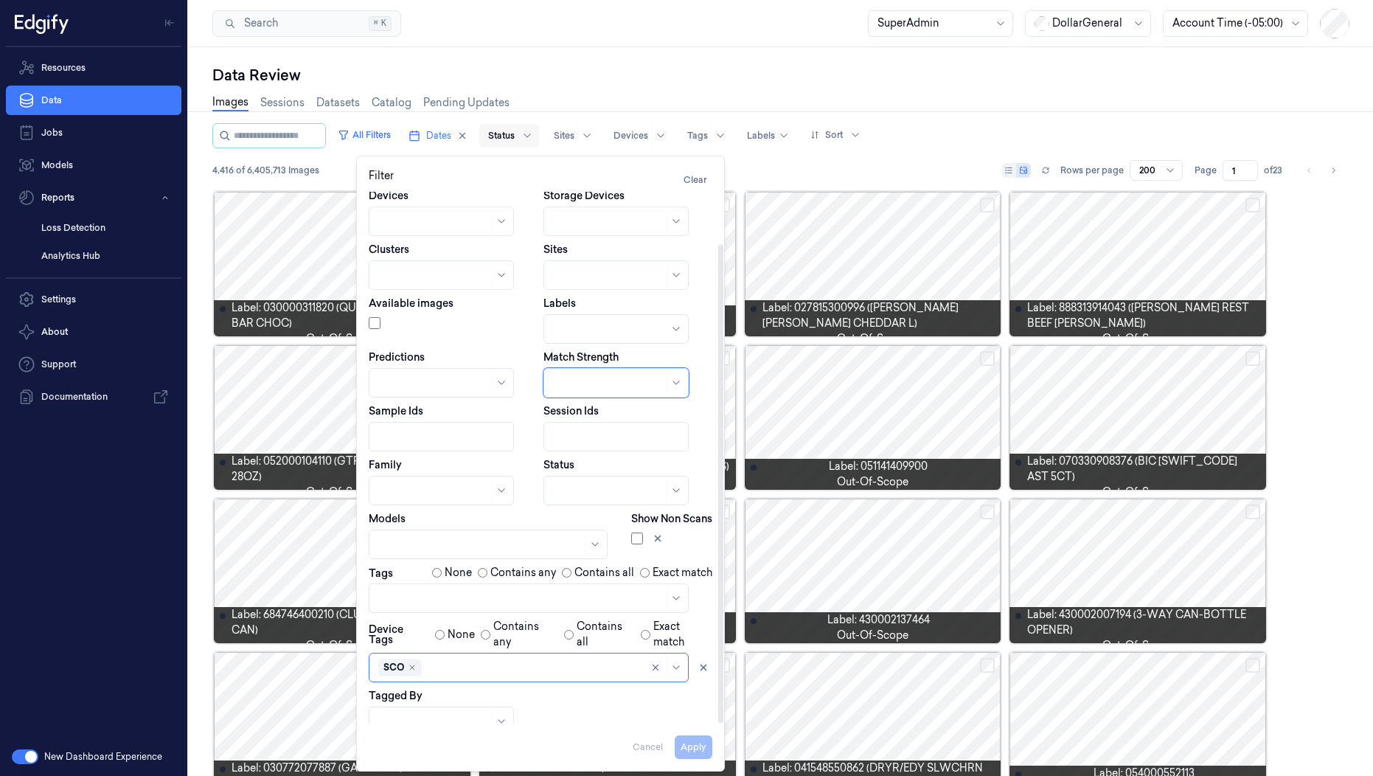
click at [580, 481] on div at bounding box center [608, 490] width 111 height 21
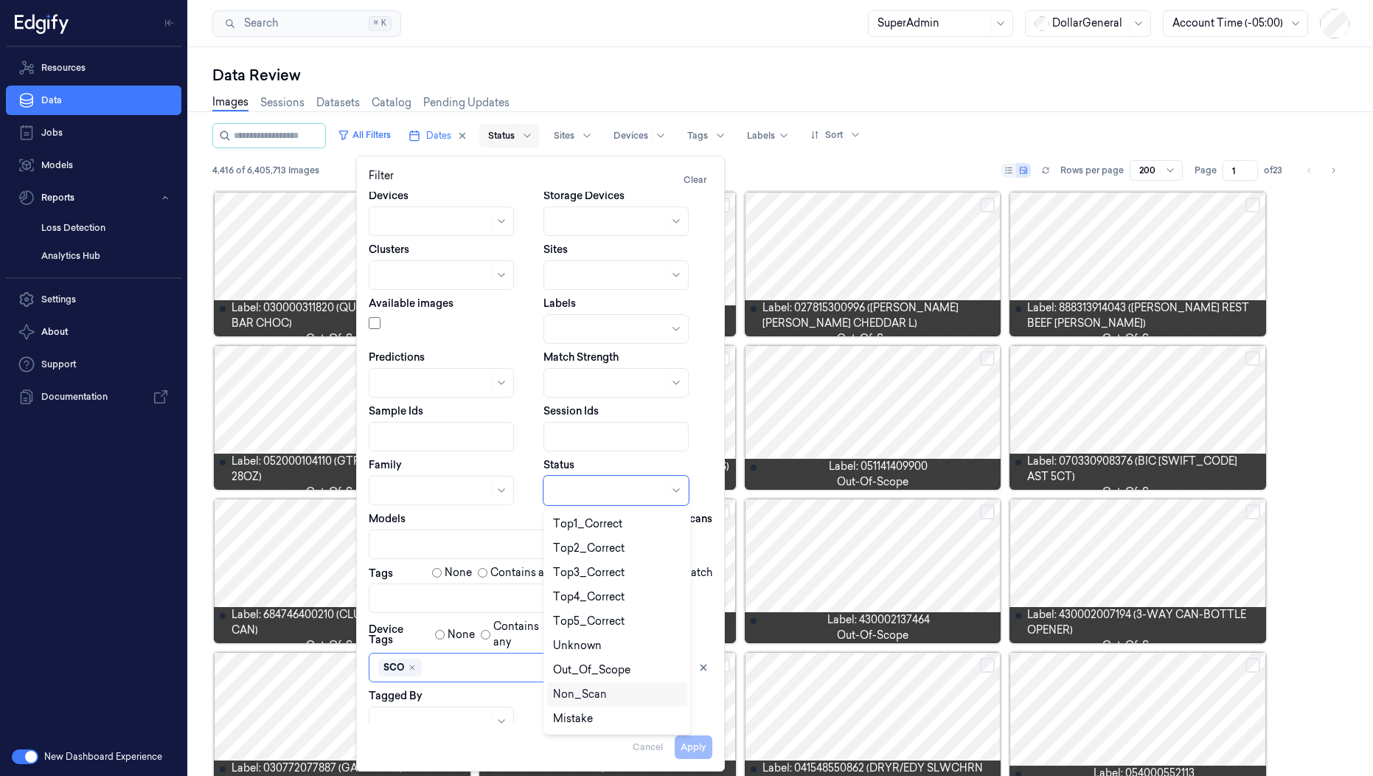
click at [587, 693] on div "Non_Scan" at bounding box center [580, 694] width 54 height 15
click at [690, 751] on button "Apply" at bounding box center [694, 747] width 38 height 24
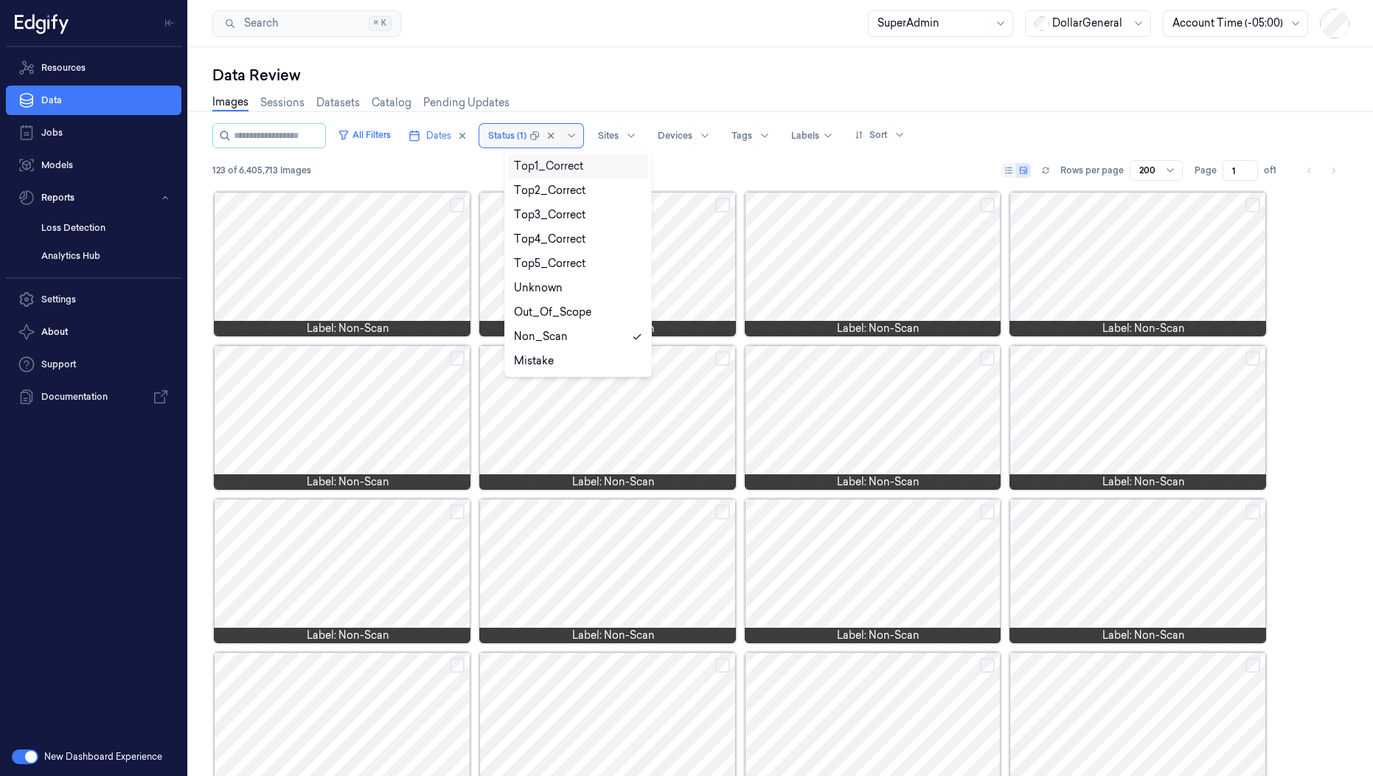
click at [522, 134] on div at bounding box center [507, 135] width 38 height 13
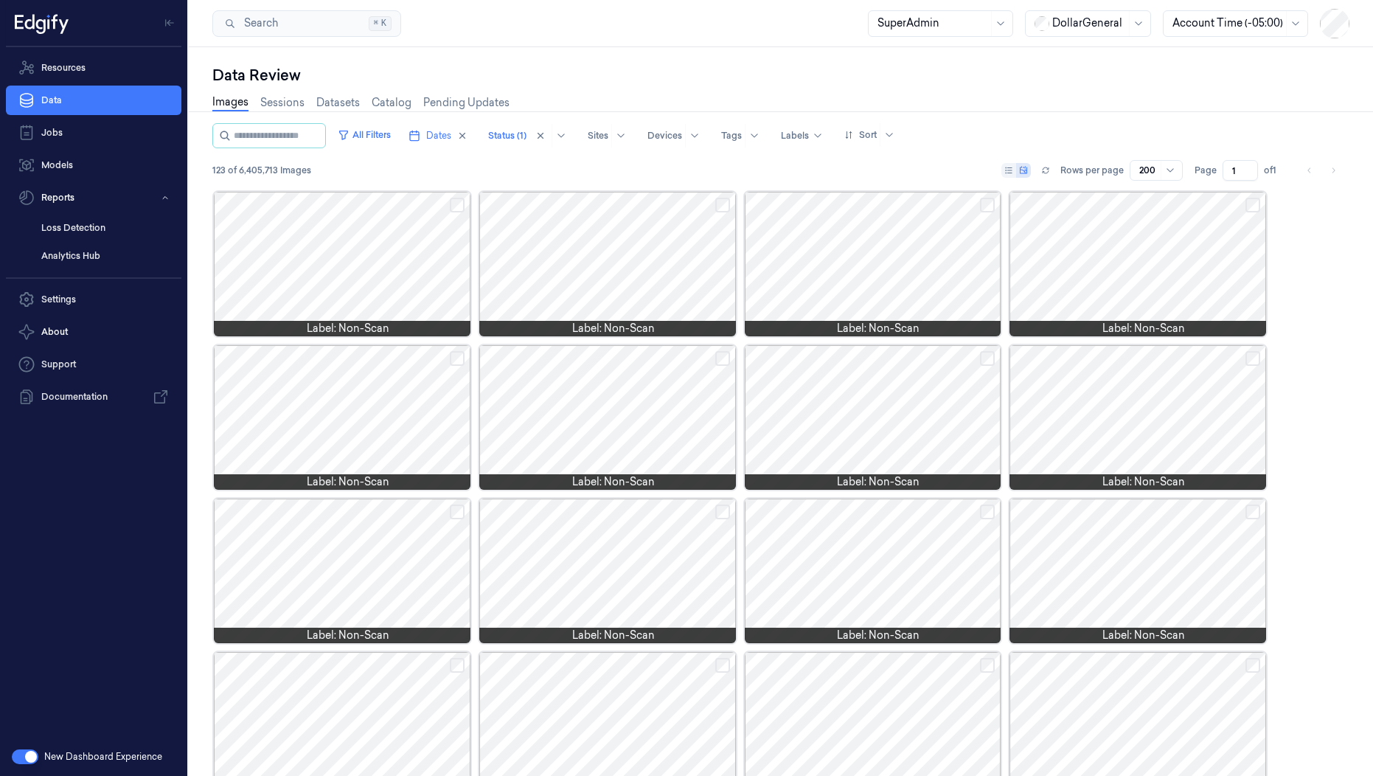
click at [573, 79] on div "Data Review" at bounding box center [780, 75] width 1137 height 21
click at [397, 136] on button "All Filters" at bounding box center [364, 135] width 65 height 24
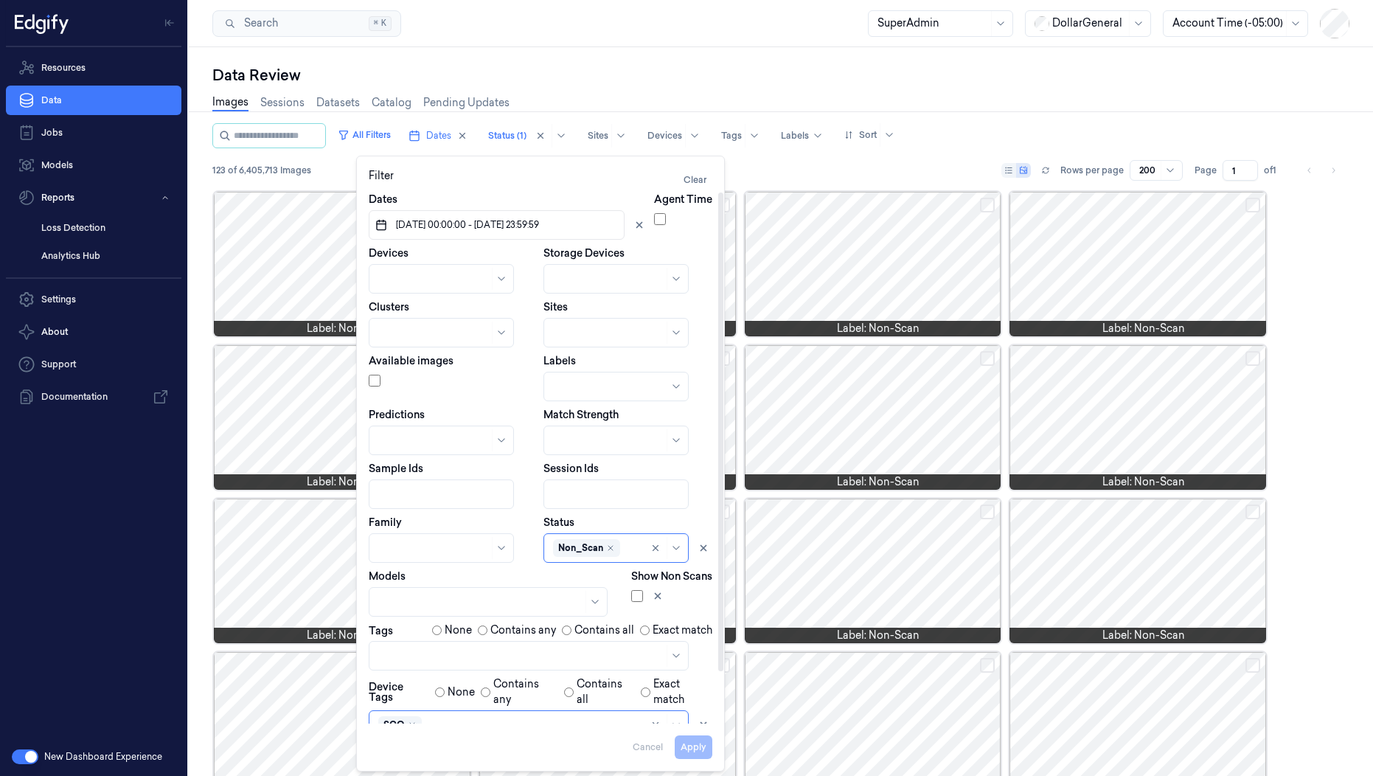
scroll to position [58, 0]
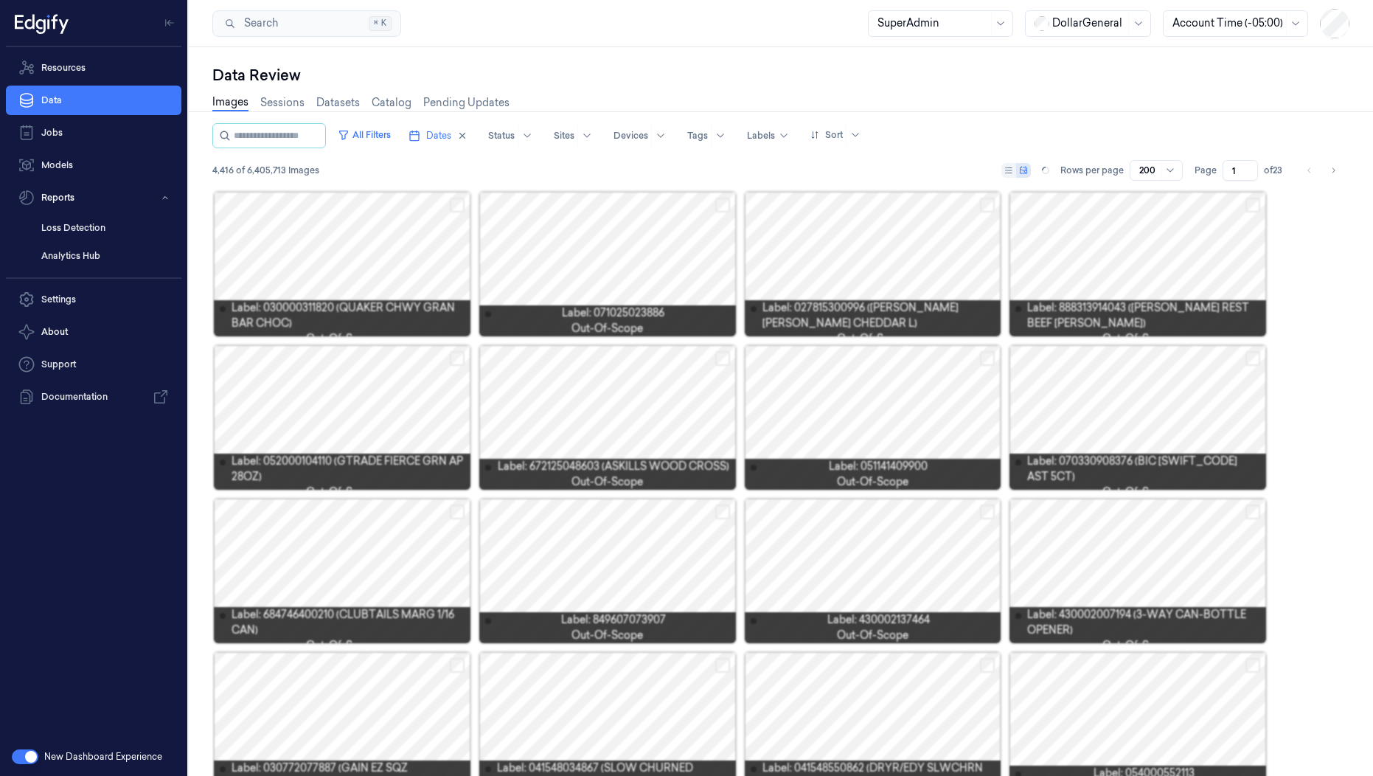
click at [600, 82] on div "Data Review" at bounding box center [780, 75] width 1137 height 21
click at [569, 63] on div "Data Review Images Sessions Datasets Catalog Pending Updates All Filters Dates …" at bounding box center [781, 411] width 1184 height 729
click at [397, 134] on button "All Filters" at bounding box center [364, 135] width 65 height 24
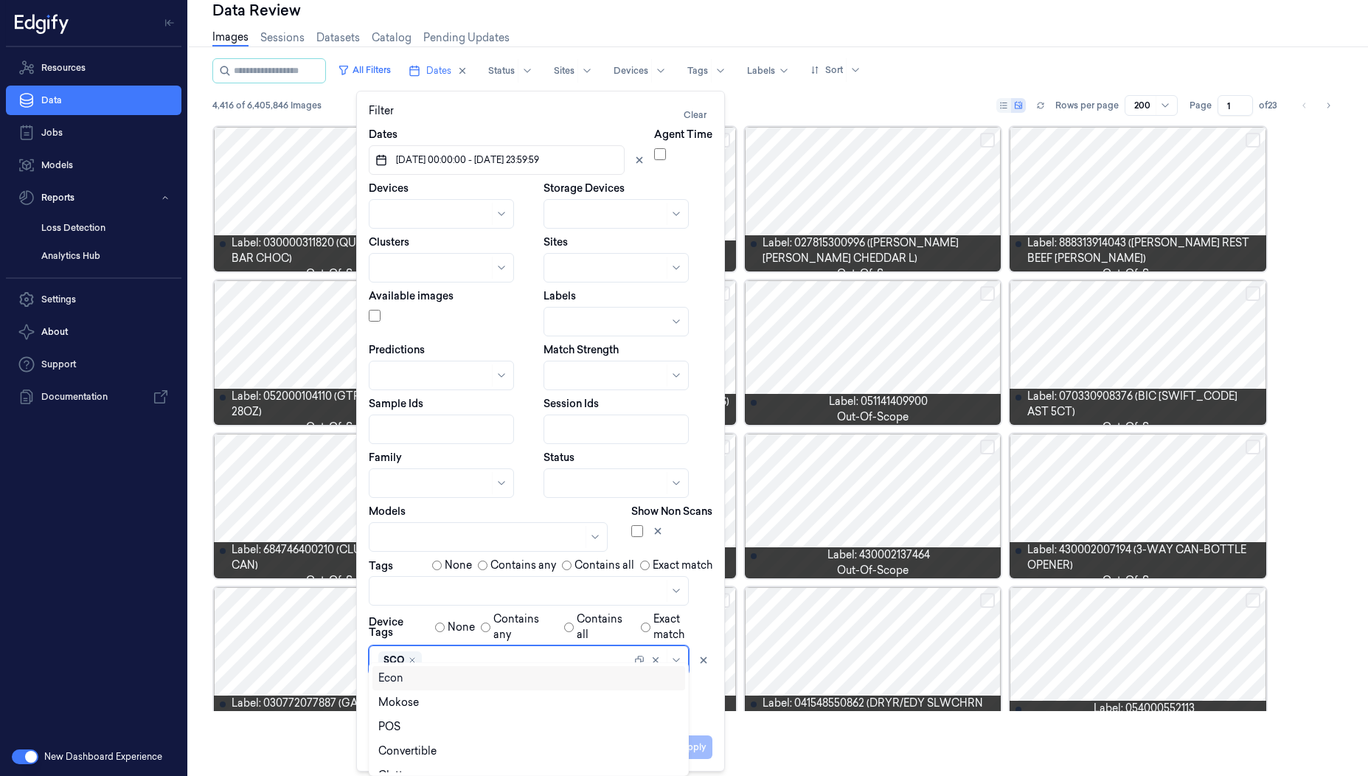
click at [438, 655] on div "SCO" at bounding box center [529, 659] width 320 height 29
click at [409, 723] on div "POS" at bounding box center [528, 726] width 301 height 15
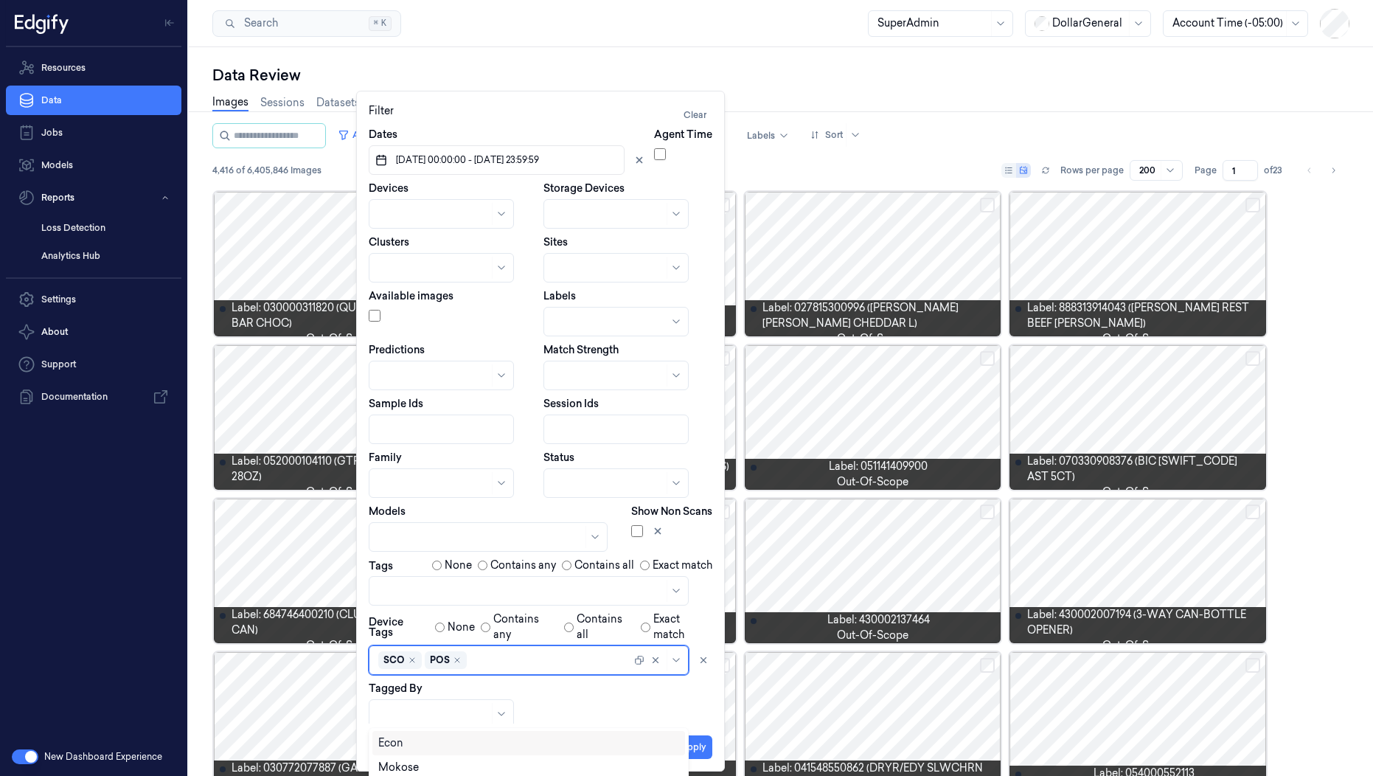
click at [487, 641] on div "Dates 04/08/2025 00:00:00 - 10/08/2025 23:59:59 Agent Time Devices Storage Devi…" at bounding box center [541, 428] width 344 height 602
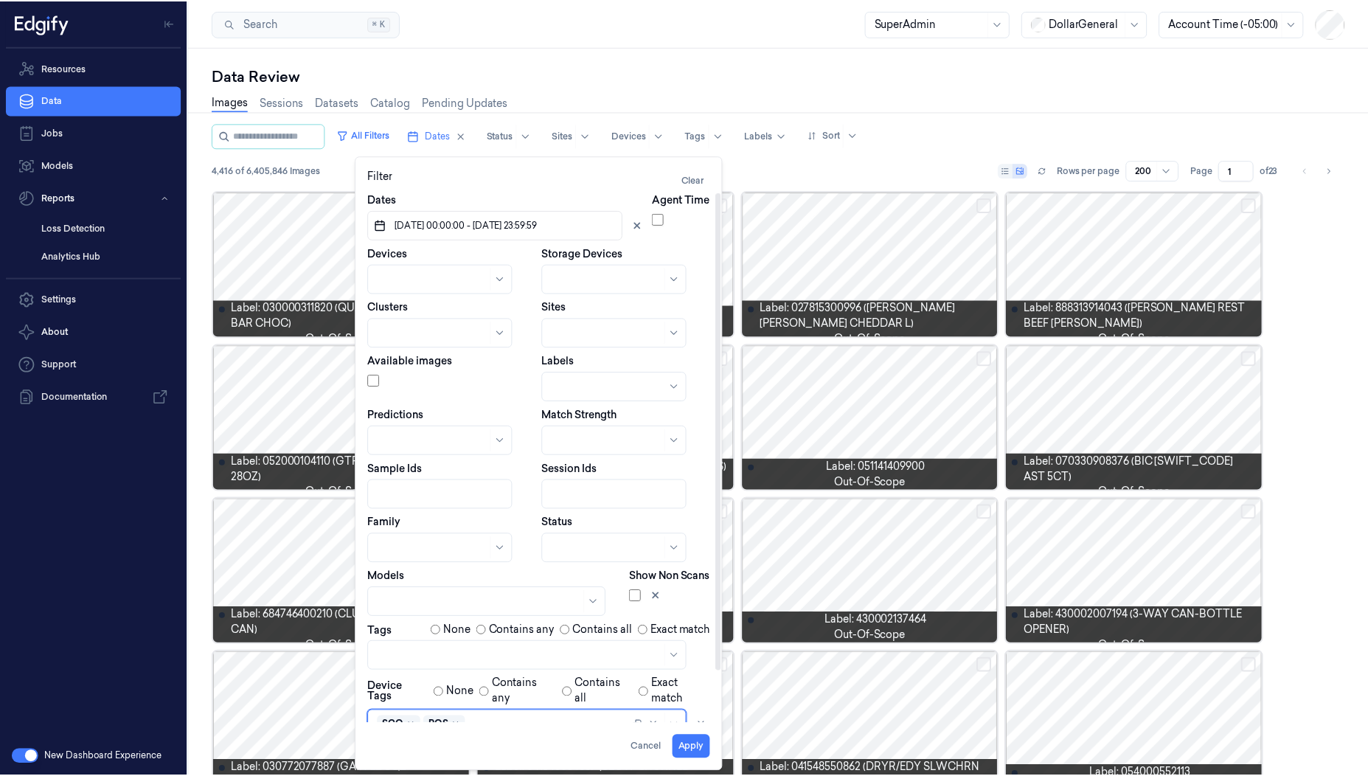
scroll to position [180, 0]
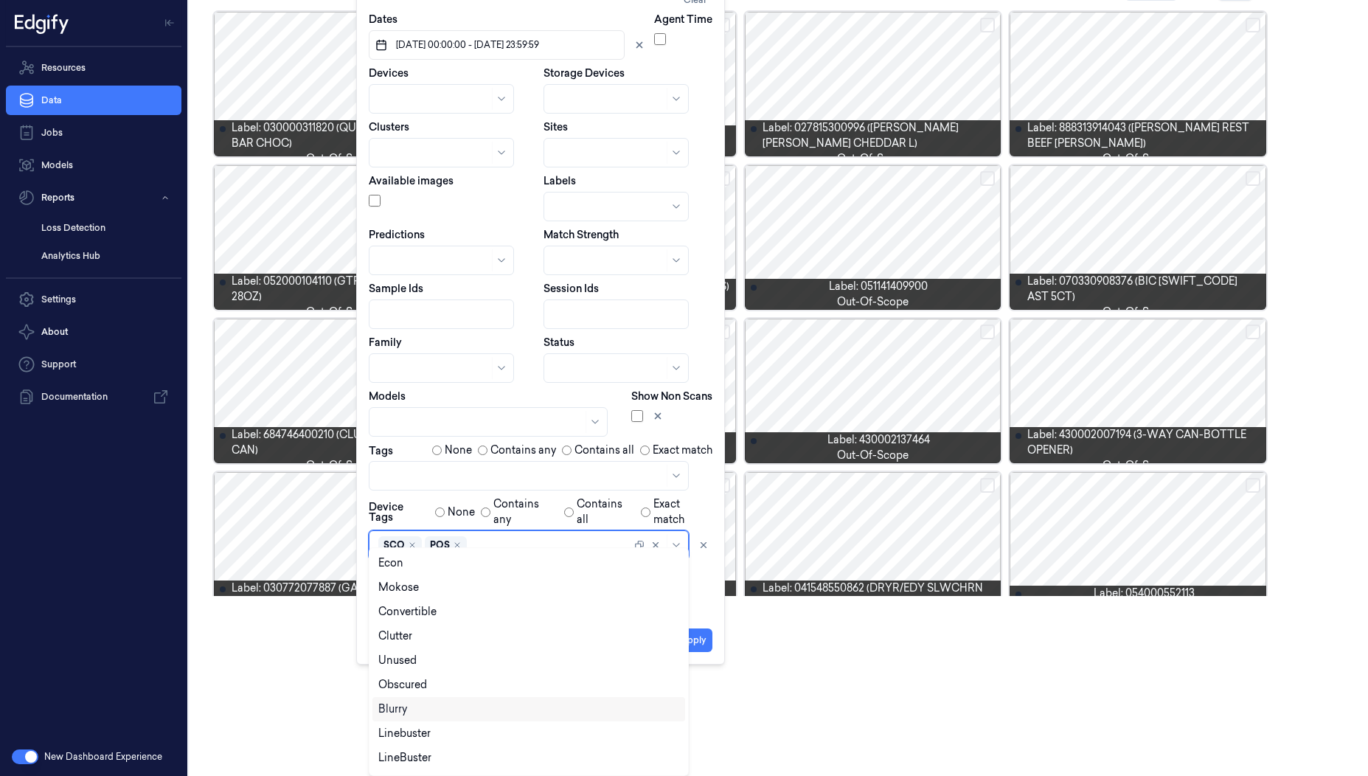
click at [498, 596] on body "Resources Data Jobs Models Reports Loss Detection Analytics Hub Settings About …" at bounding box center [684, 208] width 1368 height 776
click at [468, 732] on div "LineBuster" at bounding box center [528, 735] width 301 height 15
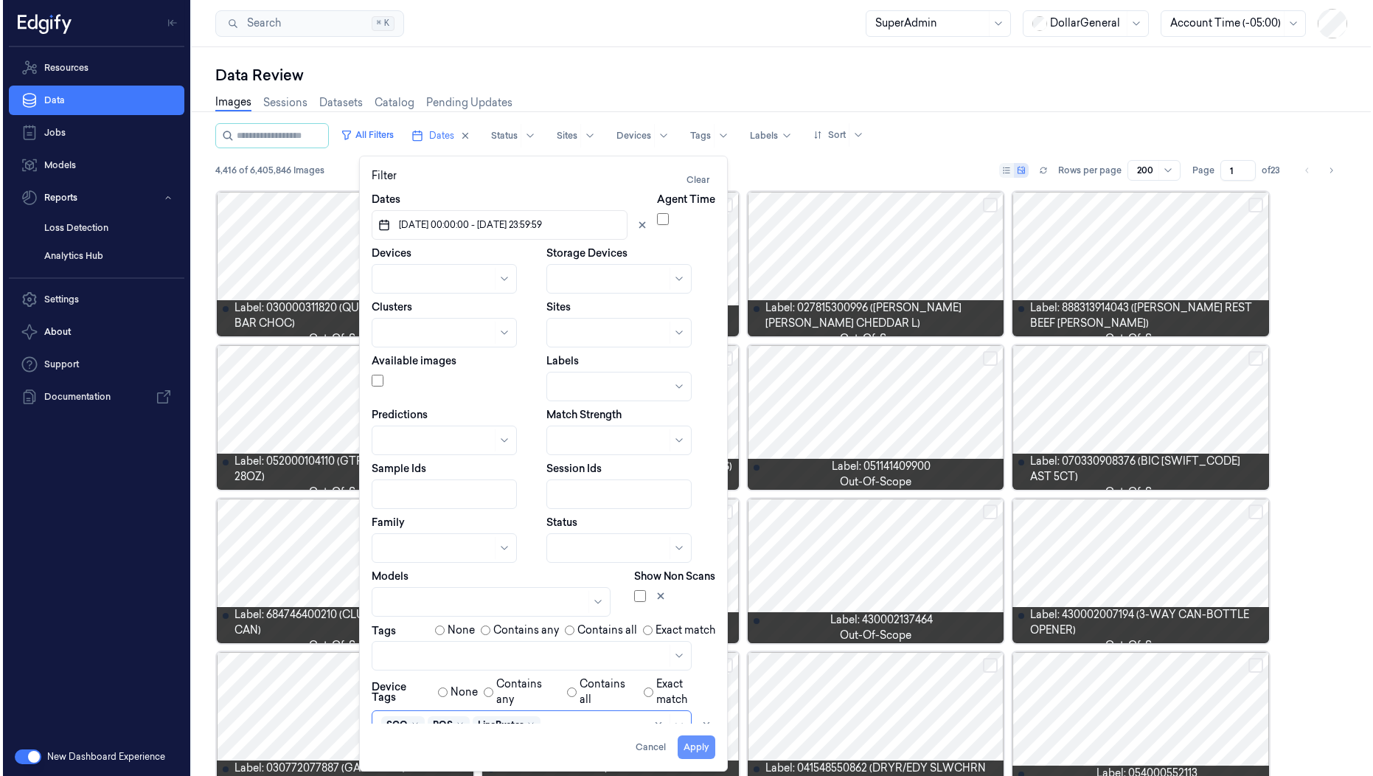
scroll to position [0, 0]
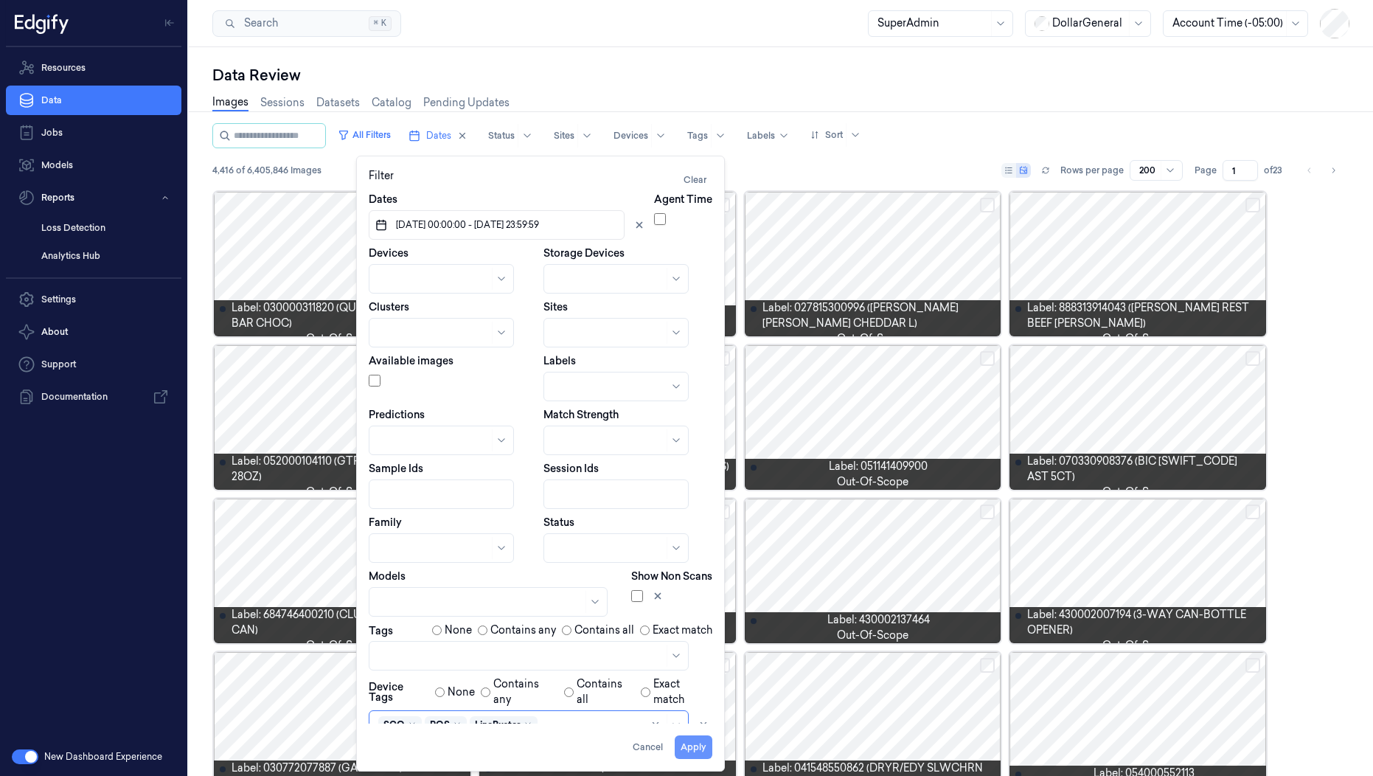
click at [696, 634] on div "Filter Clear Dates 04/08/2025 00:00:00 - 10/08/2025 23:59:59 Agent Time Devices…" at bounding box center [541, 463] width 344 height 591
click at [687, 757] on button "Apply" at bounding box center [694, 747] width 38 height 24
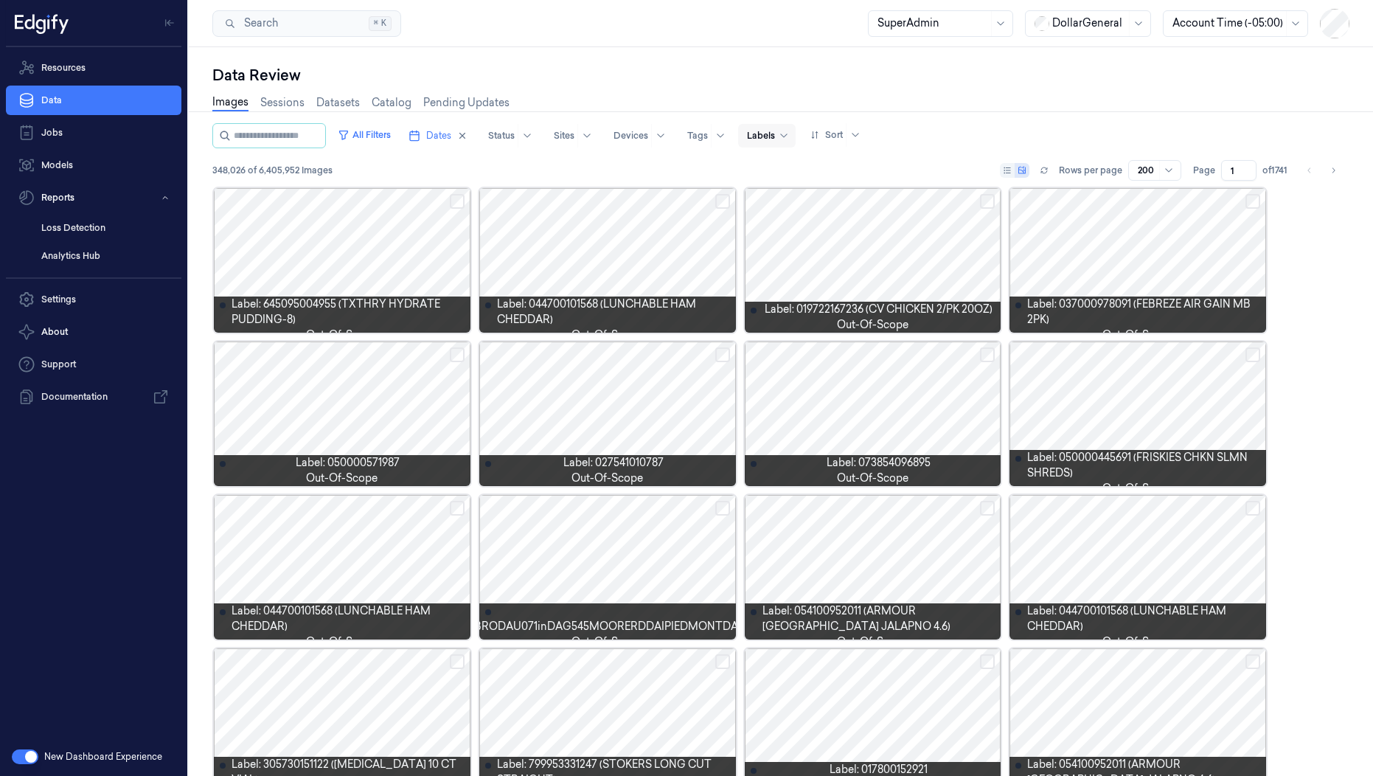
click at [775, 140] on div at bounding box center [761, 135] width 28 height 13
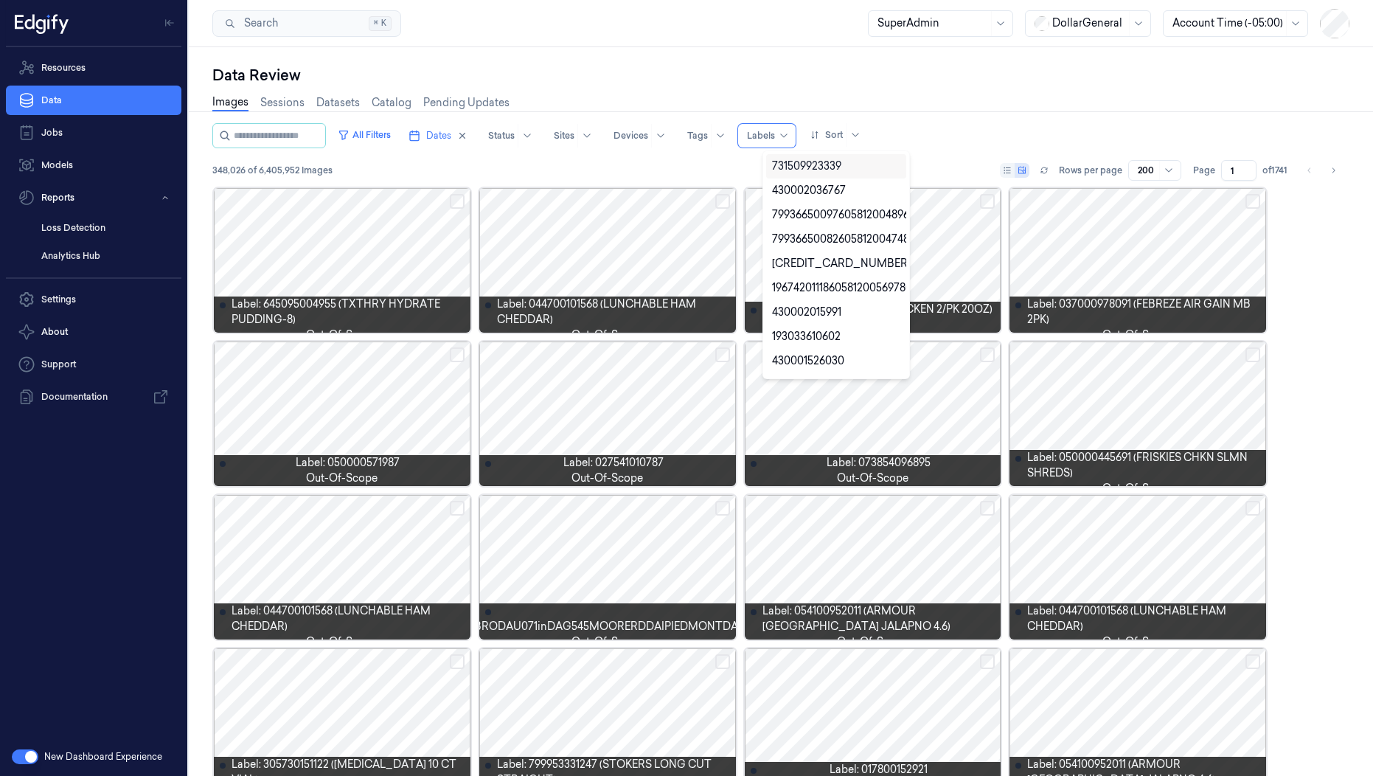
click at [811, 77] on div "Data Review" at bounding box center [780, 75] width 1137 height 21
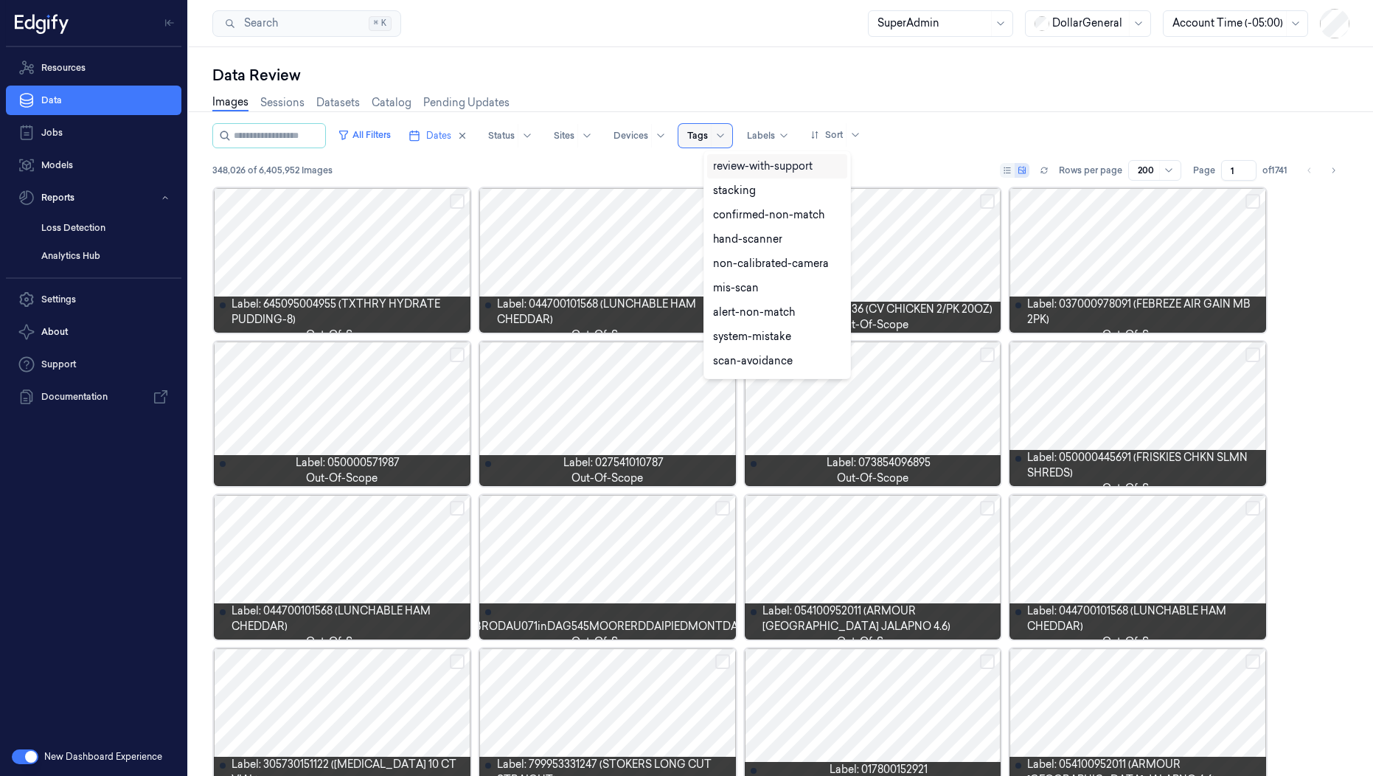
click at [729, 136] on div at bounding box center [720, 136] width 18 height 24
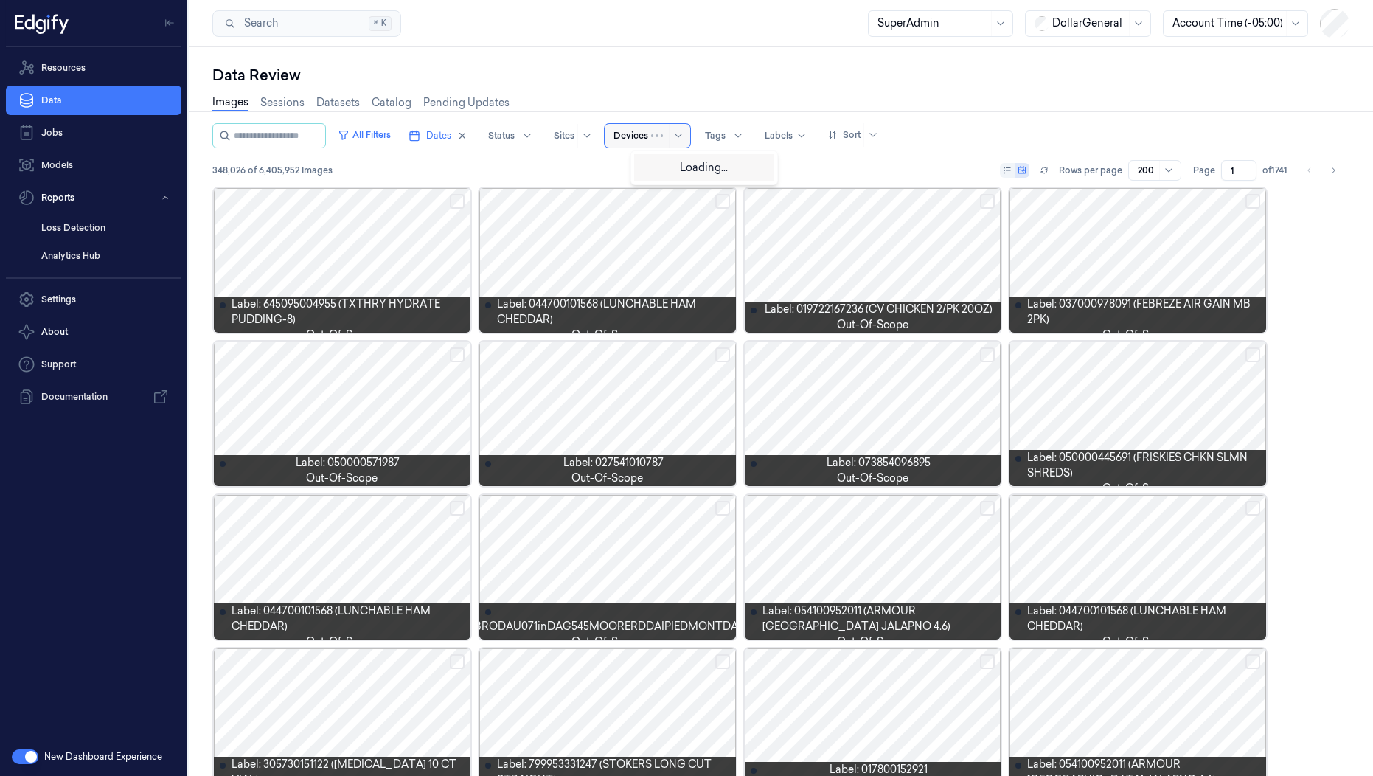
click at [679, 128] on div at bounding box center [669, 136] width 36 height 24
click at [670, 128] on div at bounding box center [660, 136] width 18 height 24
paste input "s10180-cr11 s04916-cr11 s03521-cr11 s04424-cr11 s09090-cr11"
type input "s10180-cr11 s04916-cr11 s03521-cr11 s04424-cr11 s09090-cr11"
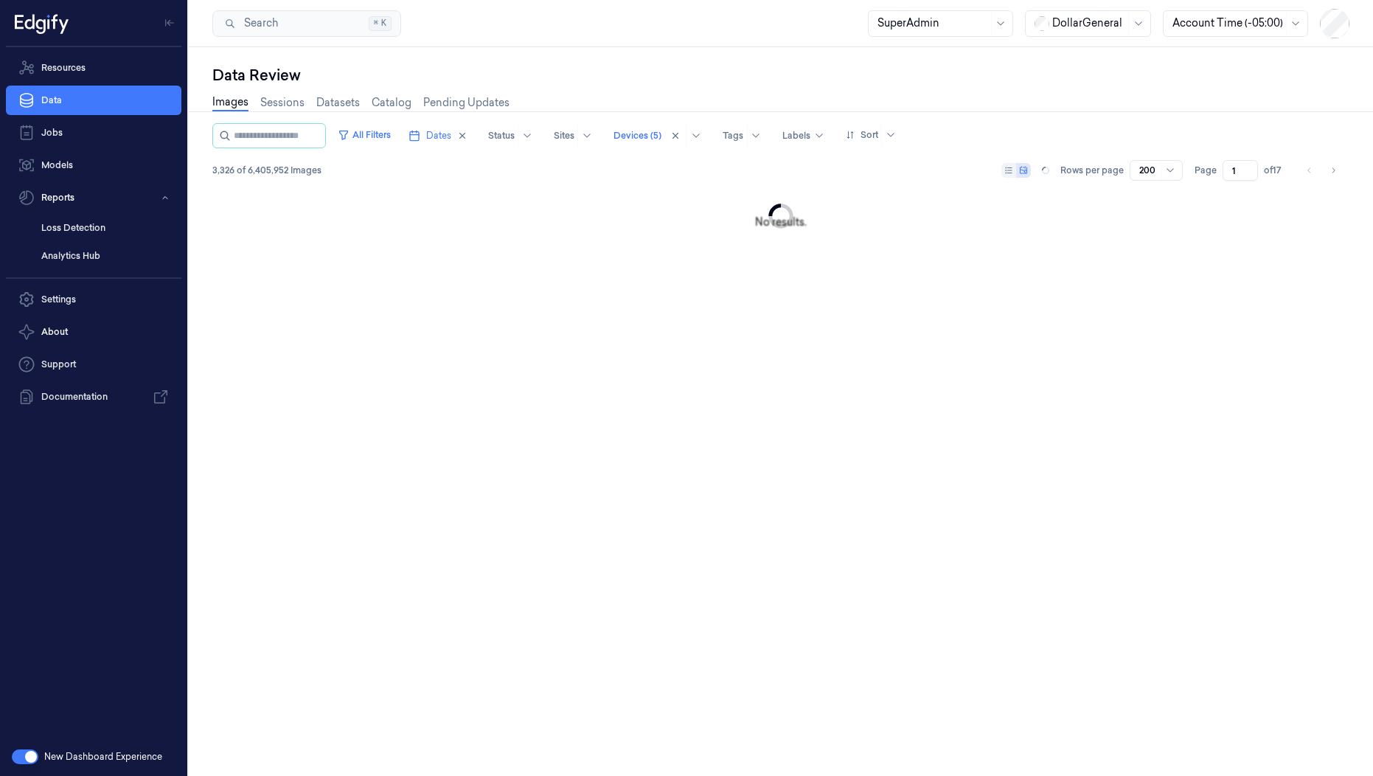
click at [751, 74] on div "Data Review" at bounding box center [780, 75] width 1137 height 21
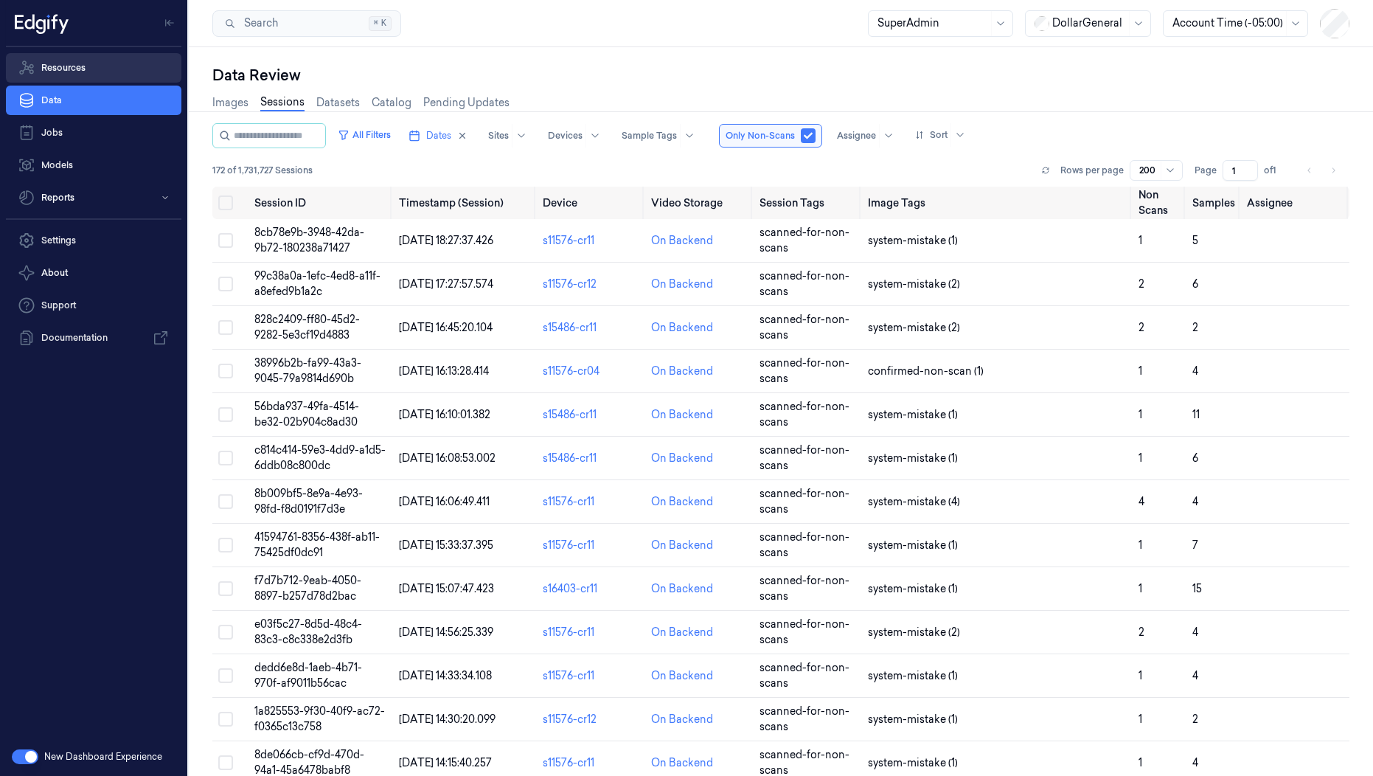
click at [58, 71] on link "Resources" at bounding box center [94, 67] width 176 height 29
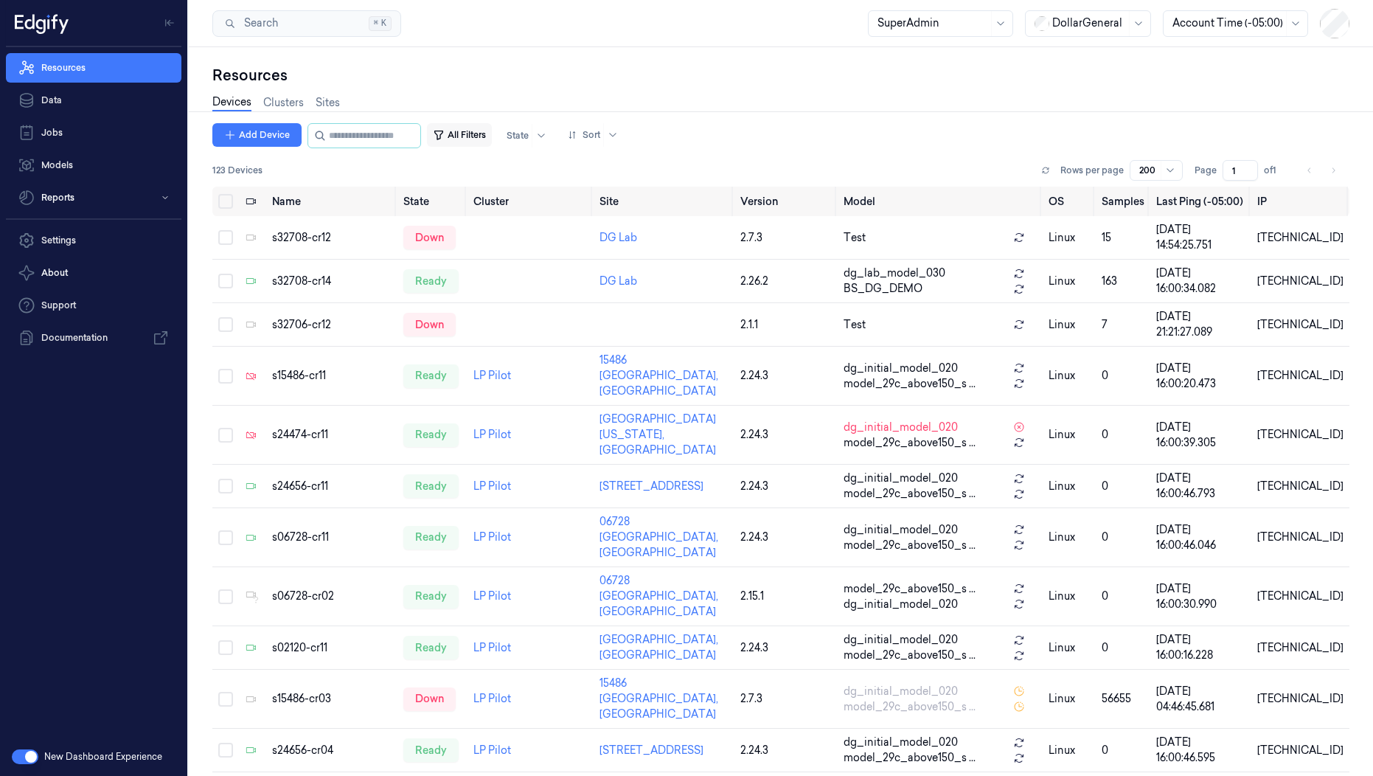
click at [489, 137] on button "All Filters" at bounding box center [459, 135] width 65 height 24
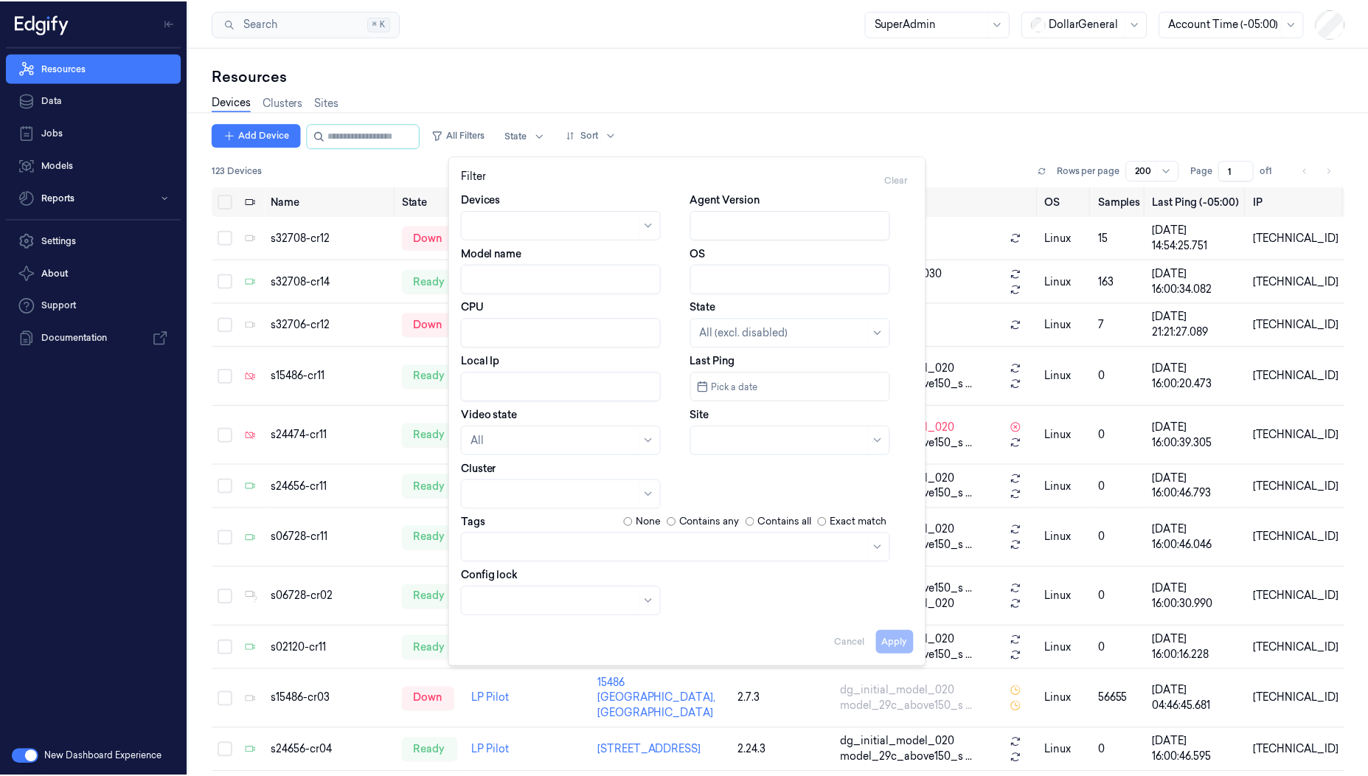
scroll to position [7, 0]
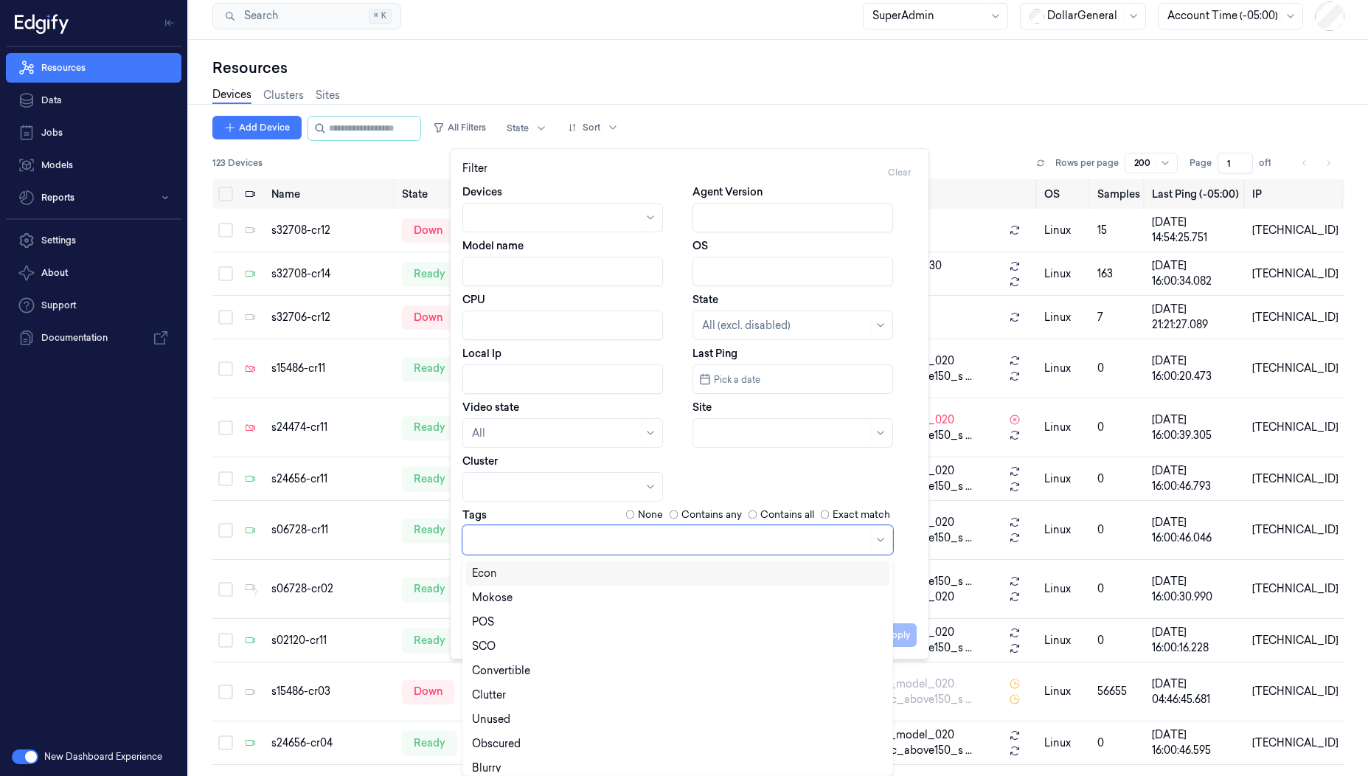
click at [503, 541] on div at bounding box center [670, 539] width 396 height 15
click at [515, 627] on div "POS" at bounding box center [678, 621] width 412 height 15
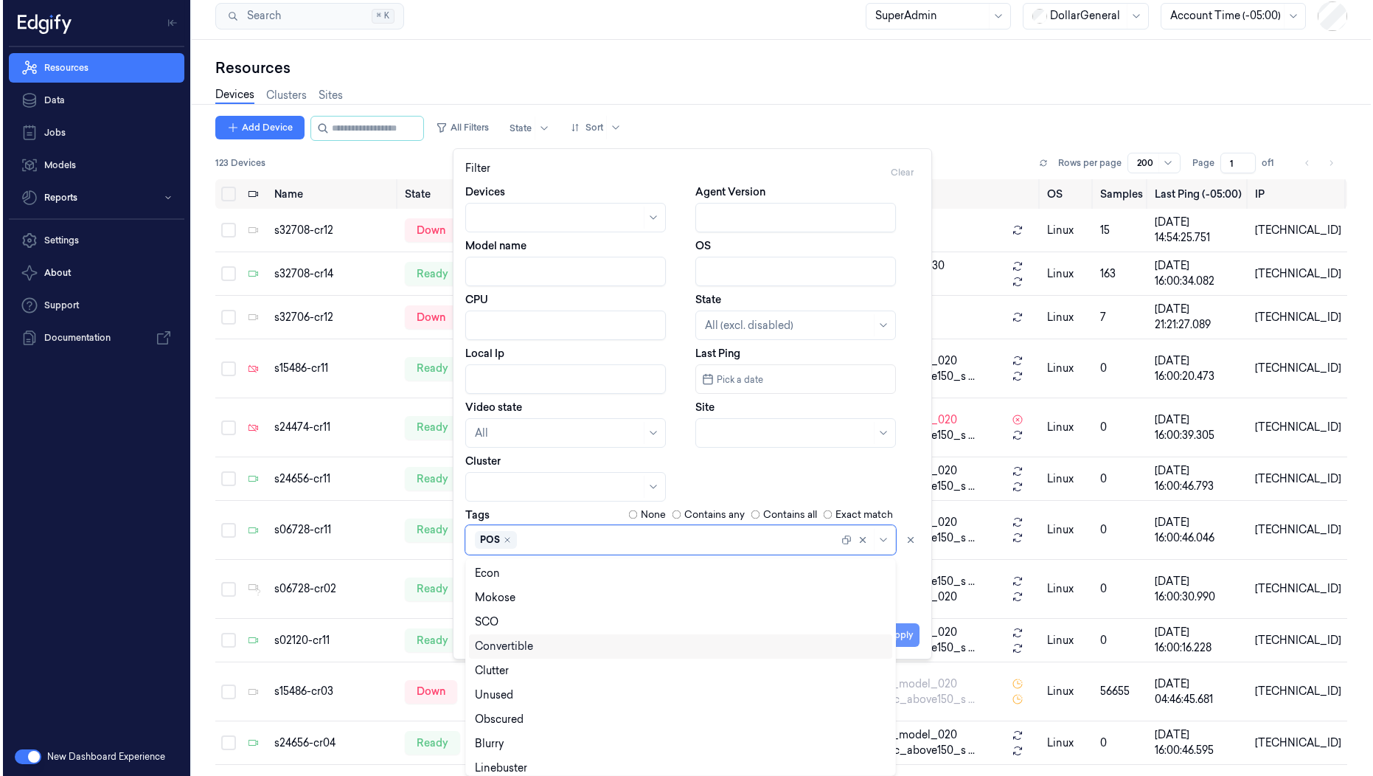
scroll to position [0, 0]
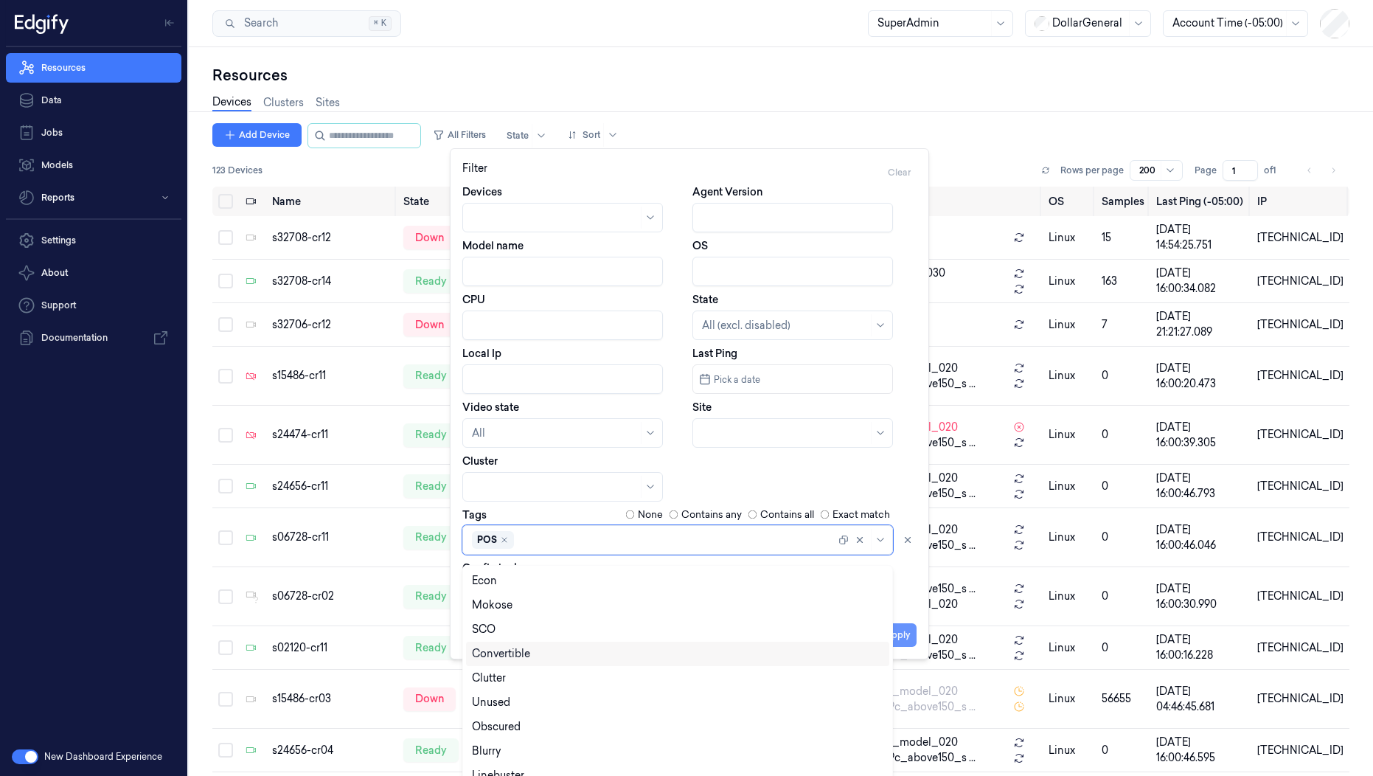
click at [910, 634] on button "Apply" at bounding box center [898, 635] width 38 height 24
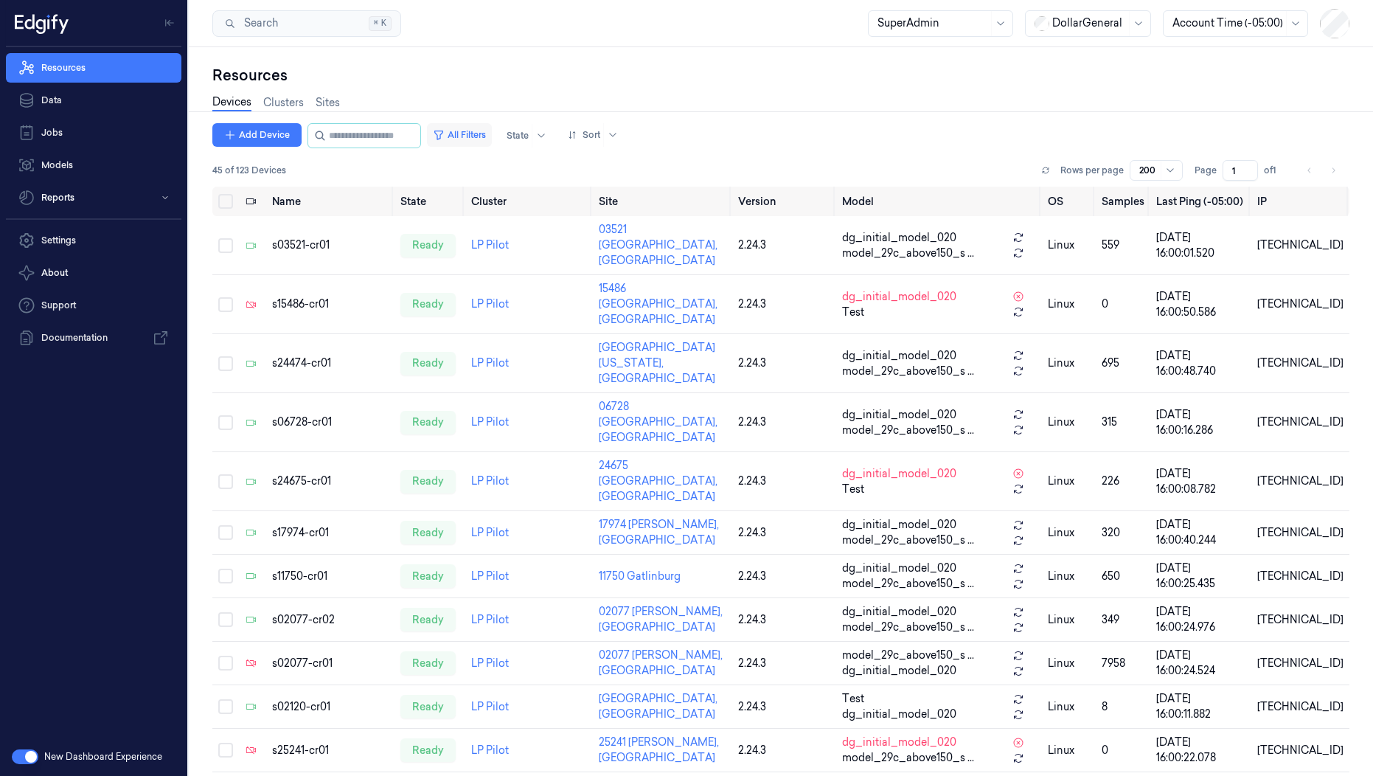
click at [479, 143] on button "All Filters" at bounding box center [459, 135] width 65 height 24
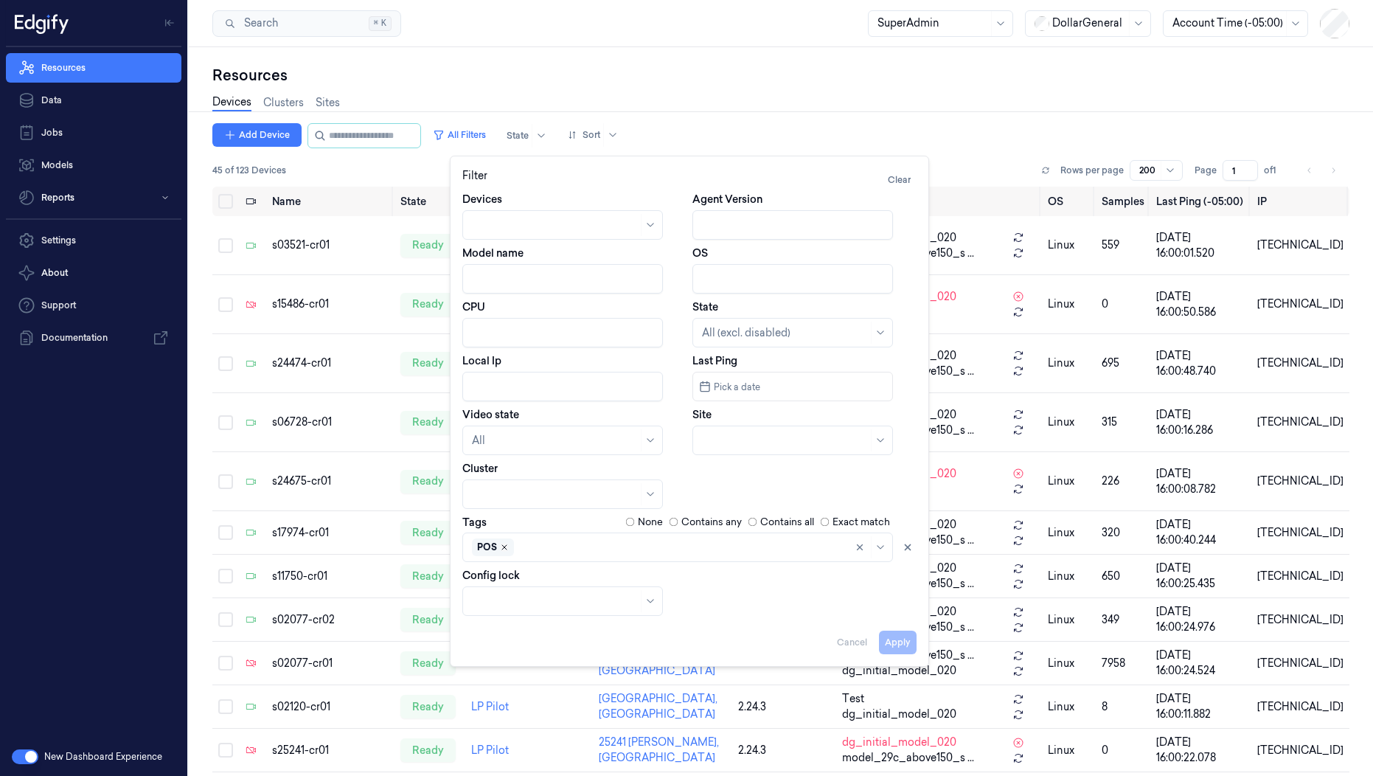
click at [506, 550] on icon "Remove ,POS" at bounding box center [504, 547] width 9 height 9
click at [506, 550] on div at bounding box center [677, 546] width 431 height 29
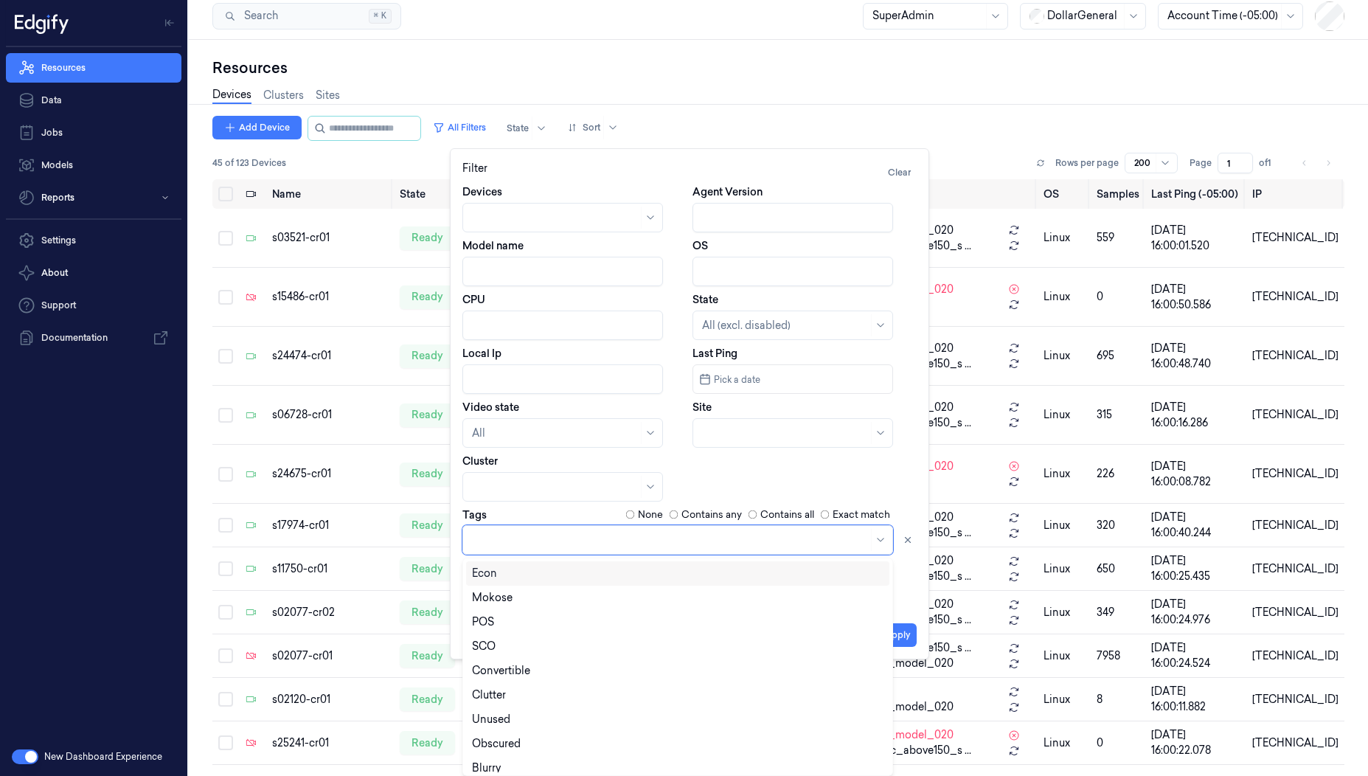
click at [704, 51] on div "Resources Devices Clusters Sites Add Device All Filters State Sort 45 of 123 De…" at bounding box center [778, 404] width 1179 height 729
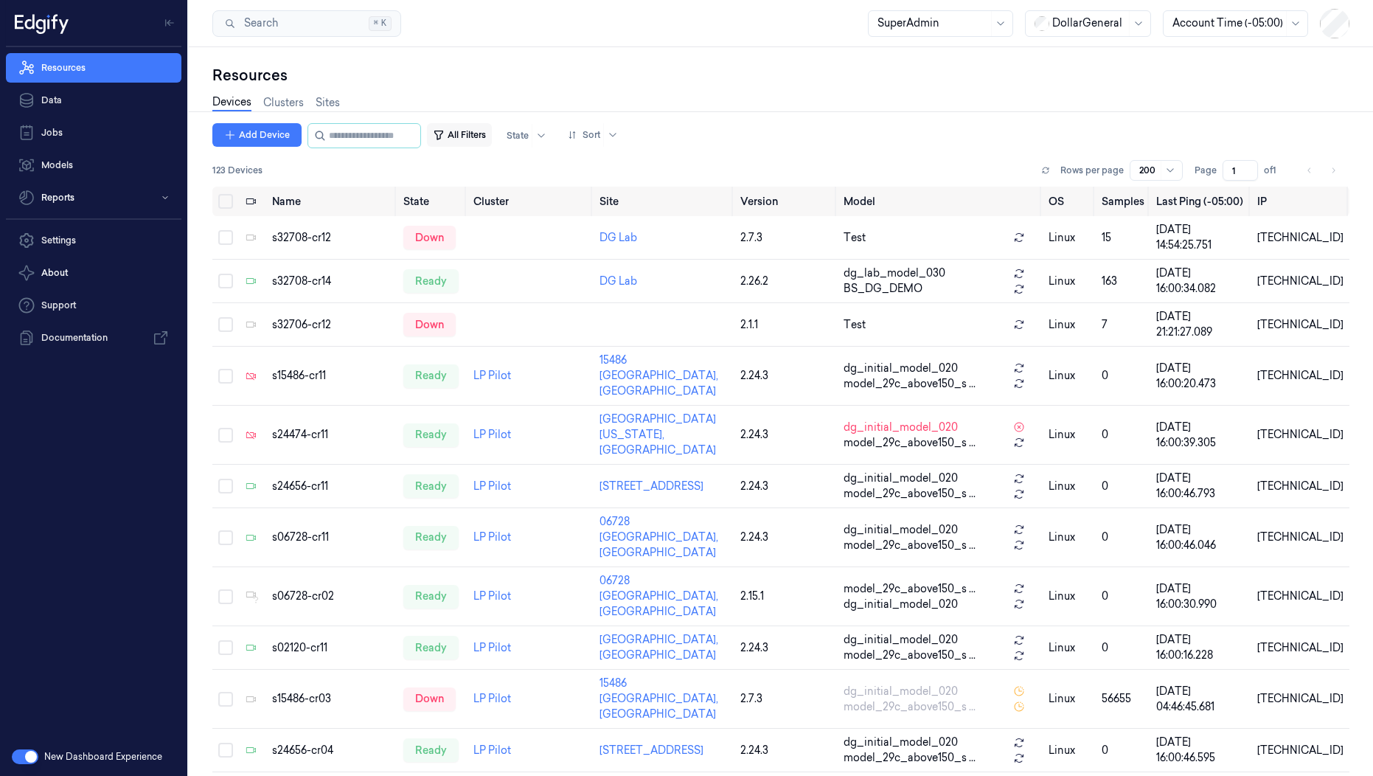
click at [475, 138] on button "All Filters" at bounding box center [459, 135] width 65 height 24
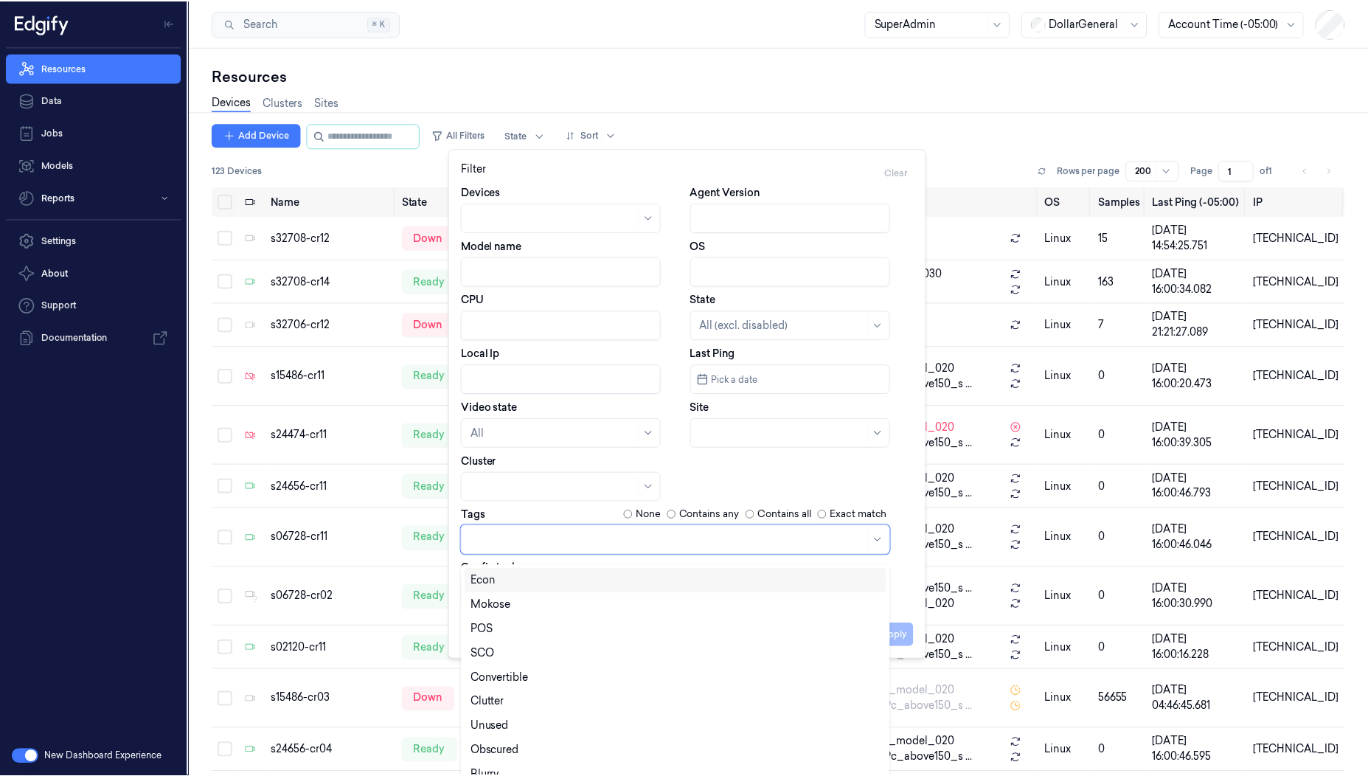
scroll to position [7, 0]
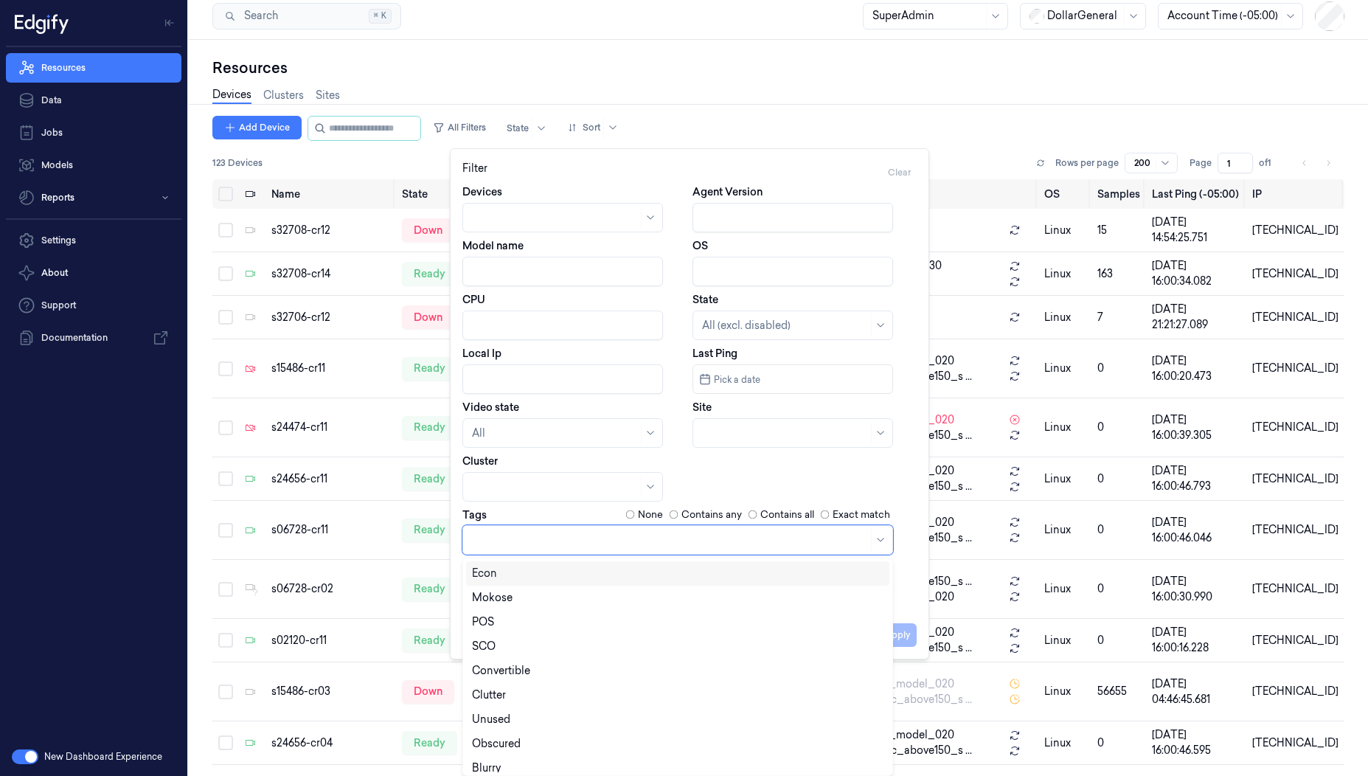
click at [500, 538] on div at bounding box center [670, 540] width 396 height 21
click at [493, 645] on div "SCO" at bounding box center [484, 646] width 24 height 15
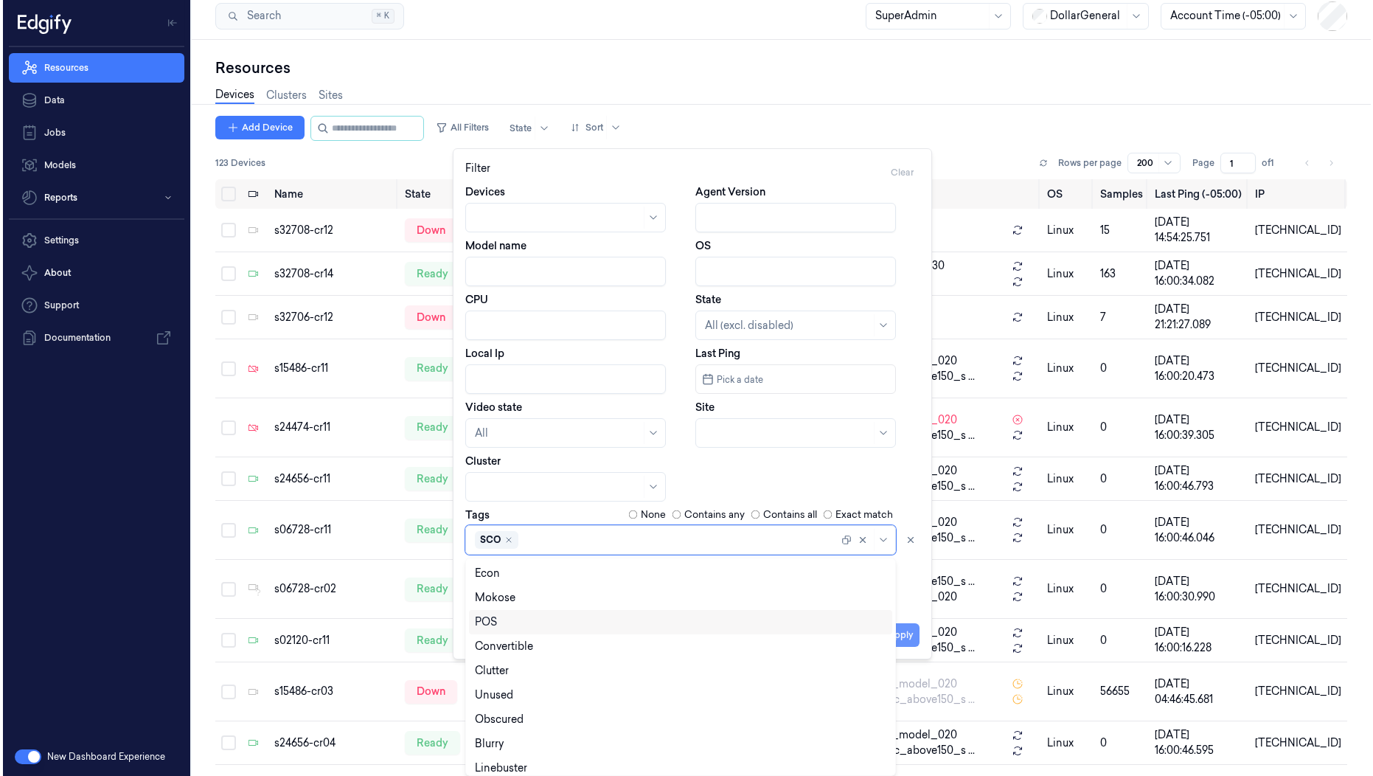
scroll to position [0, 0]
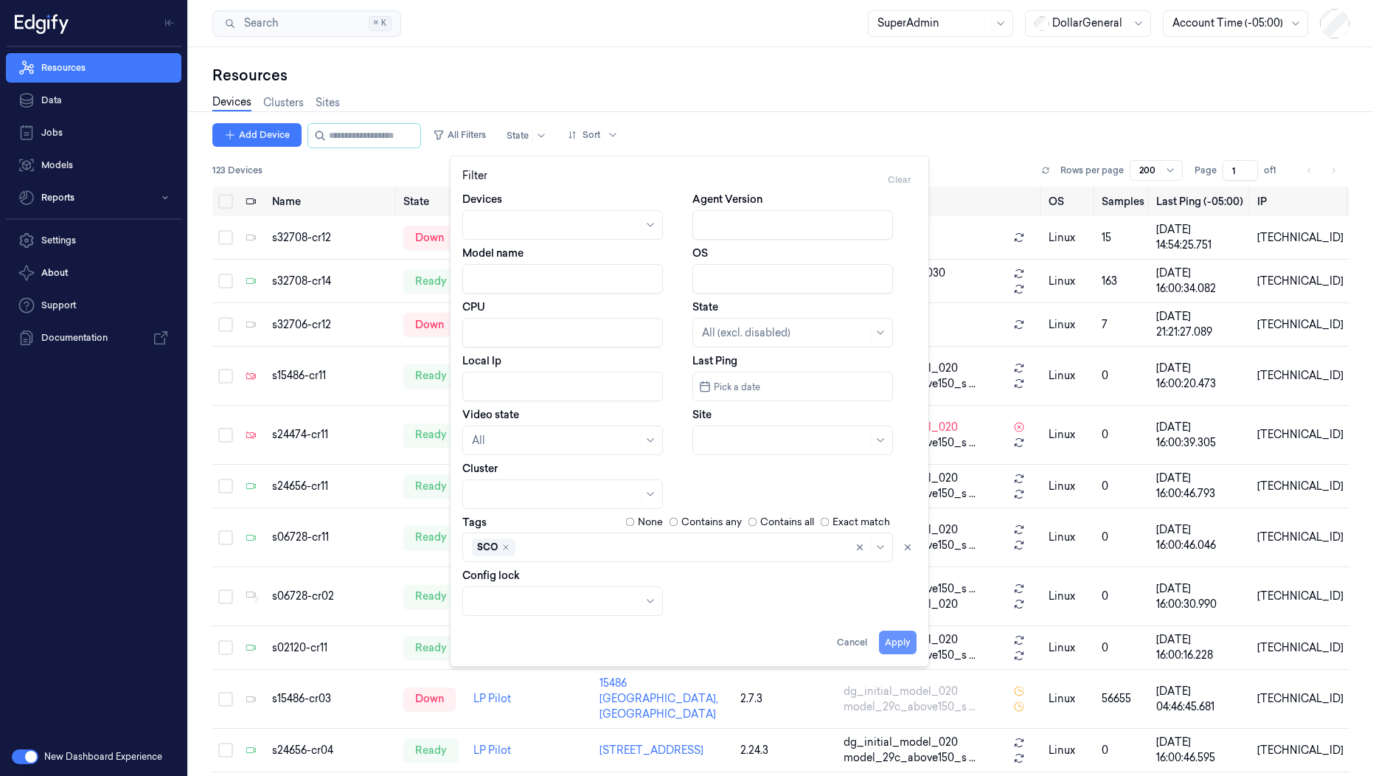
click at [910, 634] on button "Apply" at bounding box center [898, 643] width 38 height 24
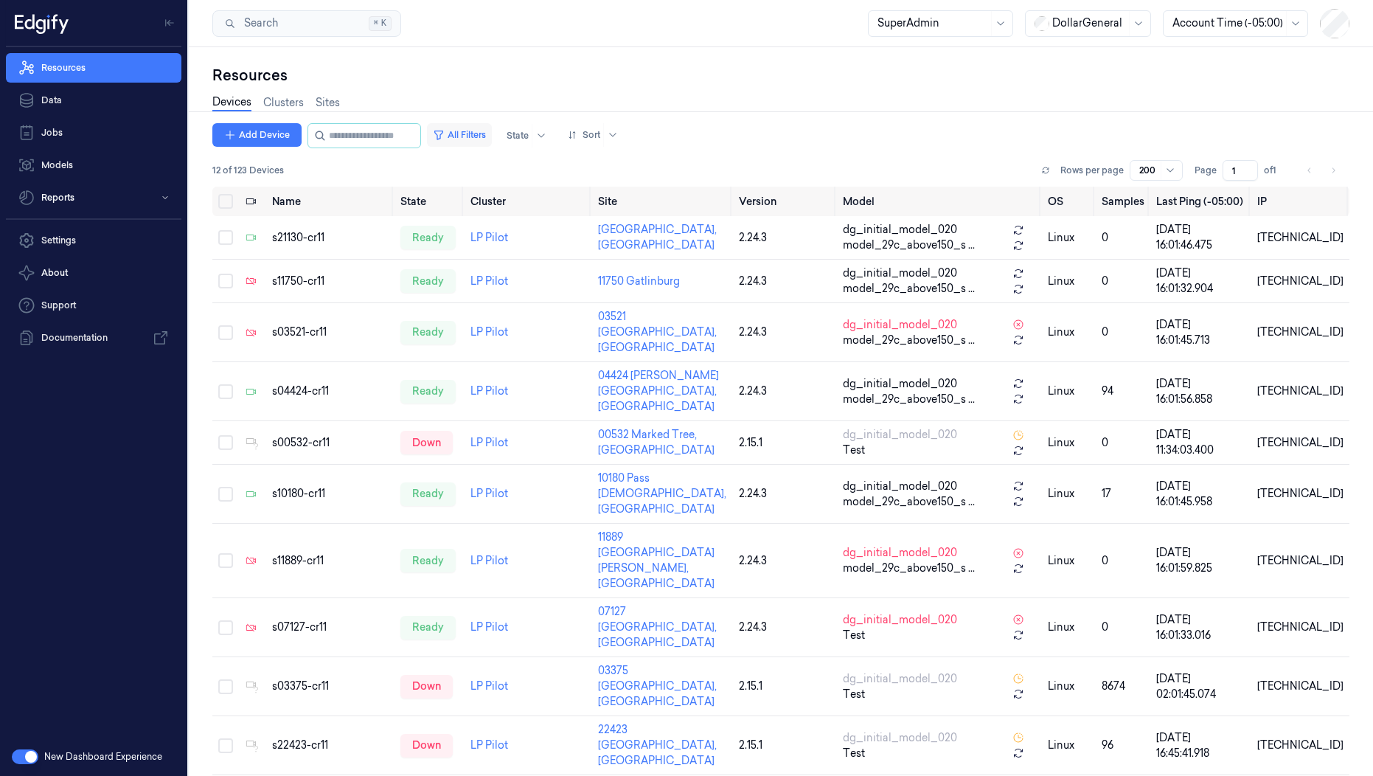
click at [489, 133] on button "All Filters" at bounding box center [459, 135] width 65 height 24
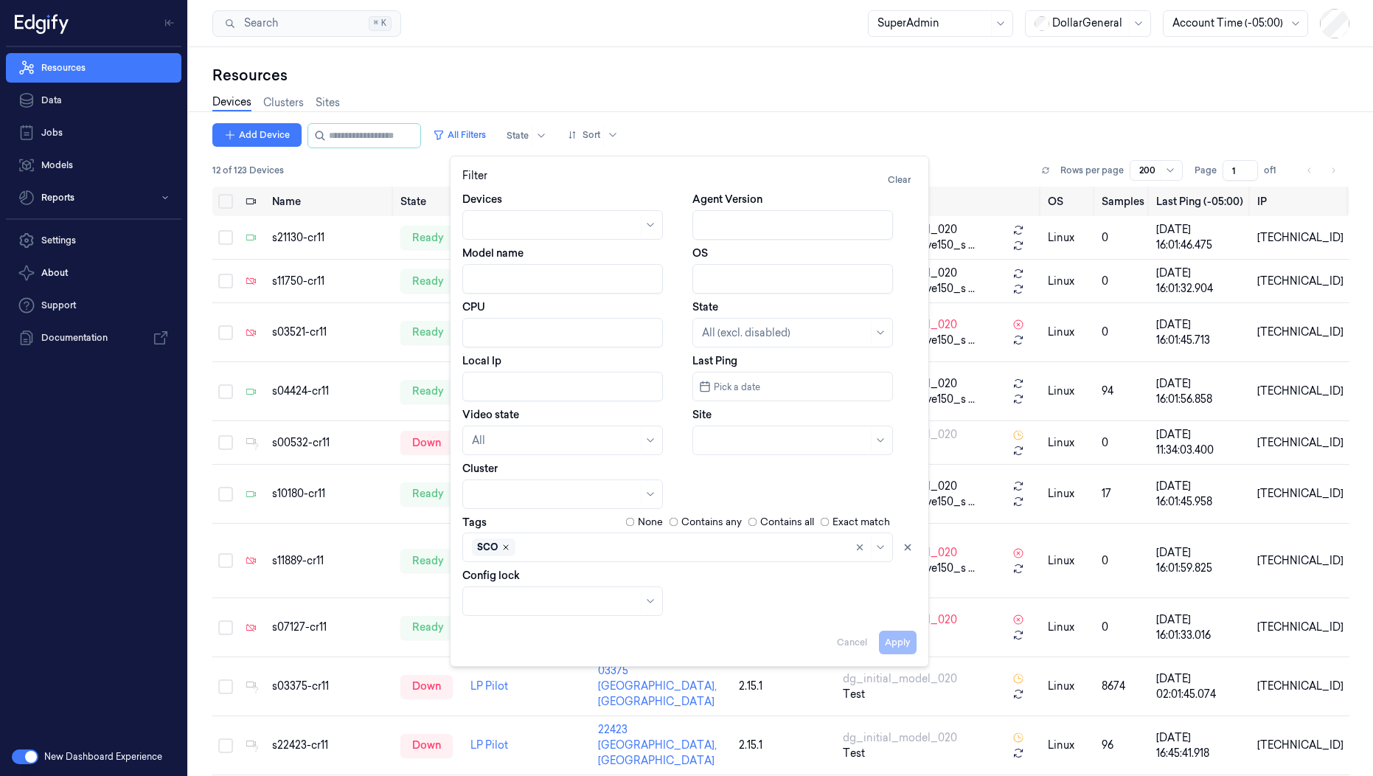
click at [504, 546] on icon "Remove ,SCO" at bounding box center [506, 547] width 4 height 4
click at [504, 546] on div at bounding box center [670, 546] width 396 height 15
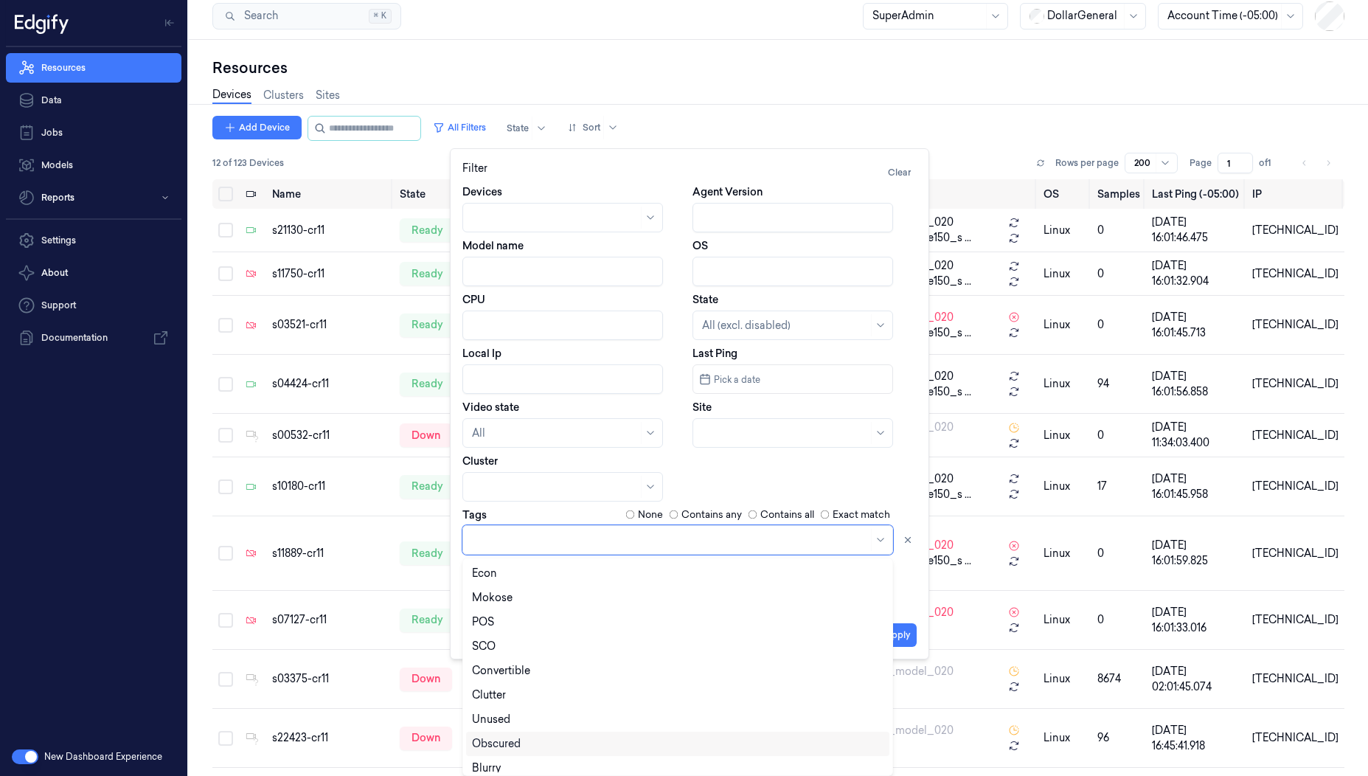
scroll to position [81, 0]
click at [523, 742] on div "LineBuster" at bounding box center [498, 735] width 53 height 15
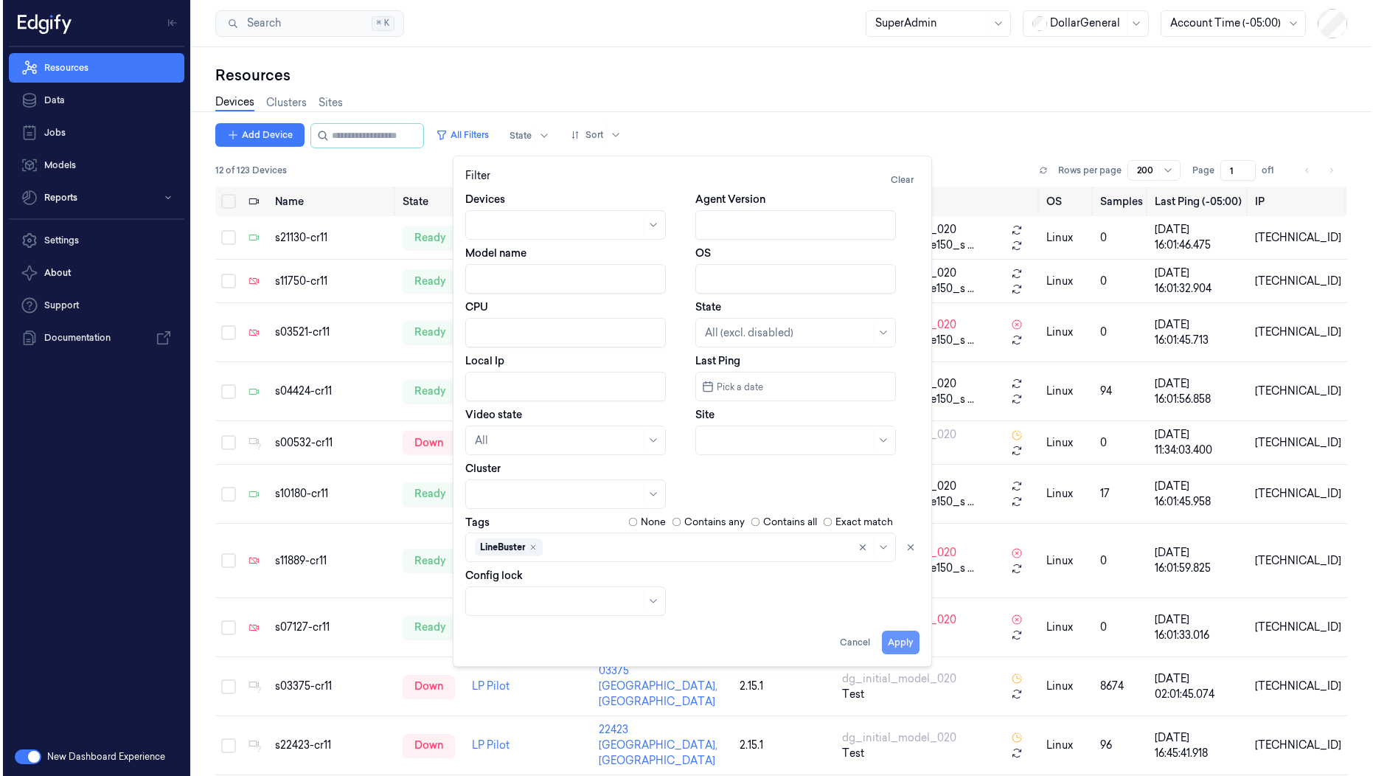
scroll to position [0, 0]
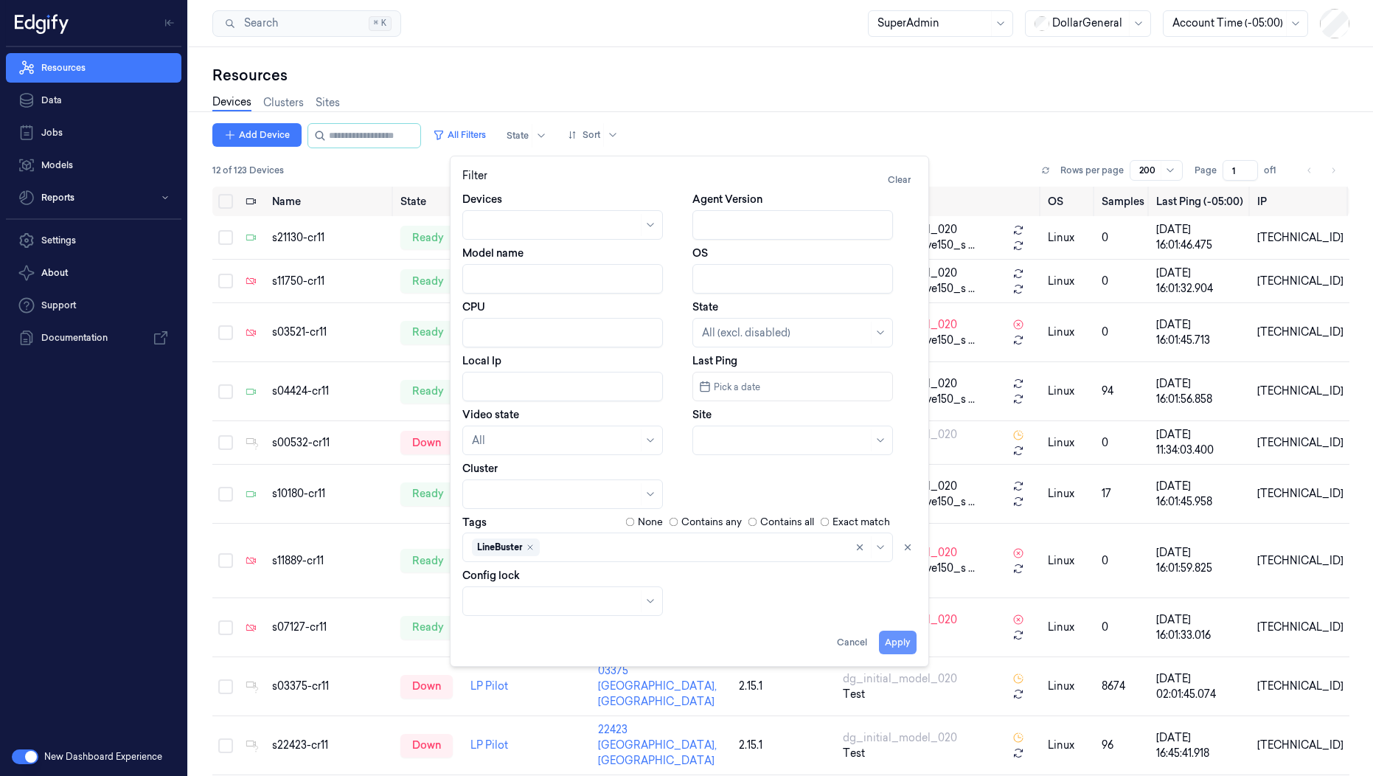
click at [906, 634] on button "Apply" at bounding box center [898, 643] width 38 height 24
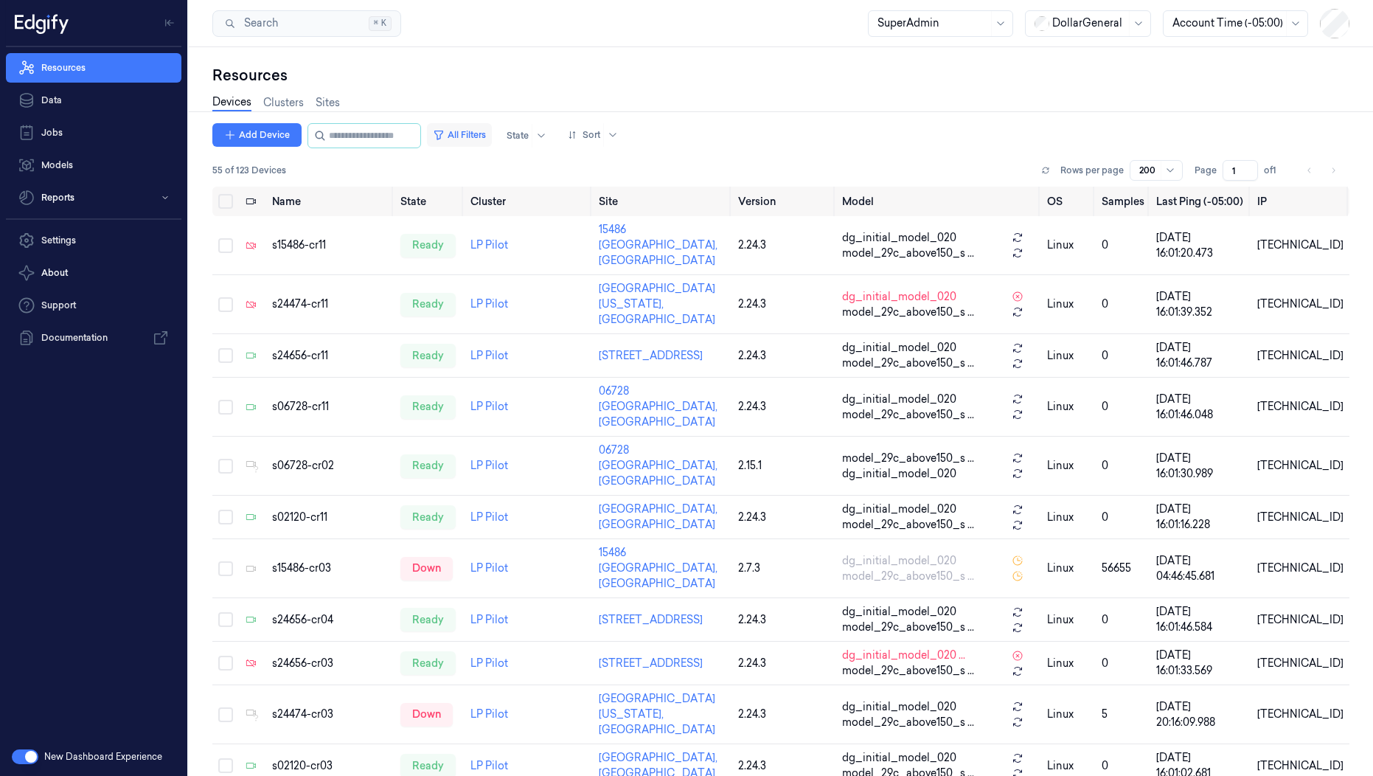
click at [491, 136] on button "All Filters" at bounding box center [459, 135] width 65 height 24
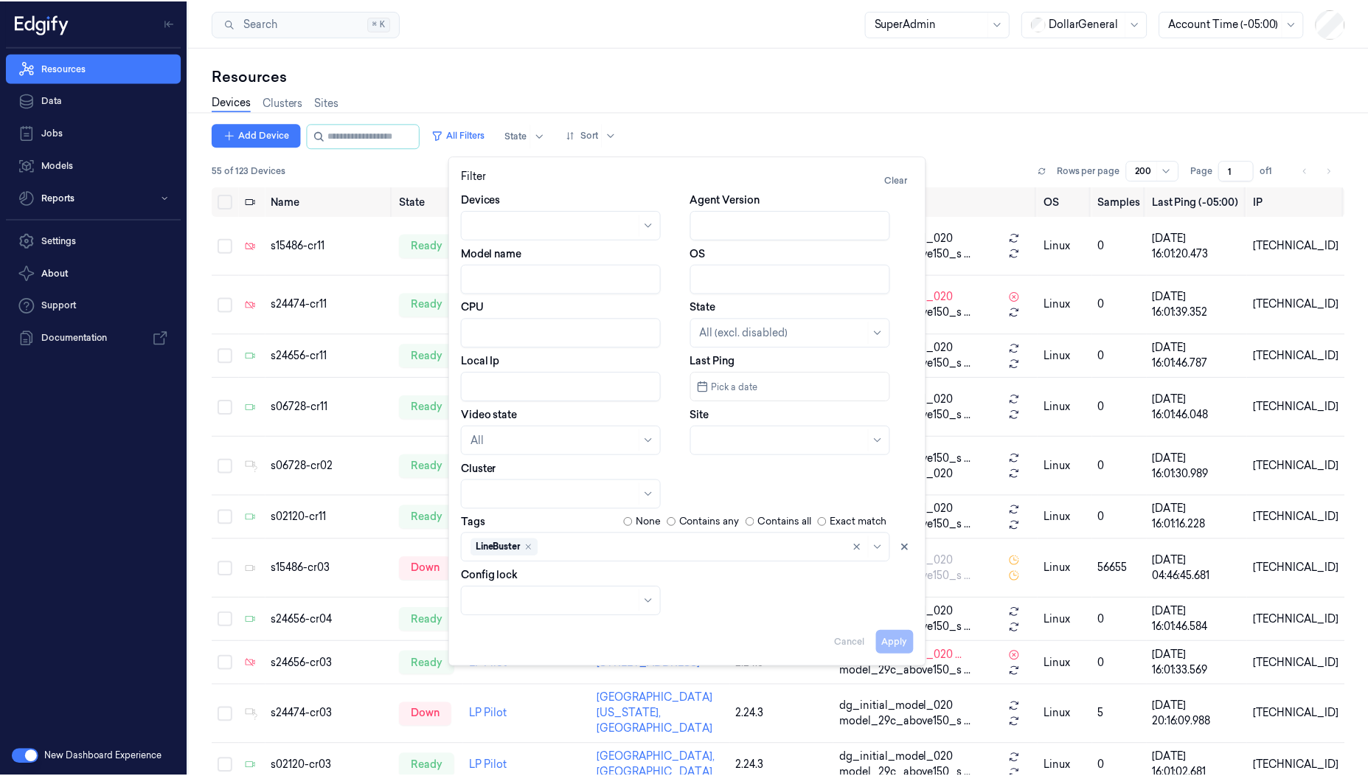
scroll to position [7, 0]
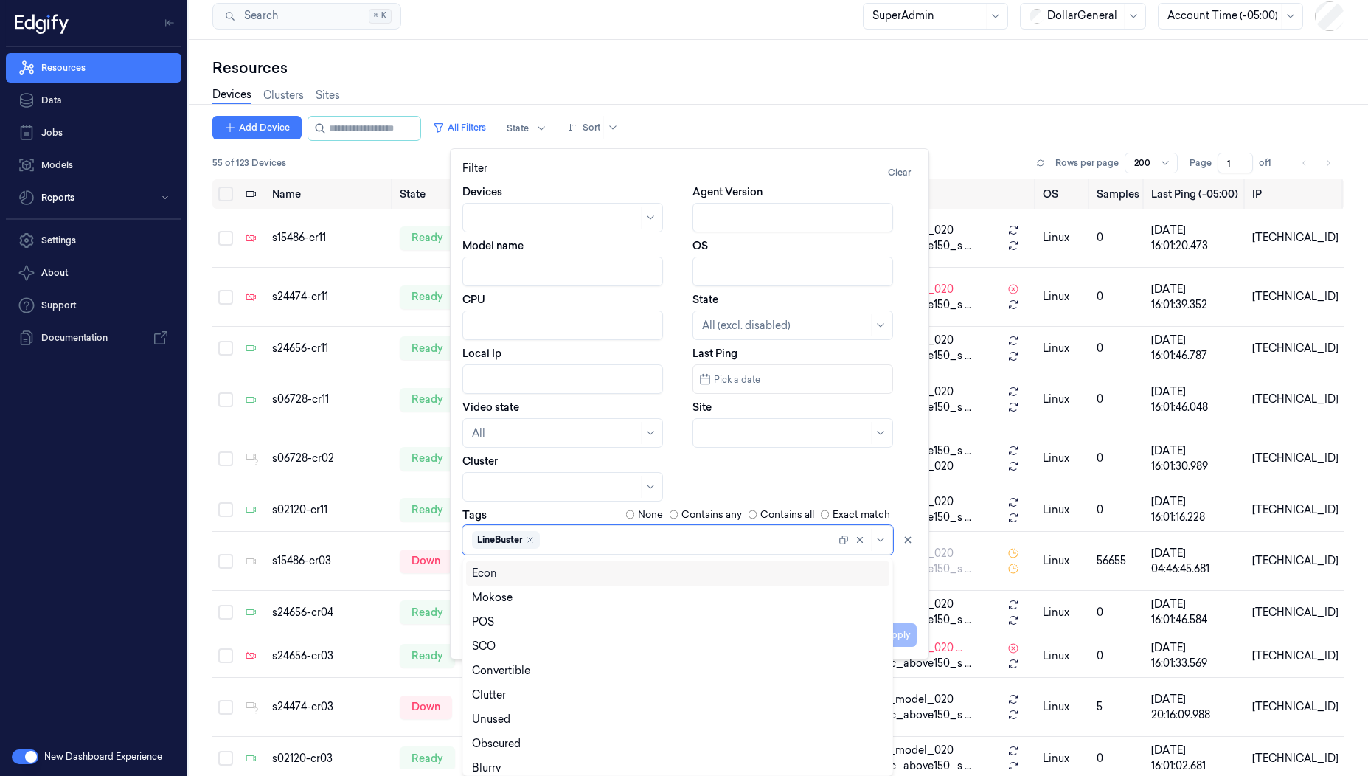
click at [600, 547] on div at bounding box center [689, 539] width 293 height 15
click at [540, 637] on div "SCO" at bounding box center [677, 646] width 423 height 24
click at [526, 623] on div "POS" at bounding box center [678, 621] width 412 height 15
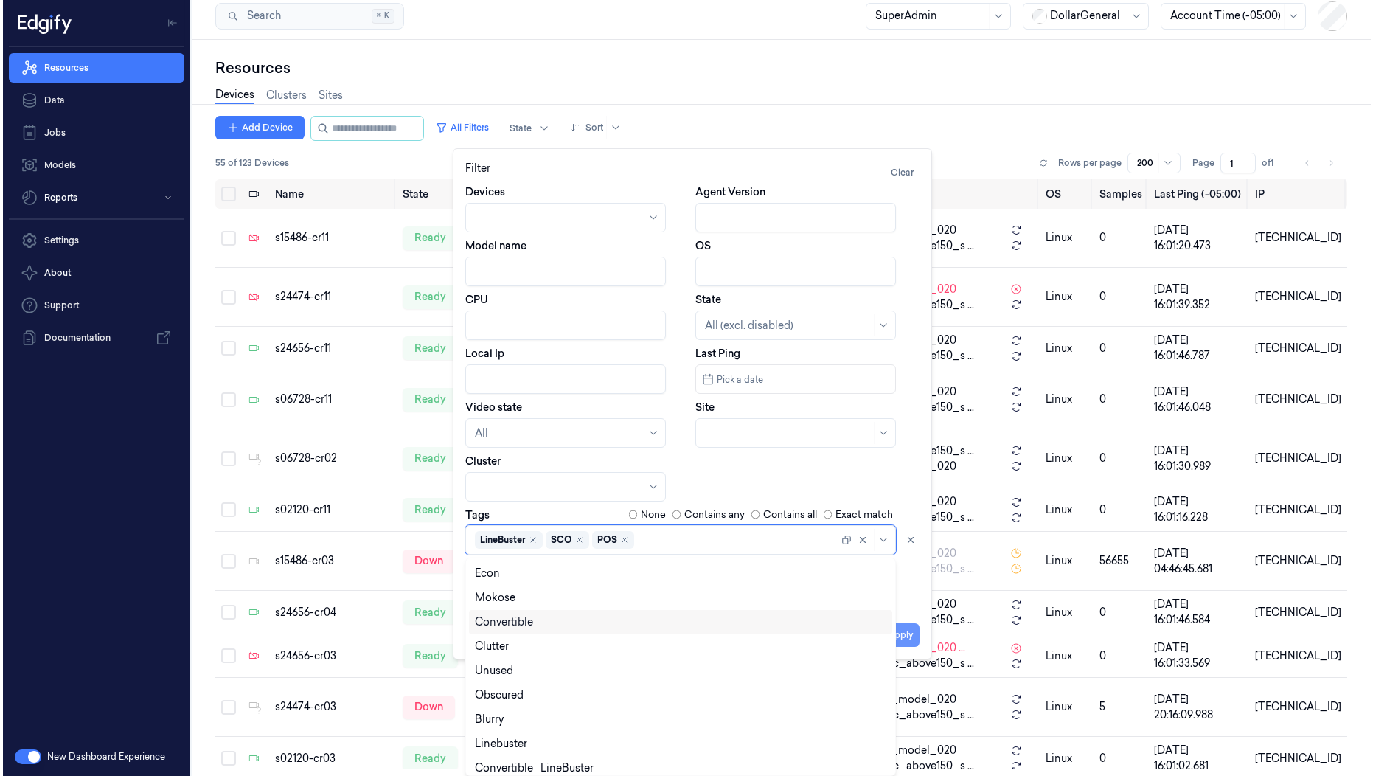
scroll to position [0, 0]
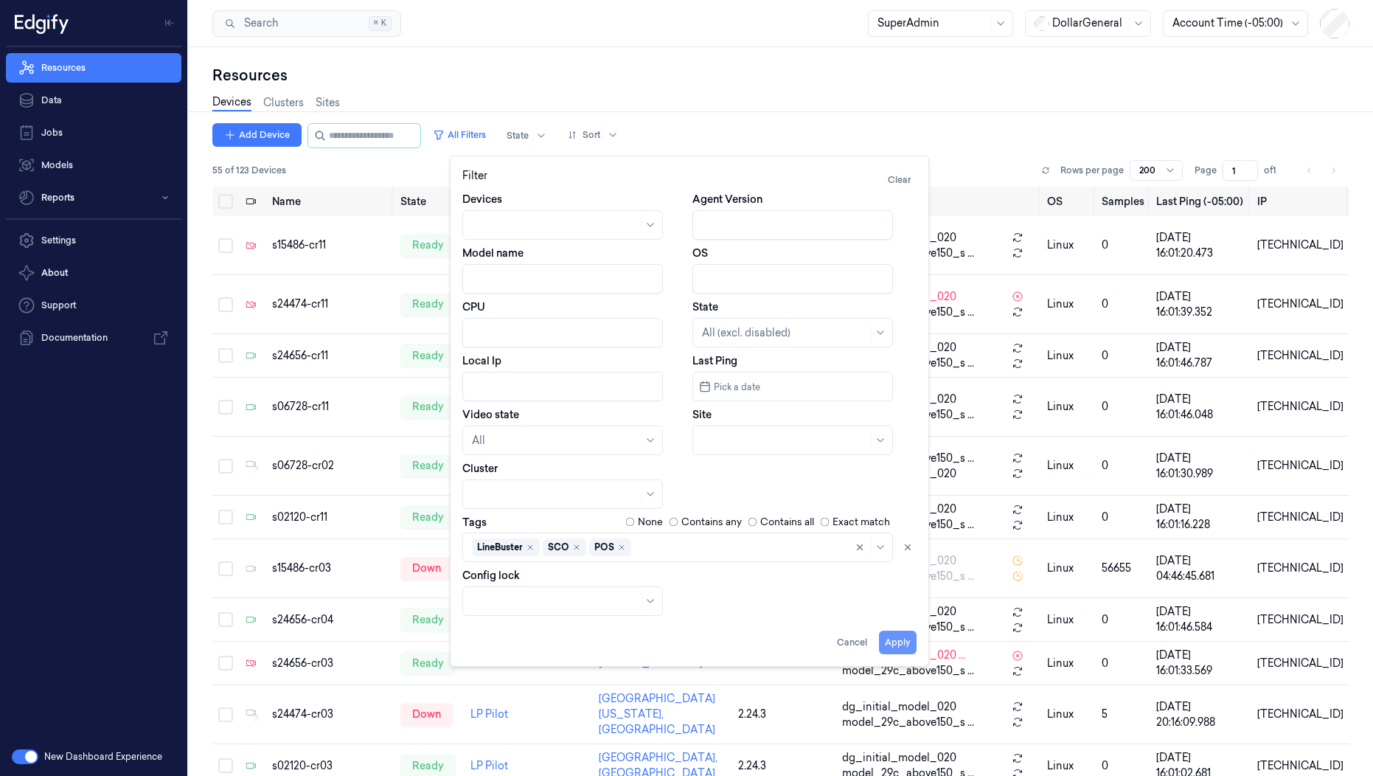
click at [899, 628] on div "Apply Cancel" at bounding box center [689, 636] width 454 height 35
click at [894, 639] on button "Apply" at bounding box center [898, 643] width 38 height 24
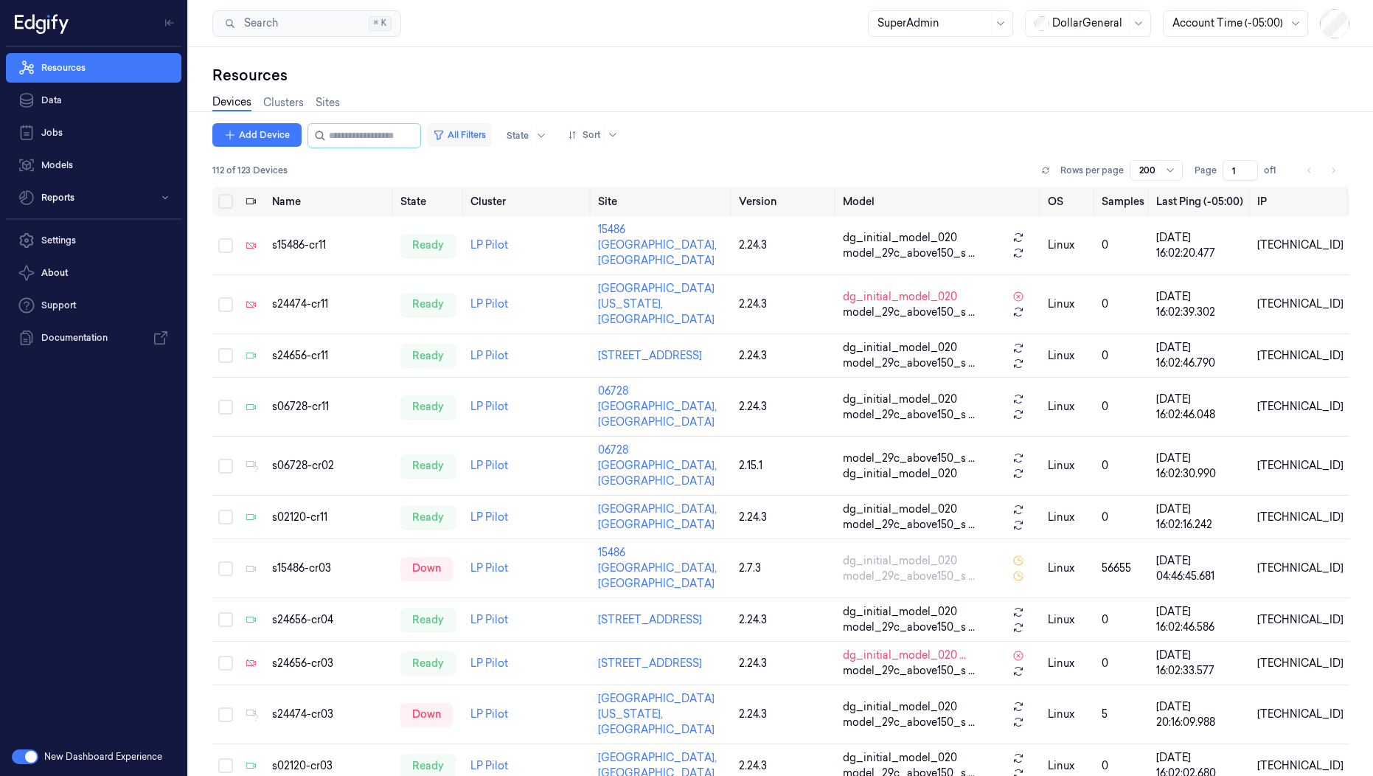
click at [488, 131] on button "All Filters" at bounding box center [459, 135] width 65 height 24
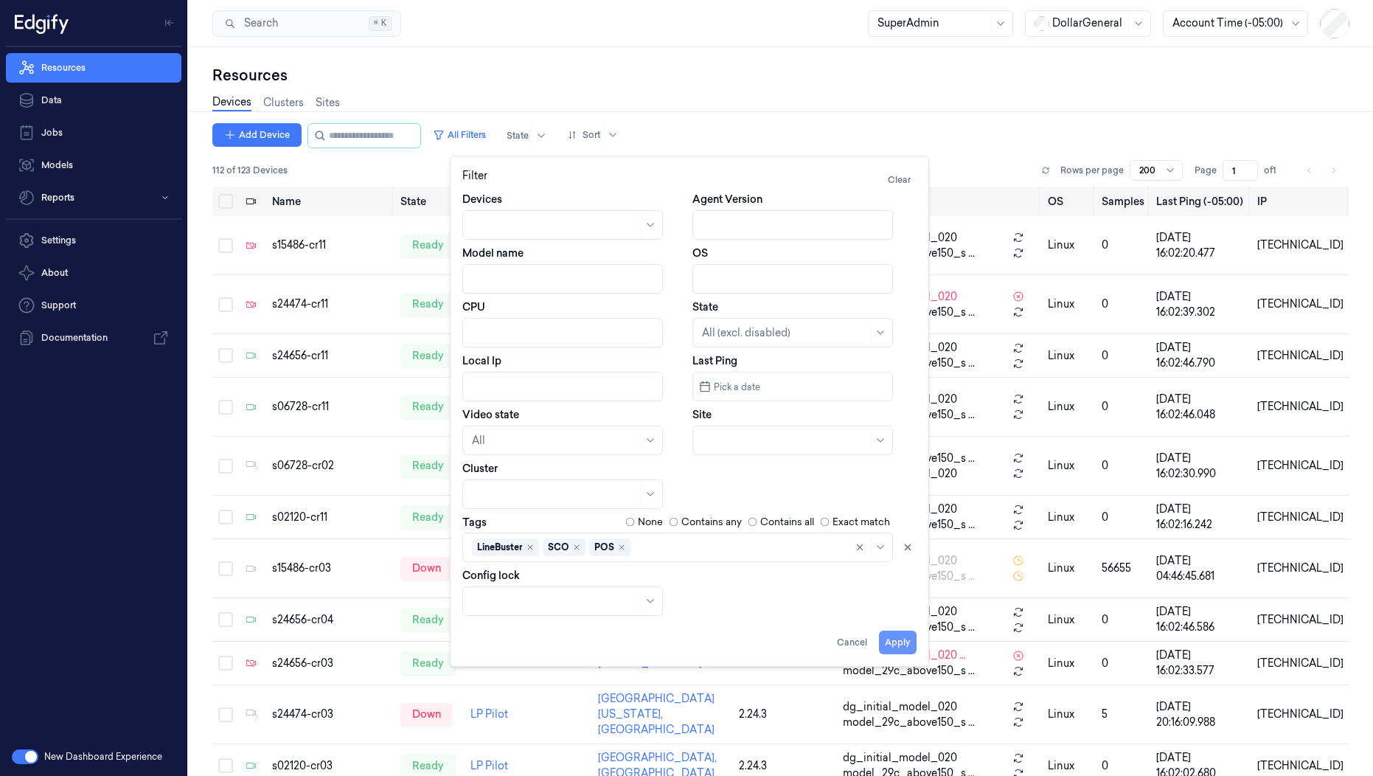
click at [908, 633] on button "Apply" at bounding box center [898, 643] width 38 height 24
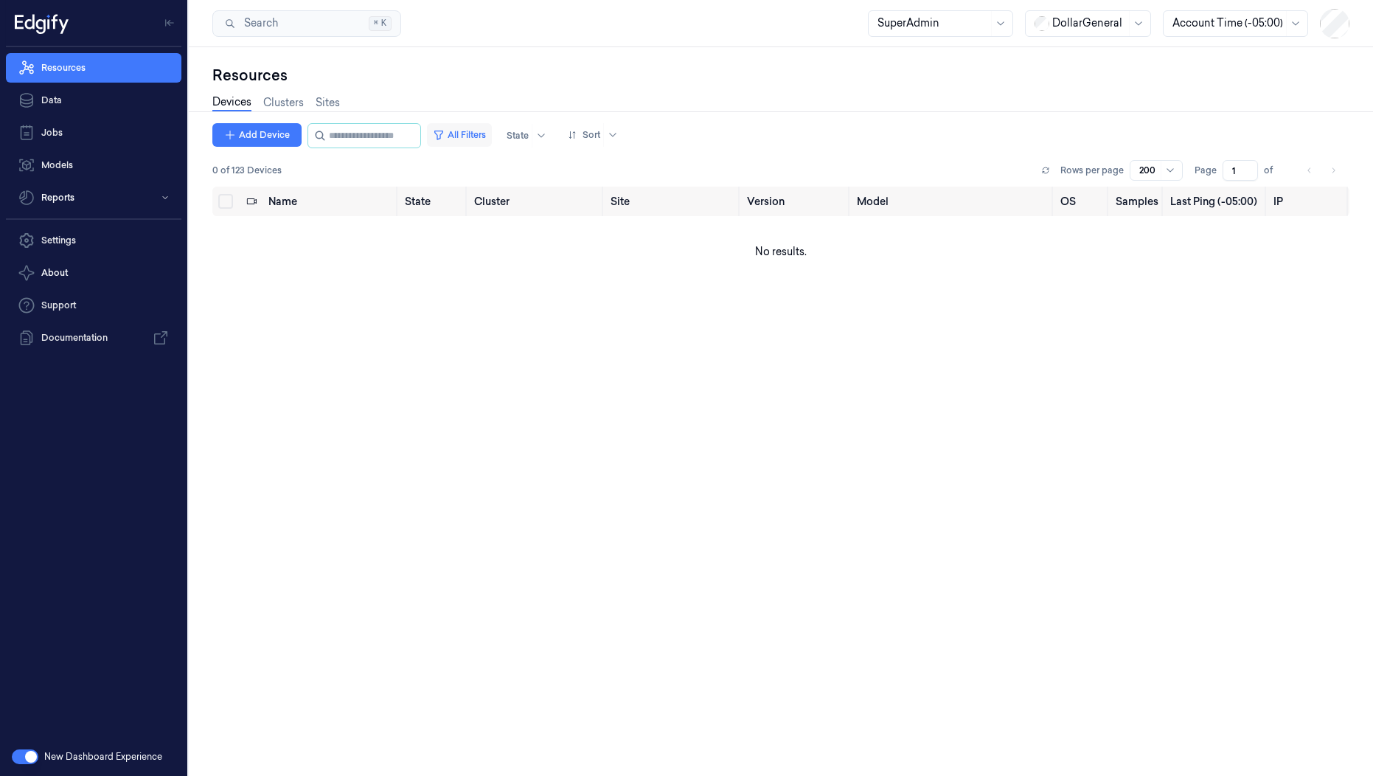
click at [482, 139] on button "All Filters" at bounding box center [459, 135] width 65 height 24
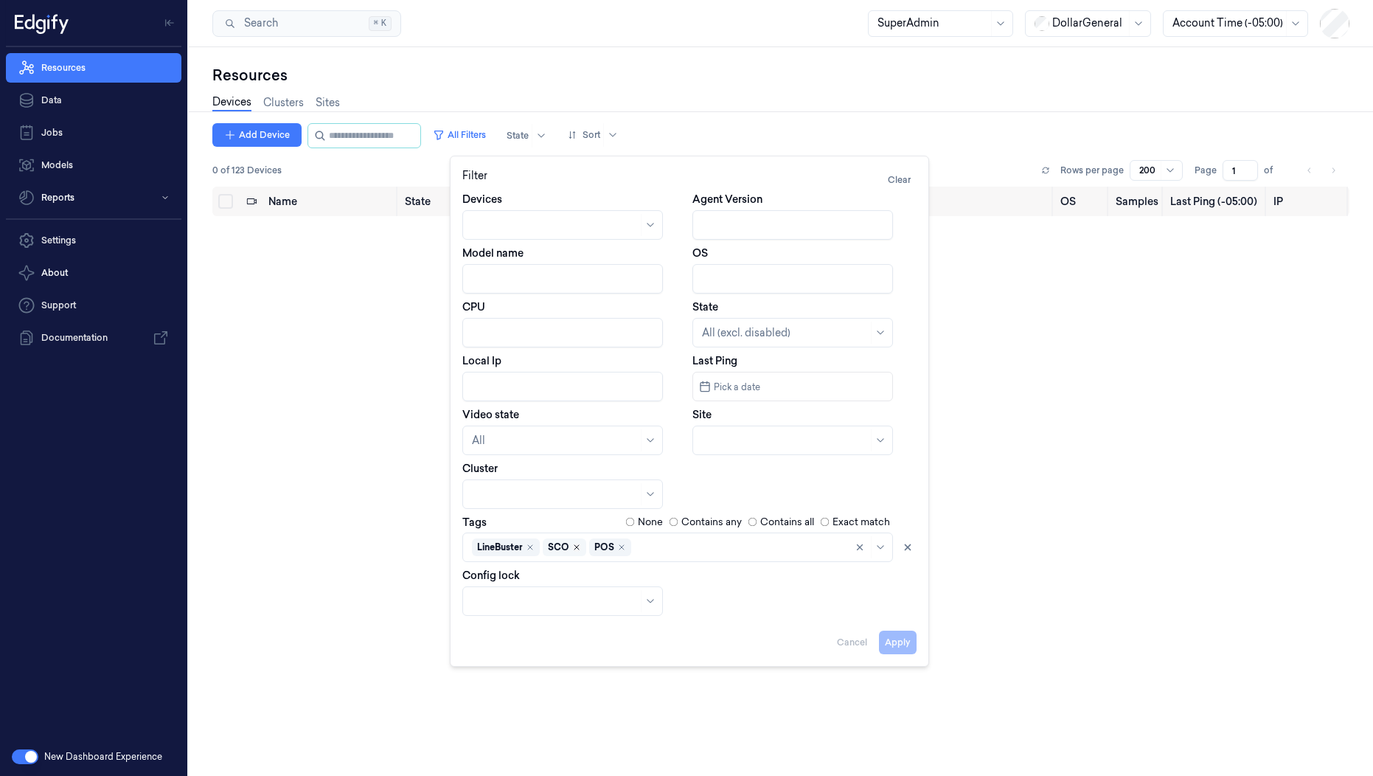
click at [580, 549] on icon "Remove ,SCO" at bounding box center [576, 547] width 9 height 9
click at [894, 639] on button "Apply" at bounding box center [898, 643] width 38 height 24
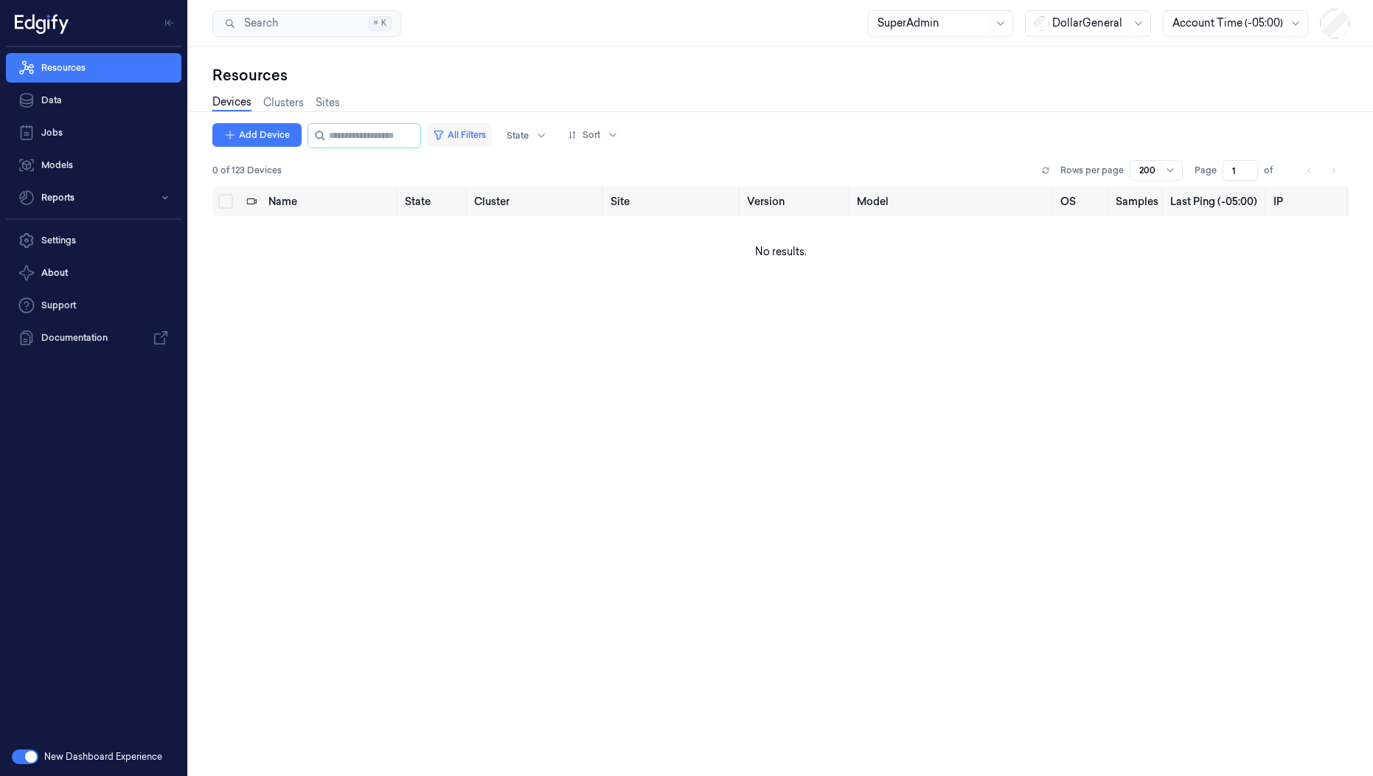
click at [492, 143] on button "All Filters" at bounding box center [459, 135] width 65 height 24
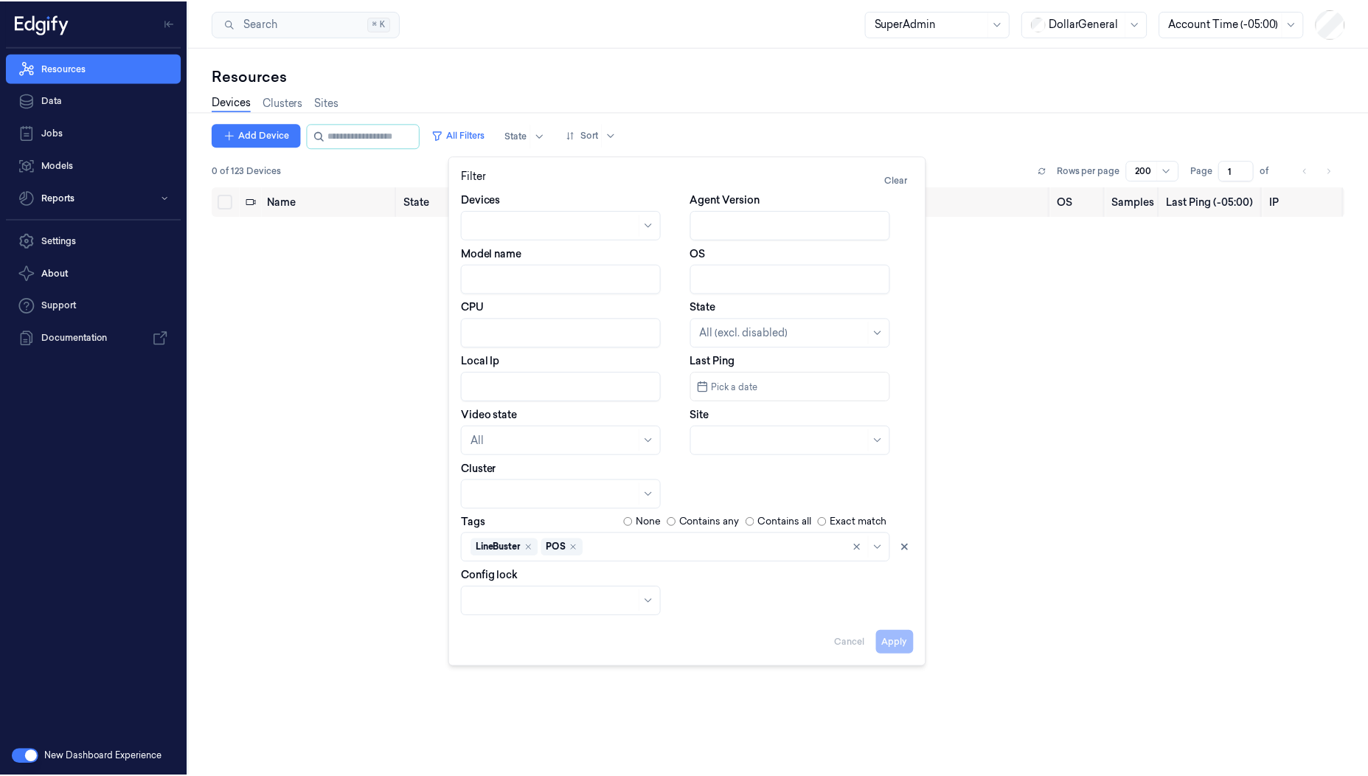
scroll to position [7, 0]
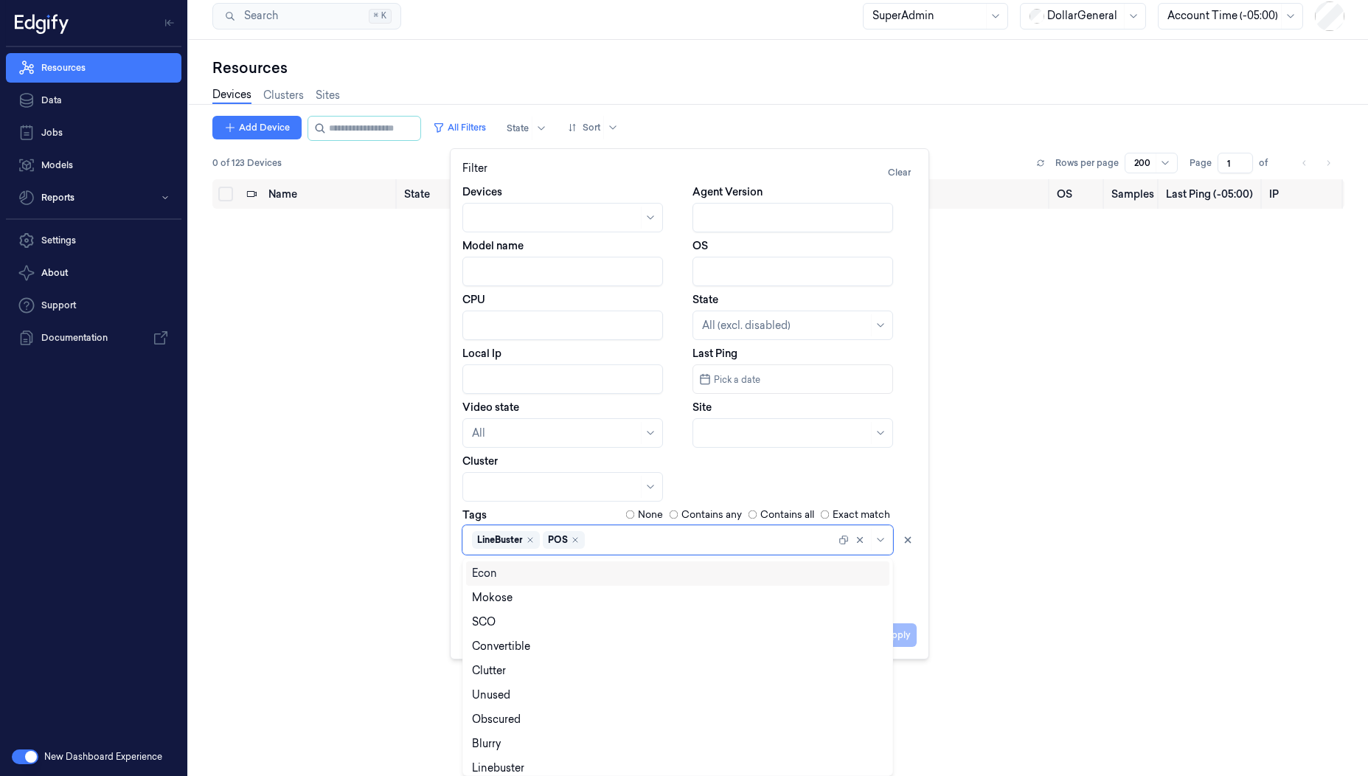
click at [619, 551] on div "LineBuster POS" at bounding box center [677, 539] width 431 height 29
click at [578, 611] on div "SCO" at bounding box center [677, 622] width 423 height 24
click at [574, 539] on icon "Remove ,POS" at bounding box center [575, 539] width 9 height 9
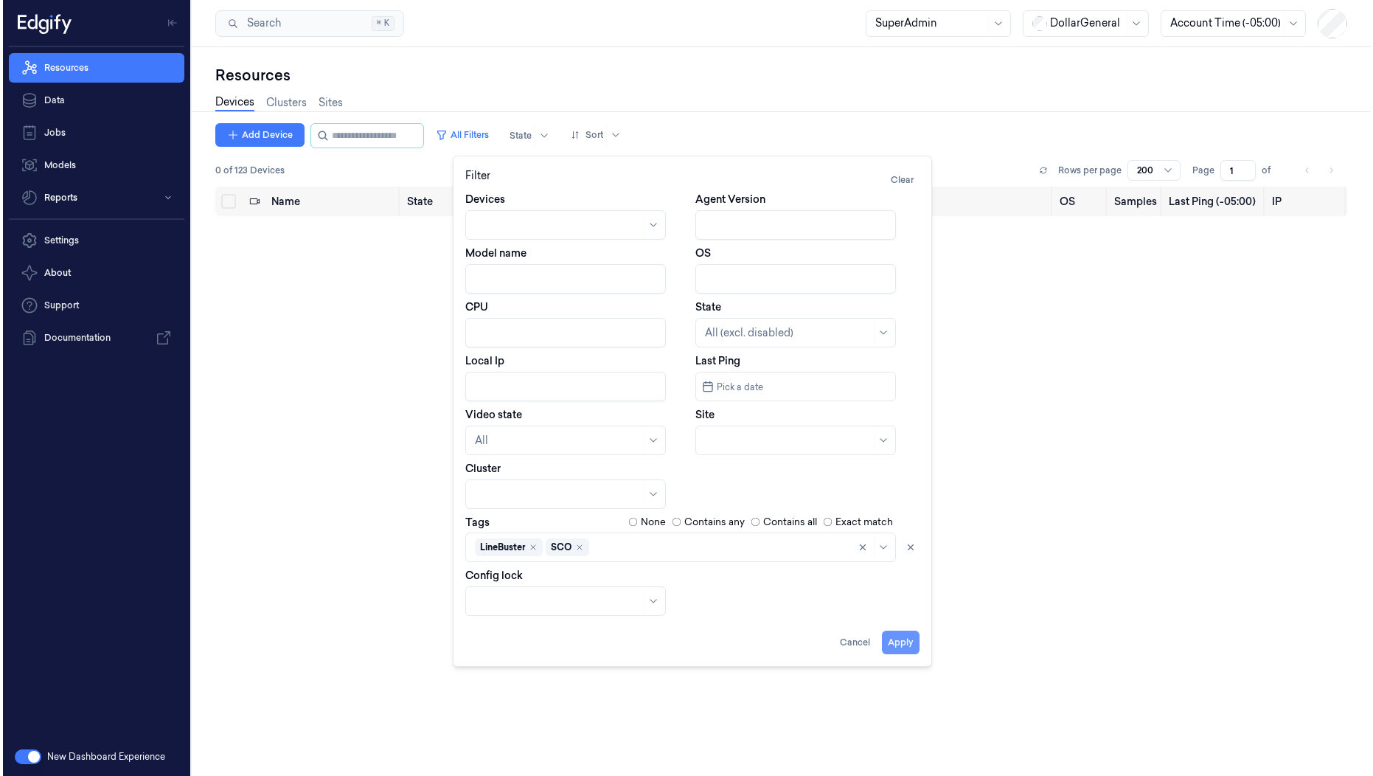
scroll to position [0, 0]
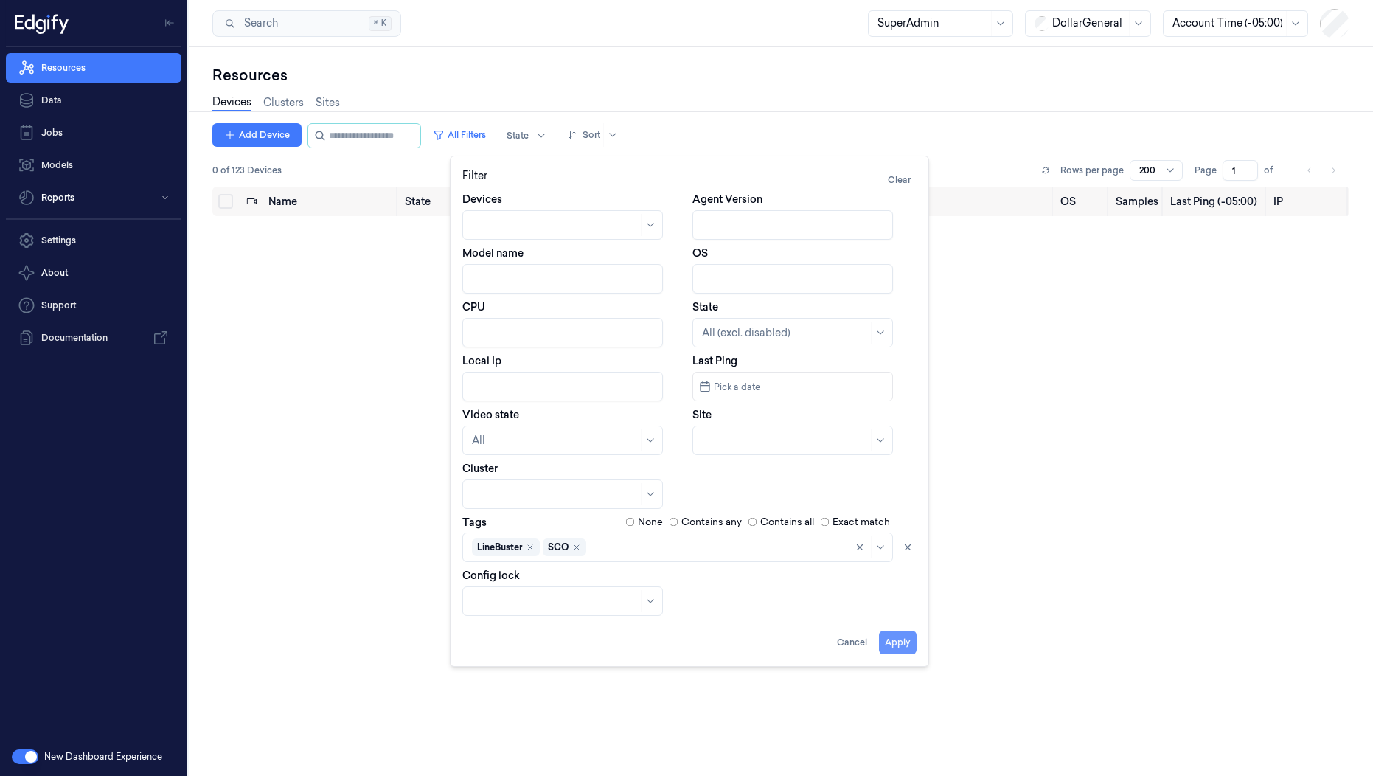
click at [916, 634] on button "Apply" at bounding box center [898, 643] width 38 height 24
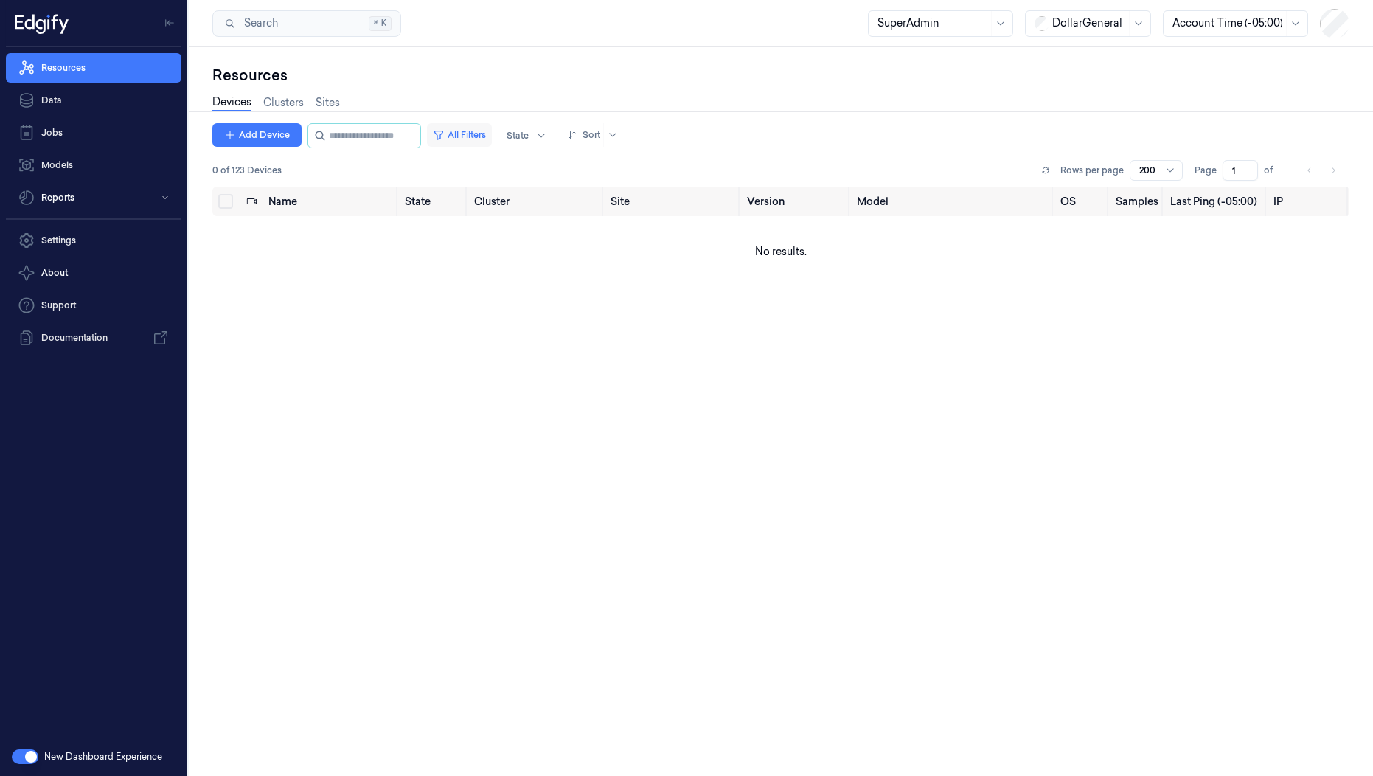
click at [492, 132] on button "All Filters" at bounding box center [459, 135] width 65 height 24
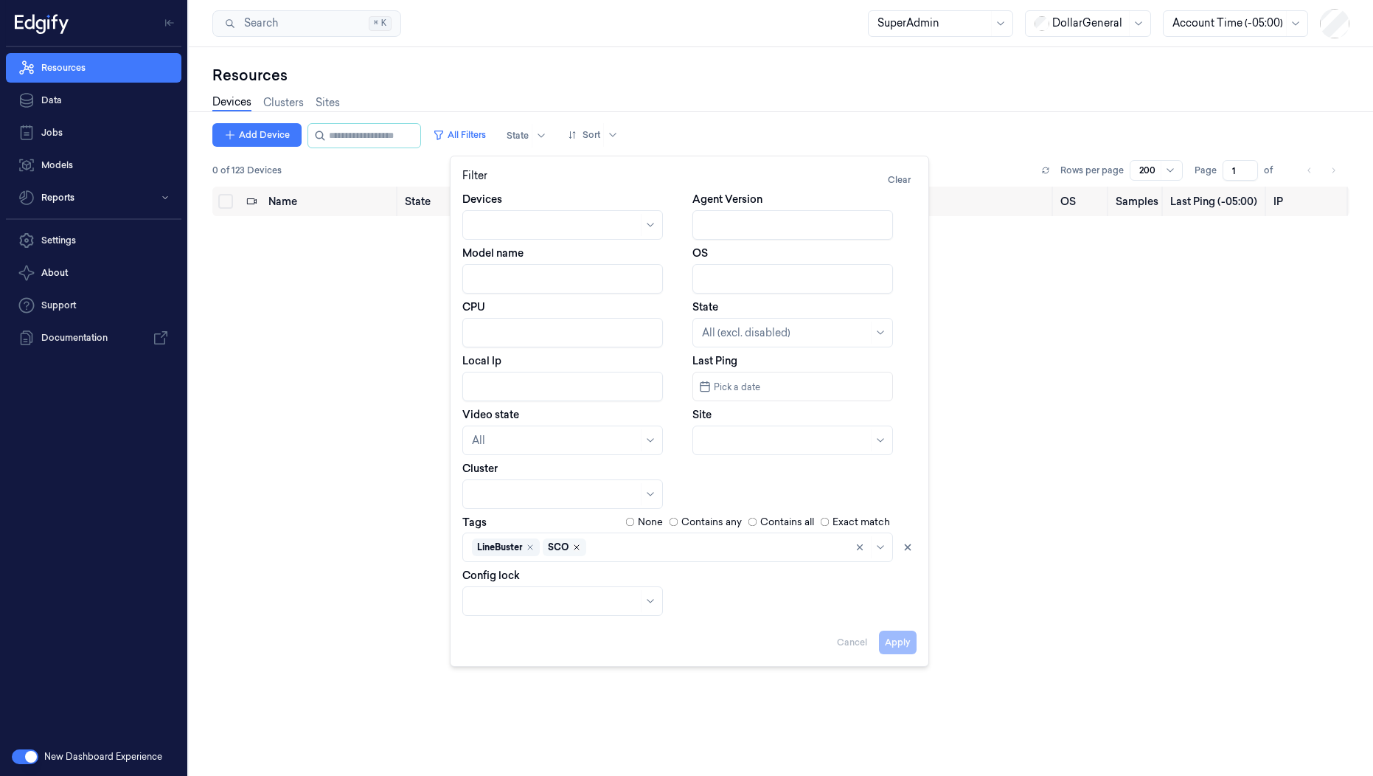
click at [577, 546] on icon "Remove ,SCO" at bounding box center [576, 547] width 9 height 9
click at [890, 642] on button "Apply" at bounding box center [898, 643] width 38 height 24
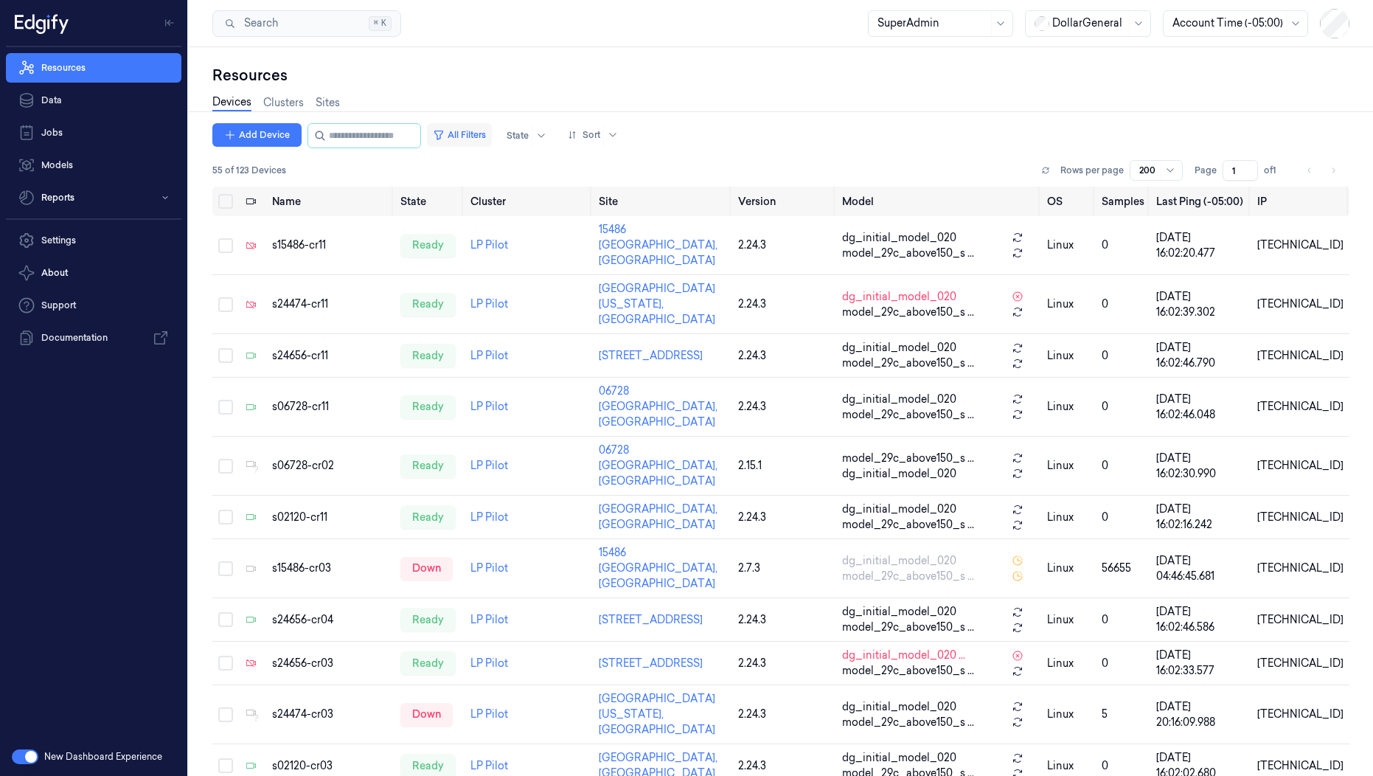
click at [490, 132] on button "All Filters" at bounding box center [459, 135] width 65 height 24
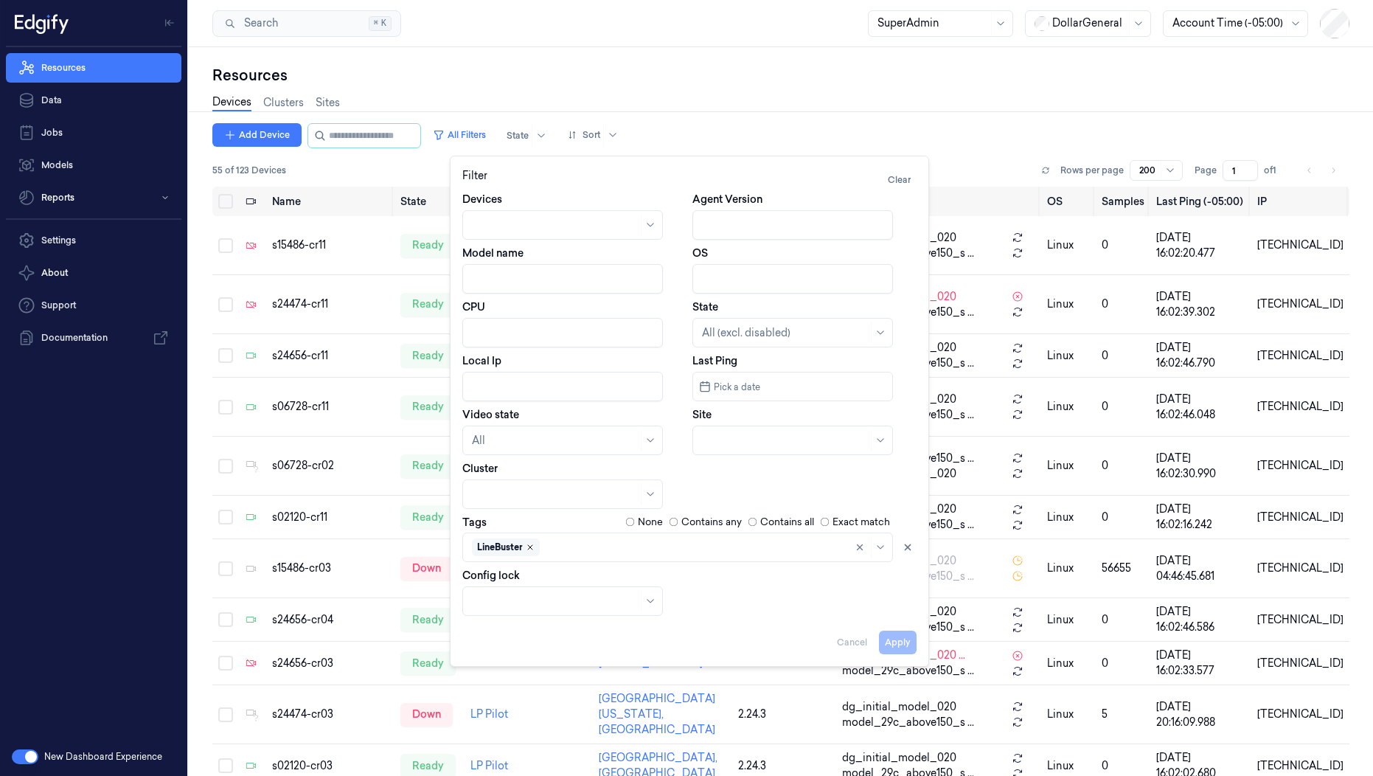
click at [529, 551] on icon "Remove ,LineBuster" at bounding box center [530, 547] width 9 height 9
click at [678, 521] on div "Contains any" at bounding box center [705, 522] width 73 height 15
click at [893, 631] on button "Apply" at bounding box center [898, 643] width 38 height 24
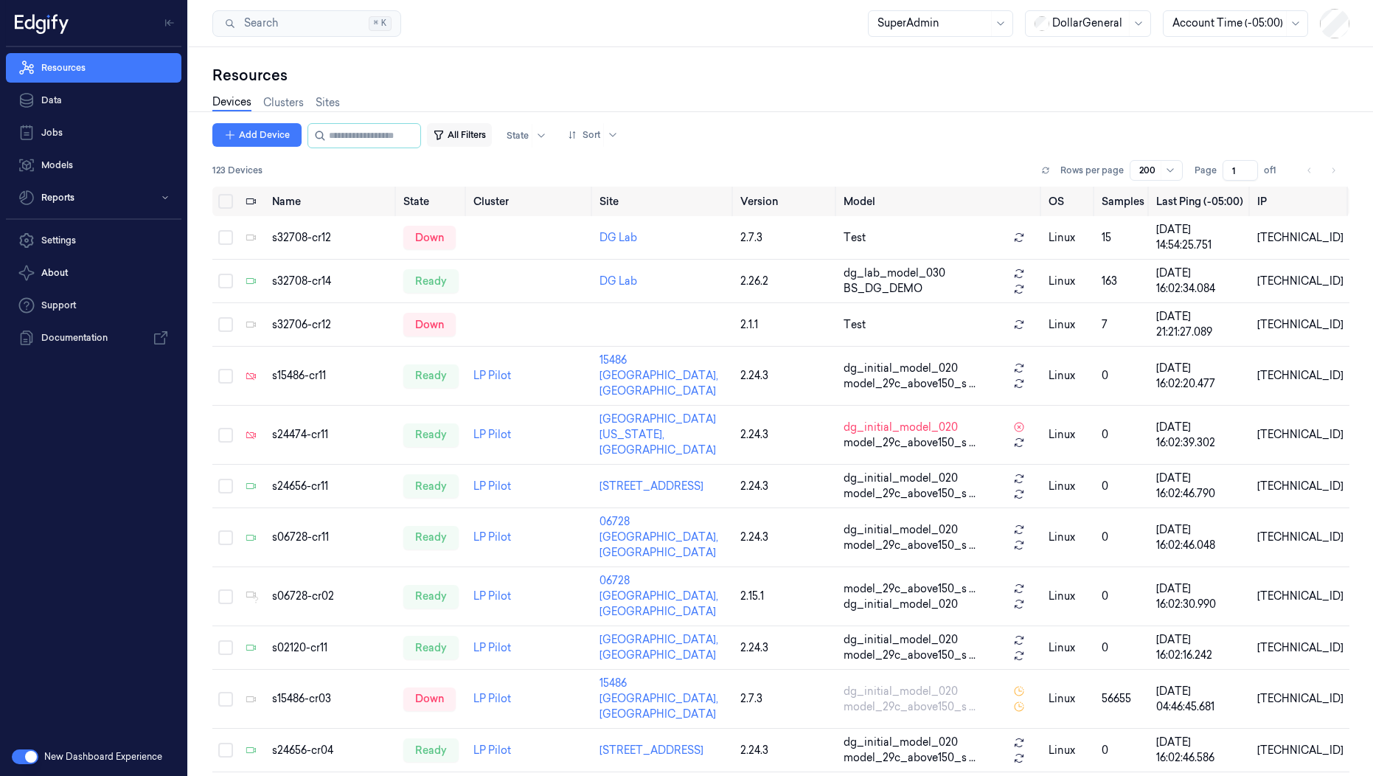
click at [492, 145] on button "All Filters" at bounding box center [459, 135] width 65 height 24
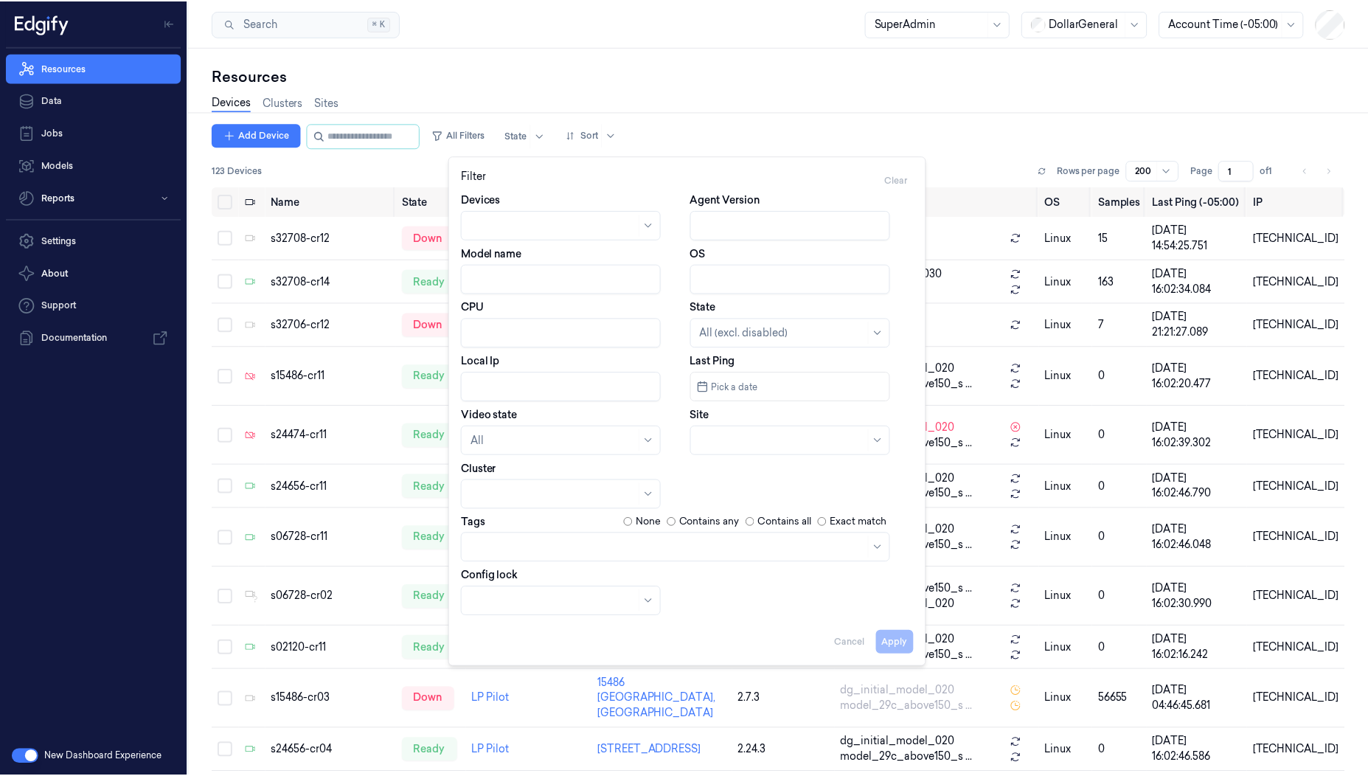
scroll to position [7, 0]
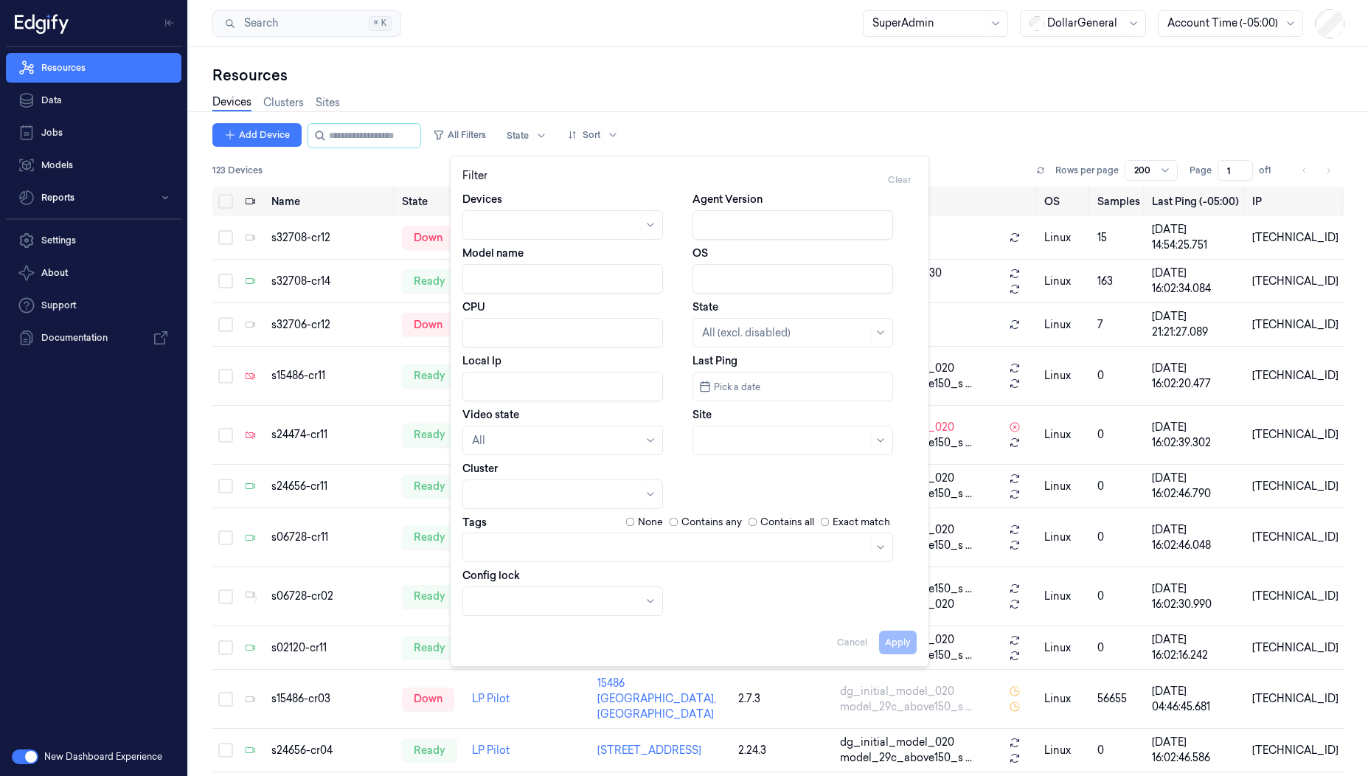
click at [490, 544] on div at bounding box center [670, 546] width 396 height 15
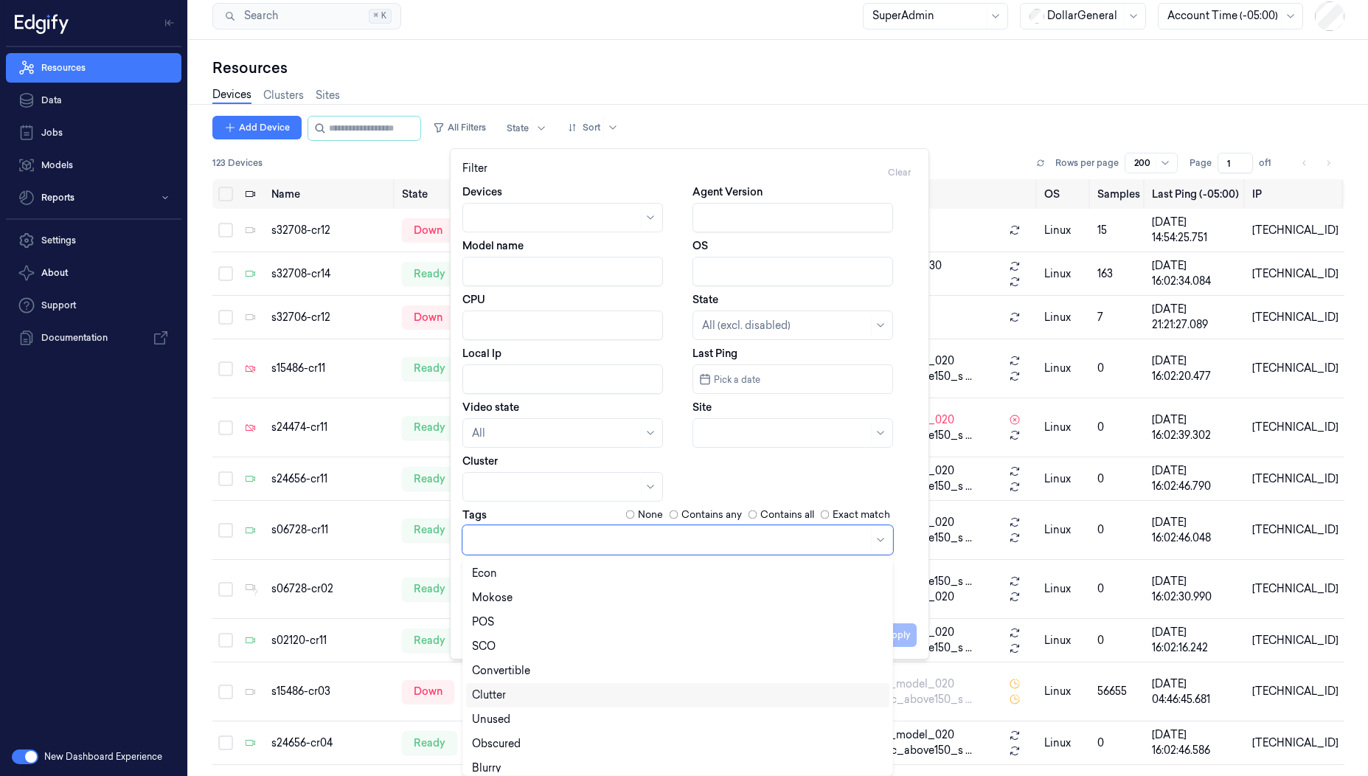
scroll to position [81, 0]
click at [501, 736] on div "LineBuster" at bounding box center [498, 735] width 53 height 15
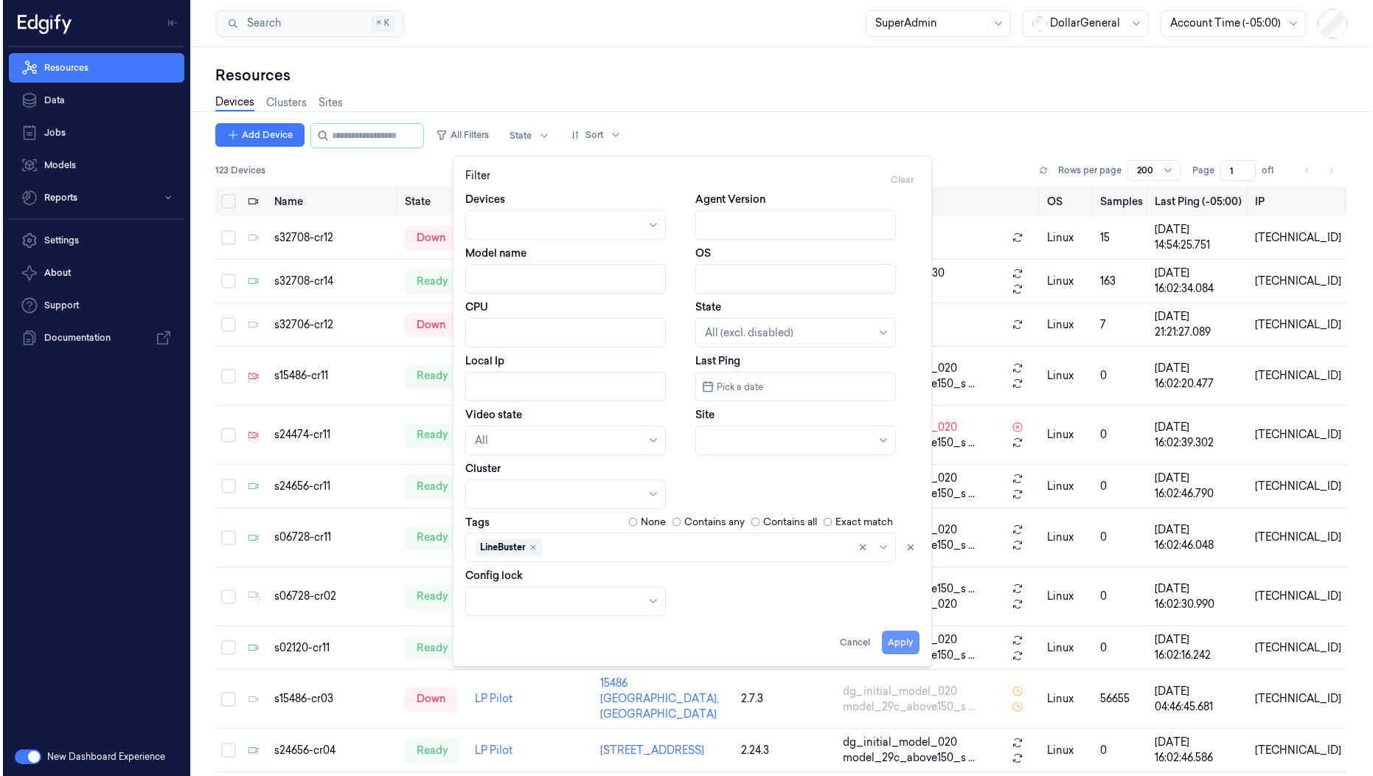
scroll to position [0, 0]
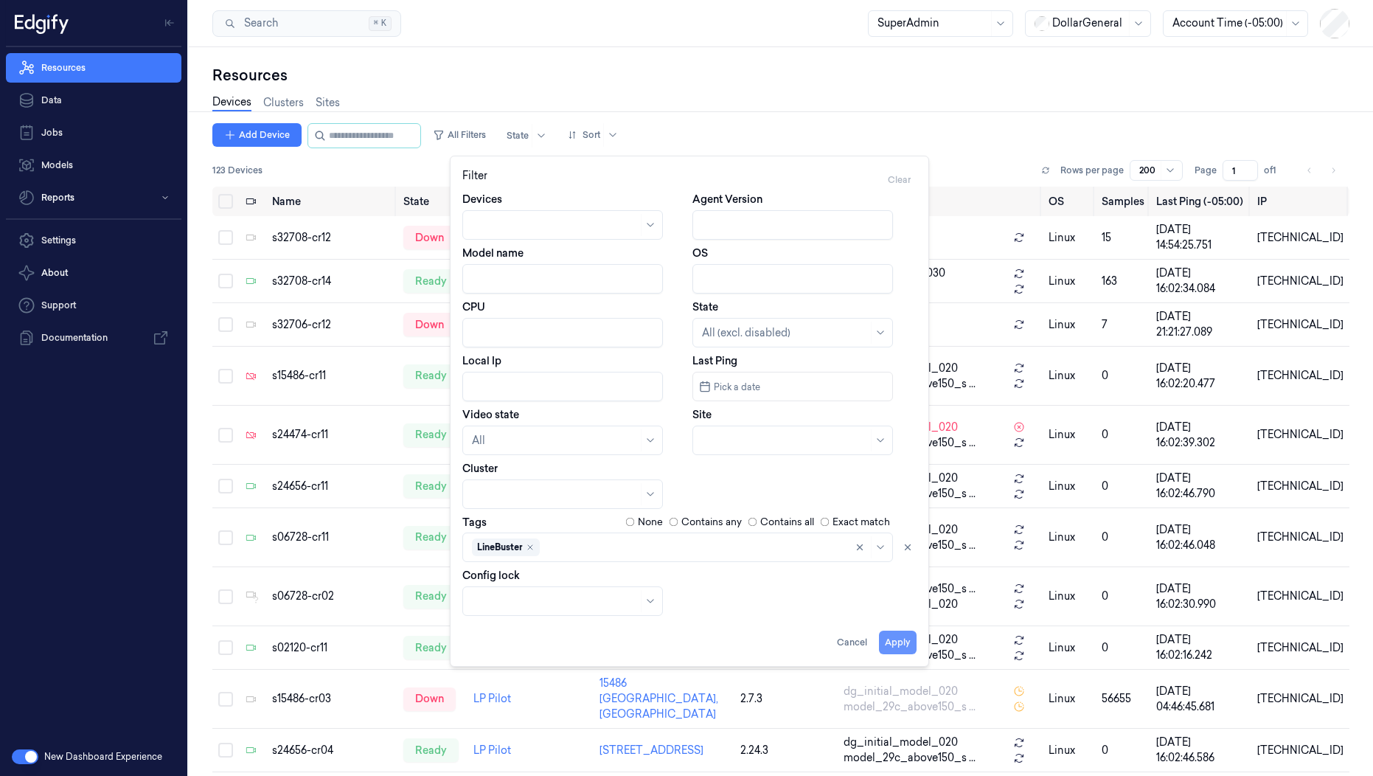
click at [914, 639] on button "Apply" at bounding box center [898, 643] width 38 height 24
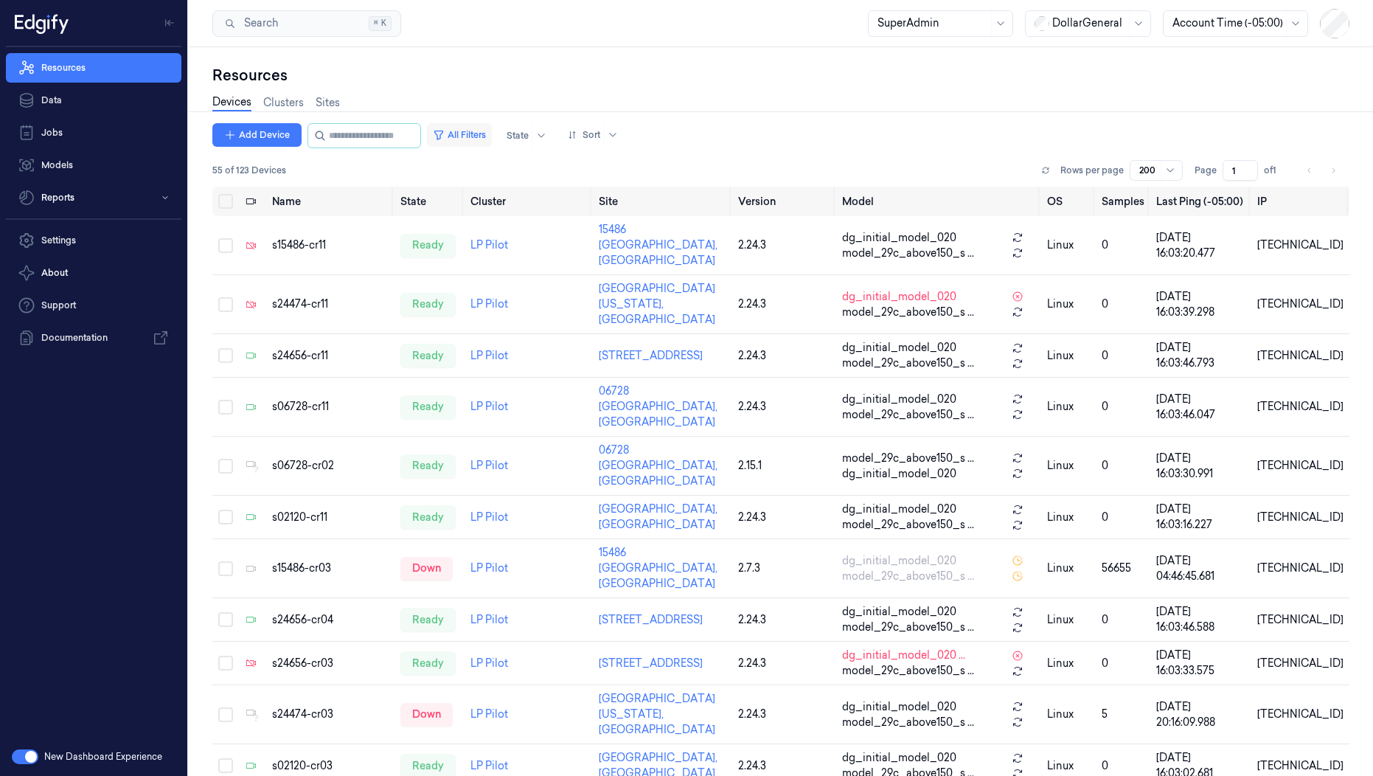
click at [487, 130] on button "All Filters" at bounding box center [459, 135] width 65 height 24
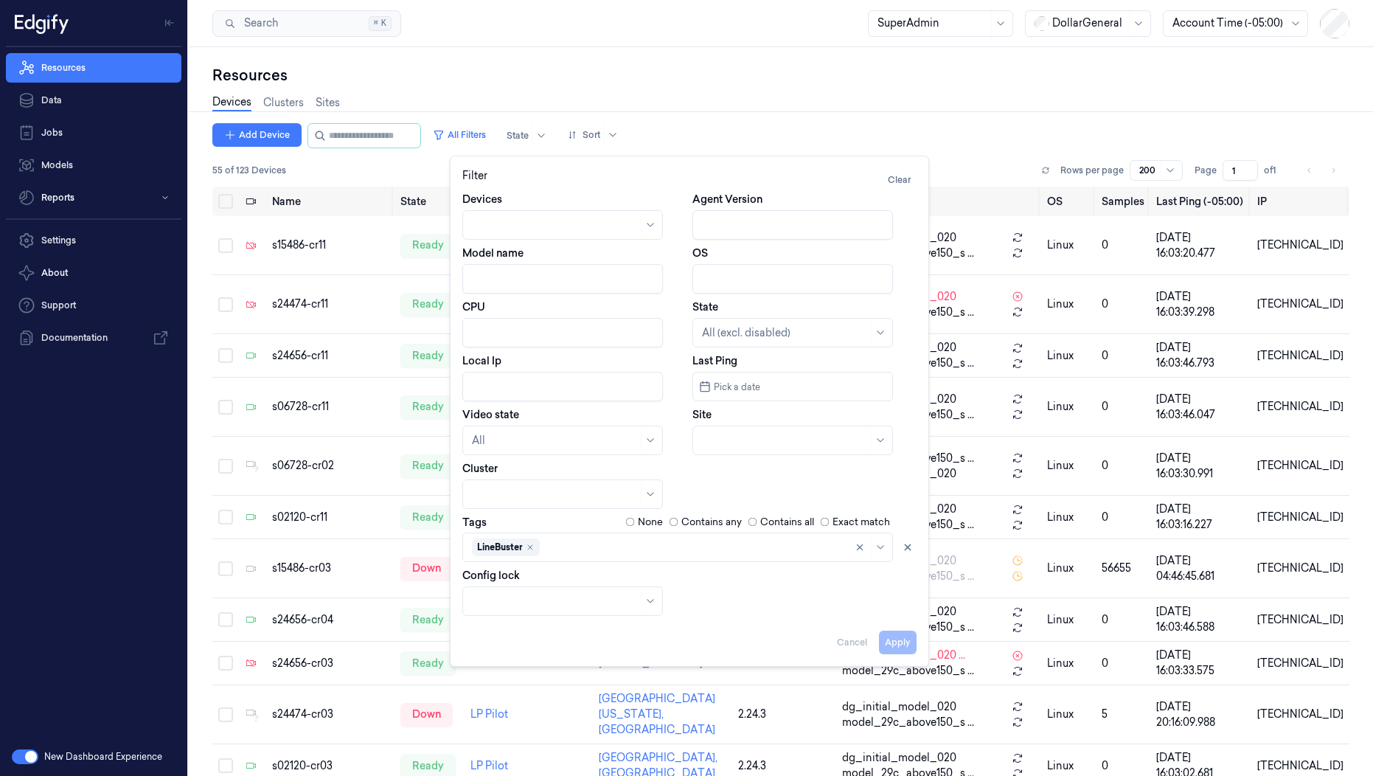
click at [579, 97] on div "Devices Clusters Sites" at bounding box center [780, 105] width 1137 height 38
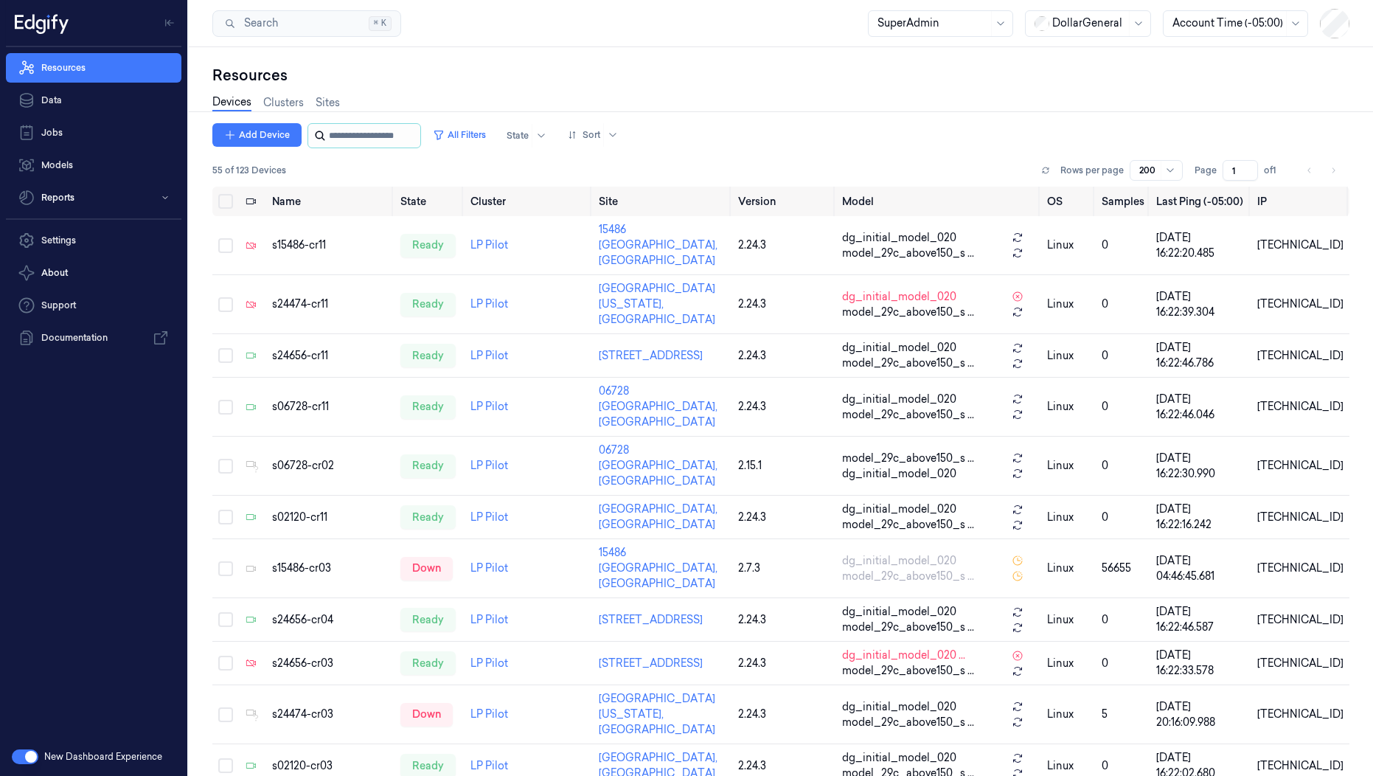
click at [400, 142] on input "string" at bounding box center [373, 136] width 88 height 24
paste input "**********"
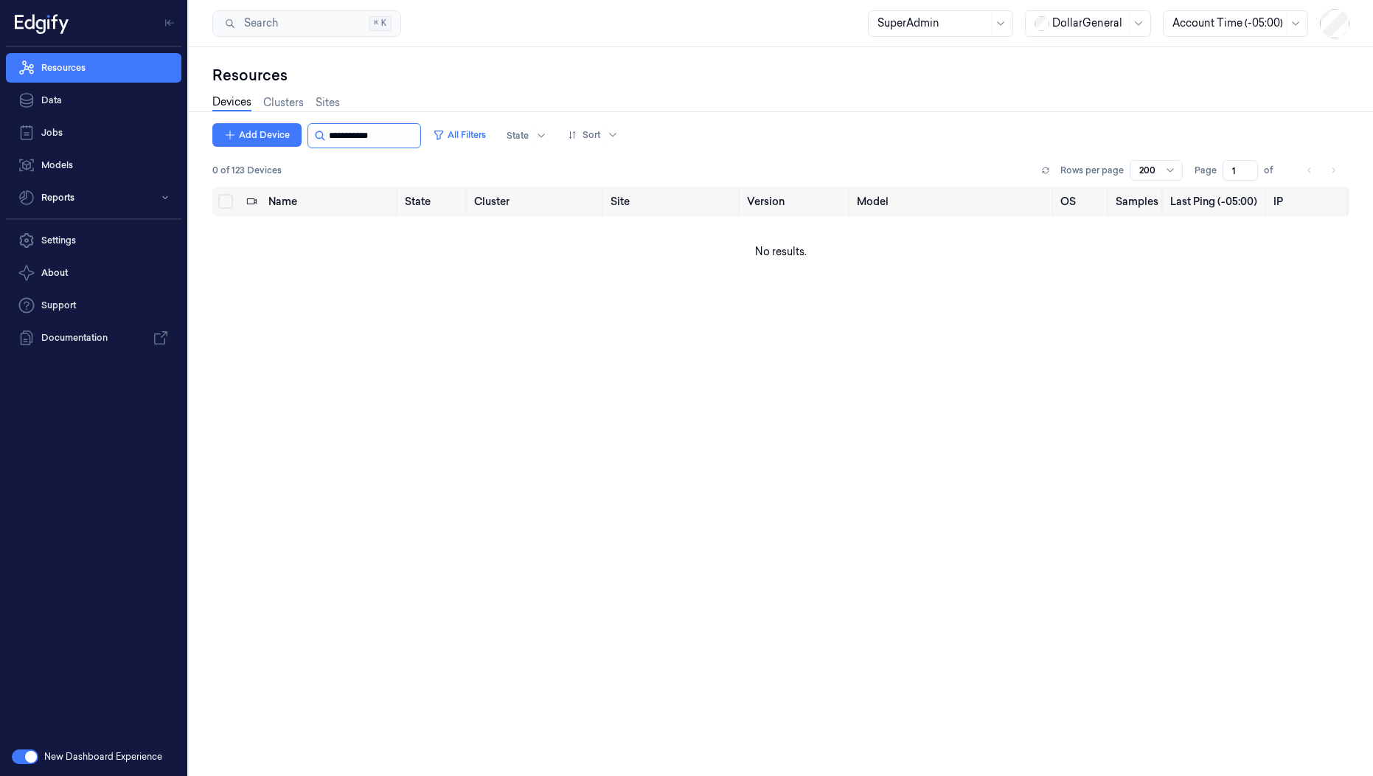
click at [400, 142] on input "string" at bounding box center [373, 136] width 88 height 24
type input "*"
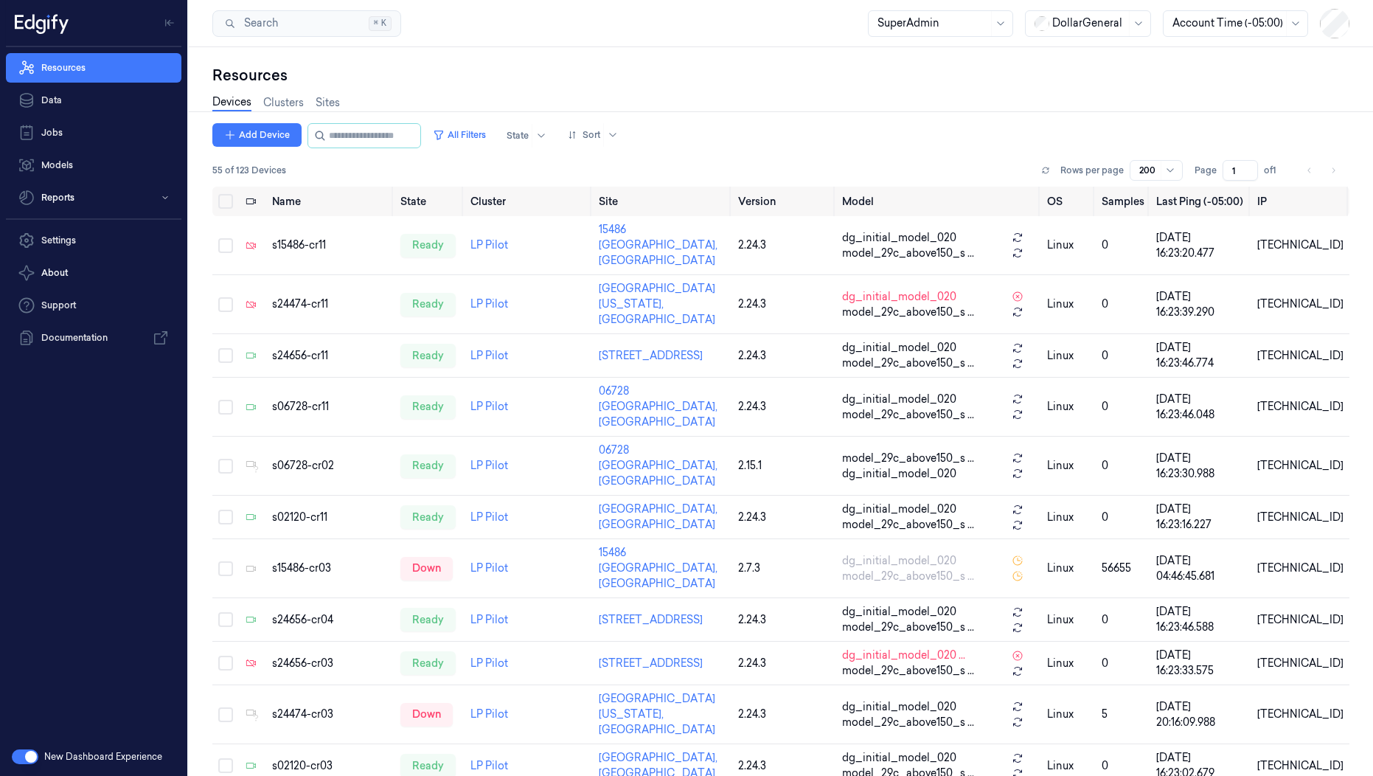
click at [477, 80] on div "Resources" at bounding box center [780, 75] width 1137 height 21
click at [69, 100] on link "Data" at bounding box center [94, 100] width 176 height 29
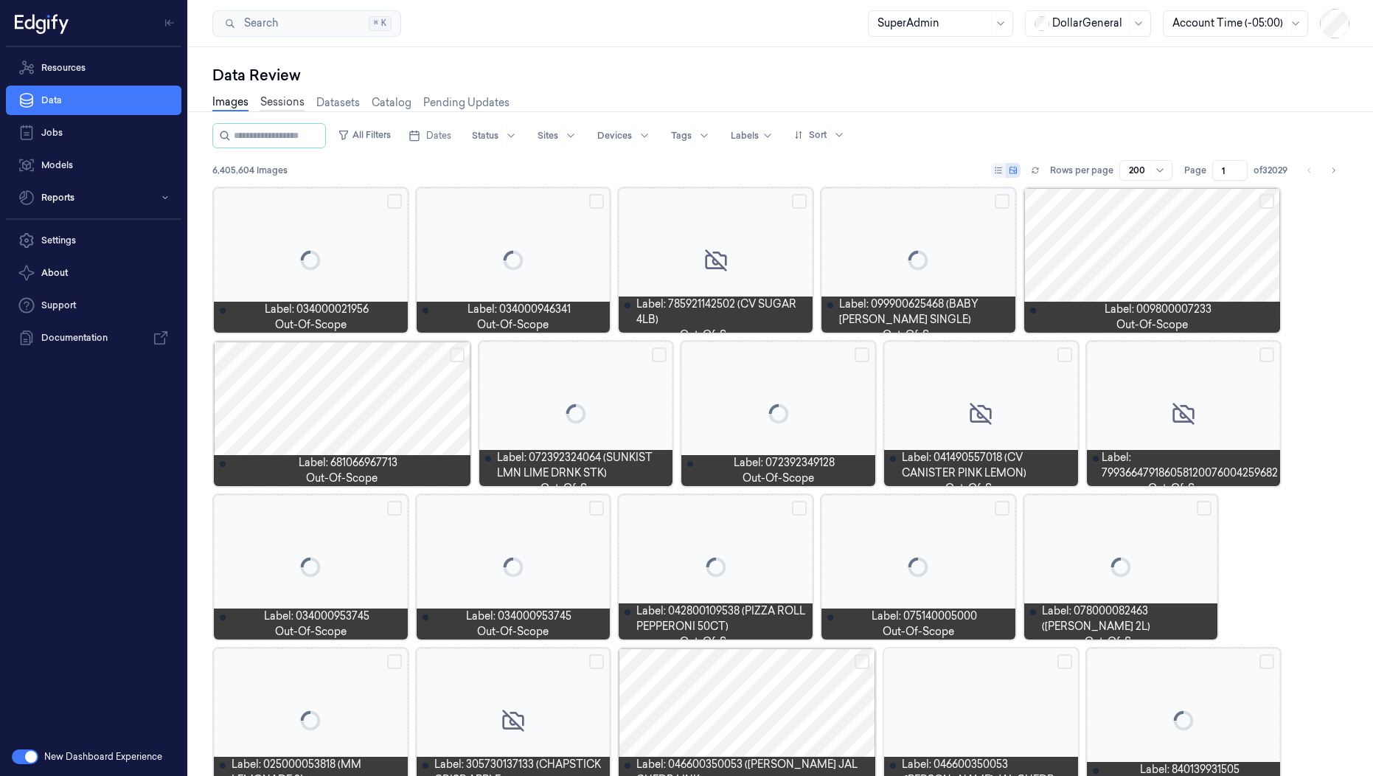
click at [280, 99] on link "Sessions" at bounding box center [282, 102] width 44 height 17
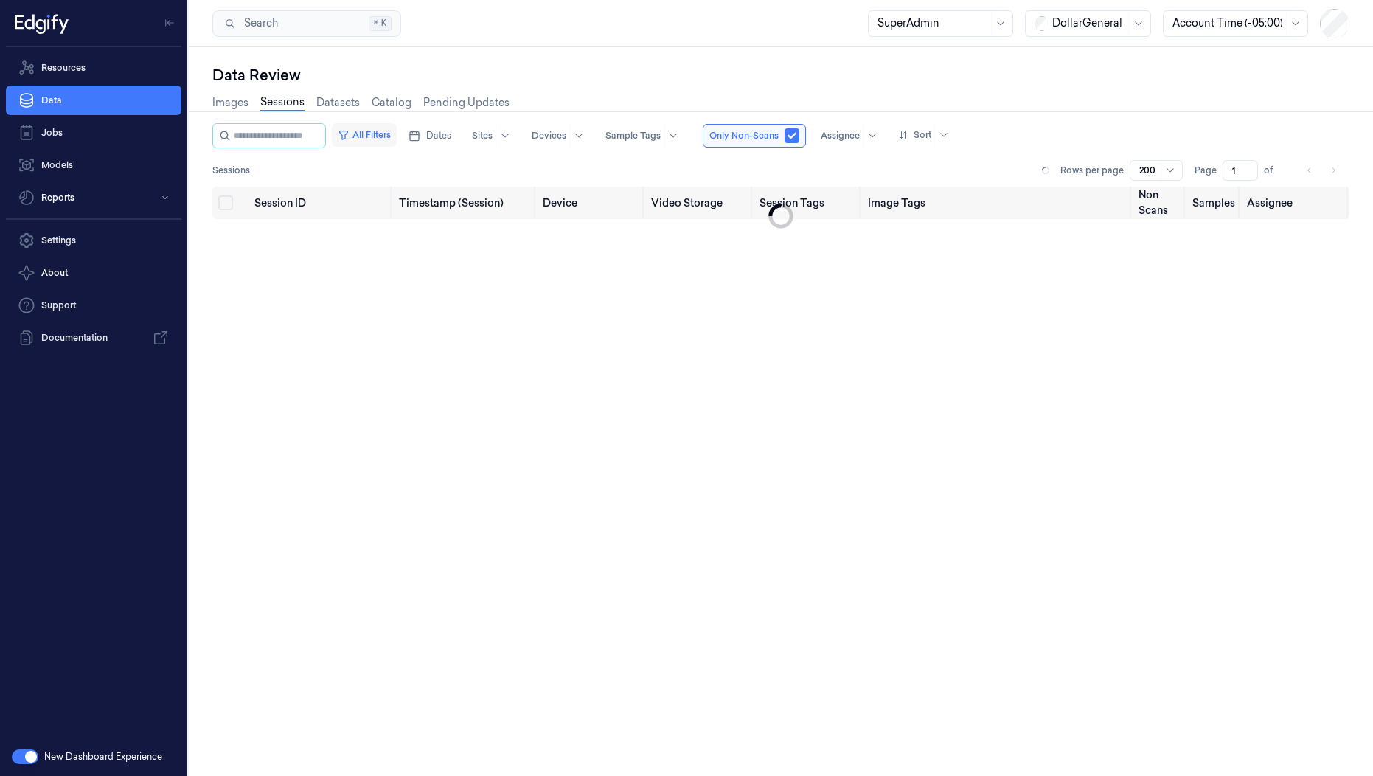
click at [397, 132] on button "All Filters" at bounding box center [364, 135] width 65 height 24
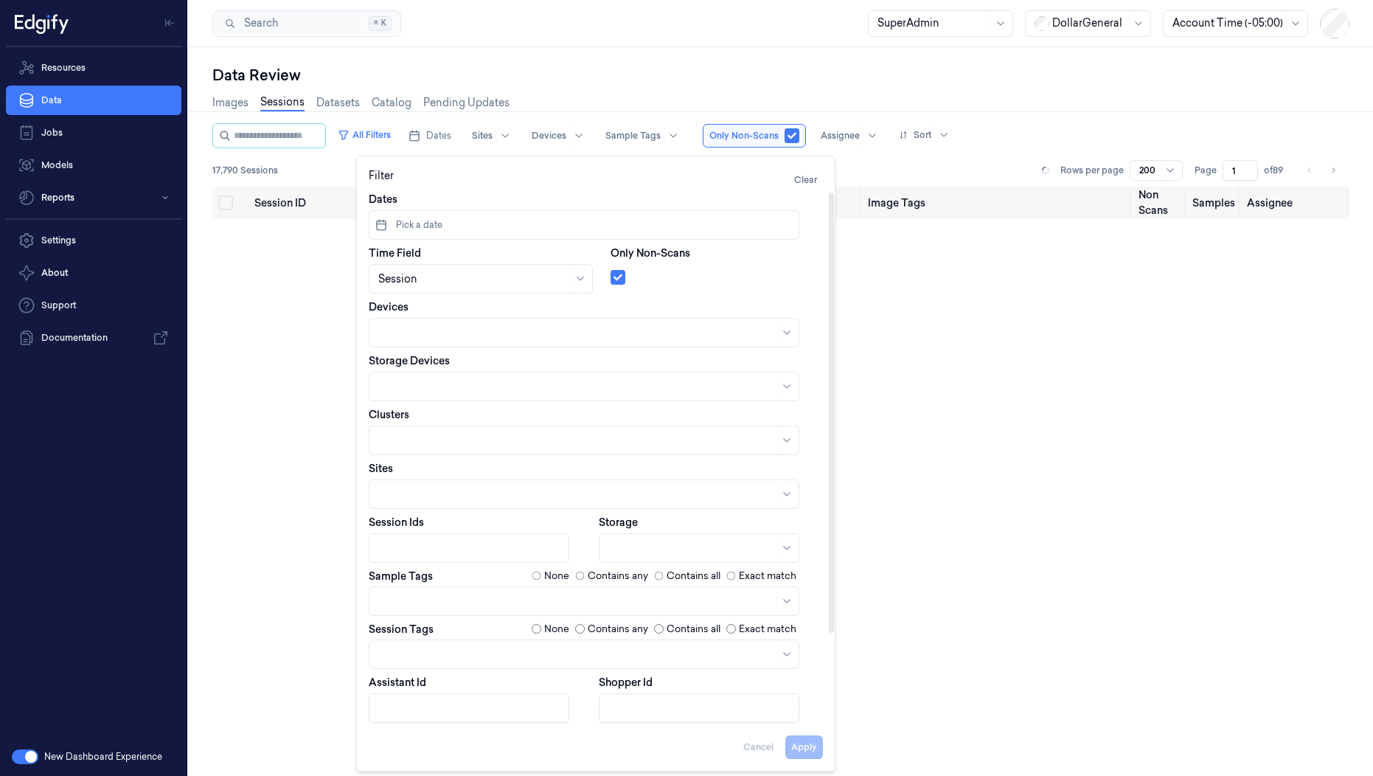
scroll to position [108, 0]
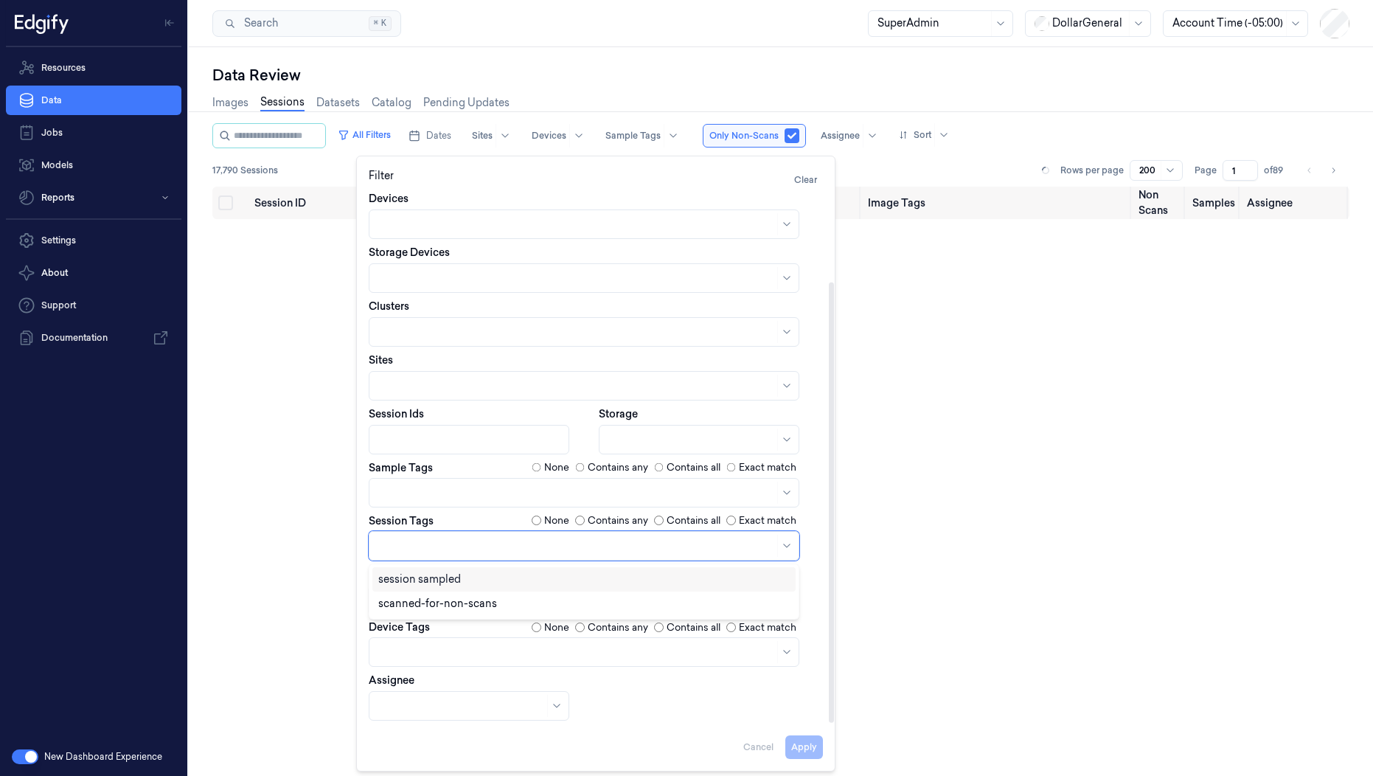
click at [442, 552] on div at bounding box center [576, 545] width 396 height 15
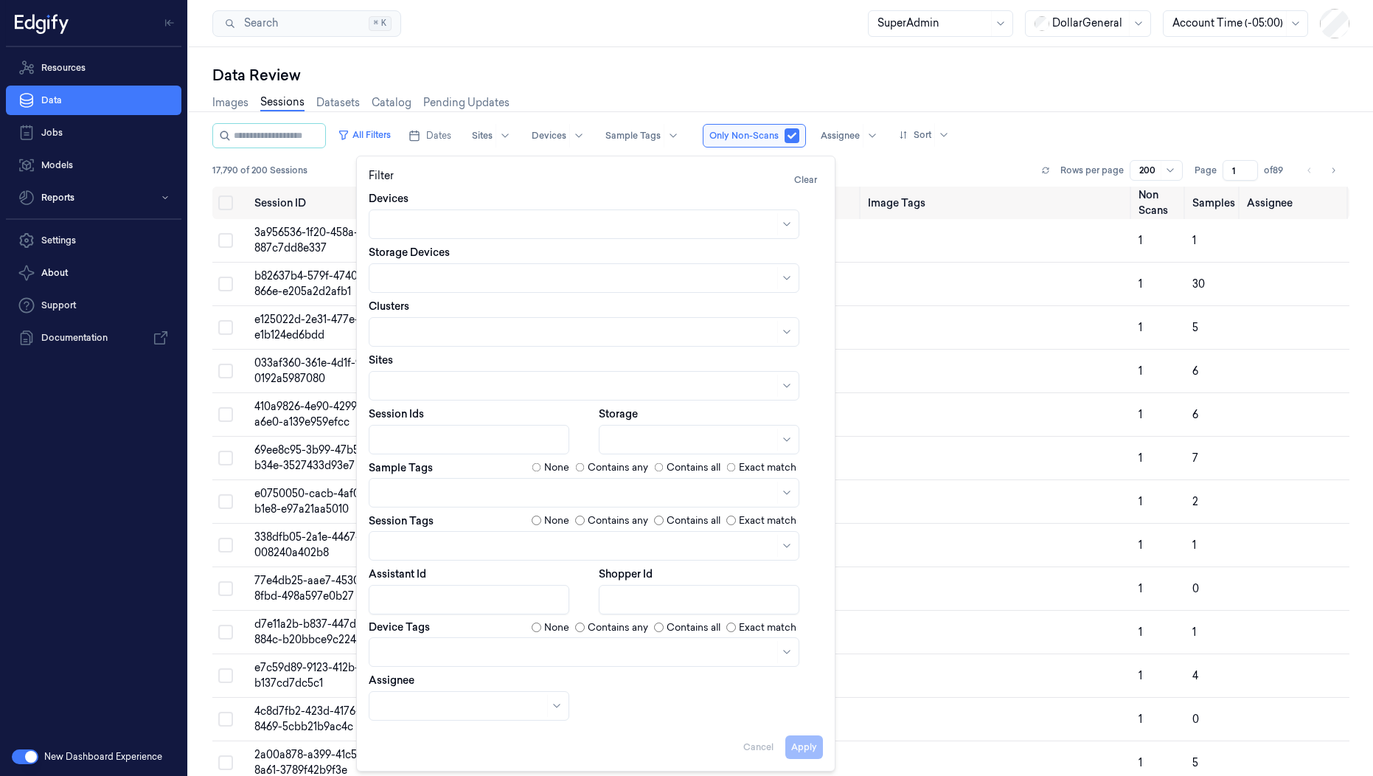
click at [676, 60] on div "Data Review Images Sessions Datasets Catalog Pending Updates All Filters Dates …" at bounding box center [781, 411] width 1184 height 729
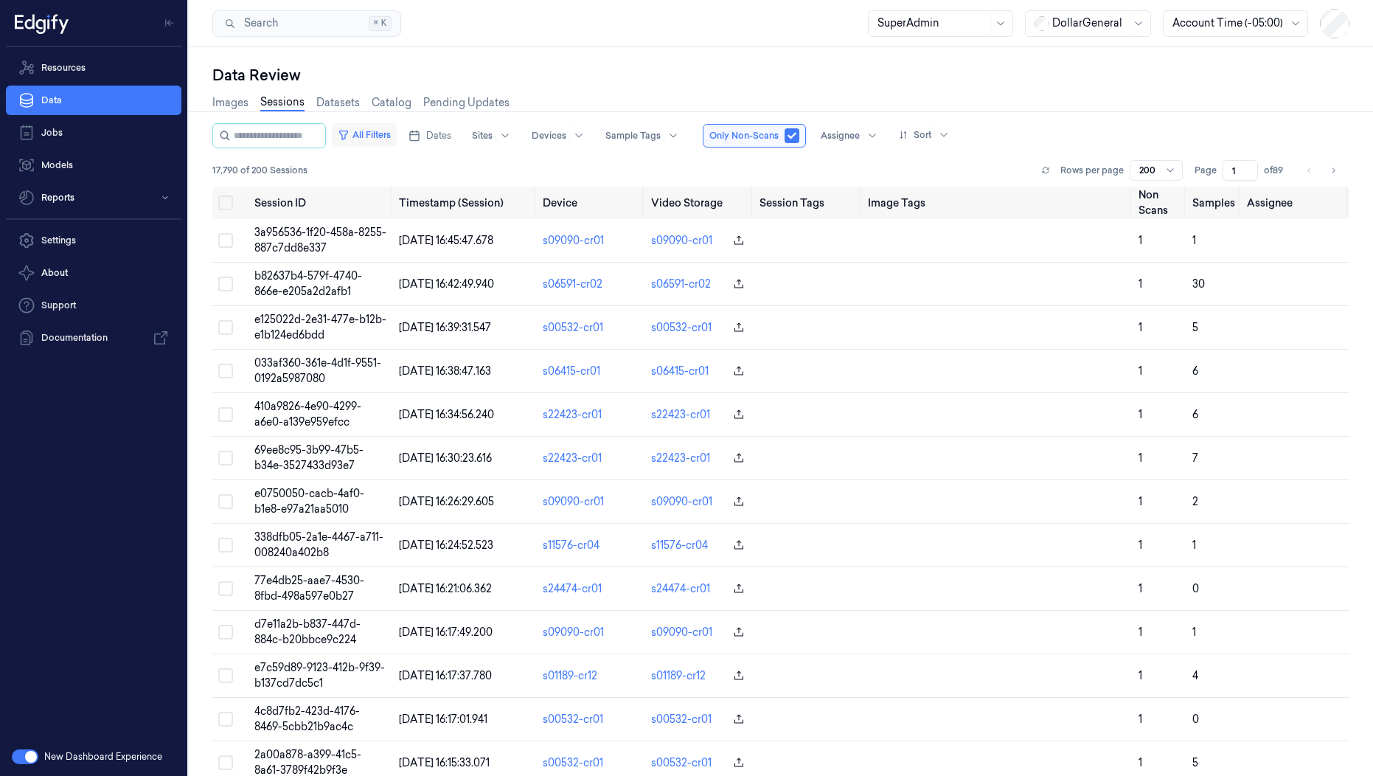
click at [392, 139] on button "All Filters" at bounding box center [364, 135] width 65 height 24
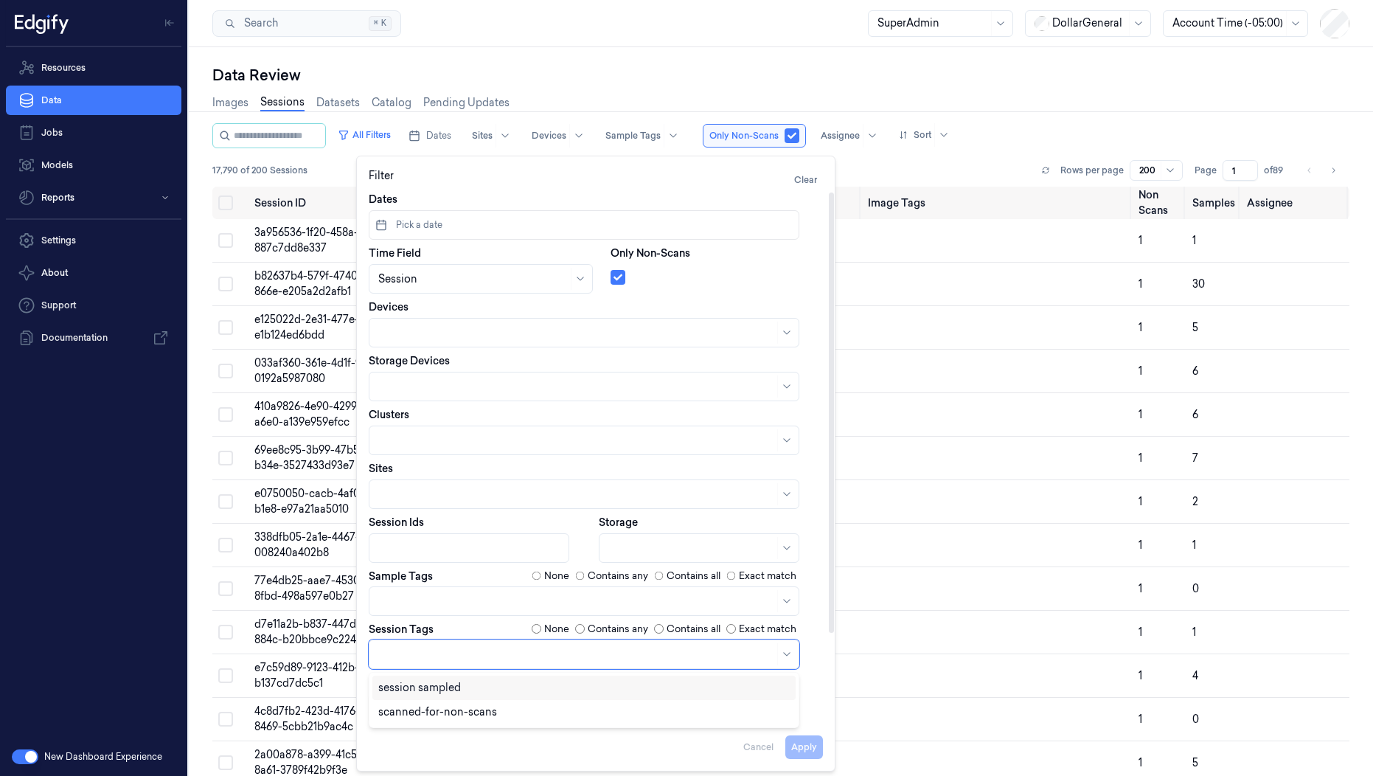
click at [406, 654] on div at bounding box center [576, 653] width 396 height 15
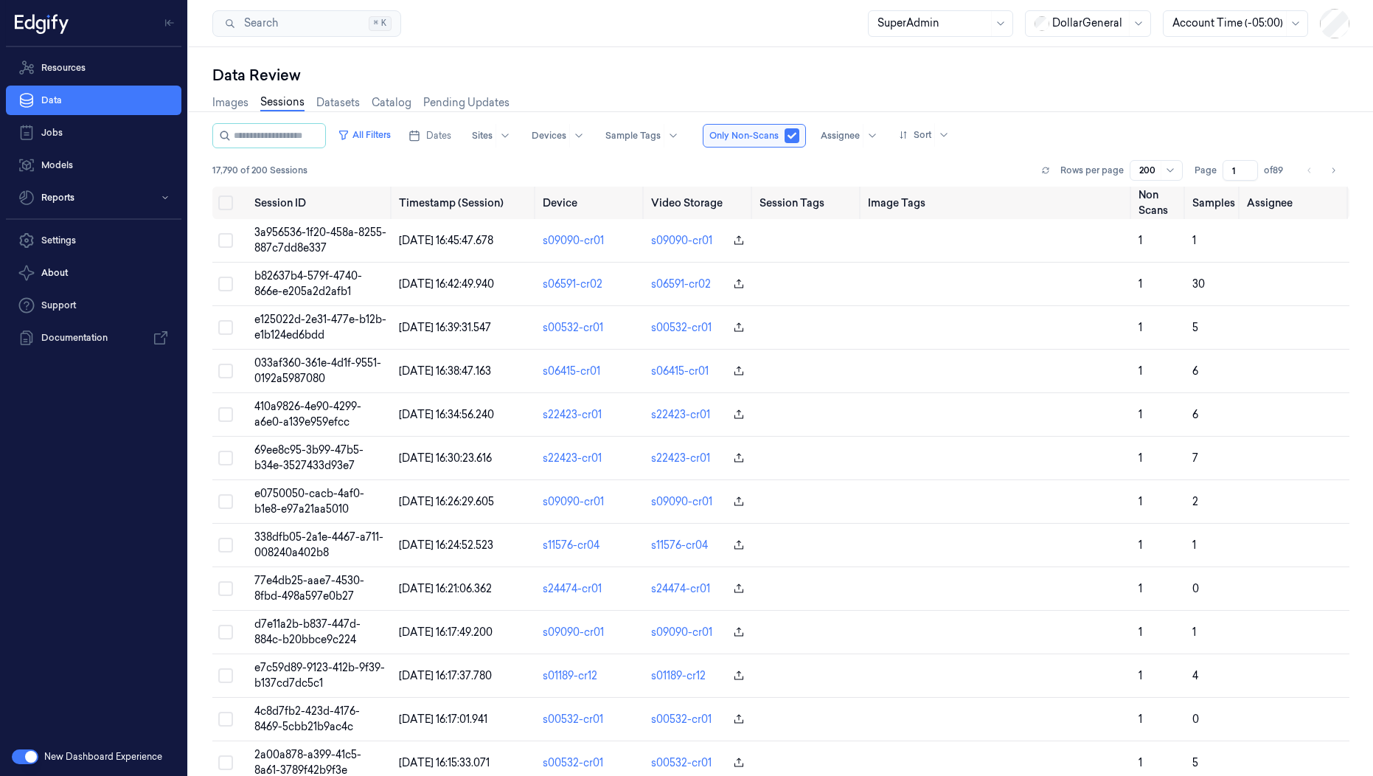
click at [616, 36] on div "Search Search... ⌘ K SuperAdmin DollarGeneral Account Time (-05:00)" at bounding box center [781, 23] width 1184 height 47
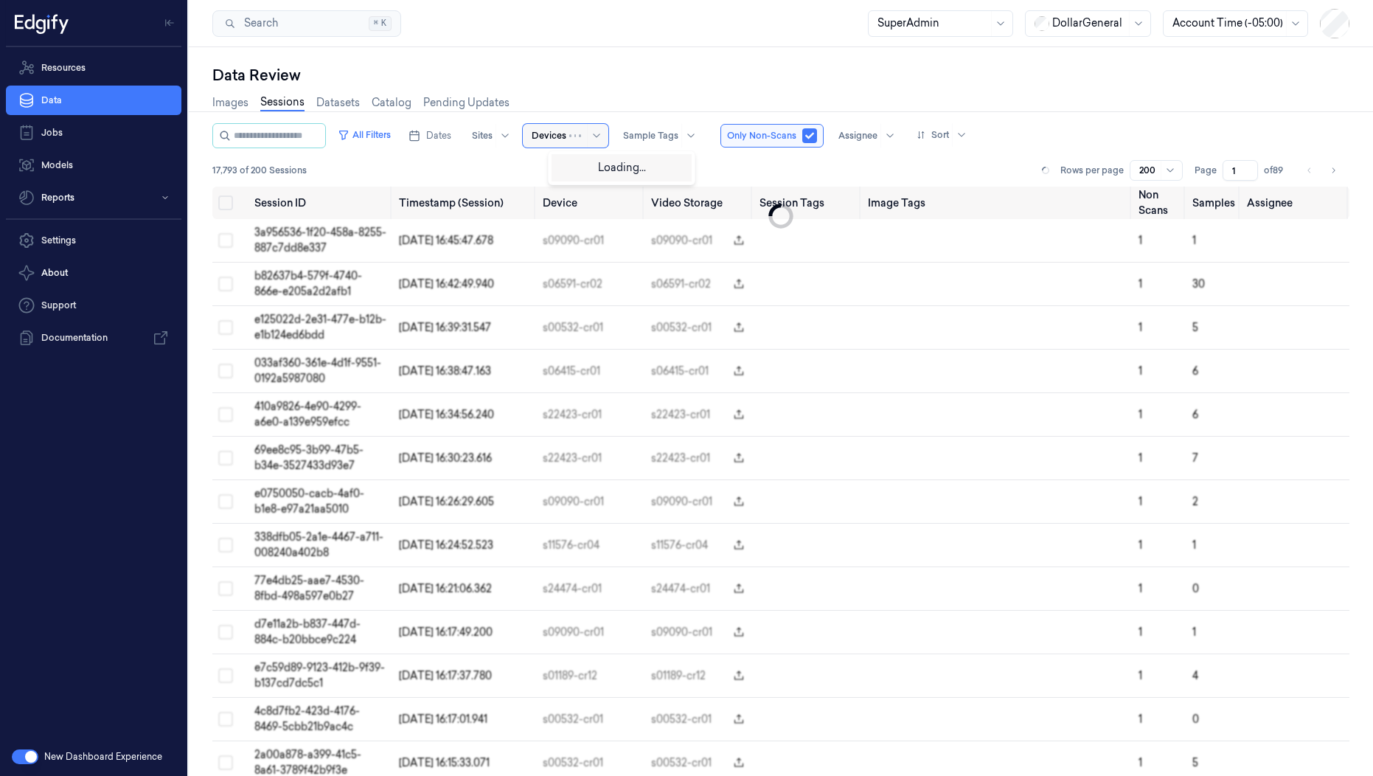
click at [566, 131] on div at bounding box center [549, 135] width 35 height 13
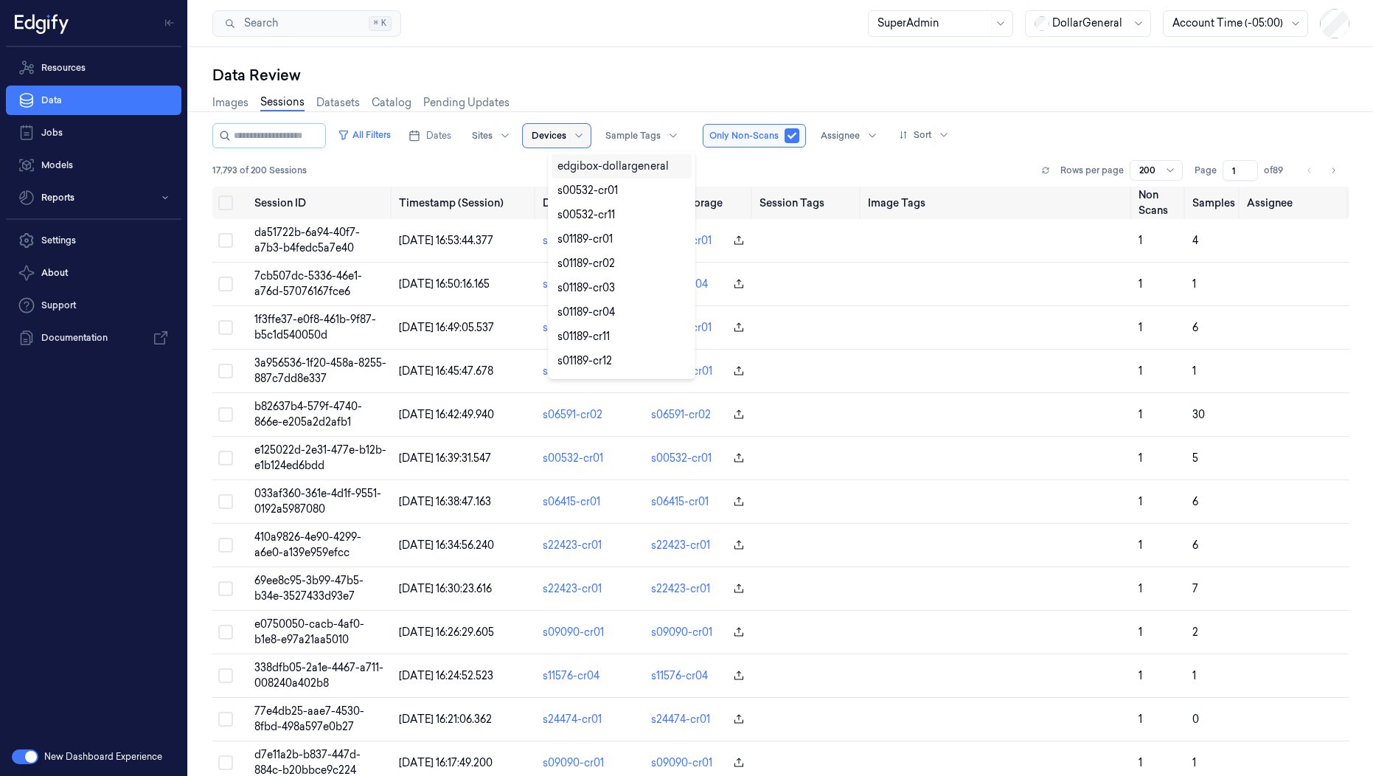
paste input "s10180-cr11 s04916-cr11 s03521-cr11 s04424-cr11 s09090-cr11"
type input "s10180-cr11 s04916-cr11 s03521-cr11 s04424-cr11 s09090-cr11"
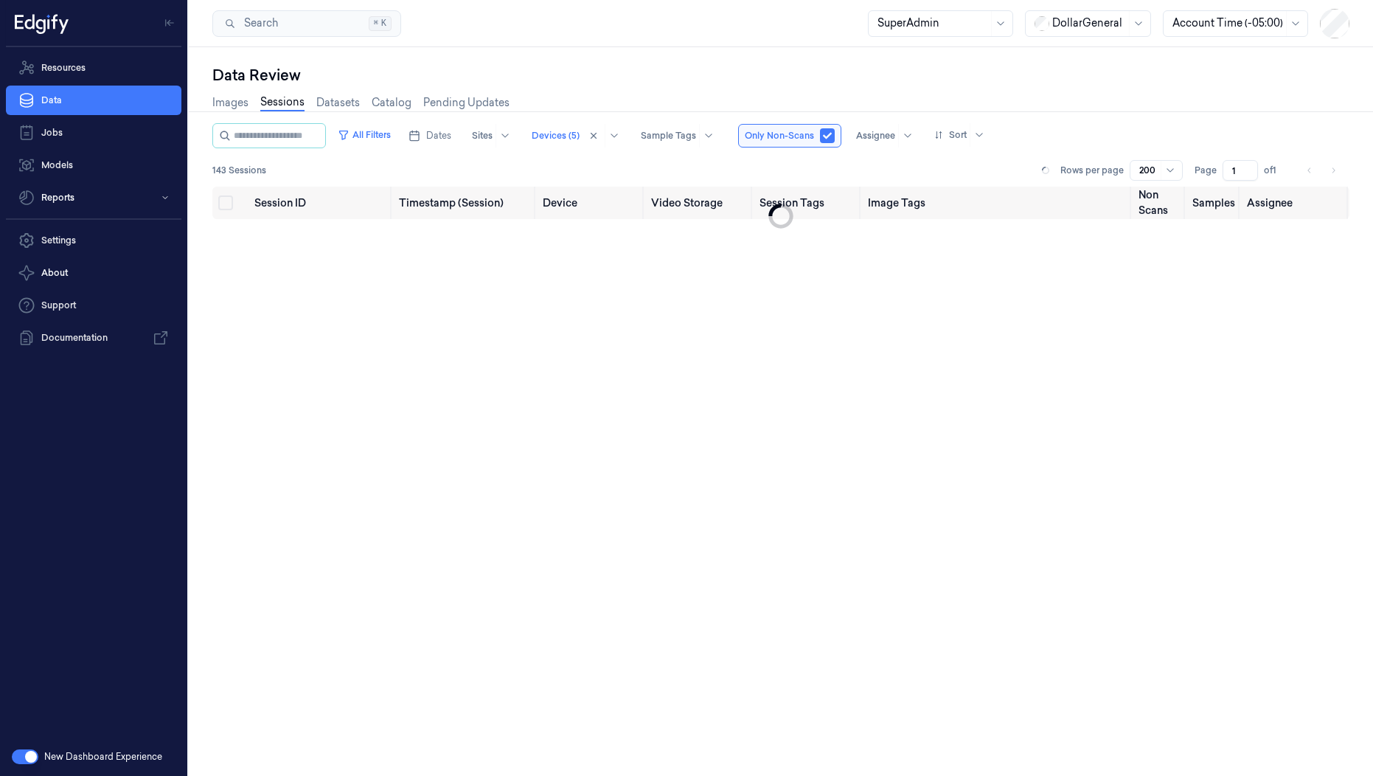
click at [605, 63] on div "Data Review Images Sessions Datasets Catalog Pending Updates All Filters Dates …" at bounding box center [781, 411] width 1184 height 729
click at [397, 129] on button "All Filters" at bounding box center [364, 135] width 65 height 24
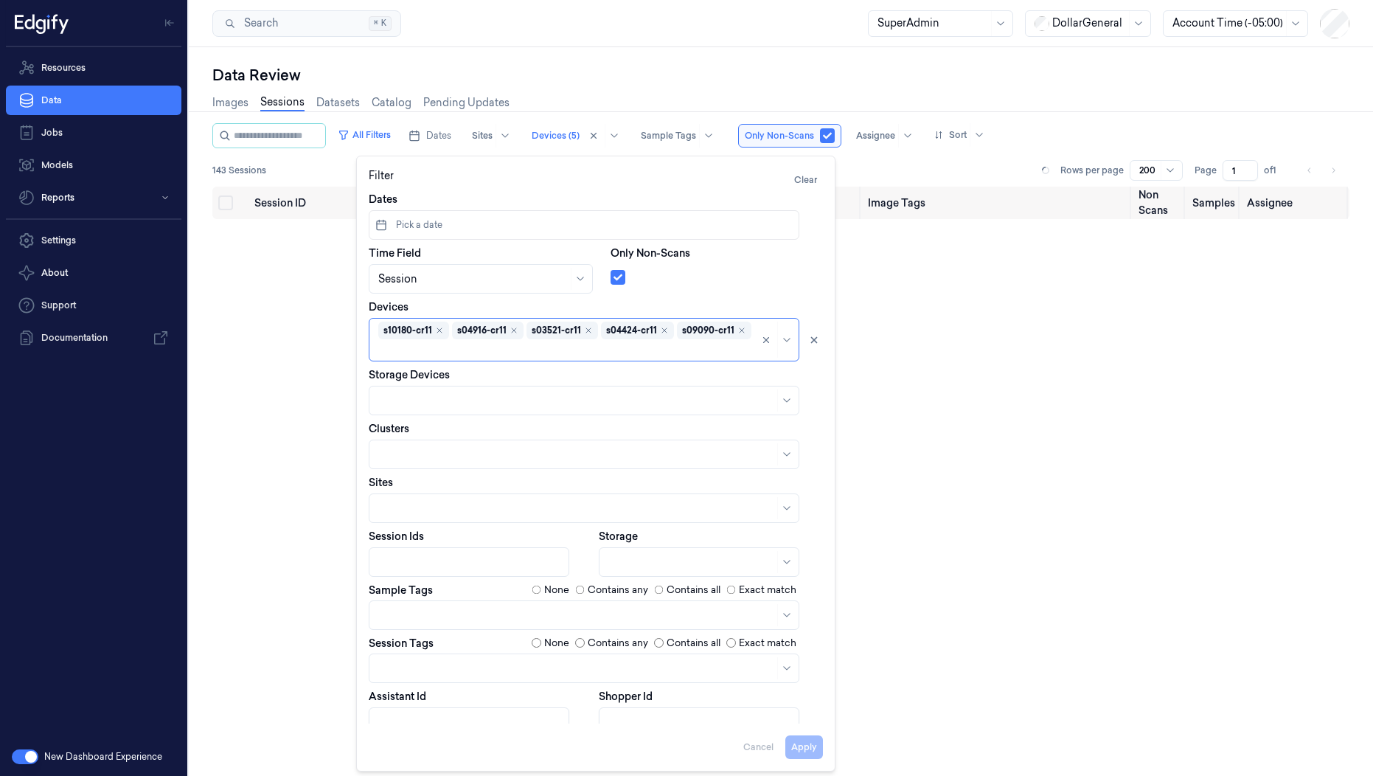
click at [588, 51] on div "Data Review Images Sessions Datasets Catalog Pending Updates All Filters Dates …" at bounding box center [781, 411] width 1184 height 729
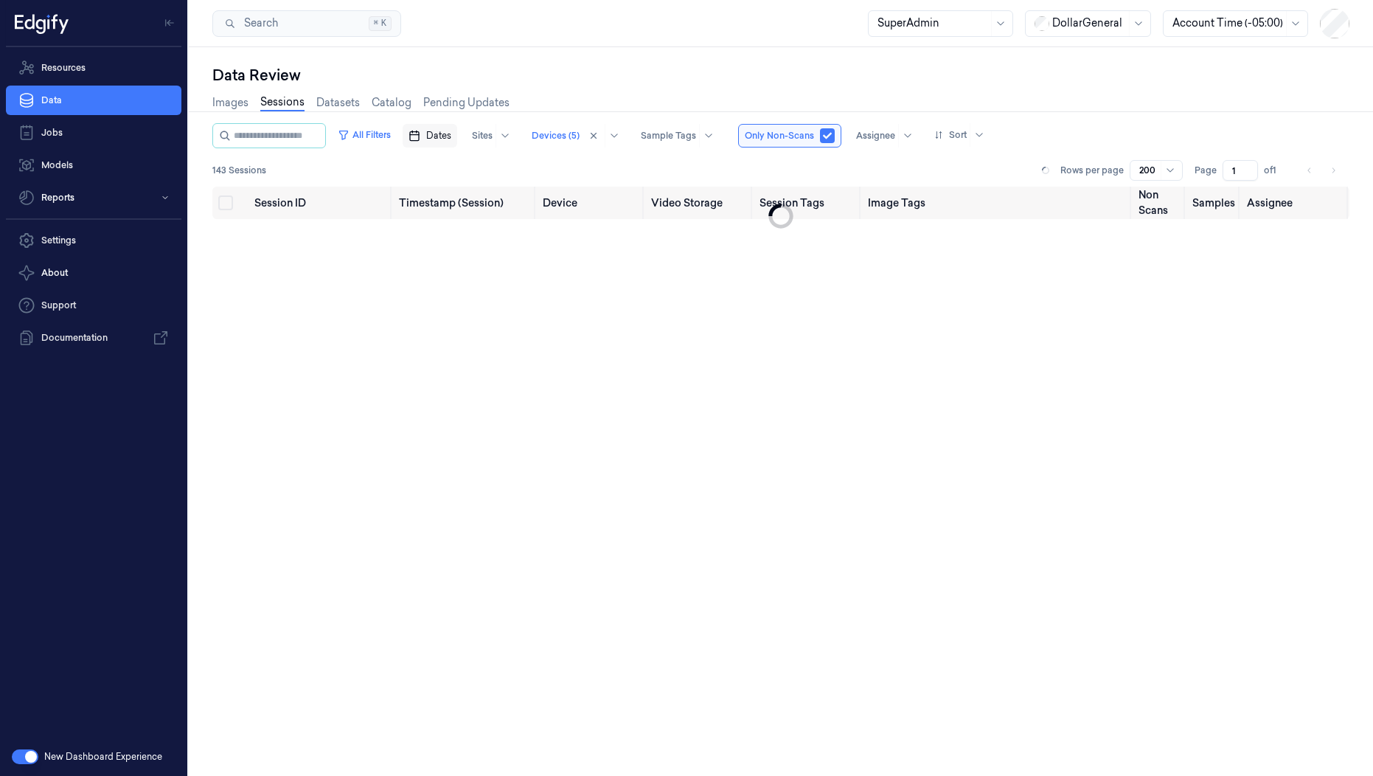
click at [451, 131] on span "Dates" at bounding box center [438, 135] width 25 height 13
click at [471, 254] on button "4" at bounding box center [473, 255] width 24 height 24
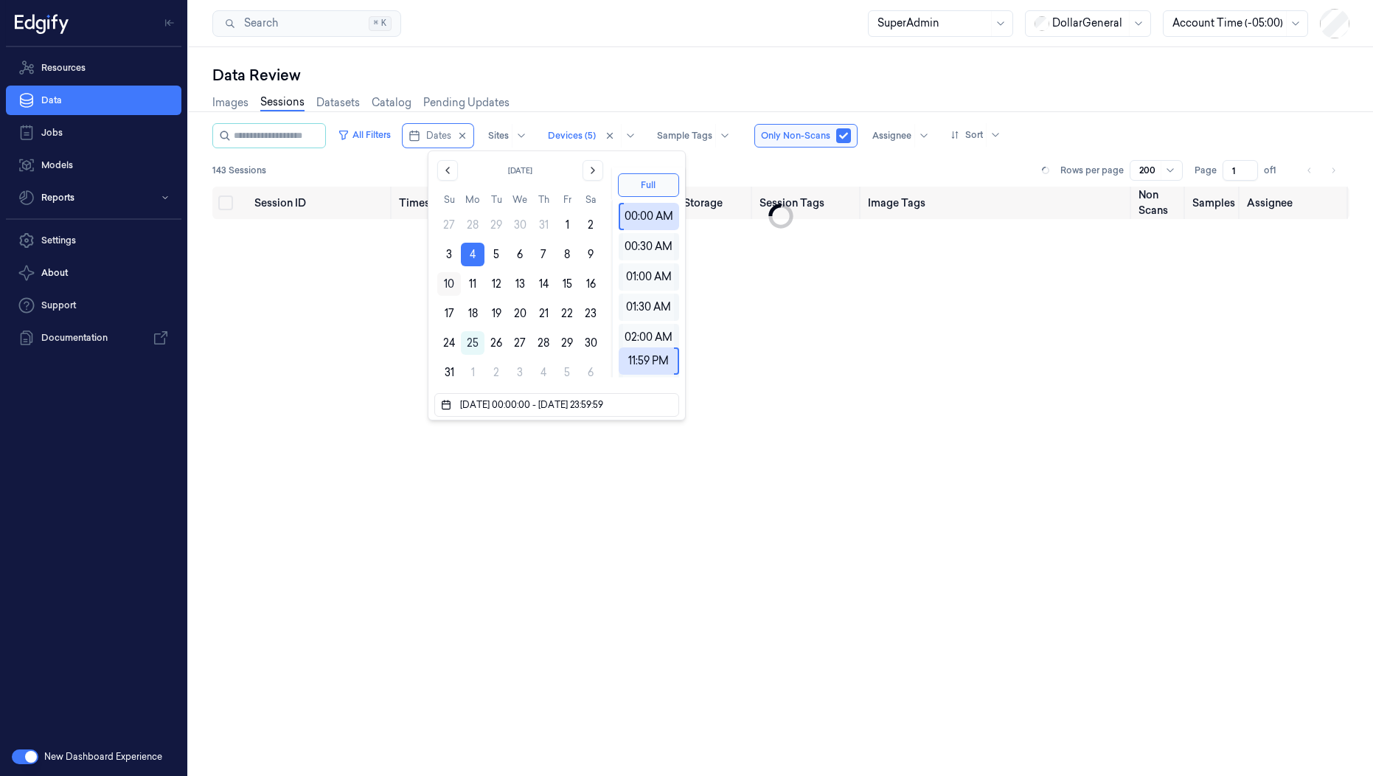
click at [451, 288] on button "10" at bounding box center [449, 284] width 24 height 24
type input "04/08/2025 00:00:00 - 10/08/2025 23:59:59"
click at [607, 87] on div "Images Sessions Datasets Catalog Pending Updates" at bounding box center [780, 105] width 1137 height 38
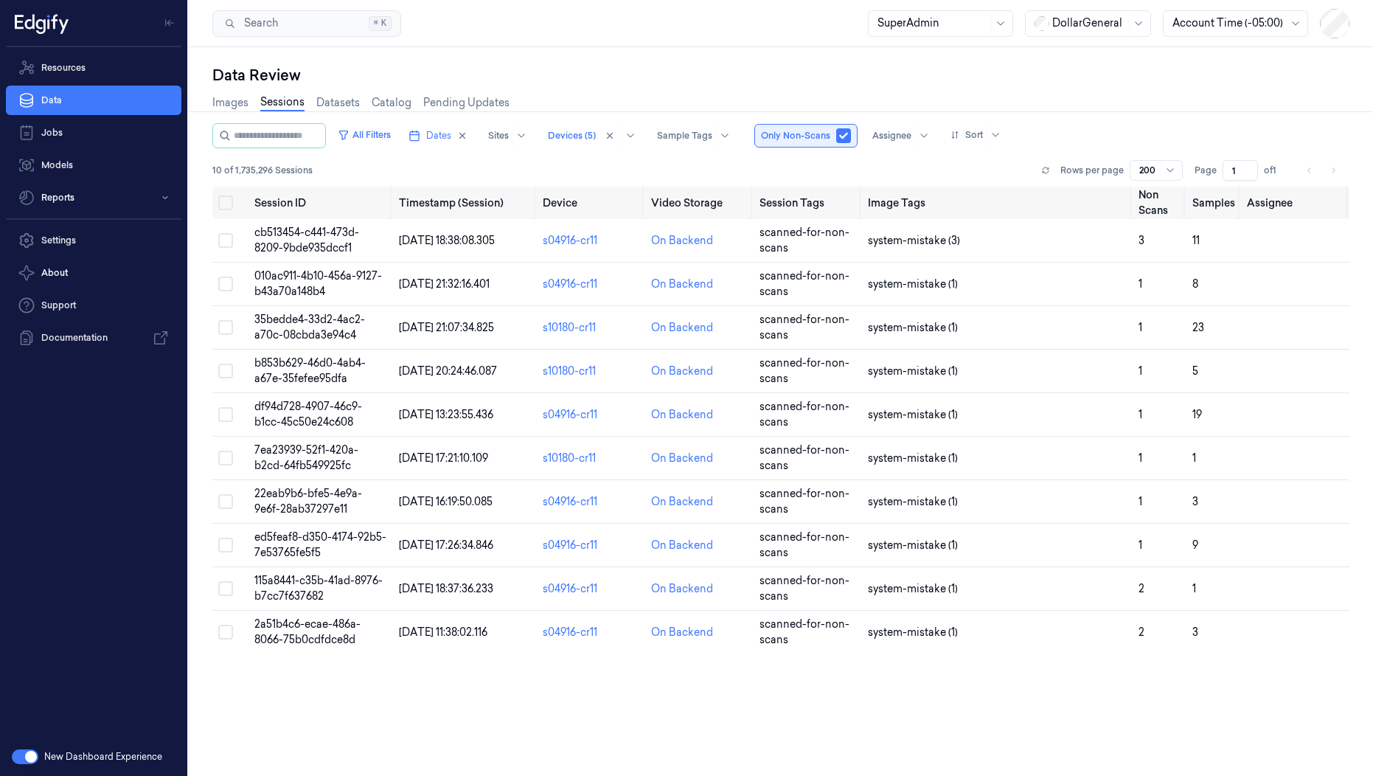
click at [851, 139] on button "button" at bounding box center [843, 135] width 15 height 15
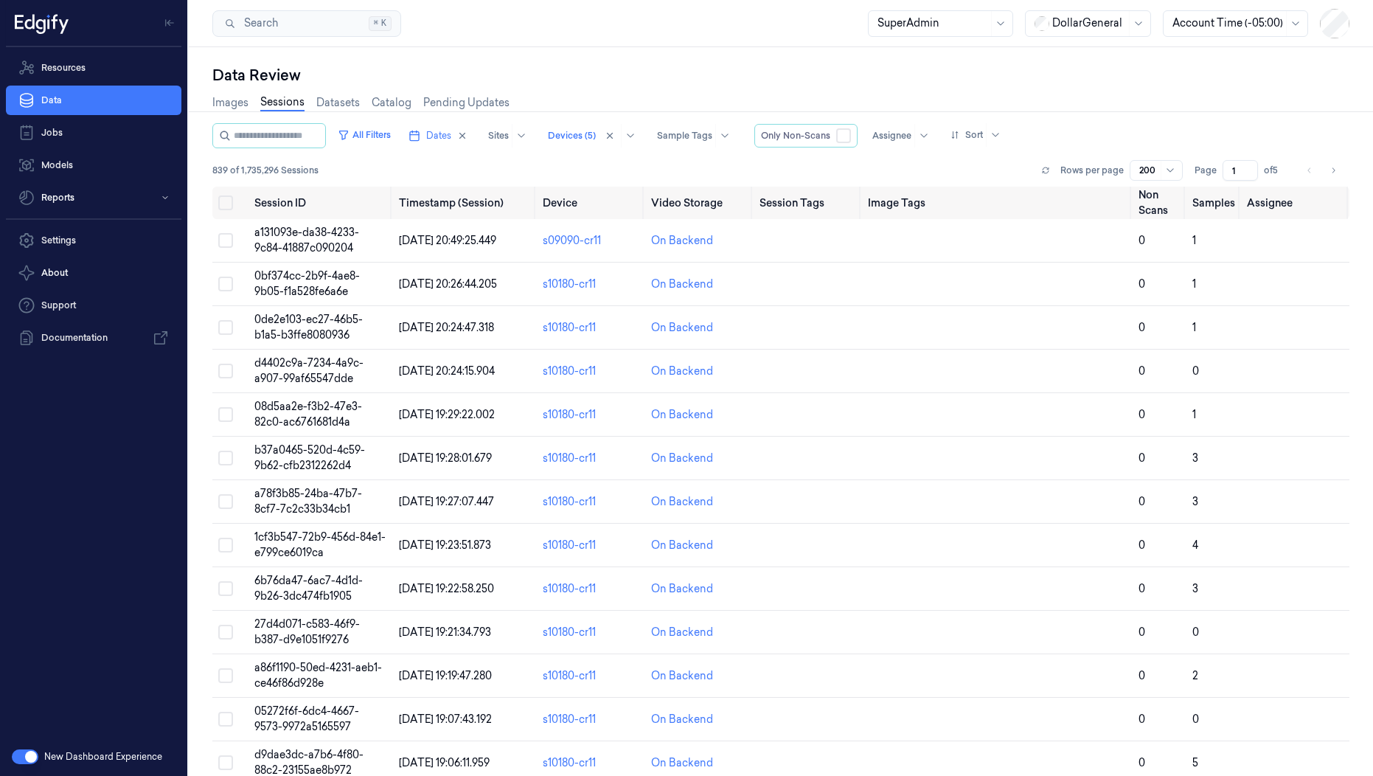
type button "false"
click at [394, 140] on button "All Filters" at bounding box center [364, 135] width 65 height 24
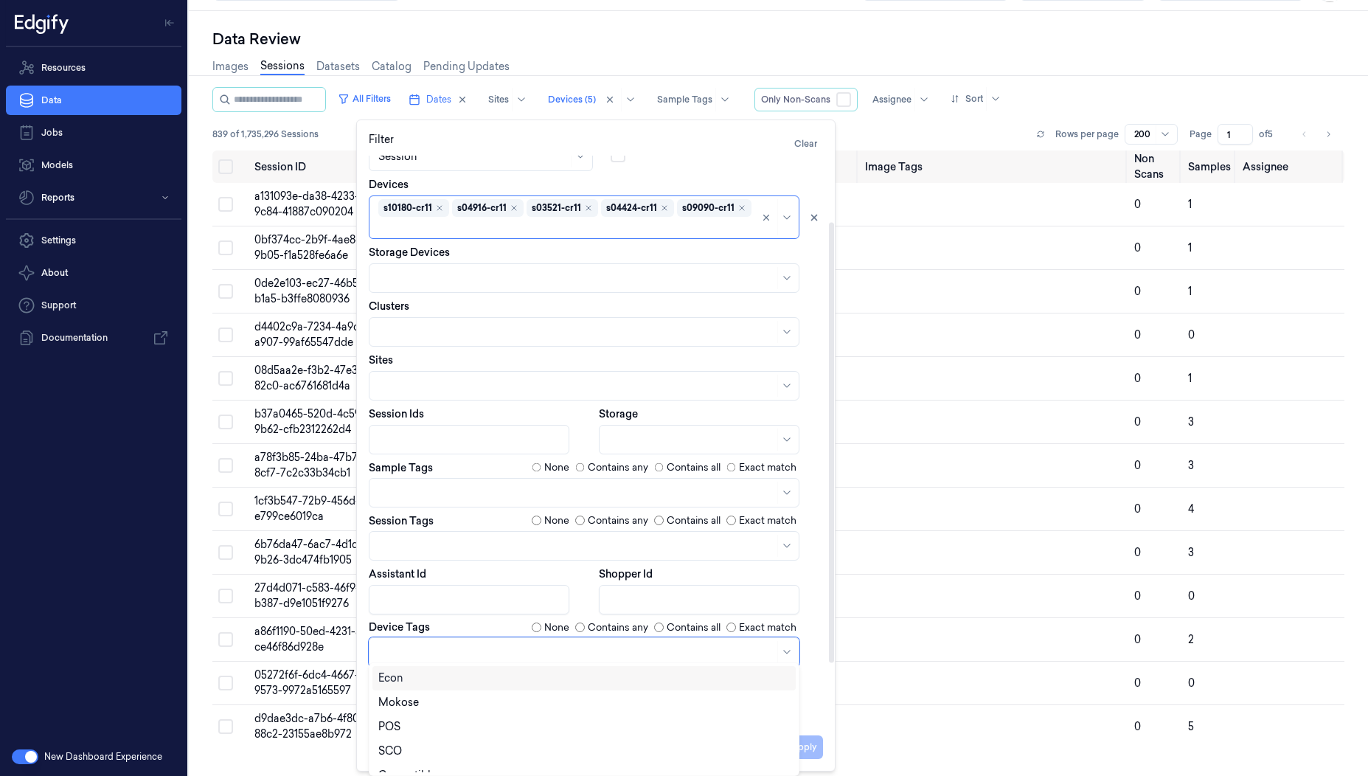
scroll to position [43, 0]
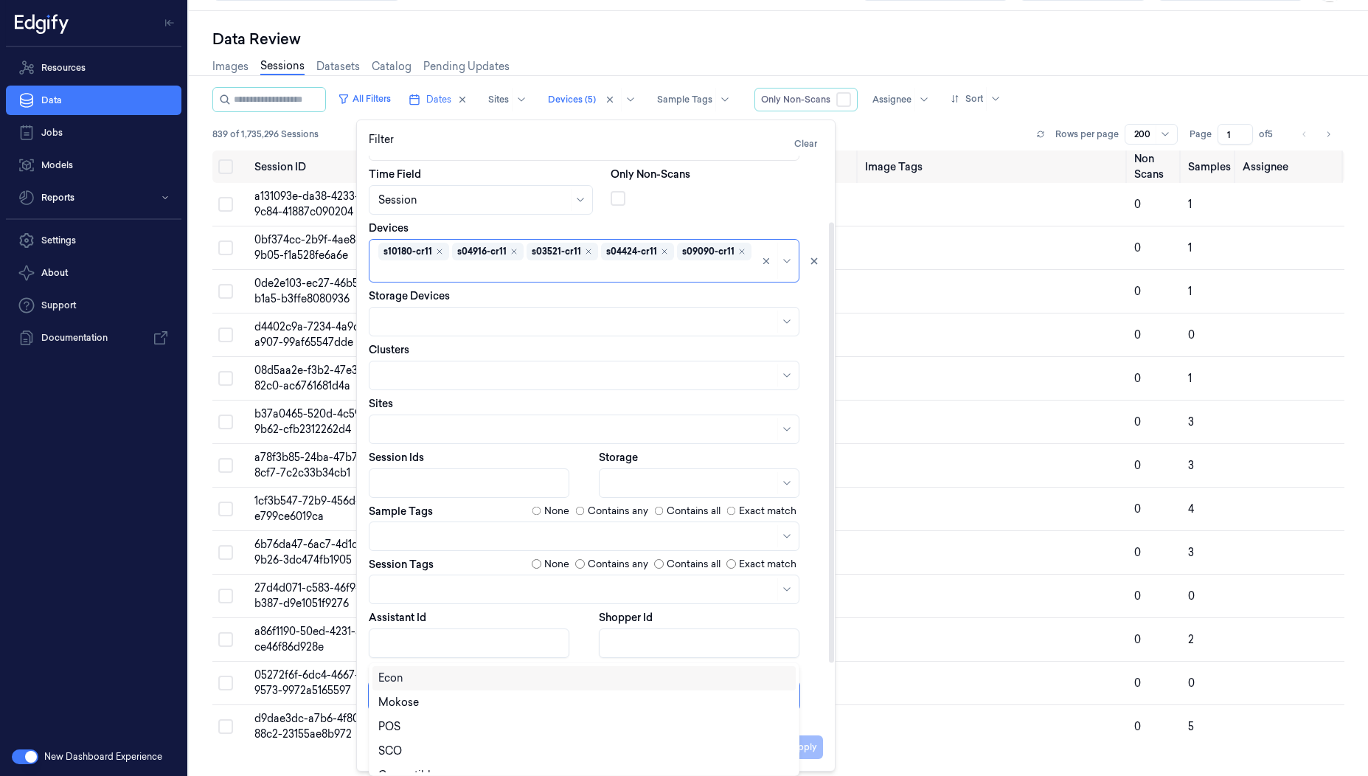
click at [420, 688] on div at bounding box center [576, 695] width 396 height 15
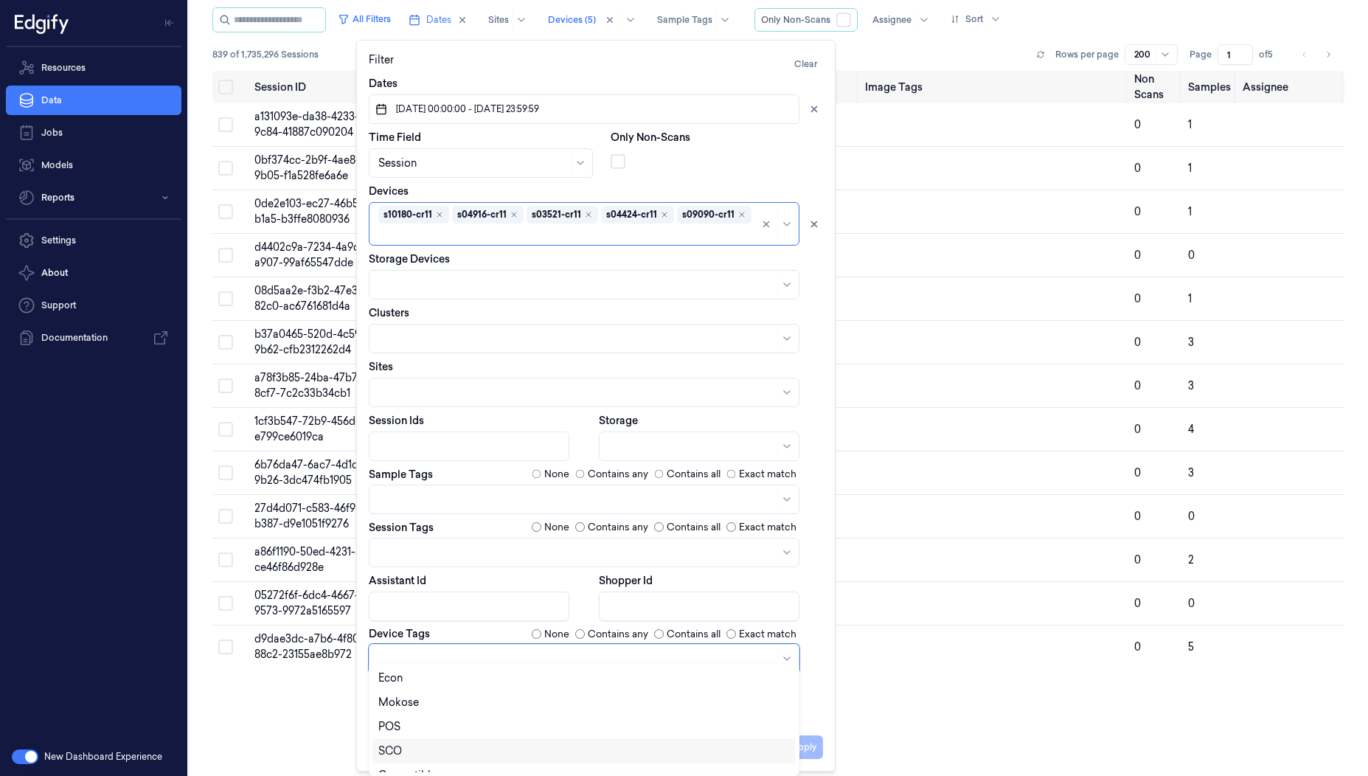
click at [403, 754] on div "SCO" at bounding box center [584, 750] width 412 height 15
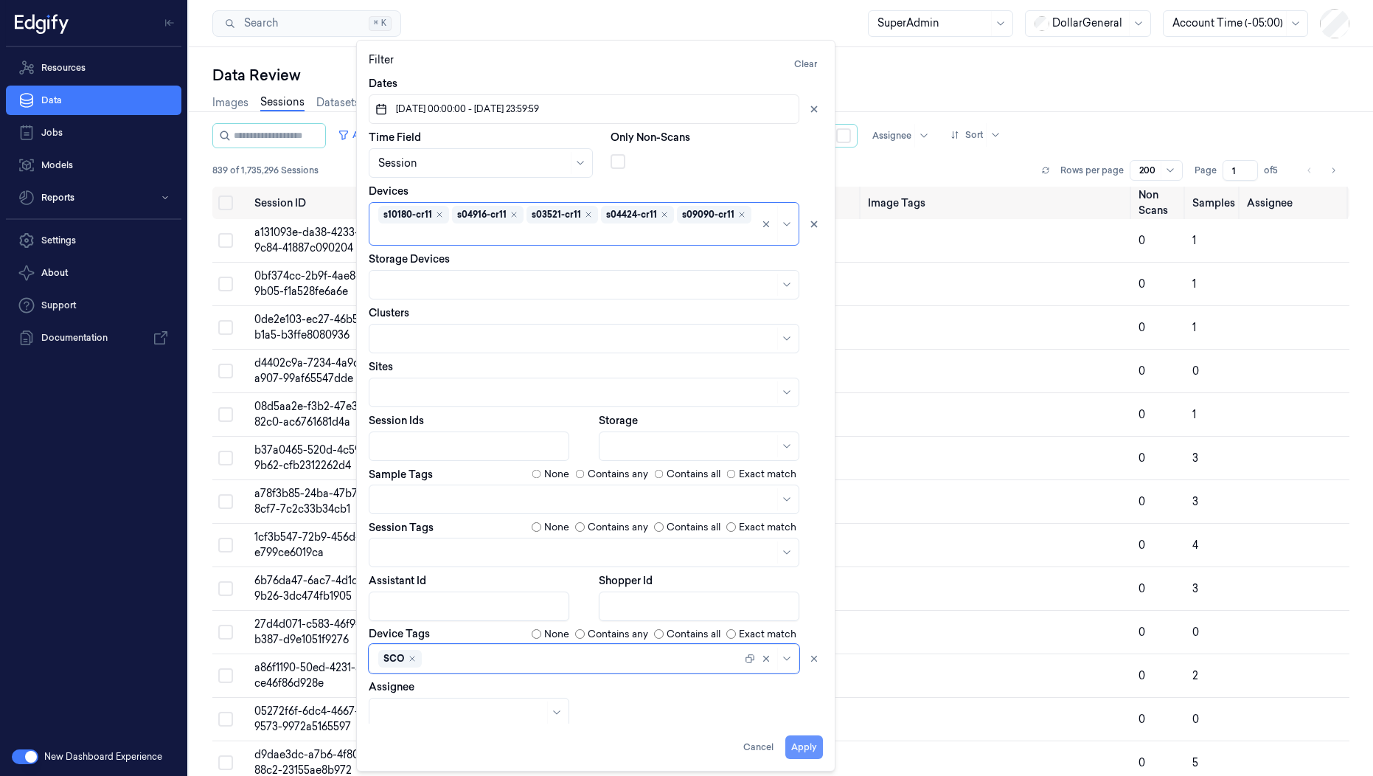
click at [815, 746] on button "Apply" at bounding box center [804, 747] width 38 height 24
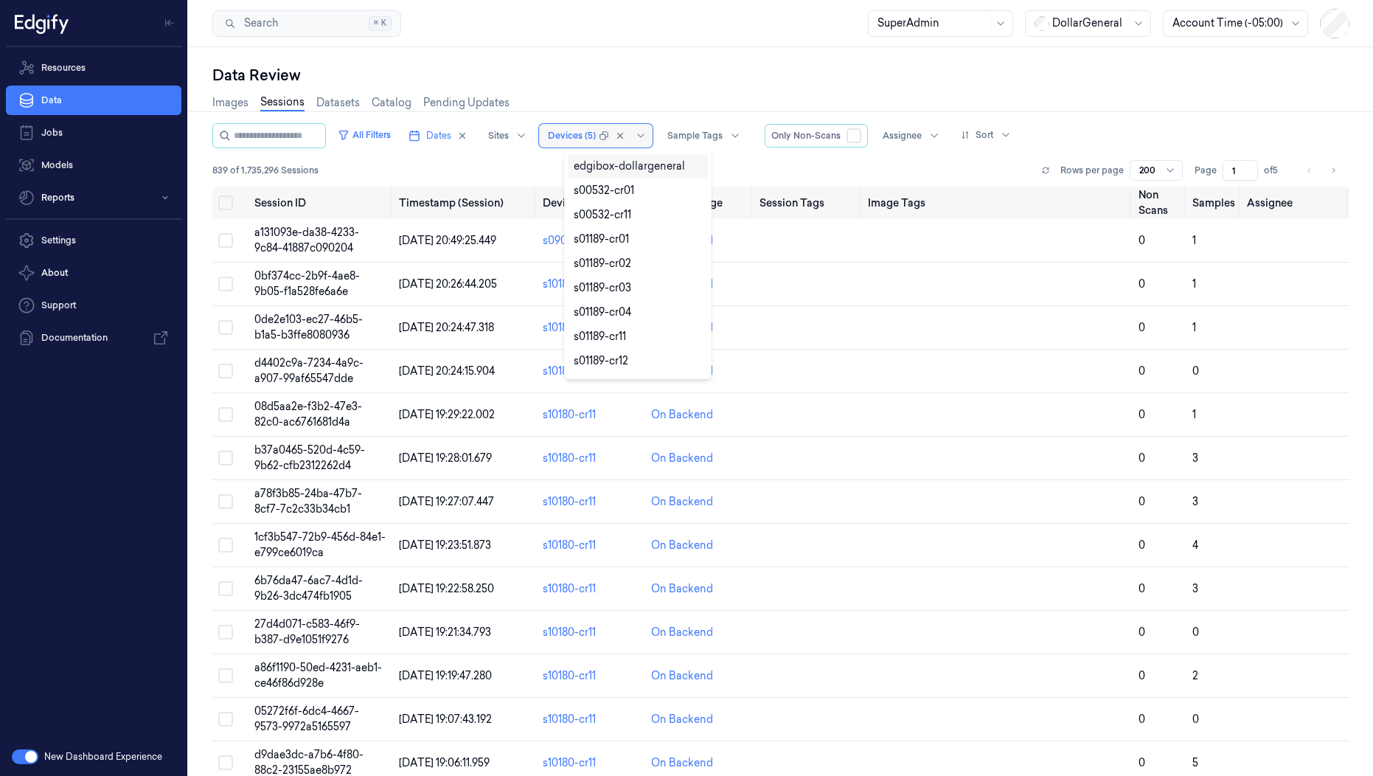
click at [593, 134] on div at bounding box center [572, 135] width 48 height 13
paste input "s11817-cr11 s11817-cr03"
type input "s11817-cr11 s11817-cr03"
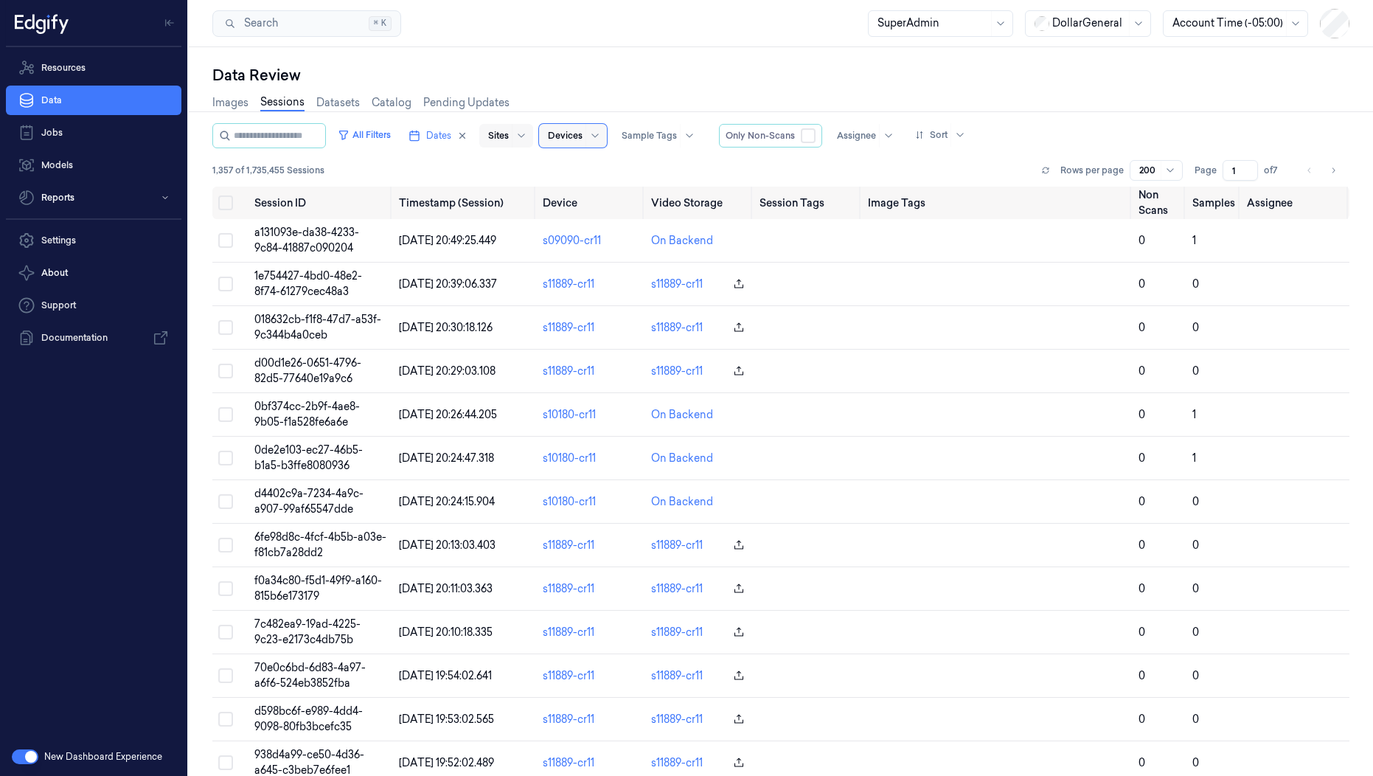
paste input "s11576-cr11 s11824-cr03 s11576-cr04 s11576-cr12 s01189-cr12 s01189-cr11 s01189-…"
type input "s11576-cr11 s11824-cr03 s11576-cr04 s11576-cr12 s01189-cr12 s01189-cr11 s01189-…"
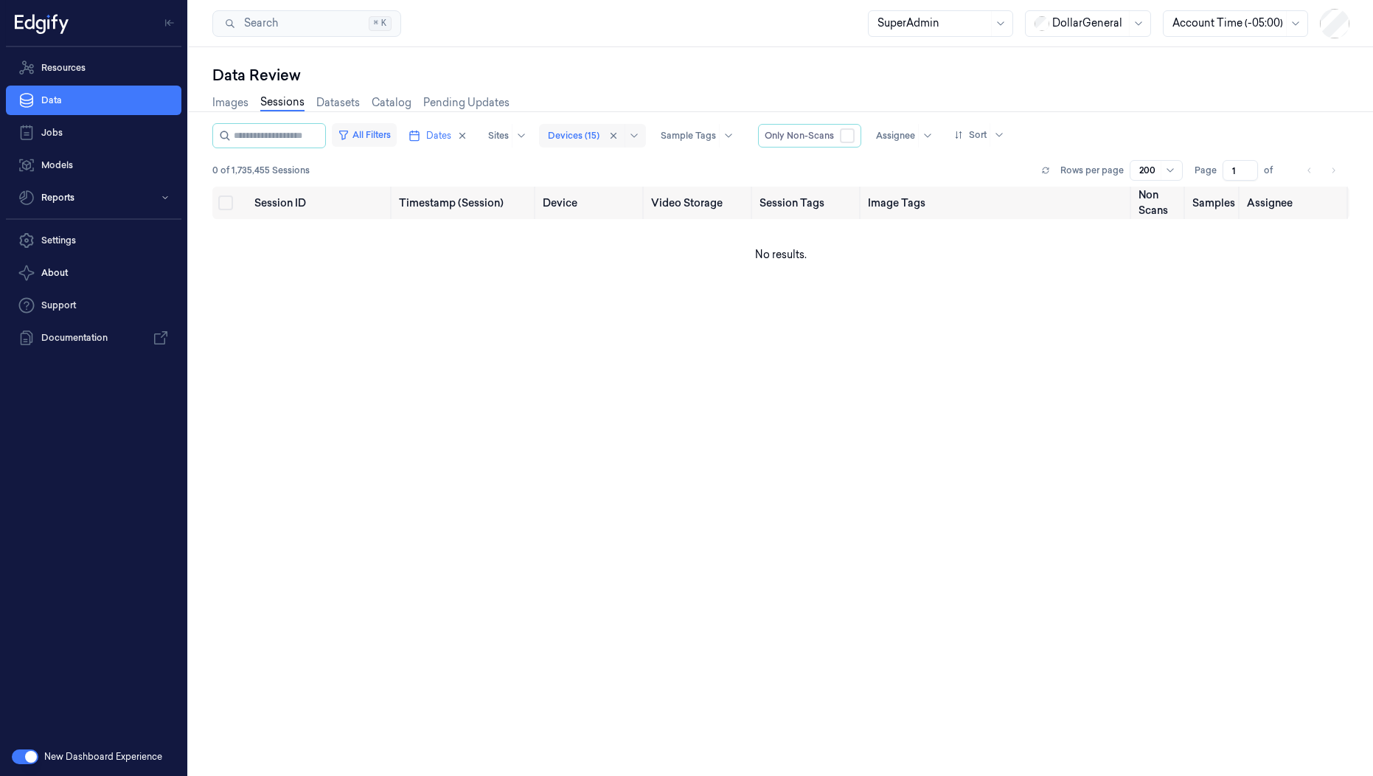
click at [386, 136] on button "All Filters" at bounding box center [364, 135] width 65 height 24
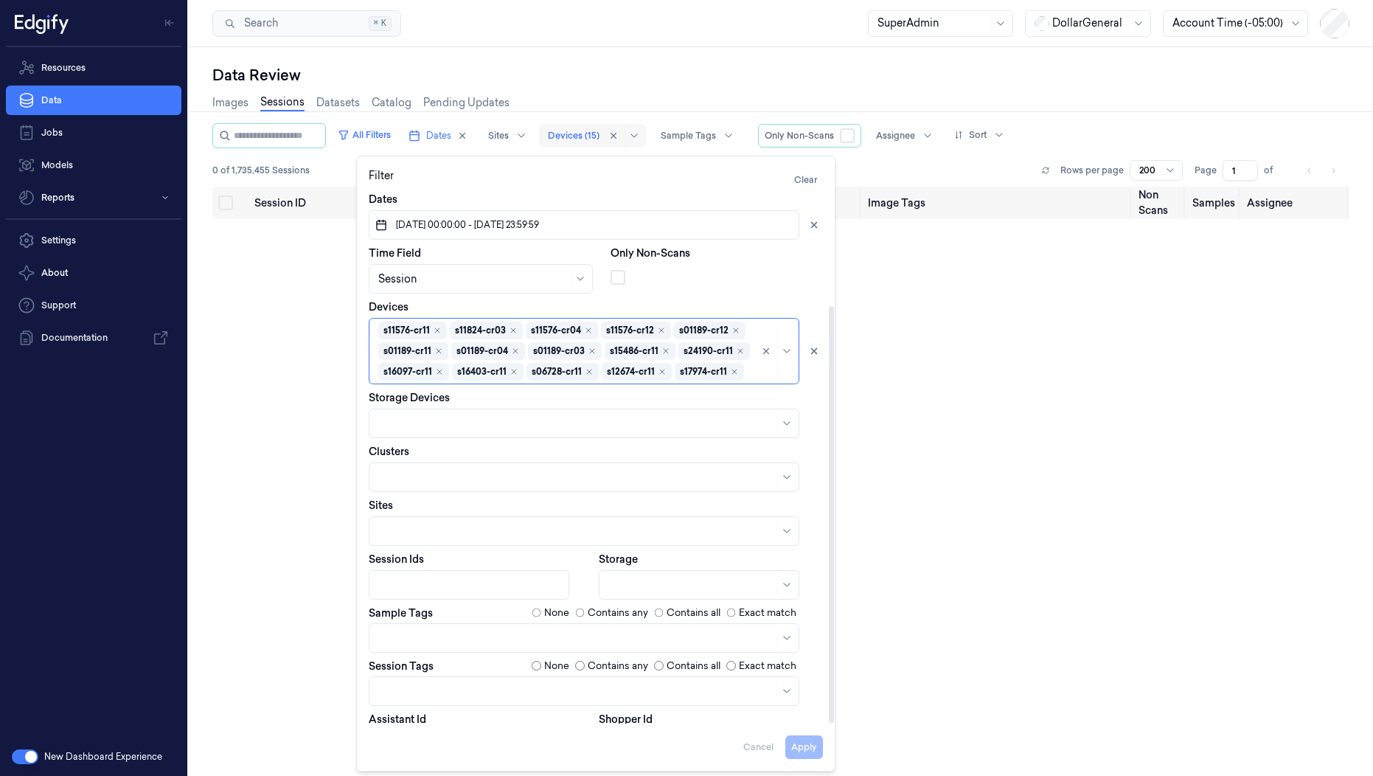
scroll to position [145, 0]
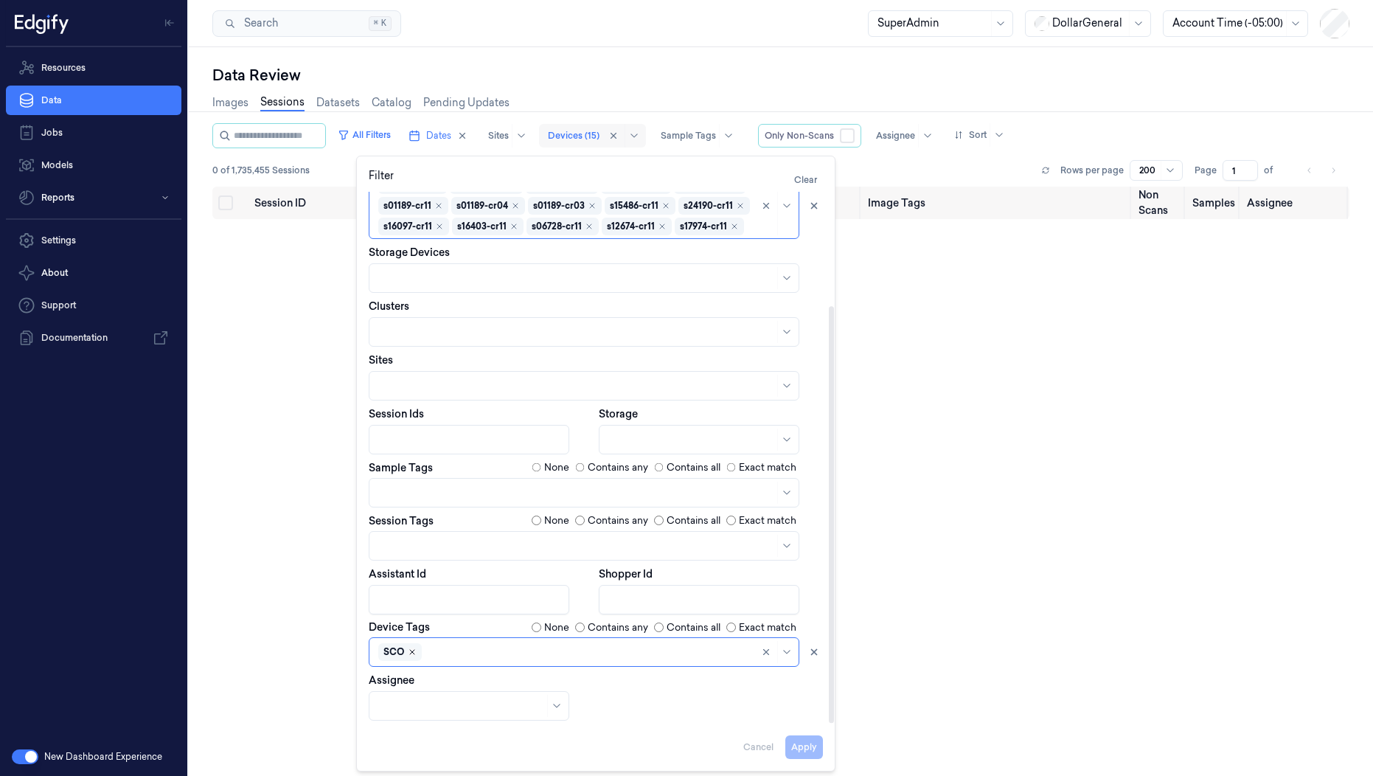
click at [408, 651] on icon "Remove ,SCO" at bounding box center [412, 652] width 9 height 9
click at [792, 750] on button "Apply" at bounding box center [804, 747] width 38 height 24
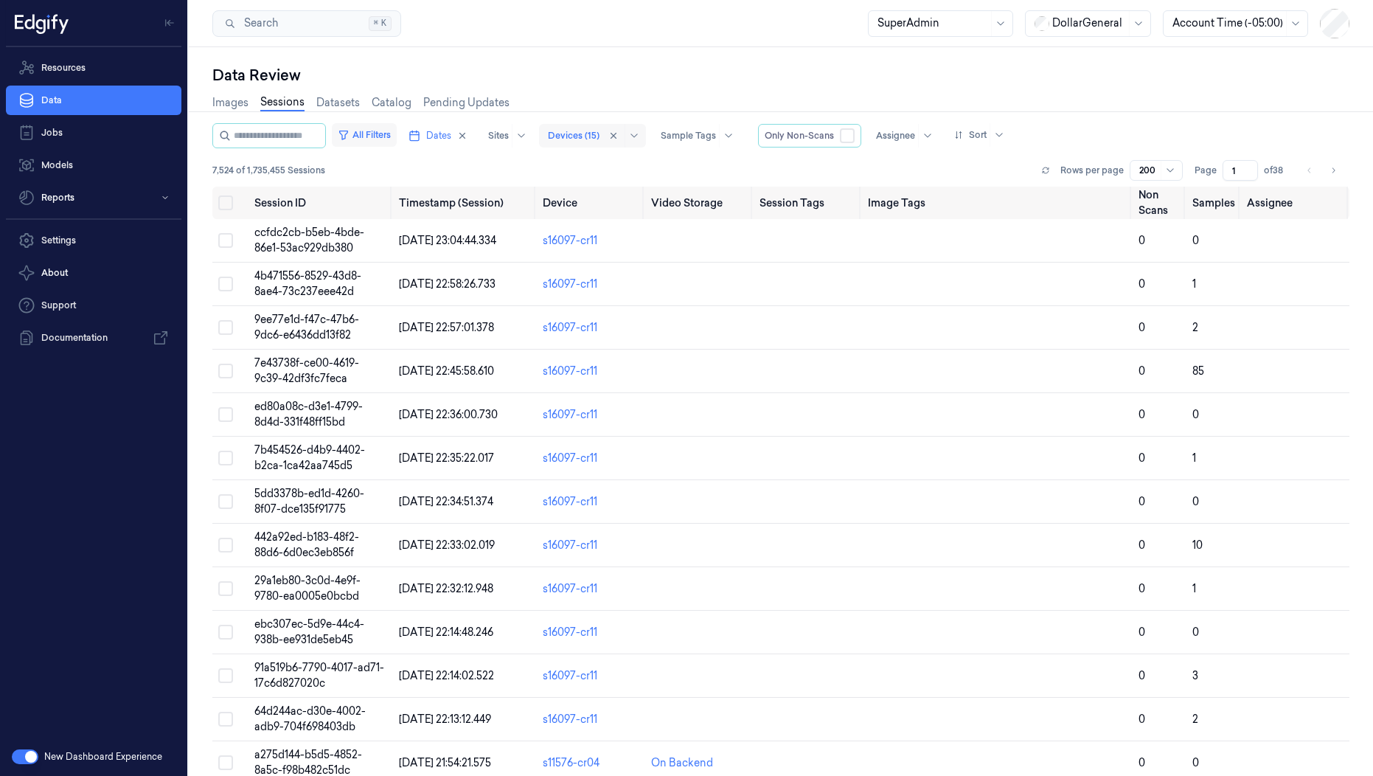
click at [379, 128] on button "All Filters" at bounding box center [364, 135] width 65 height 24
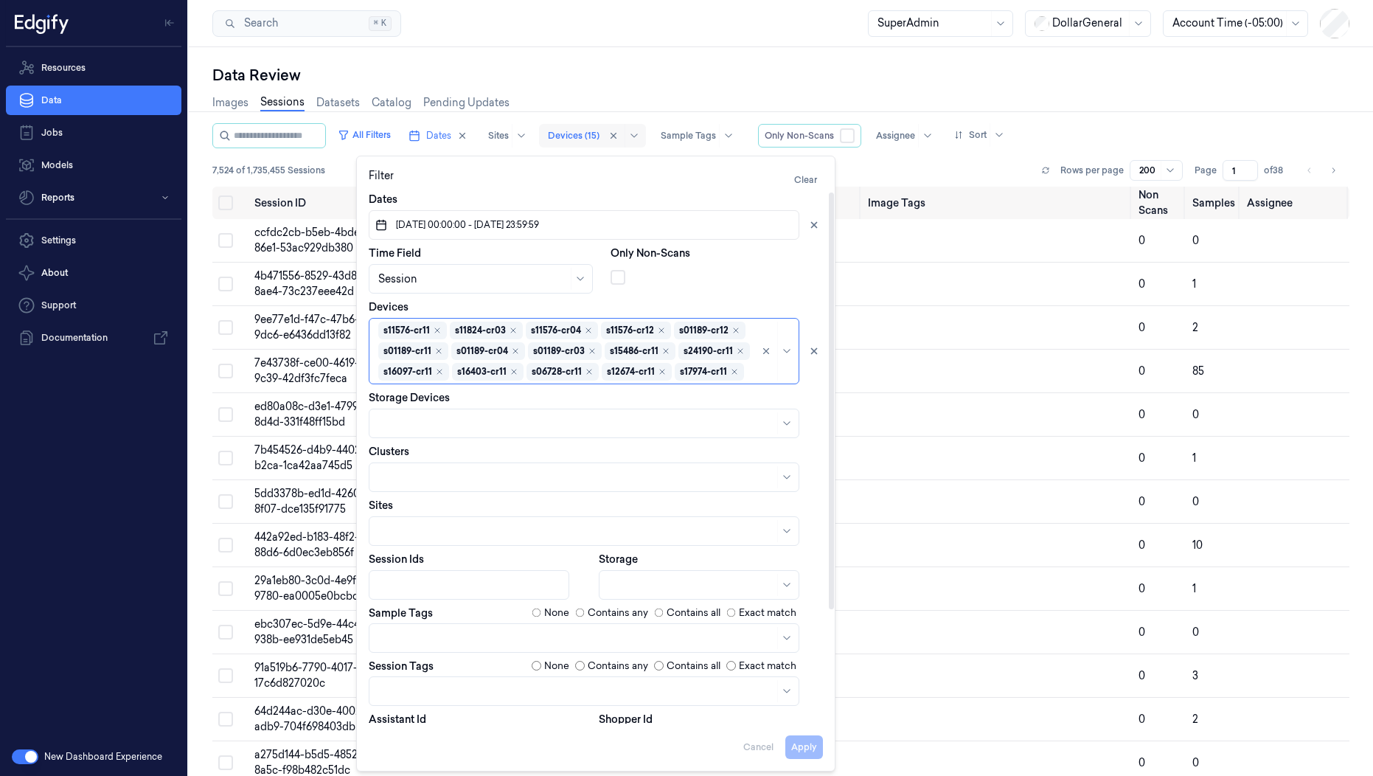
scroll to position [145, 0]
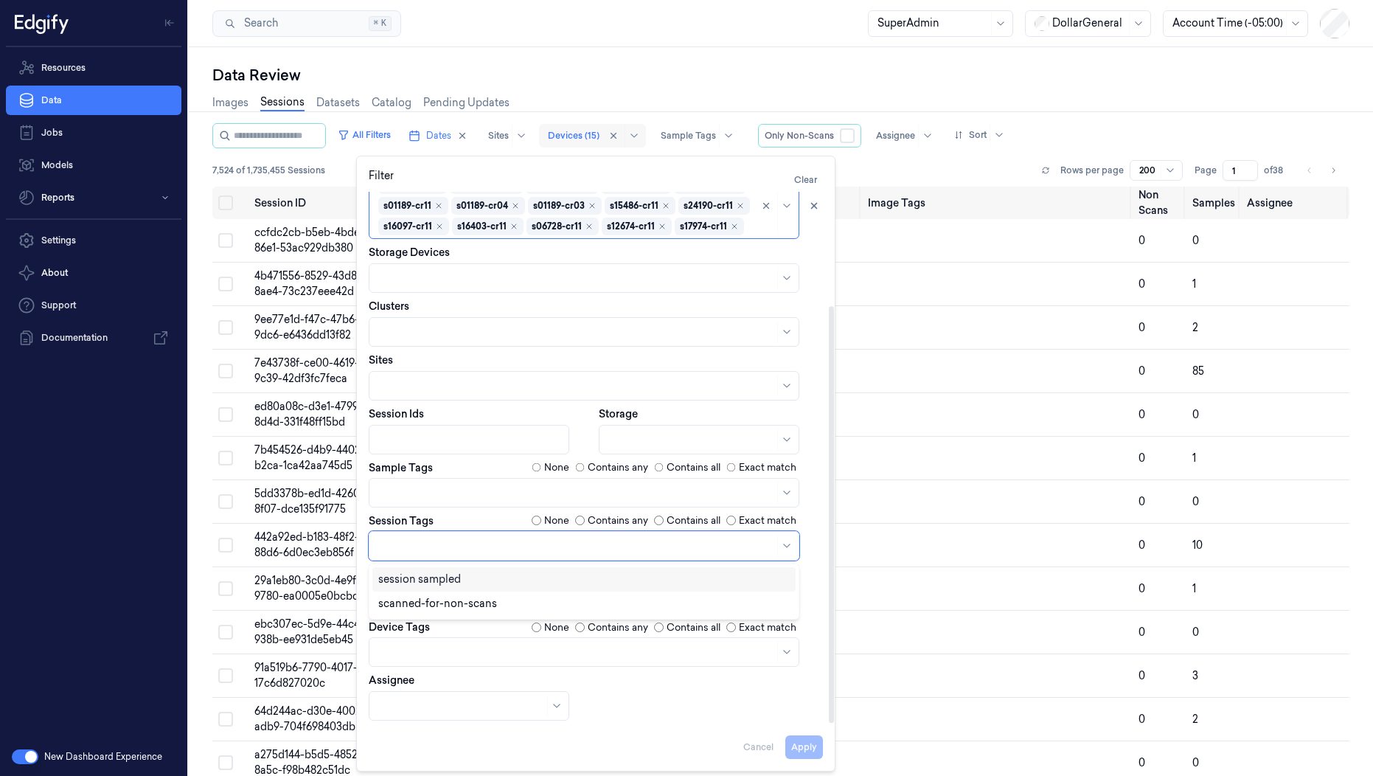
click at [431, 549] on div at bounding box center [576, 545] width 396 height 15
click at [419, 596] on div "scanned-for-non-scans" at bounding box center [437, 603] width 119 height 15
click at [807, 746] on button "Apply" at bounding box center [804, 747] width 38 height 24
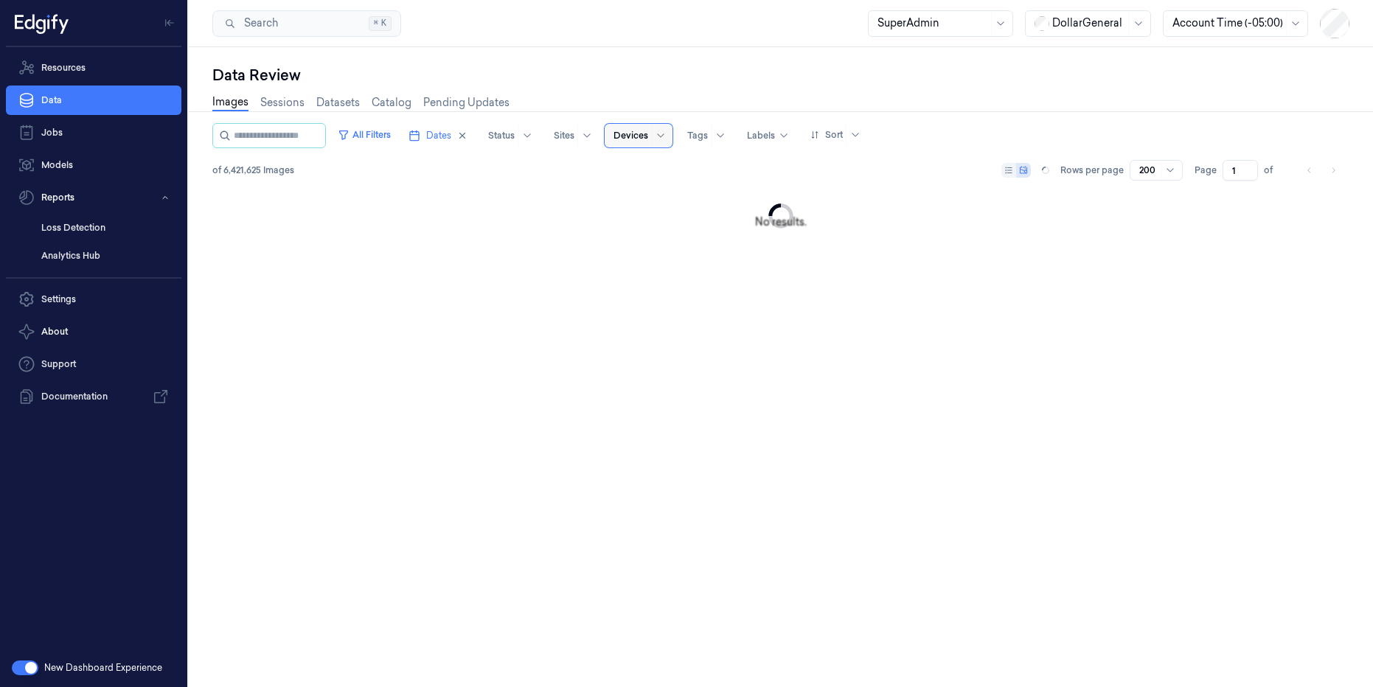
click at [903, 80] on div "Data Review" at bounding box center [780, 75] width 1137 height 21
click at [288, 103] on link "Sessions" at bounding box center [282, 102] width 44 height 17
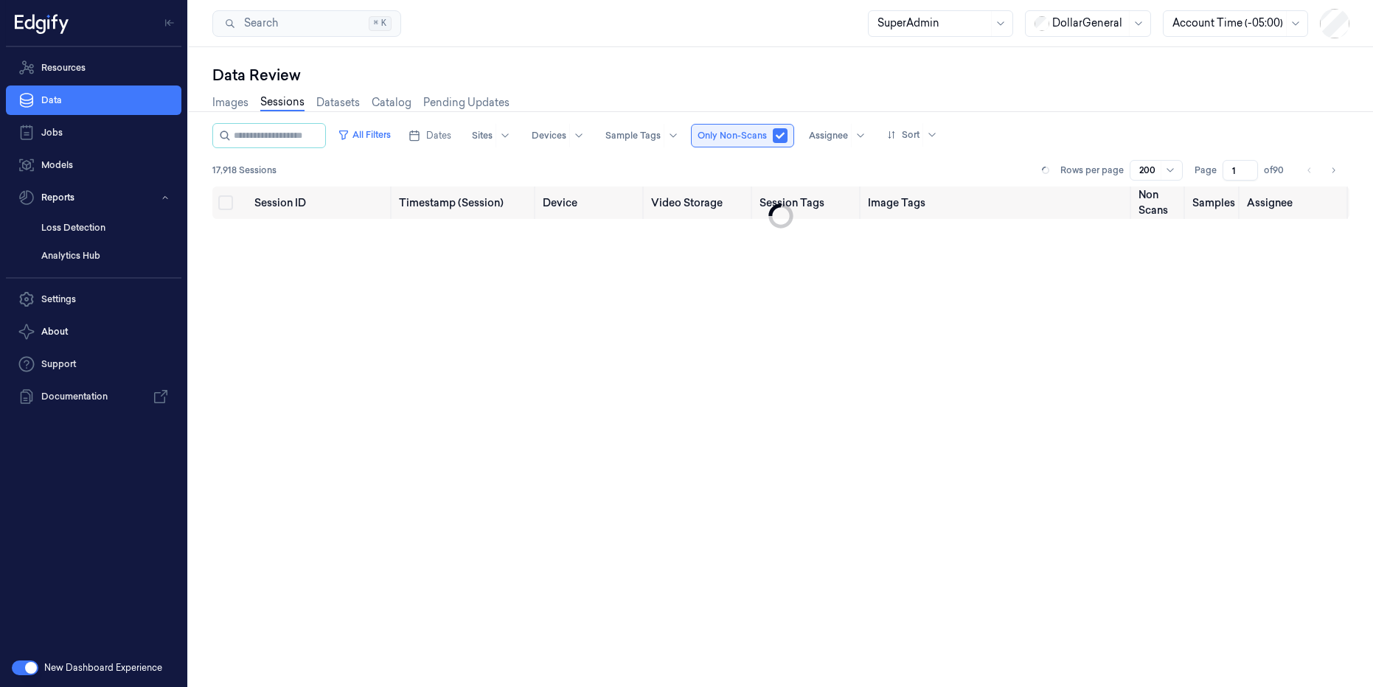
click at [788, 133] on button "button" at bounding box center [780, 135] width 15 height 15
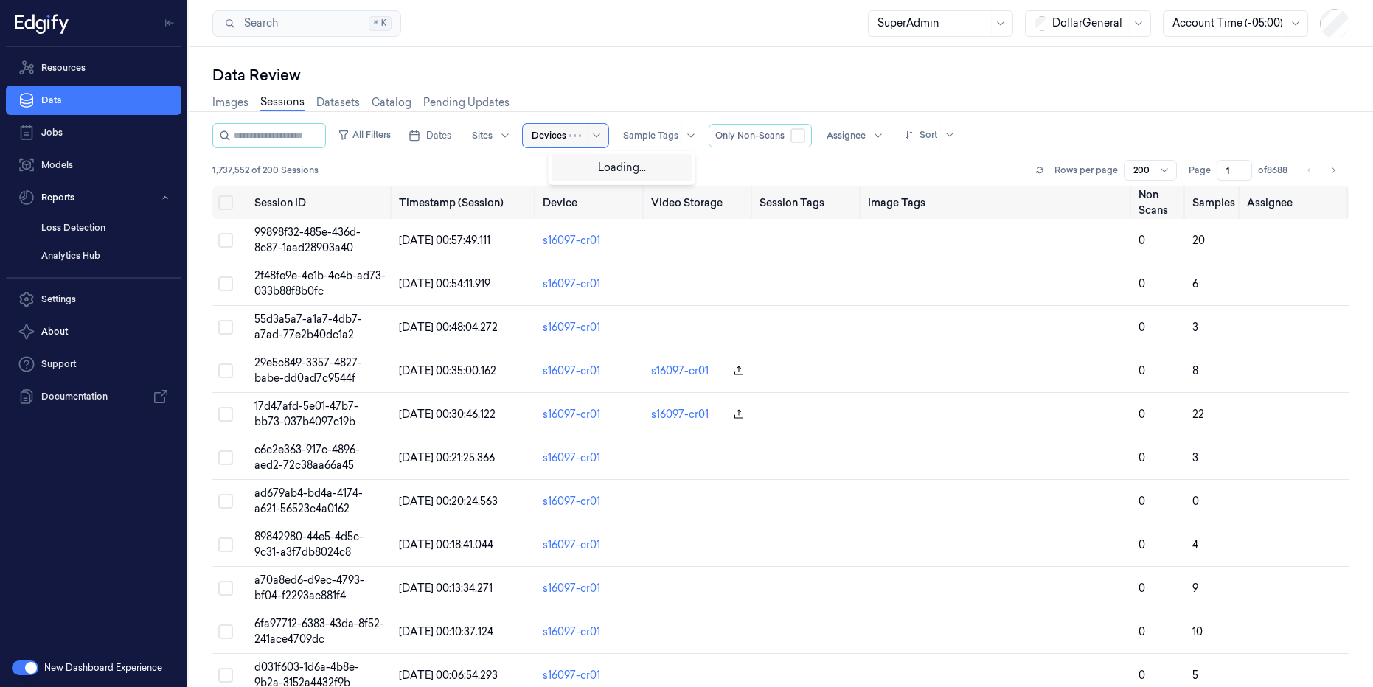
click at [595, 134] on div at bounding box center [587, 136] width 36 height 24
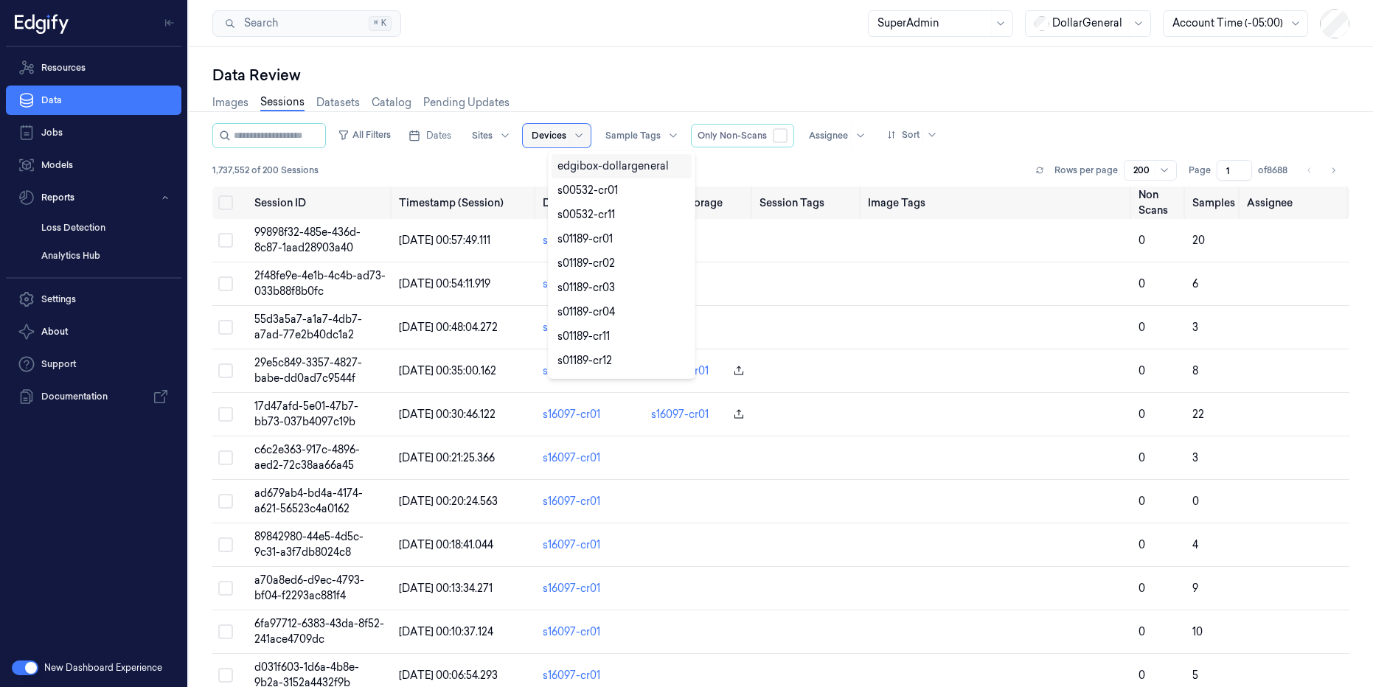
paste input "s11817-cr11"
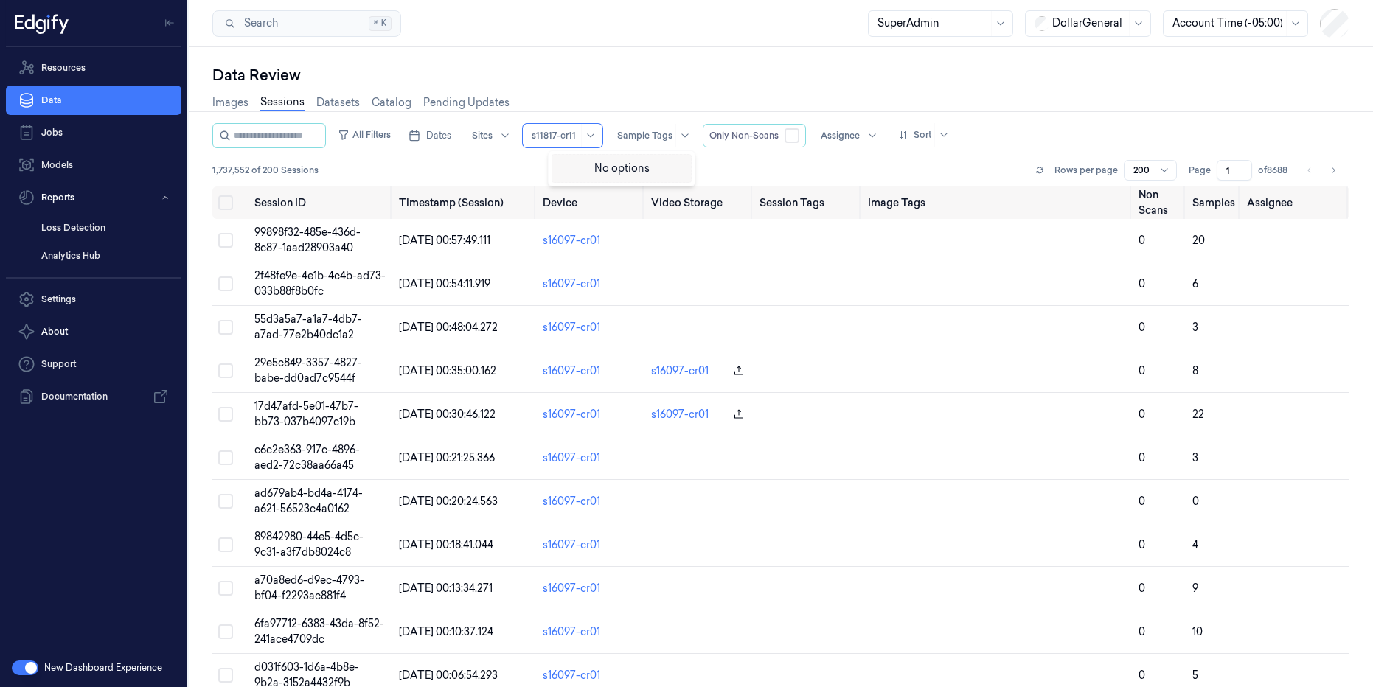
type input "s11817-cr11"
click at [606, 71] on div "Data Review" at bounding box center [780, 75] width 1137 height 21
click at [384, 136] on button "All Filters" at bounding box center [364, 135] width 65 height 24
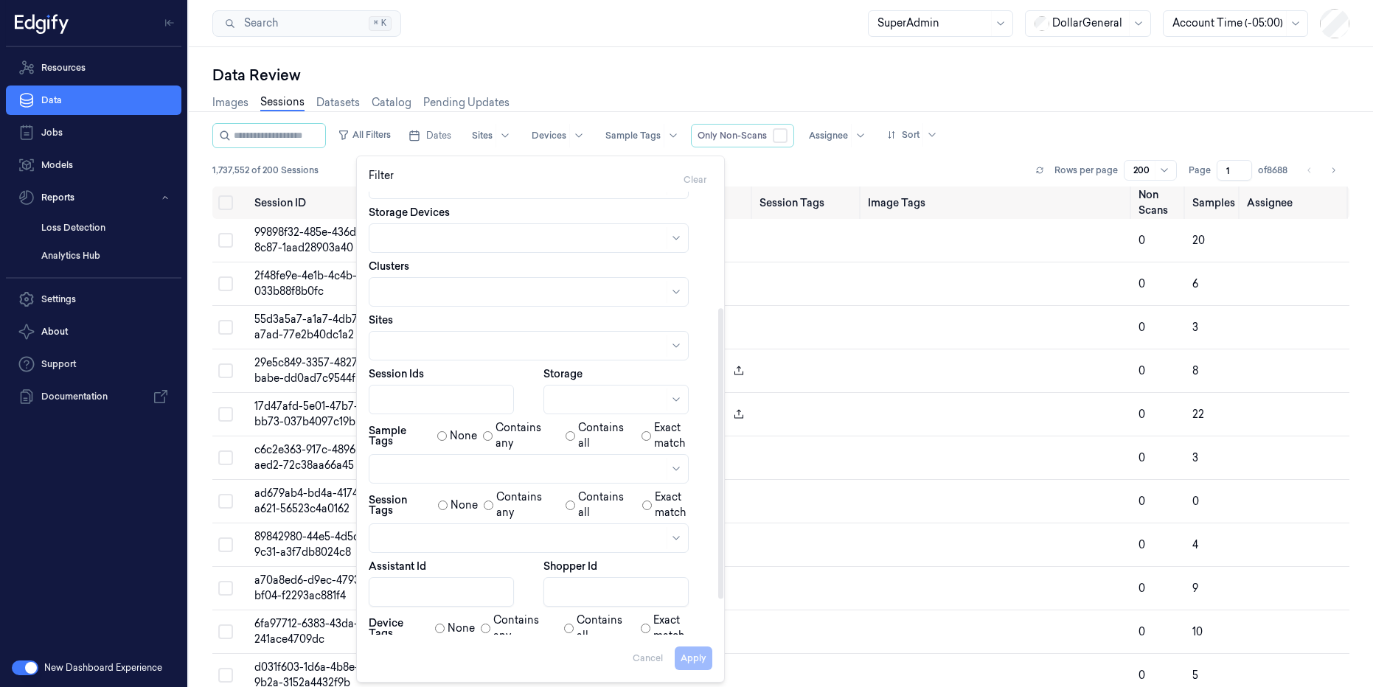
scroll to position [231, 0]
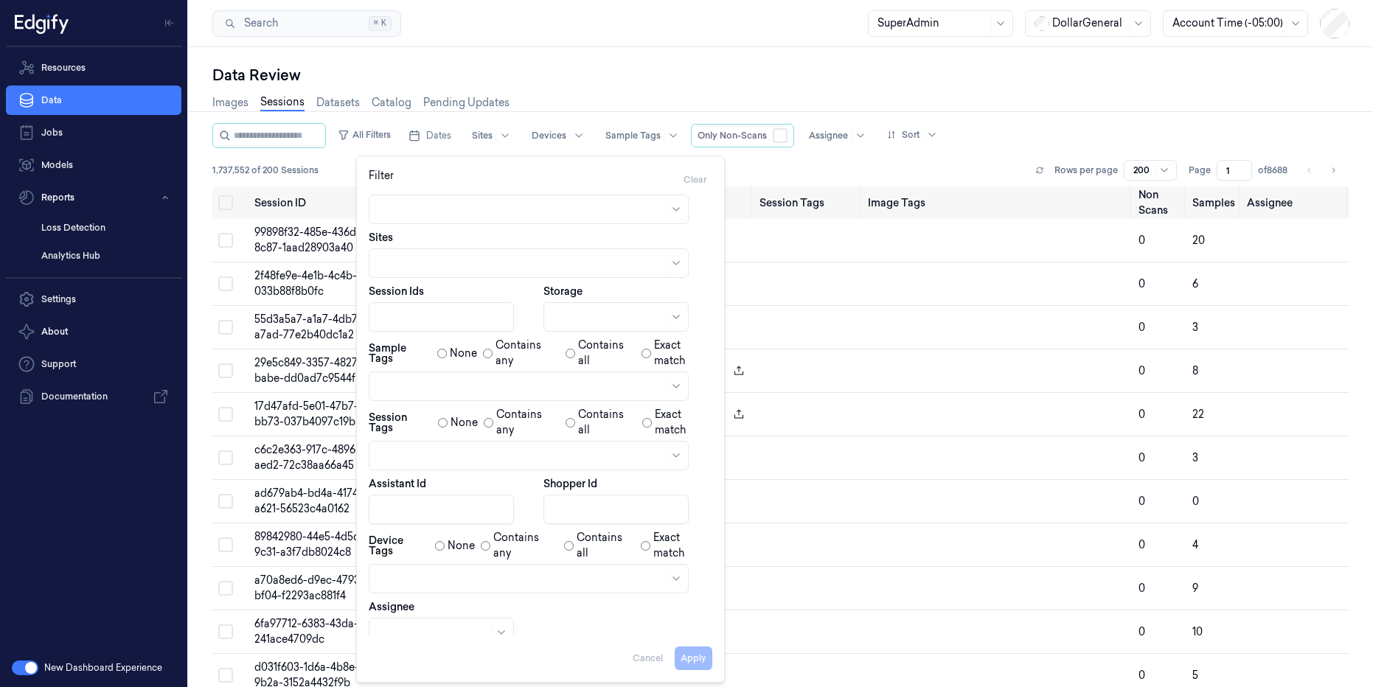
click at [600, 43] on div "Search Search... ⌘ K SuperAdmin DollarGeneral Account Time (-05:00)" at bounding box center [781, 23] width 1184 height 47
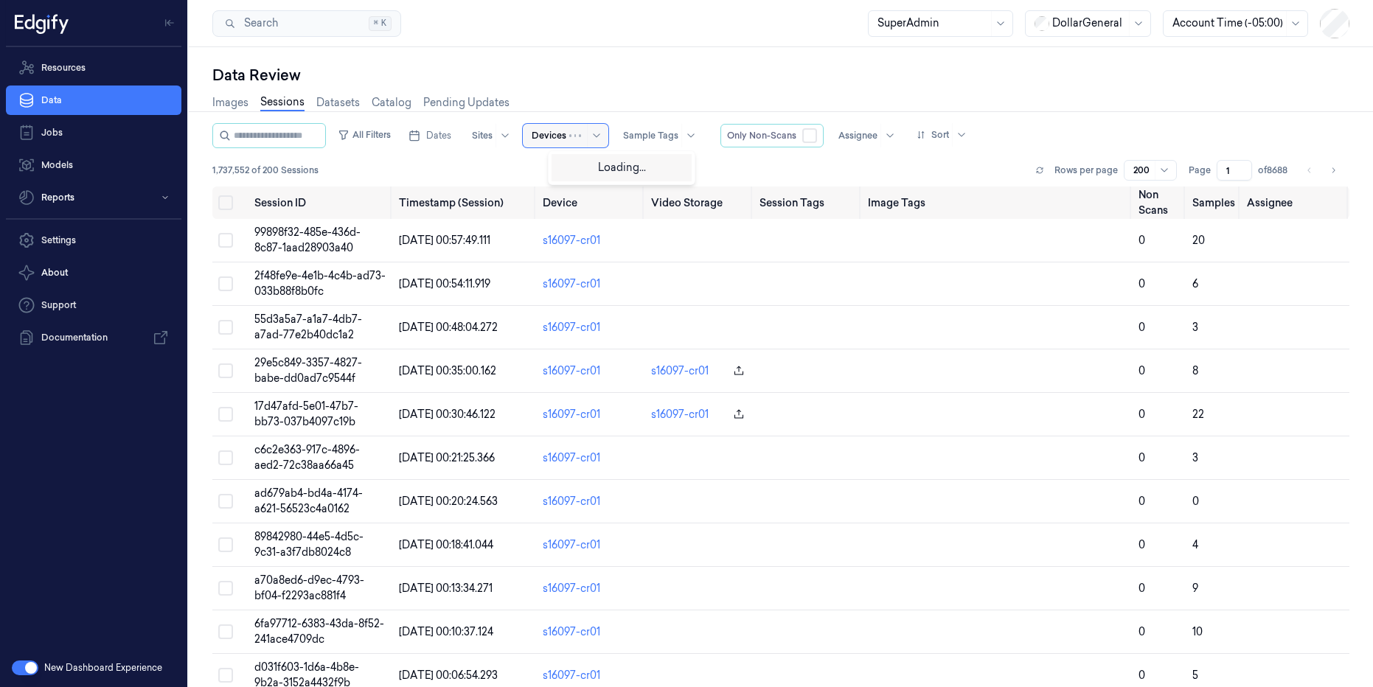
click at [566, 136] on div at bounding box center [549, 135] width 35 height 13
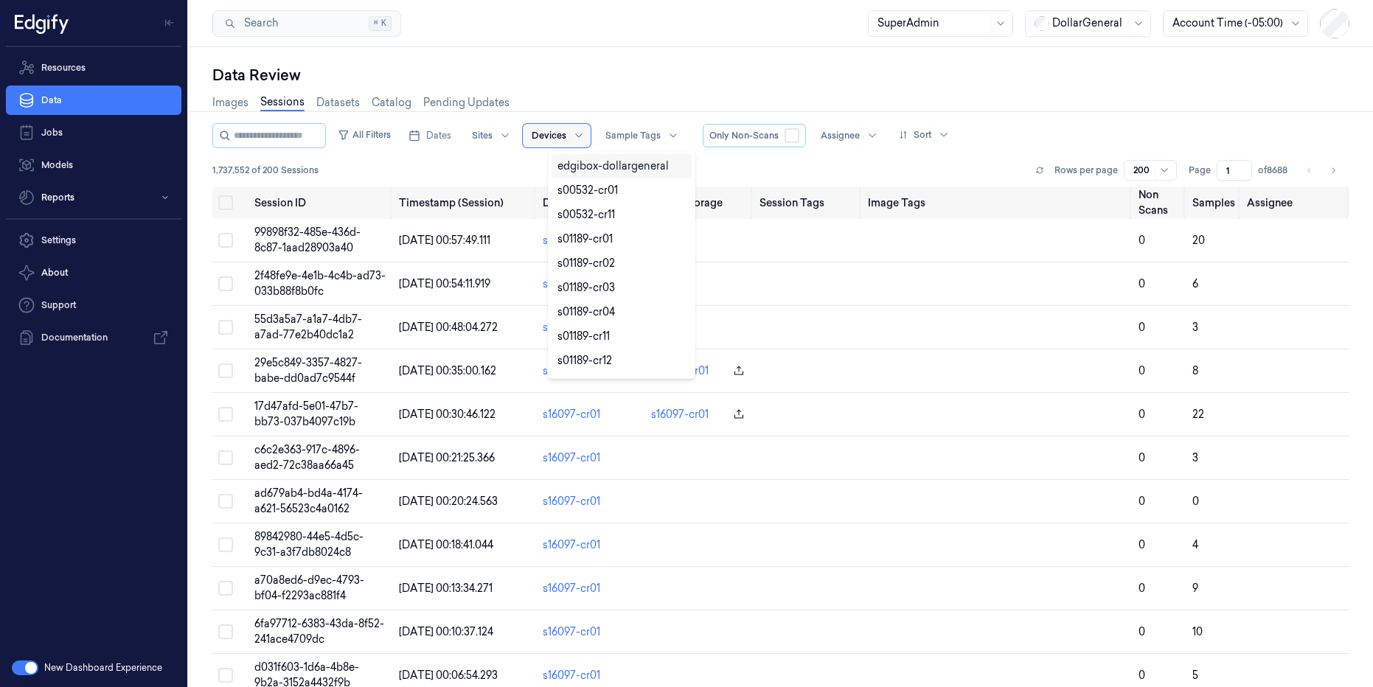
paste input "s11817-cr11"
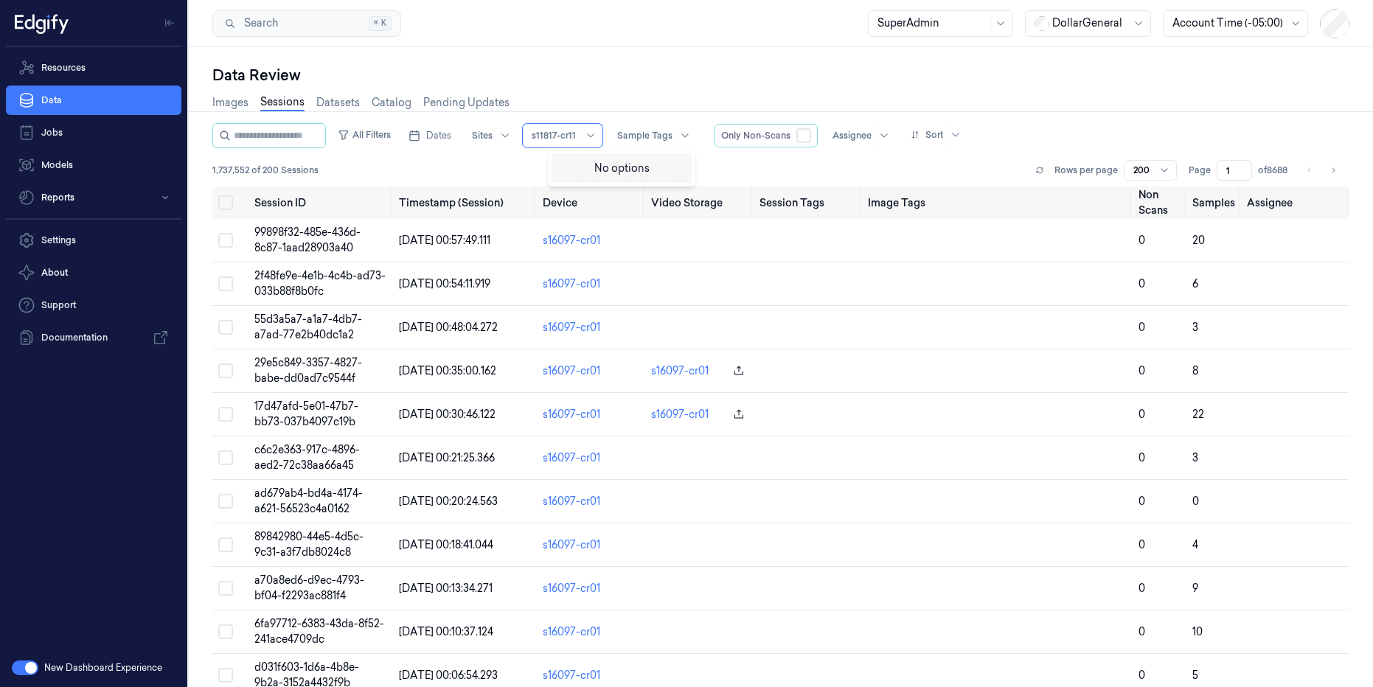
type input "s11817-cr11"
click at [693, 89] on div "Images Sessions Datasets Catalog Pending Updates" at bounding box center [780, 105] width 1137 height 38
click at [390, 133] on button "All Filters" at bounding box center [364, 135] width 65 height 24
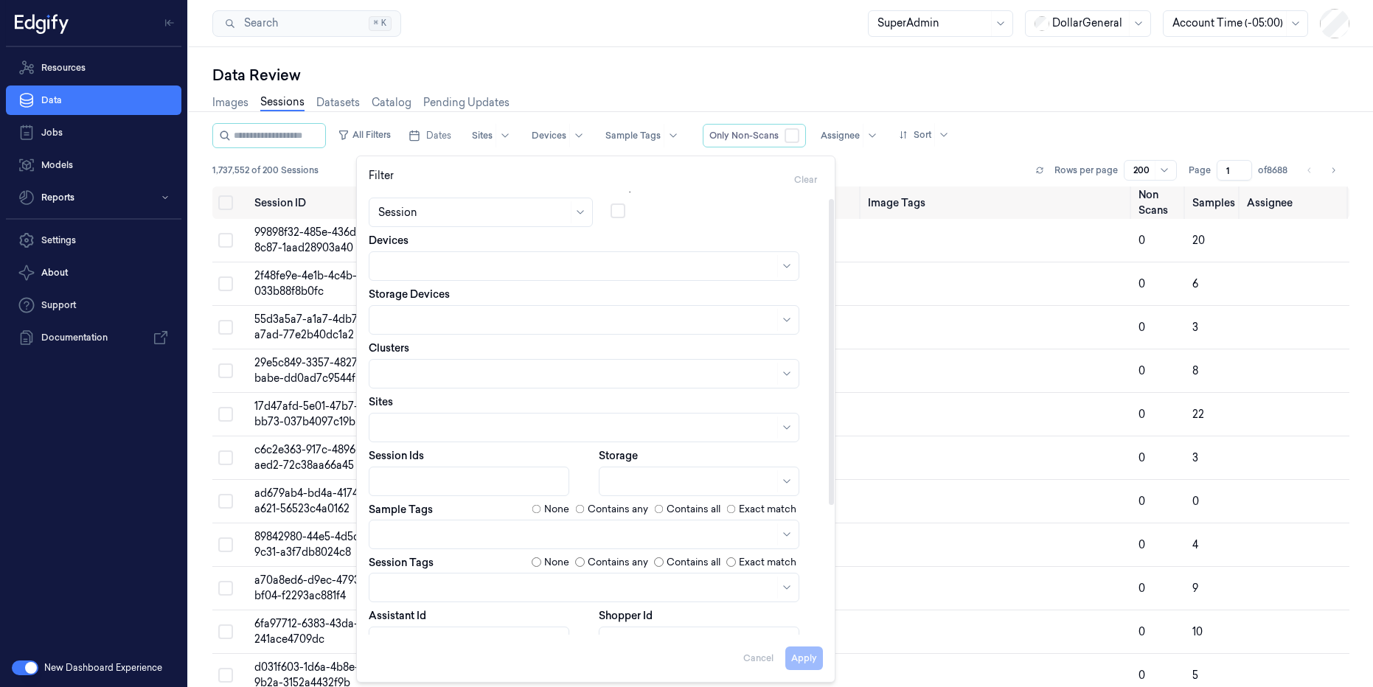
scroll to position [197, 0]
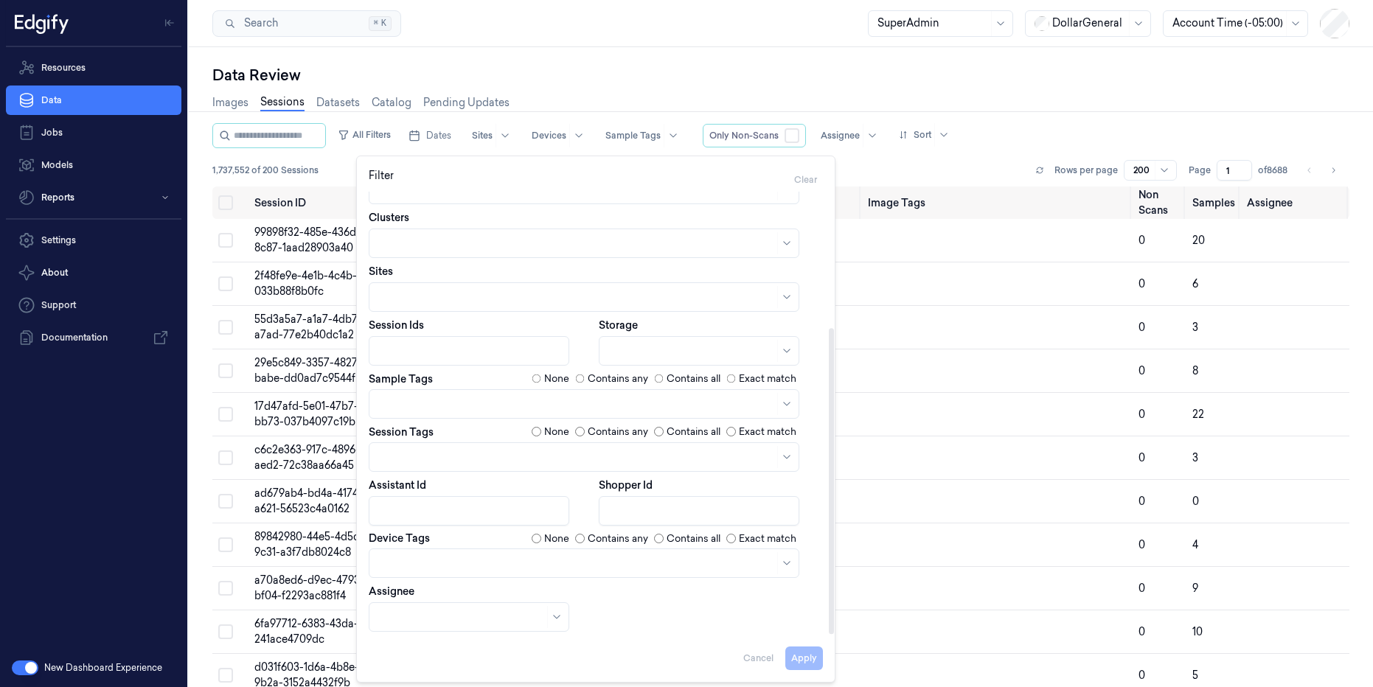
click at [480, 560] on div at bounding box center [576, 563] width 396 height 15
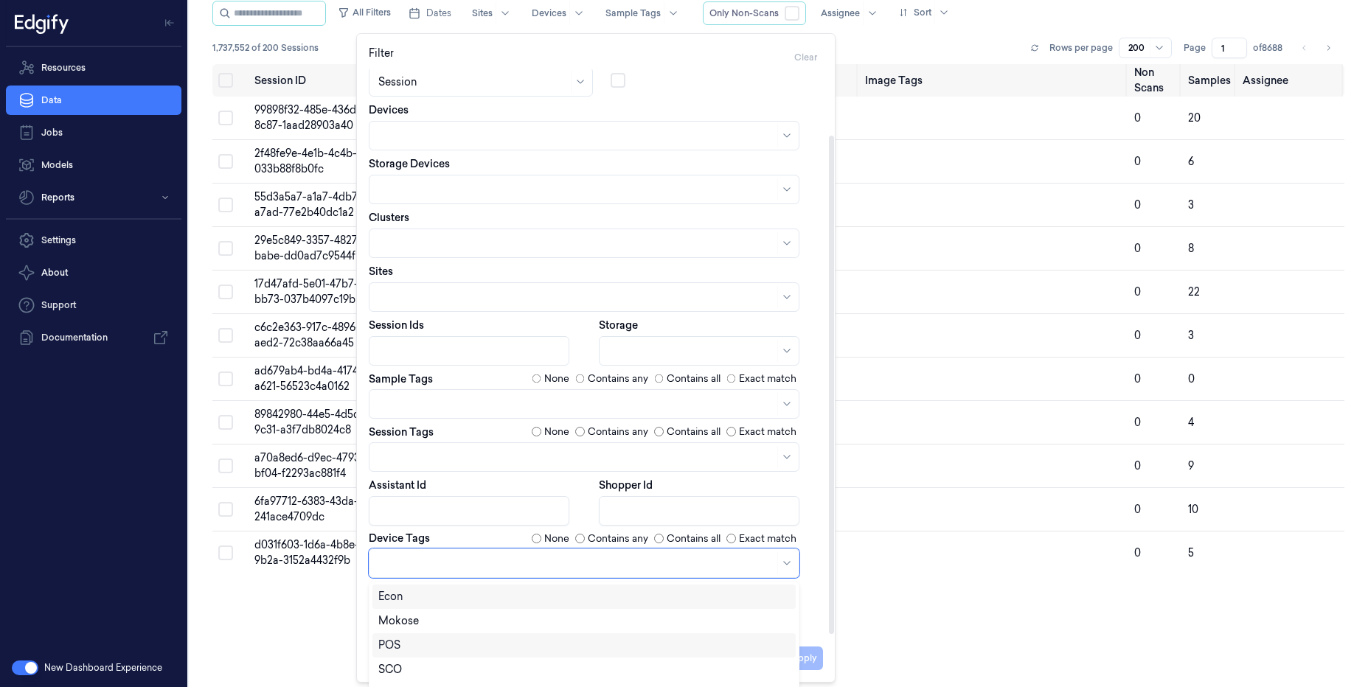
scroll to position [43, 0]
click at [413, 622] on div "SCO" at bounding box center [584, 626] width 412 height 15
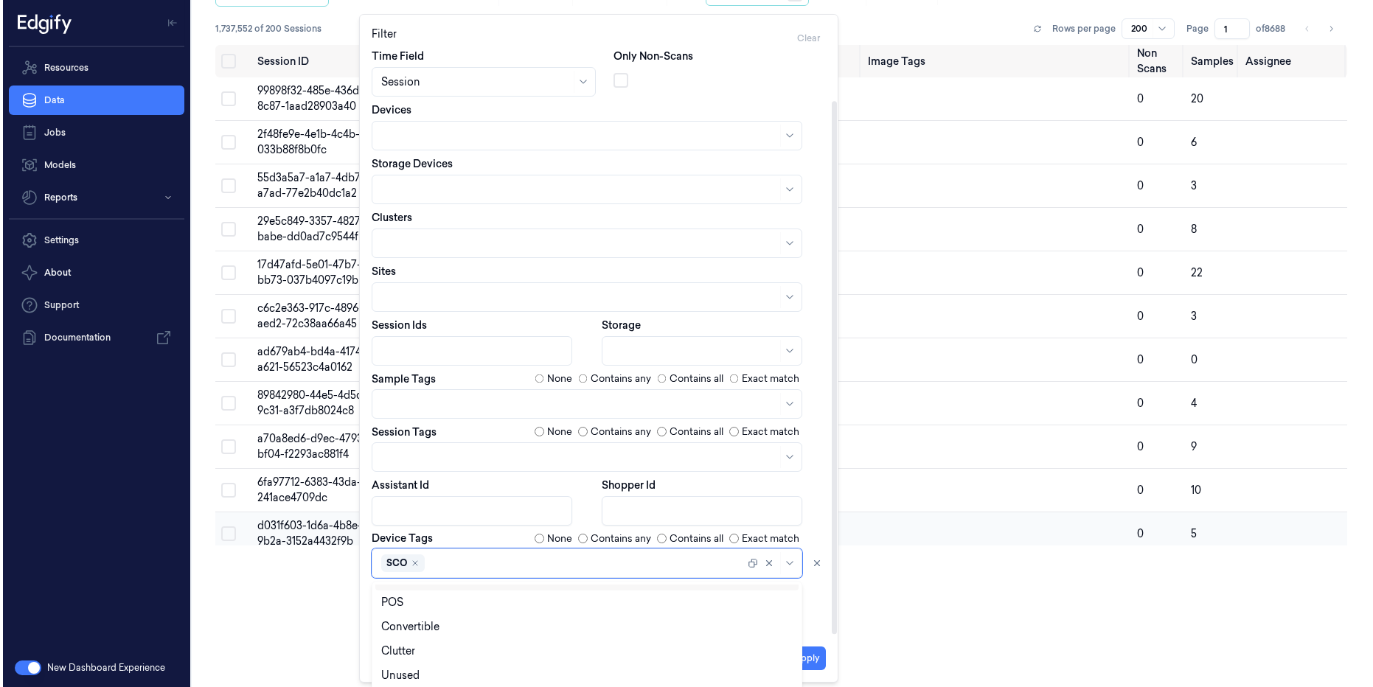
scroll to position [0, 0]
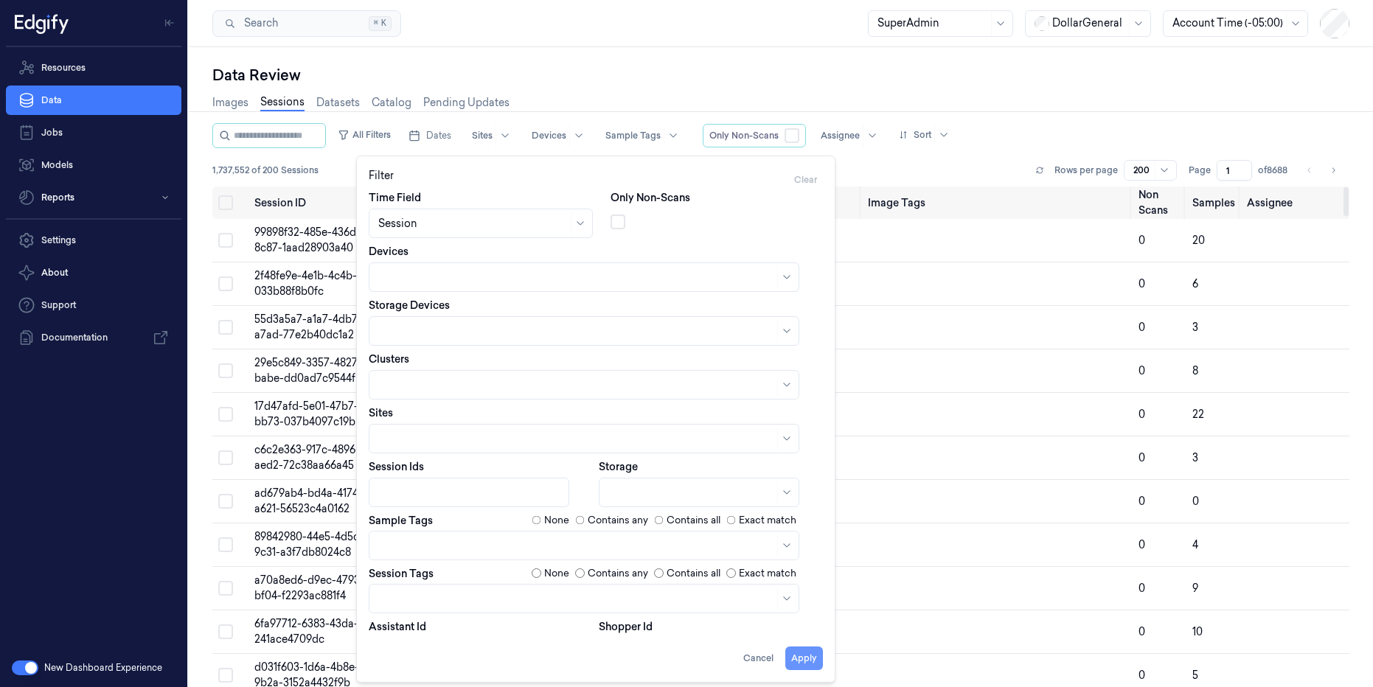
click at [802, 659] on button "Apply" at bounding box center [804, 659] width 38 height 24
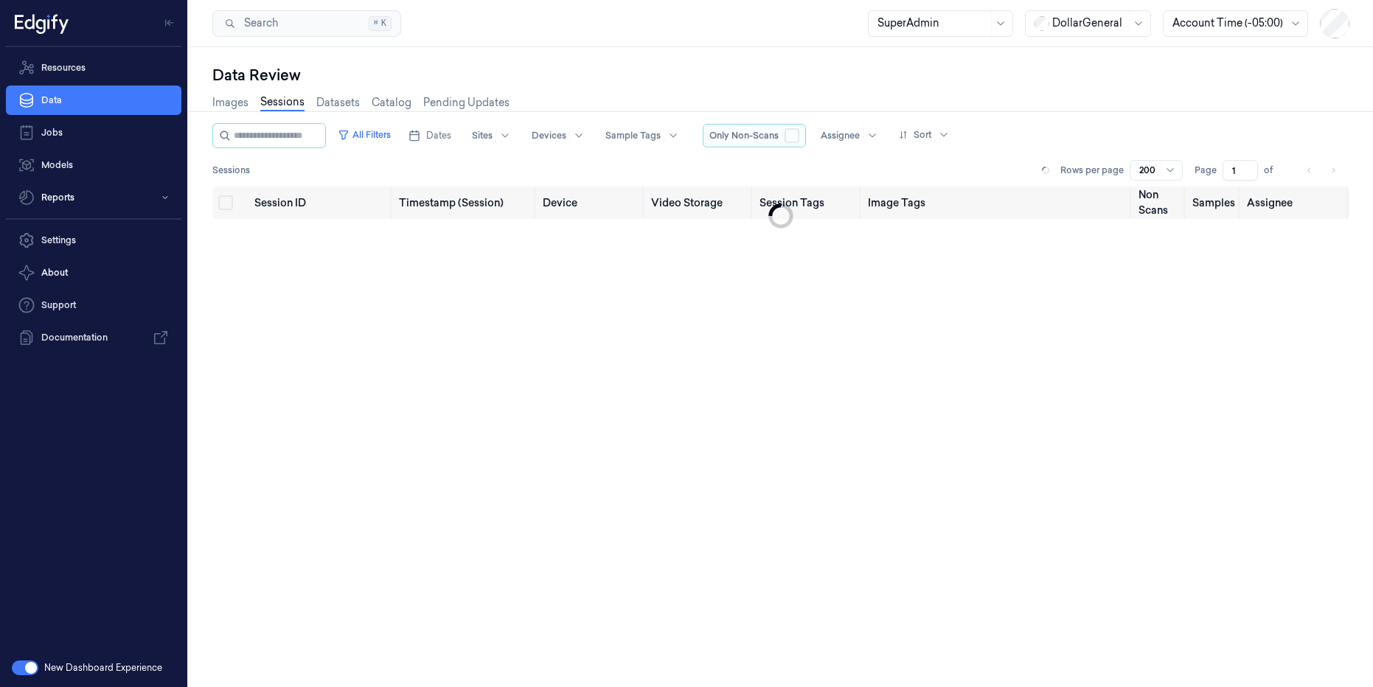
click at [799, 133] on button "button" at bounding box center [792, 135] width 15 height 15
click at [451, 131] on span "Dates" at bounding box center [438, 135] width 25 height 13
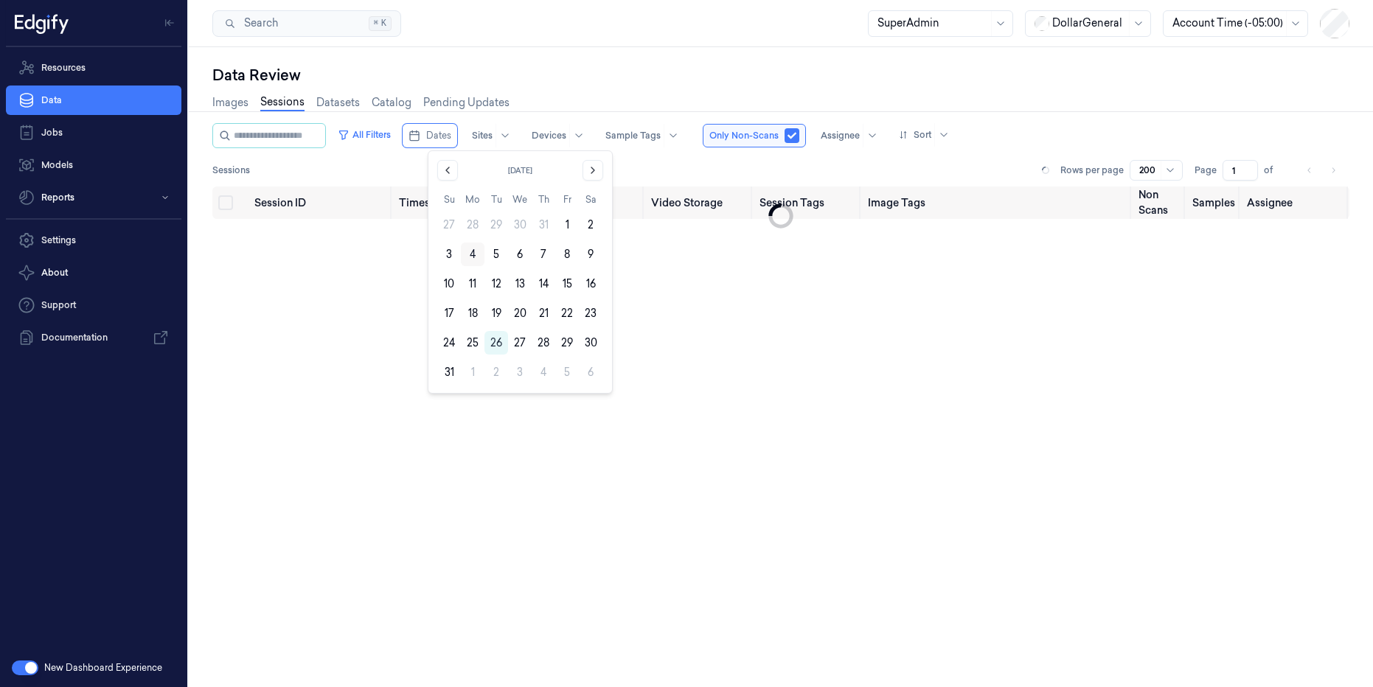
click at [479, 243] on button "4" at bounding box center [473, 255] width 24 height 24
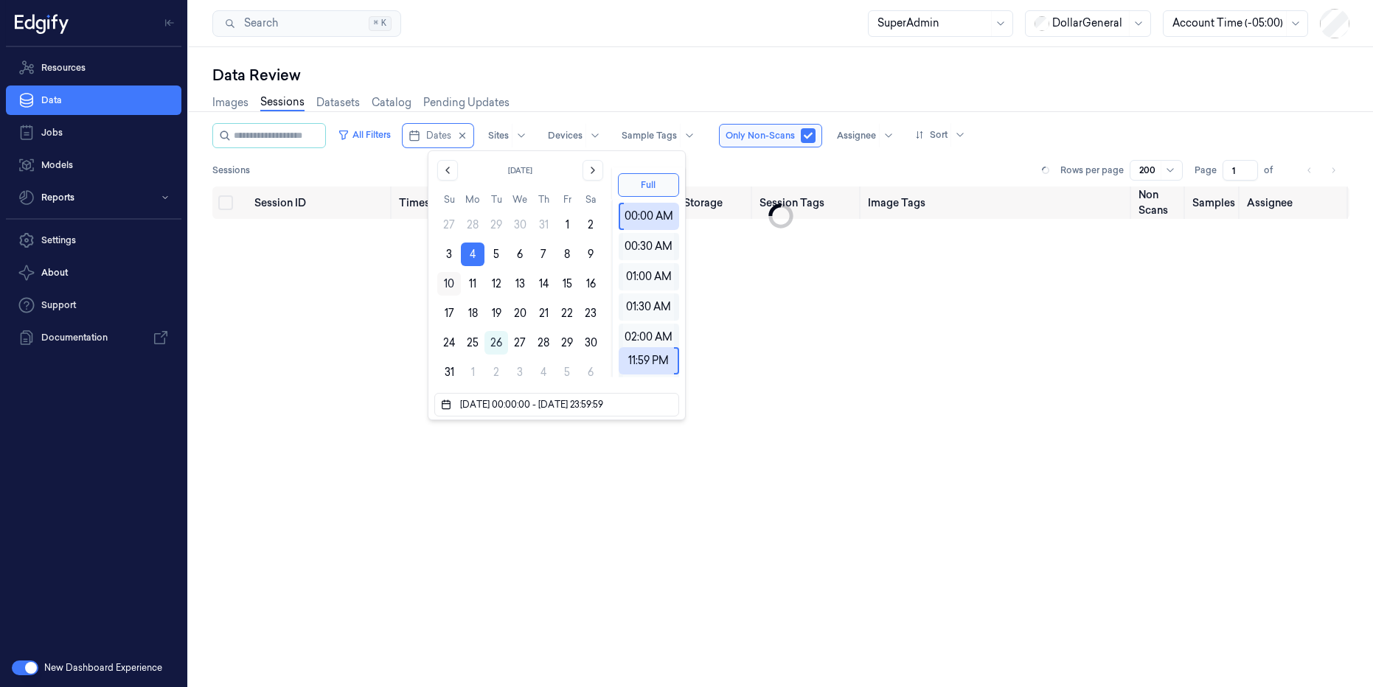
click at [441, 282] on button "10" at bounding box center [449, 284] width 24 height 24
type input "04/08/2025 00:00:00 - 10/08/2025 23:59:59"
click at [847, 70] on div "Data Review" at bounding box center [780, 75] width 1137 height 21
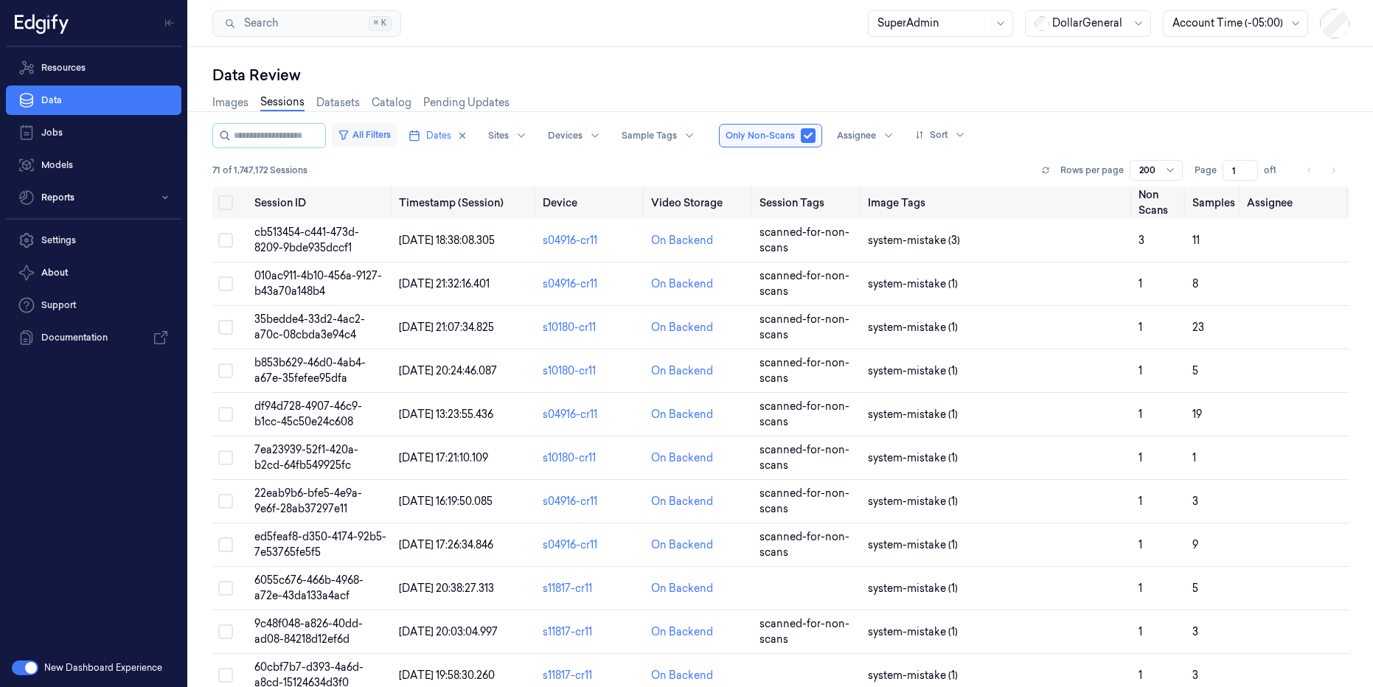
click at [397, 134] on button "All Filters" at bounding box center [364, 135] width 65 height 24
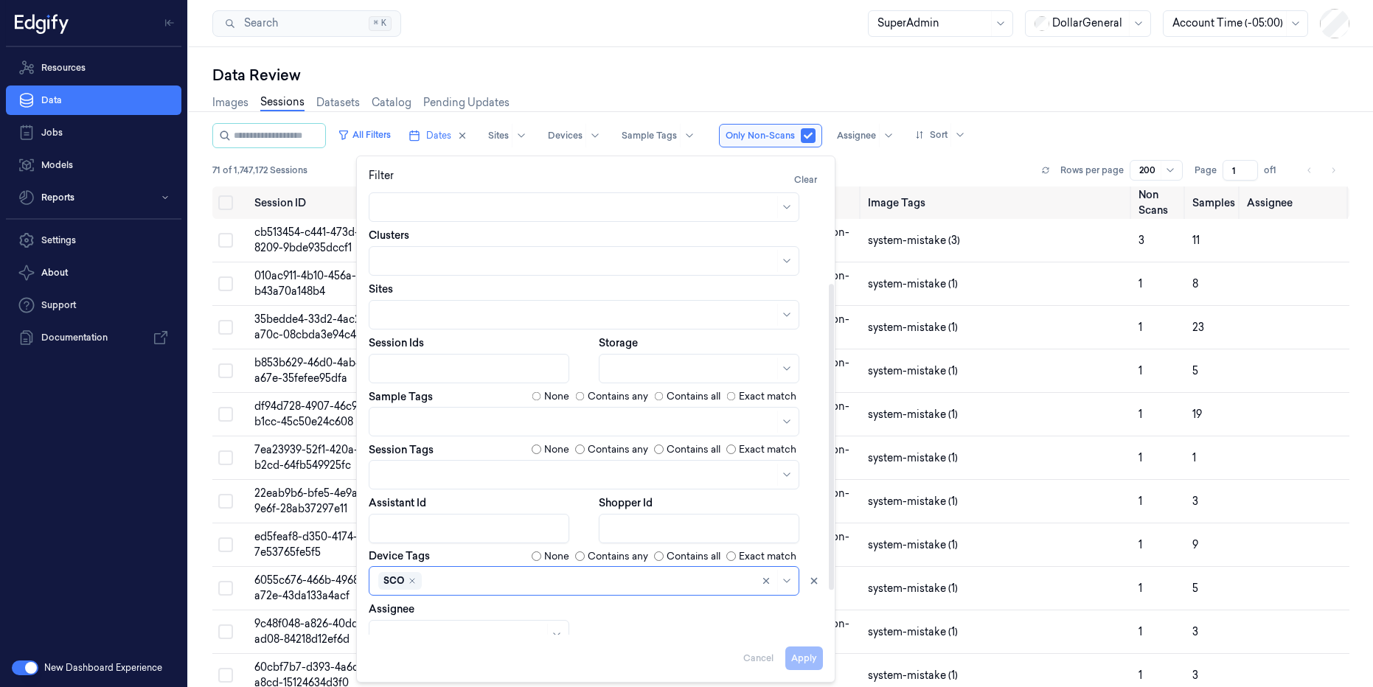
scroll to position [197, 0]
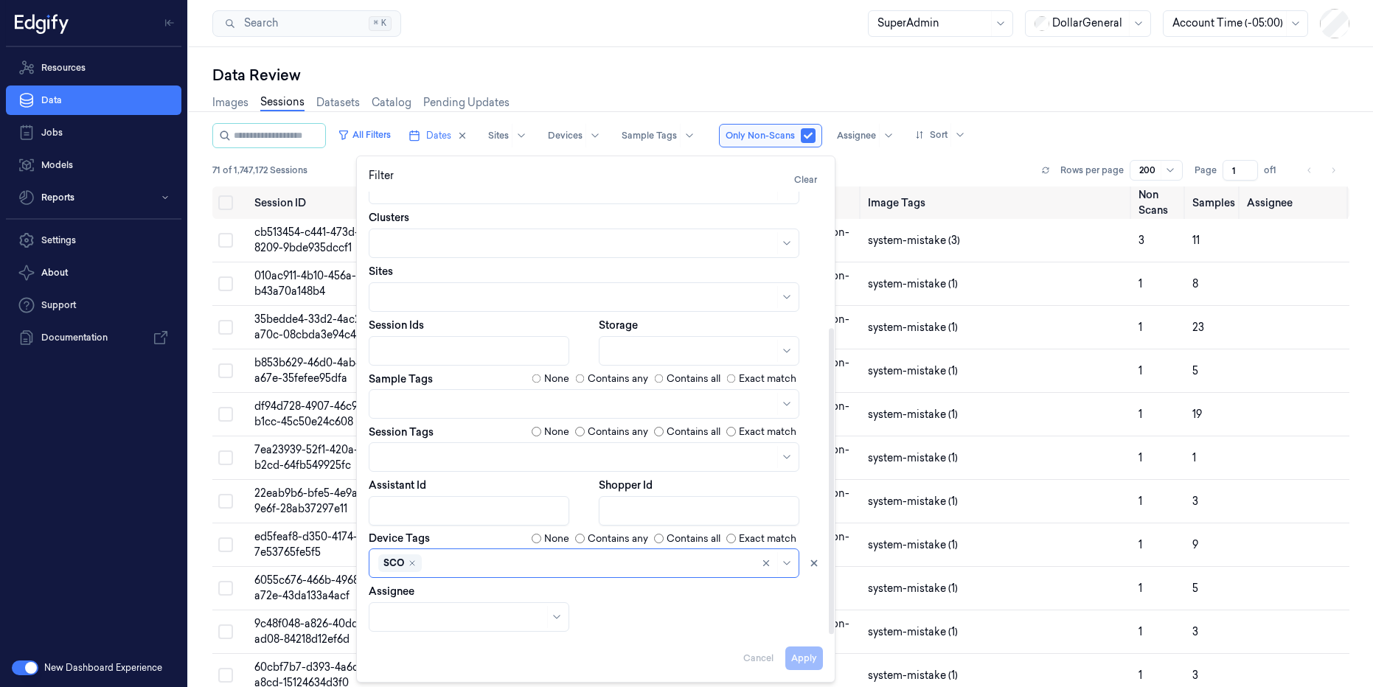
click at [443, 453] on div at bounding box center [576, 456] width 396 height 15
click at [468, 516] on div "scanned-for-non-scans" at bounding box center [437, 514] width 119 height 15
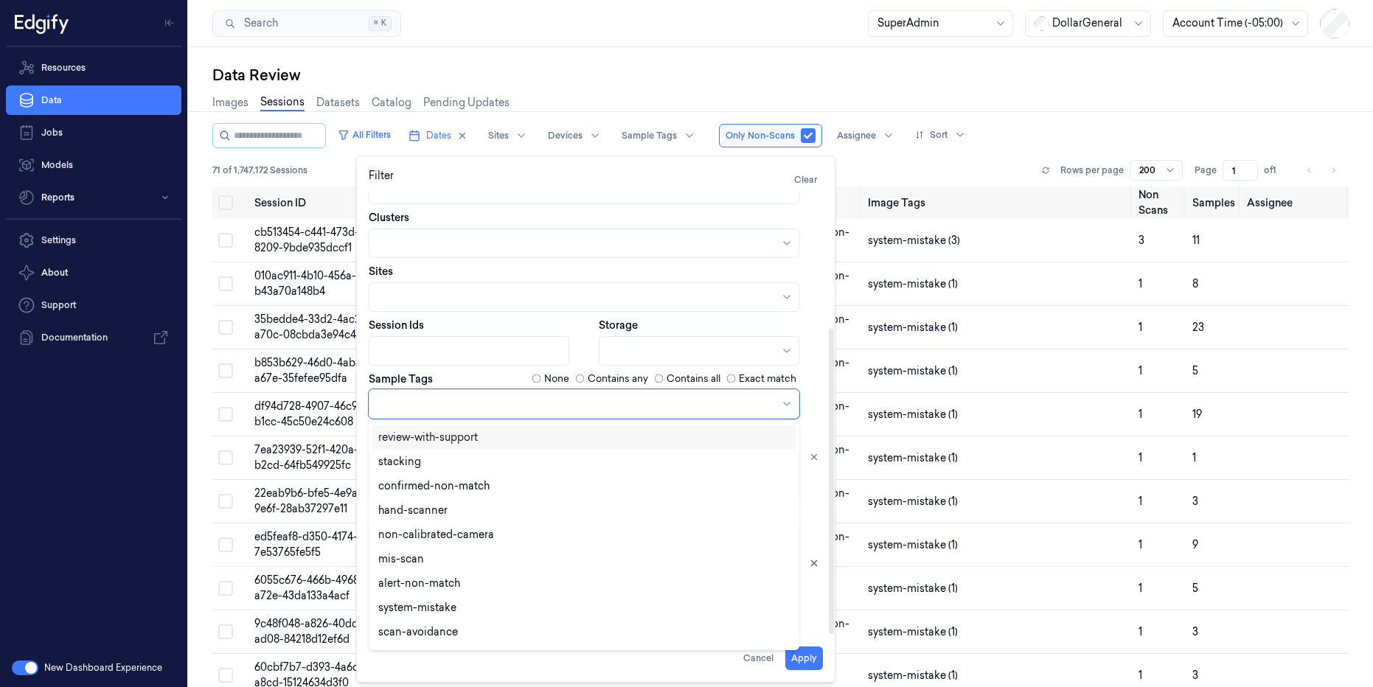
click at [450, 397] on div at bounding box center [576, 403] width 396 height 15
click at [451, 494] on div "confirmed-non-scan" at bounding box center [430, 488] width 104 height 15
click at [813, 657] on button "Apply" at bounding box center [804, 659] width 38 height 24
